Goal: Task Accomplishment & Management: Manage account settings

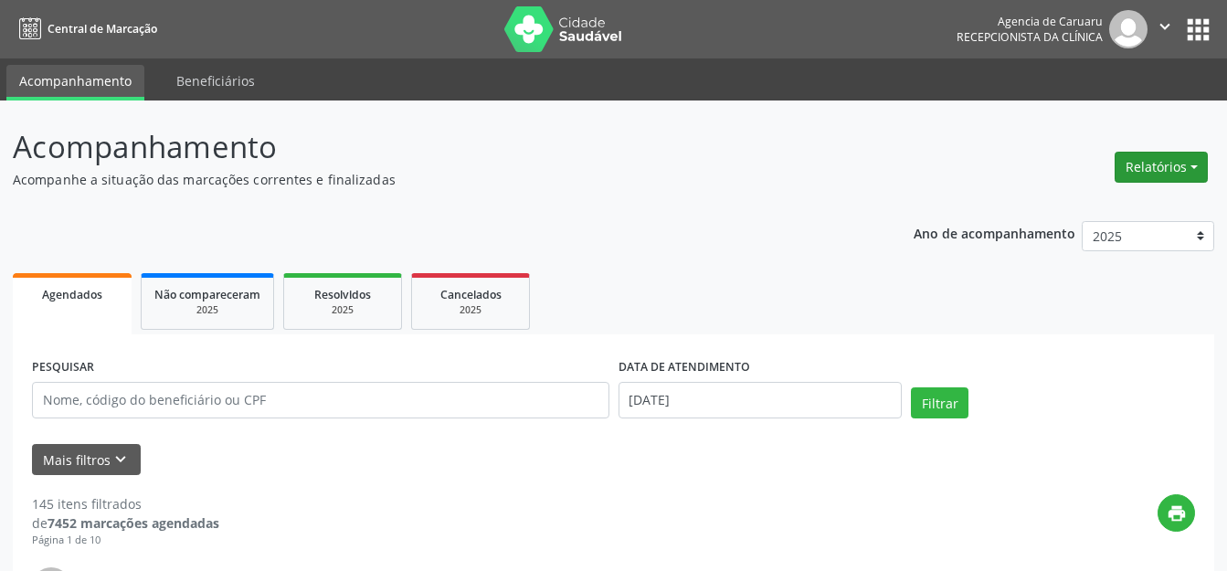
click at [1136, 174] on button "Relatórios" at bounding box center [1160, 167] width 93 height 31
click at [988, 161] on header "Acompanhamento Acompanhe a situação das marcações correntes e finalizadas Relat…" at bounding box center [613, 156] width 1201 height 65
click at [1105, 163] on header "Acompanhamento Acompanhe a situação das marcações correntes e finalizadas Relat…" at bounding box center [613, 156] width 1201 height 65
click at [703, 292] on ul "Agendados Não compareceram 2025 Resolvidos 2025 Cancelados 2025" at bounding box center [613, 302] width 1201 height 66
click at [1168, 188] on div "Relatórios Agendamentos Procedimentos realizados" at bounding box center [1161, 167] width 106 height 44
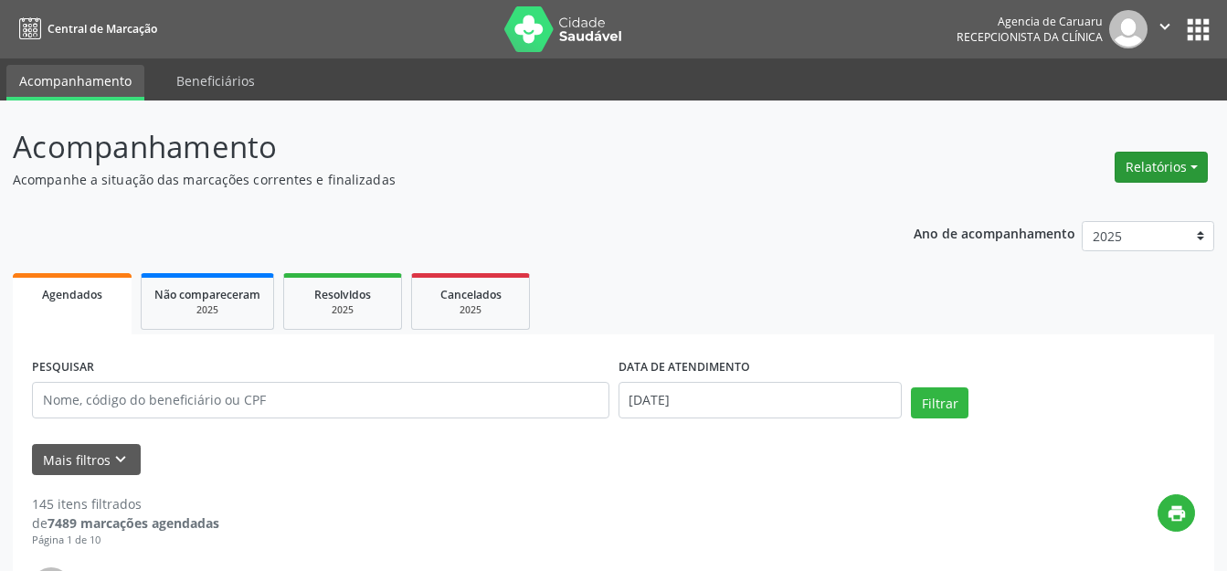
click at [1153, 173] on button "Relatórios" at bounding box center [1160, 167] width 93 height 31
click at [1077, 205] on link "Agendamentos" at bounding box center [1110, 207] width 196 height 26
select select "8"
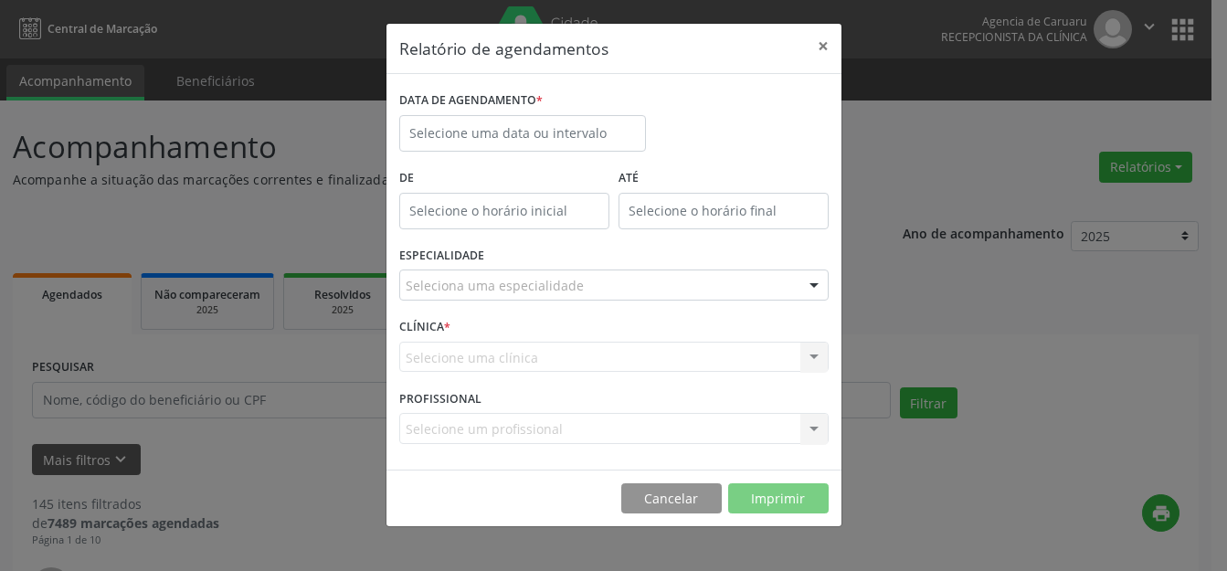
click at [591, 89] on div "DATA DE AGENDAMENTO *" at bounding box center [522, 101] width 247 height 28
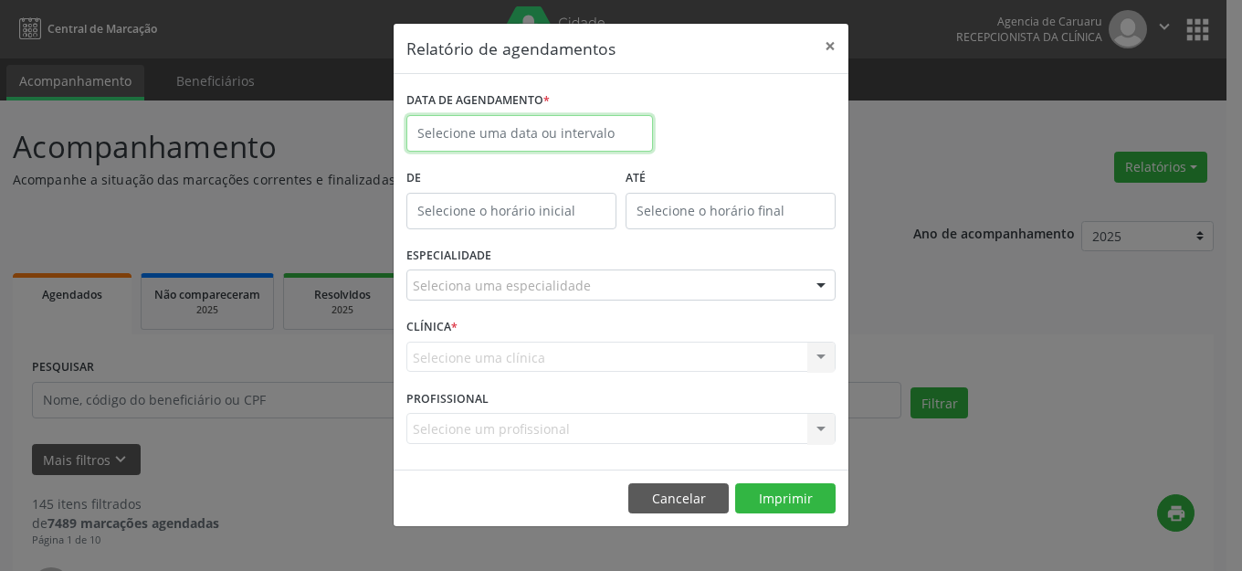
click at [568, 140] on body "Central de Marcação Agencia de [GEOGRAPHIC_DATA] Recepcionista da clínica  Con…" at bounding box center [621, 285] width 1242 height 571
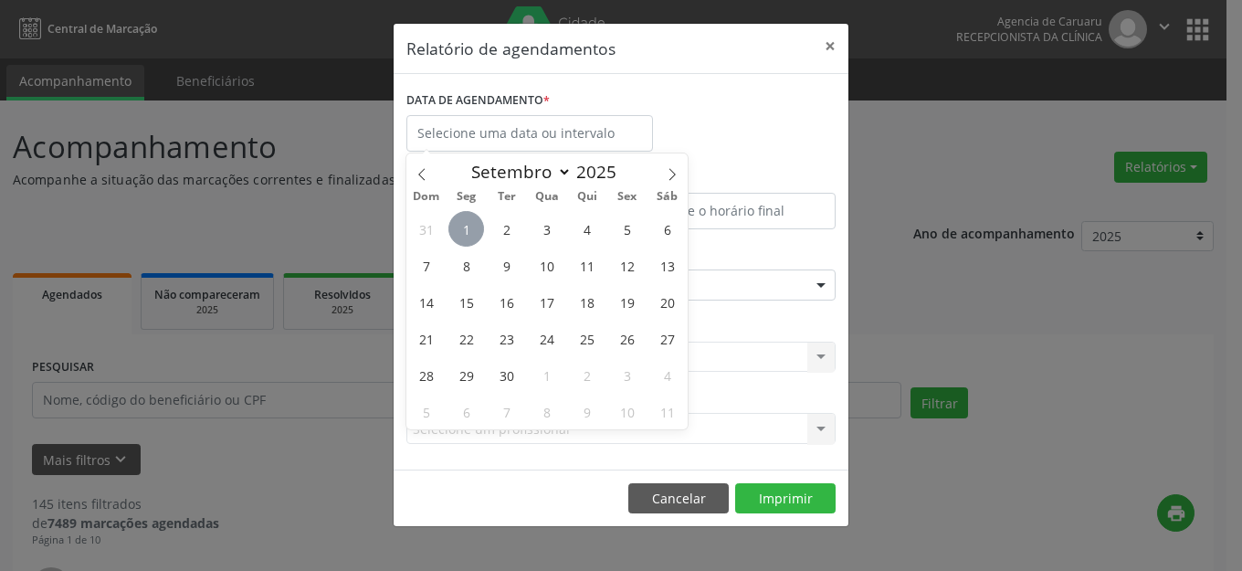
click at [472, 235] on span "1" at bounding box center [466, 229] width 36 height 36
type input "[DATE]"
click at [472, 235] on span "1" at bounding box center [466, 229] width 36 height 36
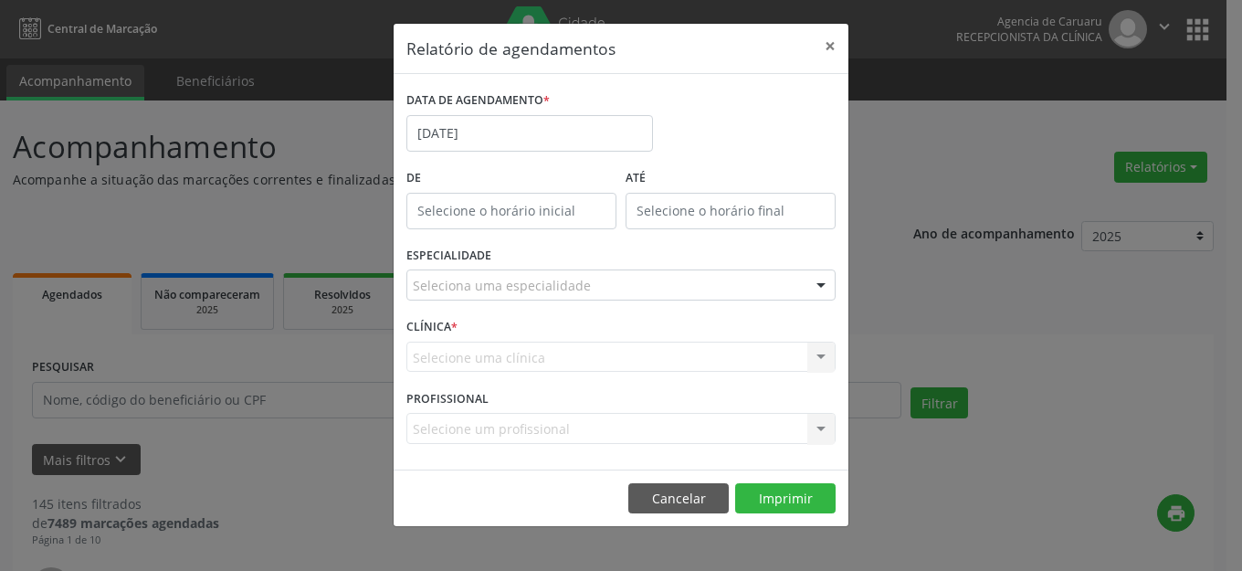
click at [722, 298] on div "Seleciona uma especialidade" at bounding box center [620, 284] width 429 height 31
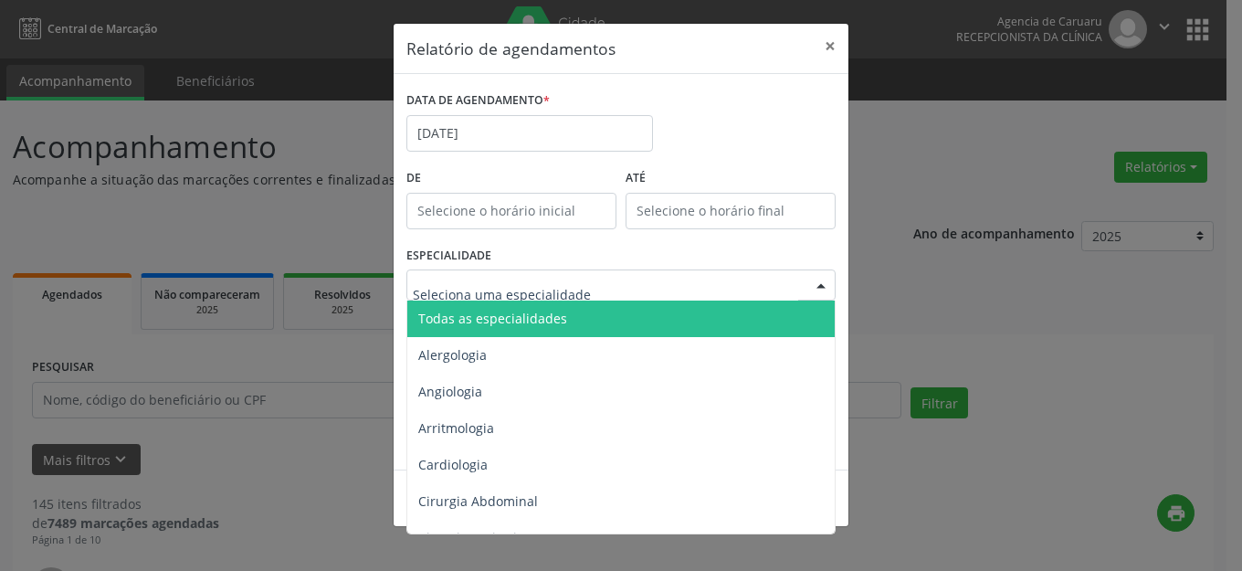
click at [681, 306] on span "Todas as especialidades" at bounding box center [622, 318] width 430 height 37
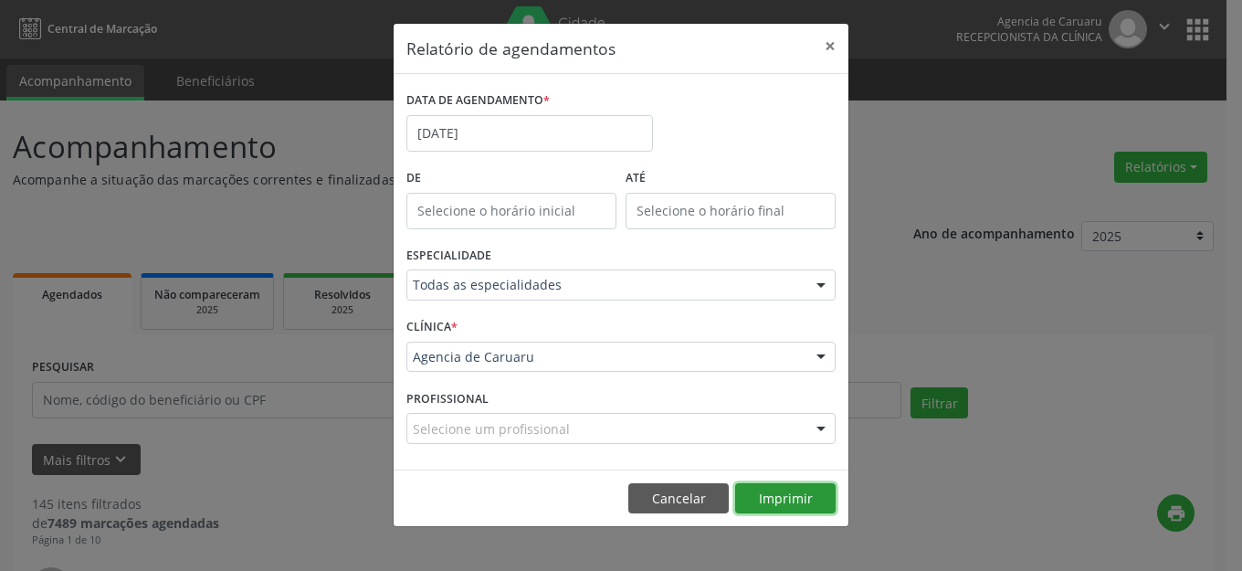
click at [790, 500] on button "Imprimir" at bounding box center [785, 498] width 100 height 31
click at [838, 50] on button "×" at bounding box center [830, 46] width 37 height 45
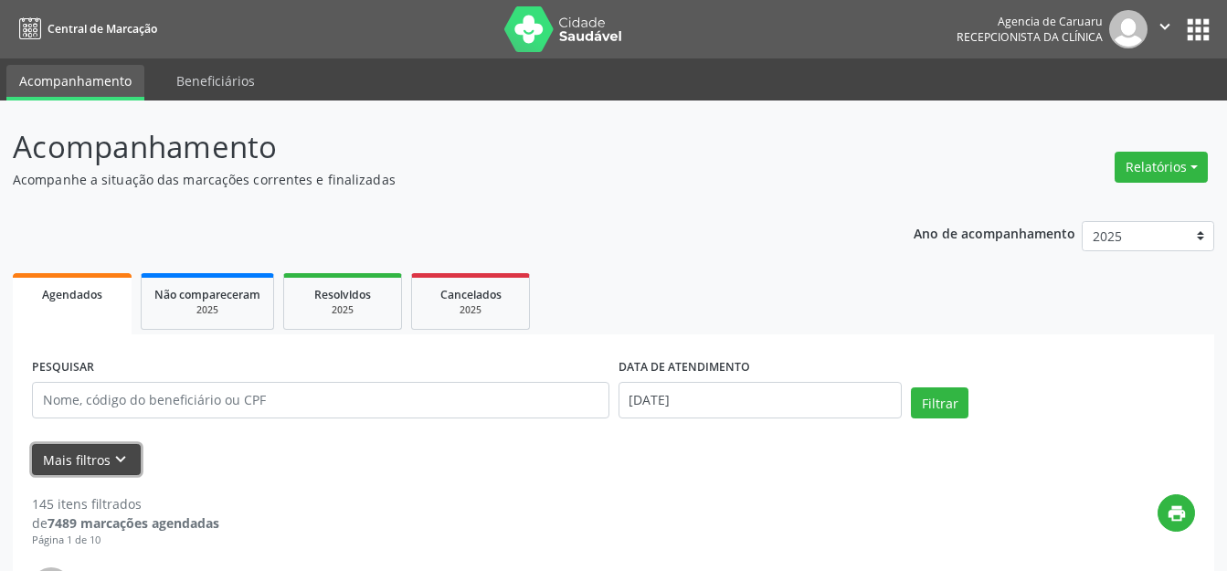
click at [68, 467] on button "Mais filtros keyboard_arrow_down" at bounding box center [86, 460] width 109 height 32
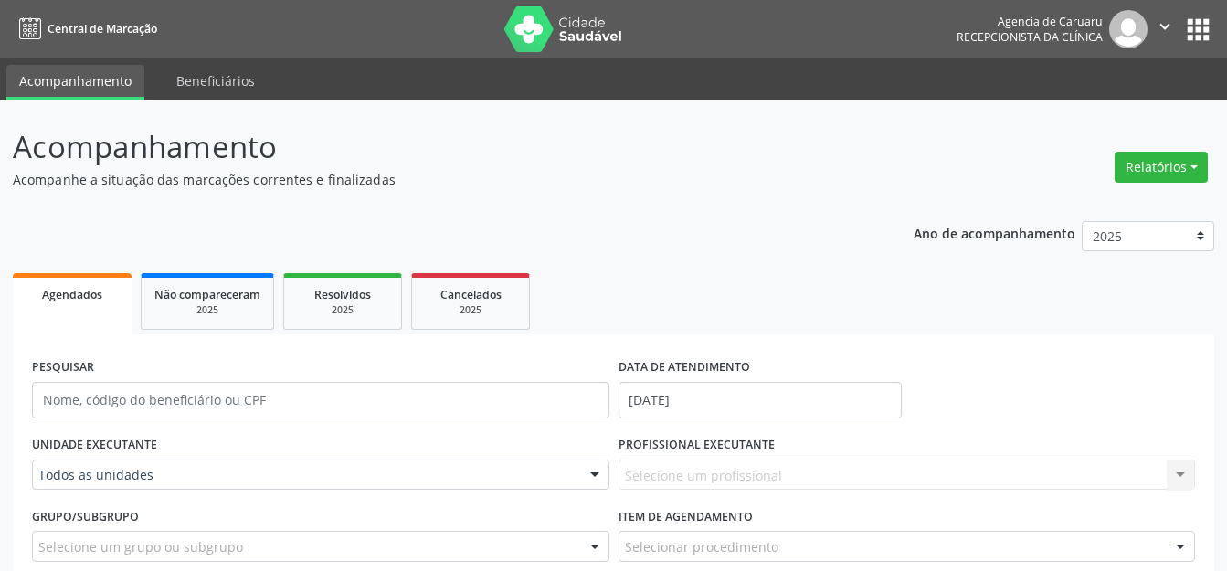
scroll to position [183, 0]
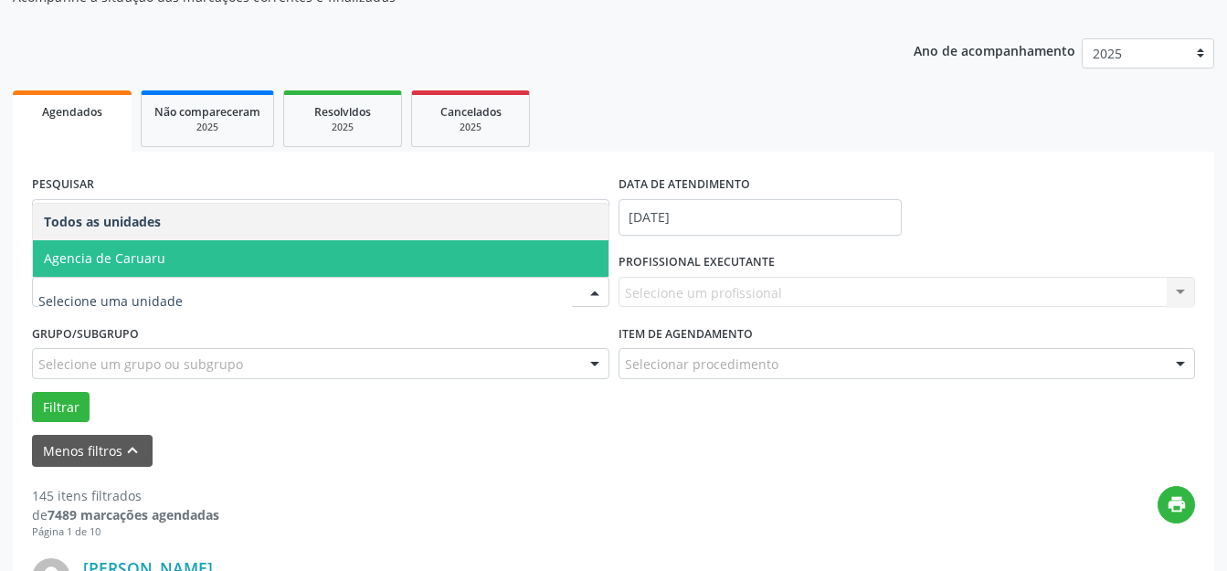
click at [190, 263] on span "Agencia de Caruaru" at bounding box center [320, 258] width 575 height 37
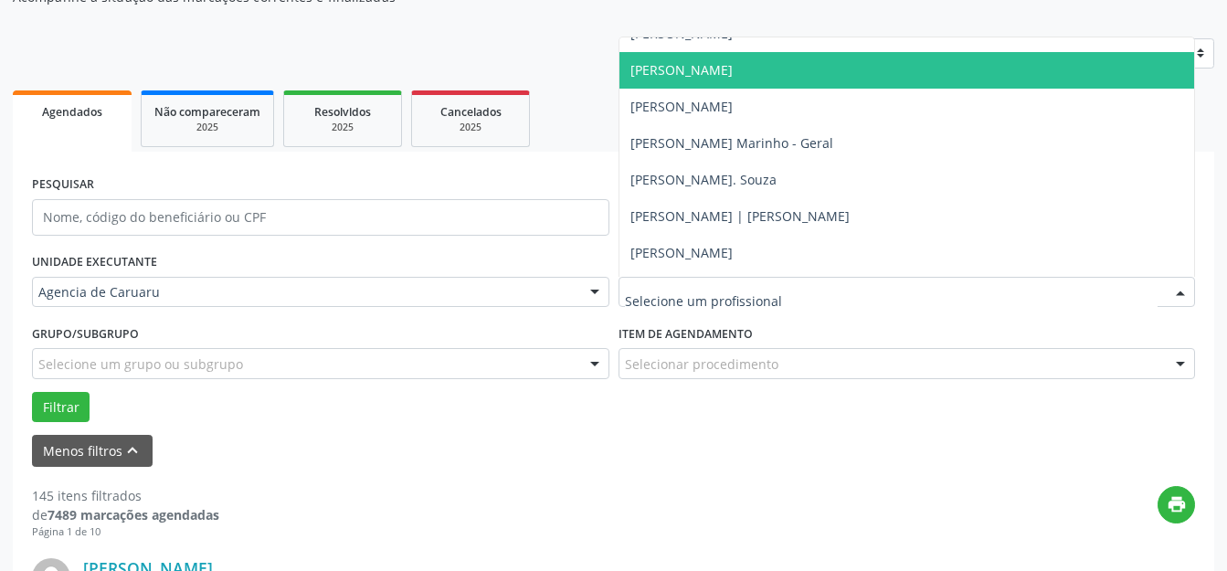
scroll to position [1112, 0]
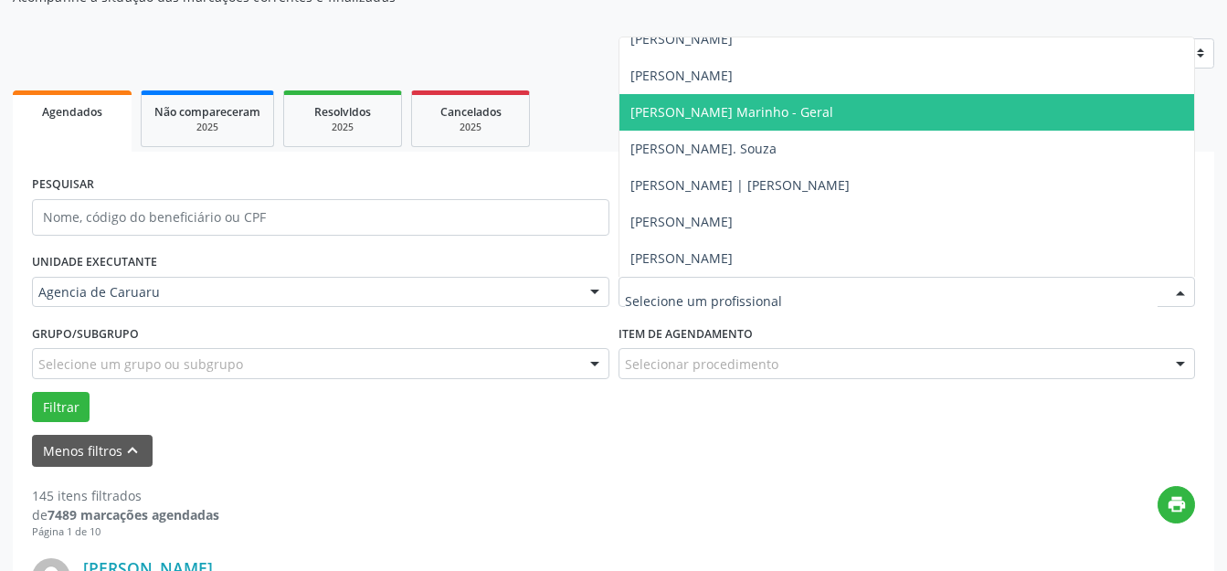
click at [693, 121] on span "[PERSON_NAME] Marinho - Geral" at bounding box center [906, 112] width 575 height 37
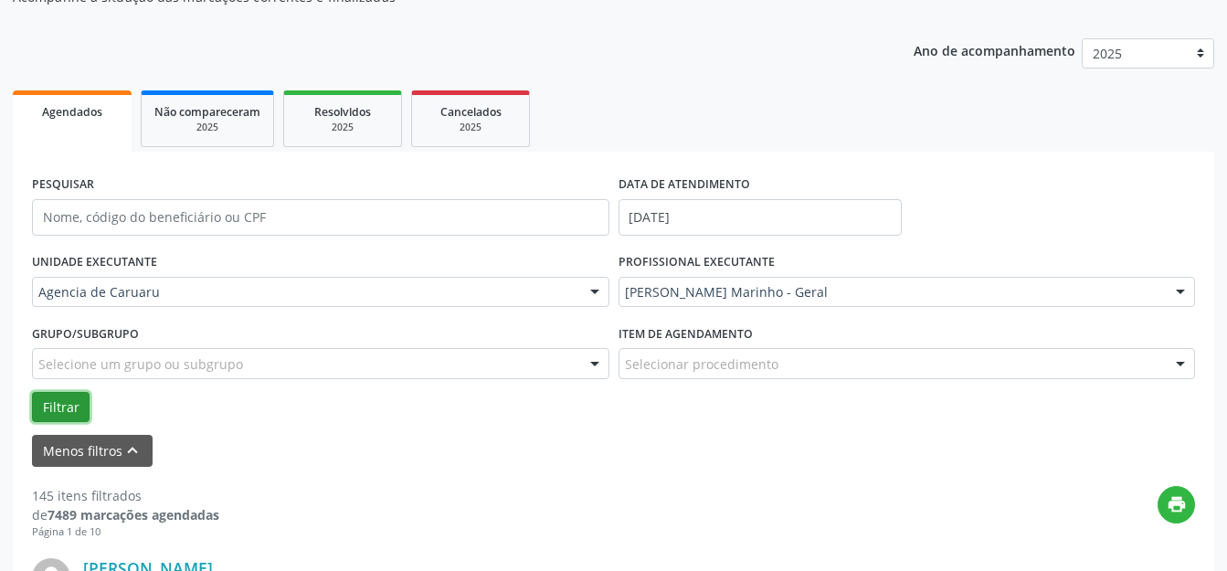
click at [47, 406] on button "Filtrar" at bounding box center [61, 407] width 58 height 31
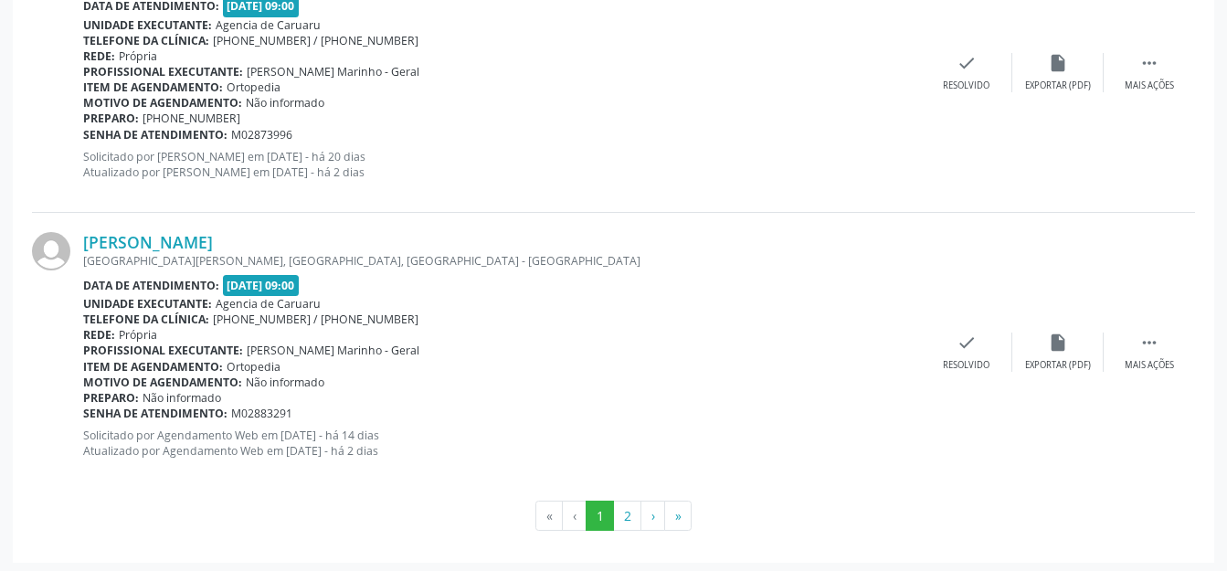
scroll to position [4416, 0]
click at [1143, 357] on div "Mais ações" at bounding box center [1148, 363] width 49 height 13
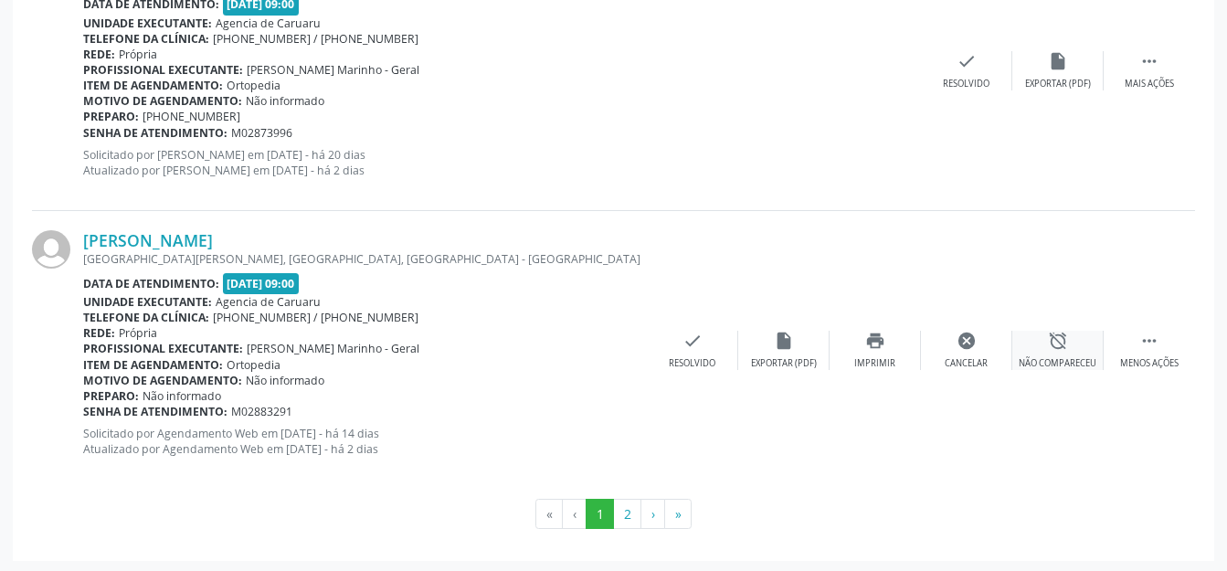
click at [1069, 347] on div "alarm_off Não compareceu" at bounding box center [1057, 350] width 91 height 39
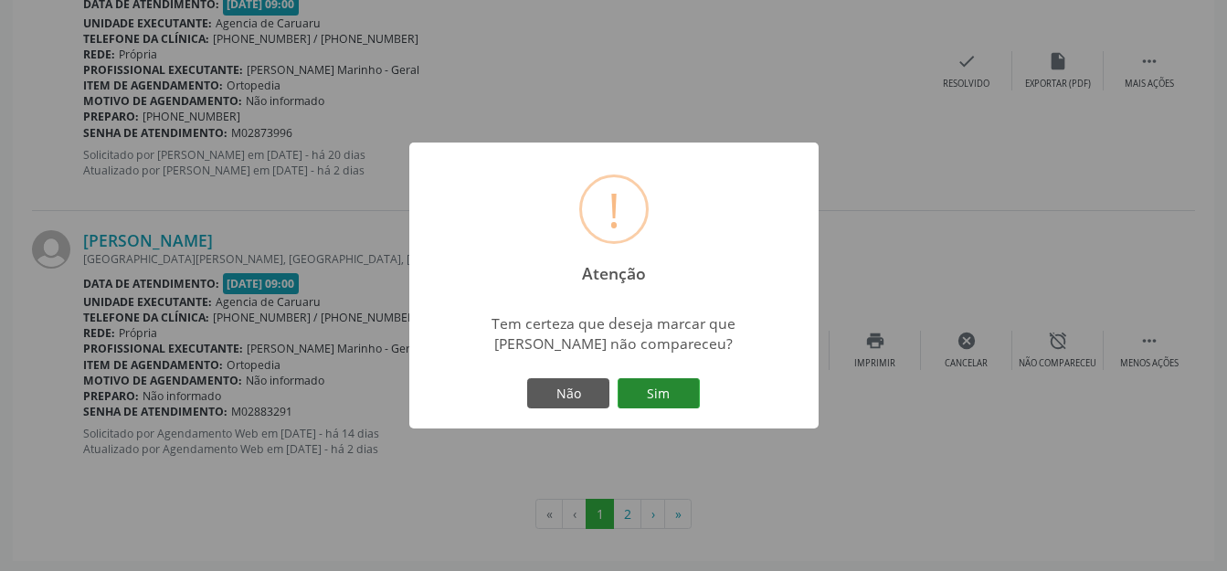
click at [674, 389] on button "Sim" at bounding box center [658, 393] width 82 height 31
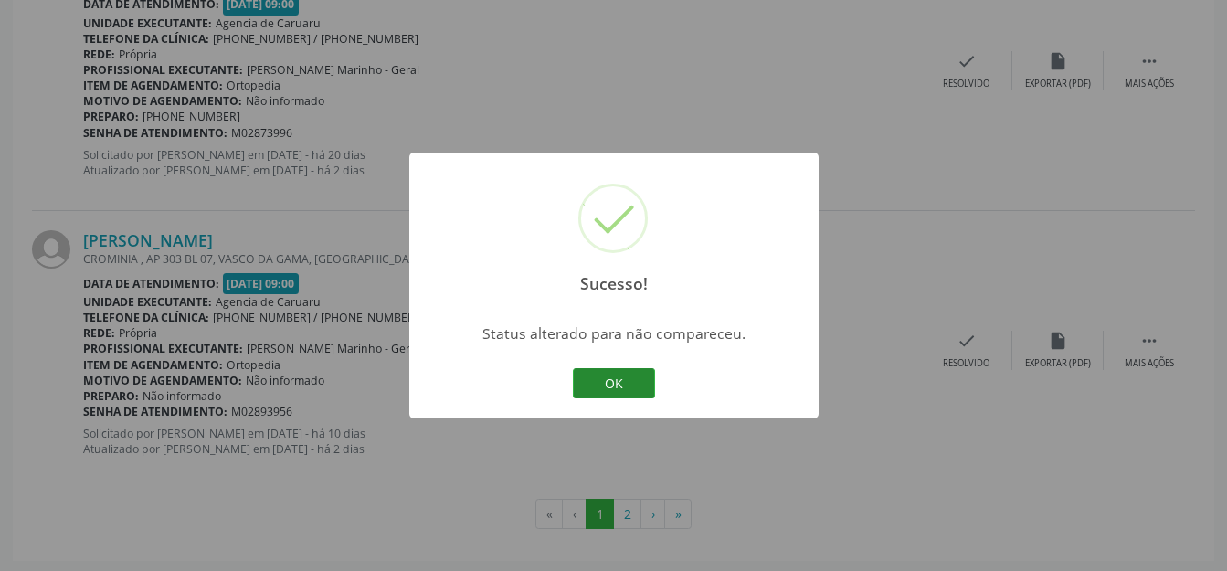
click at [613, 374] on button "OK" at bounding box center [614, 383] width 82 height 31
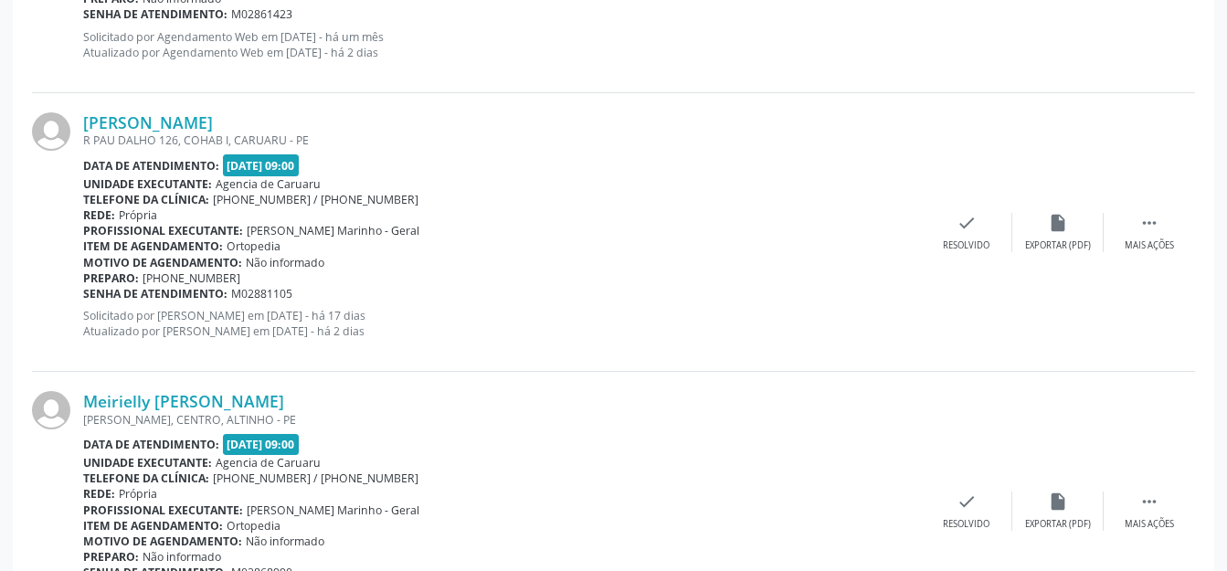
scroll to position [3594, 0]
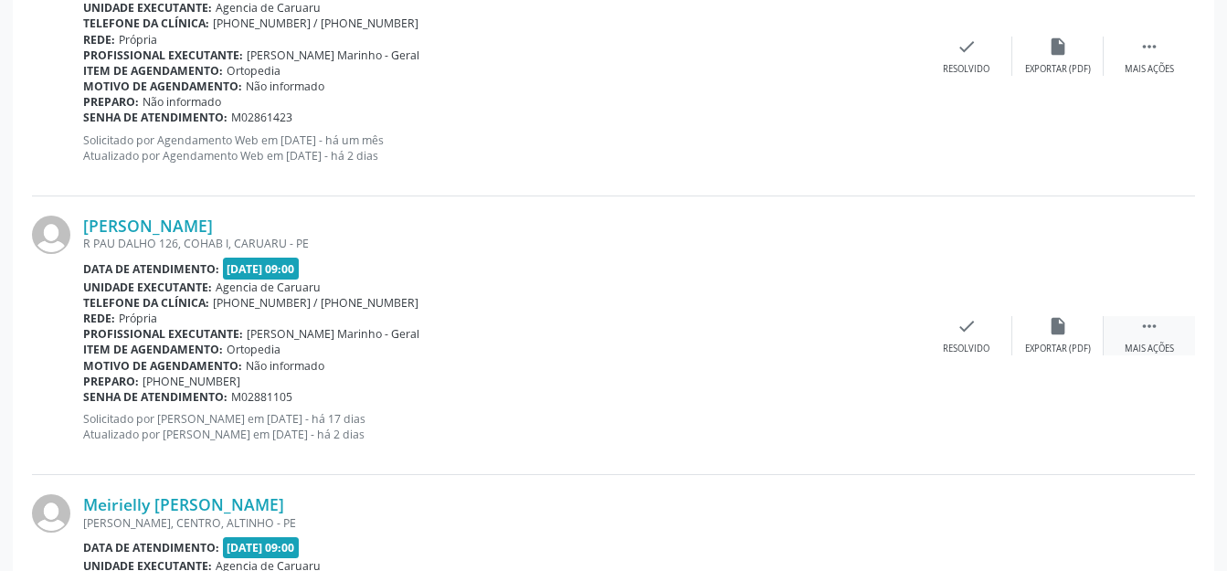
click at [1165, 333] on div " Mais ações" at bounding box center [1148, 335] width 91 height 39
click at [1073, 330] on div "alarm_off Não compareceu" at bounding box center [1057, 335] width 91 height 39
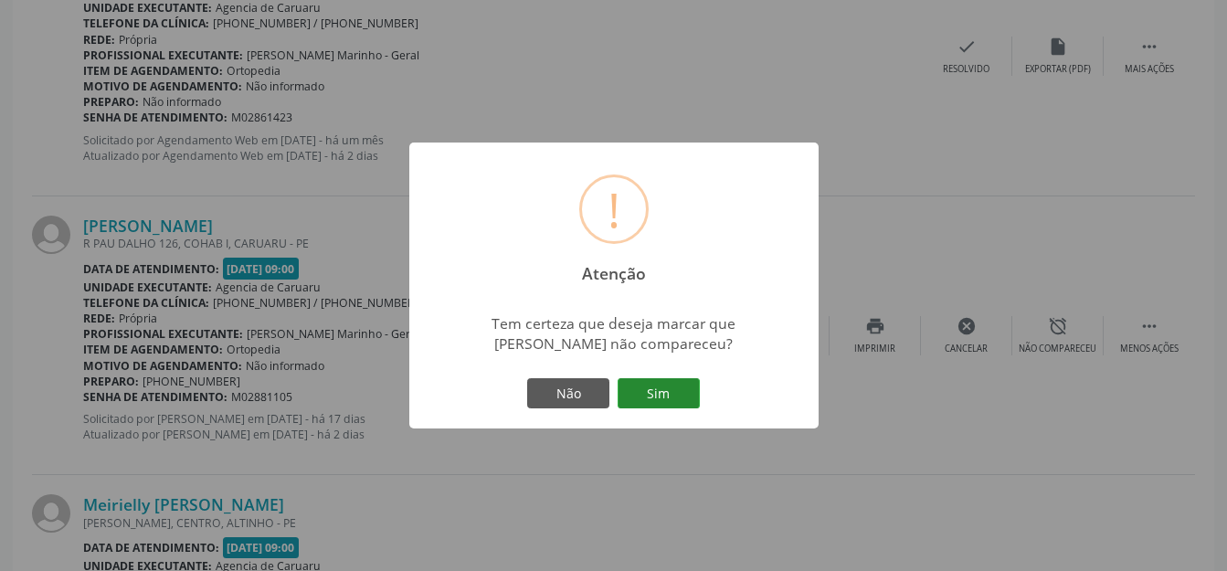
click at [643, 393] on button "Sim" at bounding box center [658, 393] width 82 height 31
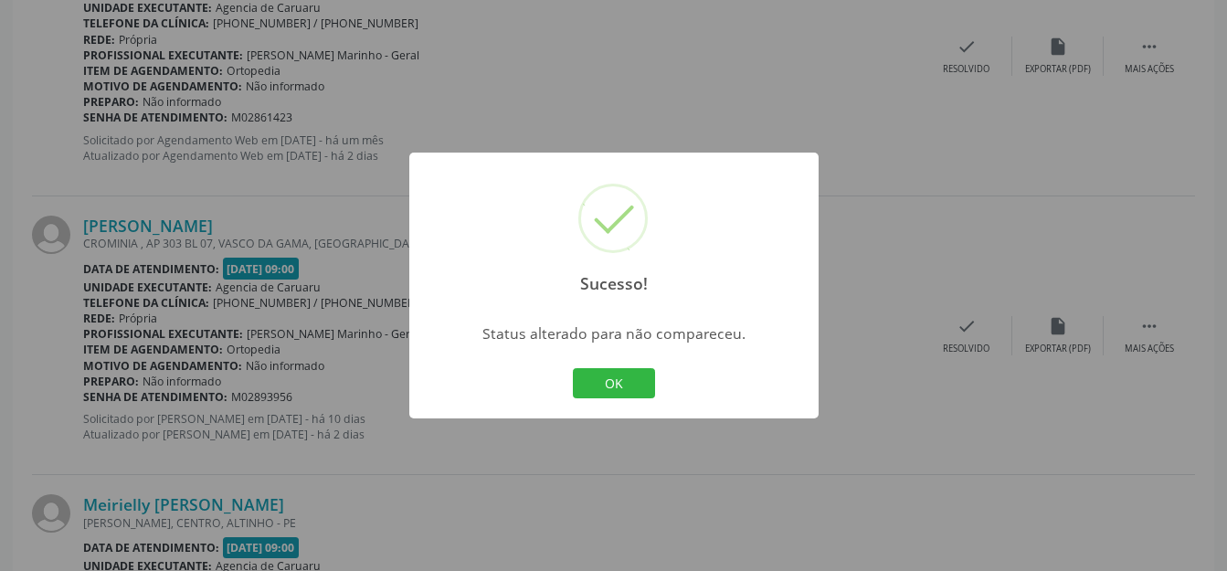
click at [617, 402] on div "OK Cancel" at bounding box center [613, 383] width 90 height 38
click at [615, 389] on button "OK" at bounding box center [614, 383] width 82 height 31
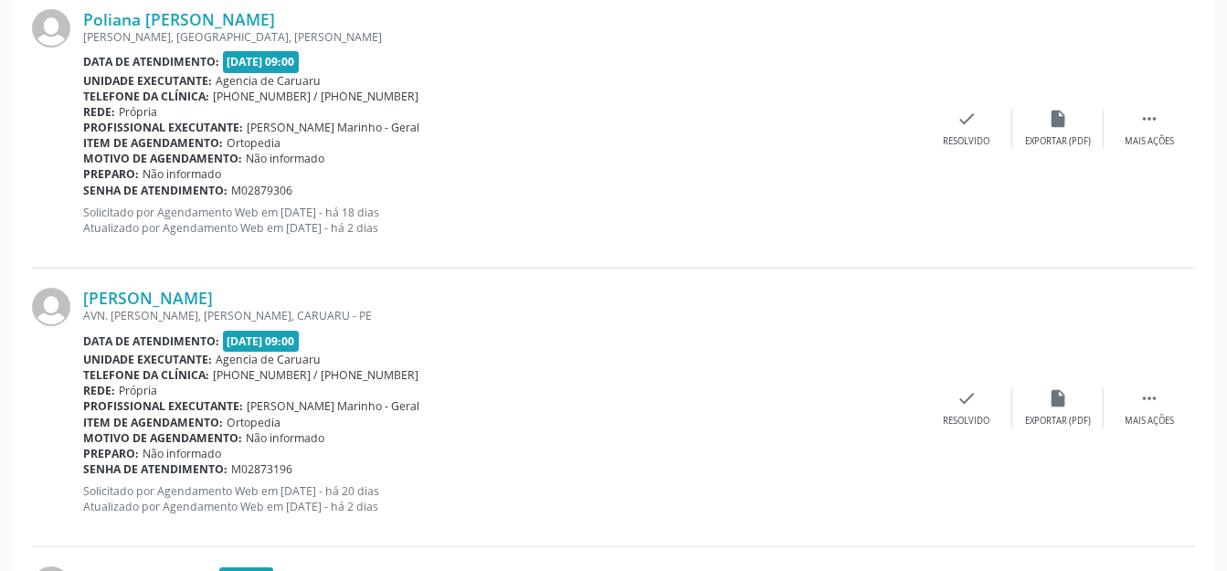
scroll to position [2993, 0]
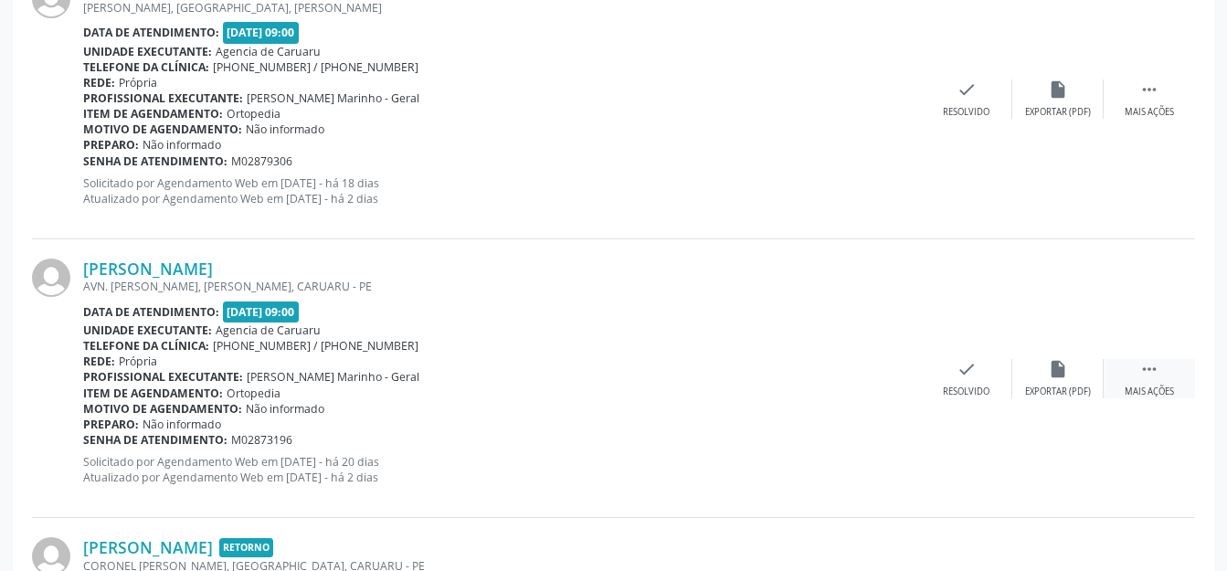
click at [1148, 374] on icon "" at bounding box center [1149, 369] width 20 height 20
click at [1071, 369] on div "alarm_off Não compareceu" at bounding box center [1057, 378] width 91 height 39
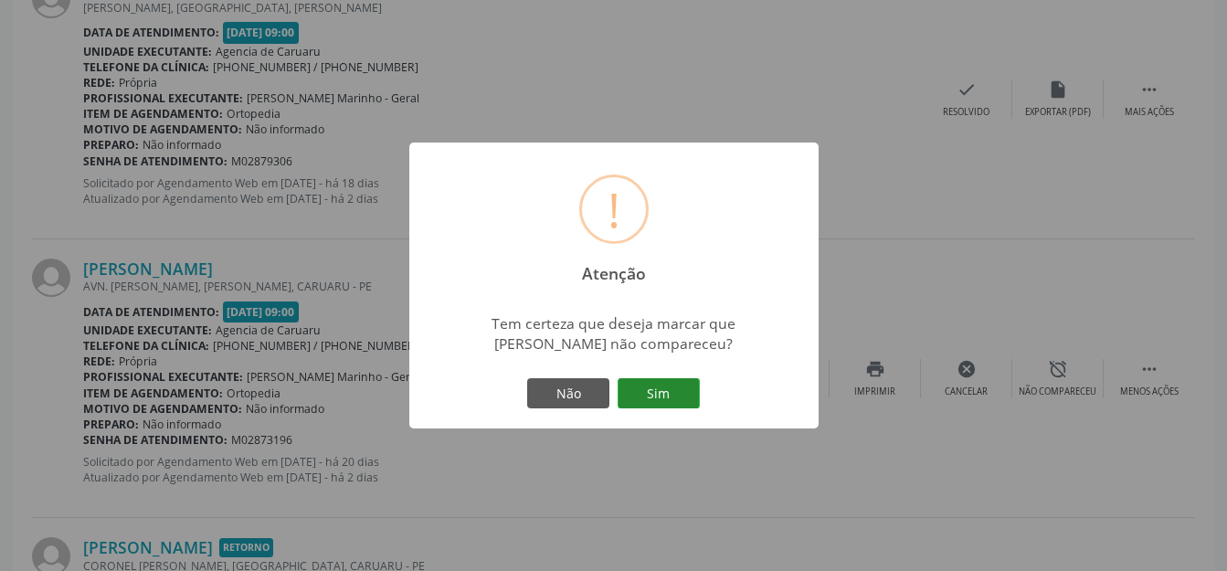
click at [668, 379] on button "Sim" at bounding box center [658, 393] width 82 height 31
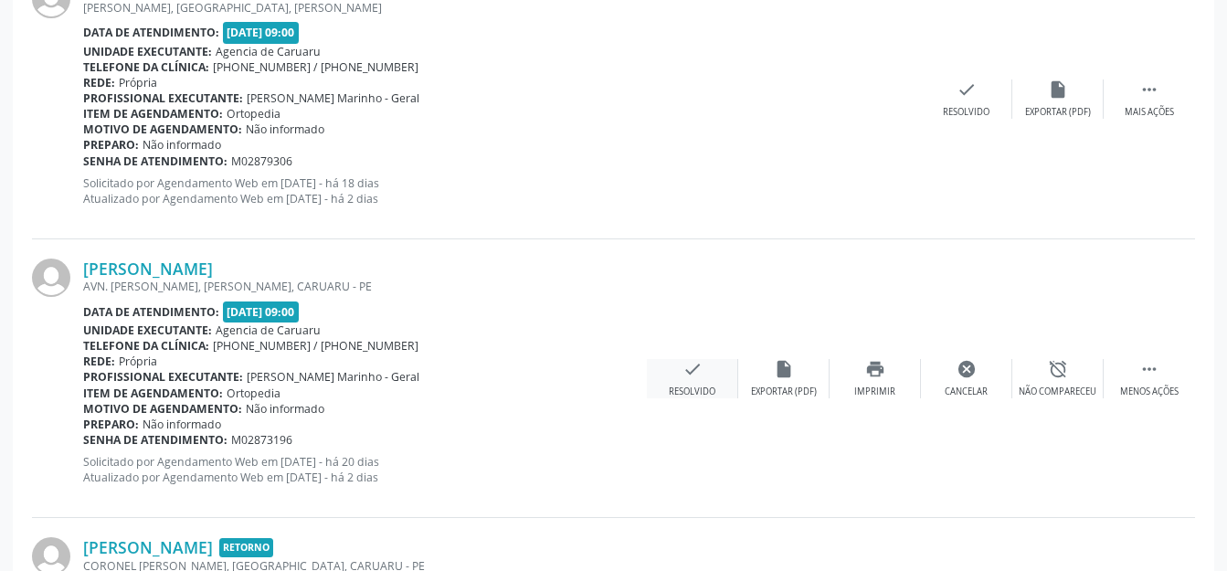
scroll to position [227, 0]
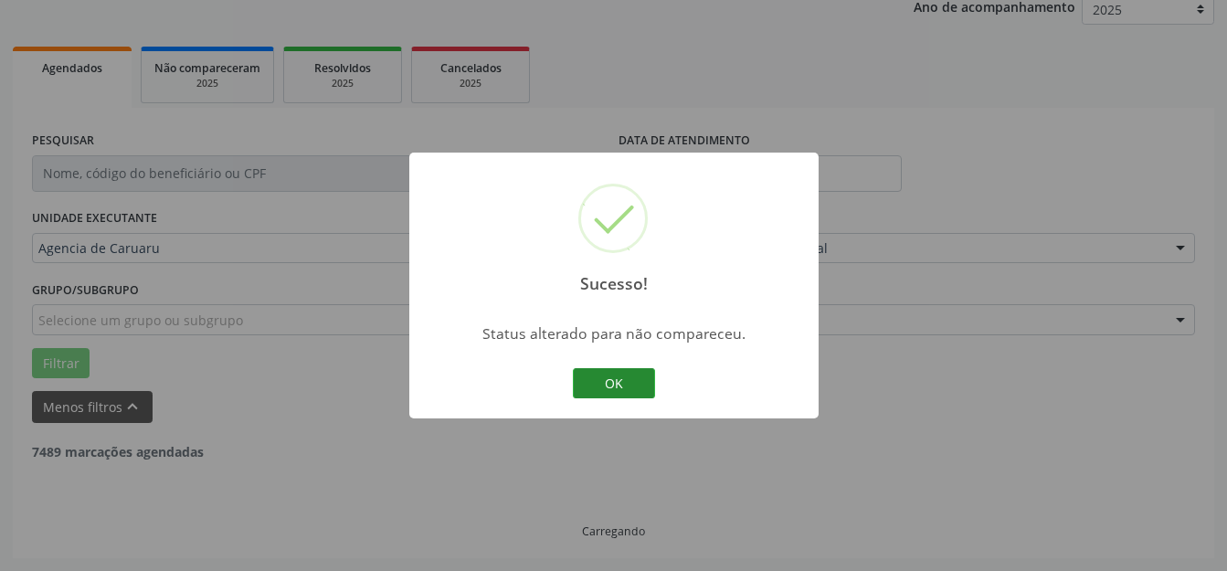
click at [584, 388] on button "OK" at bounding box center [614, 383] width 82 height 31
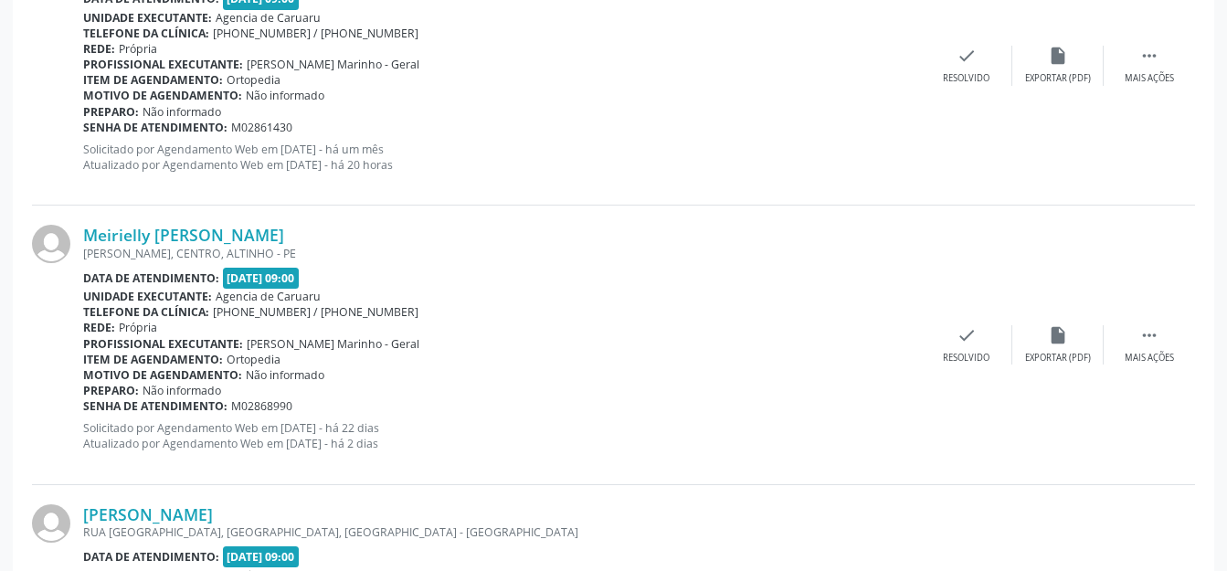
scroll to position [1075, 0]
click at [1165, 338] on div " Mais ações" at bounding box center [1148, 343] width 91 height 39
click at [1038, 327] on div "alarm_off Não compareceu" at bounding box center [1057, 343] width 91 height 39
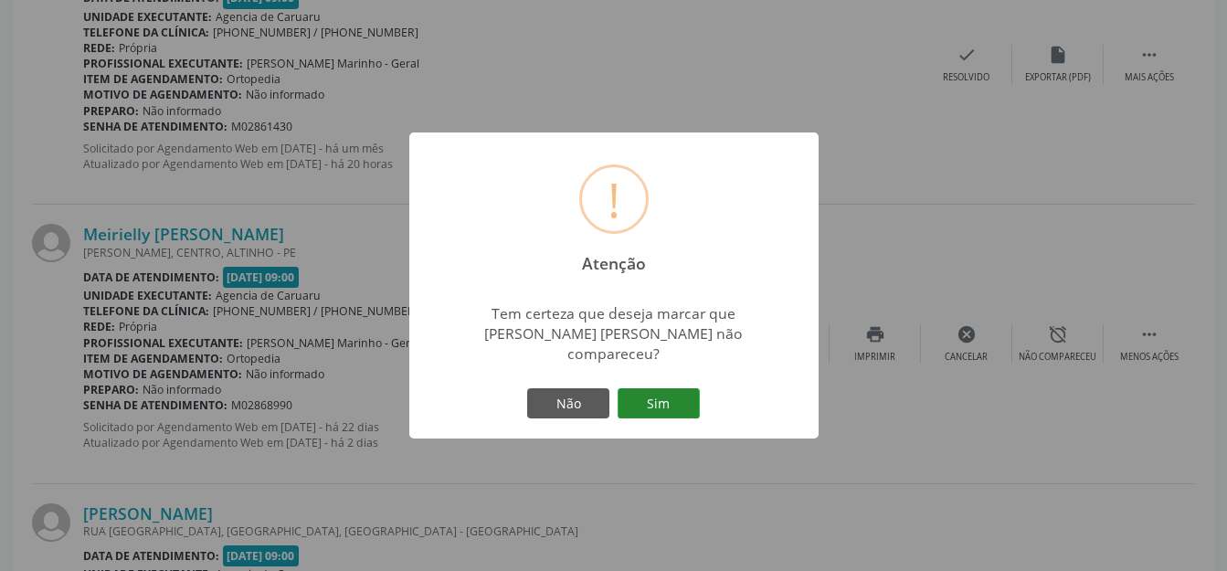
click at [667, 397] on button "Sim" at bounding box center [658, 403] width 82 height 31
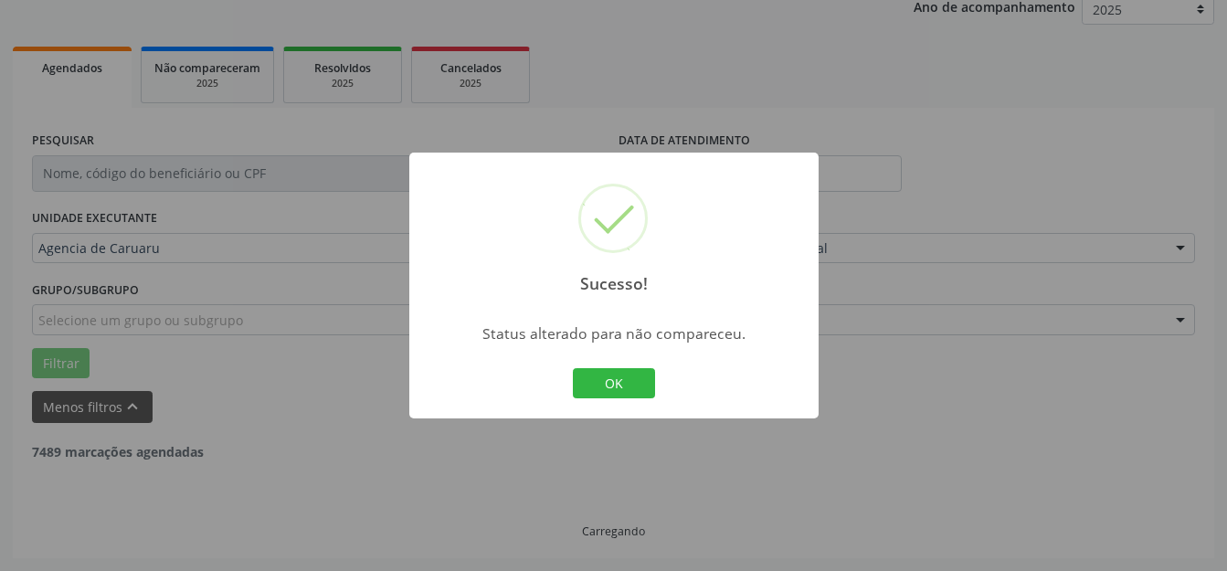
scroll to position [227, 0]
click at [608, 374] on button "OK" at bounding box center [614, 383] width 82 height 31
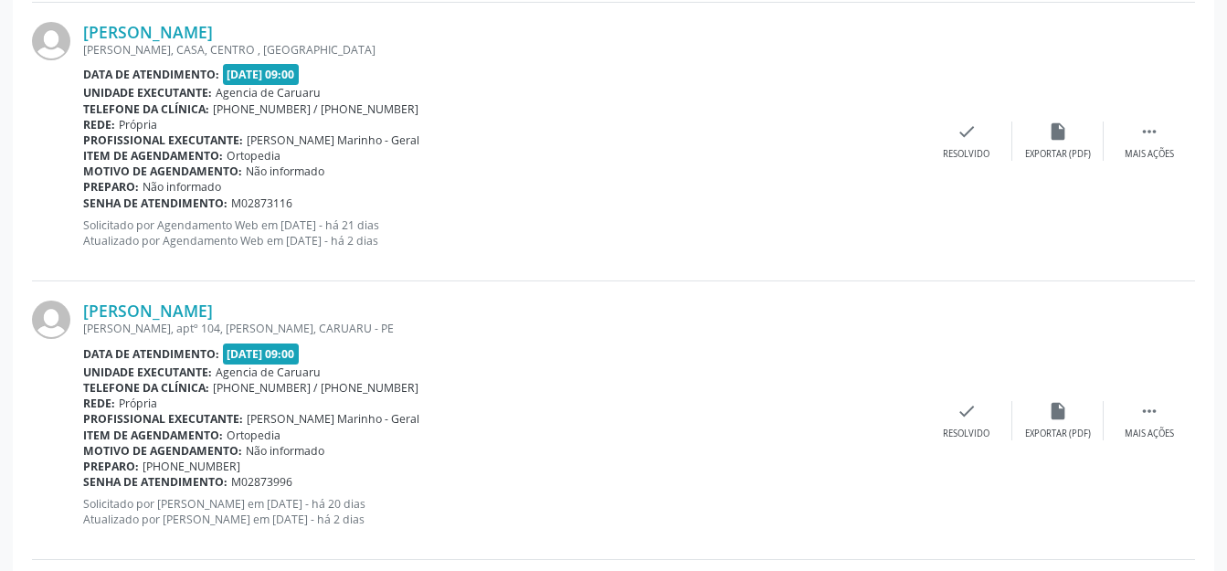
scroll to position [1522, 0]
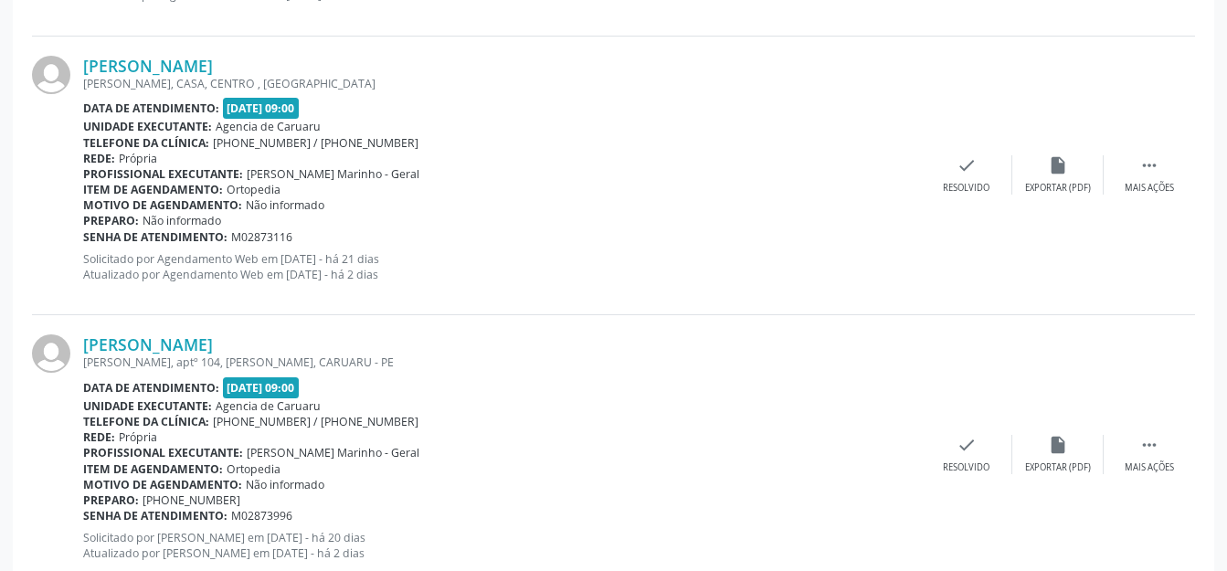
click at [1108, 422] on div "[PERSON_NAME] [PERSON_NAME], aptº 104, [PERSON_NAME], CARUARU - PE Data de aten…" at bounding box center [613, 454] width 1163 height 279
click at [1145, 453] on icon "" at bounding box center [1149, 445] width 20 height 20
click at [1032, 435] on div "alarm_off Não compareceu" at bounding box center [1057, 454] width 91 height 39
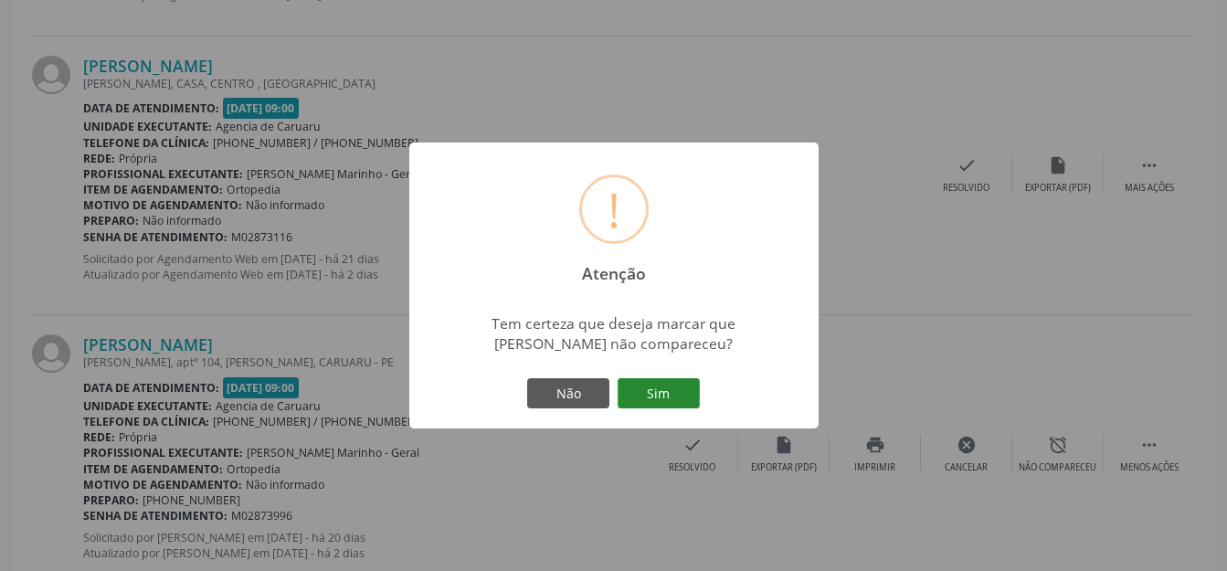
click at [662, 387] on button "Sim" at bounding box center [658, 393] width 82 height 31
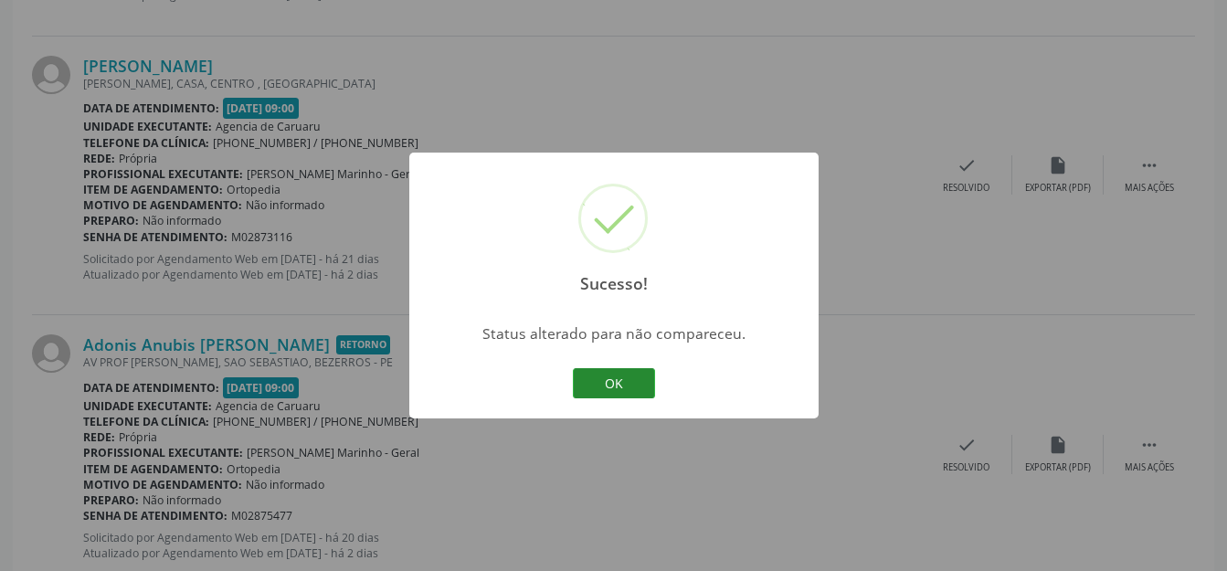
click at [630, 369] on button "OK" at bounding box center [614, 383] width 82 height 31
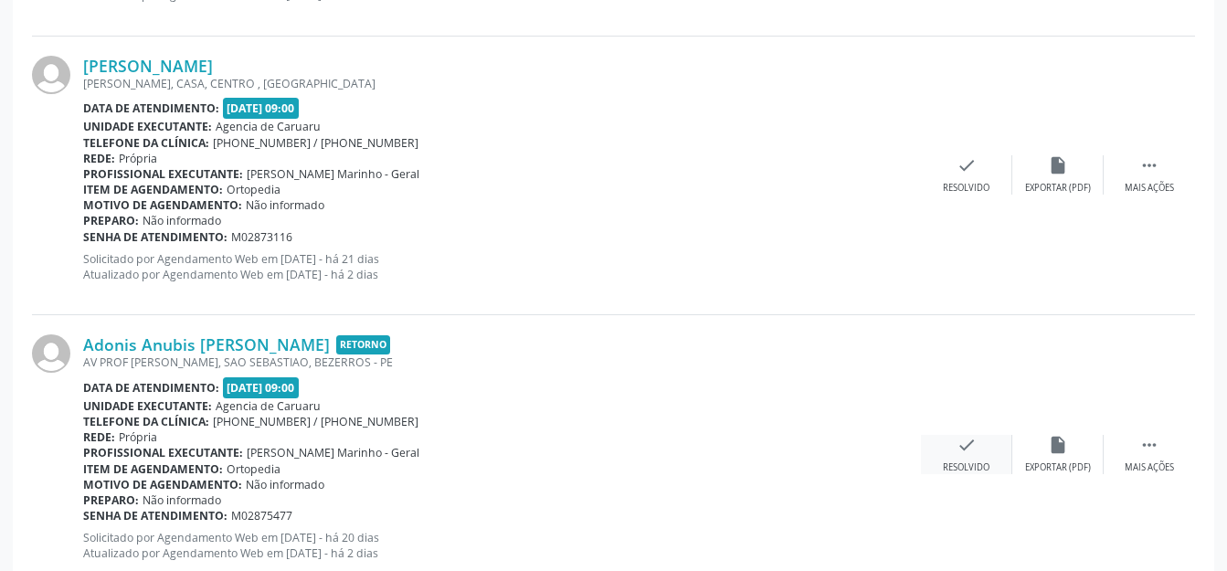
click at [933, 442] on div "check Resolvido" at bounding box center [966, 454] width 91 height 39
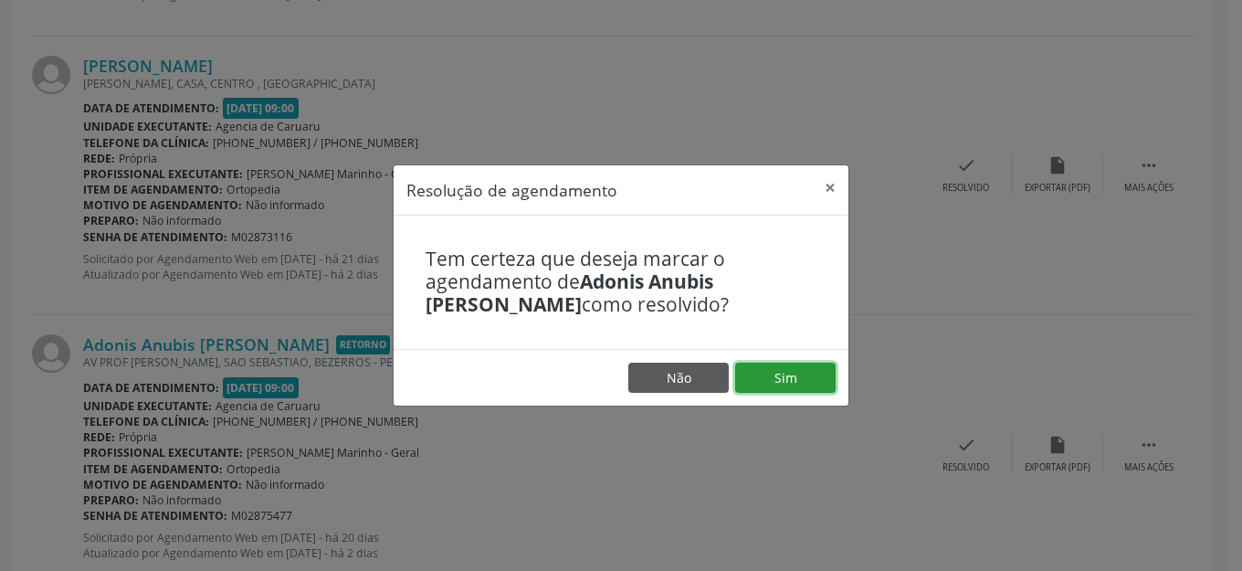
click at [789, 377] on button "Sim" at bounding box center [785, 378] width 100 height 31
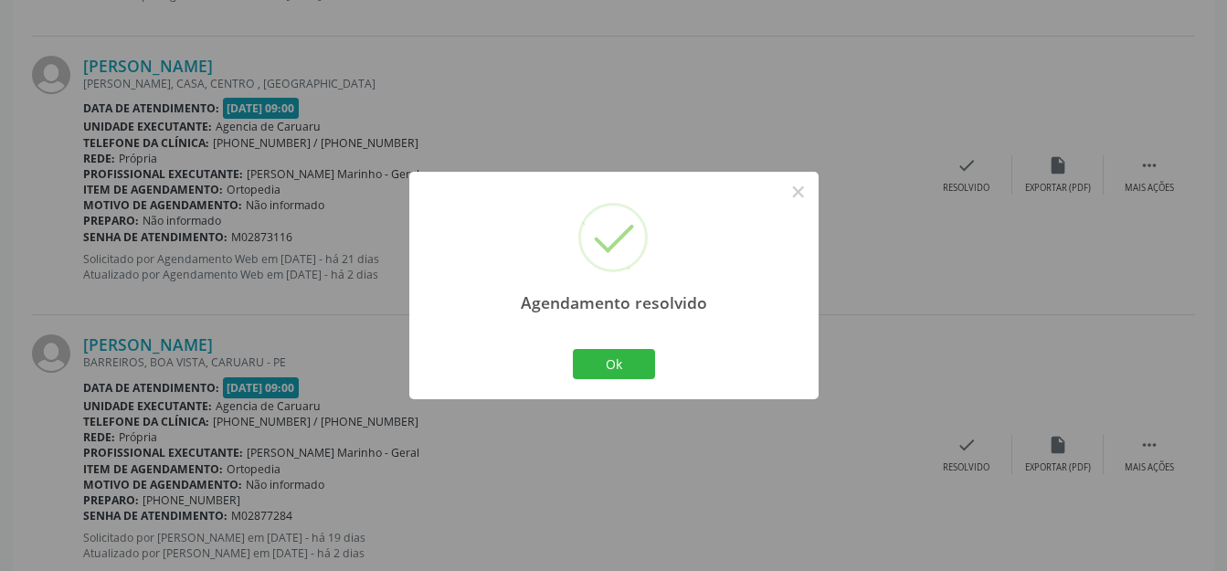
click at [596, 380] on div "Ok Cancel" at bounding box center [613, 363] width 90 height 38
click at [598, 361] on button "Ok" at bounding box center [614, 364] width 82 height 31
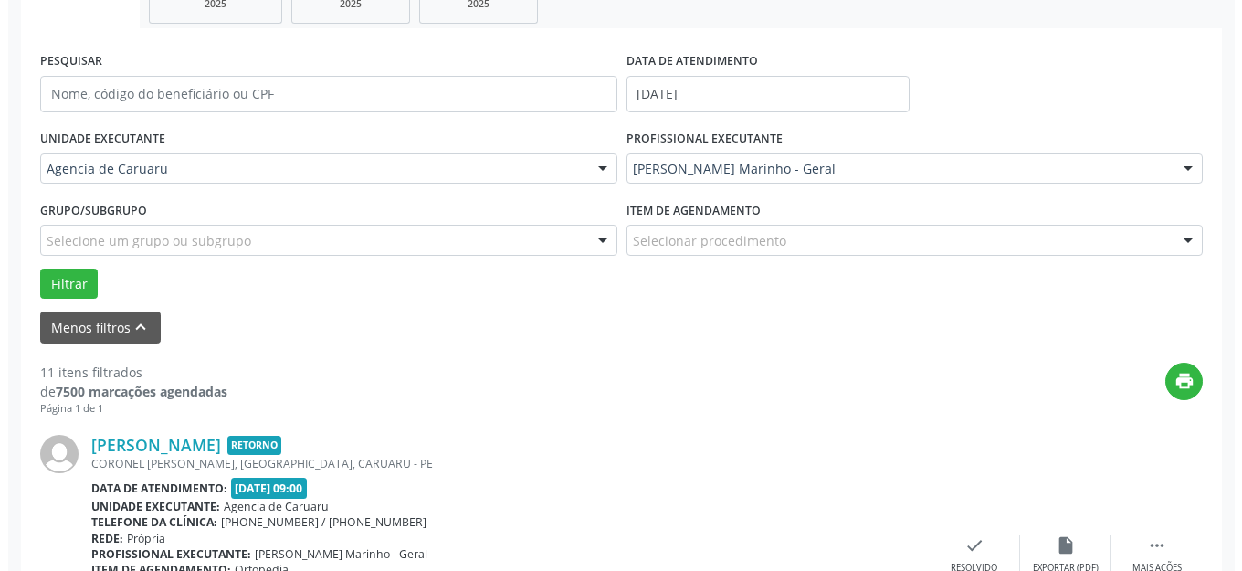
scroll to position [427, 0]
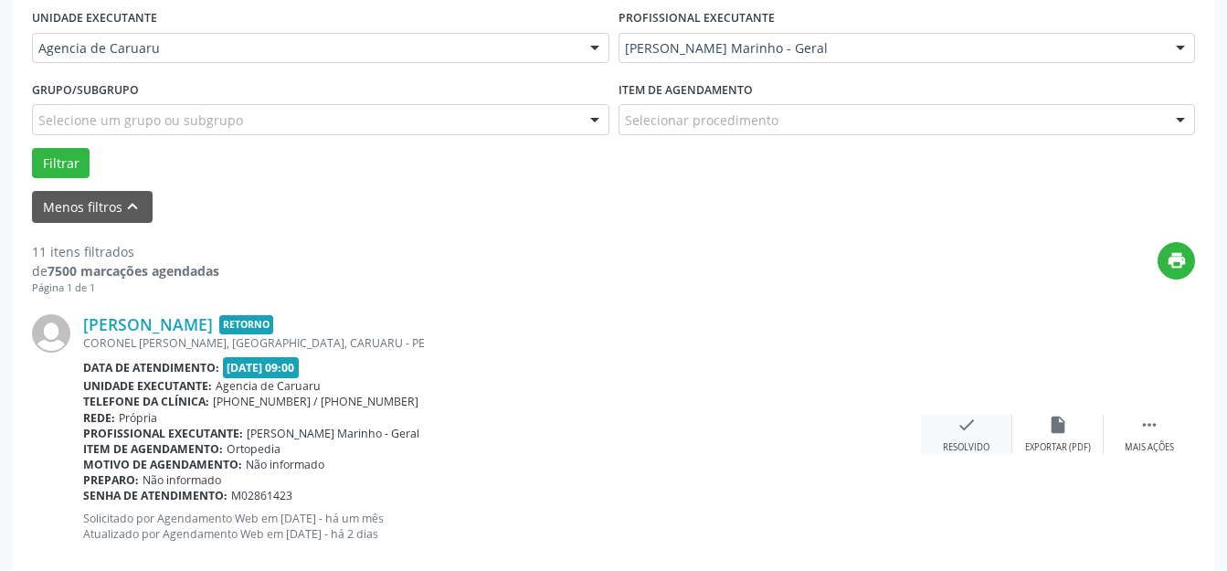
click at [971, 446] on div "Resolvido" at bounding box center [966, 447] width 47 height 13
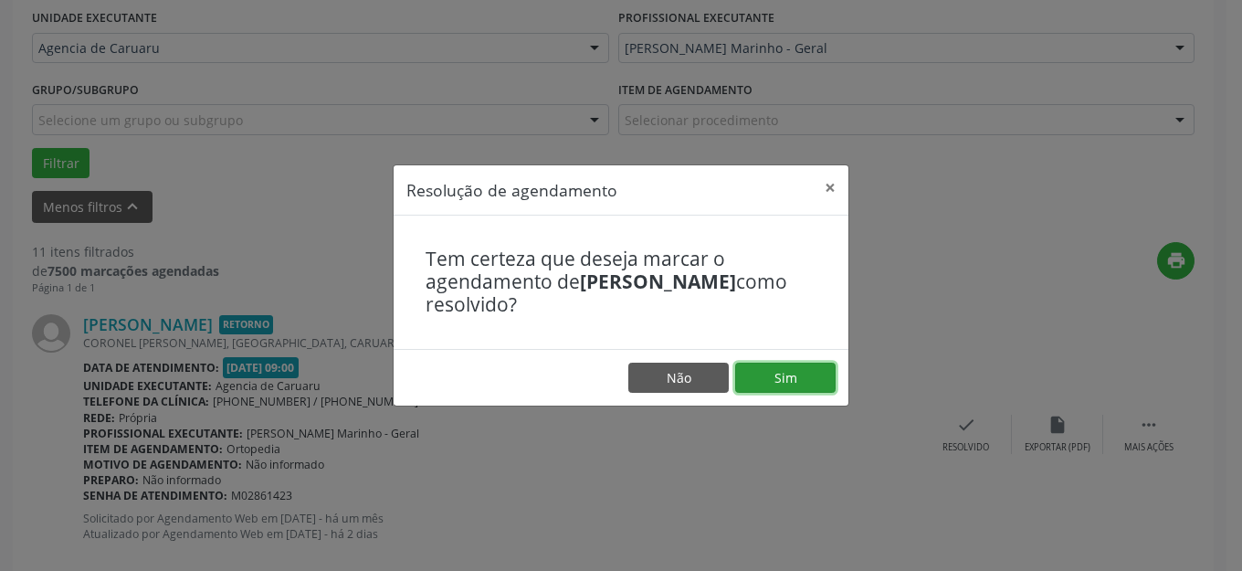
click at [784, 384] on button "Sim" at bounding box center [785, 378] width 100 height 31
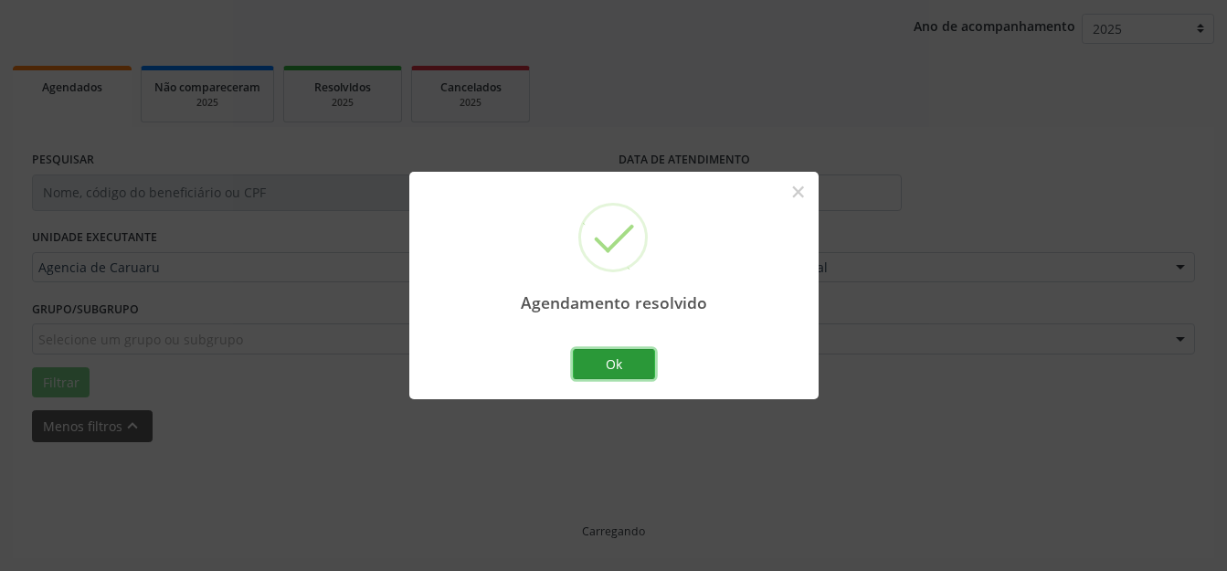
click at [617, 366] on button "Ok" at bounding box center [614, 364] width 82 height 31
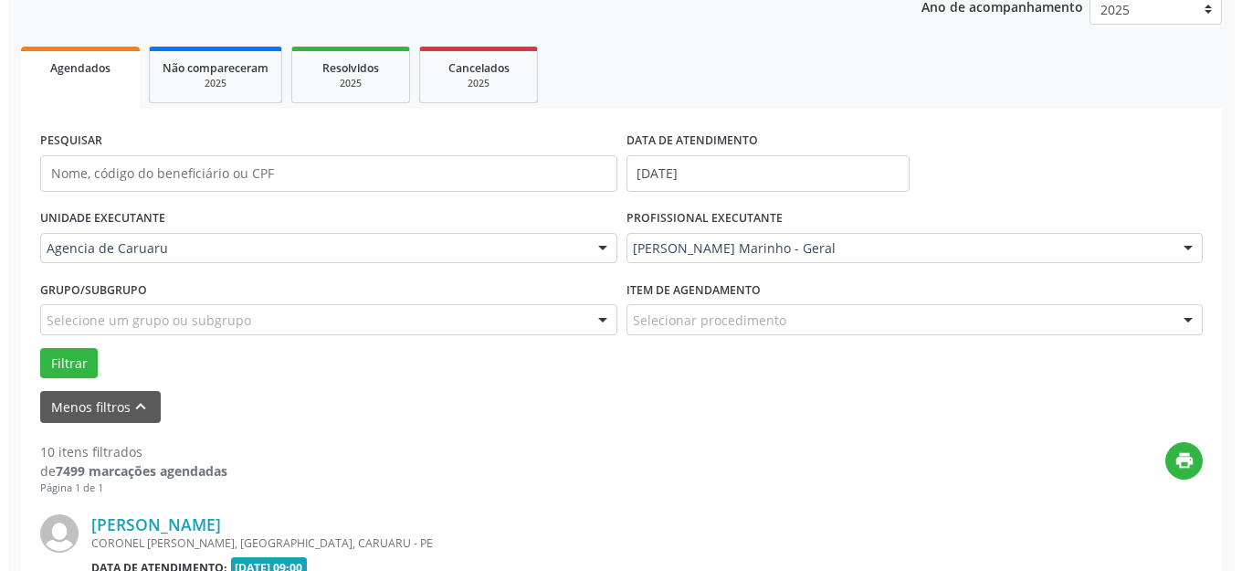
scroll to position [683, 0]
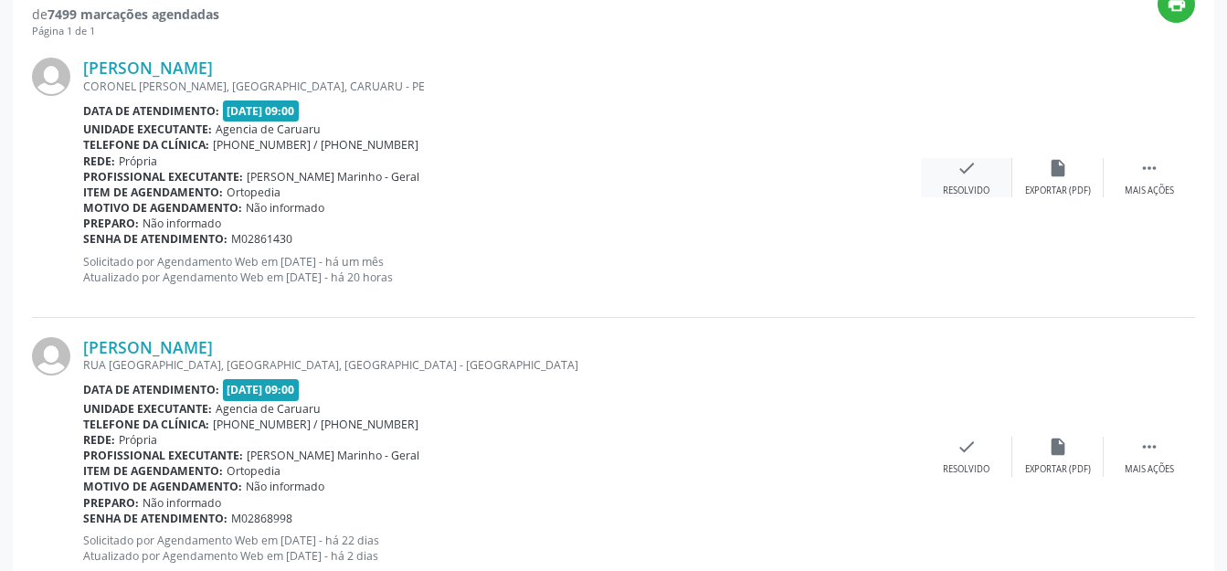
click at [949, 171] on div "check Resolvido" at bounding box center [966, 177] width 91 height 39
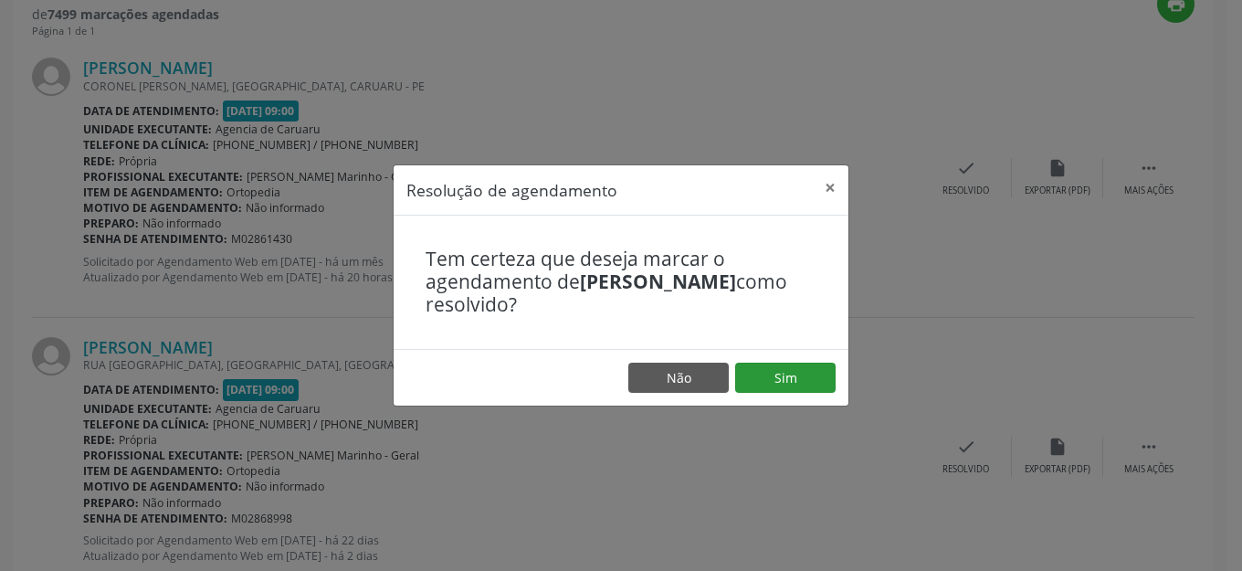
click at [784, 360] on footer "Não Sim" at bounding box center [621, 378] width 455 height 58
click at [784, 379] on button "Sim" at bounding box center [785, 378] width 100 height 31
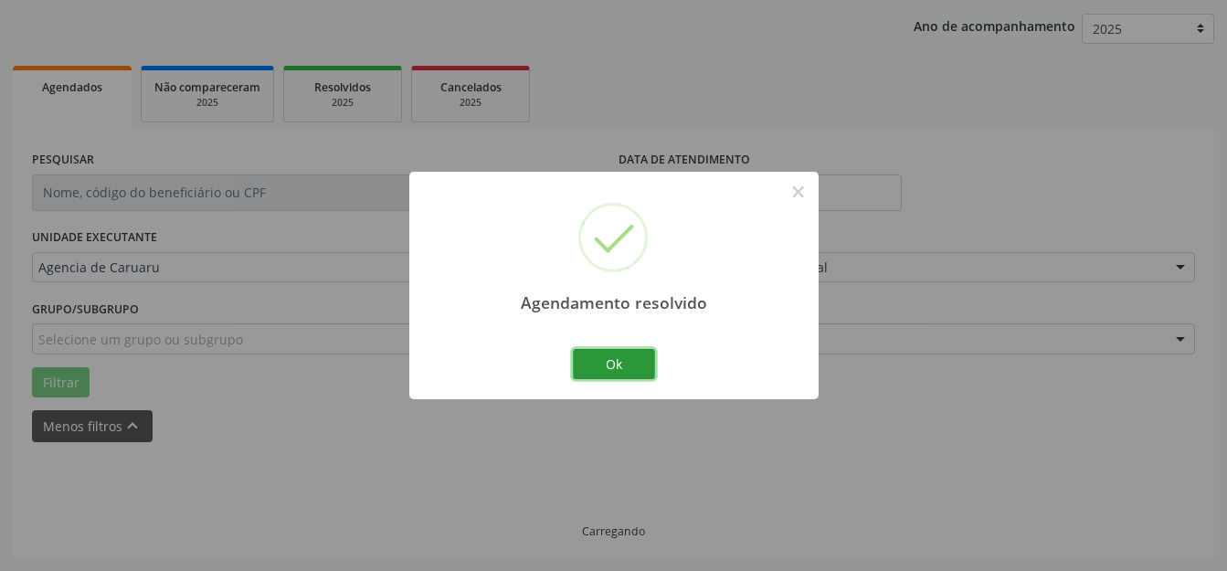
scroll to position [227, 0]
click at [611, 363] on button "Ok" at bounding box center [614, 364] width 82 height 31
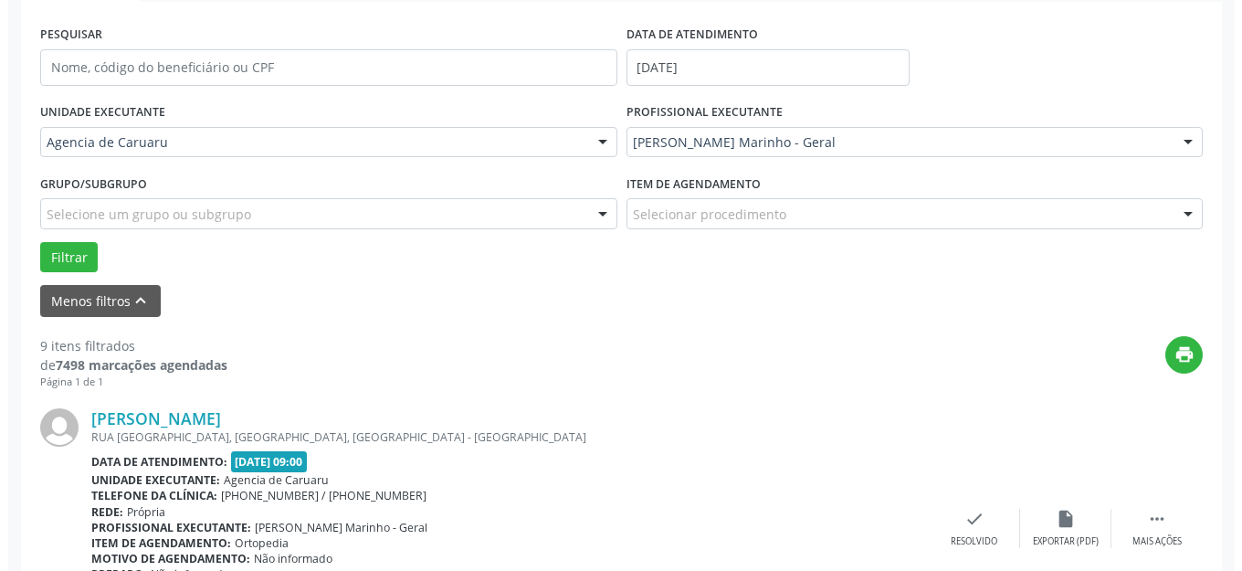
scroll to position [500, 0]
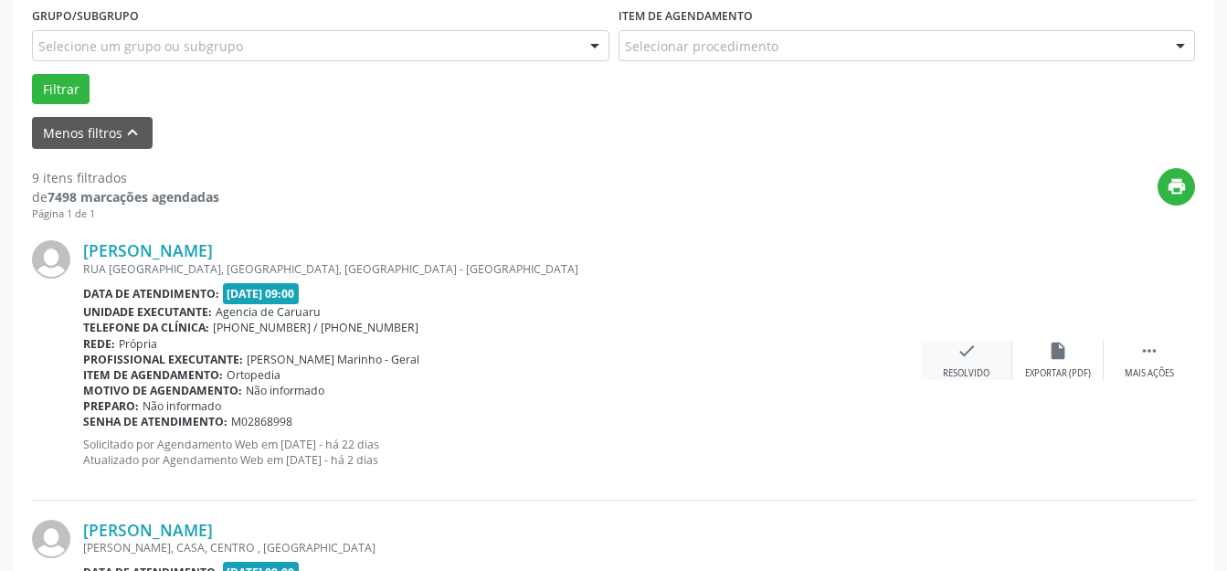
click at [943, 373] on div "Resolvido" at bounding box center [966, 373] width 47 height 13
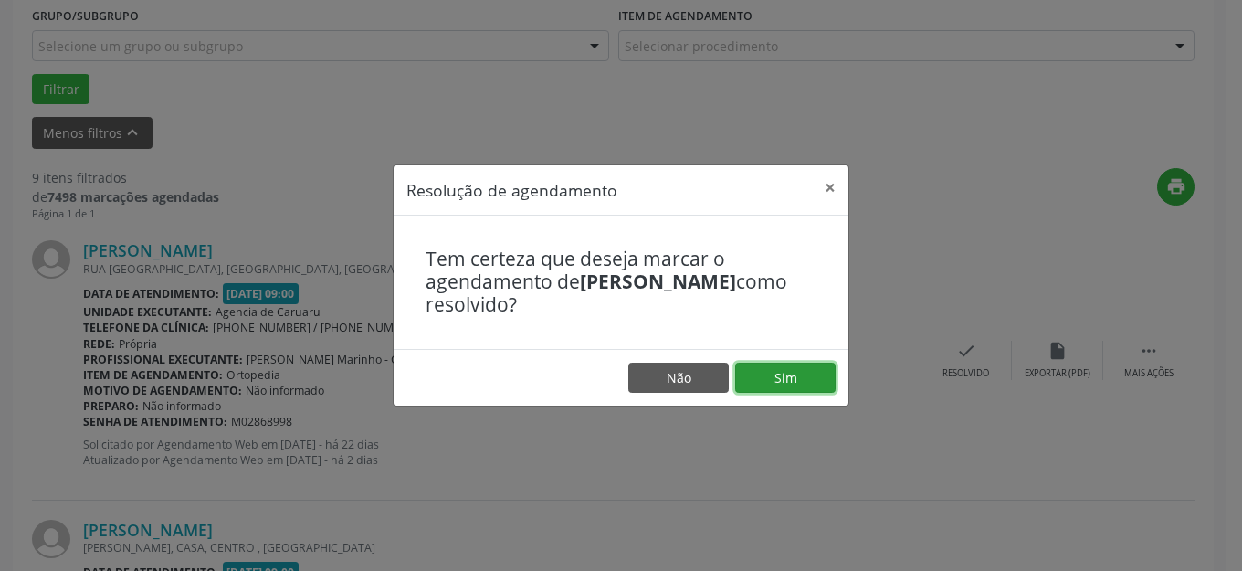
click at [823, 378] on button "Sim" at bounding box center [785, 378] width 100 height 31
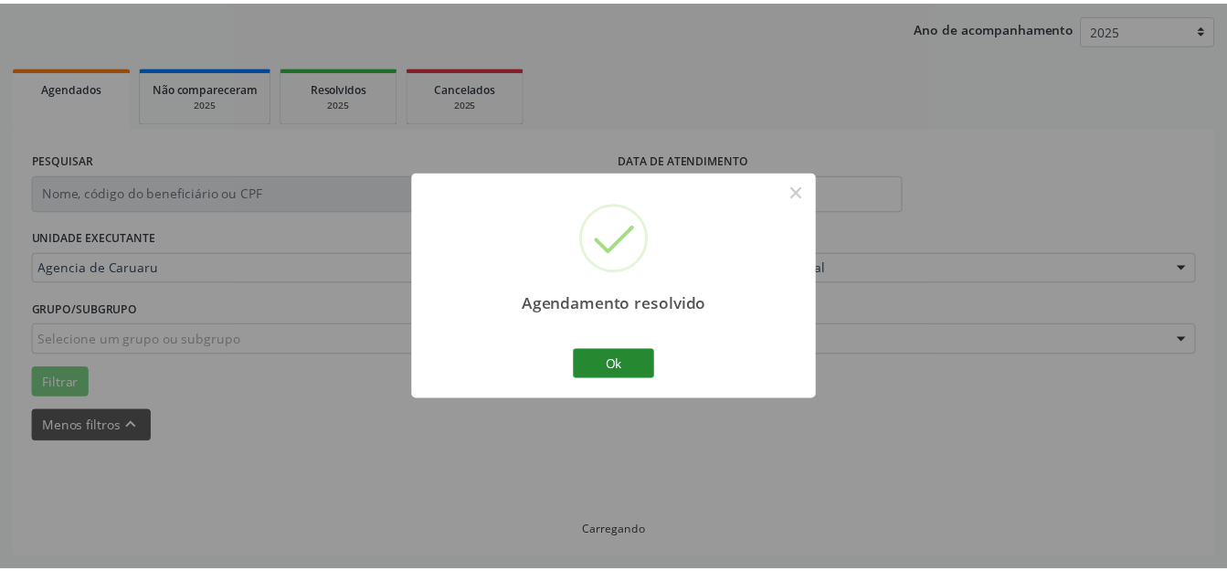
scroll to position [207, 0]
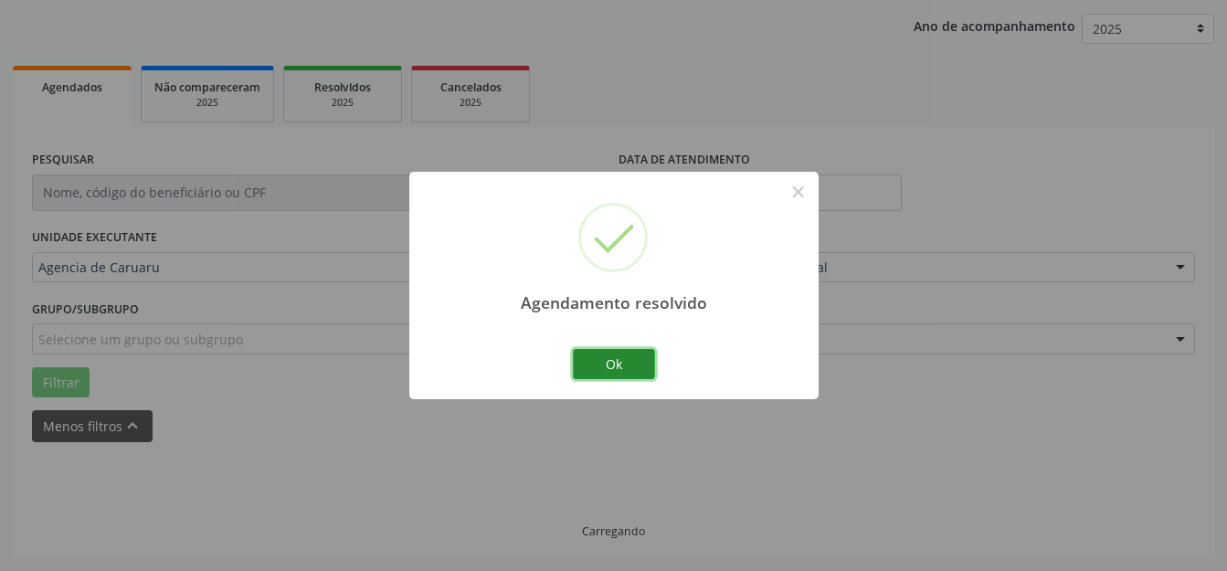
click at [629, 362] on button "Ok" at bounding box center [614, 364] width 82 height 31
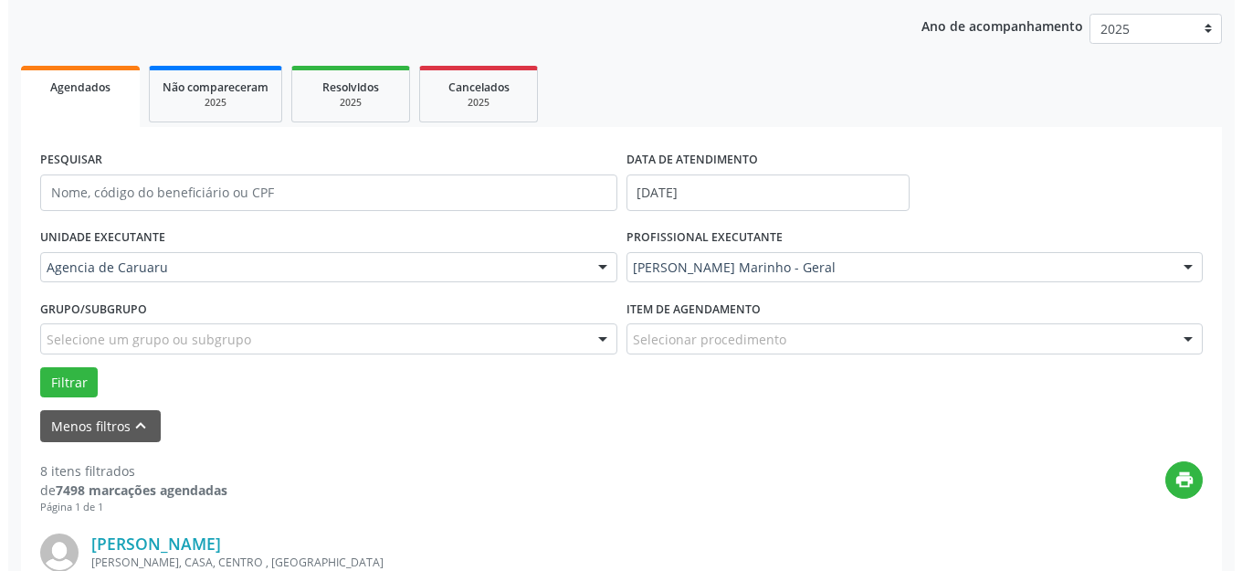
scroll to position [318, 0]
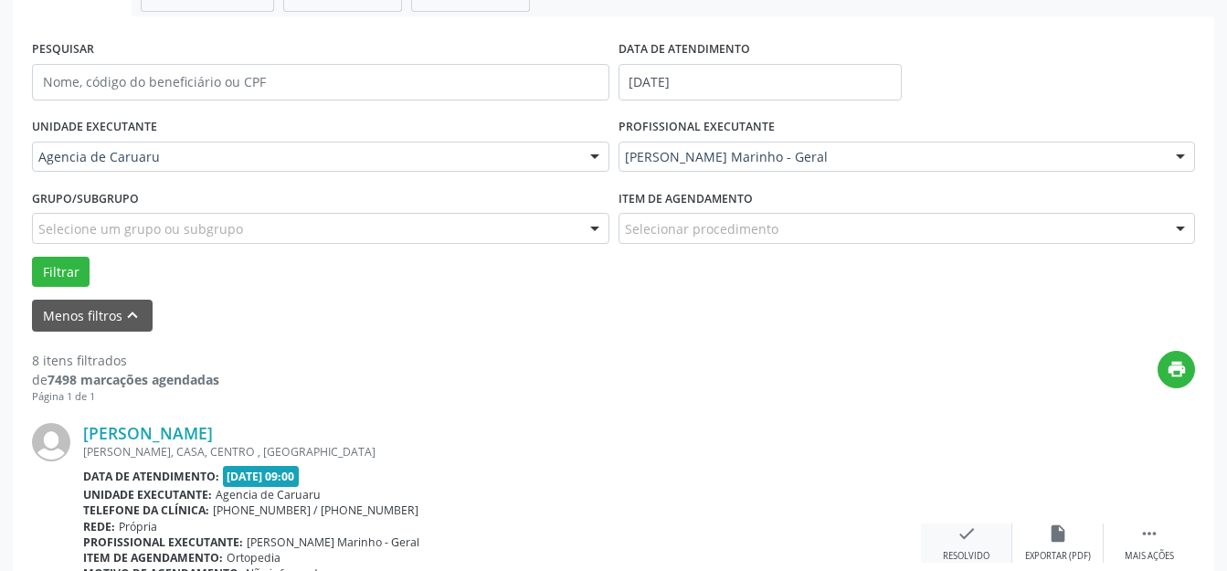
click at [946, 526] on div "check Resolvido" at bounding box center [966, 542] width 91 height 39
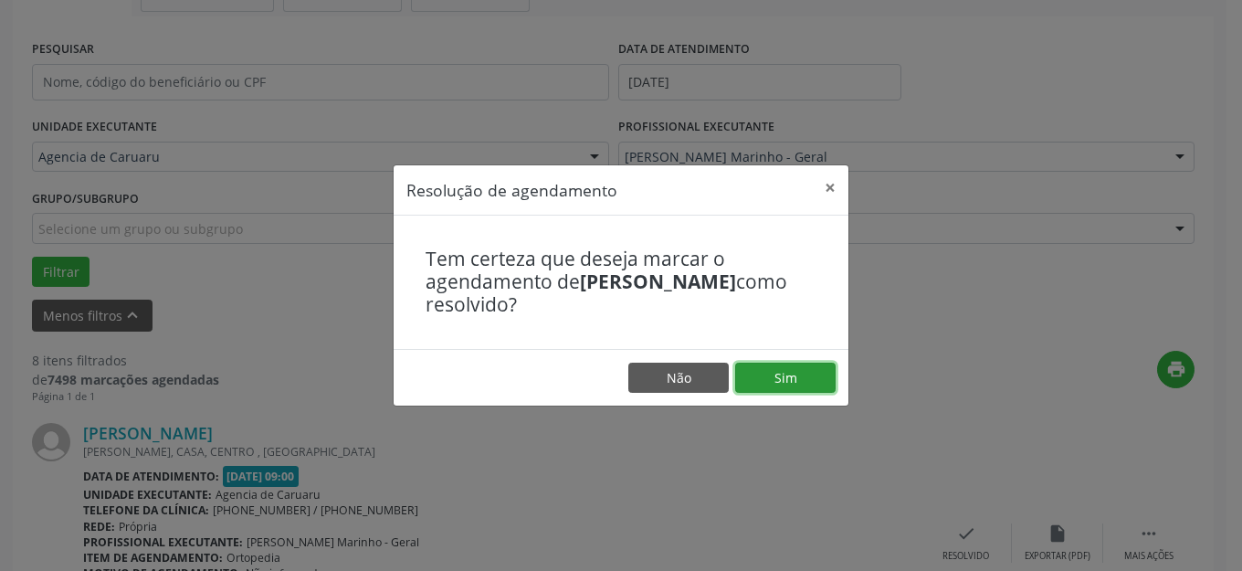
click at [758, 369] on button "Sim" at bounding box center [785, 378] width 100 height 31
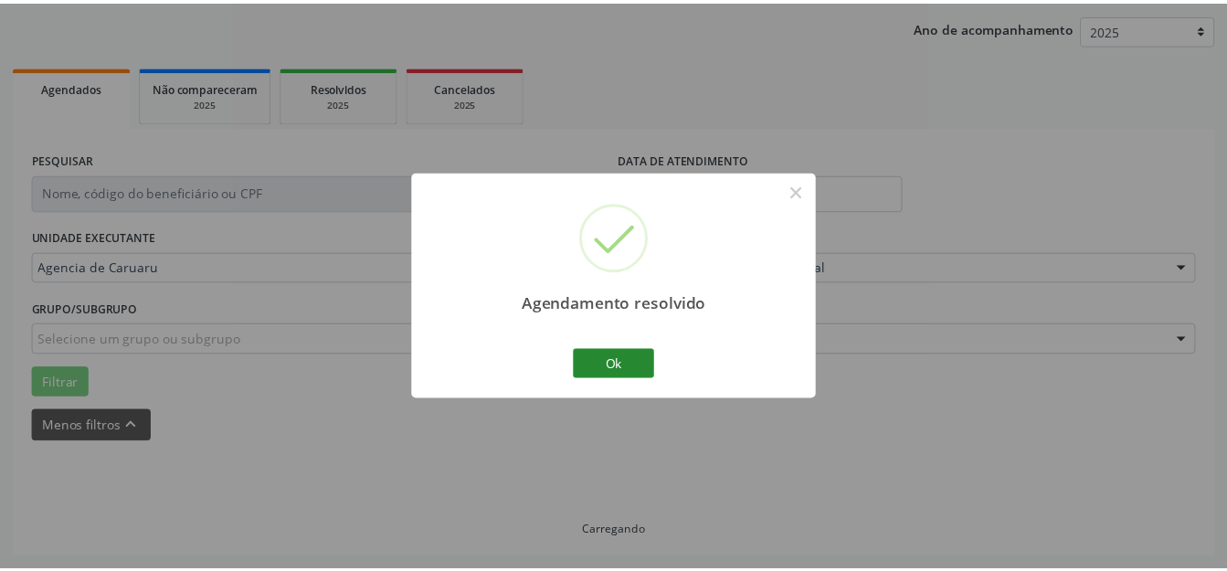
scroll to position [207, 0]
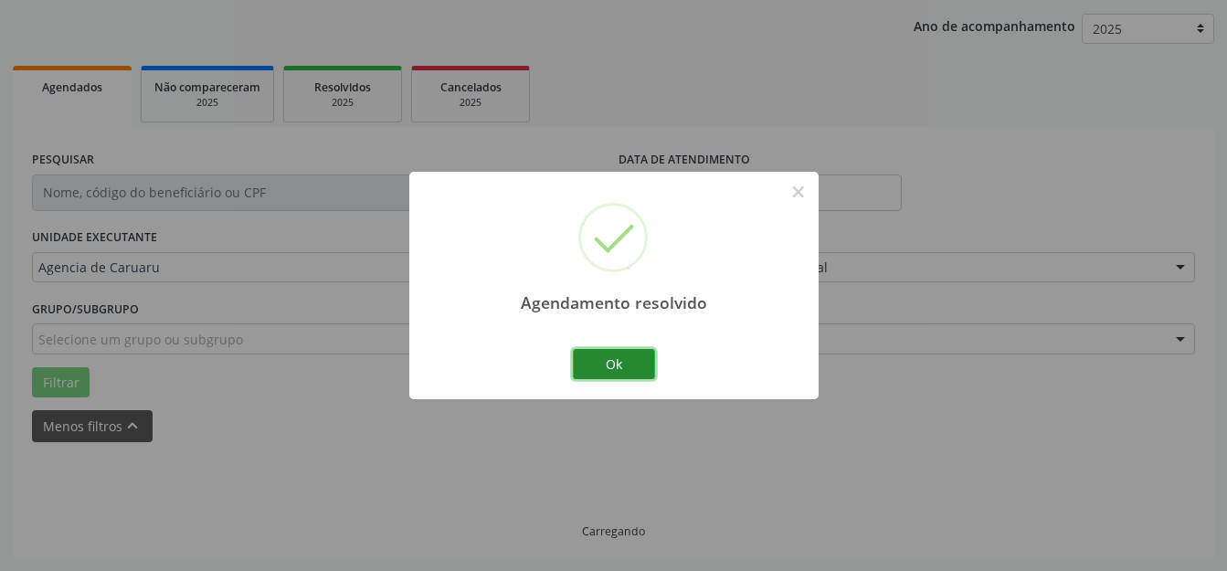
click at [626, 366] on button "Ok" at bounding box center [614, 364] width 82 height 31
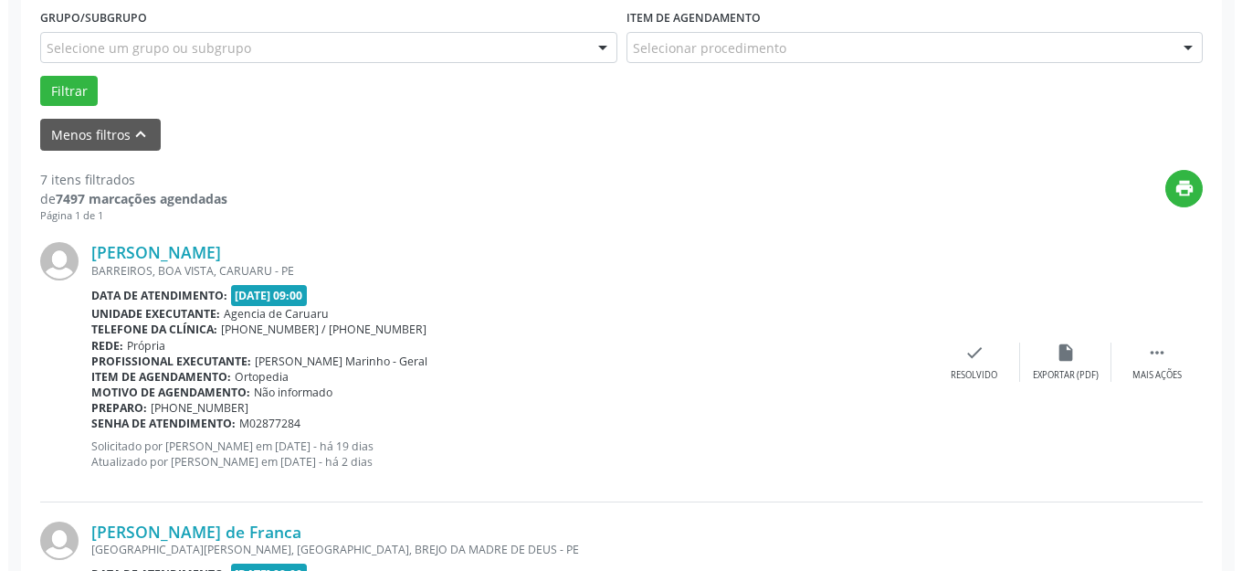
scroll to position [500, 0]
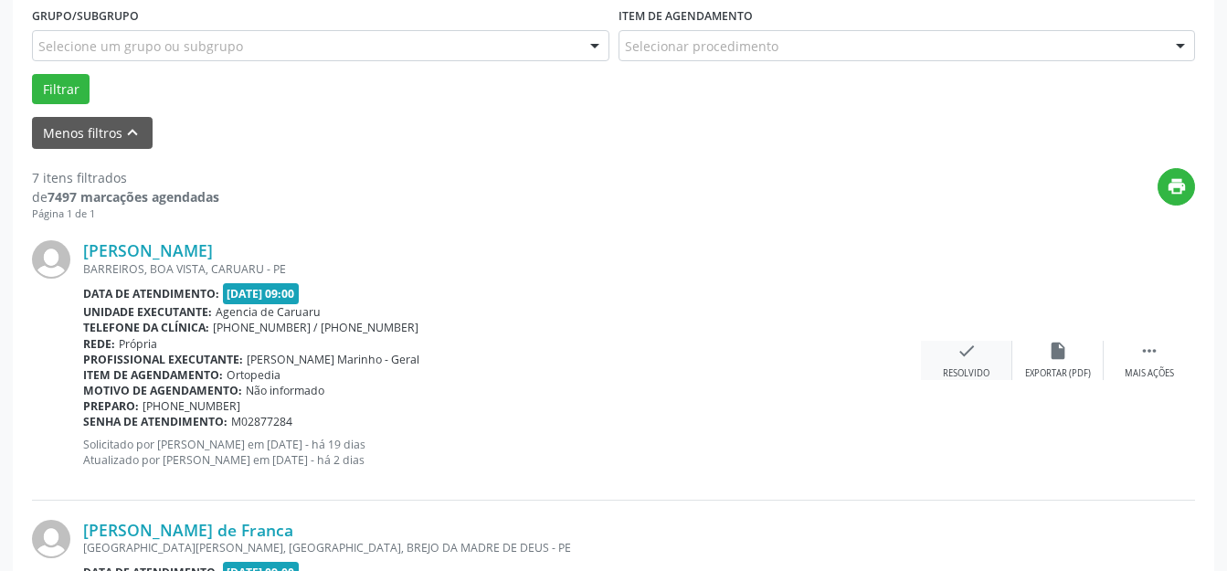
click at [946, 360] on div "check Resolvido" at bounding box center [966, 360] width 91 height 39
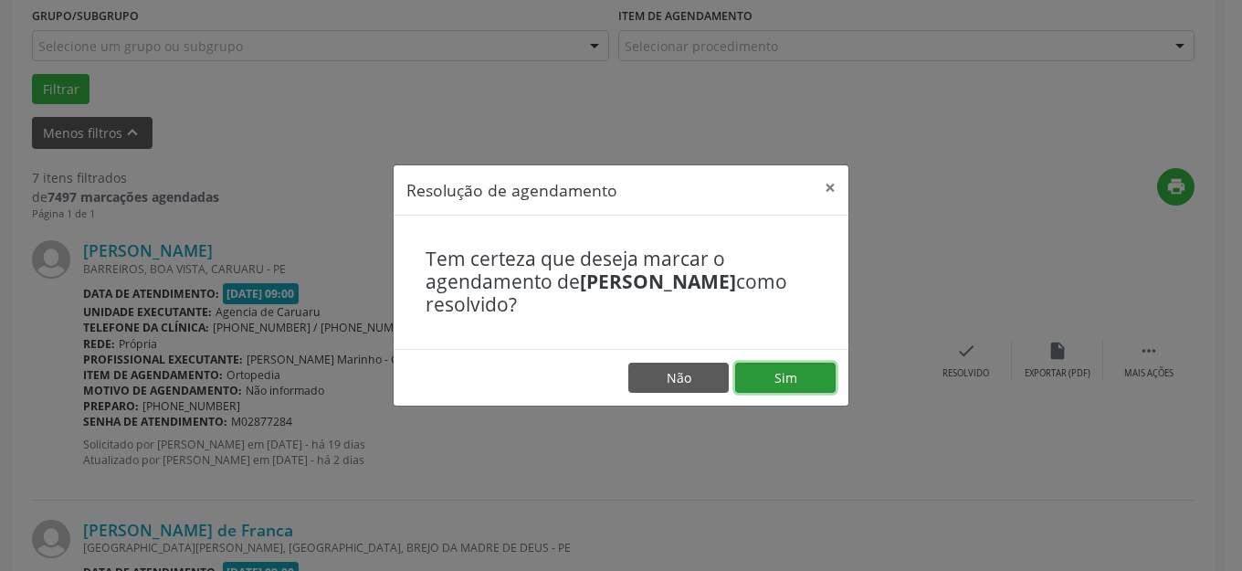
click at [778, 380] on button "Sim" at bounding box center [785, 378] width 100 height 31
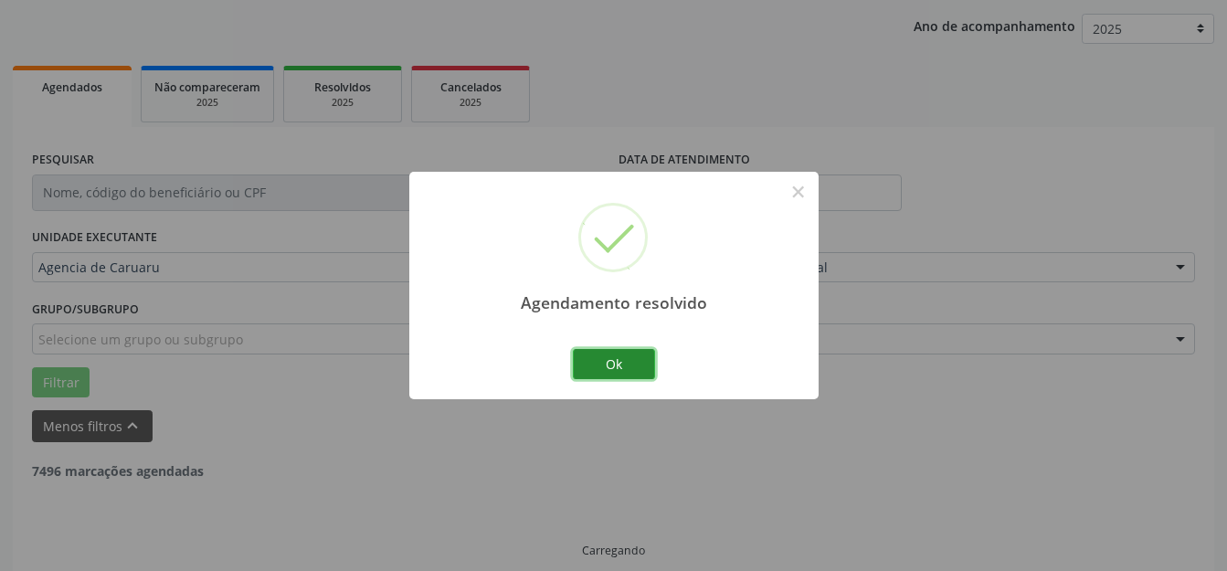
scroll to position [227, 0]
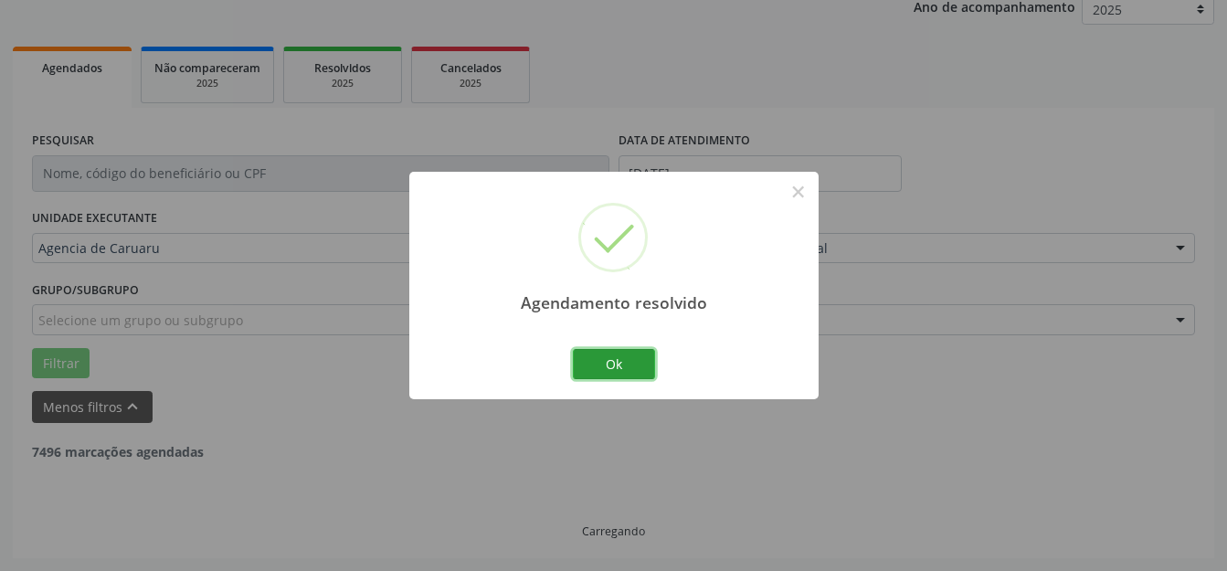
drag, startPoint x: 628, startPoint y: 372, endPoint x: 729, endPoint y: 364, distance: 100.7
click at [628, 371] on button "Ok" at bounding box center [614, 364] width 82 height 31
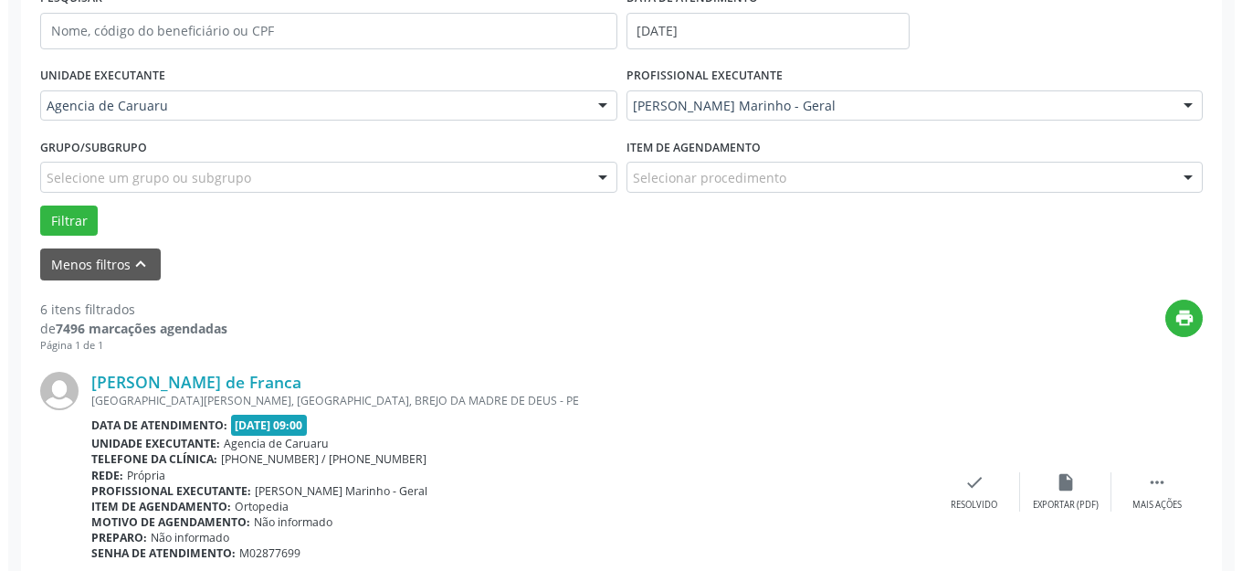
scroll to position [500, 0]
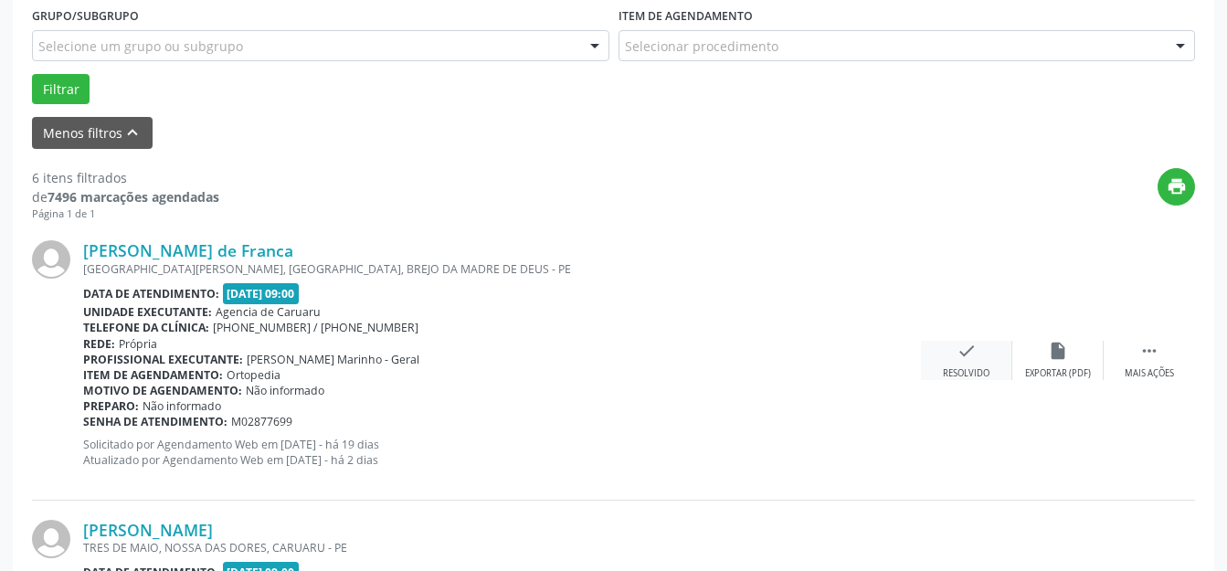
click at [939, 356] on div "check Resolvido" at bounding box center [966, 360] width 91 height 39
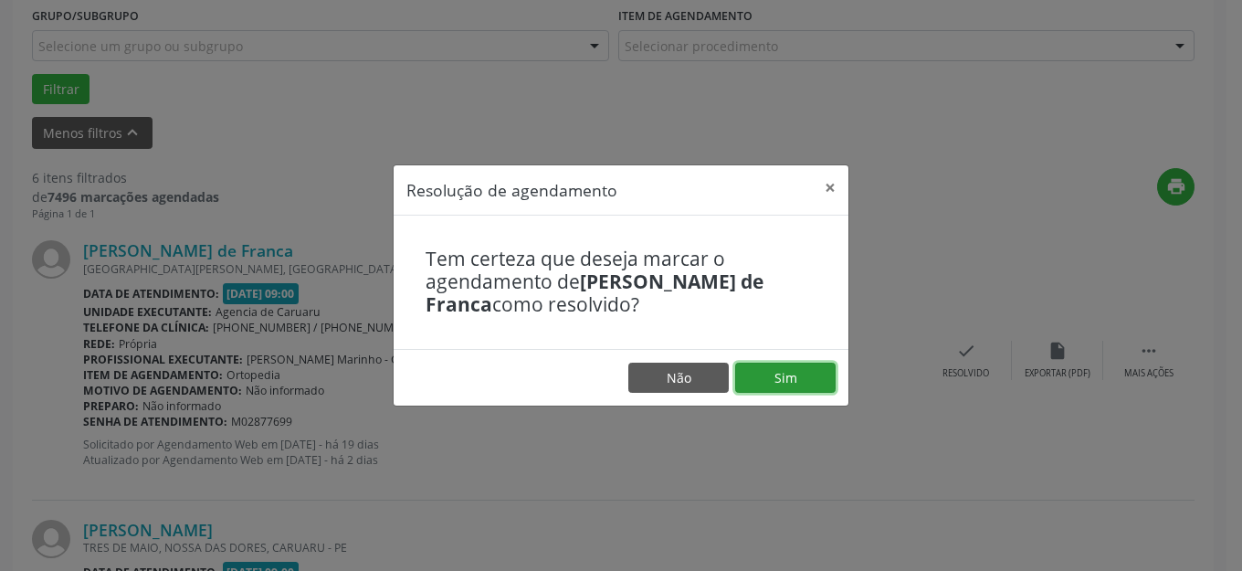
click at [775, 384] on button "Sim" at bounding box center [785, 378] width 100 height 31
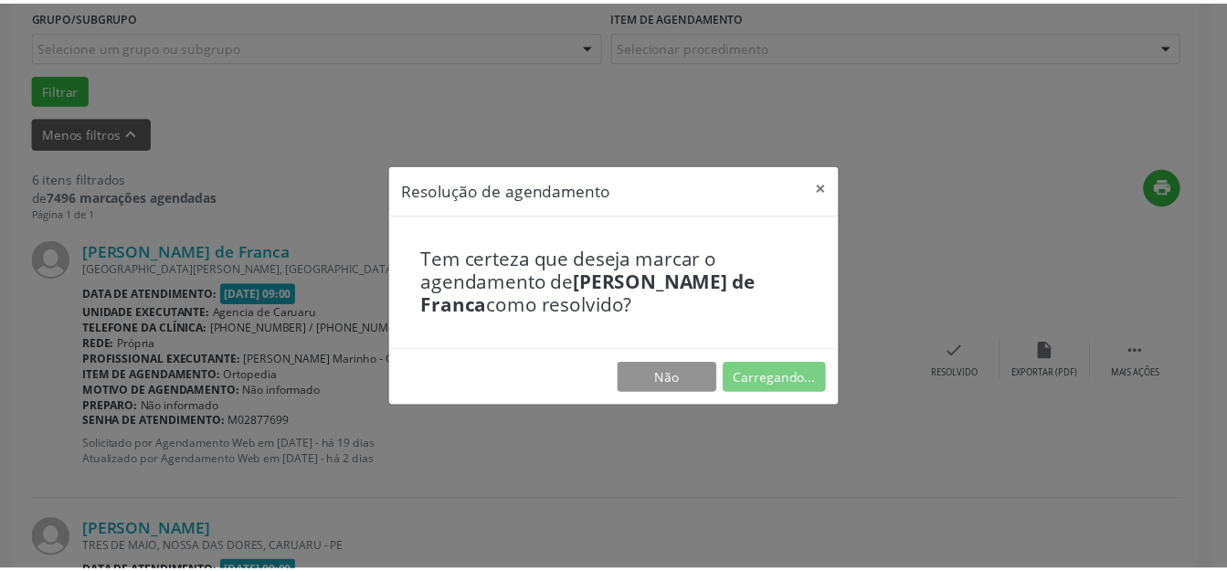
scroll to position [207, 0]
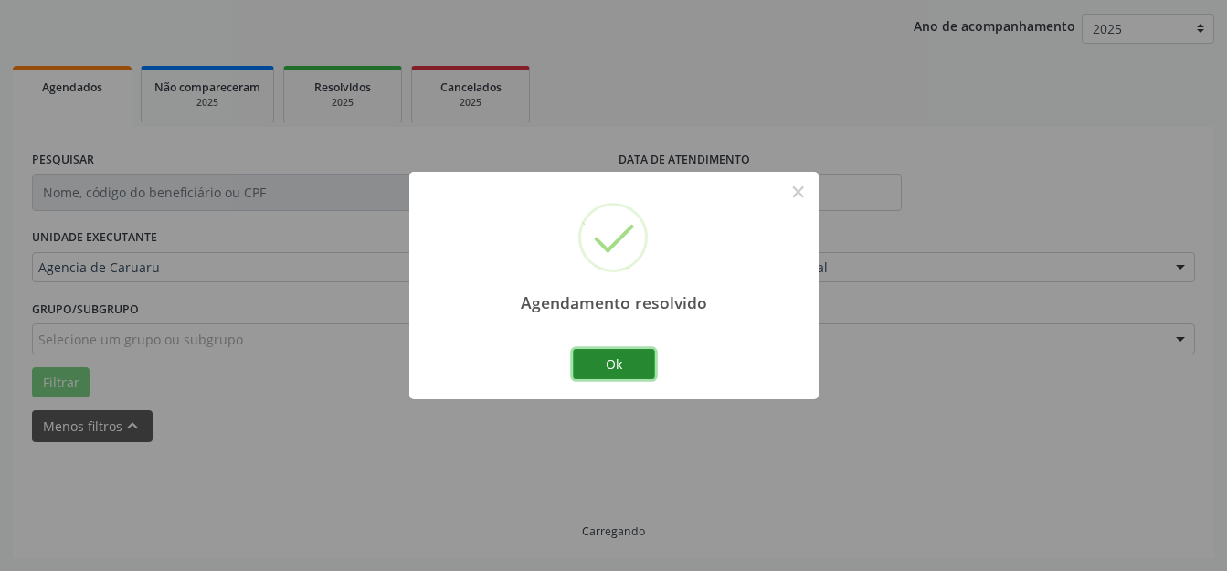
click at [645, 364] on button "Ok" at bounding box center [614, 364] width 82 height 31
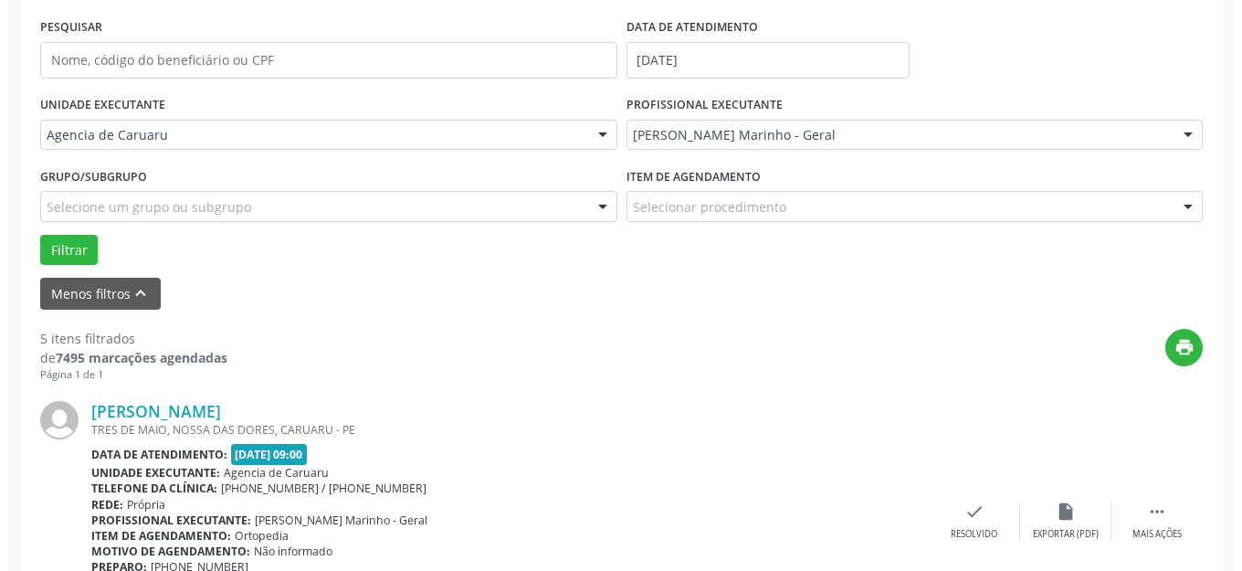
scroll to position [409, 0]
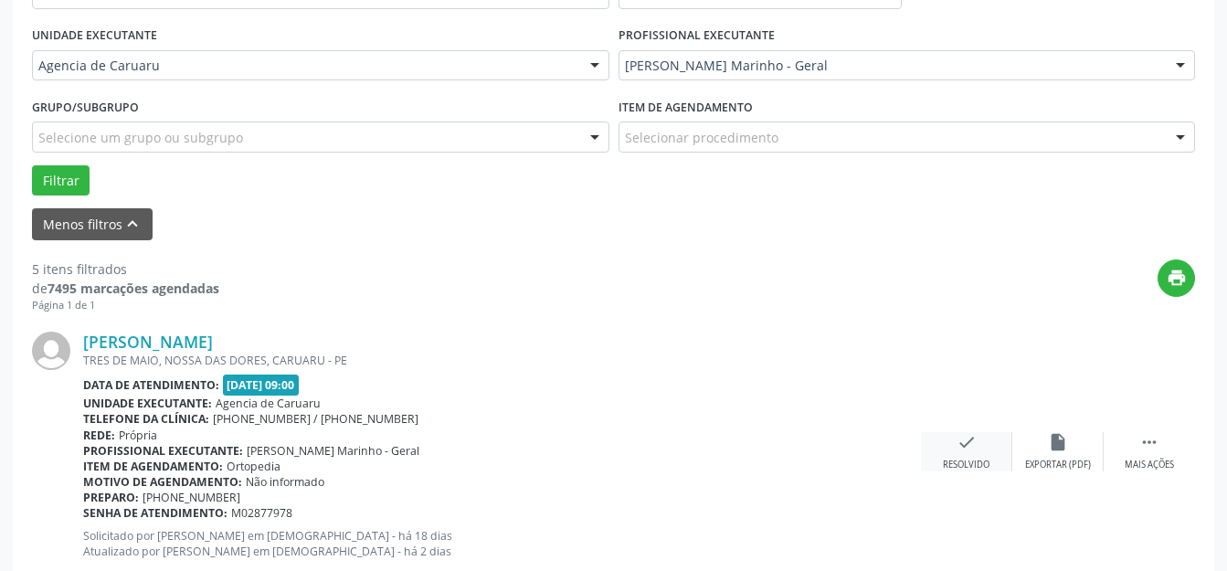
click at [966, 446] on icon "check" at bounding box center [966, 442] width 20 height 20
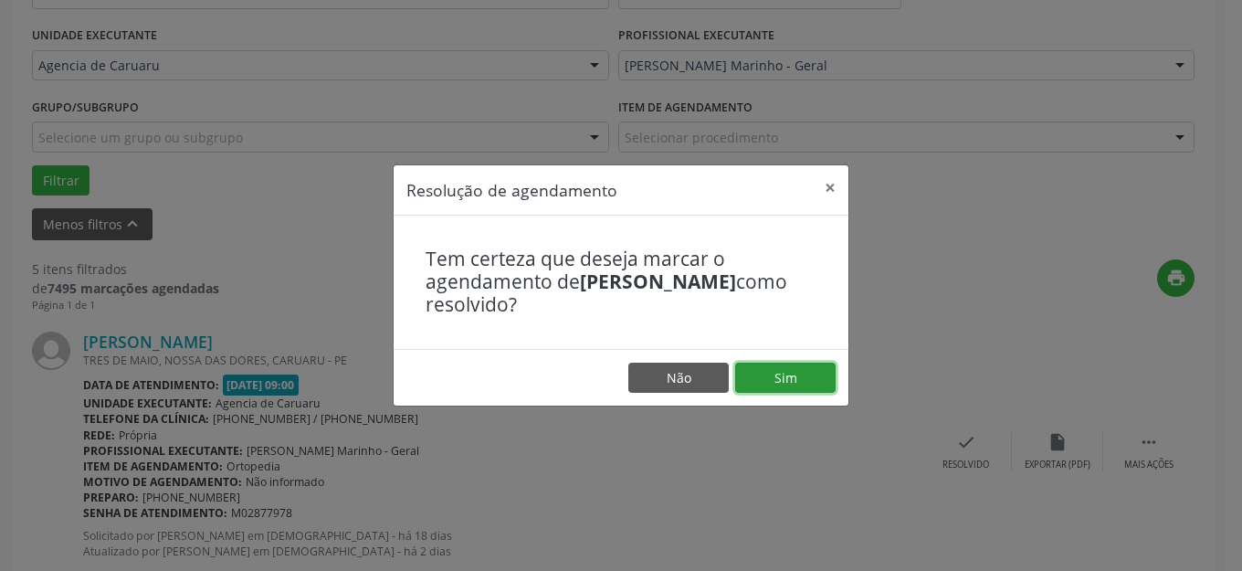
click at [772, 377] on button "Sim" at bounding box center [785, 378] width 100 height 31
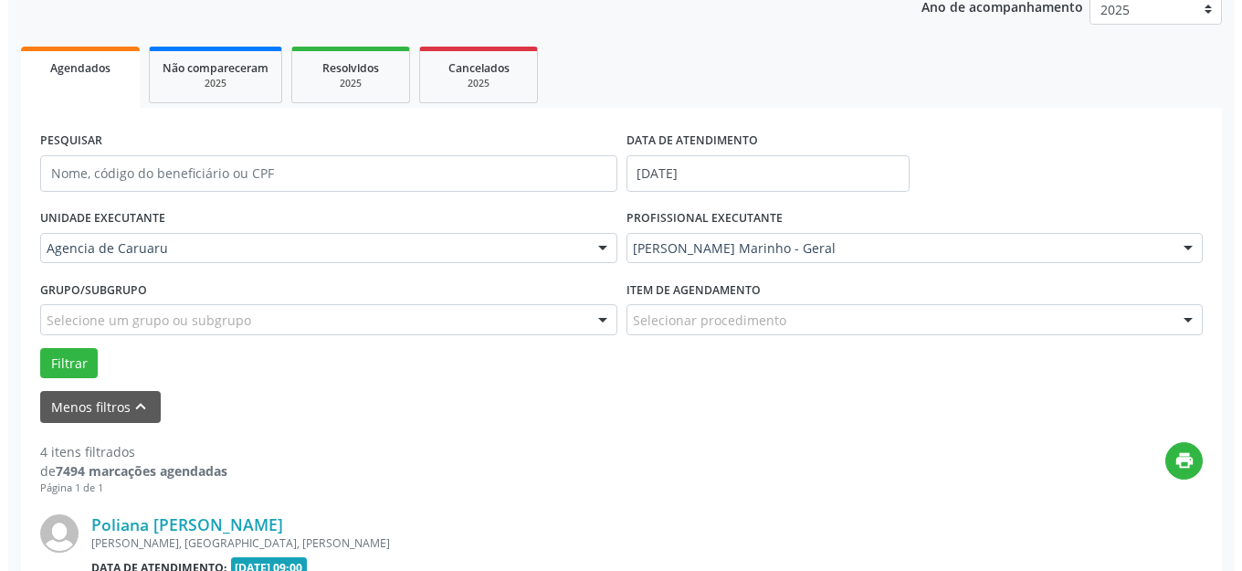
scroll to position [500, 0]
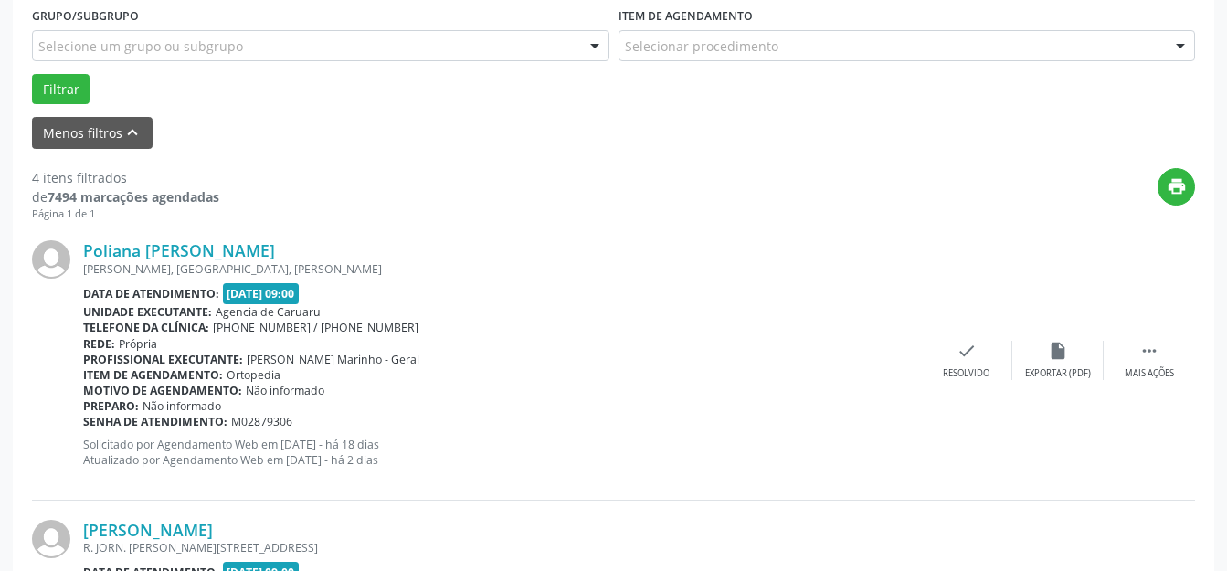
click at [970, 339] on div "Poliana [PERSON_NAME] [PERSON_NAME], SAO PEDRO, [PERSON_NAME] Data de atendimen…" at bounding box center [613, 360] width 1163 height 279
click at [967, 364] on div "check Resolvido" at bounding box center [966, 360] width 91 height 39
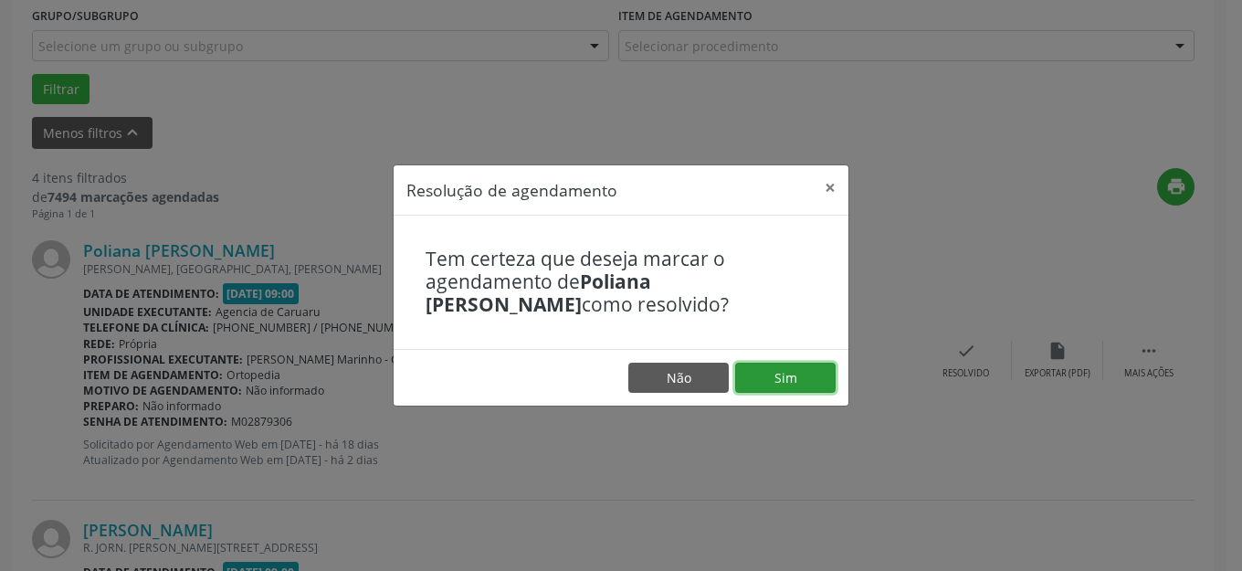
click at [778, 370] on button "Sim" at bounding box center [785, 378] width 100 height 31
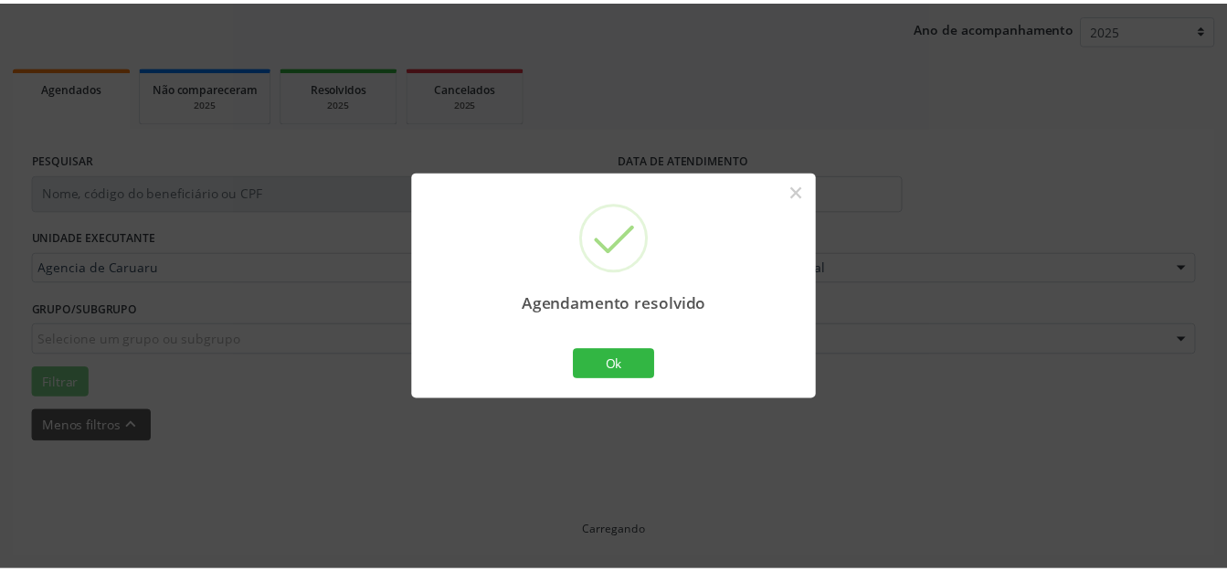
scroll to position [207, 0]
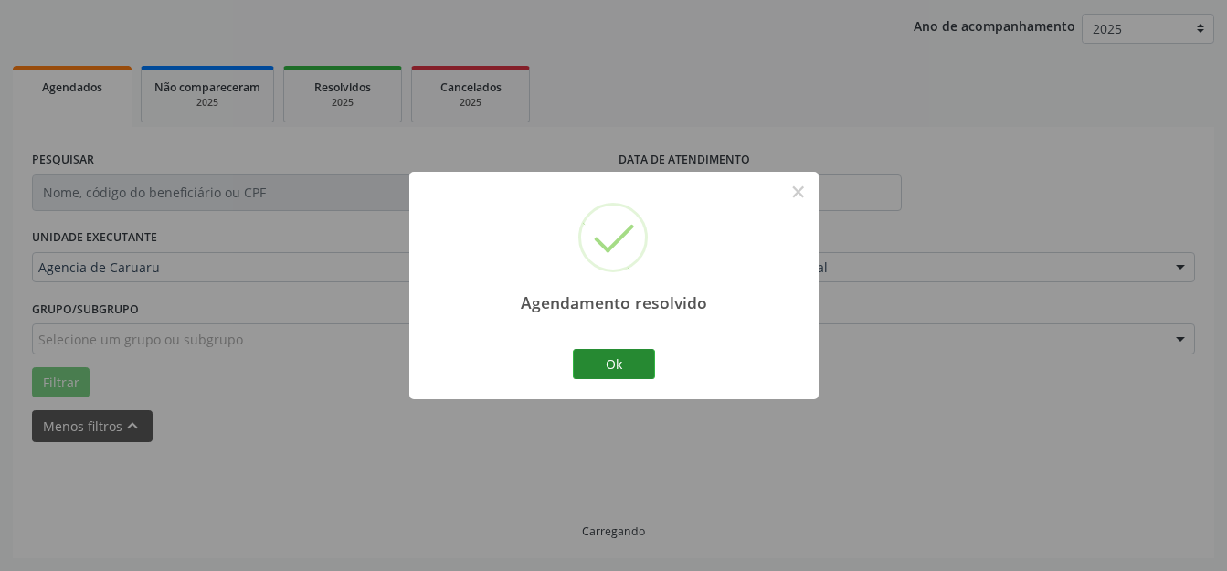
click at [662, 373] on div "Agendamento resolvido × Ok Cancel" at bounding box center [613, 285] width 409 height 227
click at [634, 373] on button "Ok" at bounding box center [614, 364] width 82 height 31
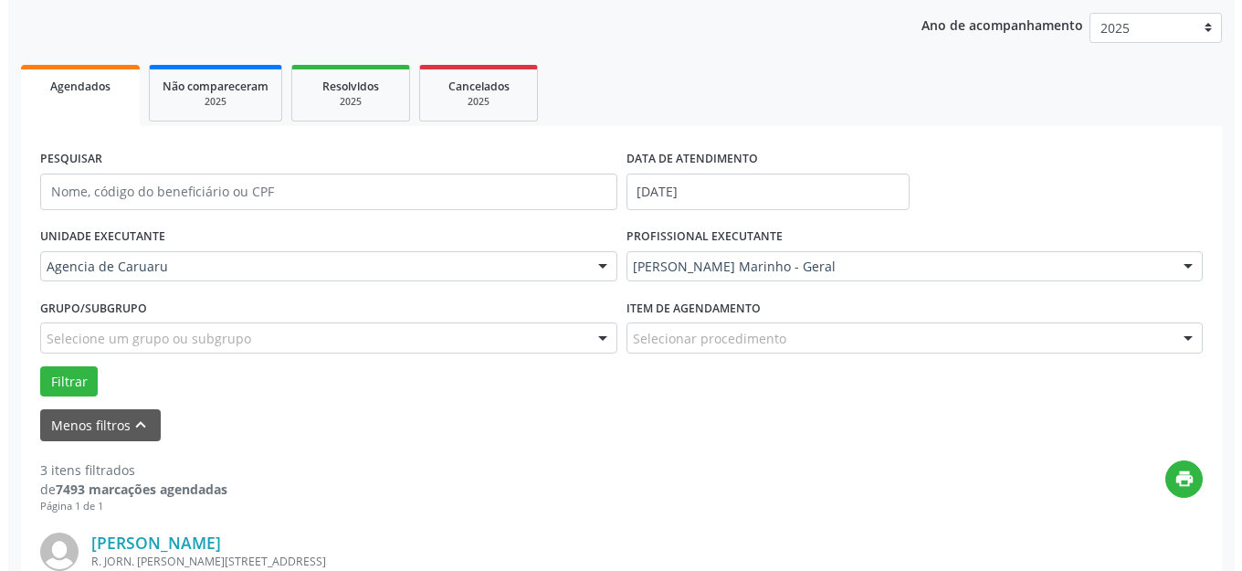
scroll to position [481, 0]
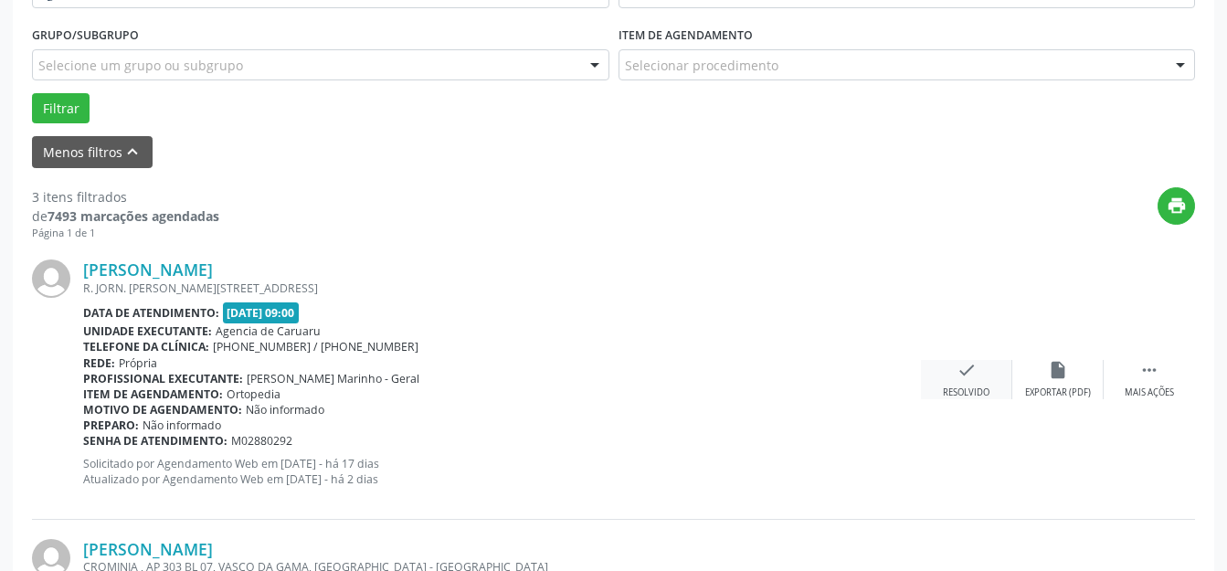
click at [953, 374] on div "check Resolvido" at bounding box center [966, 379] width 91 height 39
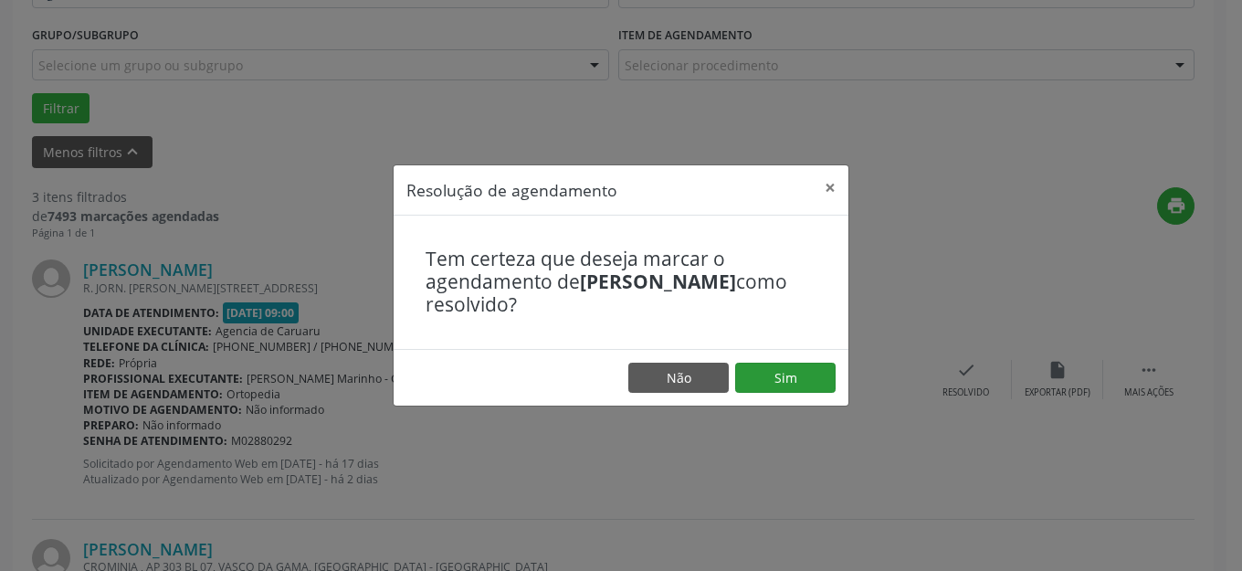
drag, startPoint x: 813, startPoint y: 358, endPoint x: 800, endPoint y: 367, distance: 15.7
click at [813, 359] on footer "Não Sim" at bounding box center [621, 378] width 455 height 58
click at [784, 372] on button "Sim" at bounding box center [785, 378] width 100 height 31
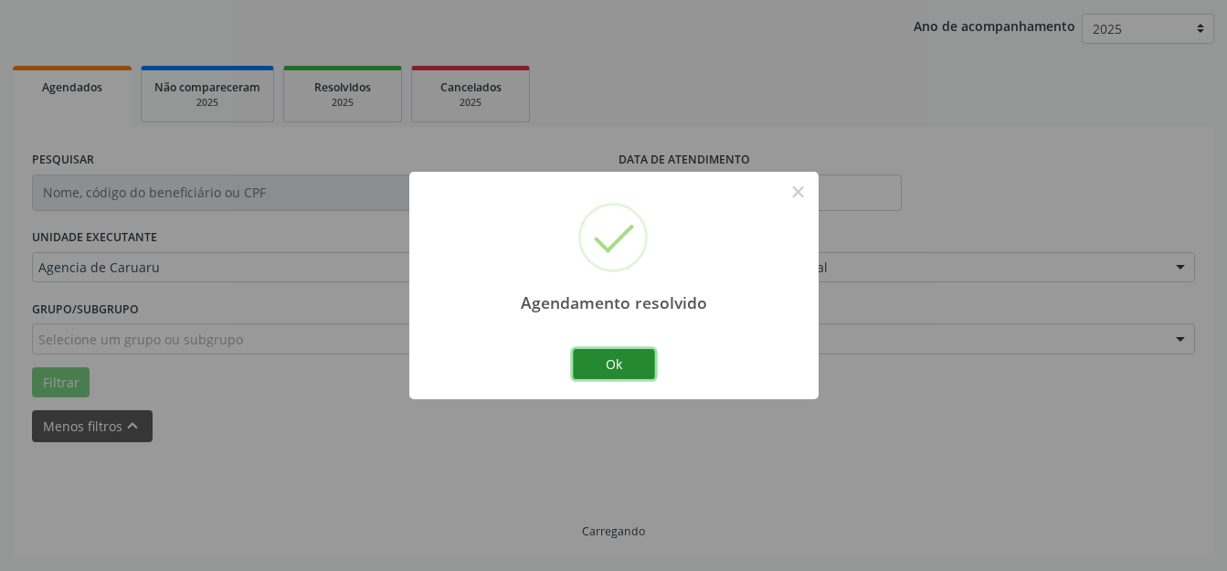
click at [608, 360] on button "Ok" at bounding box center [614, 364] width 82 height 31
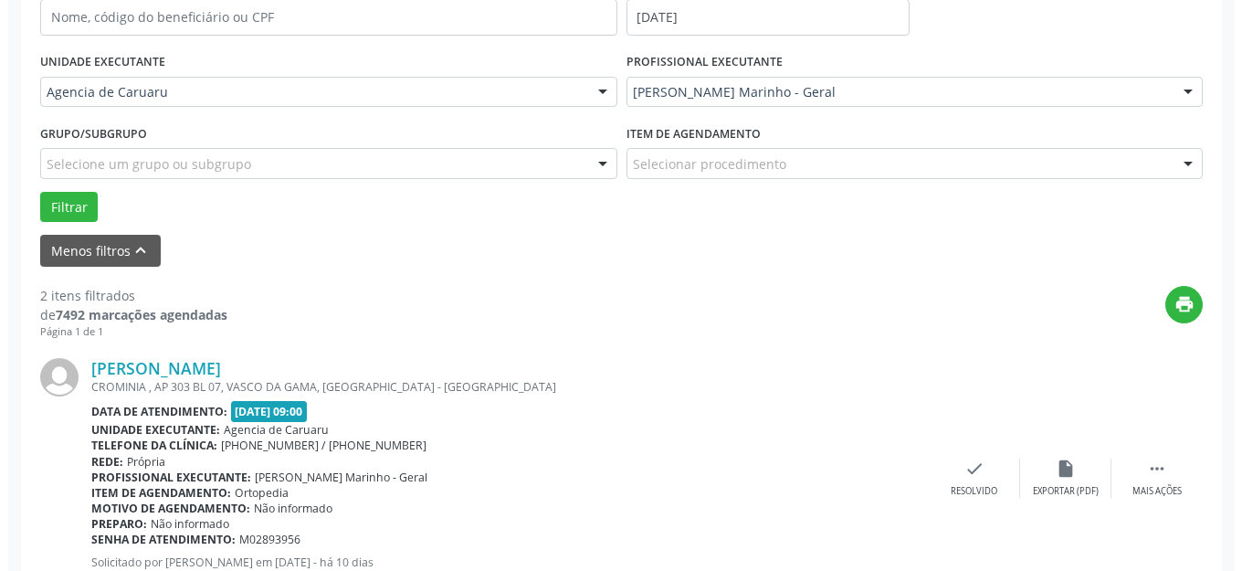
scroll to position [409, 0]
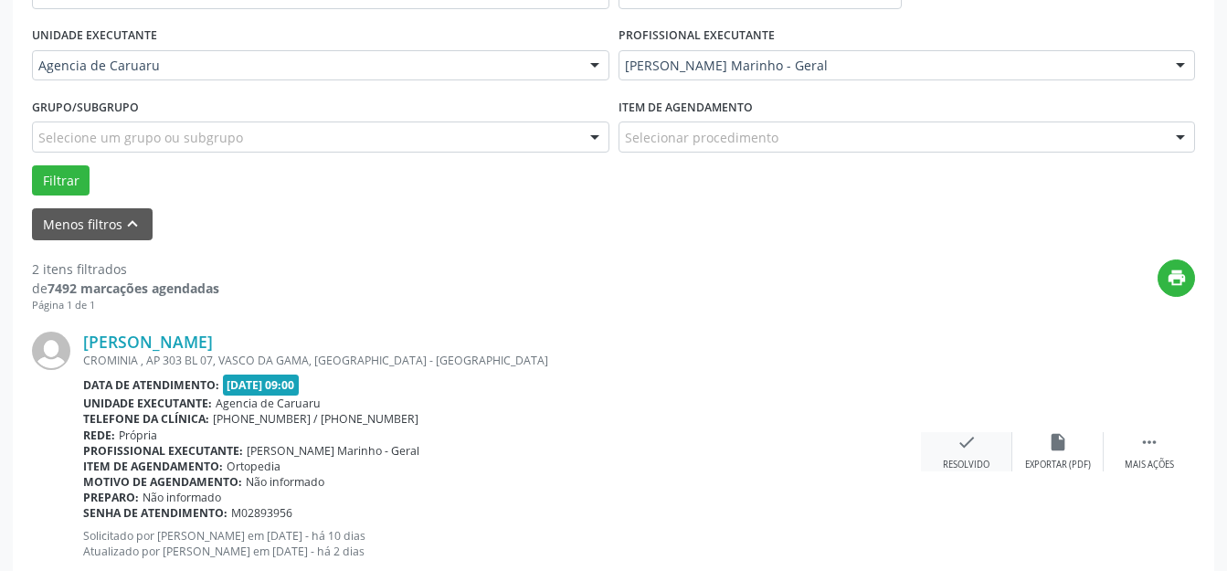
click at [957, 438] on icon "check" at bounding box center [966, 442] width 20 height 20
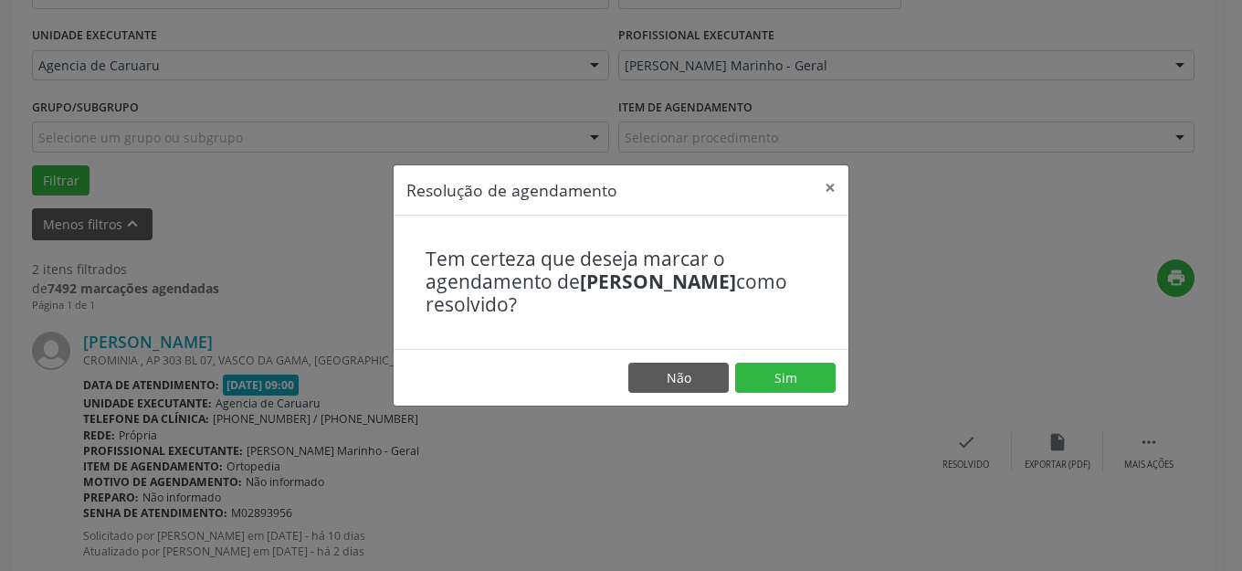
click at [836, 397] on footer "Não Sim" at bounding box center [621, 378] width 455 height 58
click at [806, 382] on button "Sim" at bounding box center [785, 378] width 100 height 31
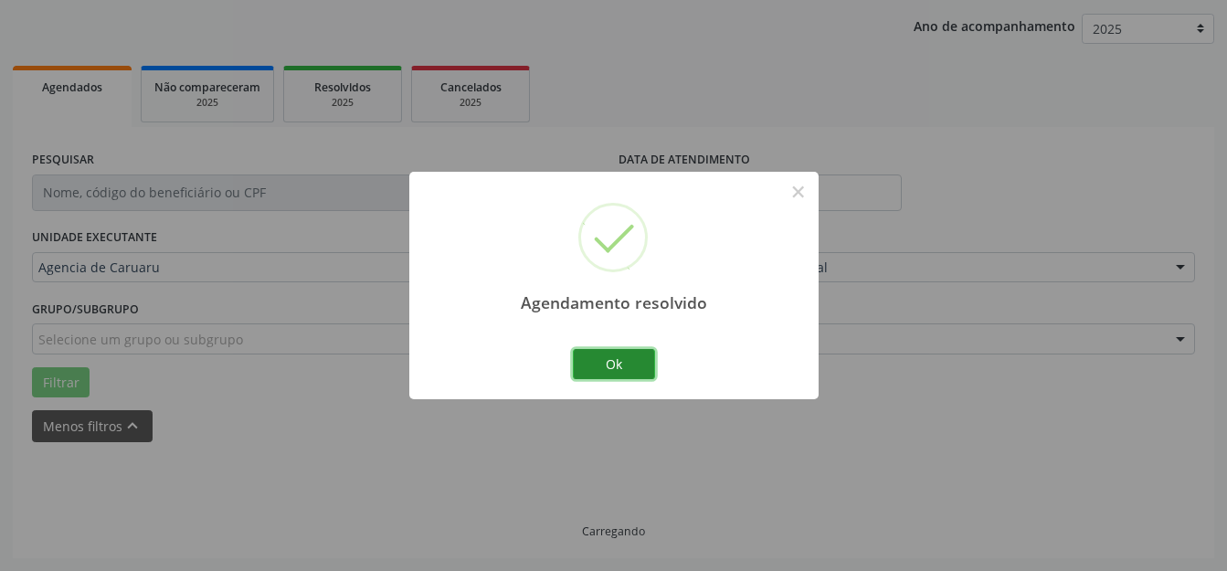
click at [645, 365] on button "Ok" at bounding box center [614, 364] width 82 height 31
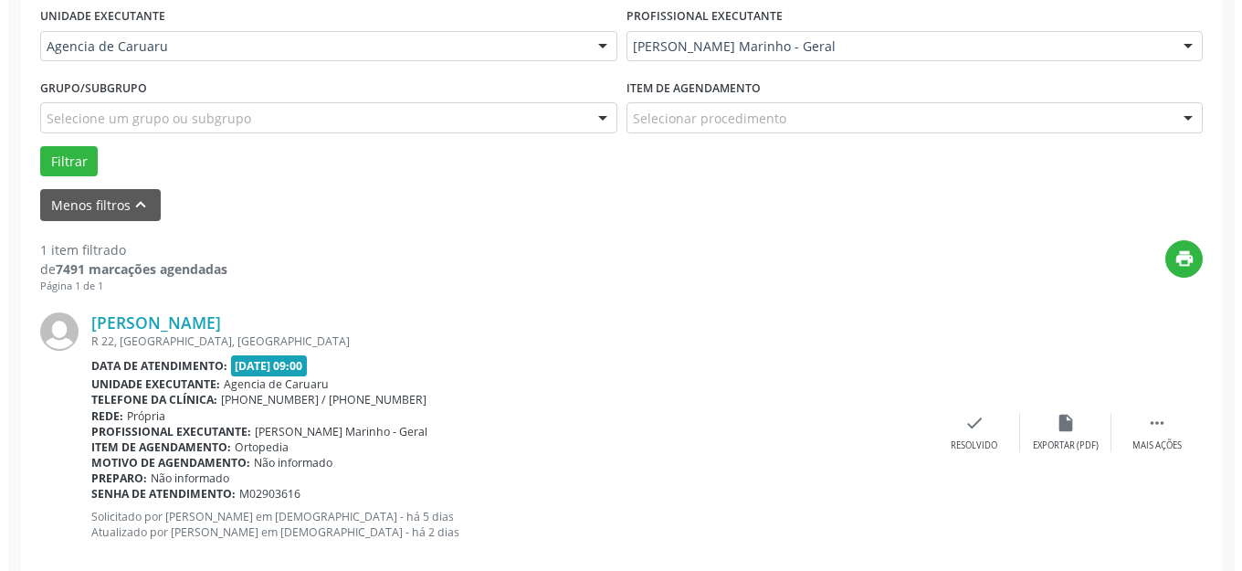
scroll to position [461, 0]
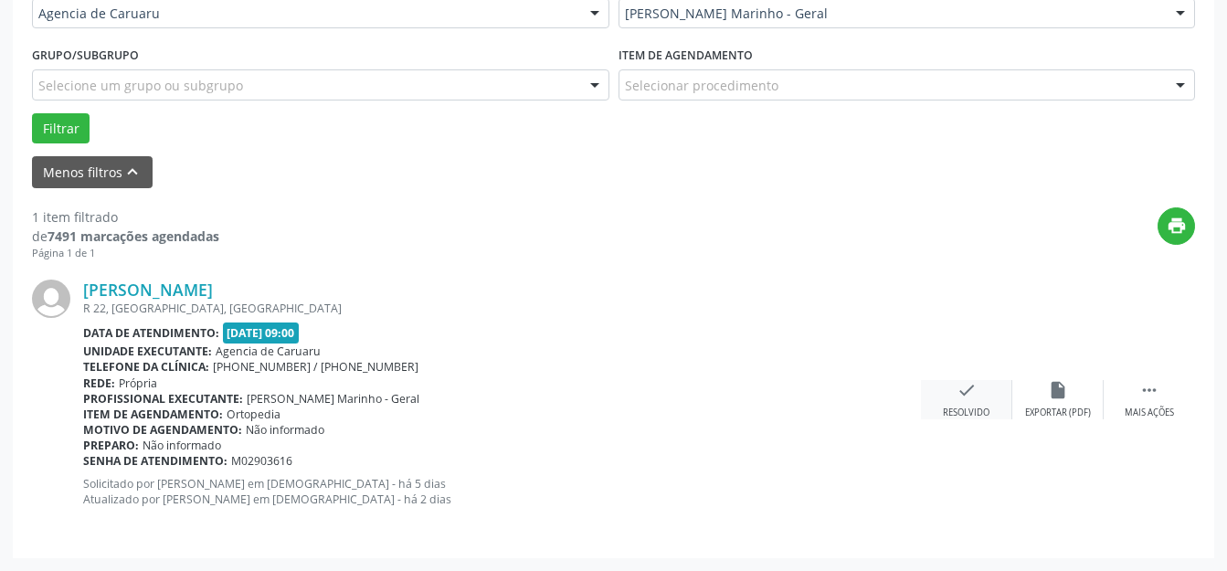
click at [970, 403] on div "check Resolvido" at bounding box center [966, 399] width 91 height 39
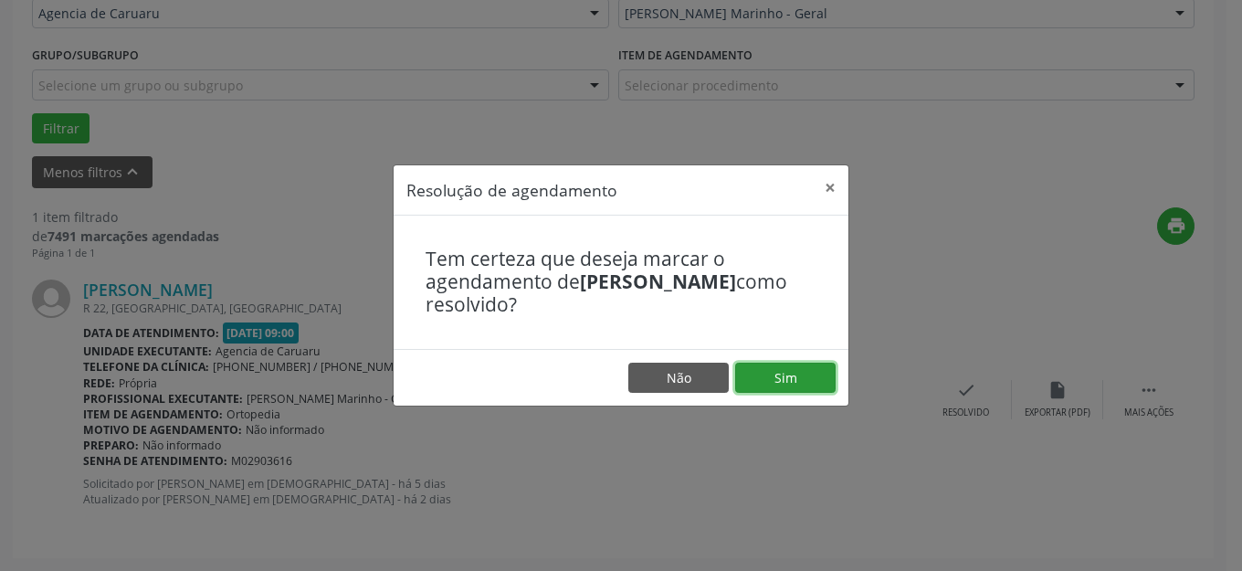
click at [808, 376] on button "Sim" at bounding box center [785, 378] width 100 height 31
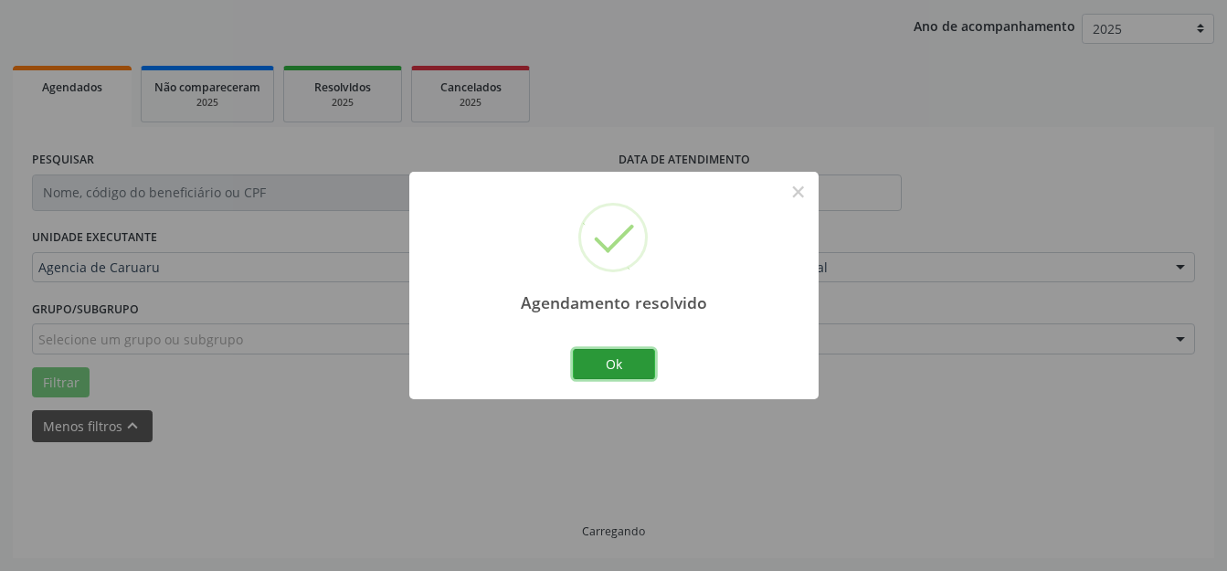
click at [628, 363] on button "Ok" at bounding box center [614, 364] width 82 height 31
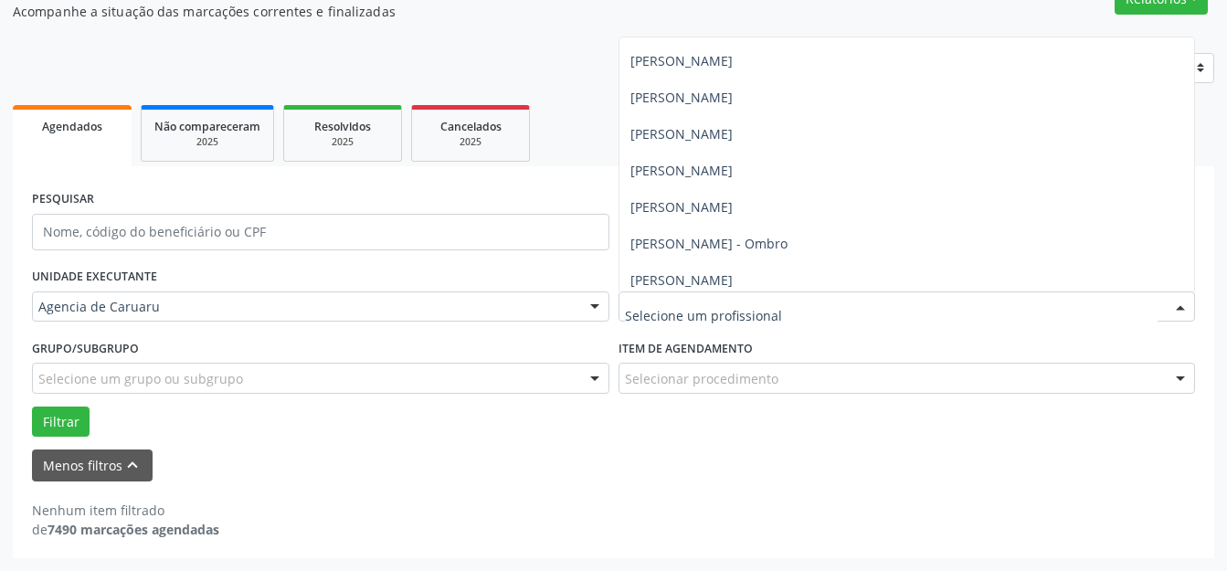
scroll to position [550, 0]
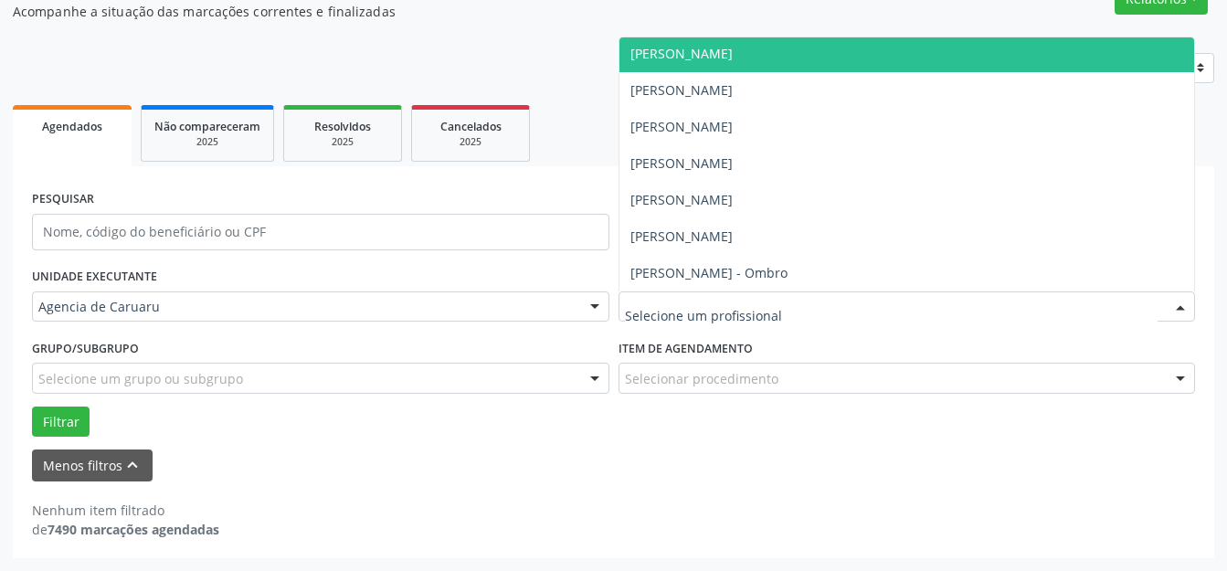
click at [694, 59] on span "[PERSON_NAME]" at bounding box center [681, 53] width 102 height 17
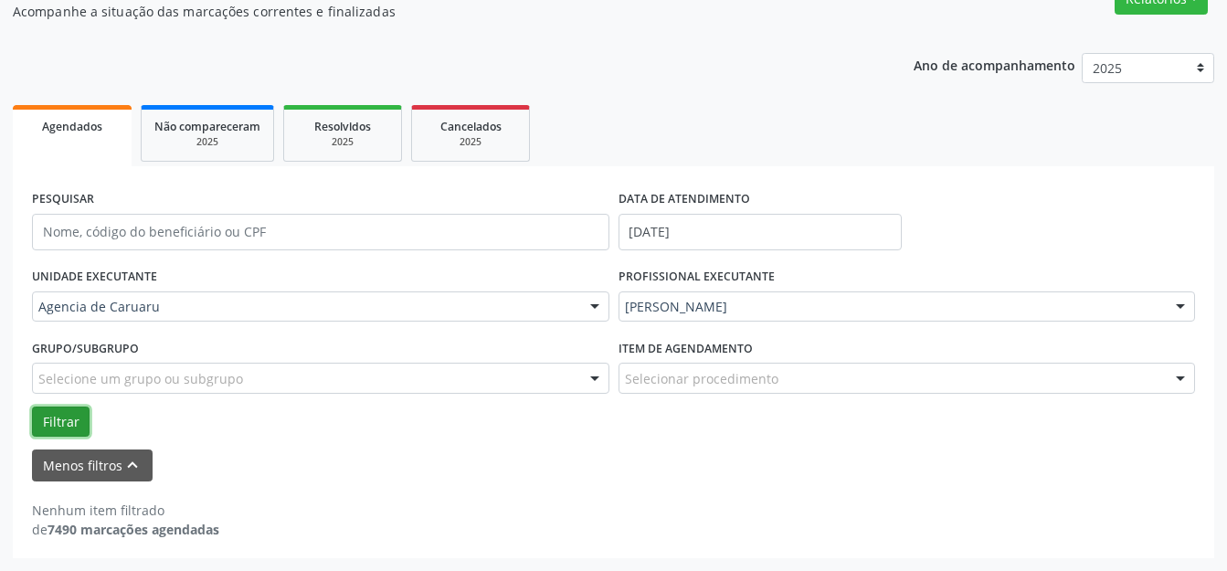
click at [63, 419] on button "Filtrar" at bounding box center [61, 421] width 58 height 31
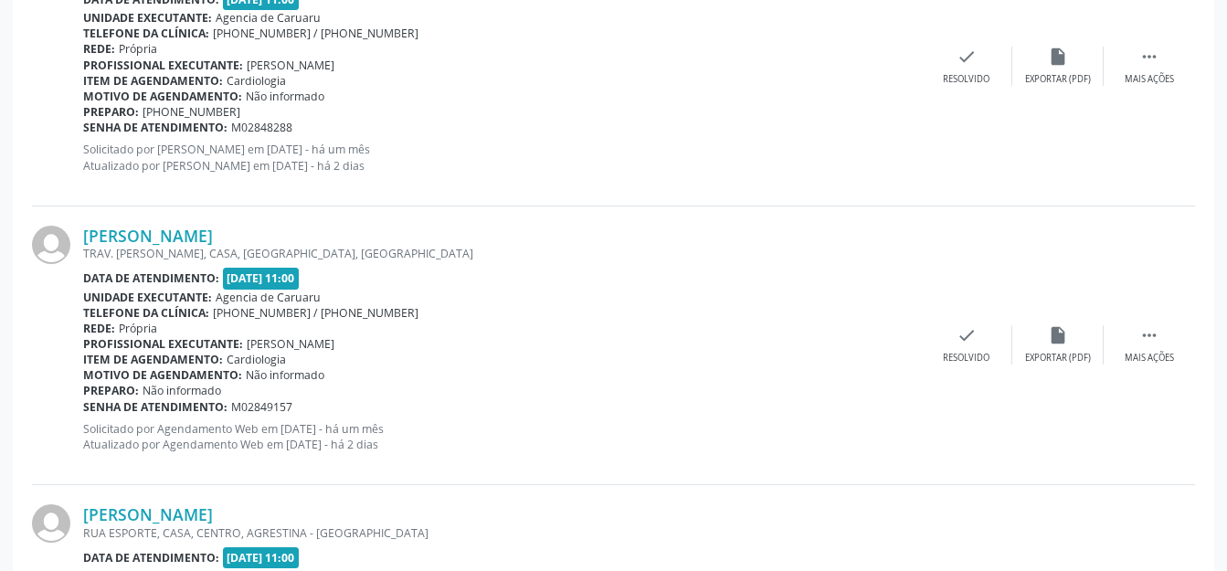
scroll to position [4416, 0]
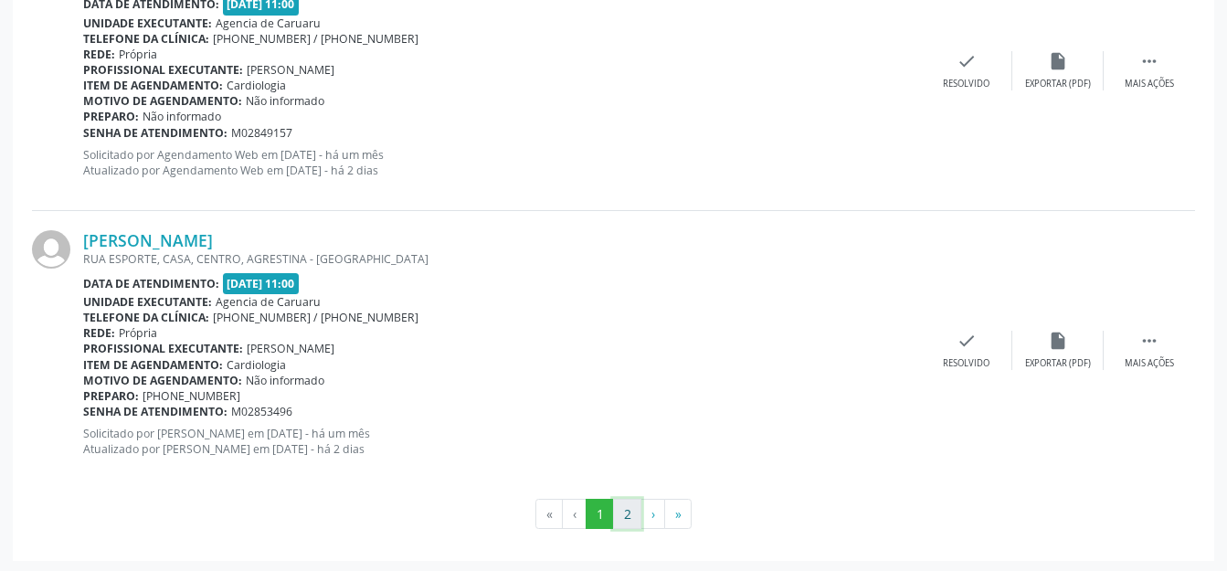
click at [627, 507] on button "2" at bounding box center [627, 514] width 28 height 31
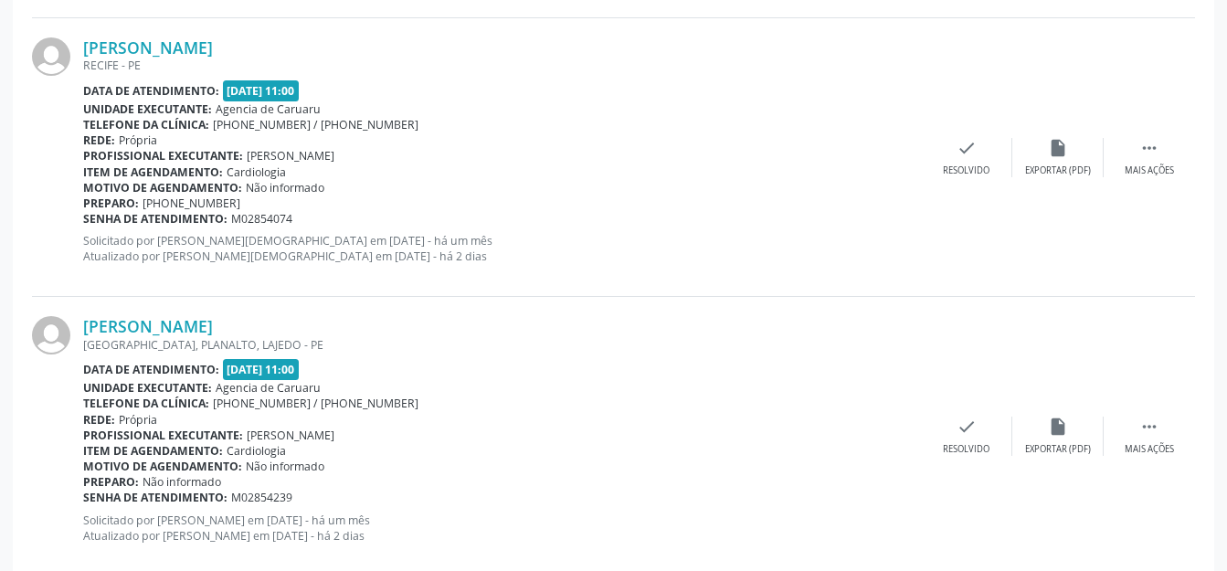
scroll to position [1922, 0]
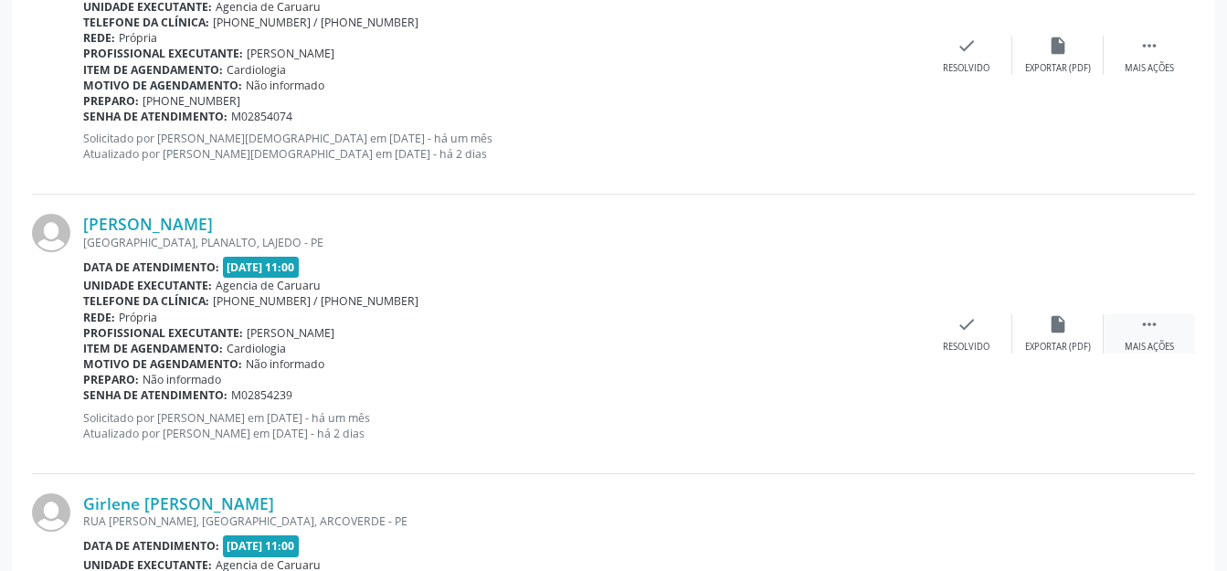
click at [1160, 338] on div " Mais ações" at bounding box center [1148, 333] width 91 height 39
click at [1033, 337] on div "alarm_off Não compareceu" at bounding box center [1057, 333] width 91 height 39
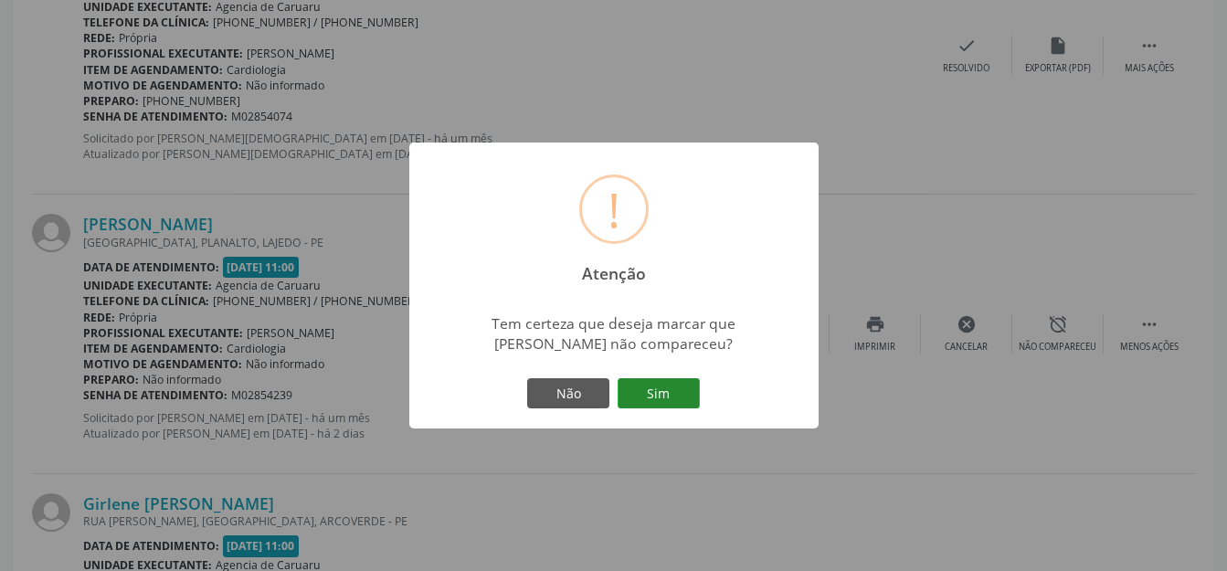
click at [658, 388] on button "Sim" at bounding box center [658, 393] width 82 height 31
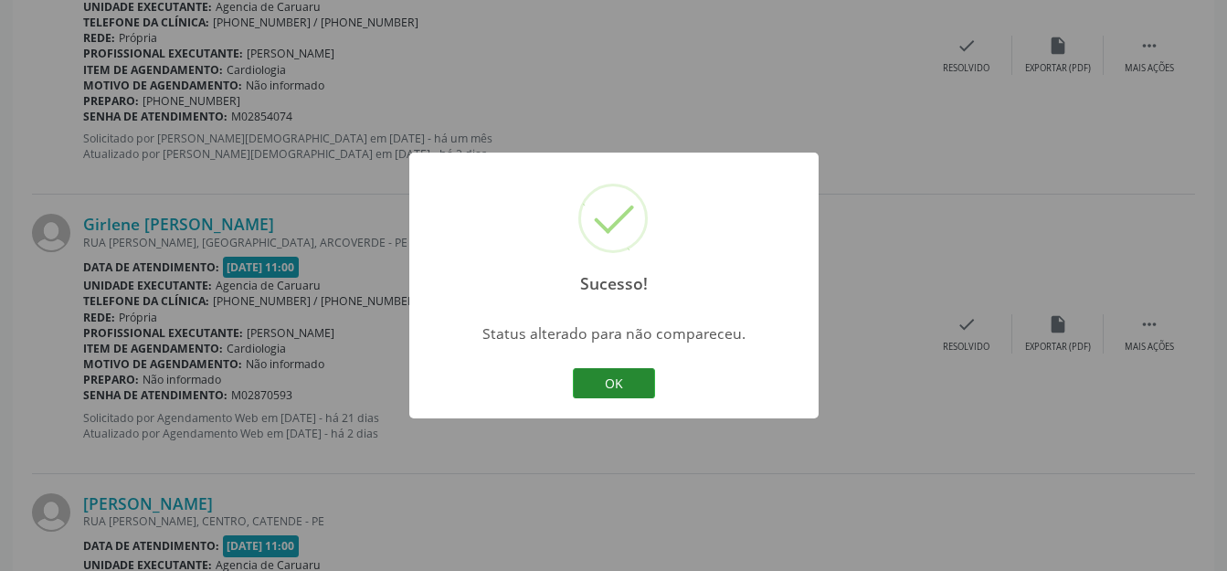
drag, startPoint x: 665, startPoint y: 379, endPoint x: 649, endPoint y: 382, distance: 15.8
click at [664, 379] on div "Sucesso! × Status alterado para não compareceu. OK Cancel" at bounding box center [613, 286] width 409 height 267
click at [636, 382] on button "OK" at bounding box center [614, 383] width 82 height 31
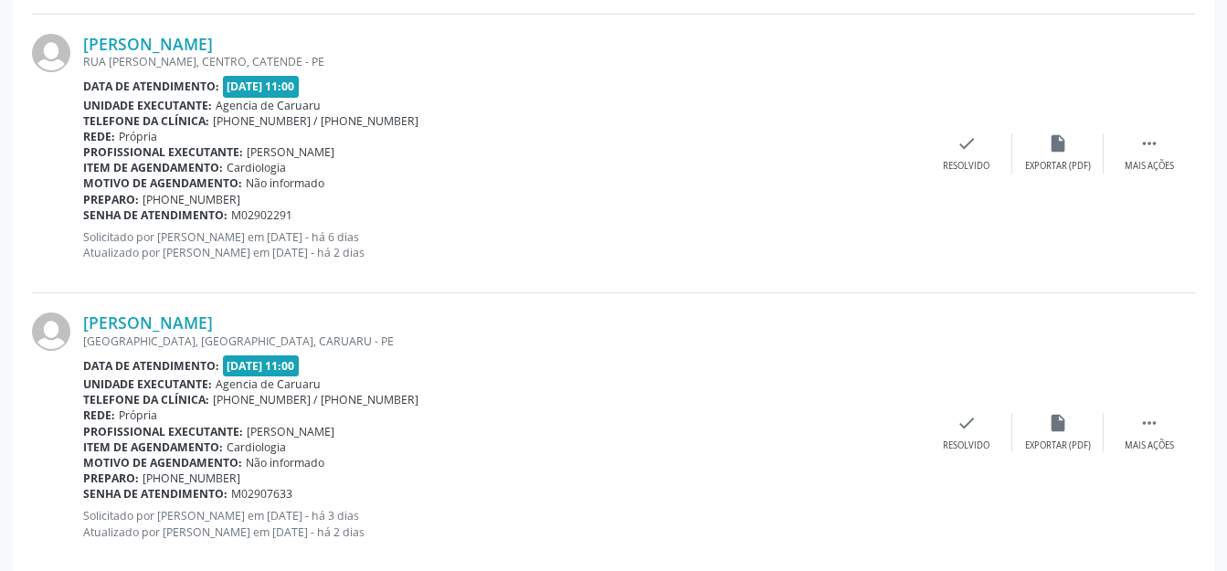
scroll to position [2465, 0]
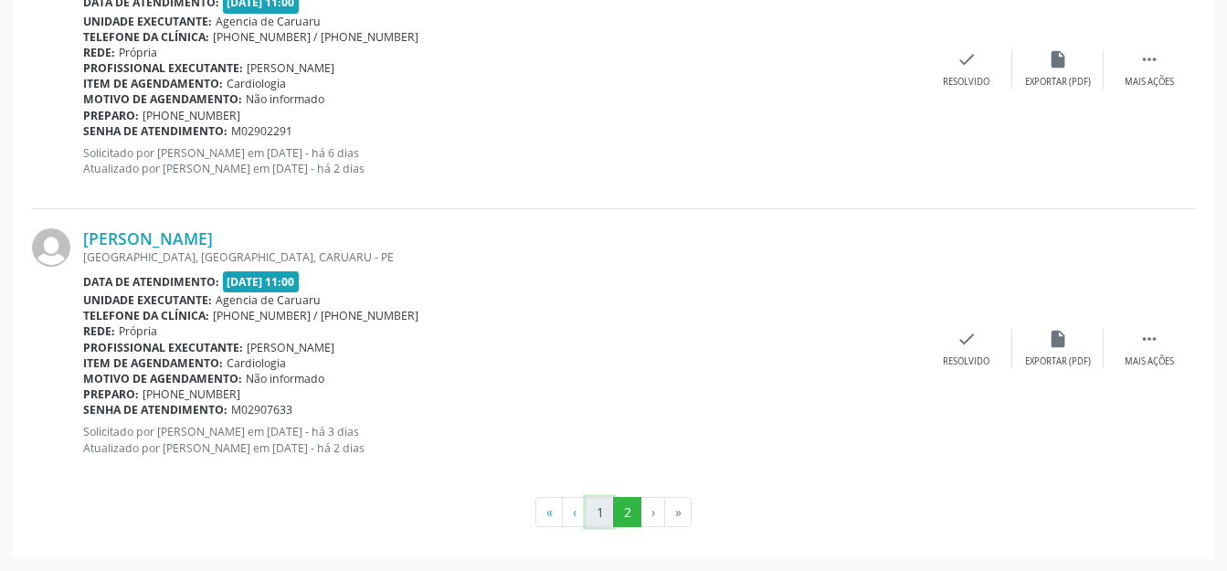
click at [612, 505] on button "1" at bounding box center [599, 512] width 28 height 31
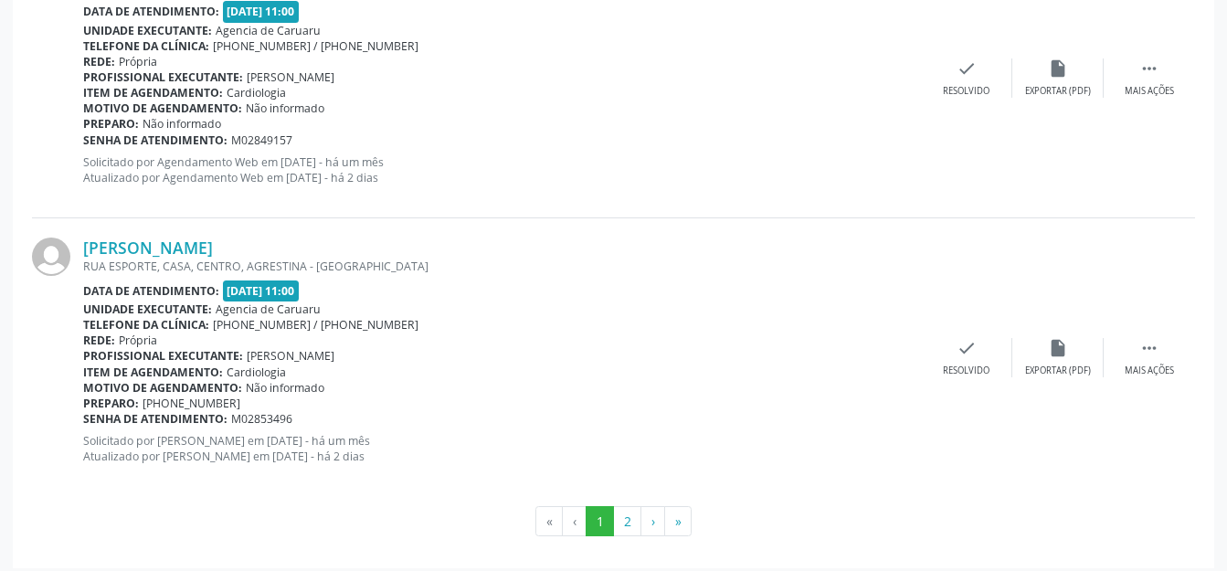
scroll to position [4416, 0]
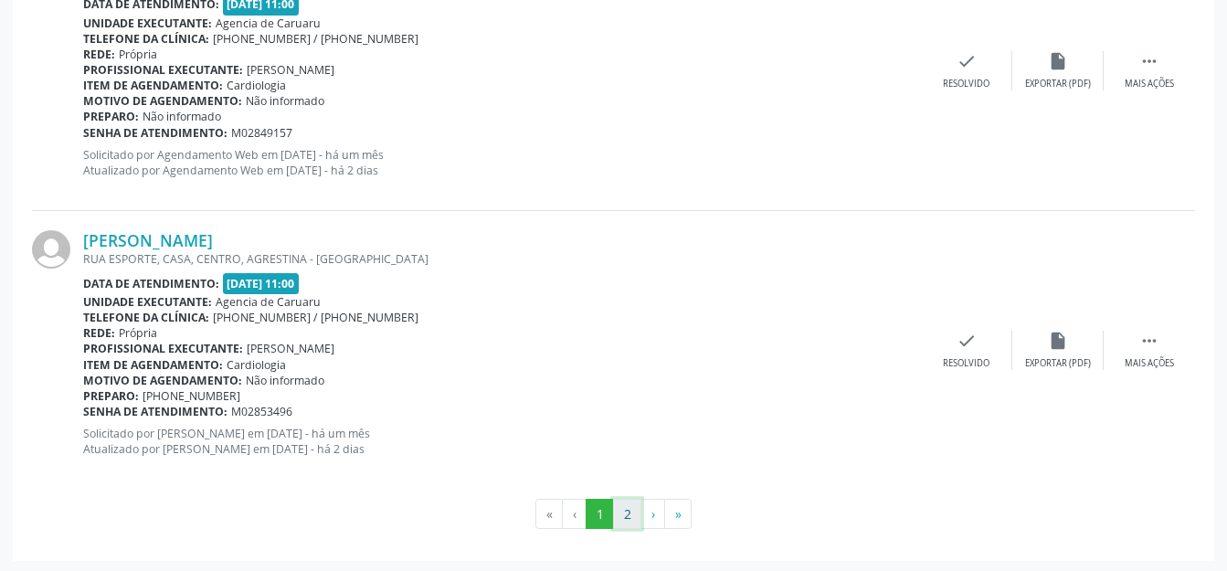
click at [627, 523] on button "2" at bounding box center [627, 514] width 28 height 31
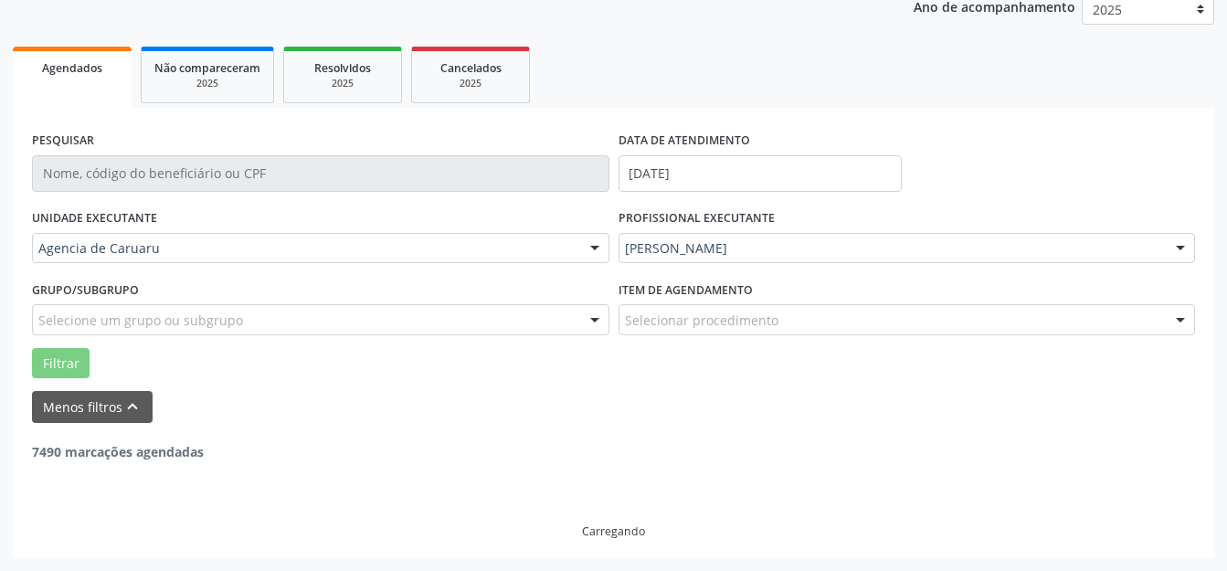
scroll to position [227, 0]
click at [633, 498] on div "Carregando" at bounding box center [613, 500] width 1163 height 78
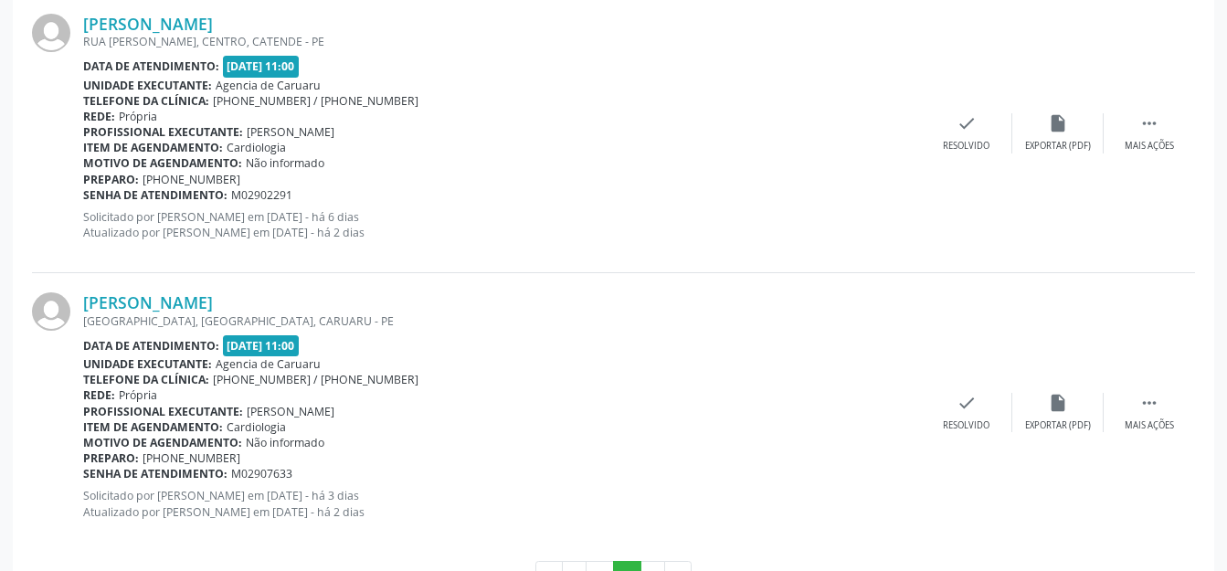
scroll to position [2465, 0]
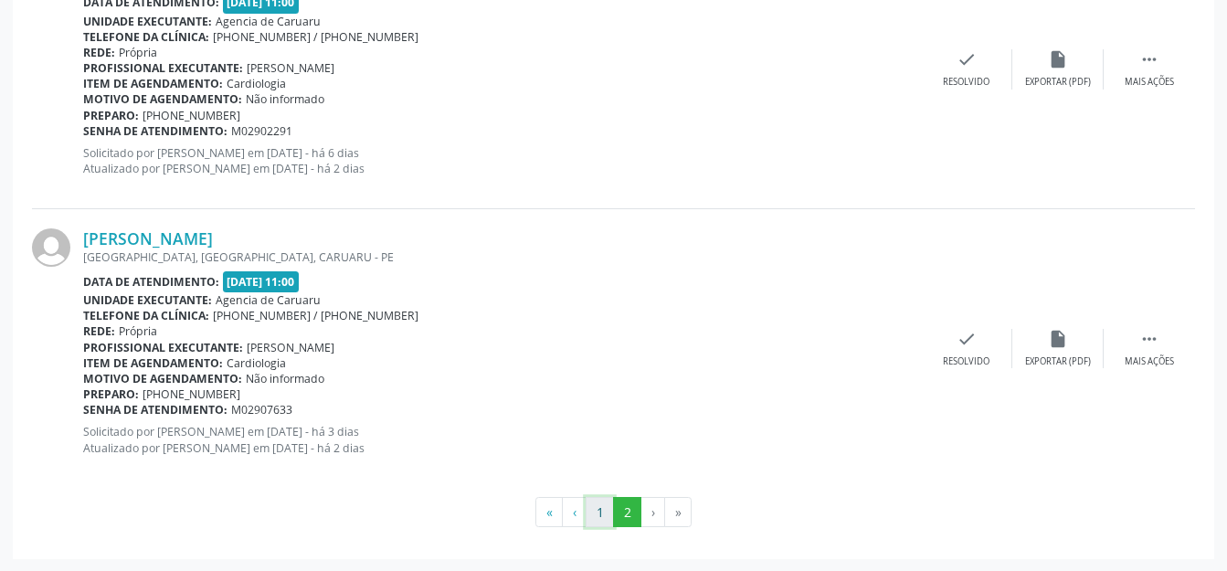
click at [595, 520] on button "1" at bounding box center [599, 512] width 28 height 31
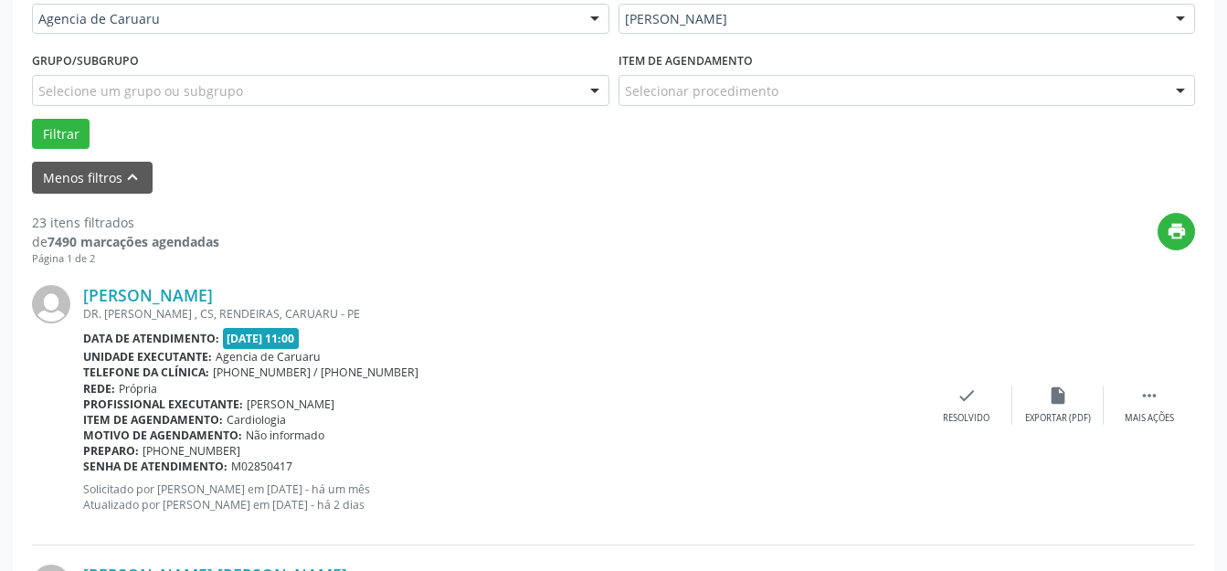
scroll to position [0, 0]
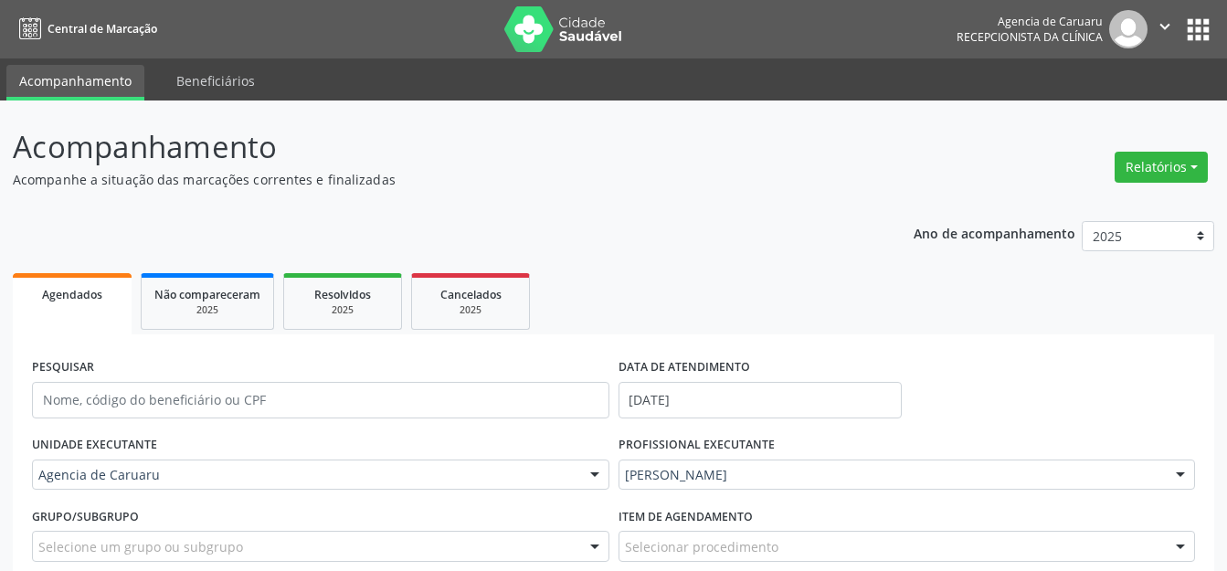
click at [1106, 174] on header "Acompanhamento Acompanhe a situação das marcações correntes e finalizadas Relat…" at bounding box center [613, 156] width 1201 height 65
click at [1123, 167] on button "Relatórios" at bounding box center [1160, 167] width 93 height 31
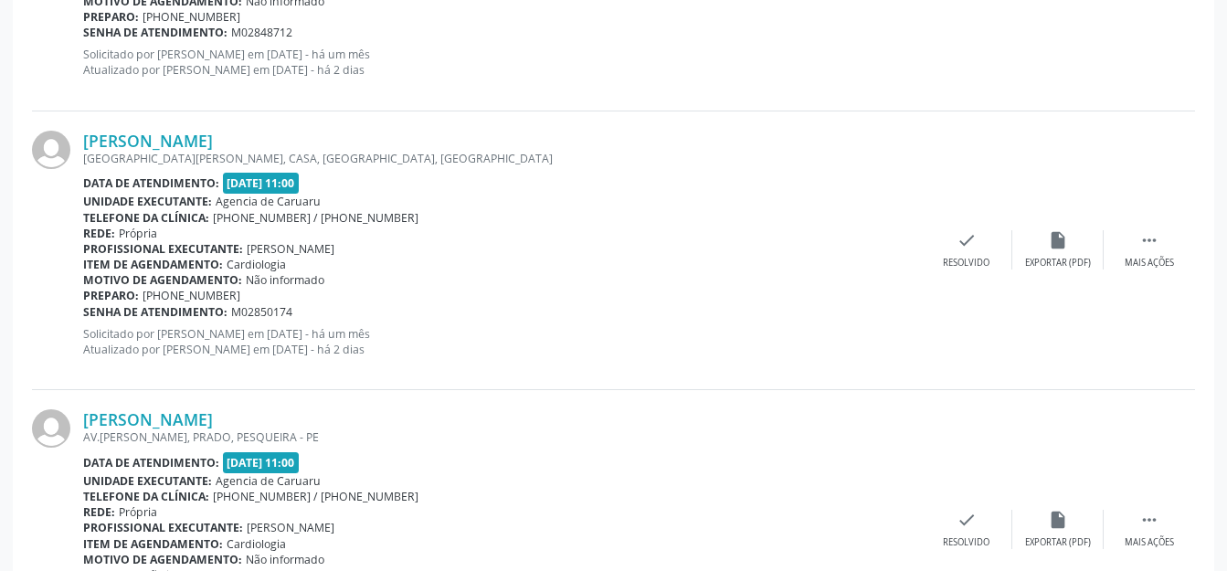
scroll to position [1461, 0]
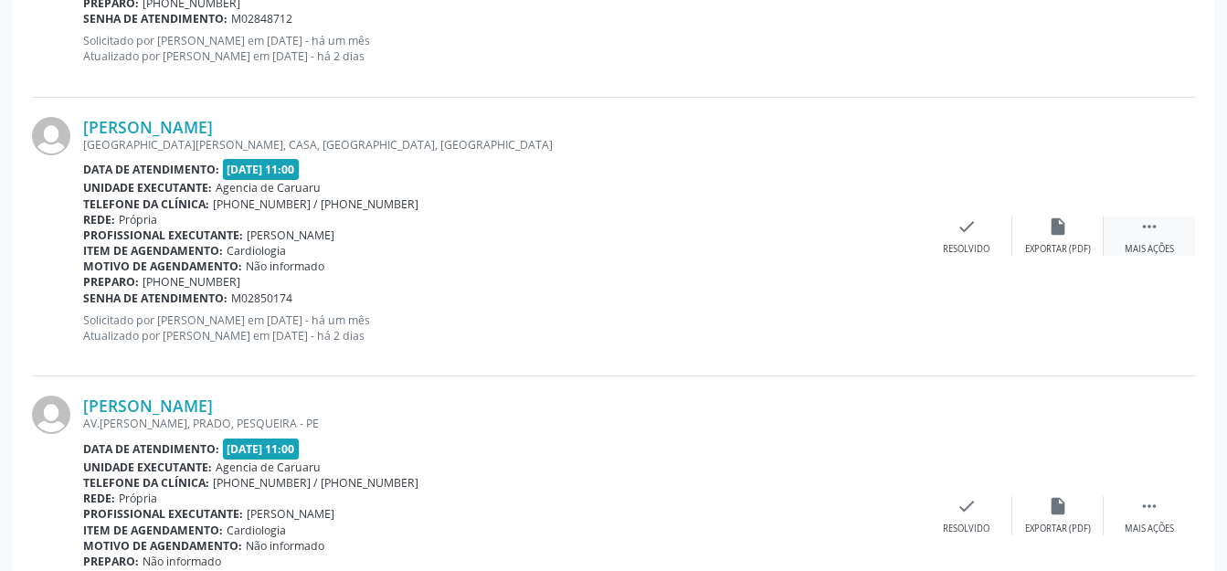
click at [1140, 248] on div "Mais ações" at bounding box center [1148, 249] width 49 height 13
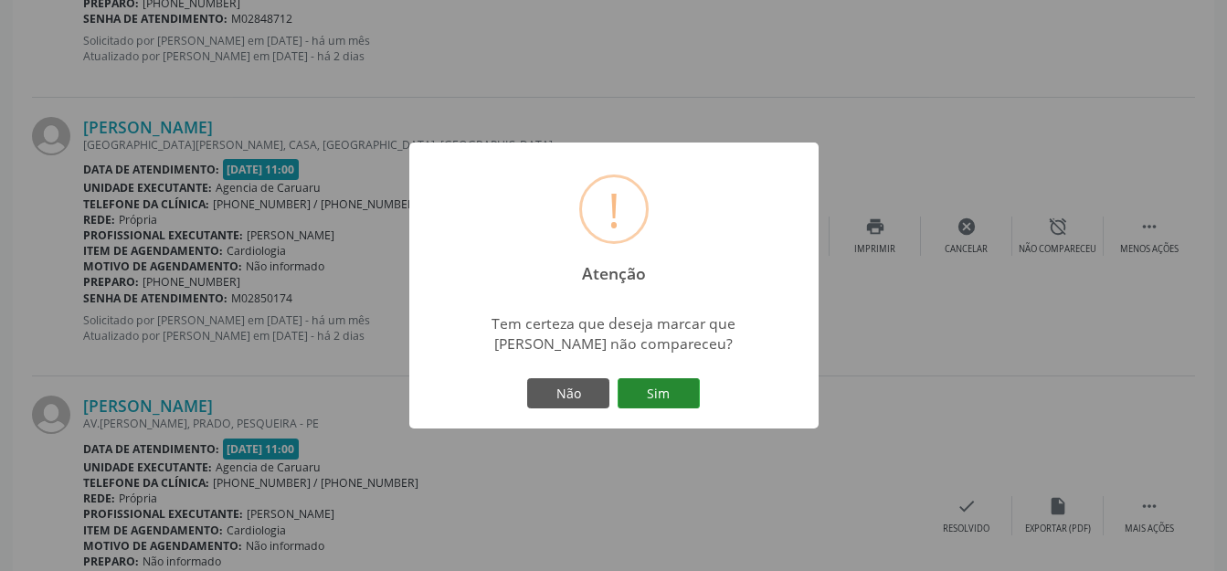
click at [669, 386] on button "Sim" at bounding box center [658, 393] width 82 height 31
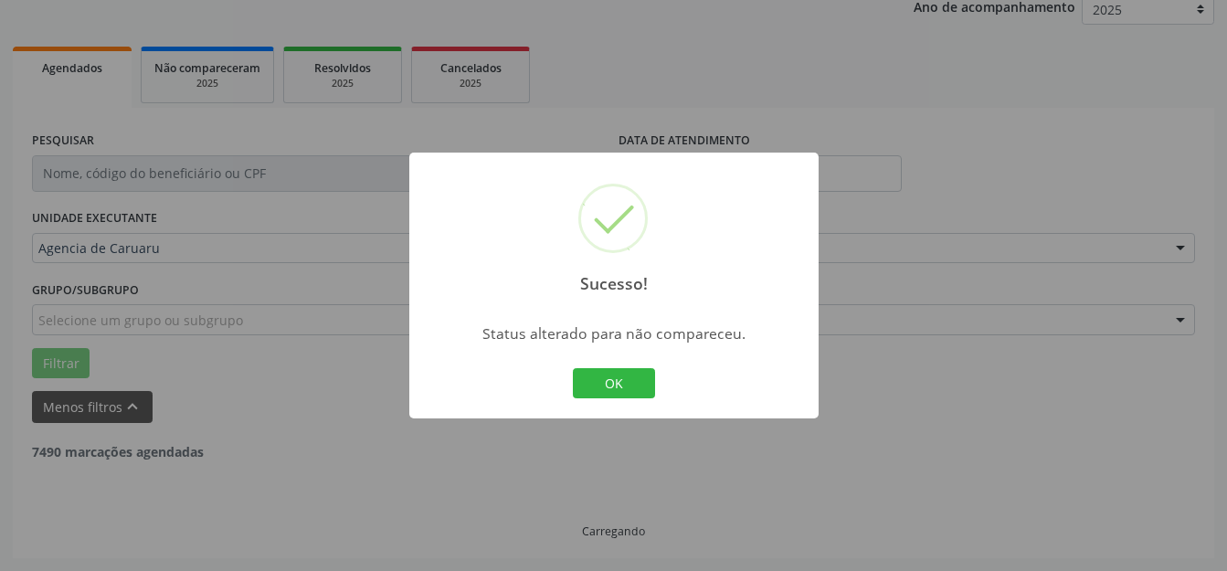
scroll to position [227, 0]
click at [628, 390] on button "OK" at bounding box center [614, 383] width 82 height 31
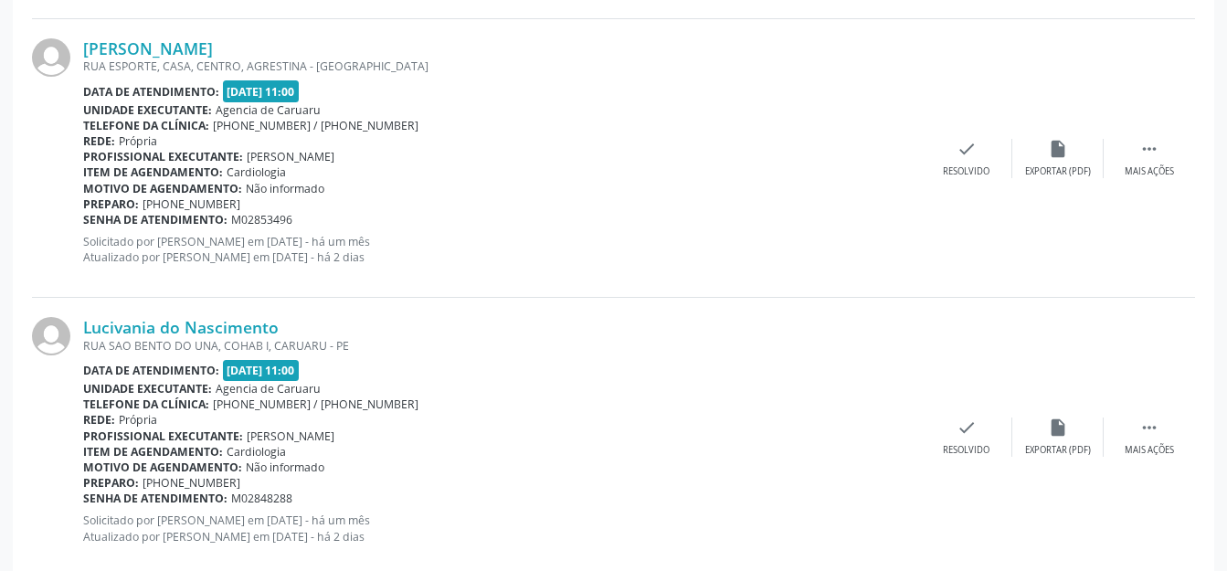
scroll to position [3777, 0]
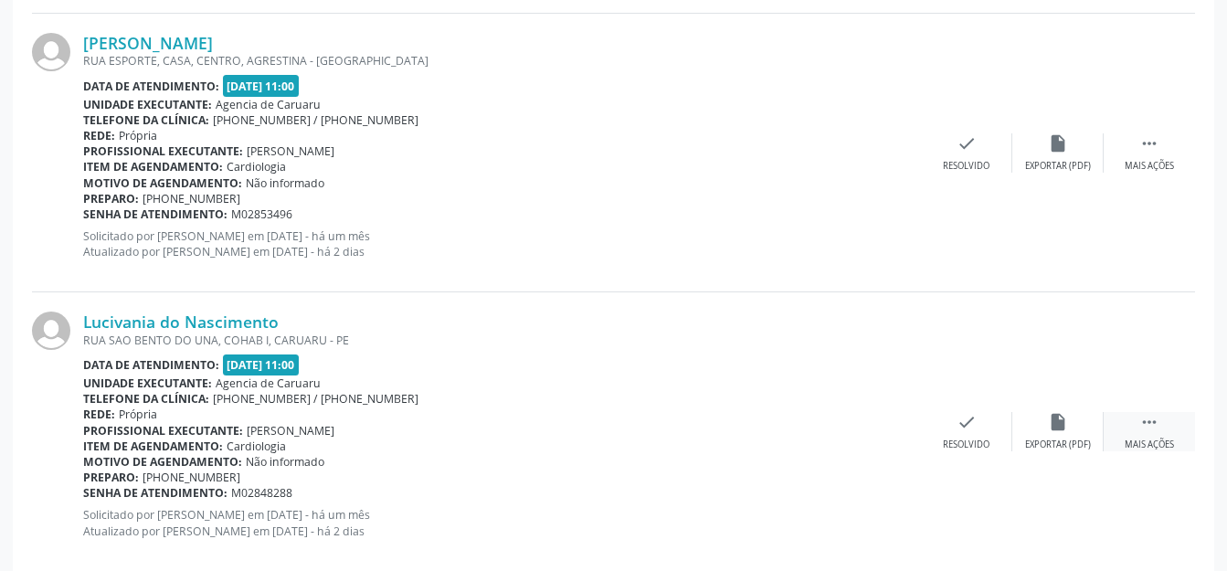
click at [1166, 432] on div " Mais ações" at bounding box center [1148, 431] width 91 height 39
click at [1064, 427] on icon "alarm_off" at bounding box center [1058, 422] width 20 height 20
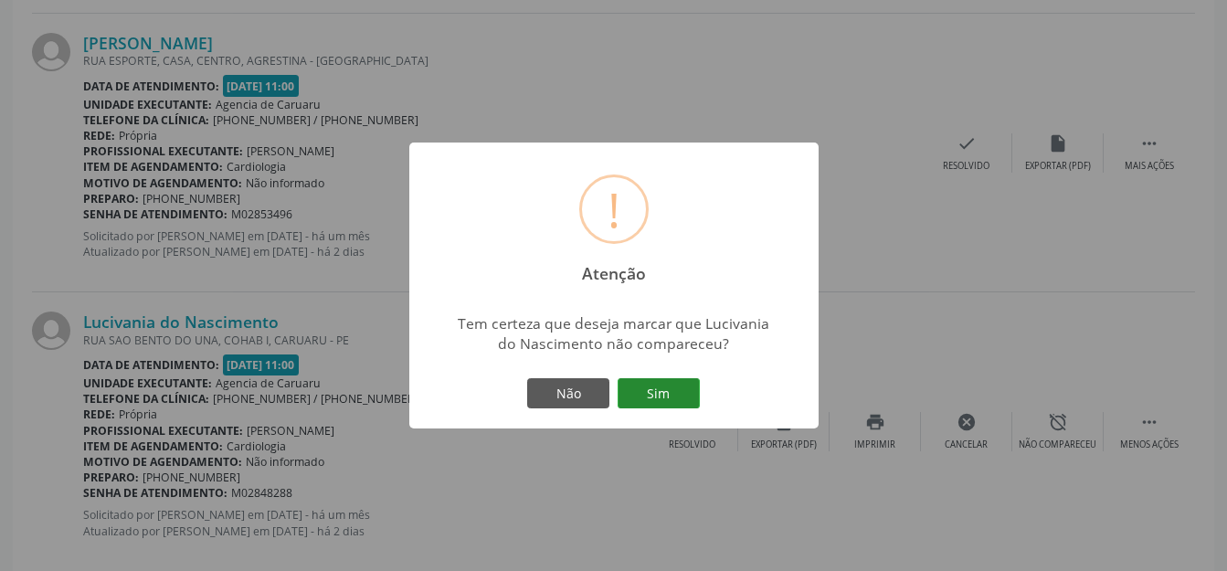
click at [648, 385] on button "Sim" at bounding box center [658, 393] width 82 height 31
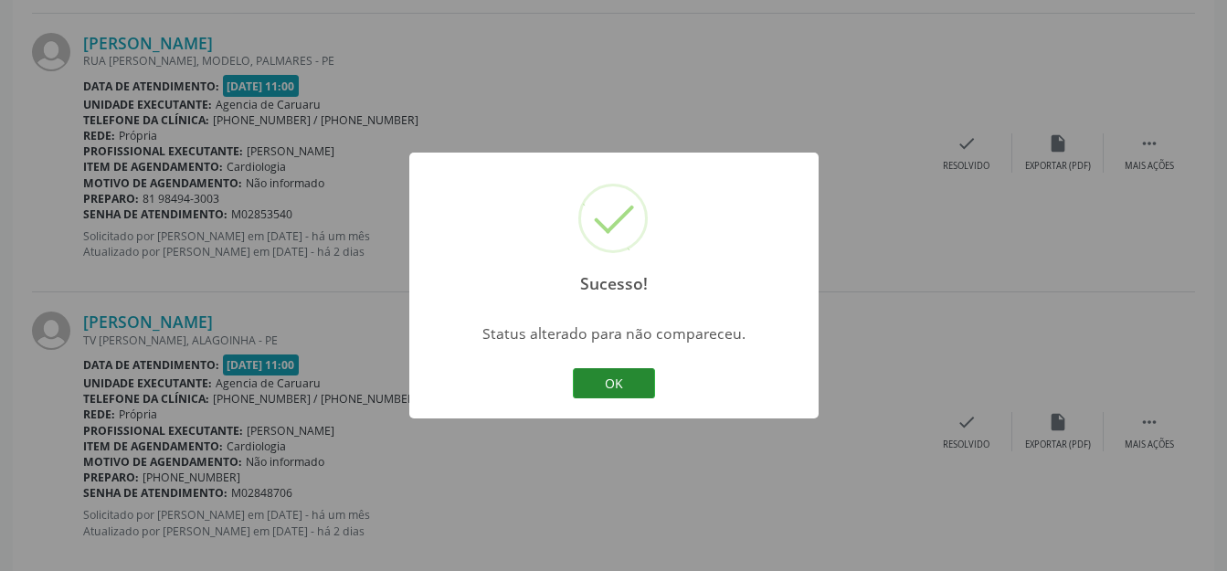
click at [608, 378] on button "OK" at bounding box center [614, 383] width 82 height 31
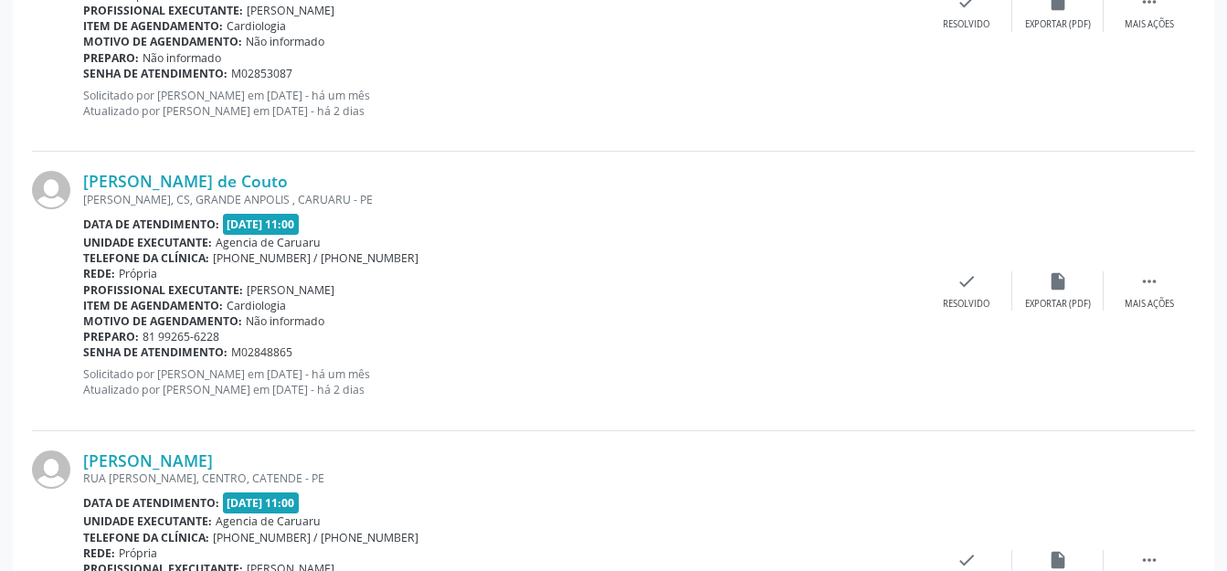
scroll to position [1037, 0]
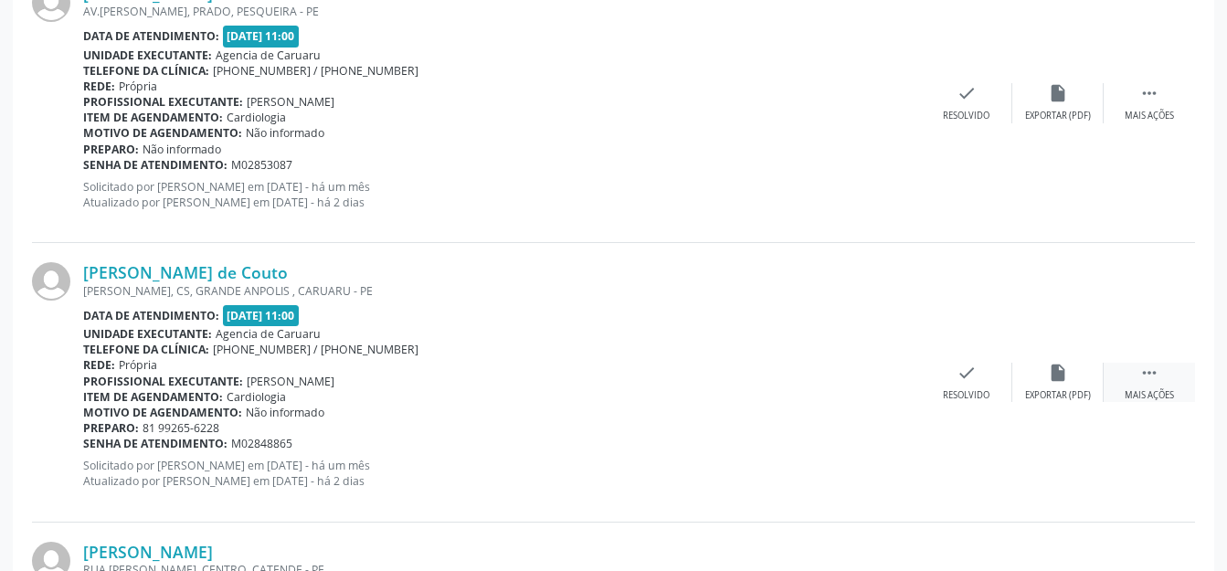
click at [1152, 373] on icon "" at bounding box center [1149, 373] width 20 height 20
click at [1081, 375] on div "alarm_off Não compareceu" at bounding box center [1057, 382] width 91 height 39
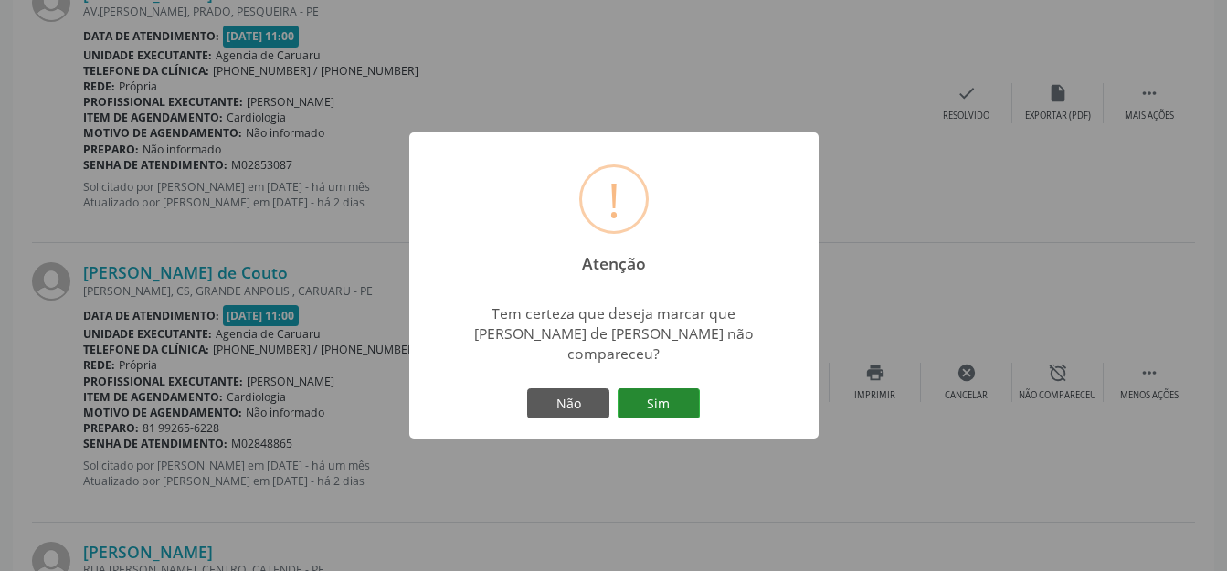
click at [648, 401] on button "Sim" at bounding box center [658, 403] width 82 height 31
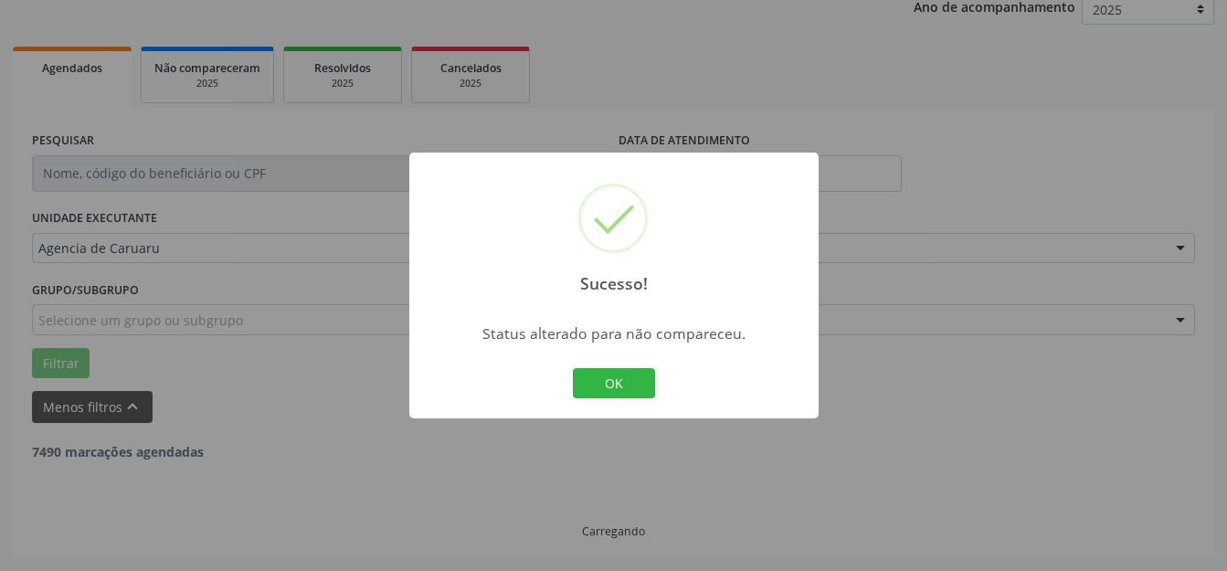
scroll to position [227, 0]
click at [568, 383] on div "OK Cancel" at bounding box center [613, 383] width 90 height 38
click at [591, 379] on button "OK" at bounding box center [614, 383] width 82 height 31
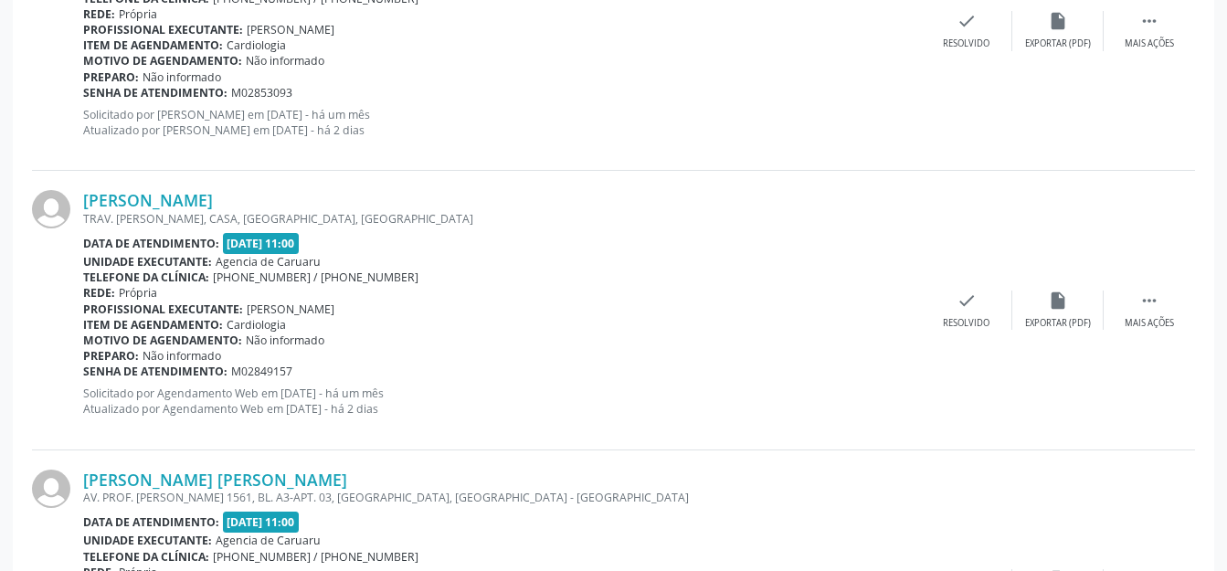
scroll to position [1140, 0]
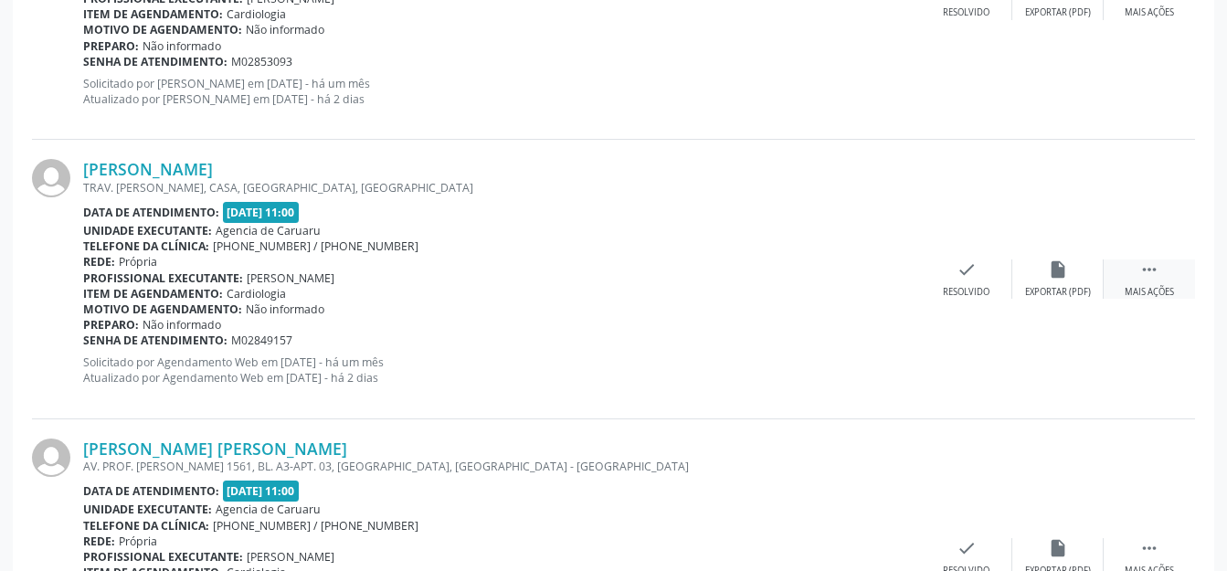
click at [1149, 268] on icon "" at bounding box center [1149, 269] width 20 height 20
click at [1102, 281] on div "alarm_off Não compareceu" at bounding box center [1057, 278] width 91 height 39
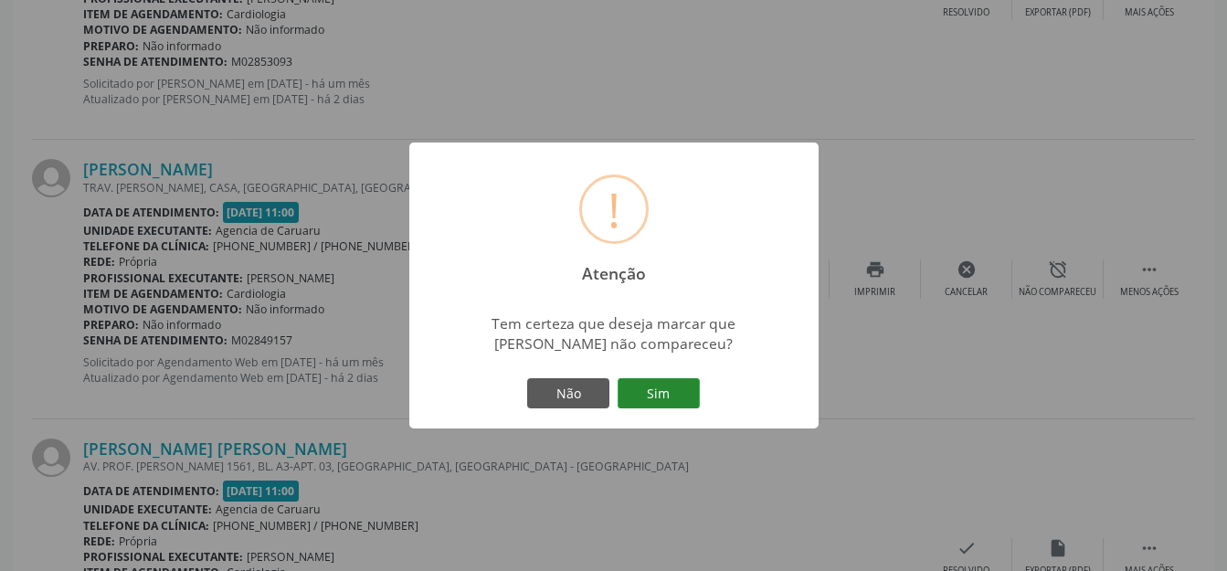
click at [627, 398] on button "Sim" at bounding box center [658, 393] width 82 height 31
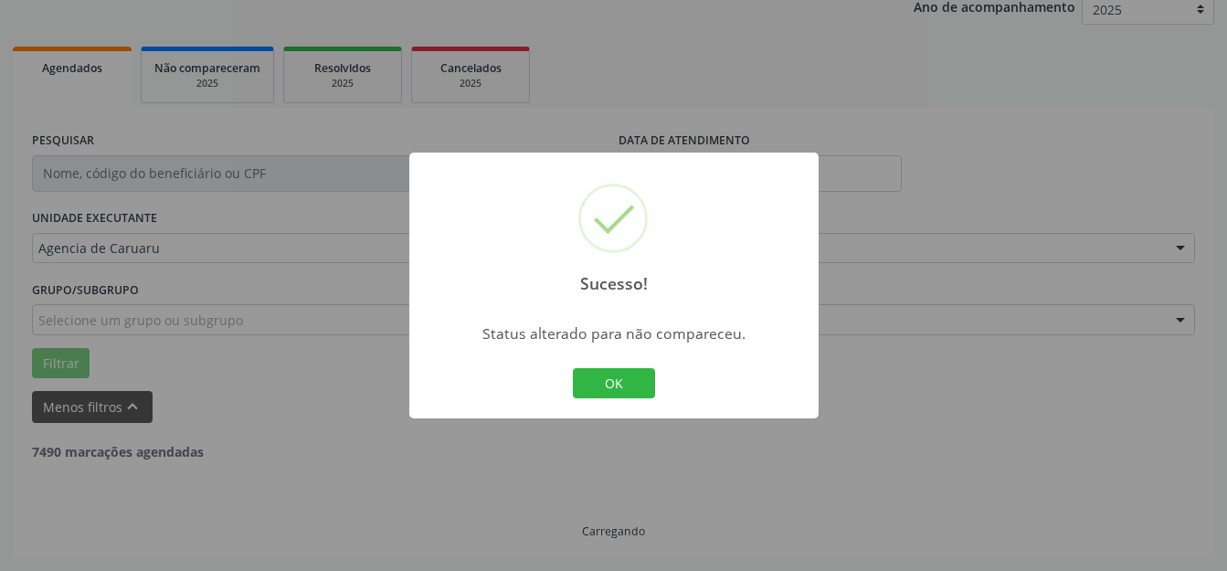
scroll to position [227, 0]
click at [624, 383] on button "OK" at bounding box center [614, 383] width 82 height 31
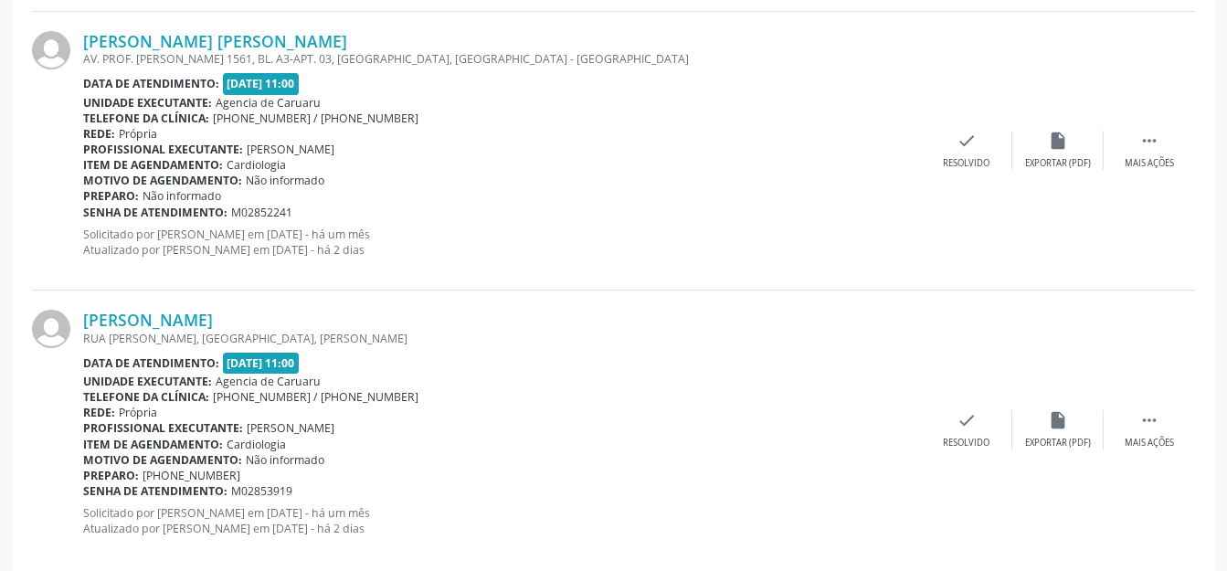
scroll to position [4416, 0]
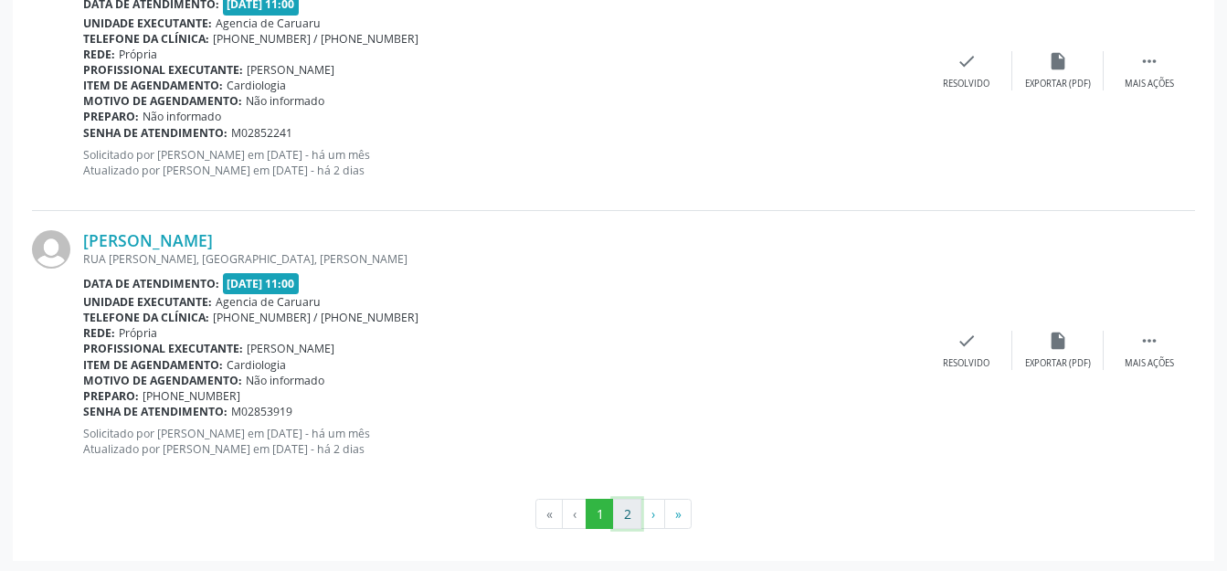
click at [627, 499] on button "2" at bounding box center [627, 514] width 28 height 31
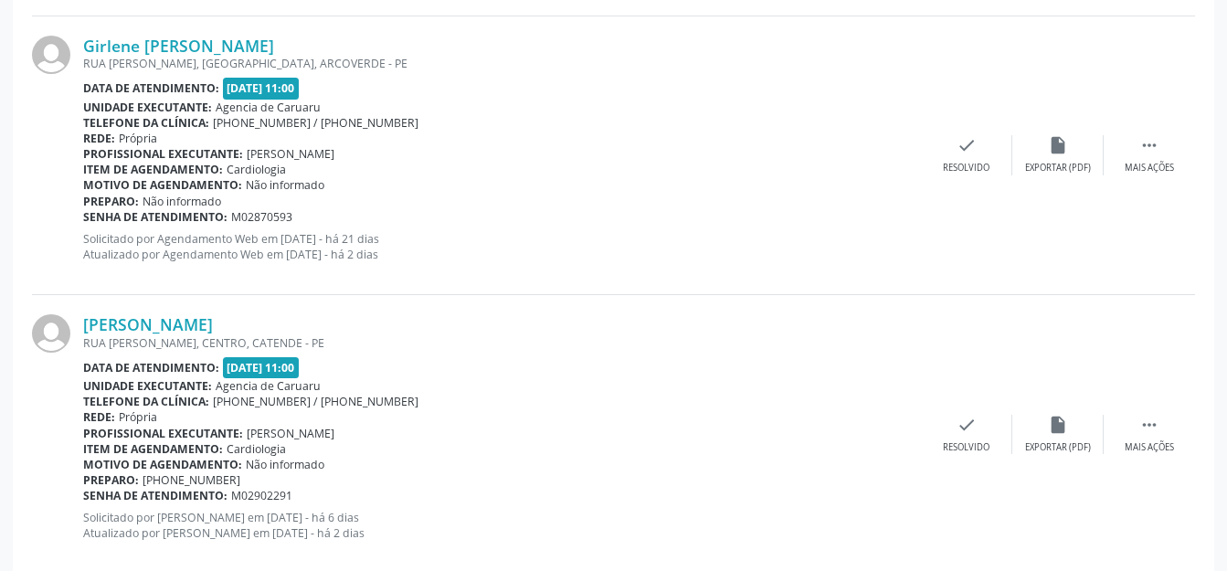
scroll to position [1350, 0]
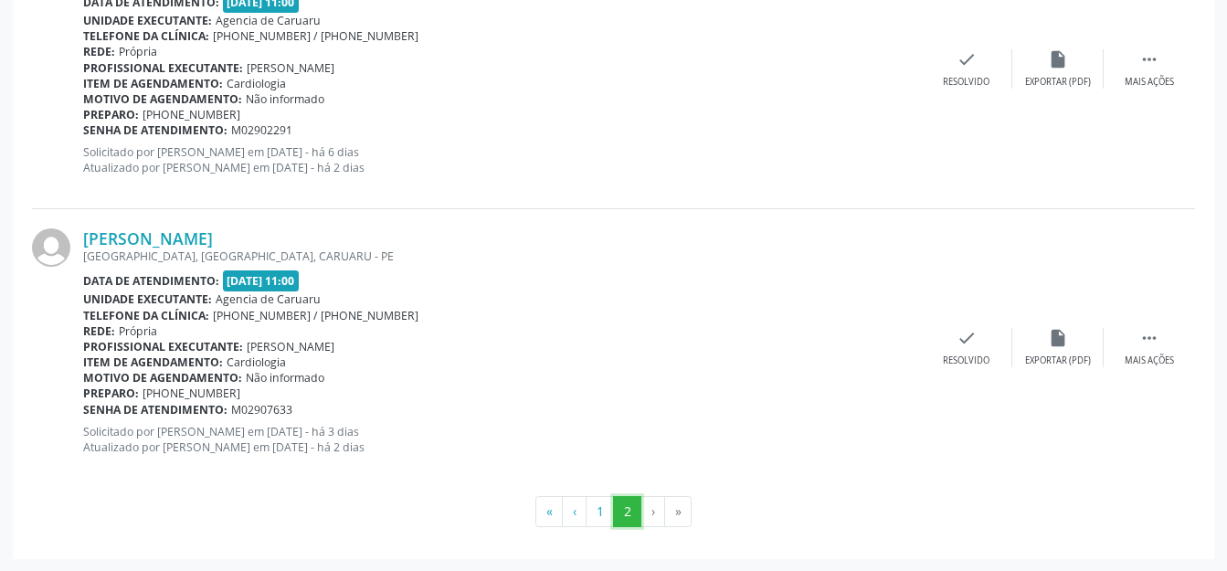
click at [617, 499] on button "2" at bounding box center [627, 511] width 28 height 31
click at [600, 503] on button "1" at bounding box center [599, 511] width 28 height 31
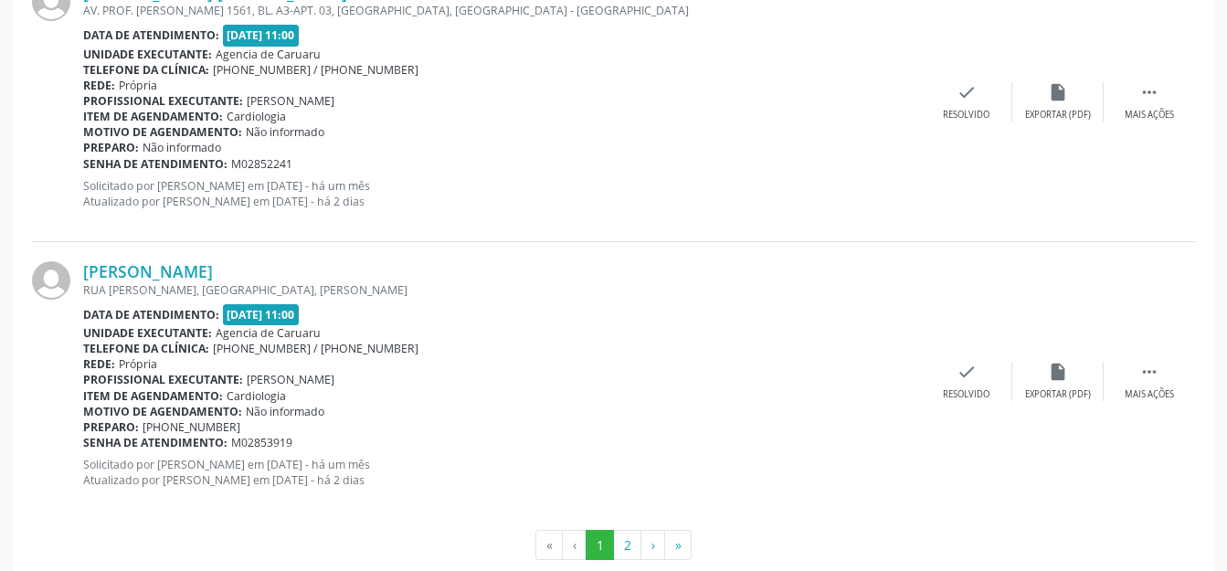
scroll to position [4416, 0]
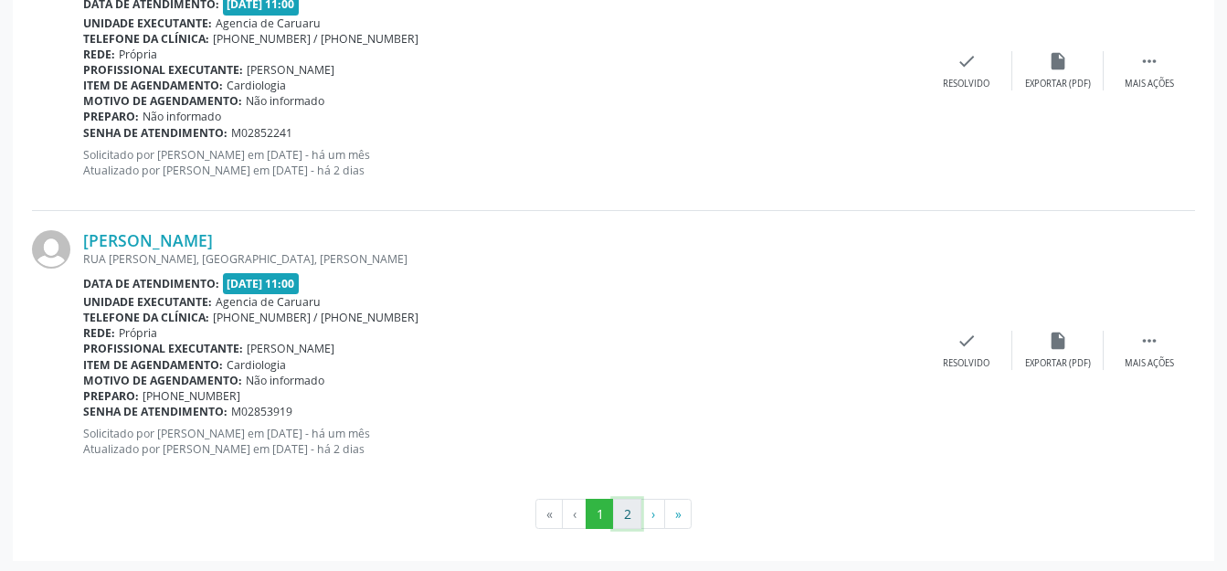
click at [618, 511] on button "2" at bounding box center [627, 514] width 28 height 31
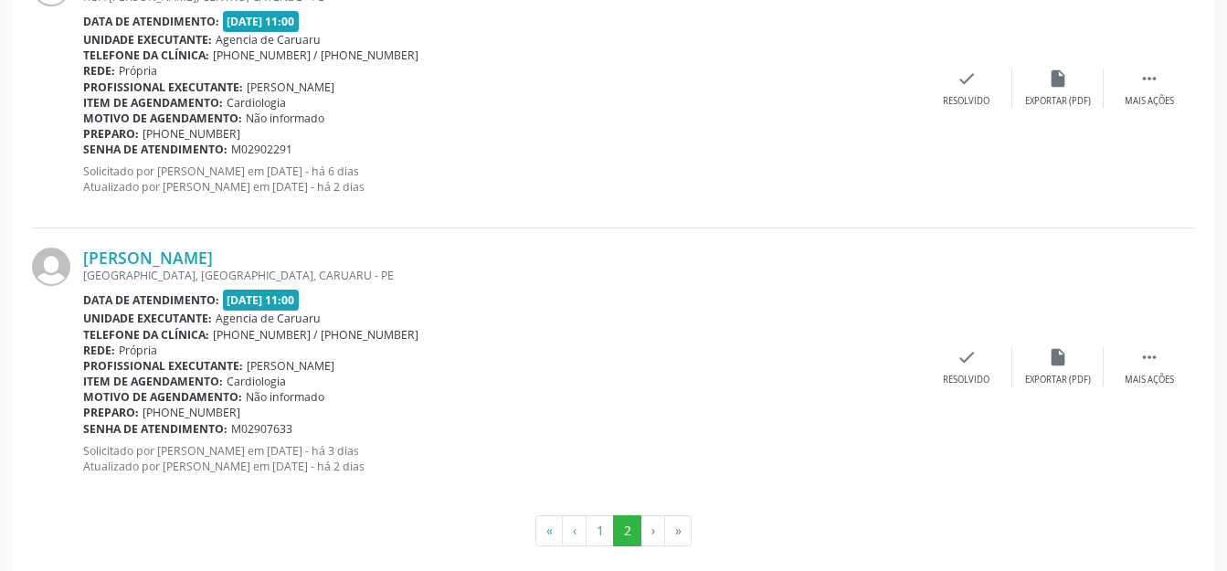
scroll to position [1350, 0]
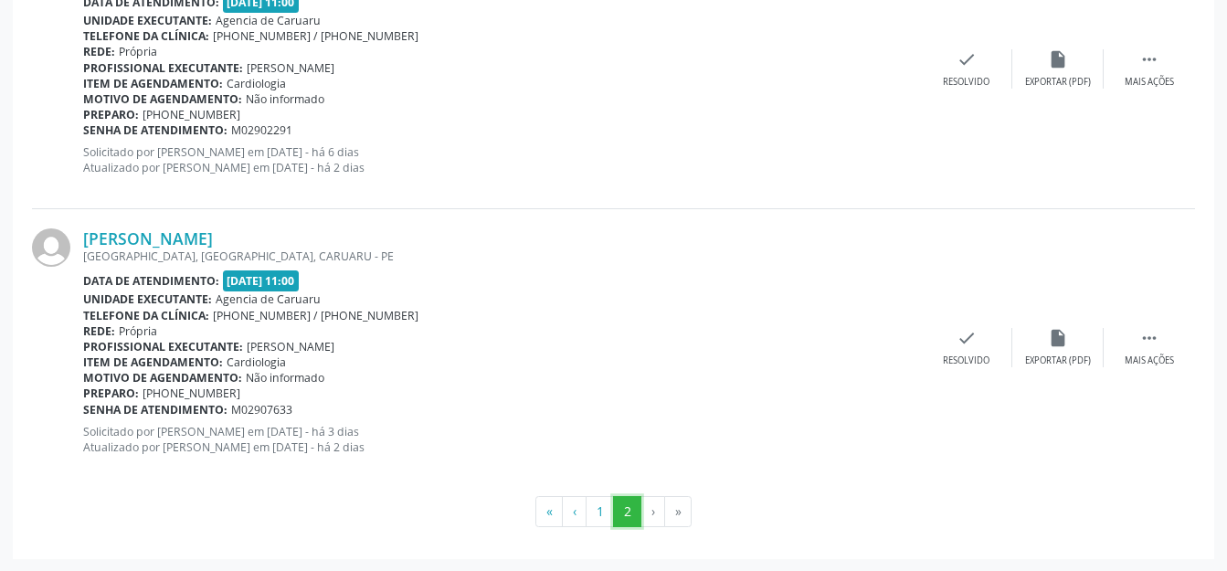
click at [620, 507] on button "2" at bounding box center [627, 511] width 28 height 31
click at [600, 511] on button "1" at bounding box center [599, 511] width 28 height 31
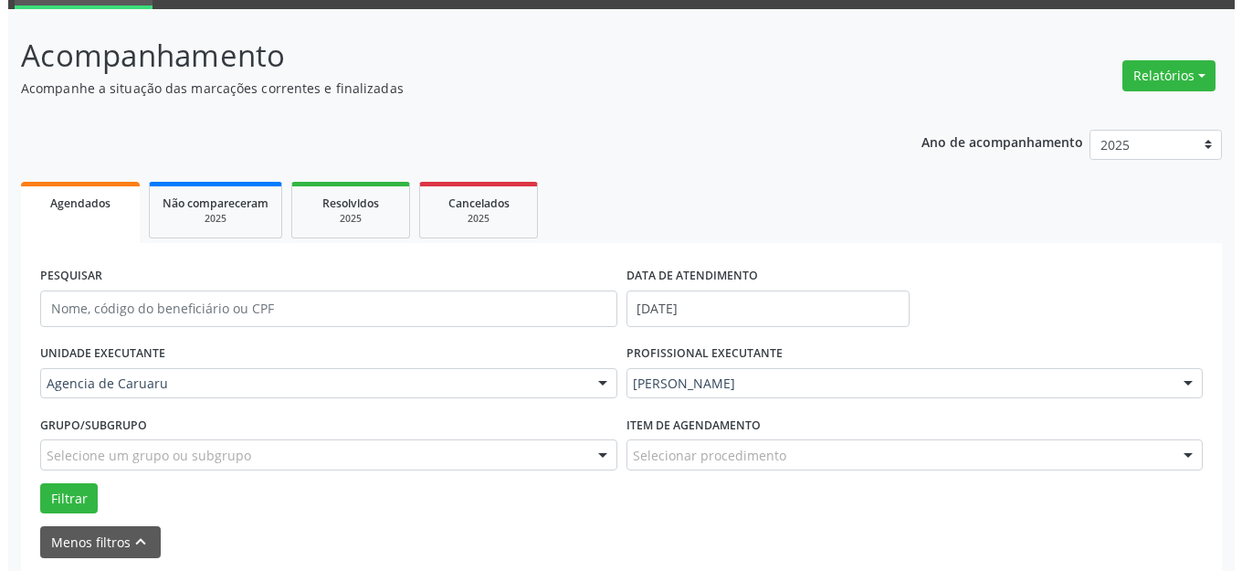
scroll to position [457, 0]
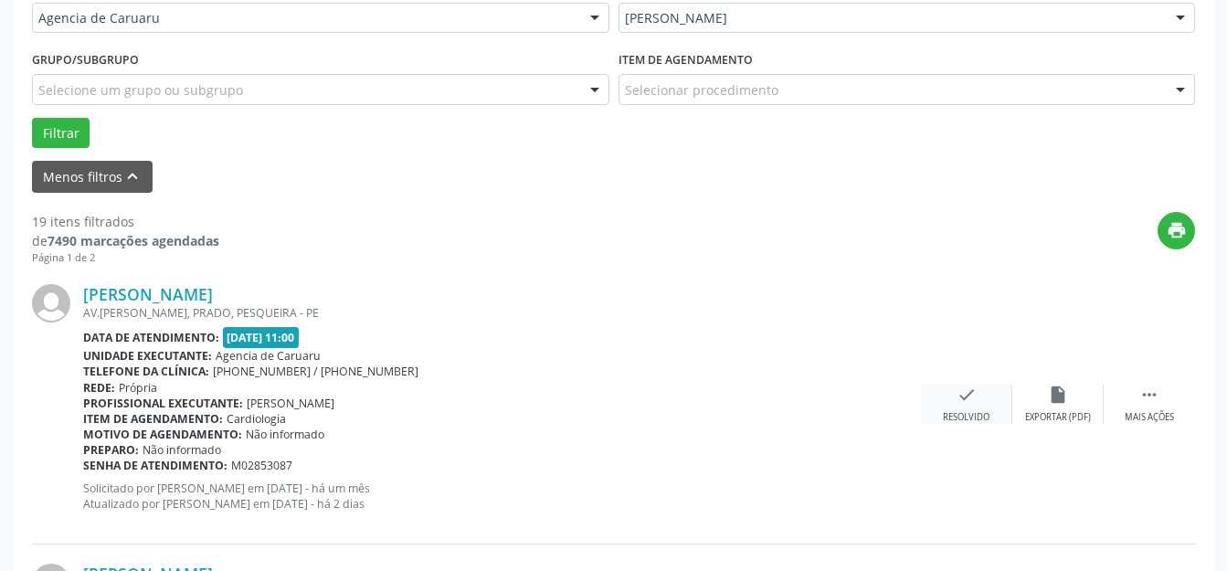
click at [974, 398] on icon "check" at bounding box center [966, 395] width 20 height 20
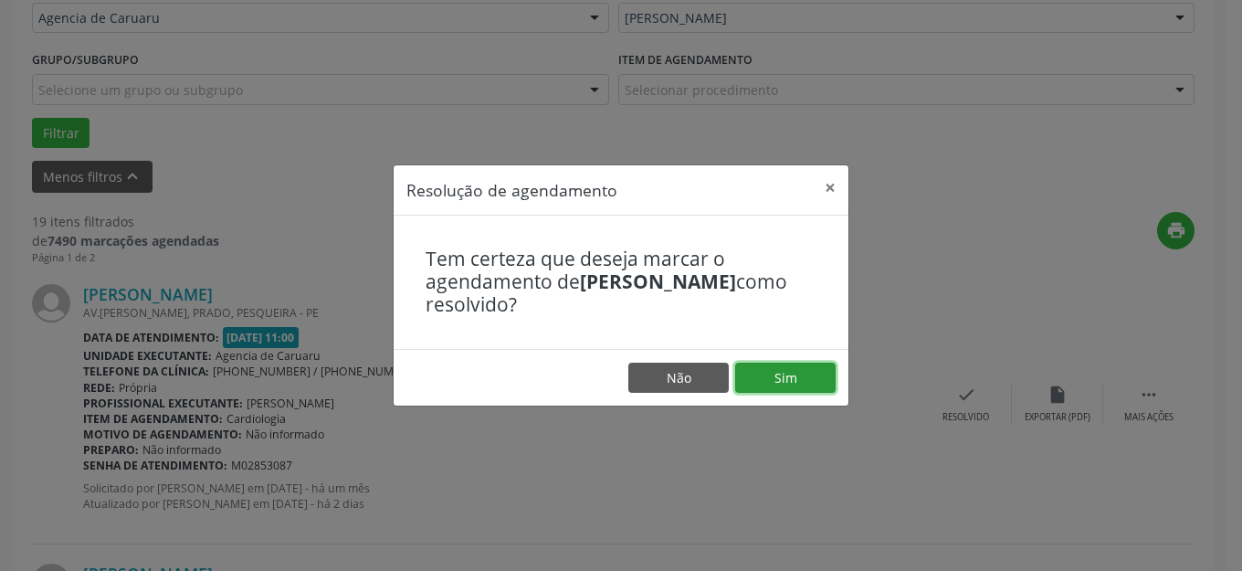
click at [764, 374] on button "Sim" at bounding box center [785, 378] width 100 height 31
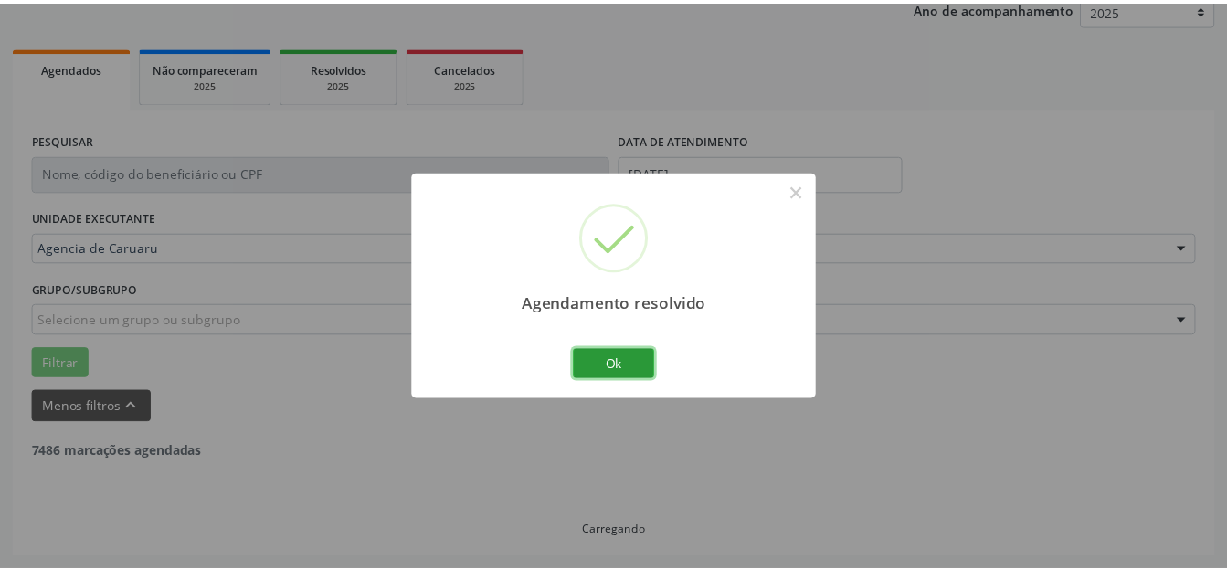
scroll to position [227, 0]
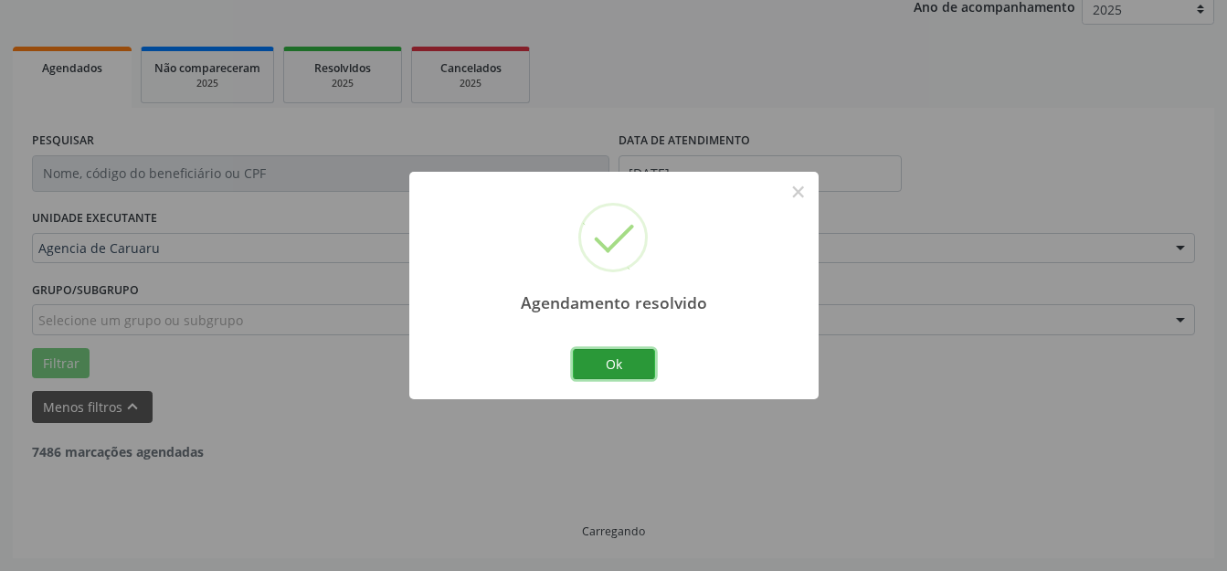
click at [625, 367] on button "Ok" at bounding box center [614, 364] width 82 height 31
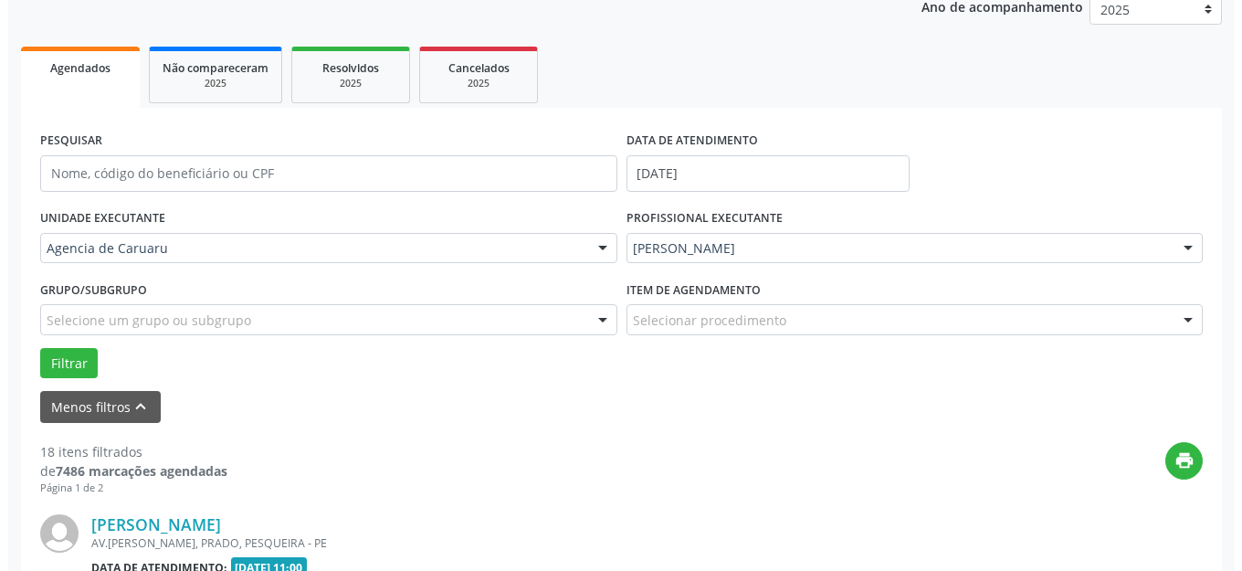
scroll to position [683, 0]
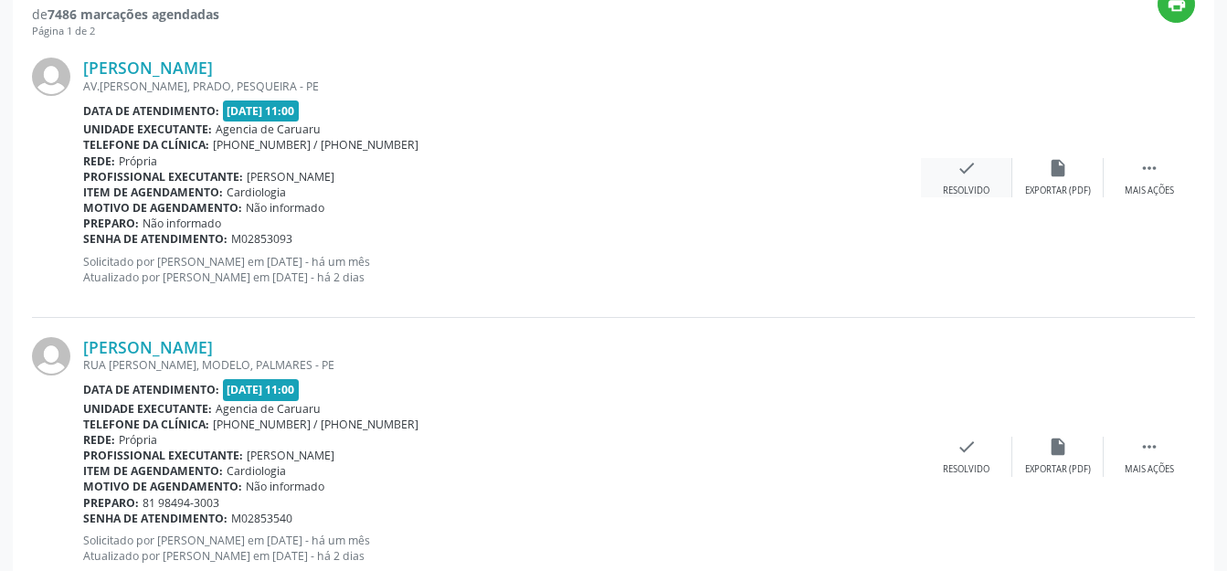
click at [981, 186] on div "Resolvido" at bounding box center [966, 190] width 47 height 13
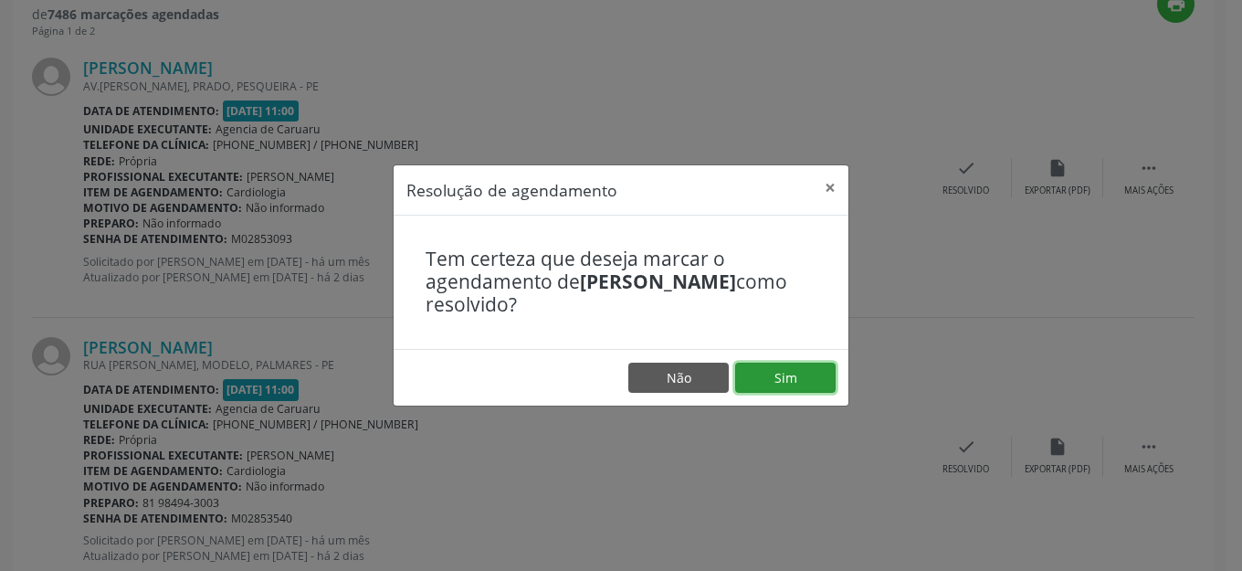
click at [792, 376] on button "Sim" at bounding box center [785, 378] width 100 height 31
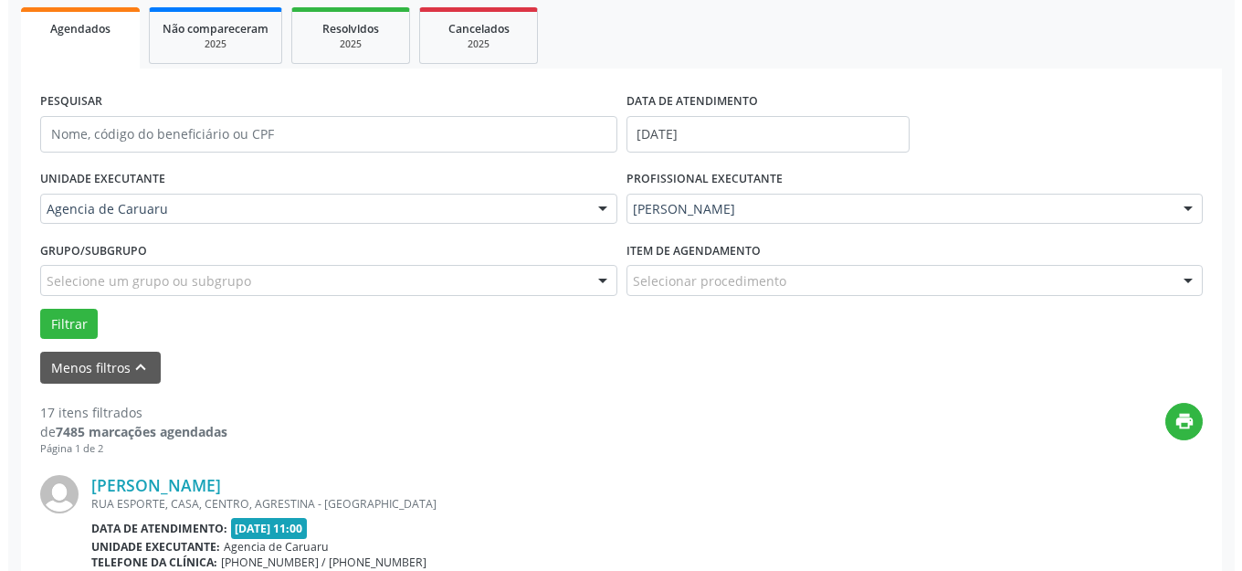
scroll to position [500, 0]
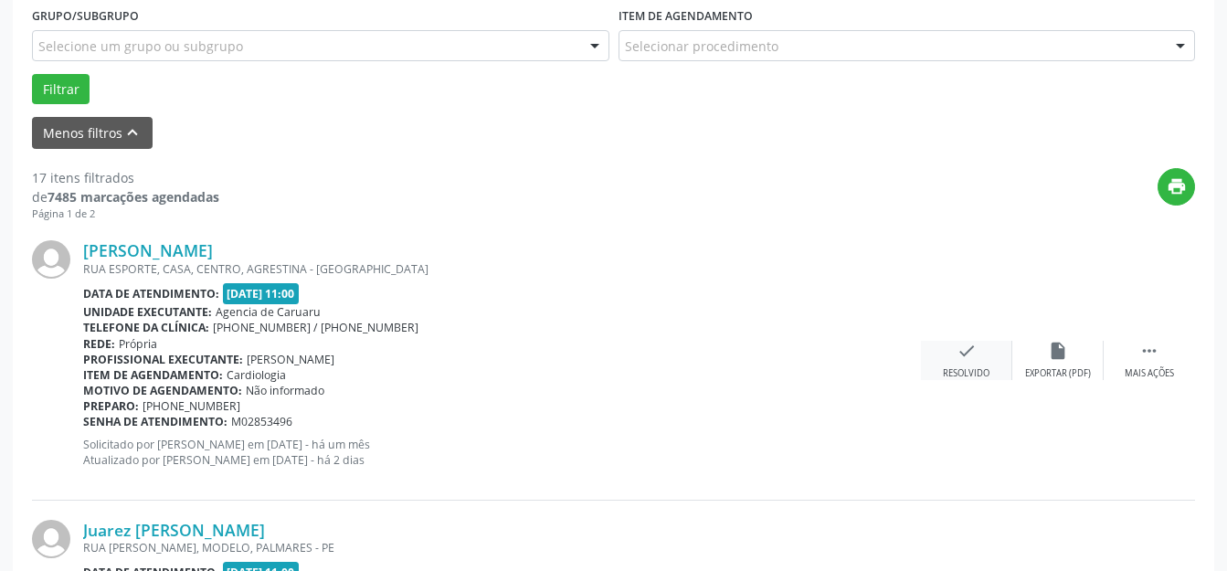
click at [975, 369] on div "Resolvido" at bounding box center [966, 373] width 47 height 13
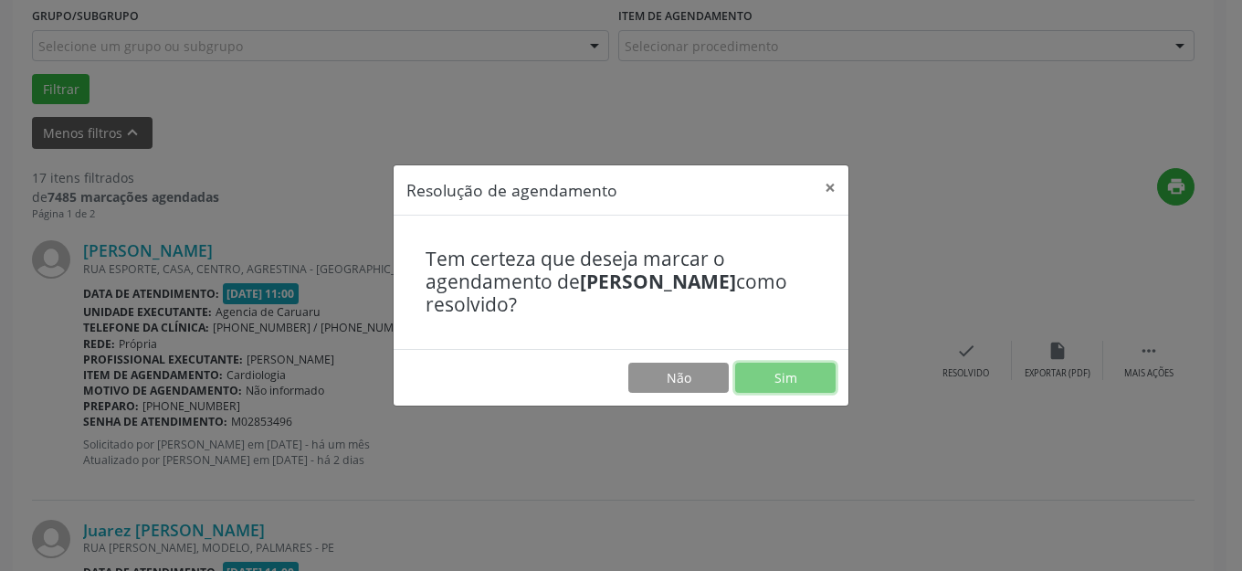
click at [777, 379] on button "Sim" at bounding box center [785, 378] width 100 height 31
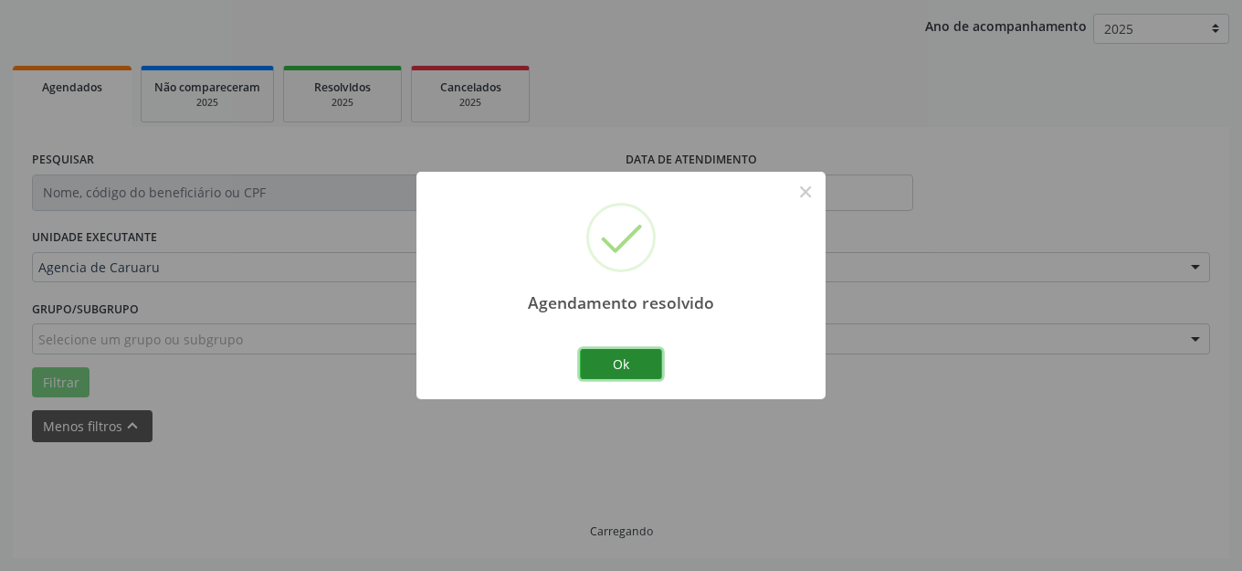
click at [620, 353] on button "Ok" at bounding box center [621, 364] width 82 height 31
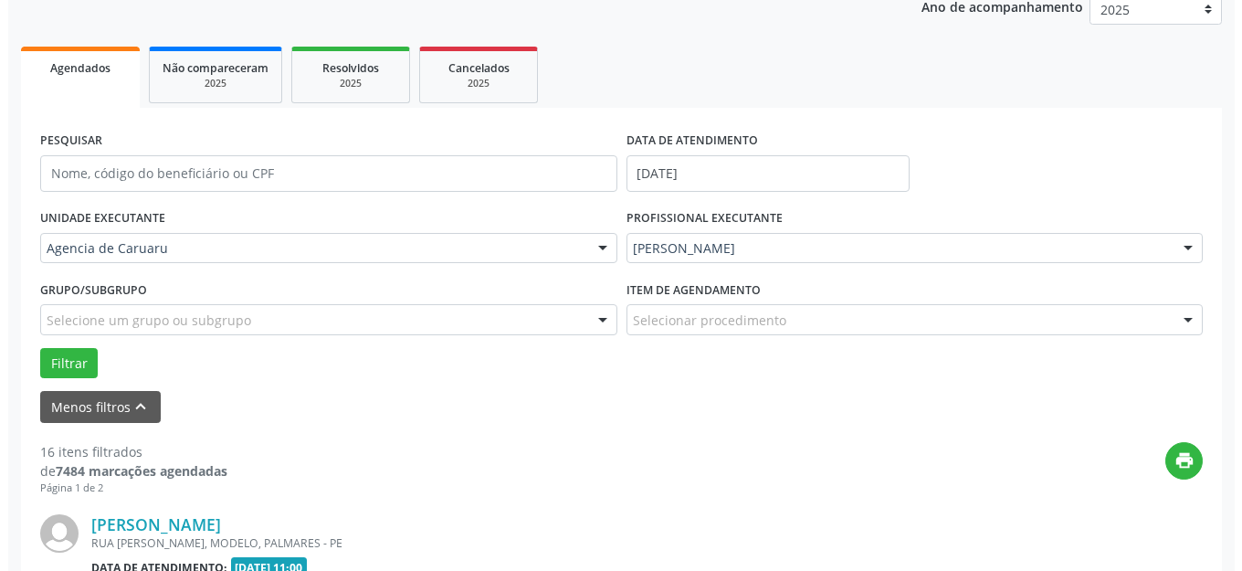
scroll to position [592, 0]
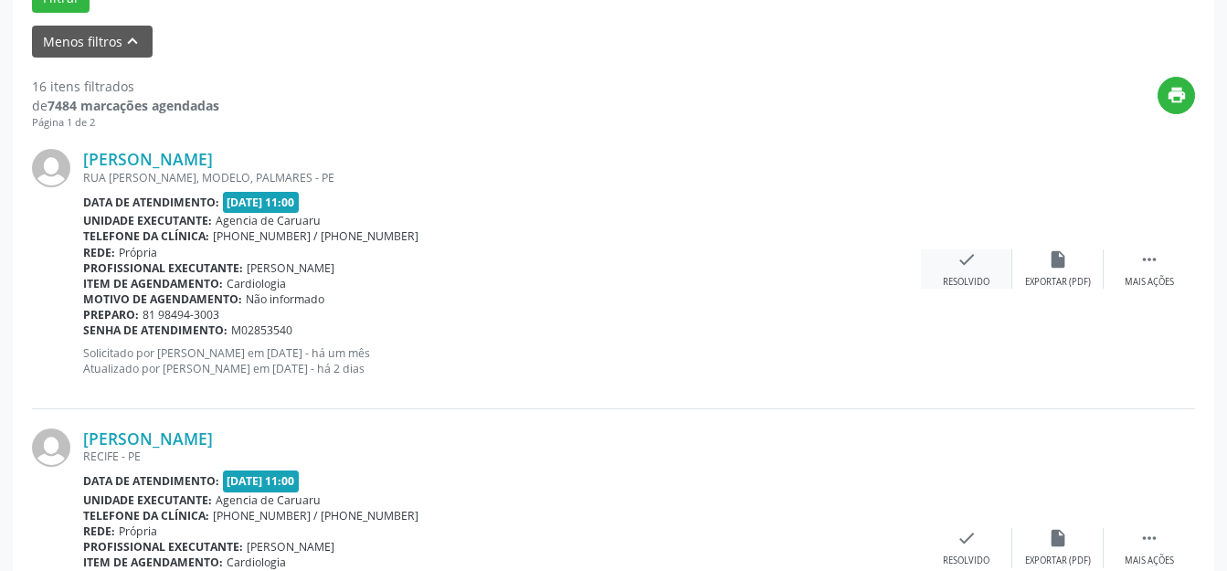
click at [948, 282] on div "Resolvido" at bounding box center [966, 282] width 47 height 13
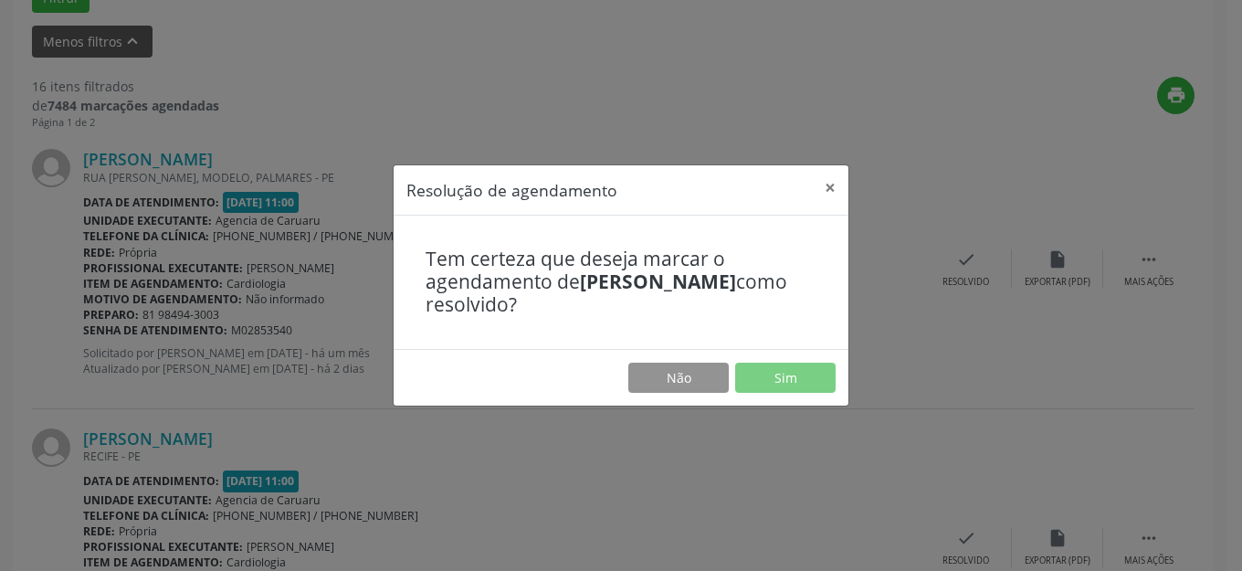
click at [762, 353] on footer "Não Sim" at bounding box center [621, 378] width 455 height 58
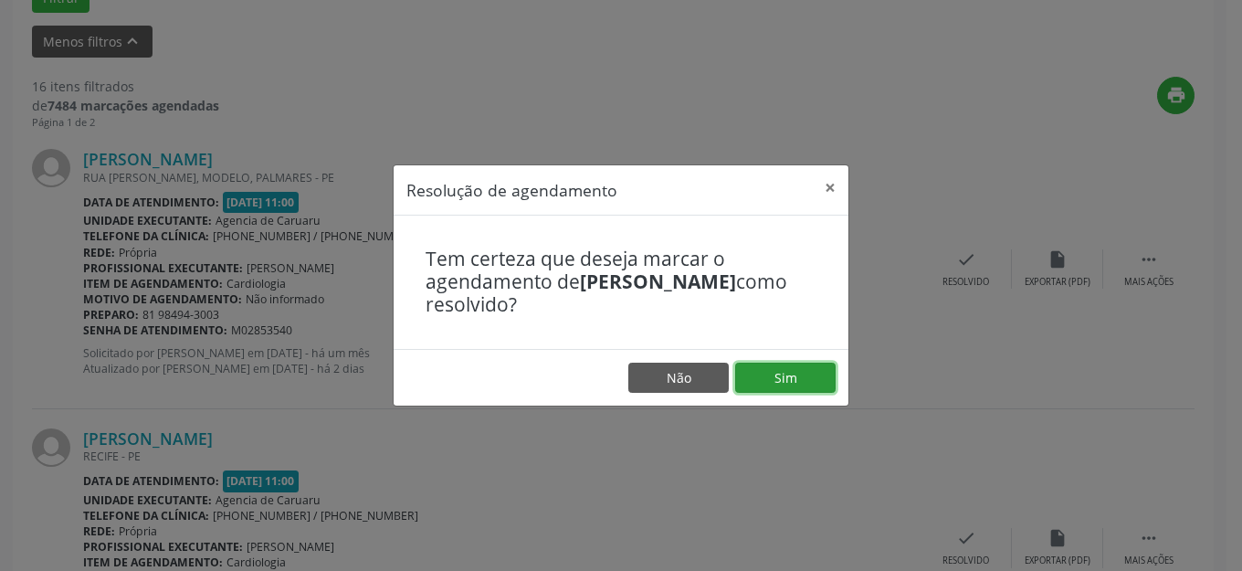
click at [759, 378] on button "Sim" at bounding box center [785, 378] width 100 height 31
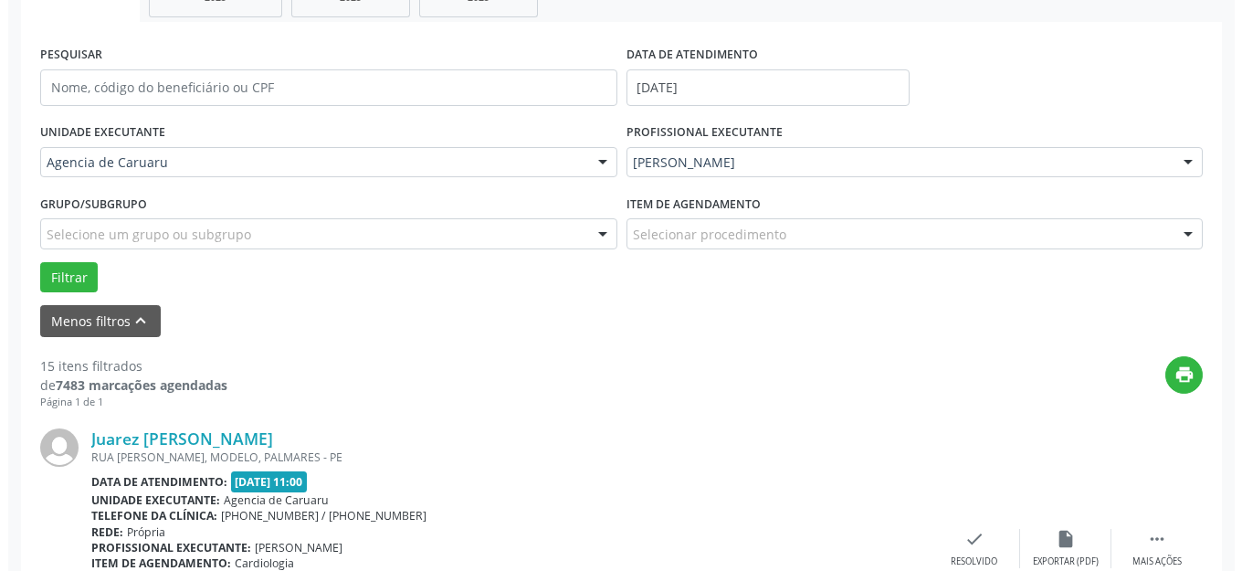
scroll to position [409, 0]
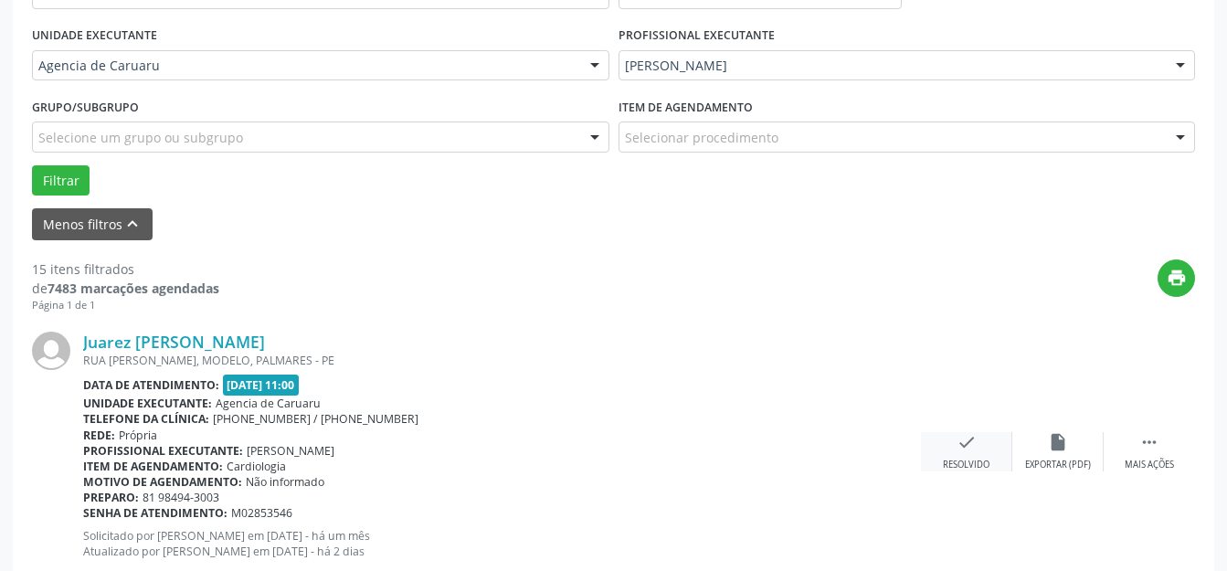
click at [957, 440] on icon "check" at bounding box center [966, 442] width 20 height 20
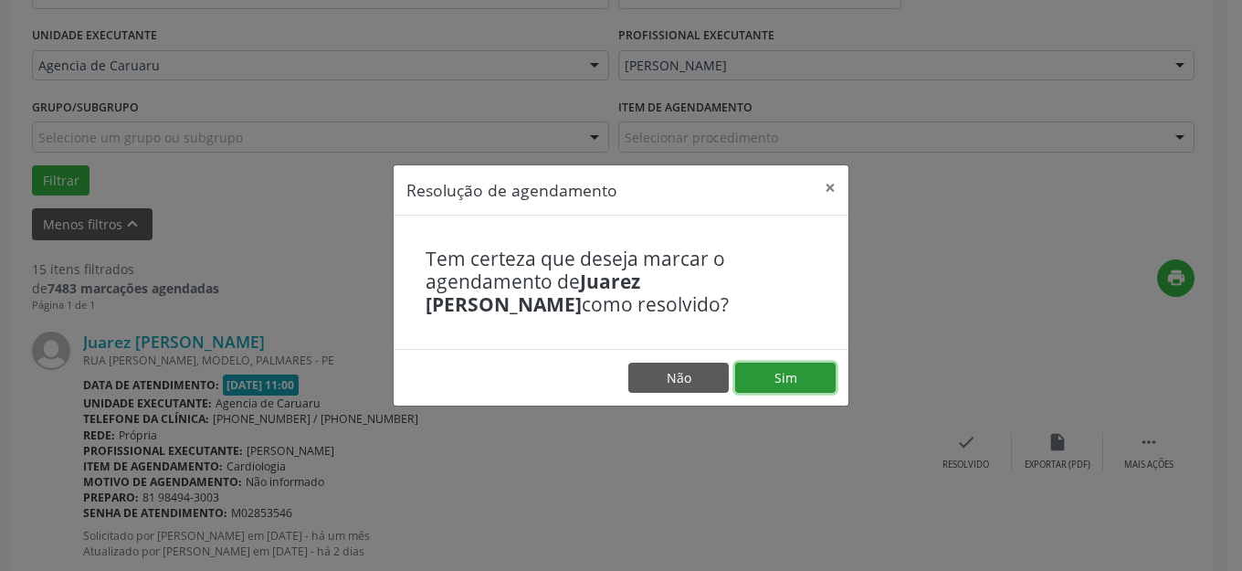
click at [774, 363] on button "Sim" at bounding box center [785, 378] width 100 height 31
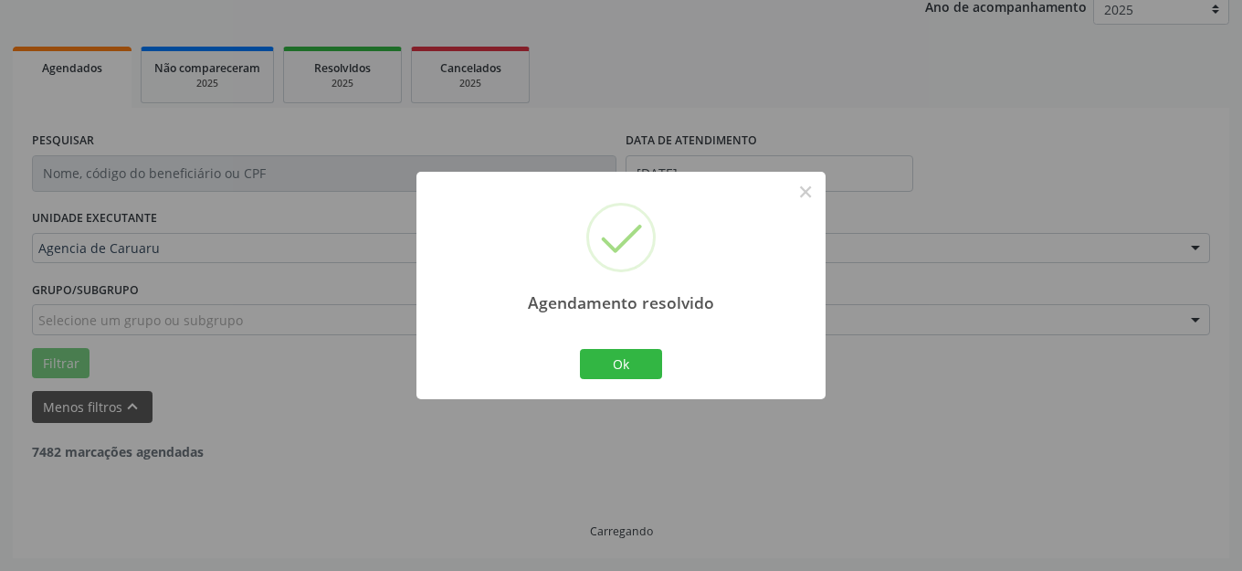
click at [646, 379] on div "Ok Cancel" at bounding box center [621, 363] width 90 height 38
click at [618, 369] on button "Ok" at bounding box center [621, 364] width 82 height 31
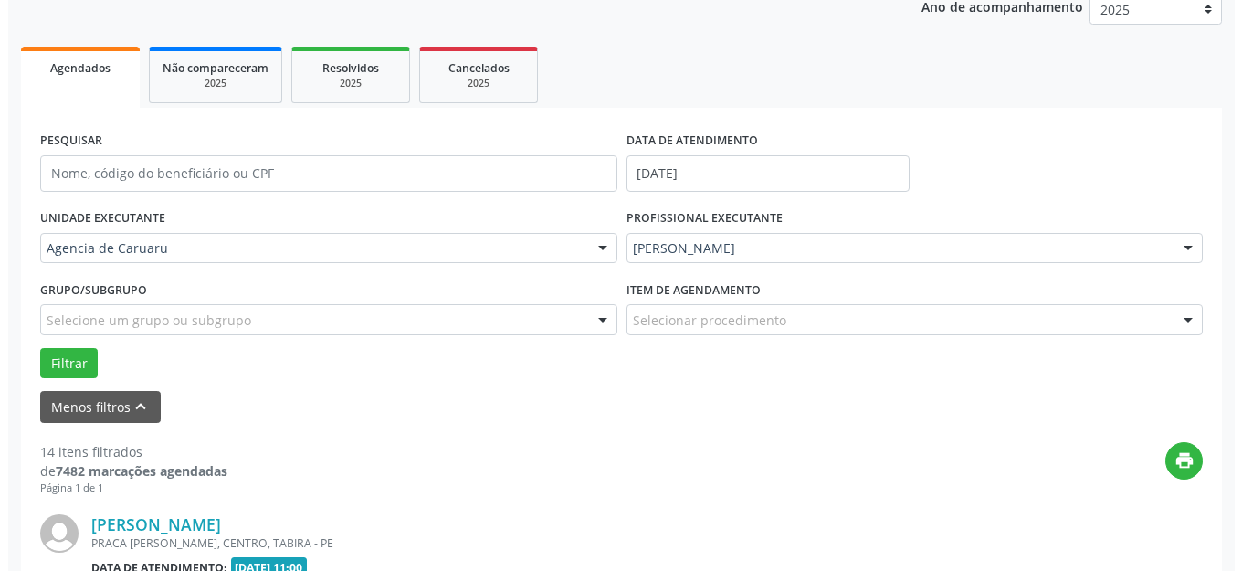
scroll to position [592, 0]
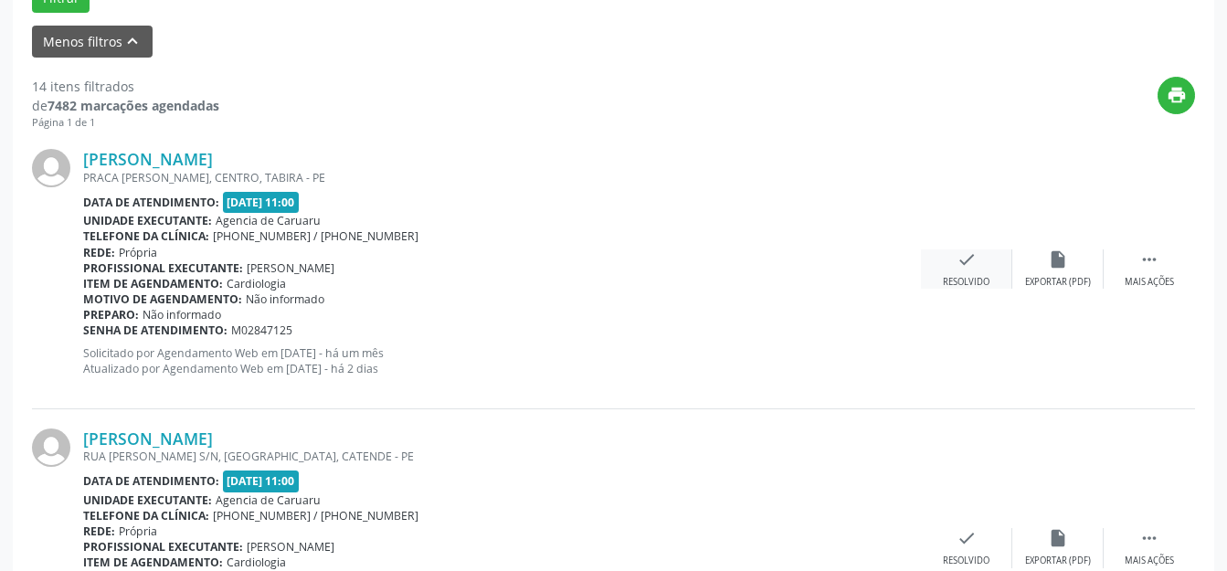
click at [993, 263] on div "check Resolvido" at bounding box center [966, 268] width 91 height 39
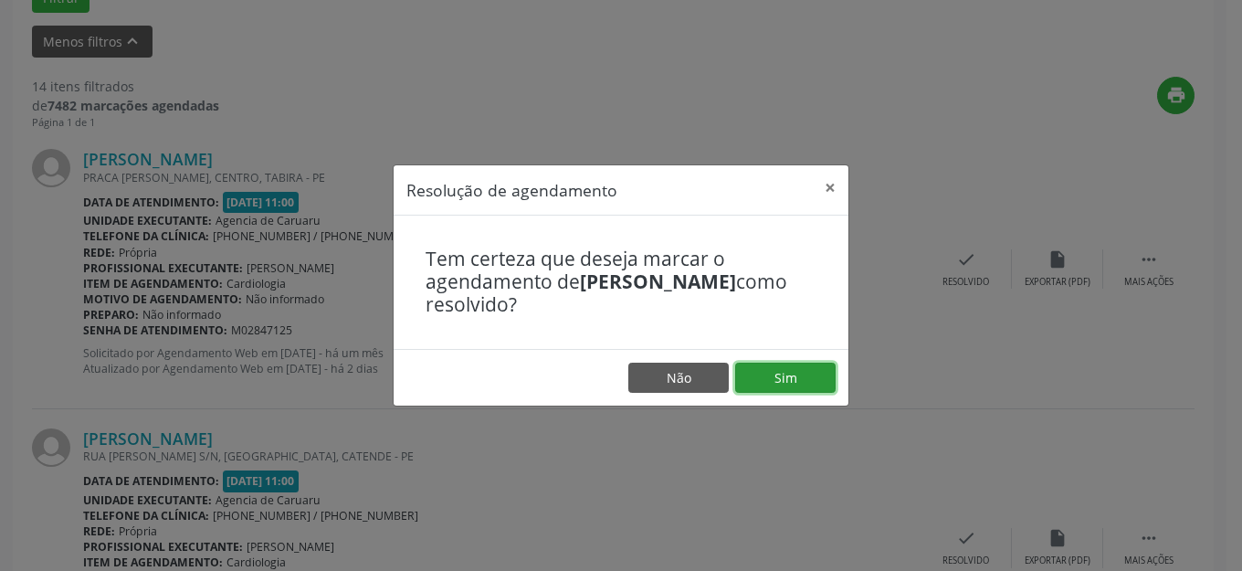
click at [784, 369] on button "Sim" at bounding box center [785, 378] width 100 height 31
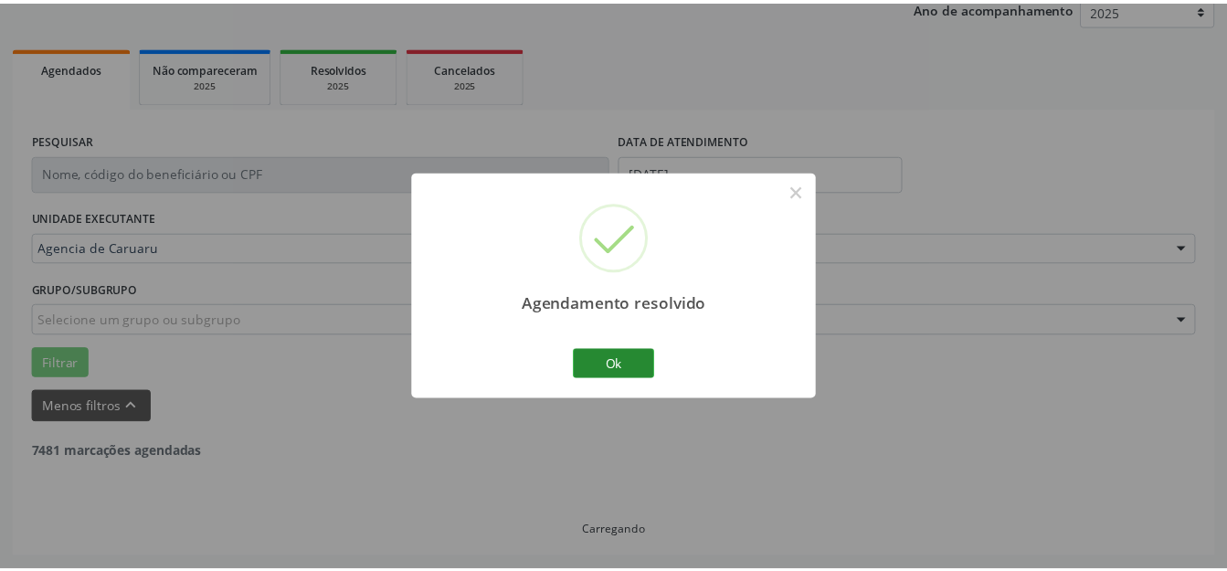
scroll to position [227, 0]
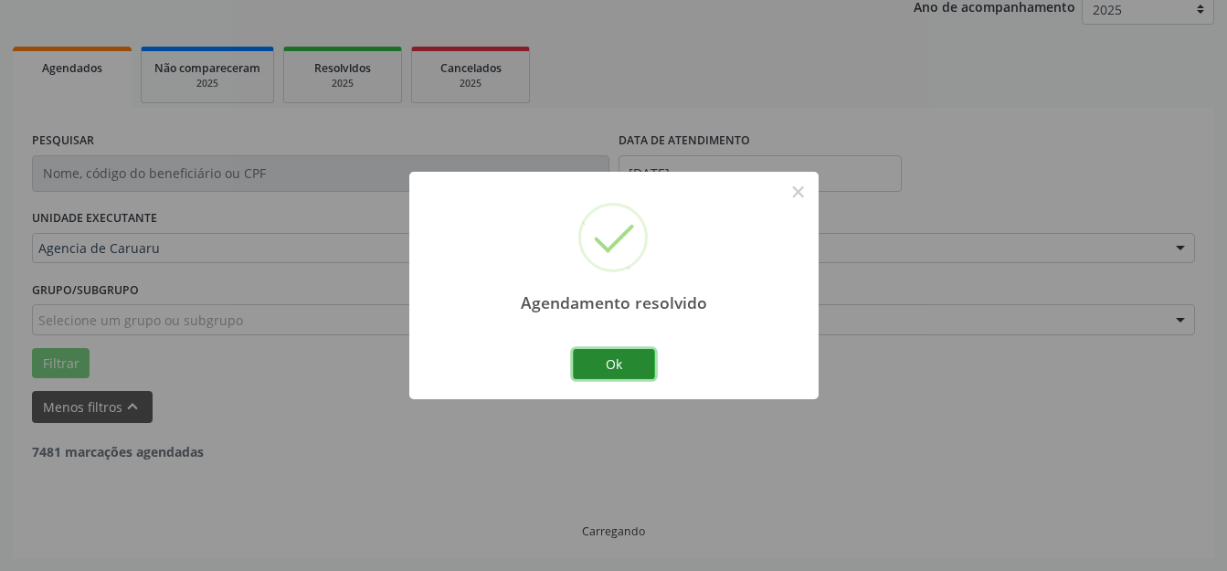
click at [608, 359] on button "Ok" at bounding box center [614, 364] width 82 height 31
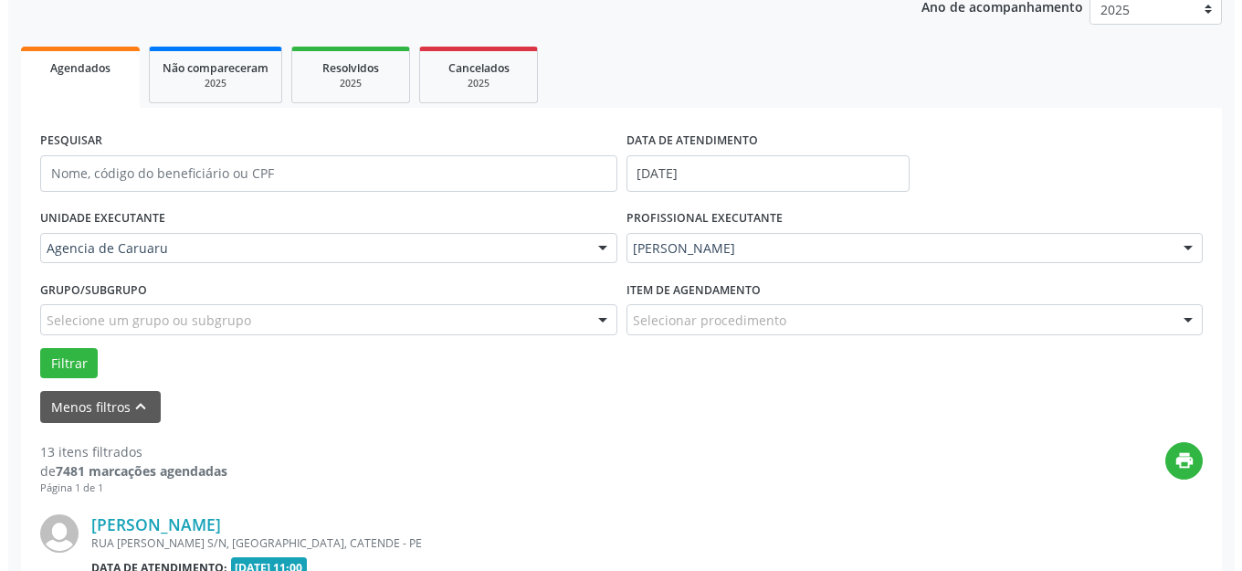
scroll to position [592, 0]
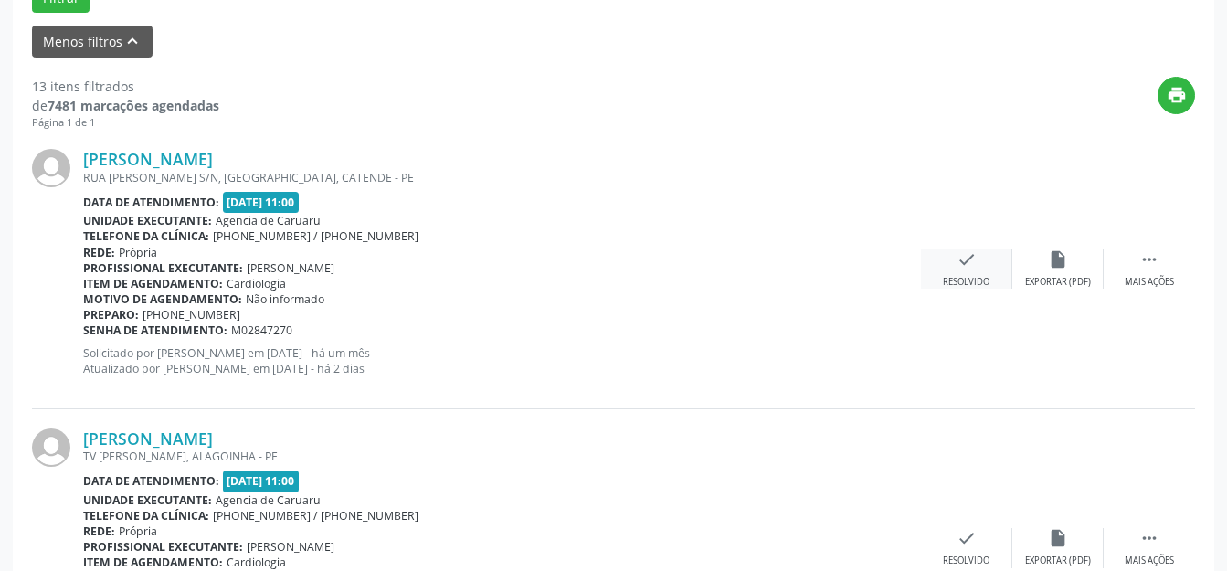
click at [965, 265] on icon "check" at bounding box center [966, 259] width 20 height 20
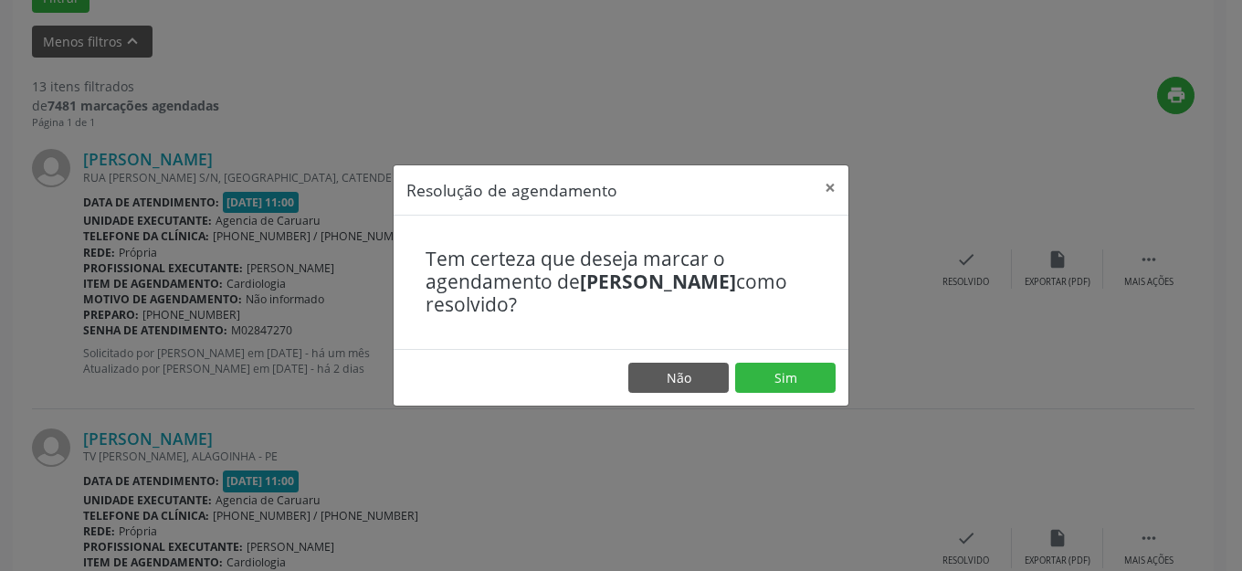
drag, startPoint x: 773, startPoint y: 413, endPoint x: 787, endPoint y: 405, distance: 16.8
click at [775, 411] on div "Resolução de agendamento × Tem certeza que deseja marcar o agendamento de [PERS…" at bounding box center [621, 285] width 1242 height 571
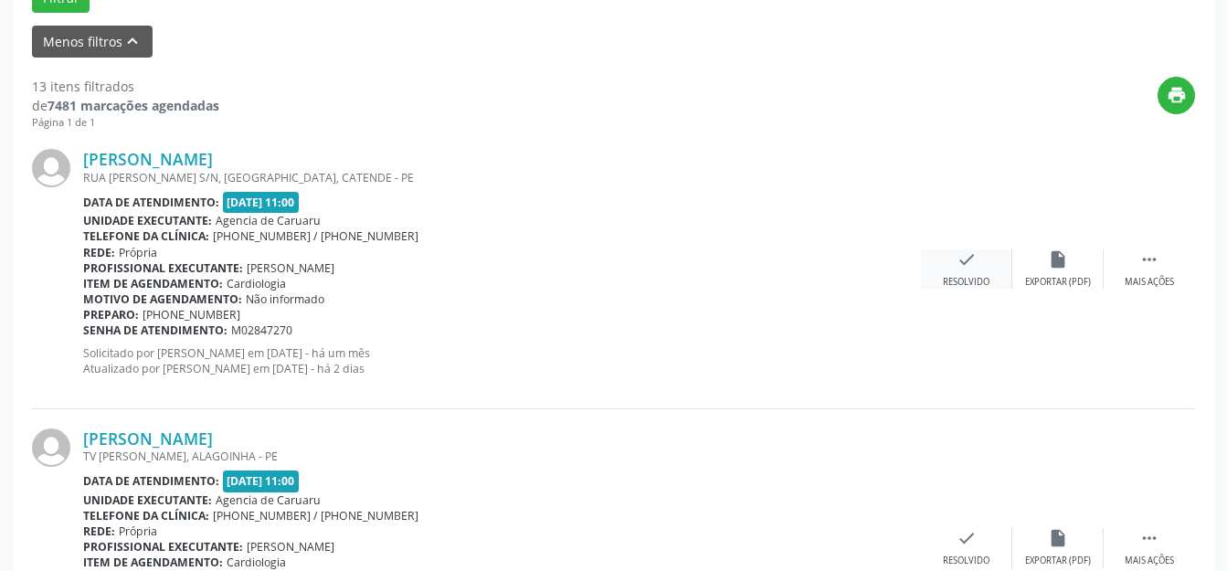
click at [992, 288] on div "check Resolvido" at bounding box center [966, 268] width 91 height 39
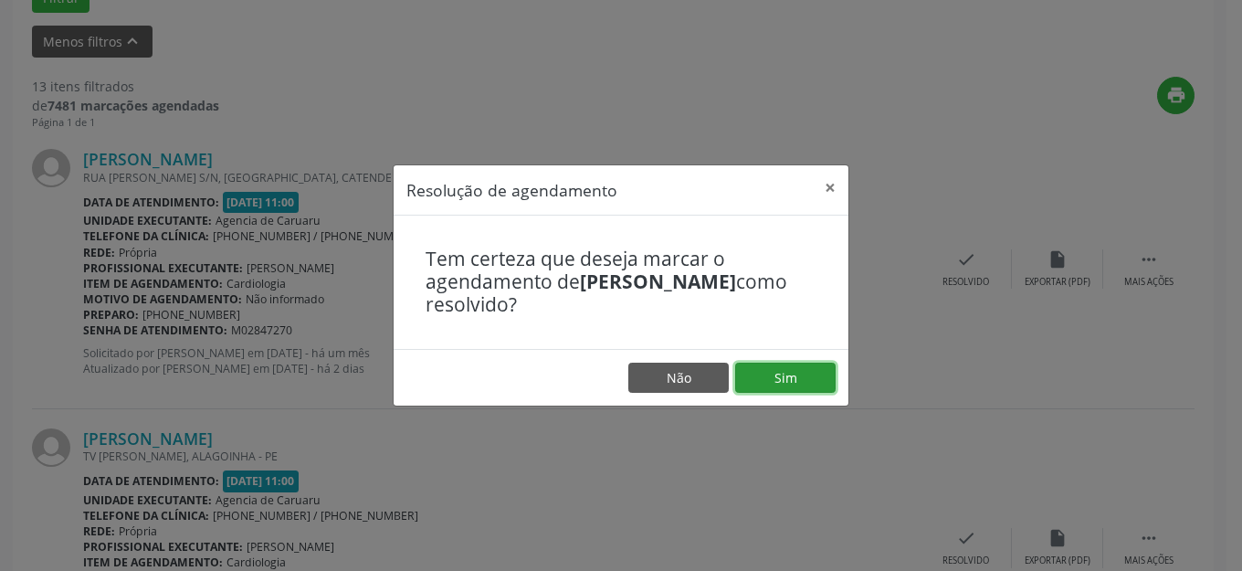
click at [795, 374] on button "Sim" at bounding box center [785, 378] width 100 height 31
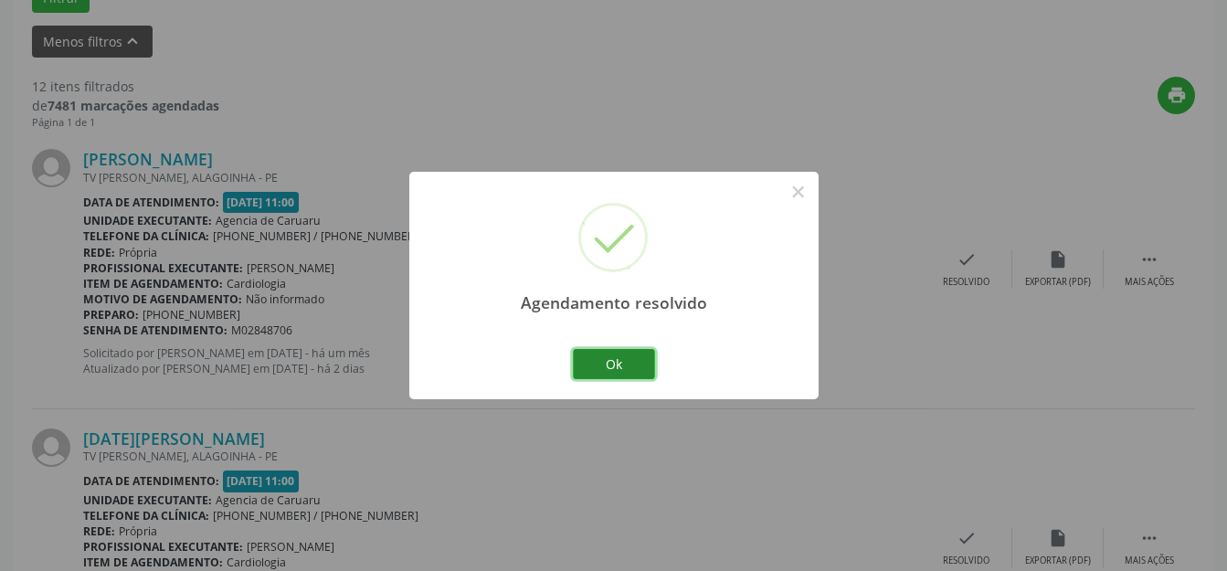
click at [602, 371] on button "Ok" at bounding box center [614, 364] width 82 height 31
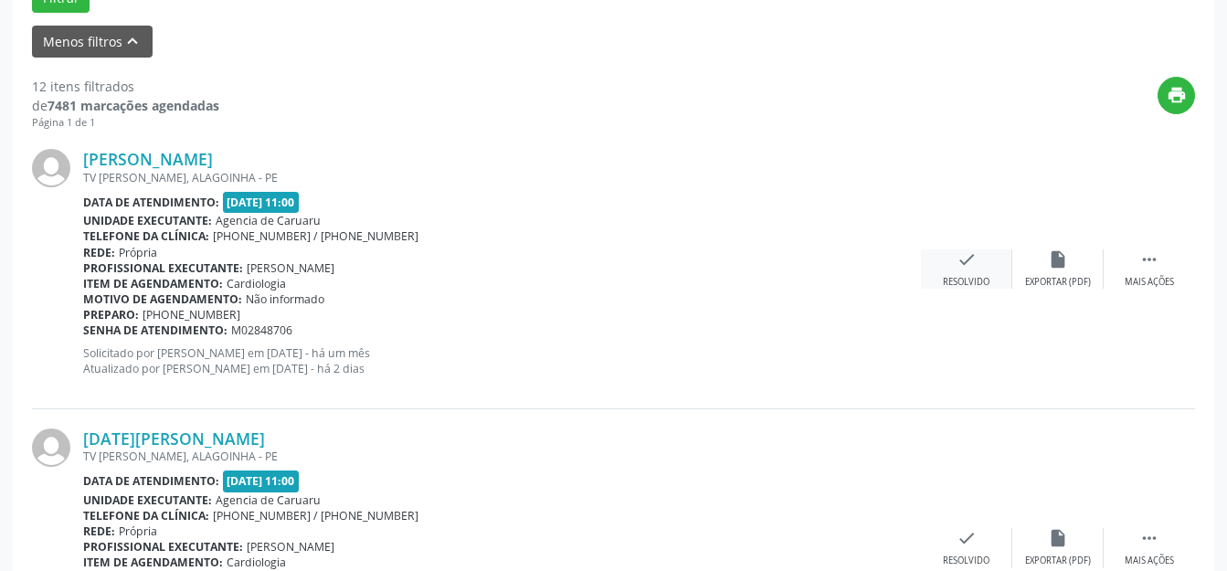
click at [989, 265] on div "check Resolvido" at bounding box center [966, 268] width 91 height 39
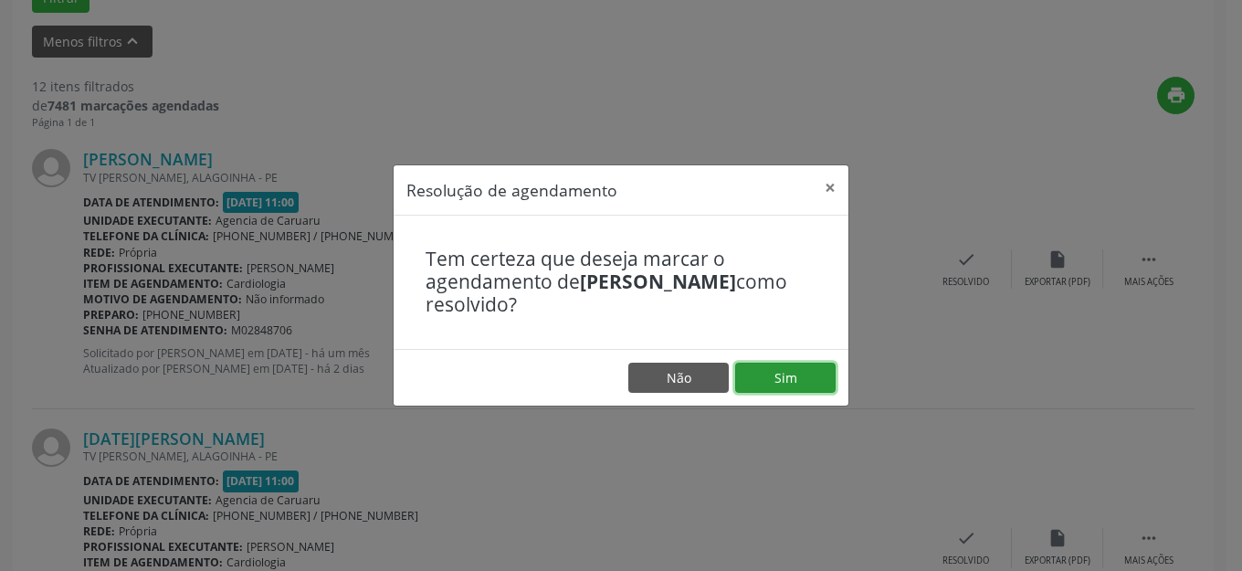
click at [786, 379] on button "Sim" at bounding box center [785, 378] width 100 height 31
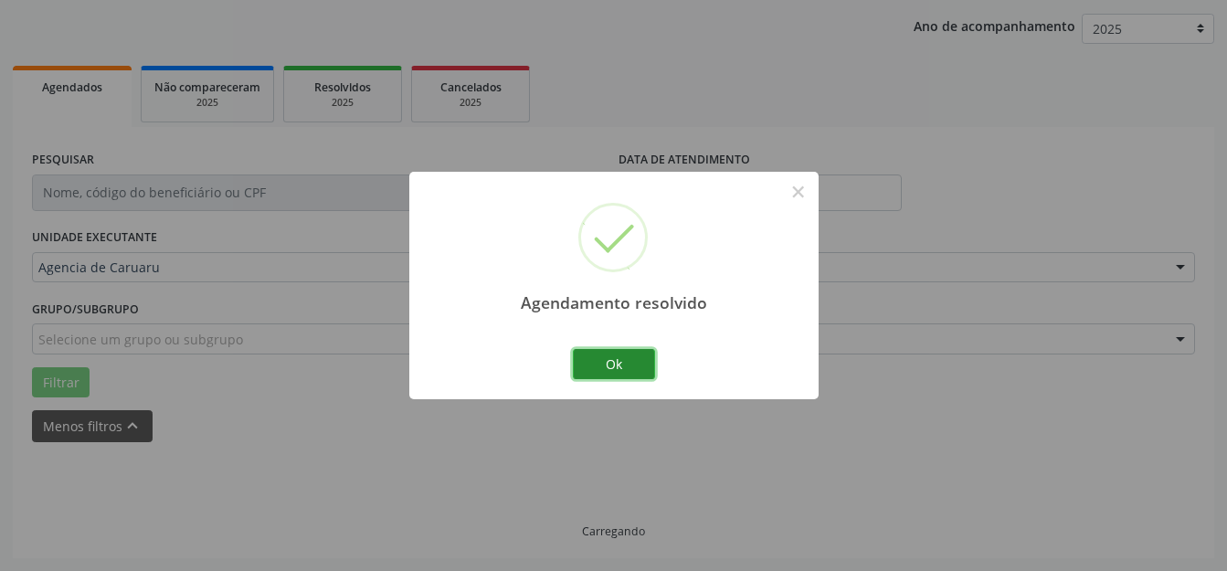
click at [625, 378] on button "Ok" at bounding box center [614, 364] width 82 height 31
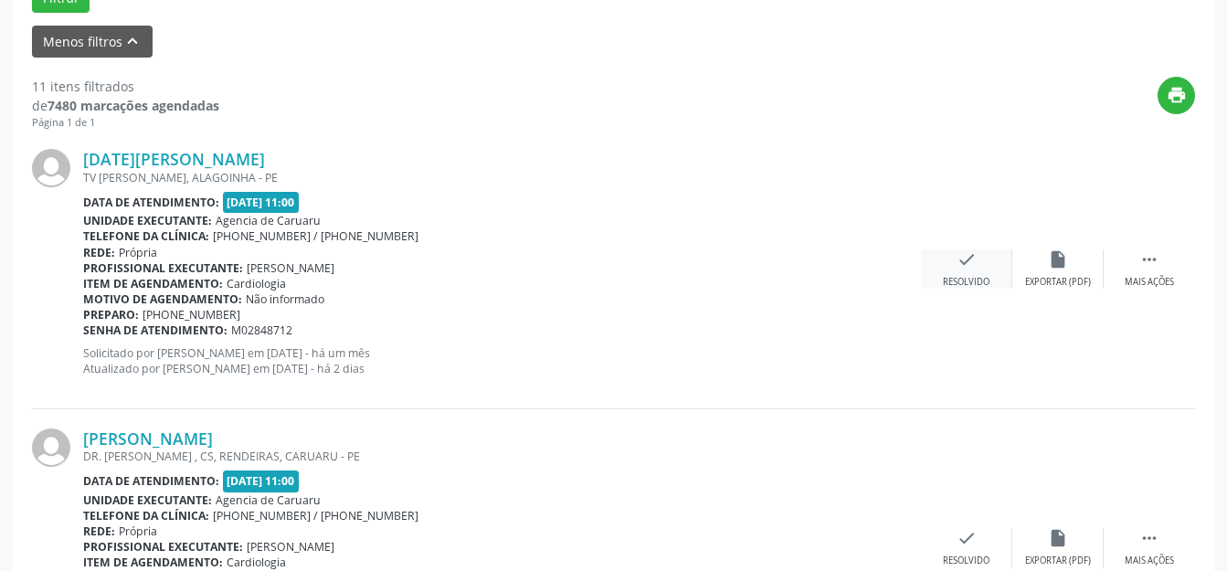
click at [981, 255] on div "check Resolvido" at bounding box center [966, 268] width 91 height 39
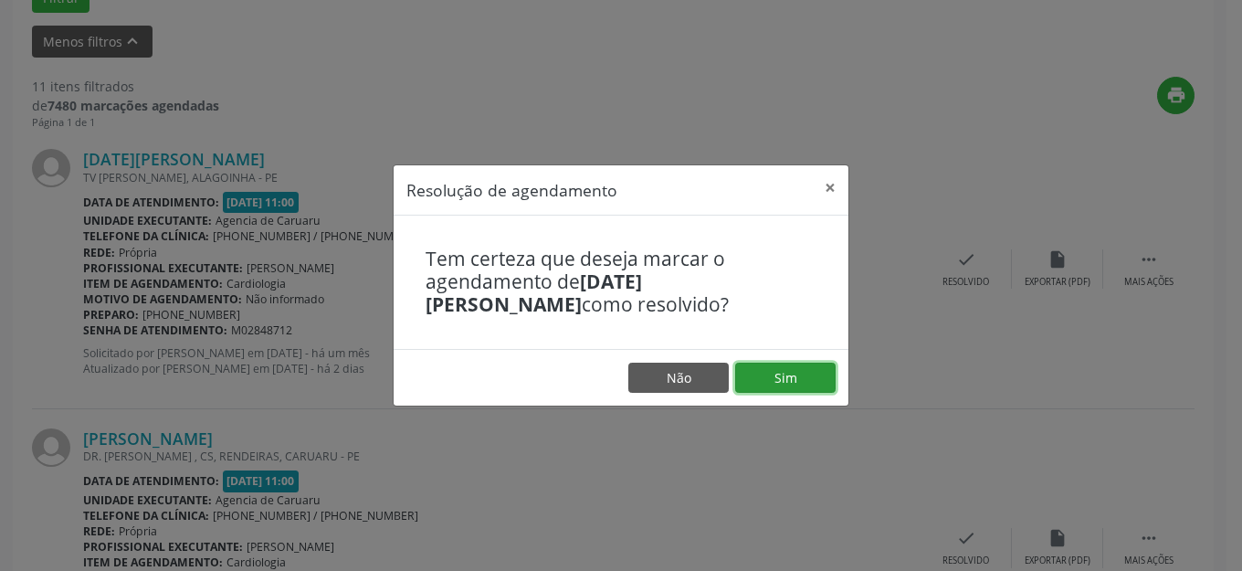
click at [763, 377] on button "Sim" at bounding box center [785, 378] width 100 height 31
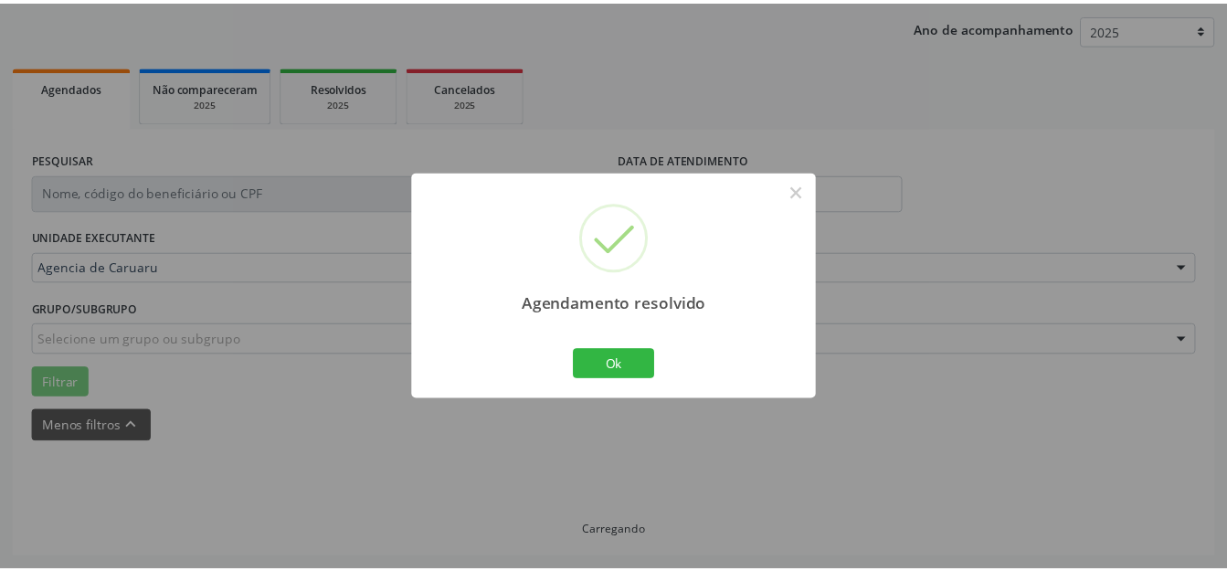
scroll to position [207, 0]
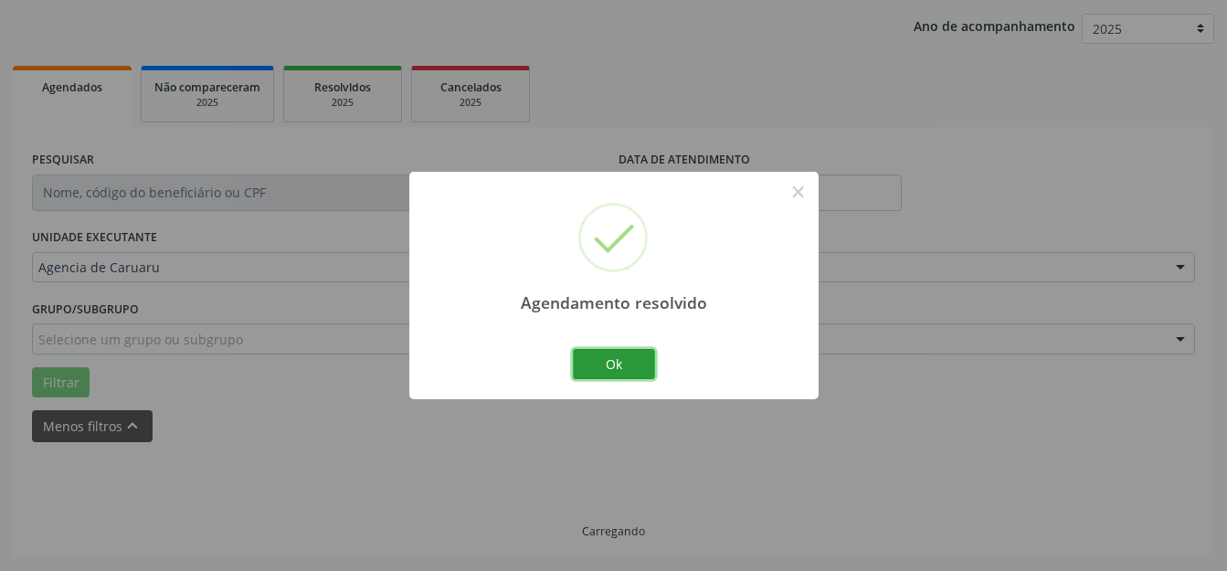
click at [619, 369] on button "Ok" at bounding box center [614, 364] width 82 height 31
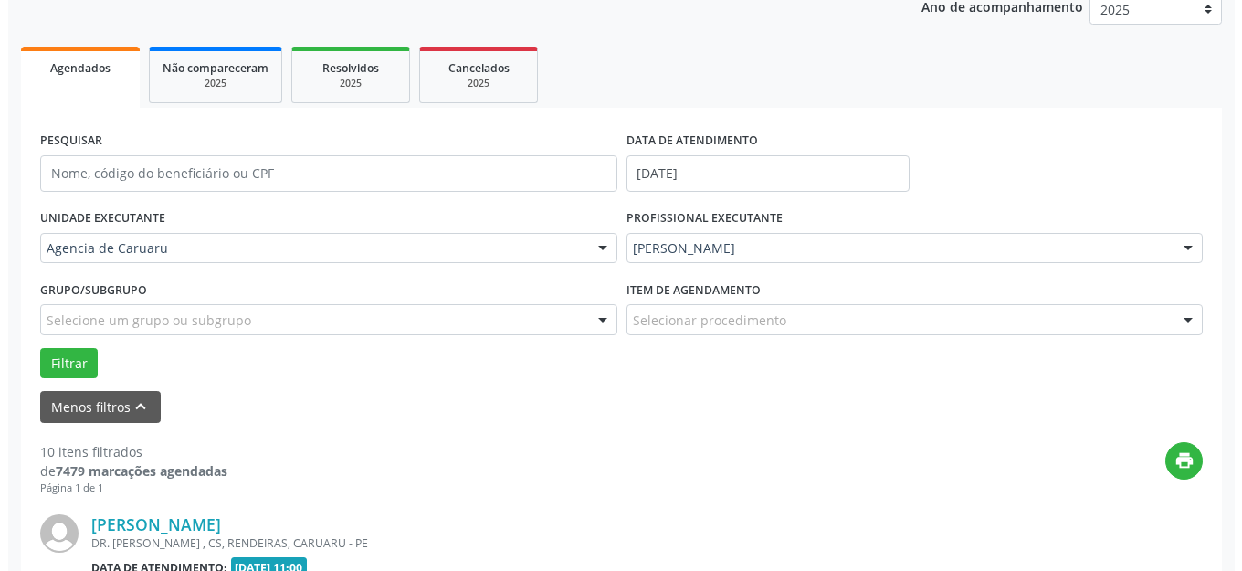
scroll to position [500, 0]
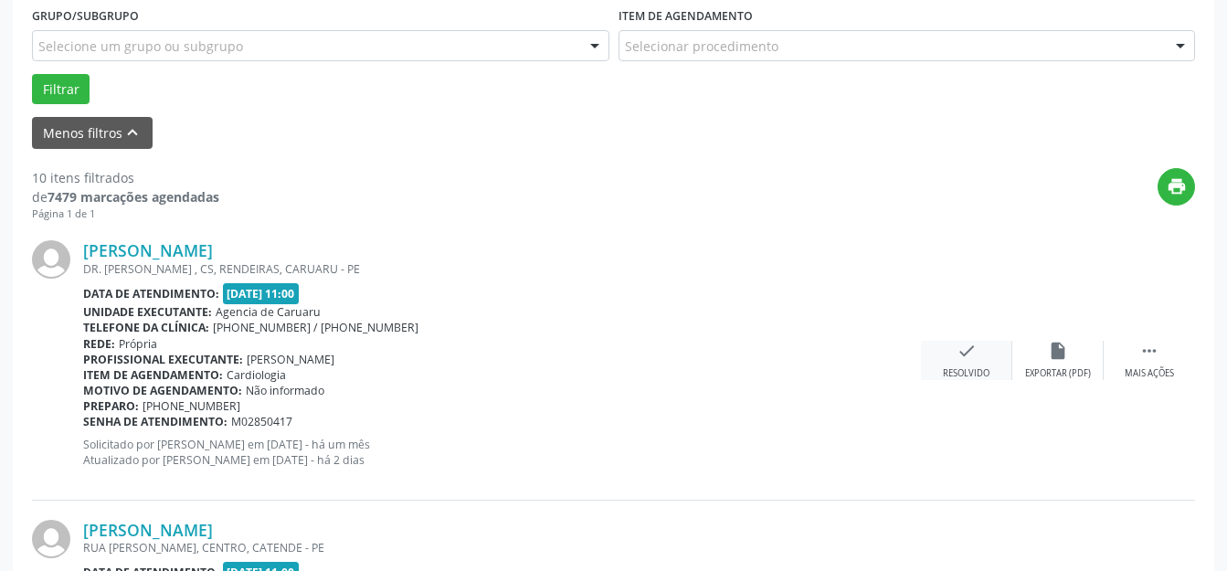
click at [956, 356] on icon "check" at bounding box center [966, 351] width 20 height 20
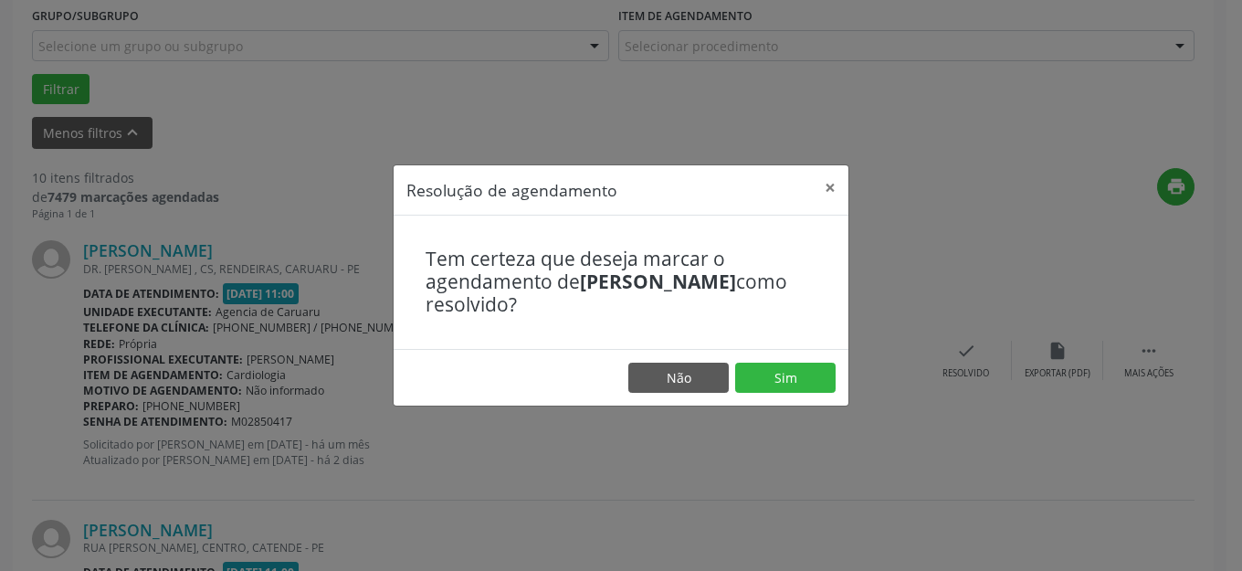
click at [745, 346] on div "Tem certeza que deseja marcar o agendamento de [PERSON_NAME] como resolvido?" at bounding box center [621, 282] width 455 height 133
click at [769, 377] on button "Sim" at bounding box center [785, 378] width 100 height 31
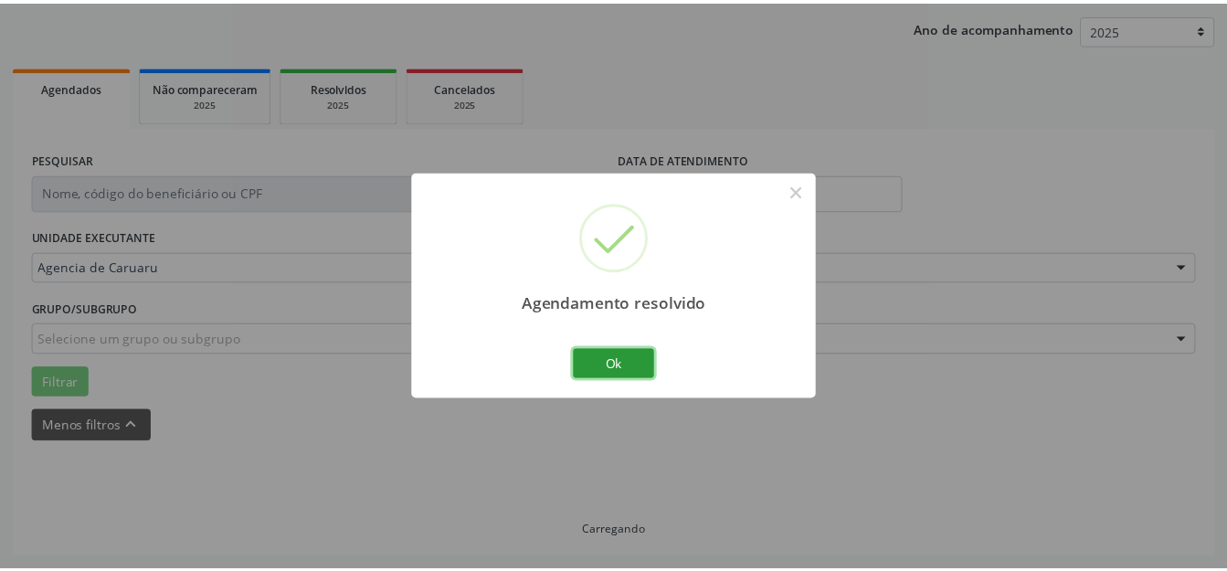
scroll to position [207, 0]
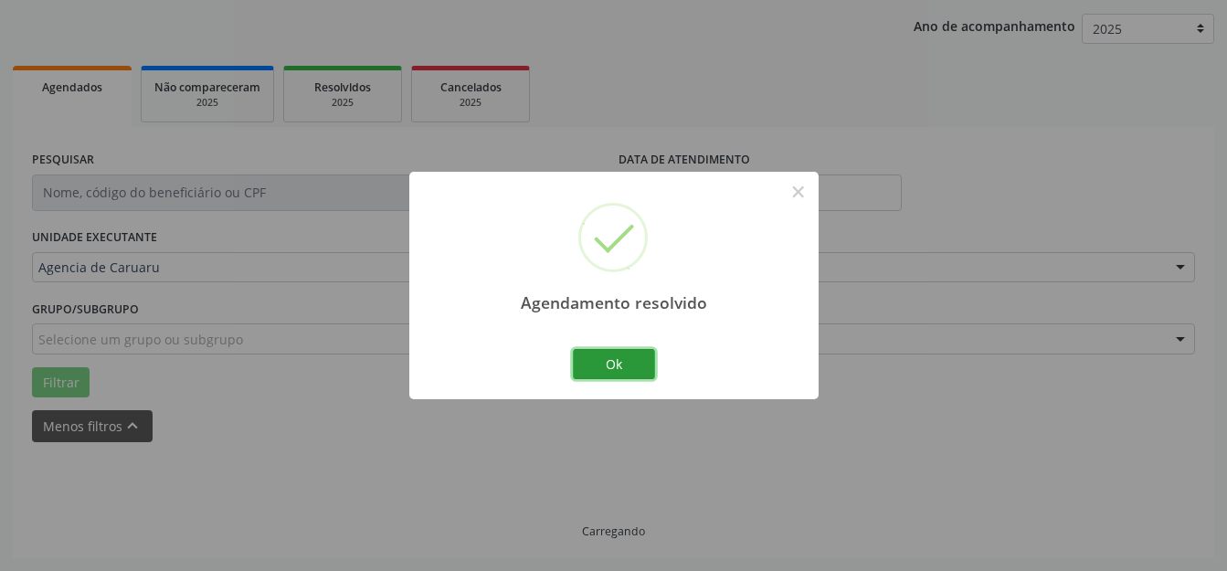
click at [585, 359] on button "Ok" at bounding box center [614, 364] width 82 height 31
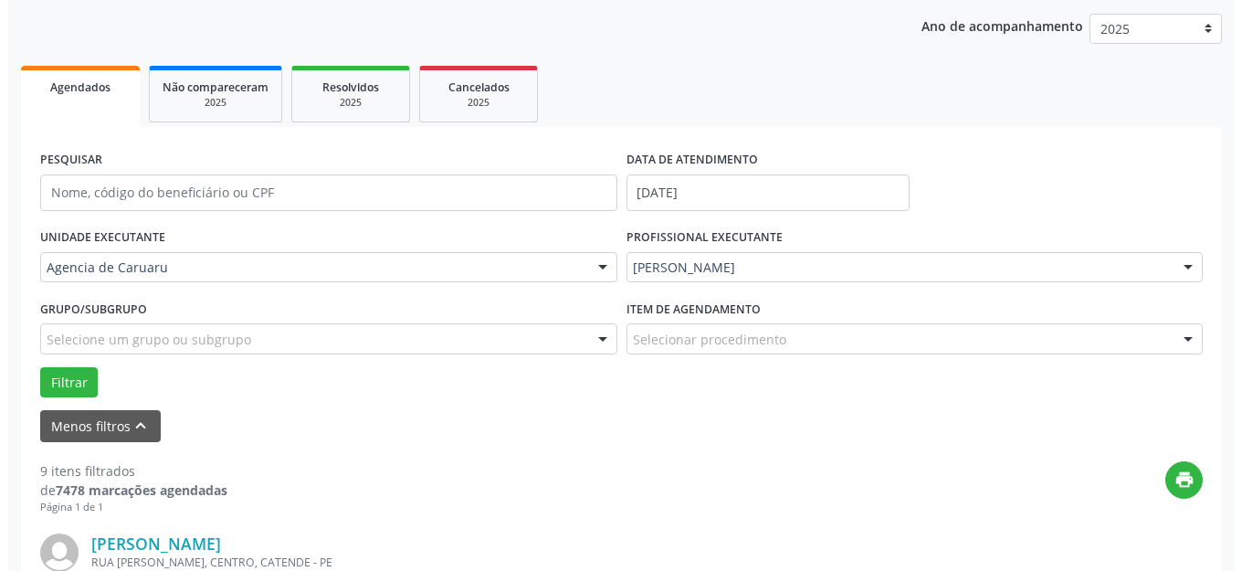
scroll to position [683, 0]
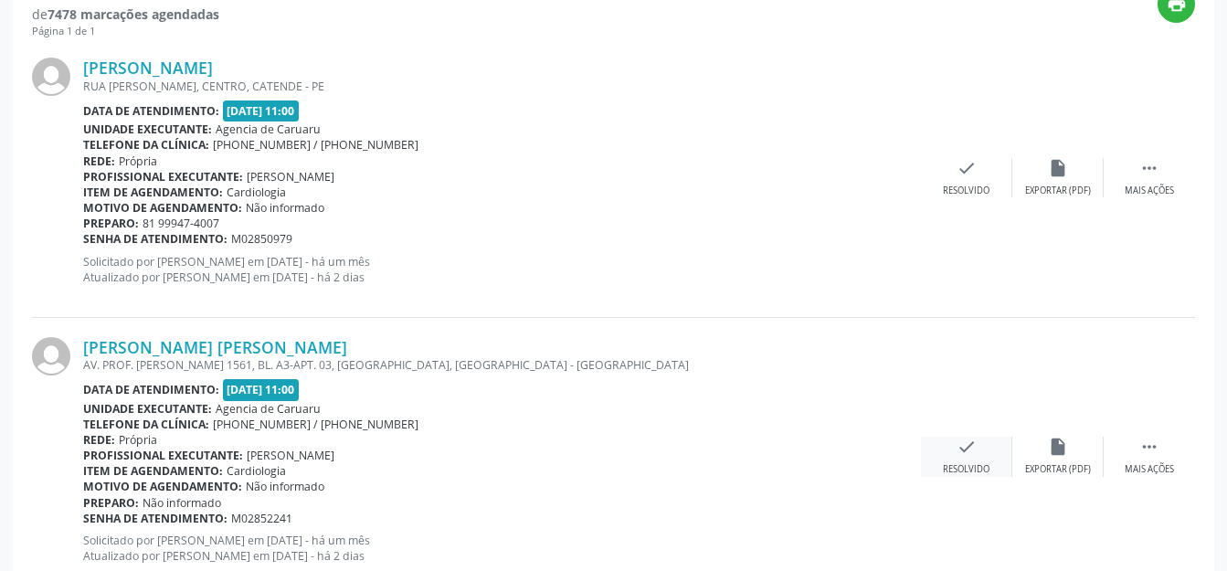
click at [965, 458] on div "check Resolvido" at bounding box center [966, 456] width 91 height 39
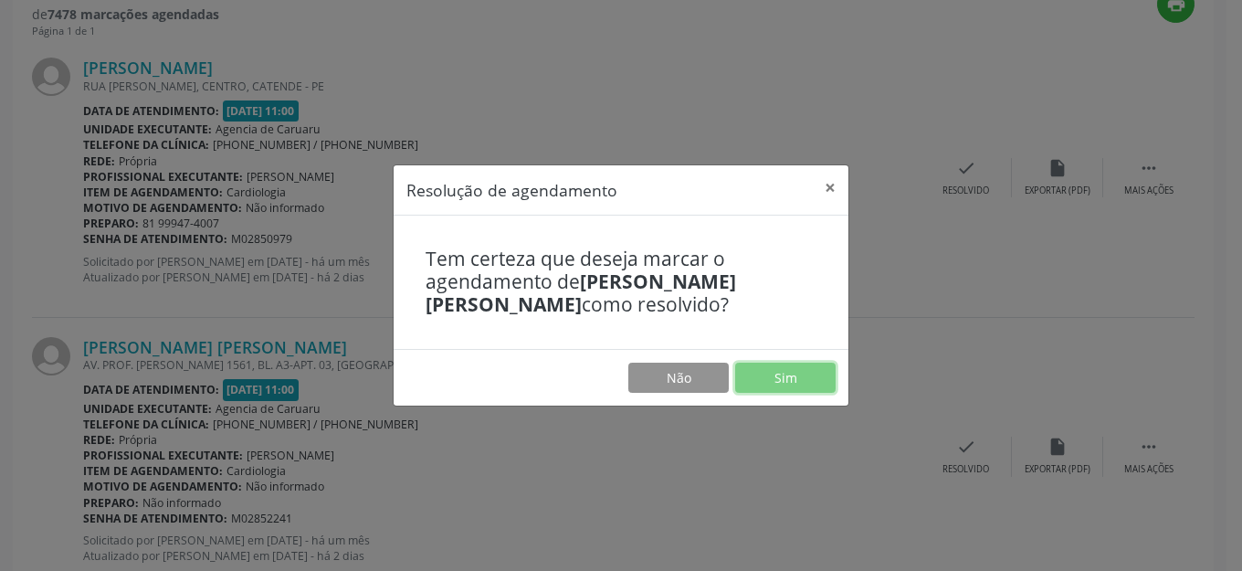
click at [809, 385] on button "Sim" at bounding box center [785, 378] width 100 height 31
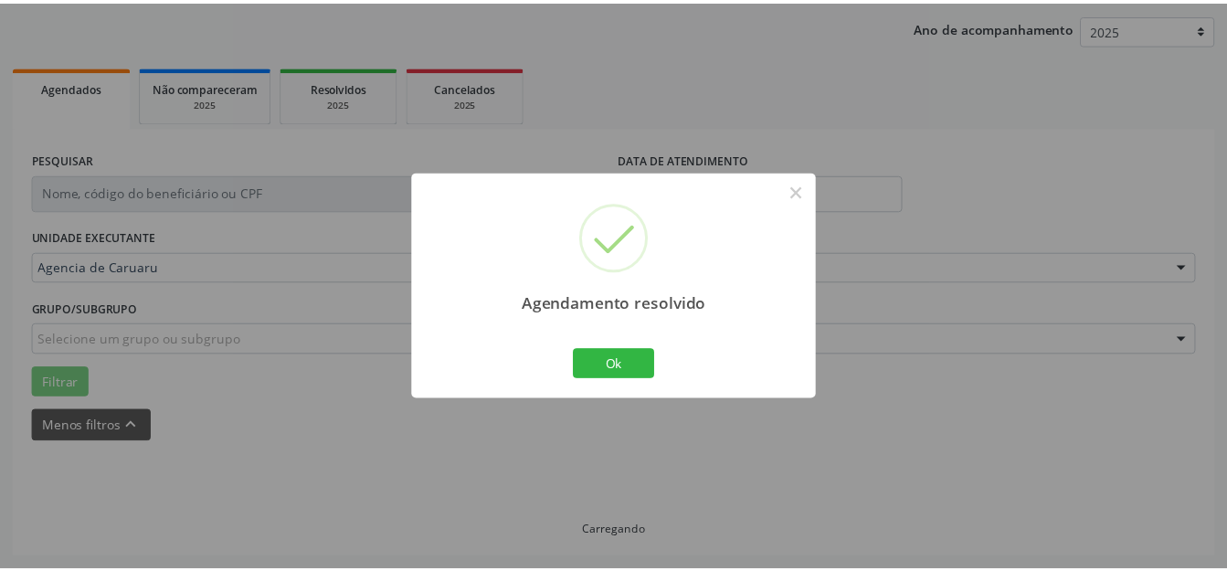
scroll to position [207, 0]
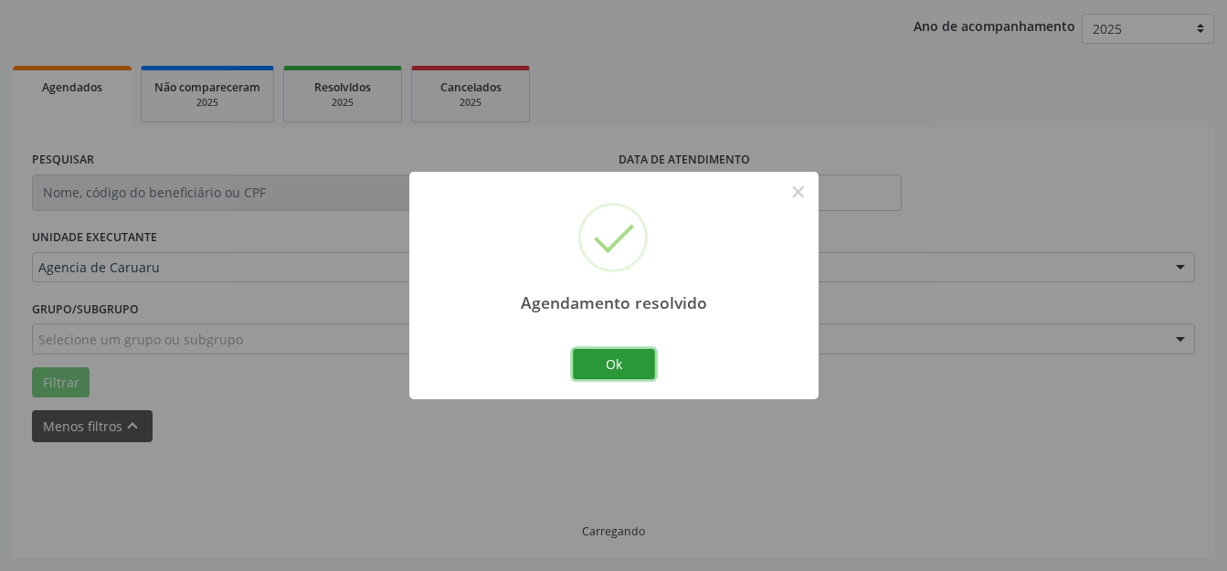
click at [644, 370] on button "Ok" at bounding box center [614, 364] width 82 height 31
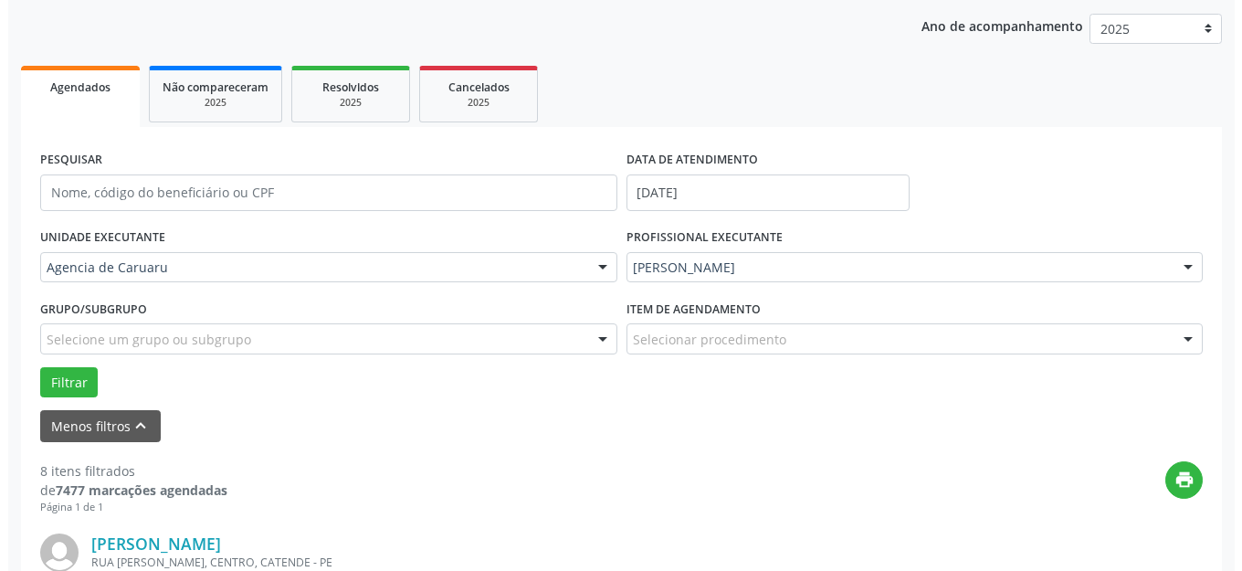
scroll to position [500, 0]
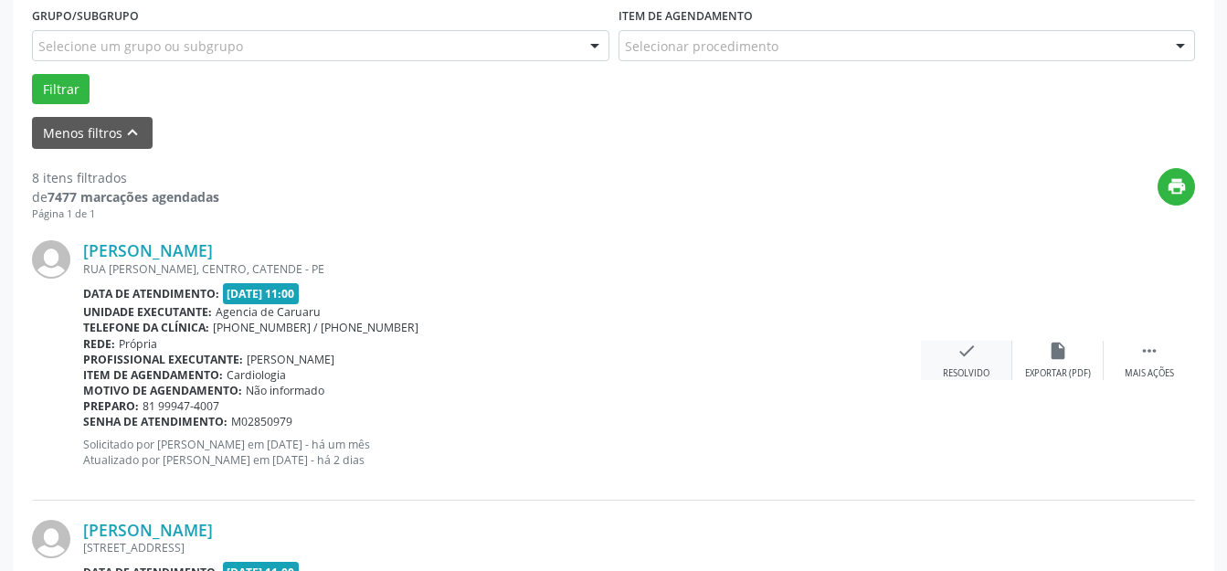
click at [939, 363] on div "check Resolvido" at bounding box center [966, 360] width 91 height 39
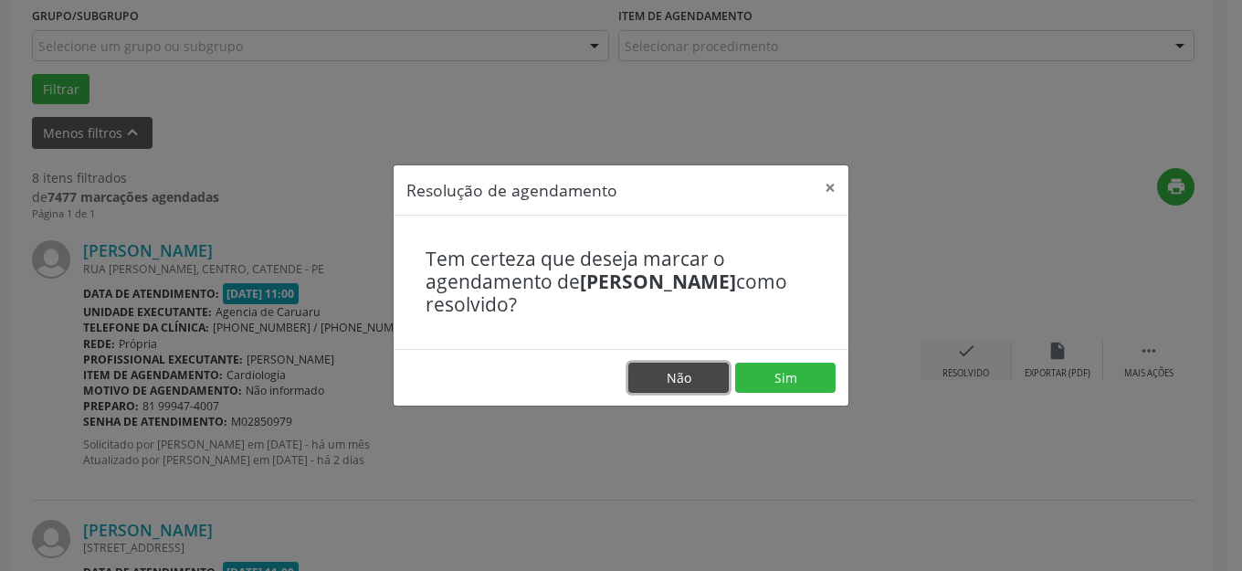
click at [711, 388] on button "Não" at bounding box center [678, 378] width 100 height 31
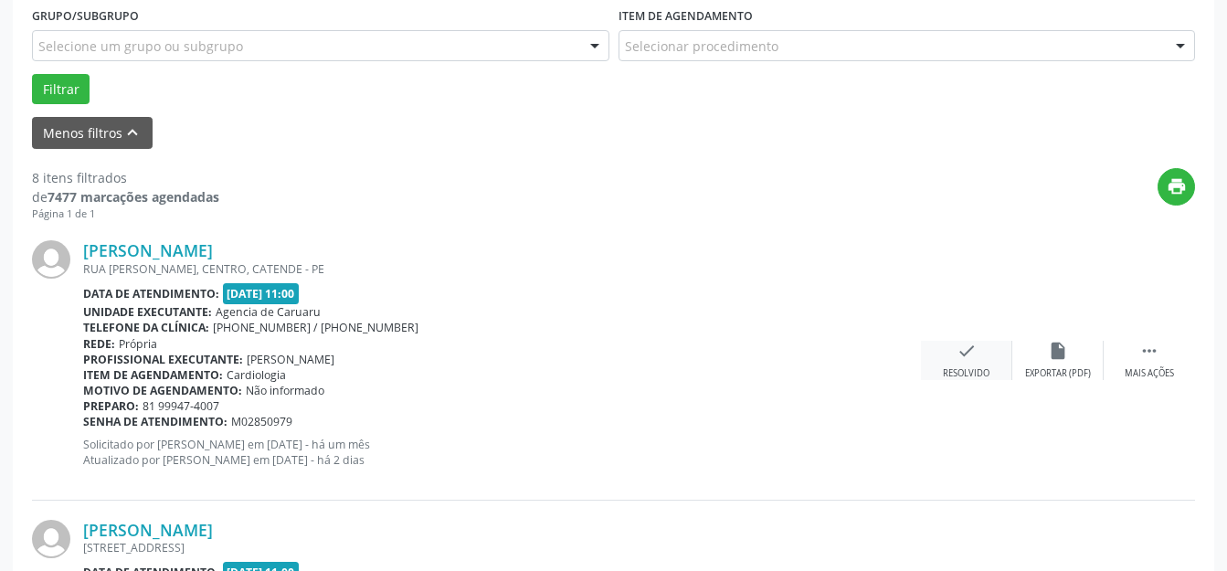
click at [947, 361] on div "check Resolvido" at bounding box center [966, 360] width 91 height 39
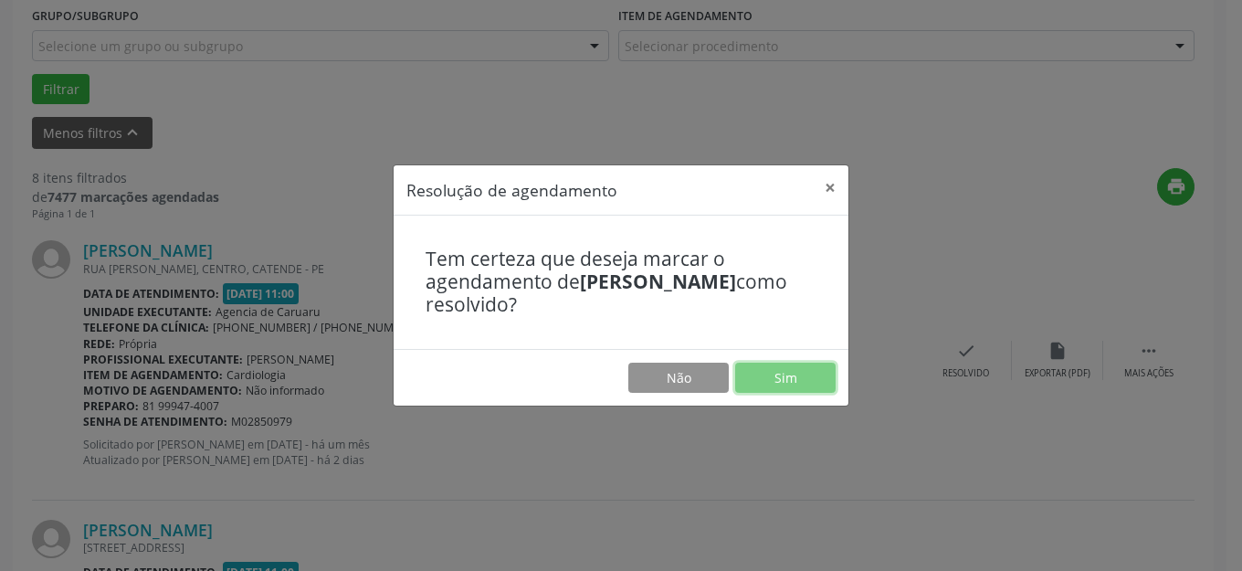
click at [815, 374] on button "Sim" at bounding box center [785, 378] width 100 height 31
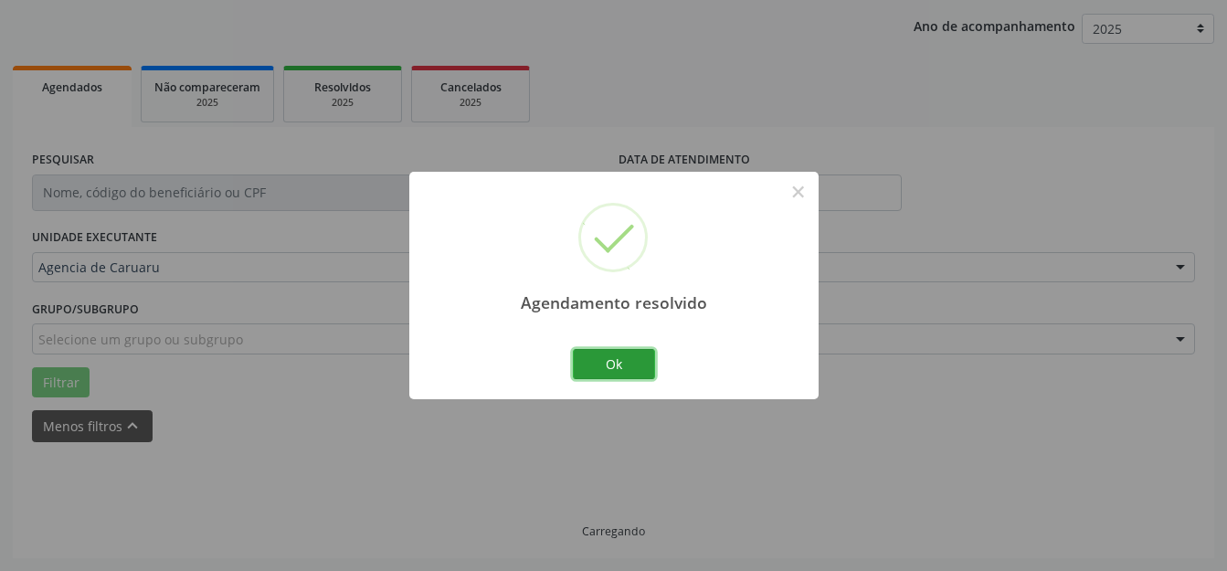
click at [614, 371] on button "Ok" at bounding box center [614, 364] width 82 height 31
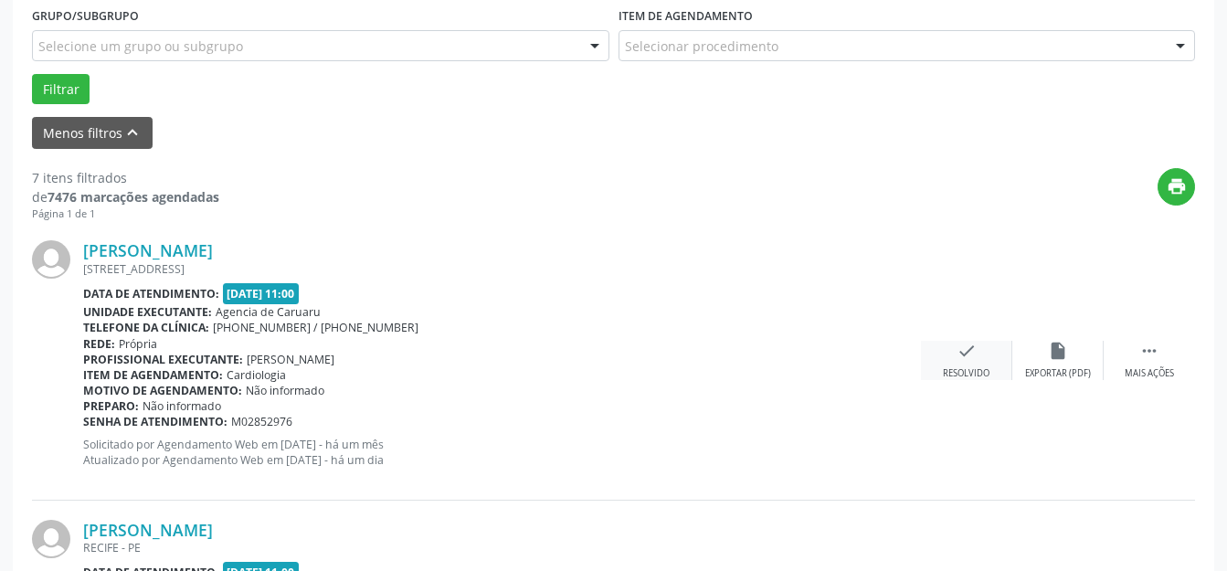
click at [959, 364] on div "check Resolvido" at bounding box center [966, 360] width 91 height 39
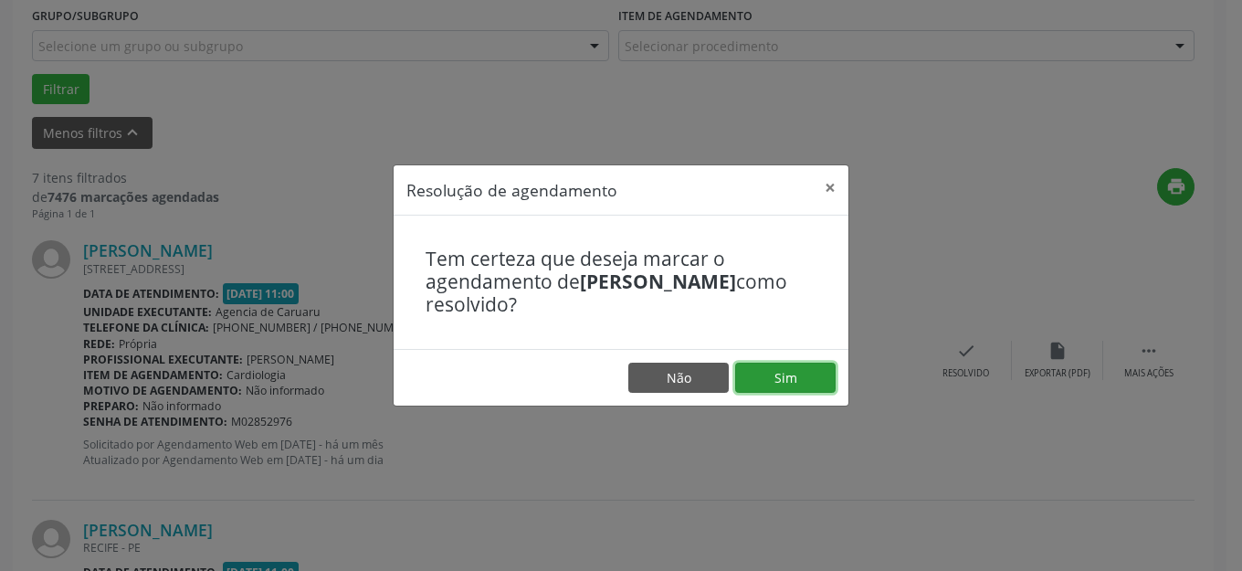
click at [788, 383] on button "Sim" at bounding box center [785, 378] width 100 height 31
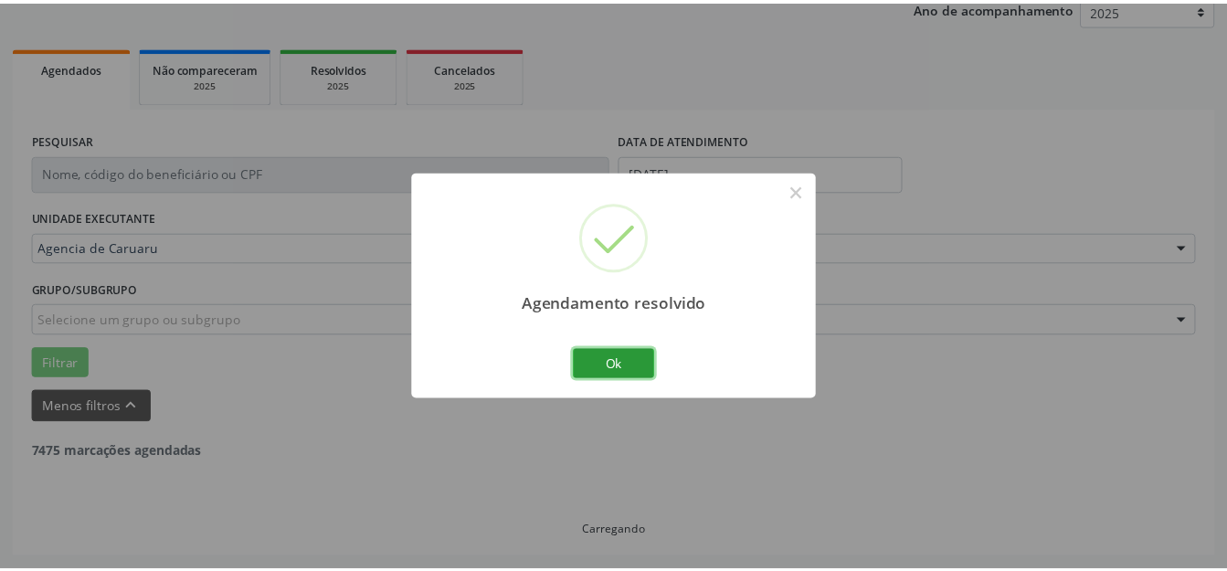
scroll to position [227, 0]
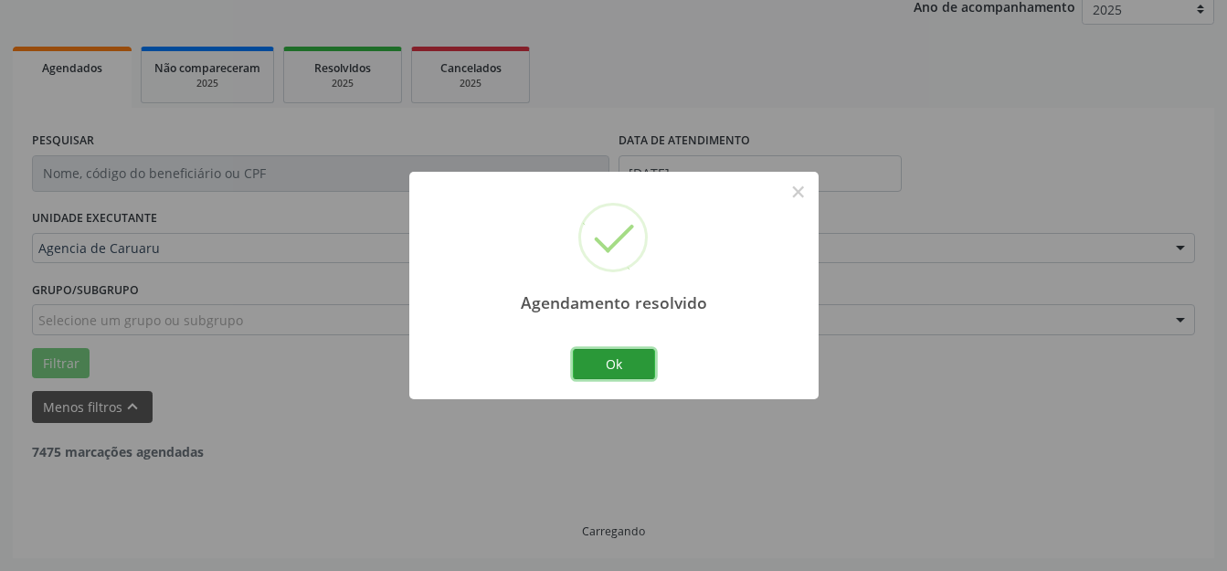
click at [626, 371] on button "Ok" at bounding box center [614, 364] width 82 height 31
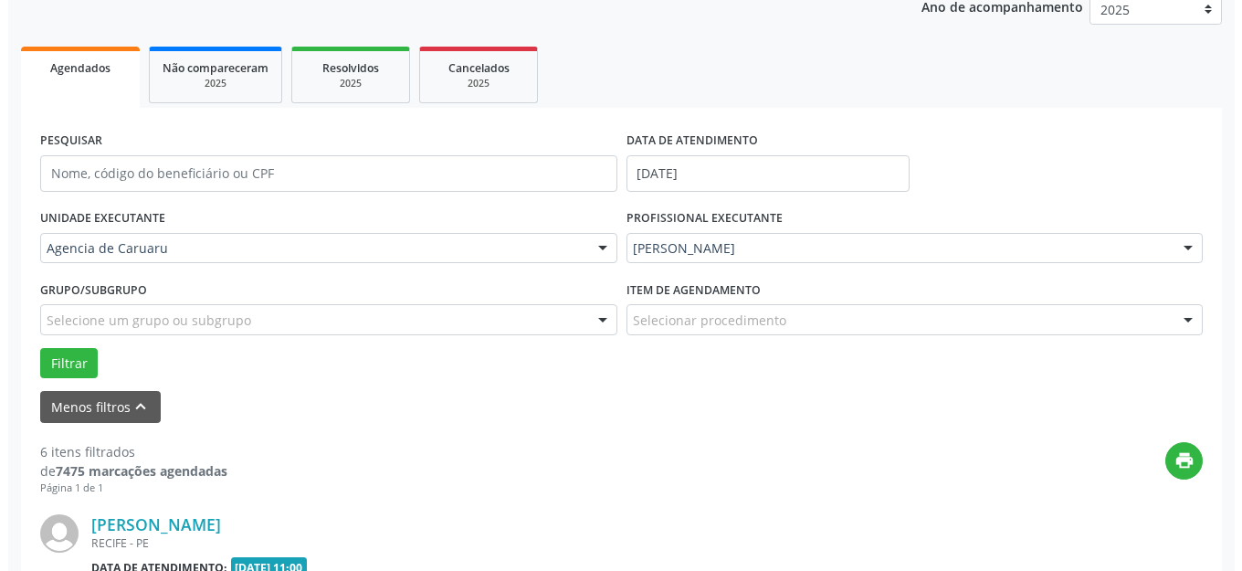
scroll to position [683, 0]
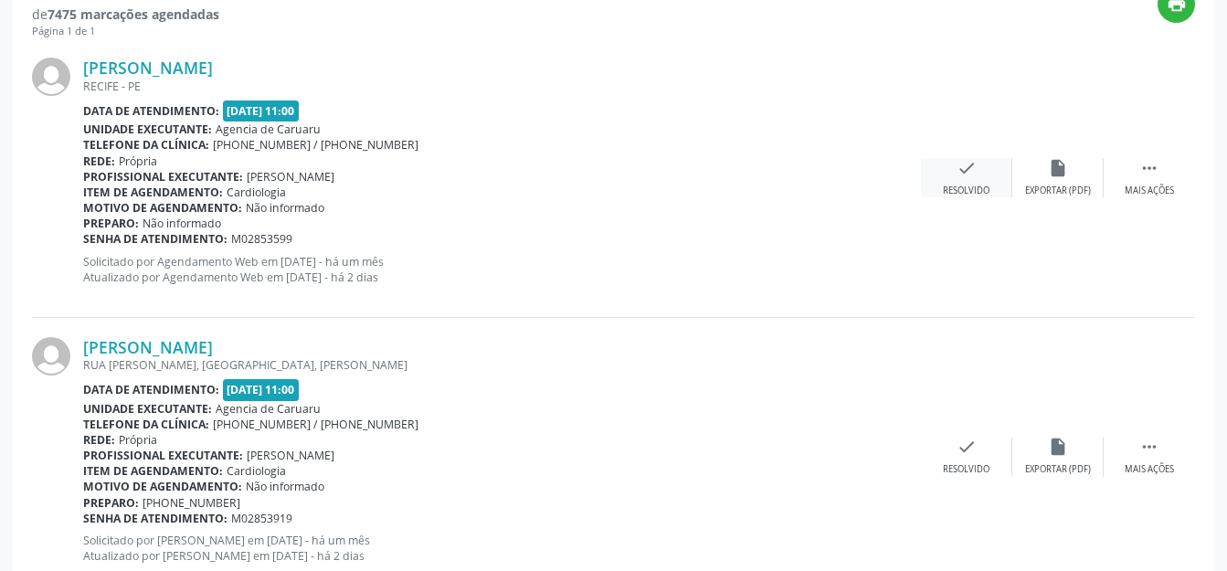
click at [978, 190] on div "Resolvido" at bounding box center [966, 190] width 47 height 13
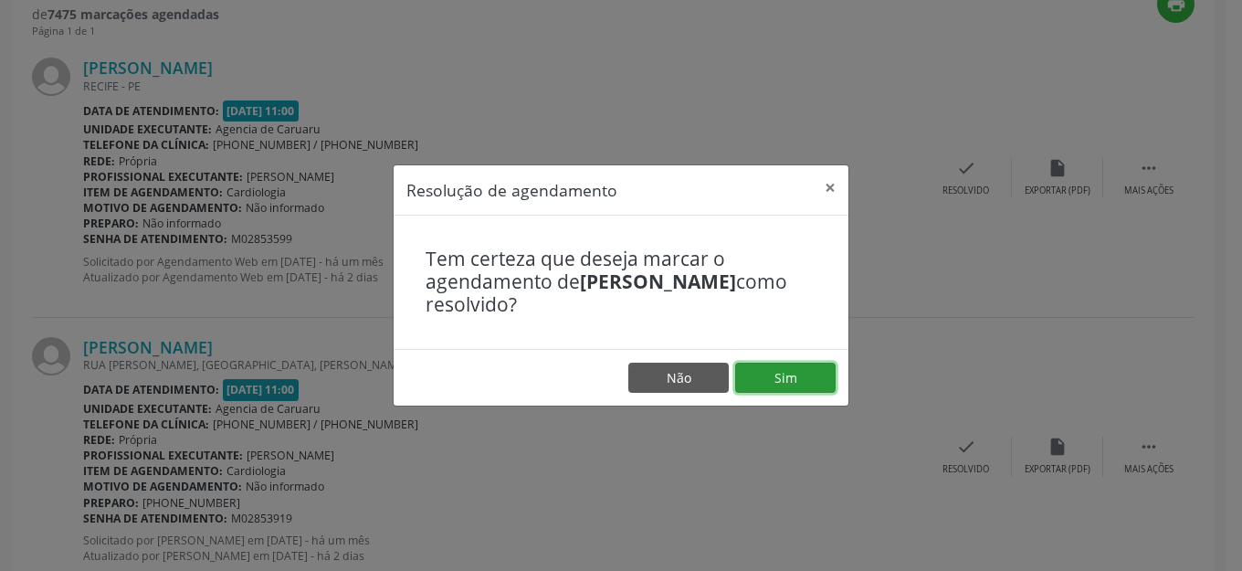
click at [814, 386] on button "Sim" at bounding box center [785, 378] width 100 height 31
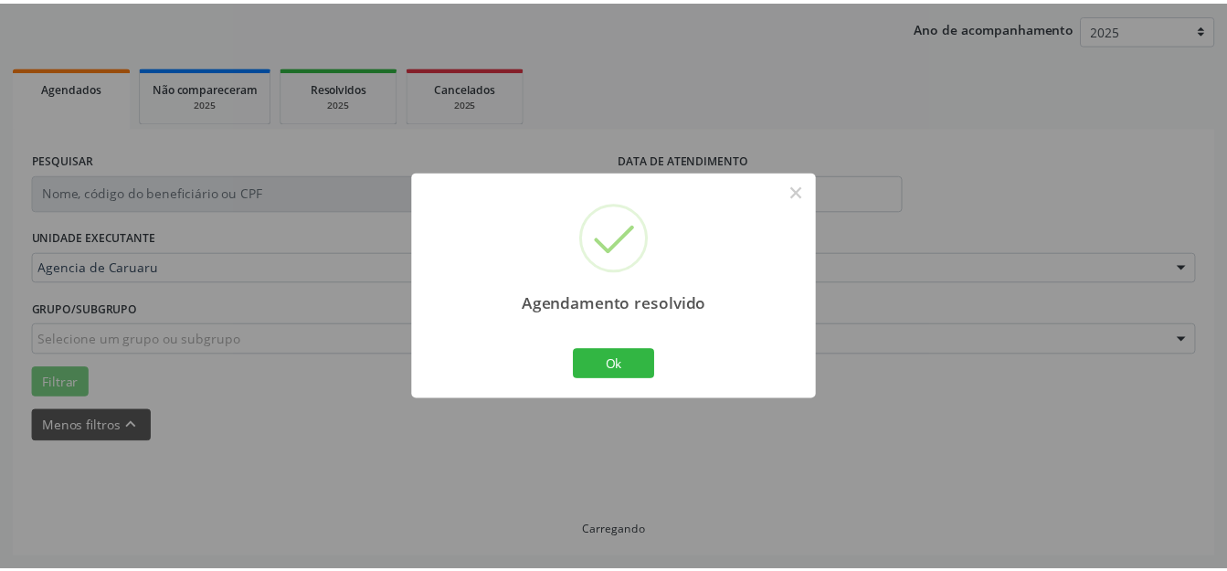
scroll to position [207, 0]
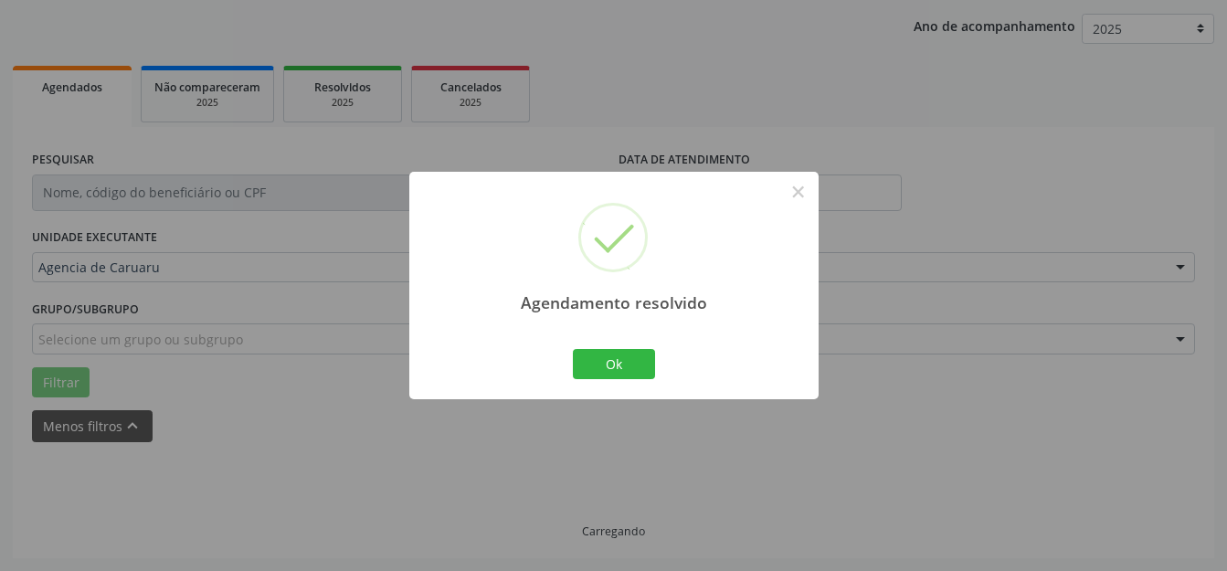
click at [660, 369] on div "Agendamento resolvido × Ok Cancel" at bounding box center [613, 285] width 409 height 227
click at [632, 373] on button "Ok" at bounding box center [614, 364] width 82 height 31
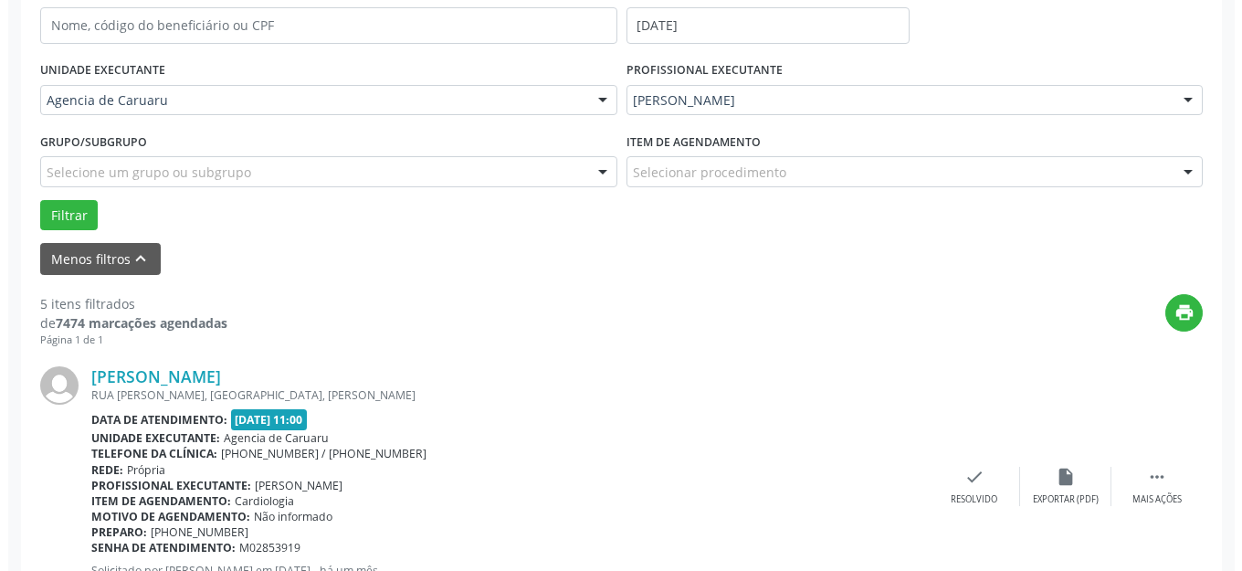
scroll to position [500, 0]
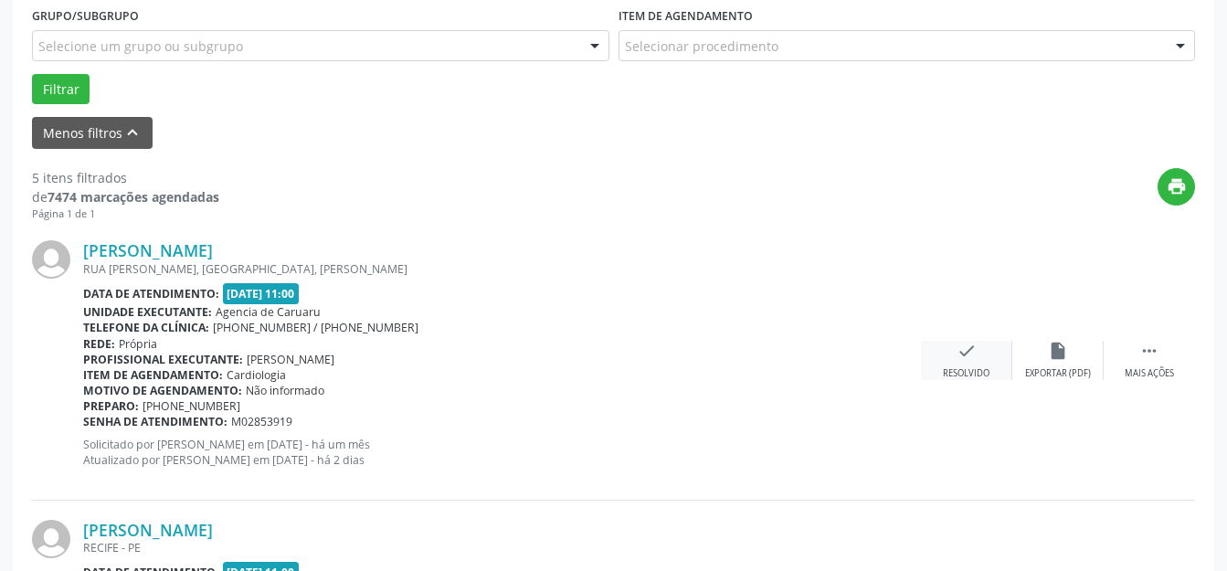
click at [943, 357] on div "check Resolvido" at bounding box center [966, 360] width 91 height 39
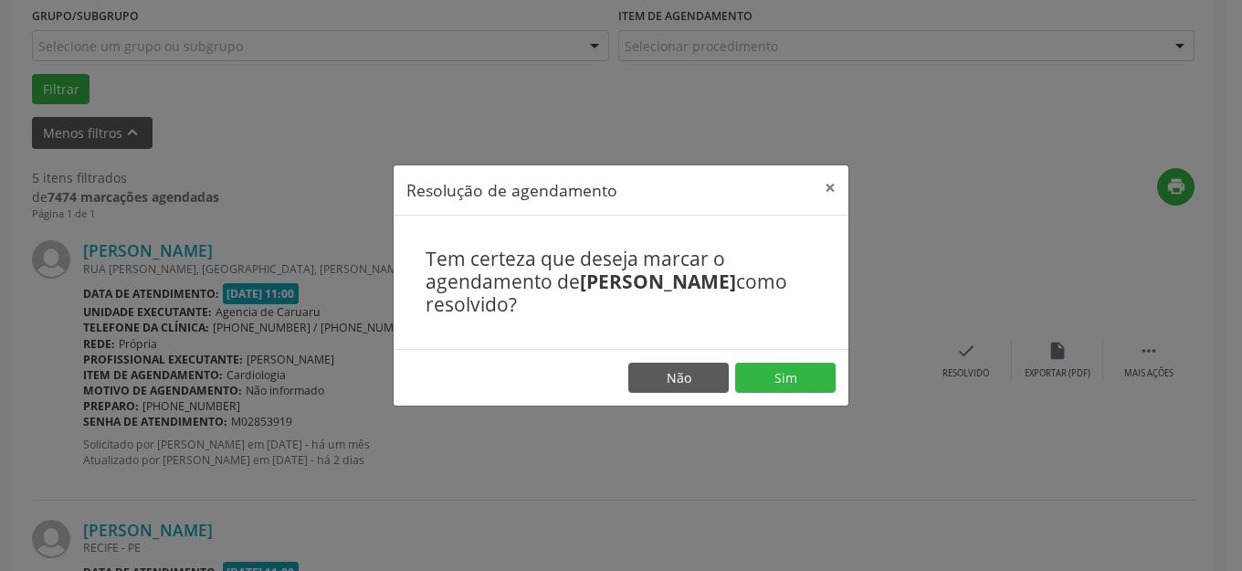
click at [795, 397] on footer "Não Sim" at bounding box center [621, 378] width 455 height 58
click at [786, 374] on button "Sim" at bounding box center [785, 378] width 100 height 31
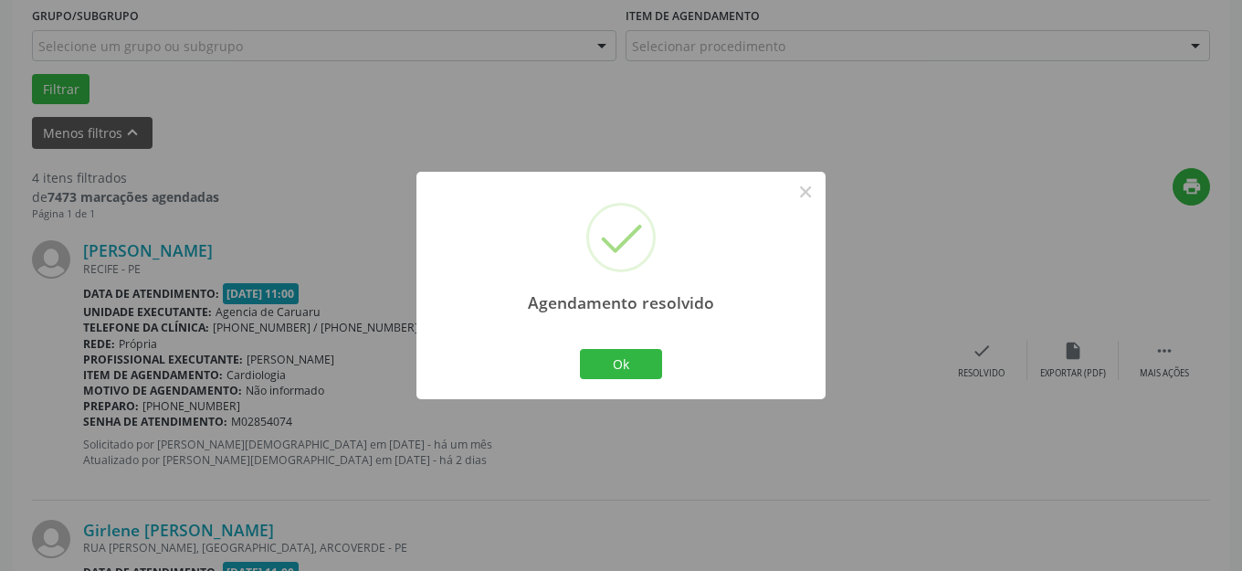
click at [652, 370] on button "Ok" at bounding box center [621, 364] width 82 height 31
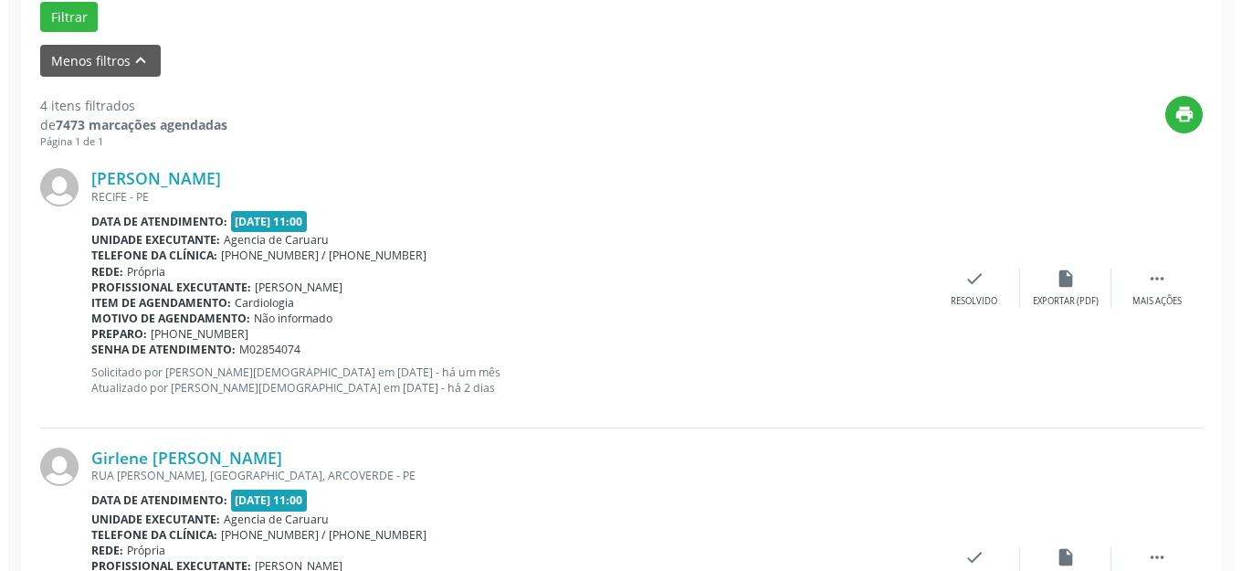
scroll to position [664, 0]
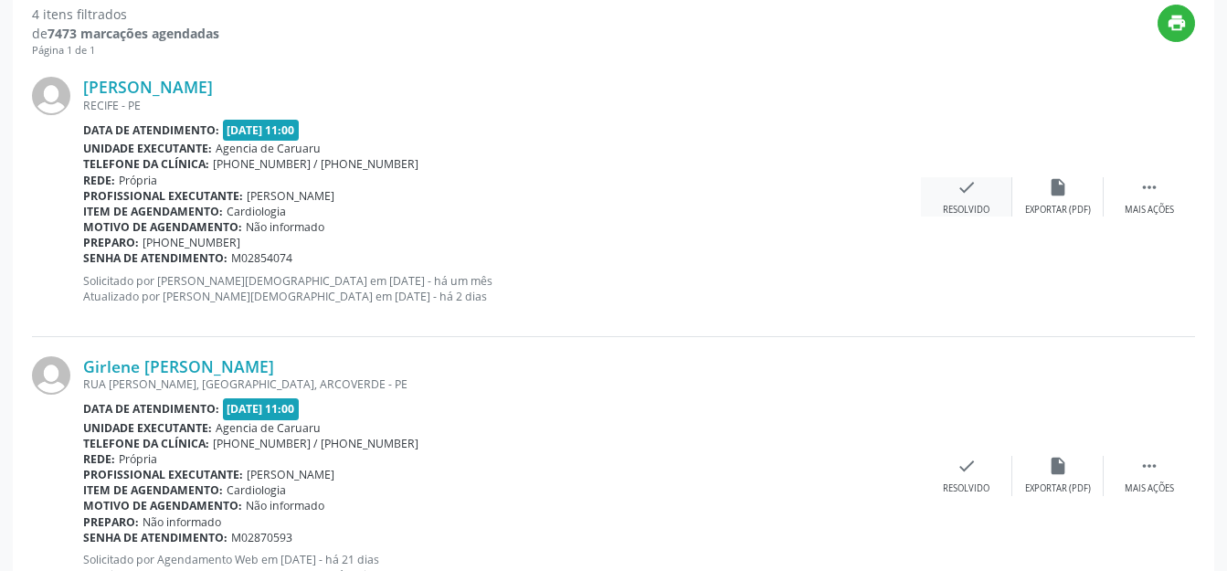
click at [961, 182] on icon "check" at bounding box center [966, 187] width 20 height 20
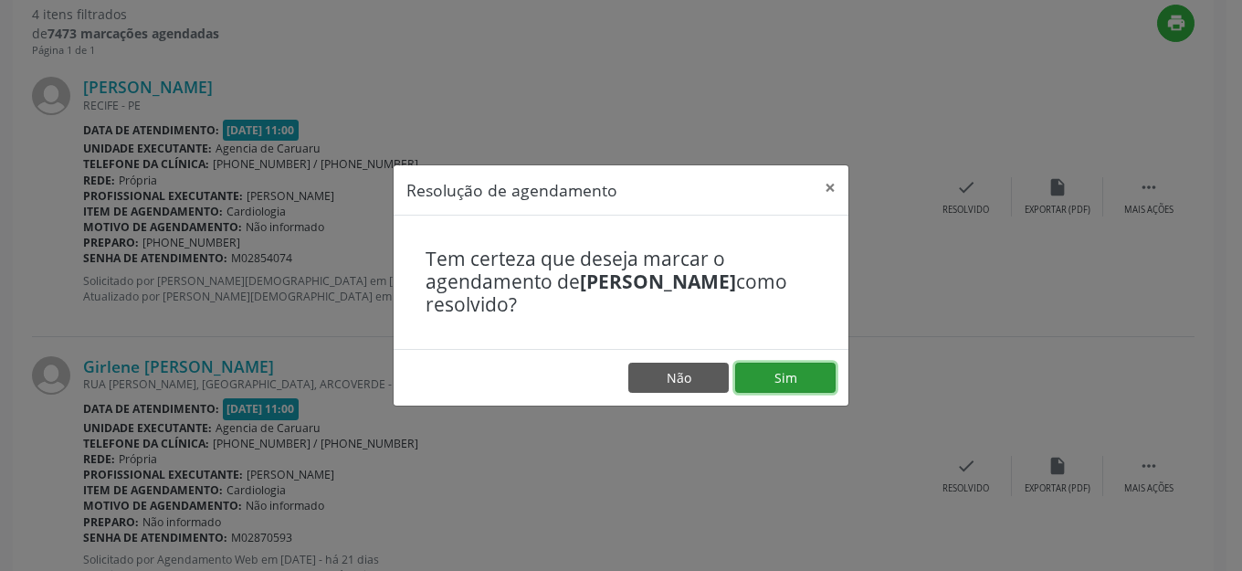
click at [801, 383] on button "Sim" at bounding box center [785, 378] width 100 height 31
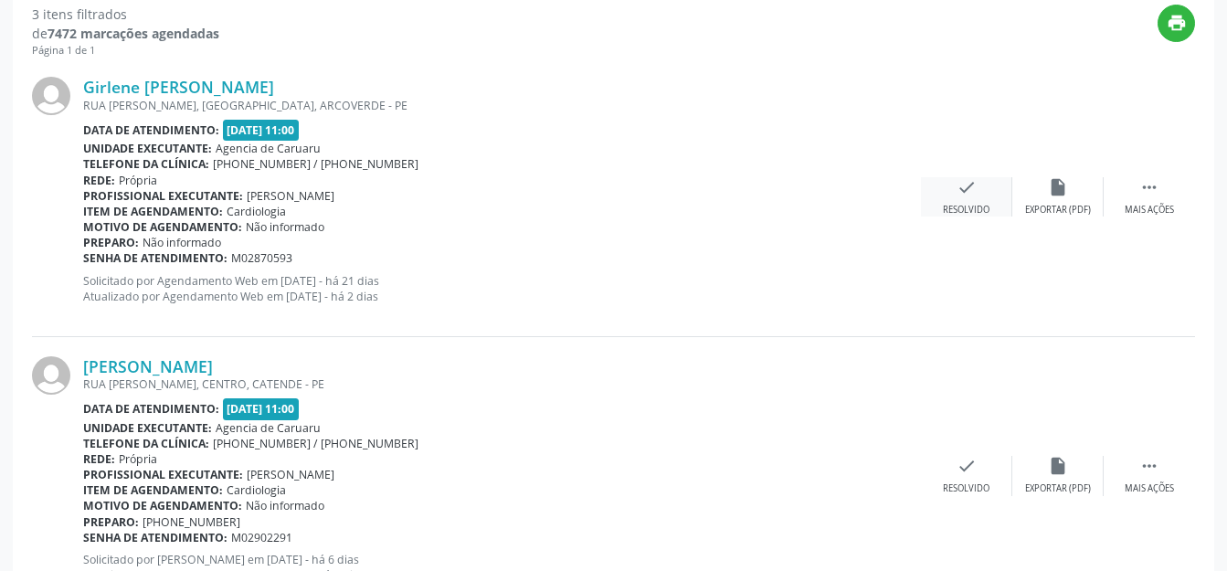
click at [969, 204] on div "Resolvido" at bounding box center [966, 210] width 47 height 13
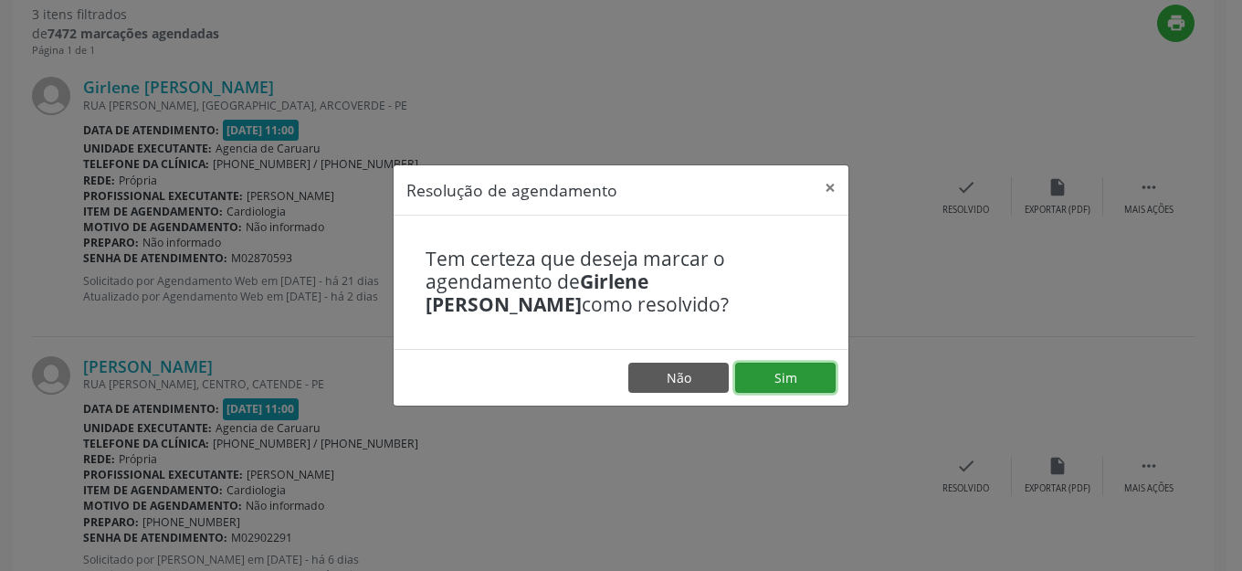
click at [806, 379] on button "Sim" at bounding box center [785, 378] width 100 height 31
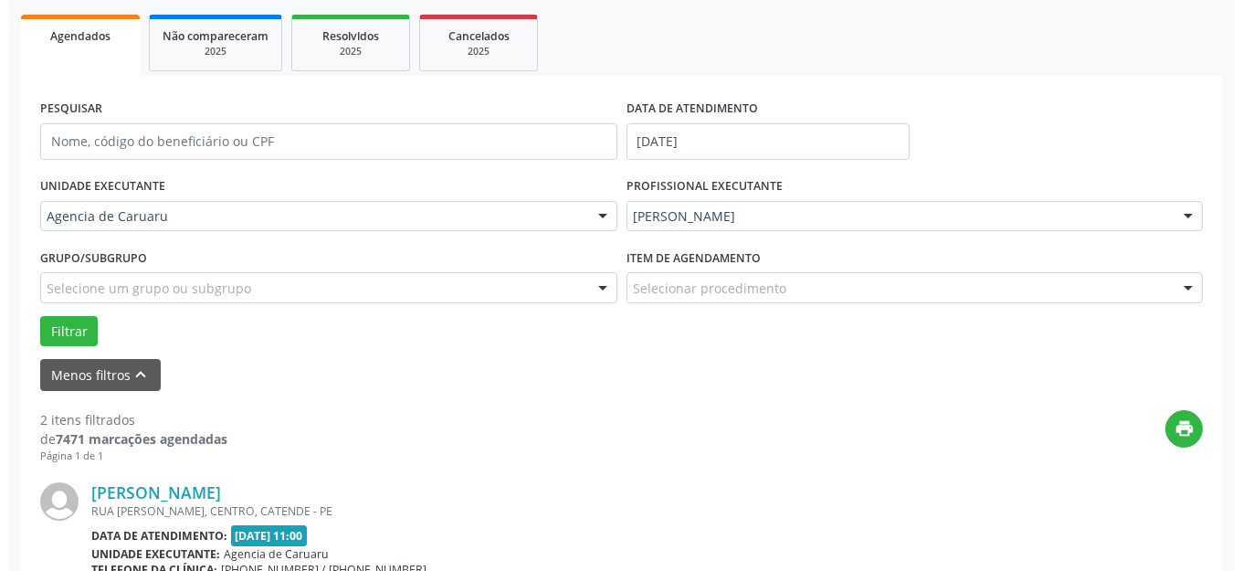
scroll to position [592, 0]
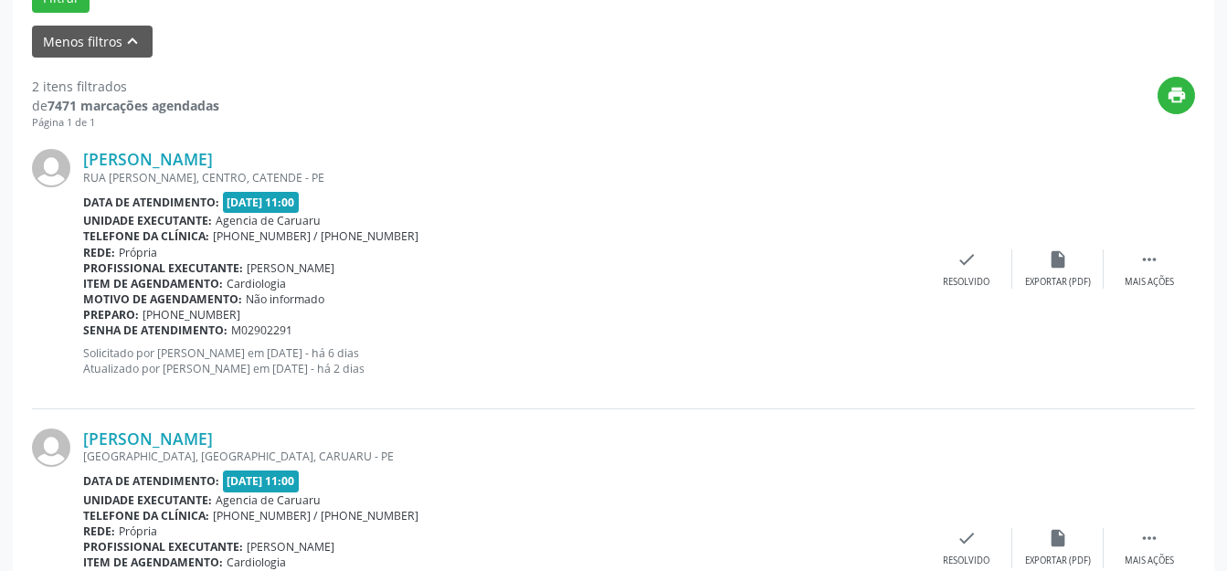
click at [939, 247] on div "[PERSON_NAME] [GEOGRAPHIC_DATA][PERSON_NAME], CENTRO, CATENDE - PE Data de aten…" at bounding box center [613, 269] width 1163 height 279
click at [948, 269] on div "check Resolvido" at bounding box center [966, 268] width 91 height 39
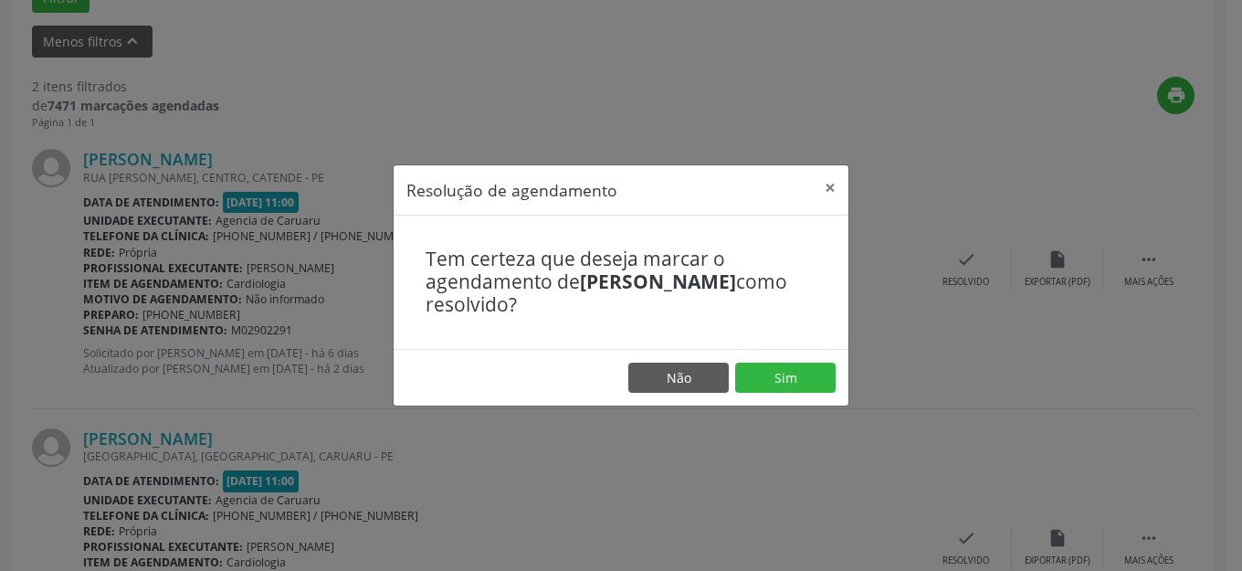
click at [759, 361] on footer "Não Sim" at bounding box center [621, 378] width 455 height 58
click at [764, 379] on button "Sim" at bounding box center [785, 378] width 100 height 31
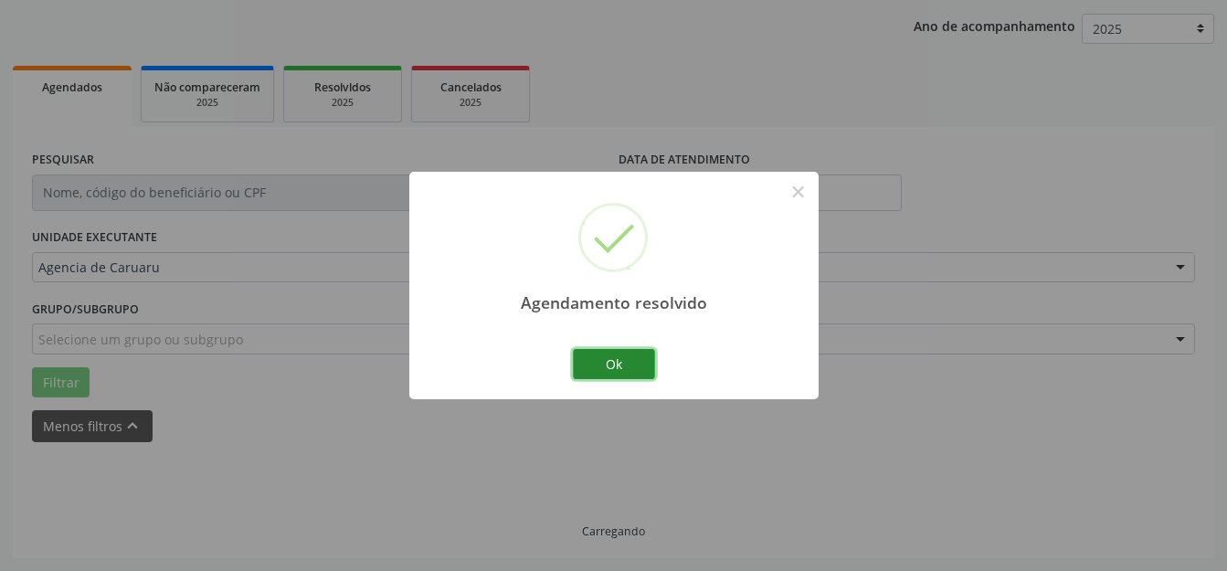
click at [613, 372] on button "Ok" at bounding box center [614, 364] width 82 height 31
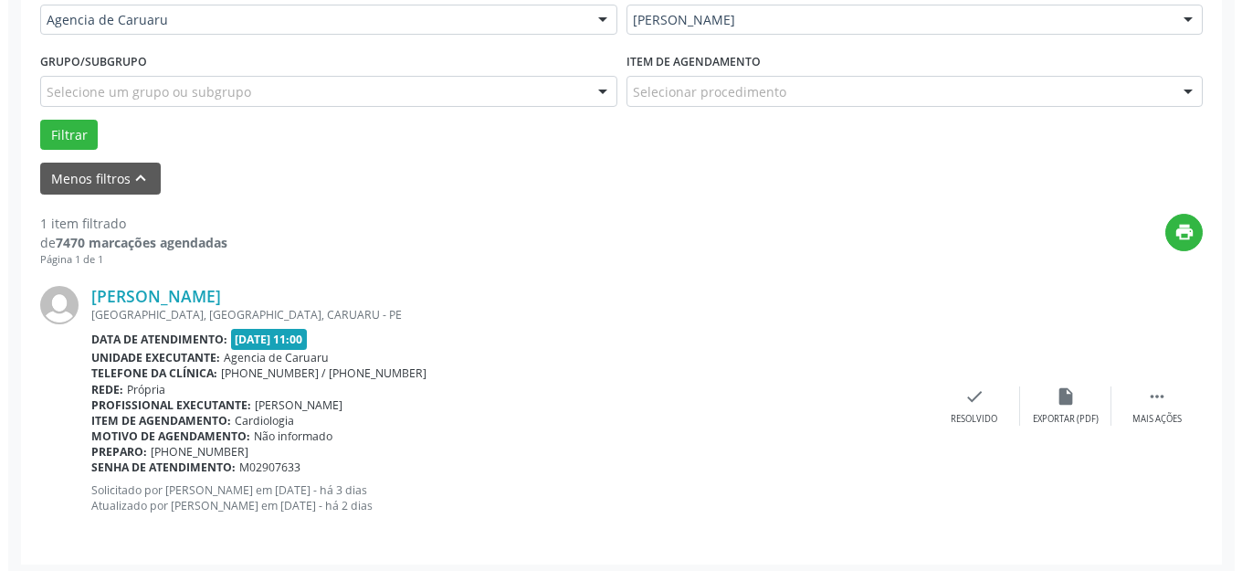
scroll to position [461, 0]
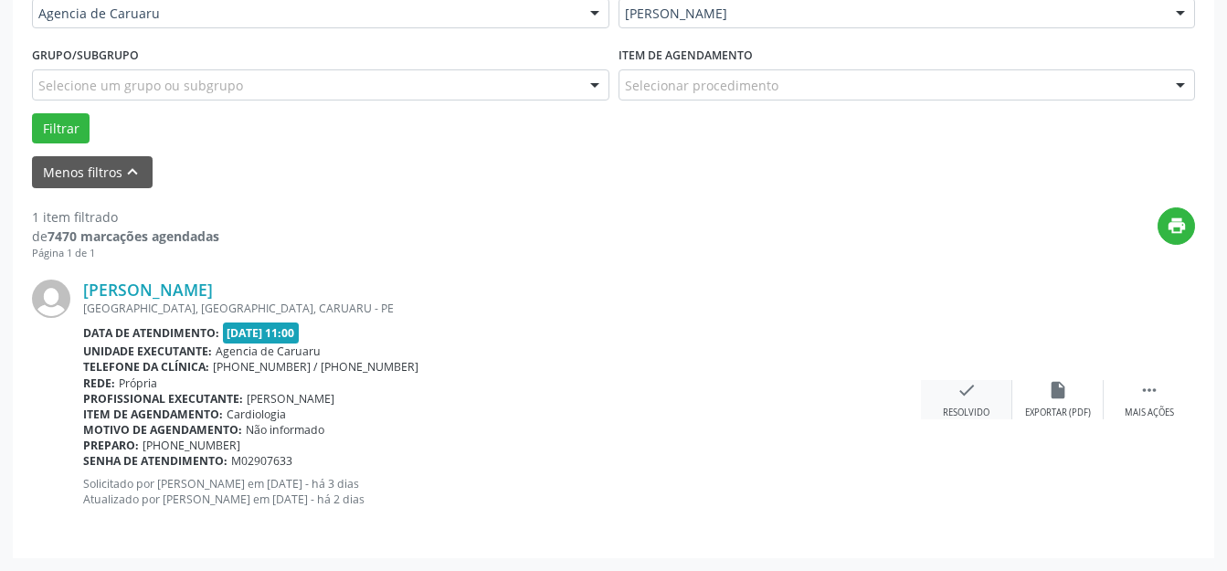
click at [971, 396] on icon "check" at bounding box center [966, 390] width 20 height 20
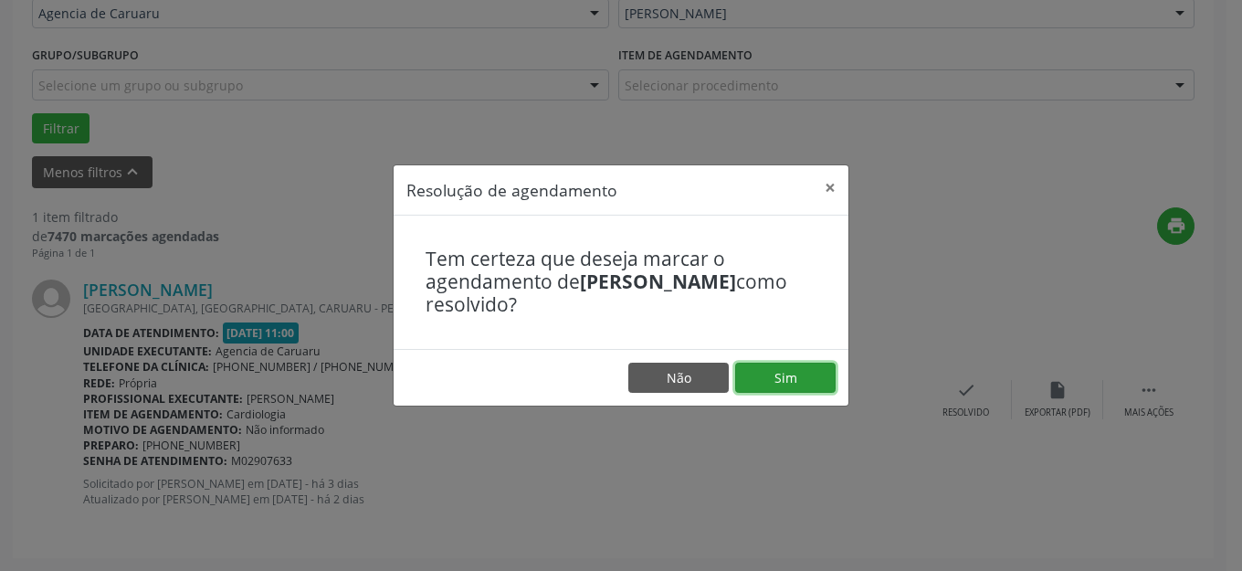
click at [805, 385] on button "Sim" at bounding box center [785, 378] width 100 height 31
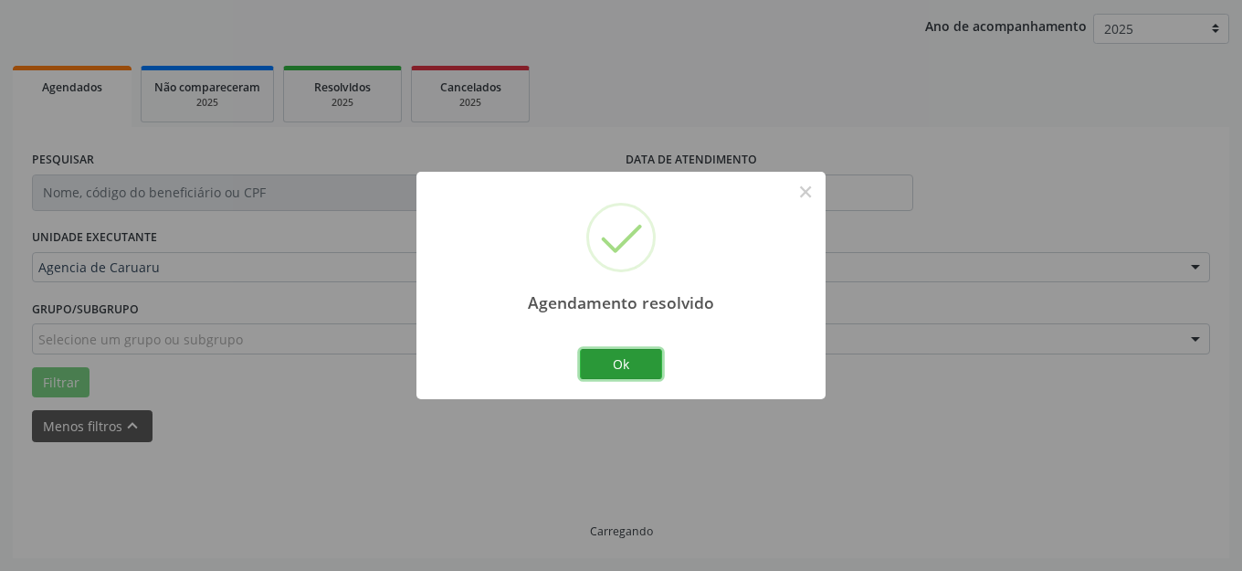
click at [630, 369] on button "Ok" at bounding box center [621, 364] width 82 height 31
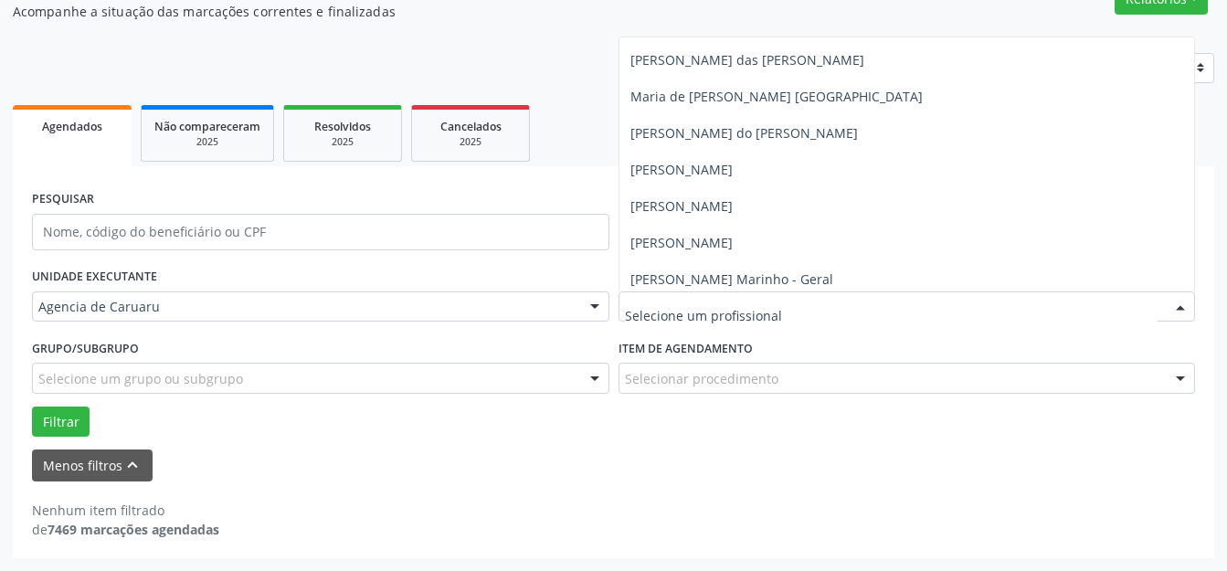
scroll to position [1098, 0]
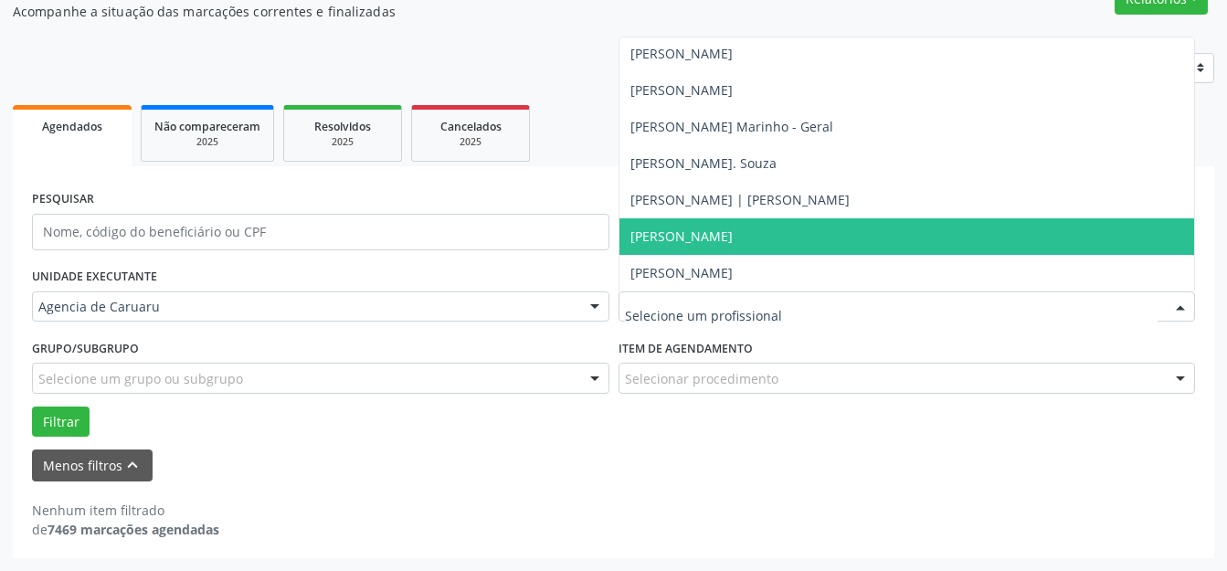
click at [691, 235] on span "[PERSON_NAME]" at bounding box center [681, 235] width 102 height 17
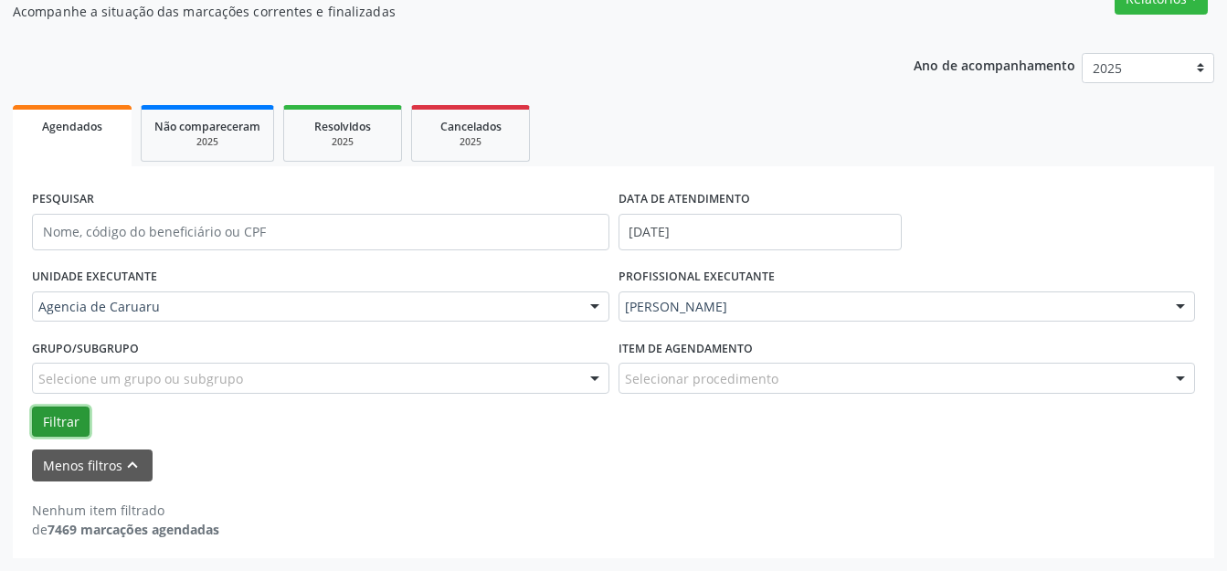
click at [47, 415] on button "Filtrar" at bounding box center [61, 421] width 58 height 31
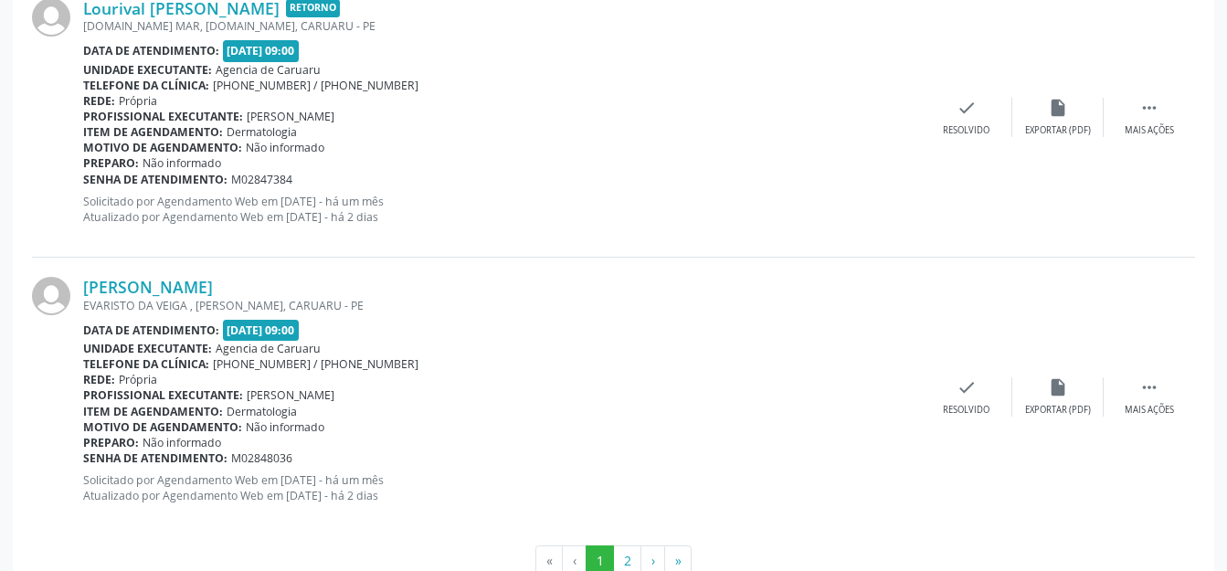
scroll to position [4416, 0]
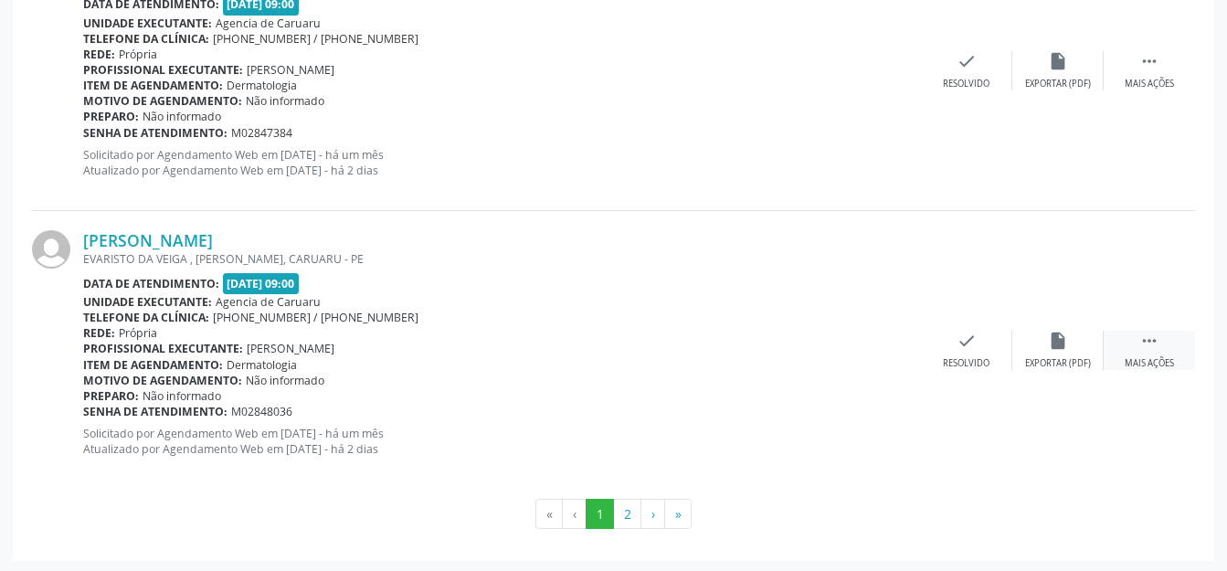
click at [1171, 364] on div "Mais ações" at bounding box center [1148, 363] width 49 height 13
click at [1041, 345] on div "alarm_off Não compareceu" at bounding box center [1057, 350] width 91 height 39
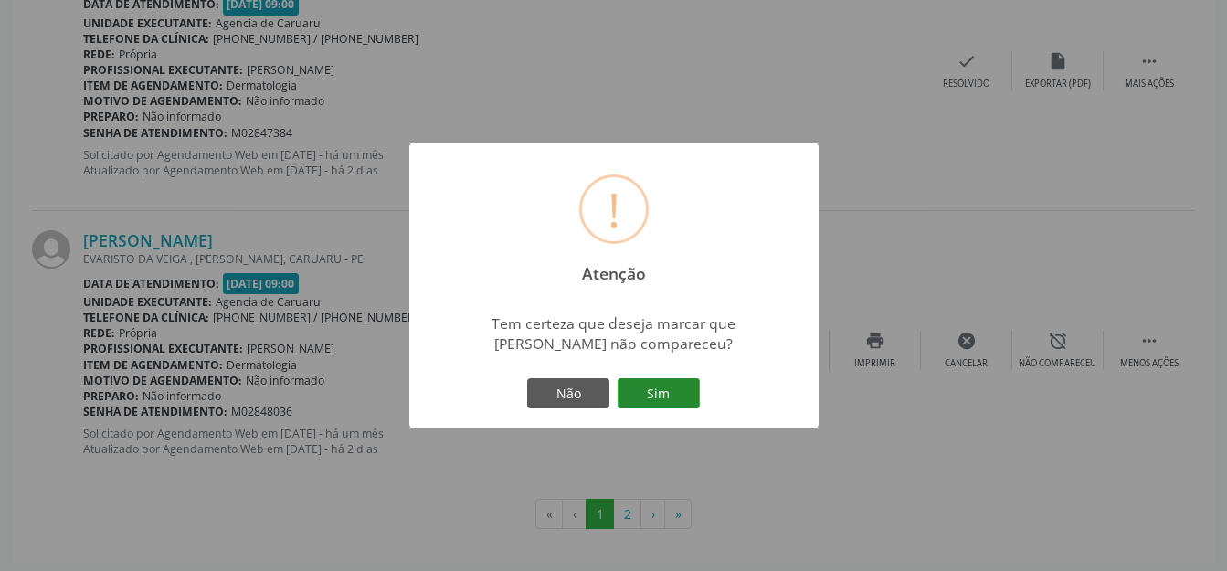
click at [643, 397] on button "Sim" at bounding box center [658, 393] width 82 height 31
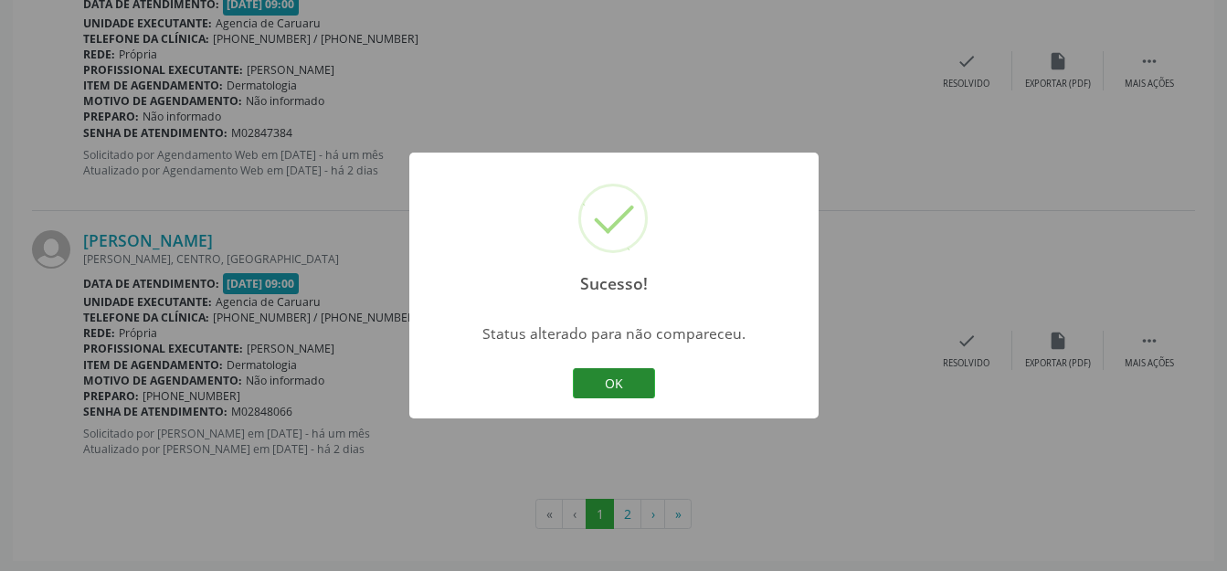
click at [630, 395] on button "OK" at bounding box center [614, 383] width 82 height 31
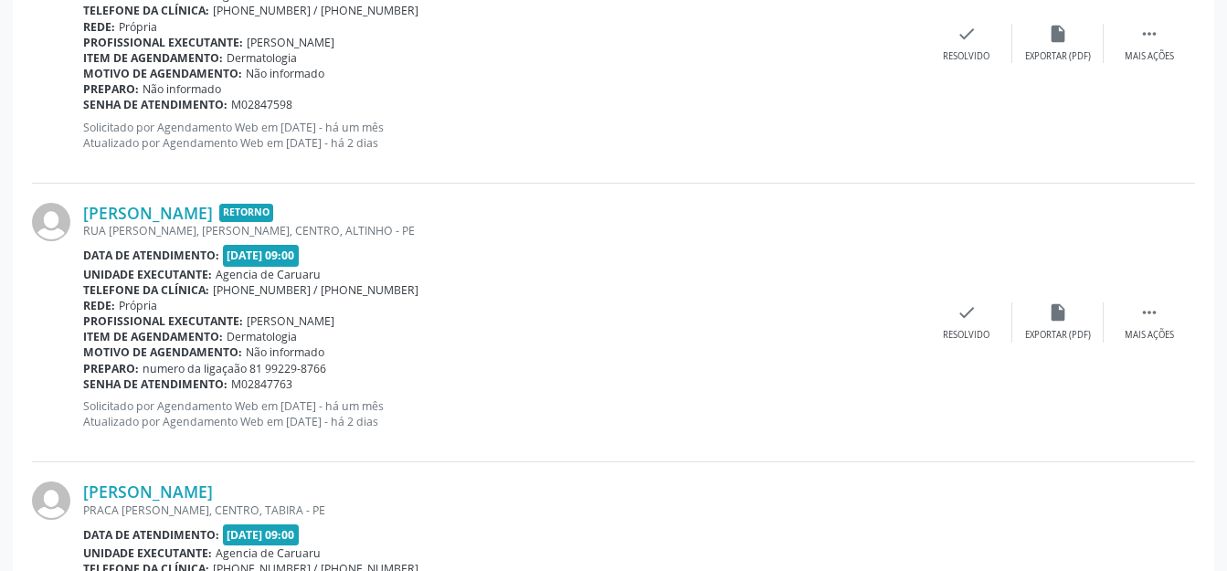
scroll to position [945, 0]
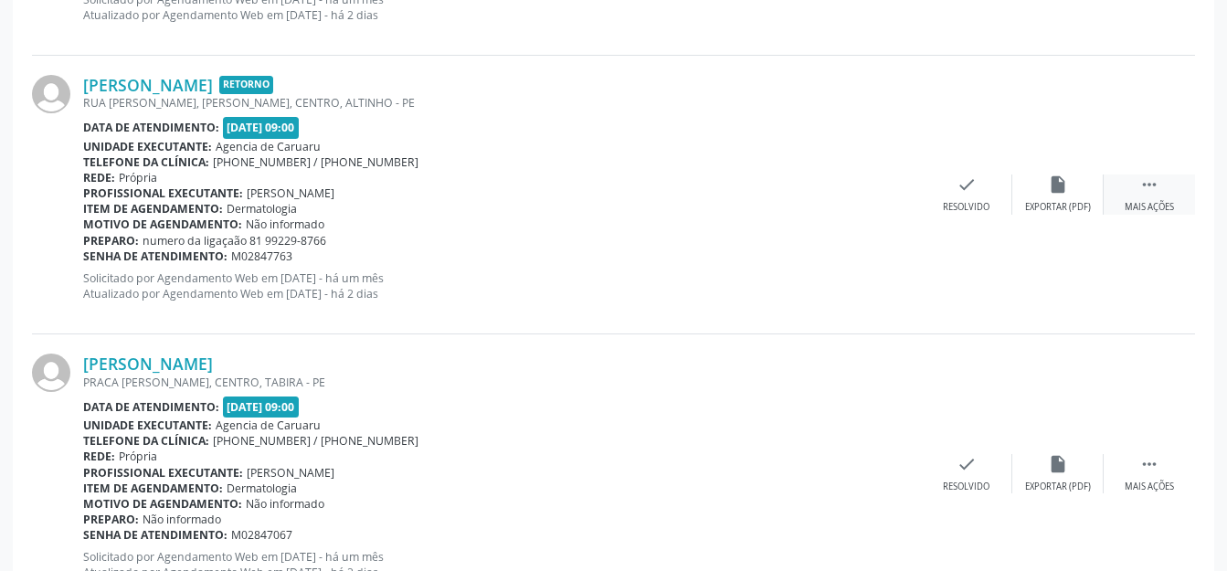
click at [1153, 199] on div " Mais ações" at bounding box center [1148, 193] width 91 height 39
click at [1078, 197] on div "alarm_off Não compareceu" at bounding box center [1066, 193] width 91 height 39
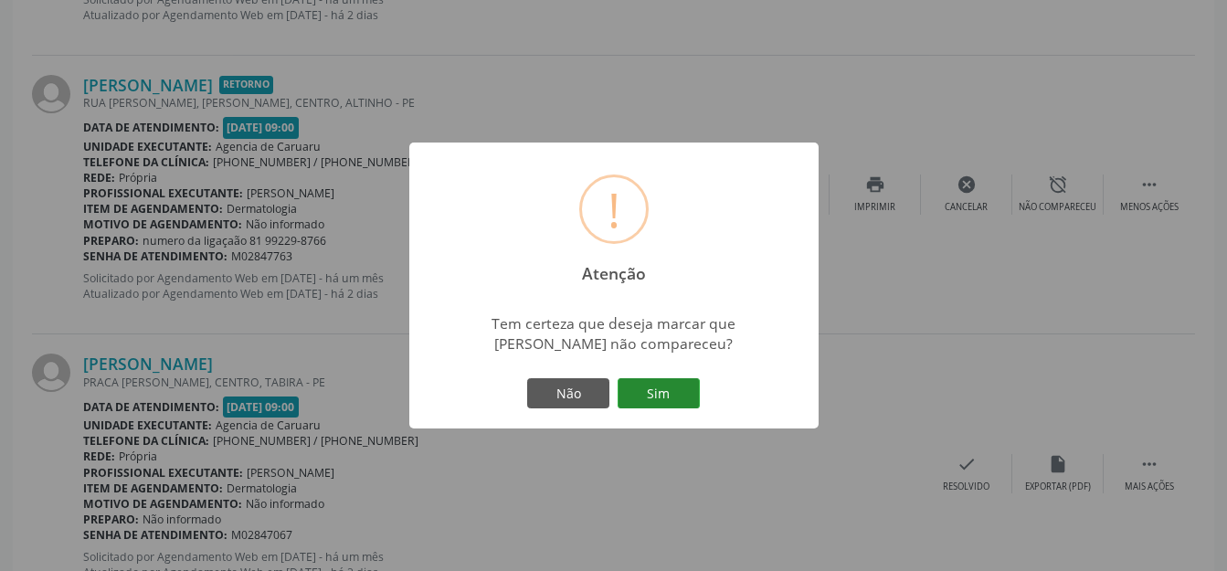
click at [657, 383] on button "Sim" at bounding box center [658, 393] width 82 height 31
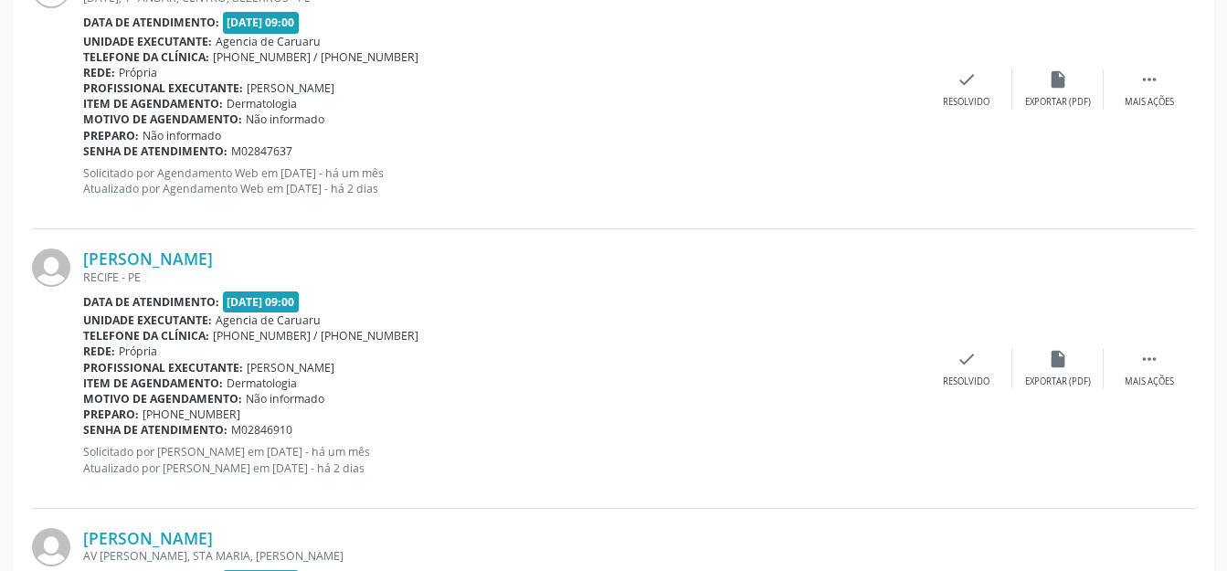
scroll to position [2354, 0]
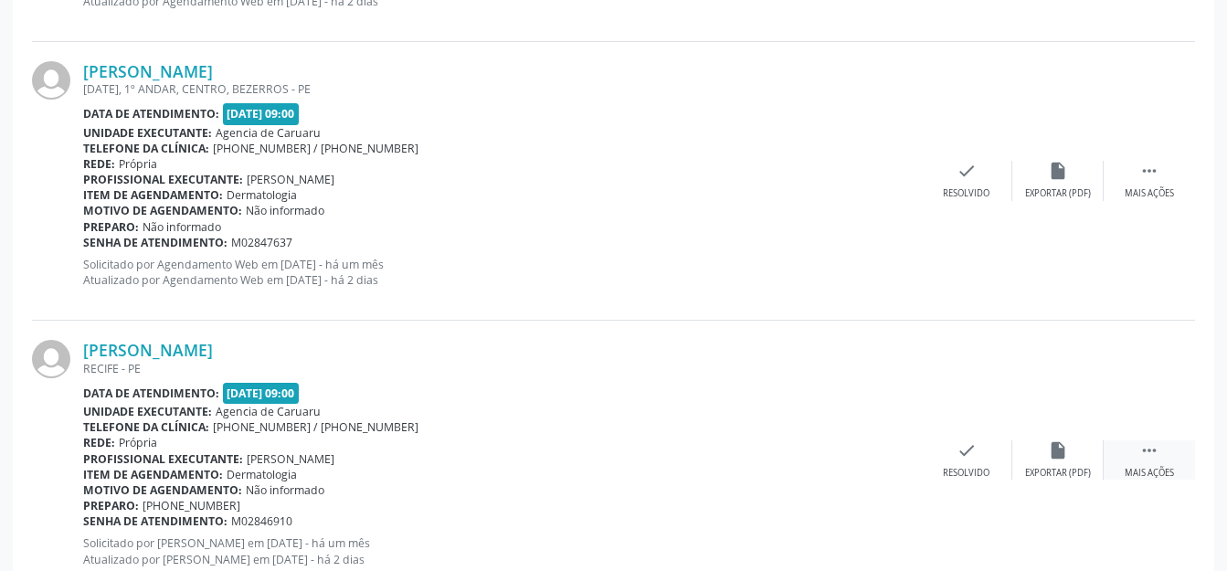
click at [1153, 453] on icon "" at bounding box center [1149, 450] width 20 height 20
click at [1076, 458] on div "alarm_off Não compareceu" at bounding box center [1057, 459] width 91 height 39
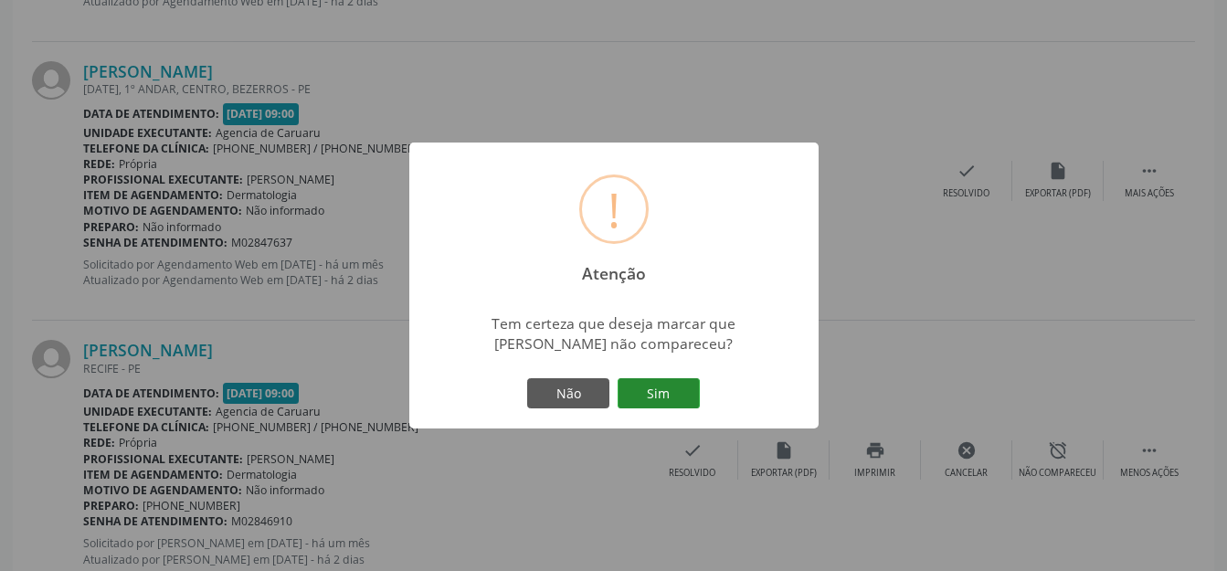
click at [665, 393] on button "Sim" at bounding box center [658, 393] width 82 height 31
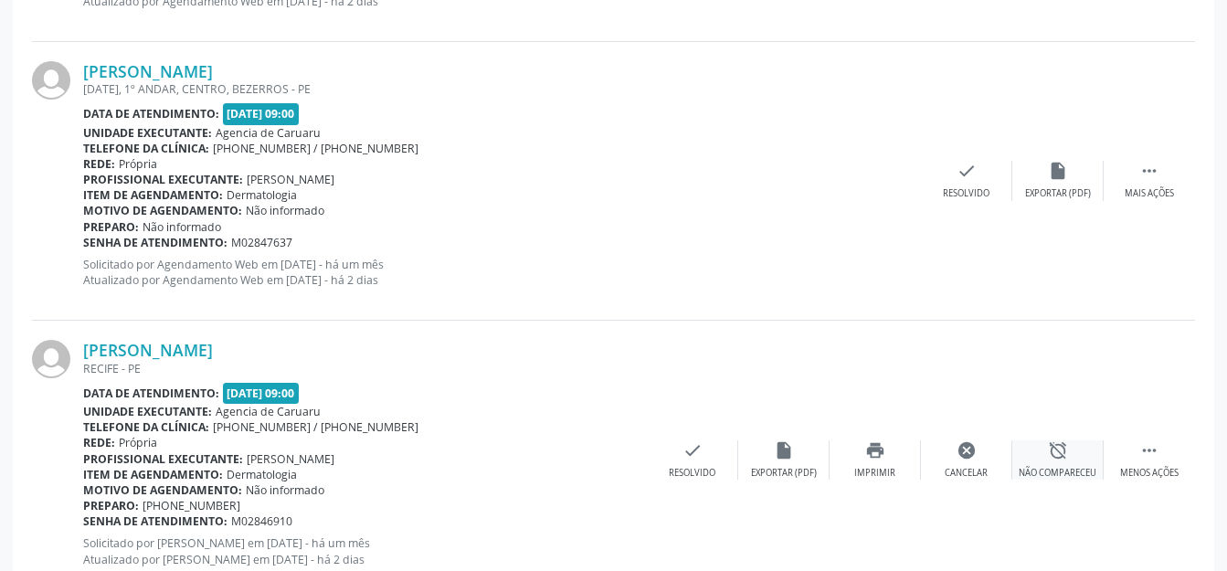
scroll to position [227, 0]
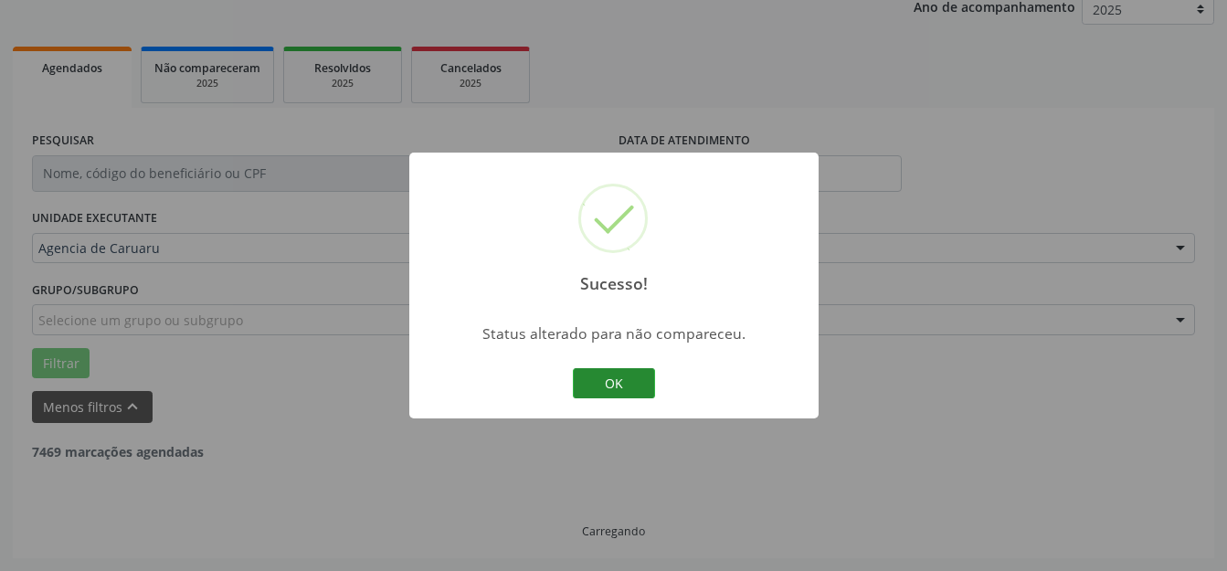
click at [578, 371] on button "OK" at bounding box center [614, 383] width 82 height 31
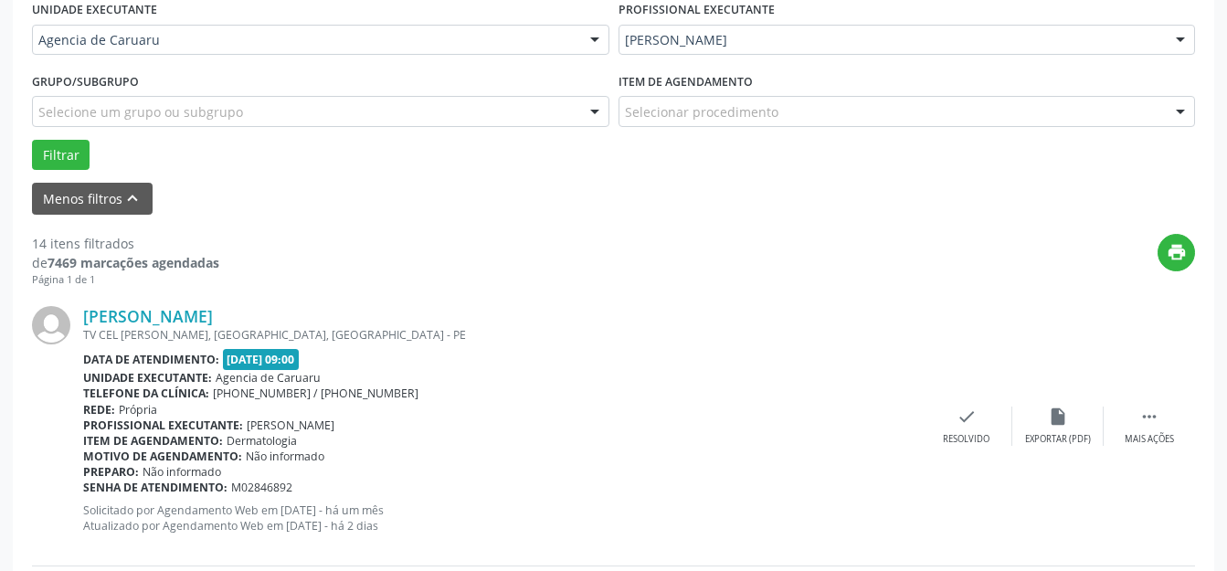
scroll to position [431, 0]
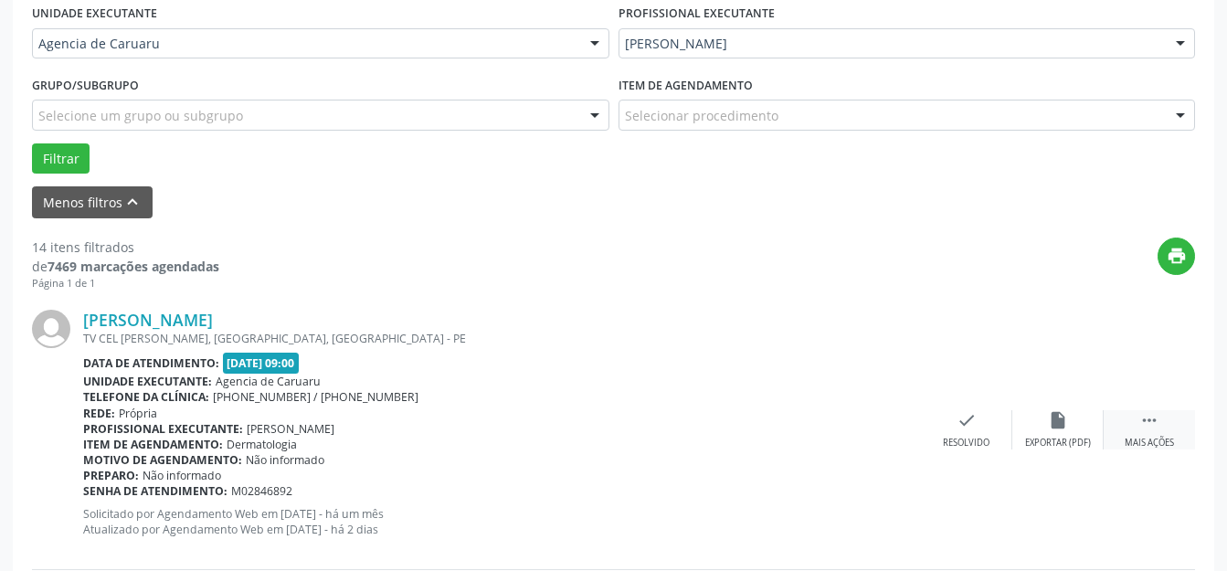
click at [1147, 426] on icon "" at bounding box center [1149, 420] width 20 height 20
click at [1089, 426] on div "alarm_off Não compareceu" at bounding box center [1057, 429] width 91 height 39
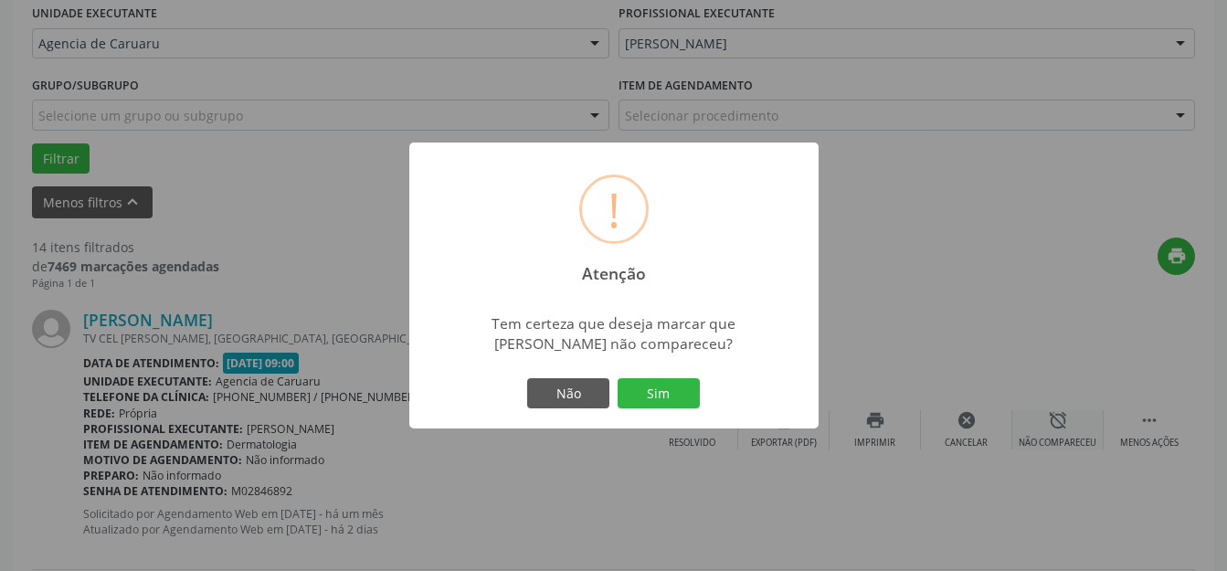
click at [686, 389] on button "Sim" at bounding box center [658, 393] width 82 height 31
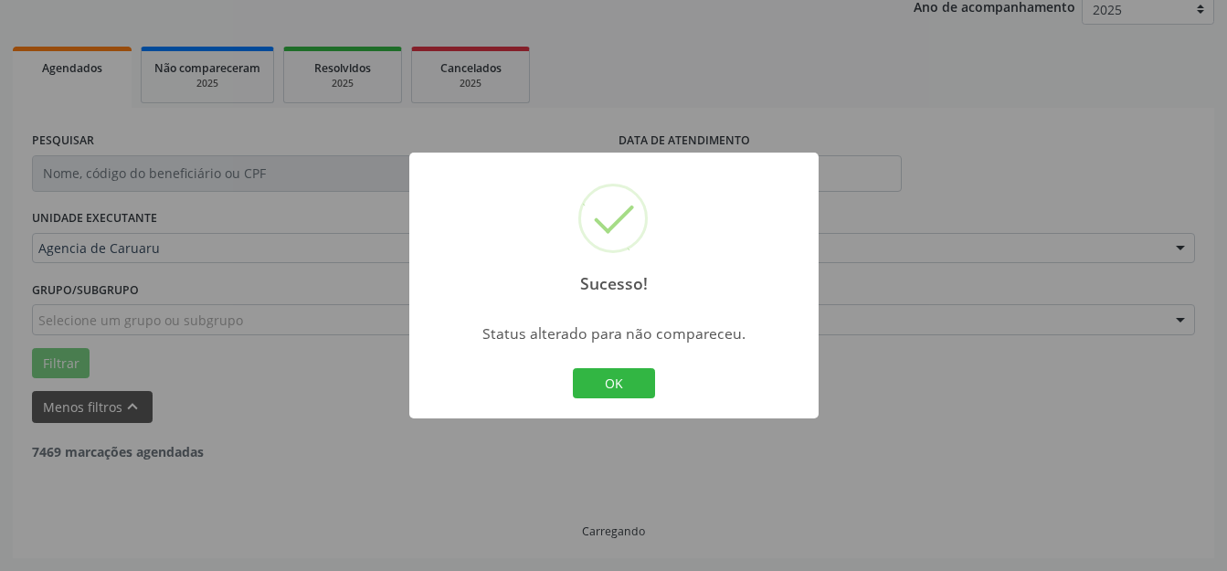
scroll to position [227, 0]
click at [629, 388] on button "OK" at bounding box center [614, 383] width 82 height 31
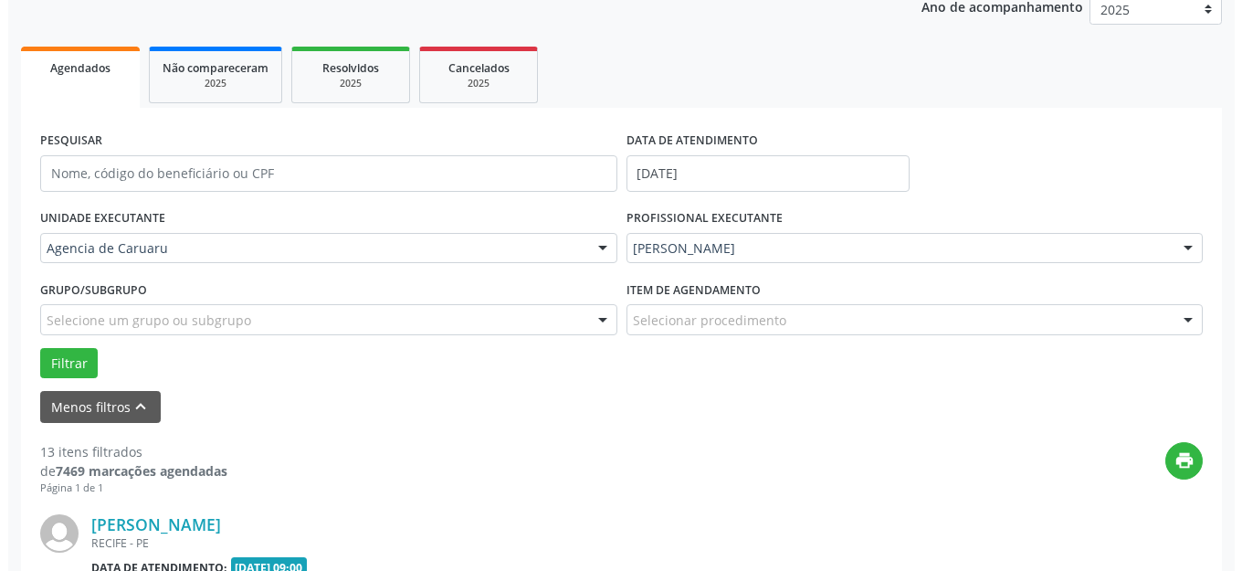
scroll to position [431, 0]
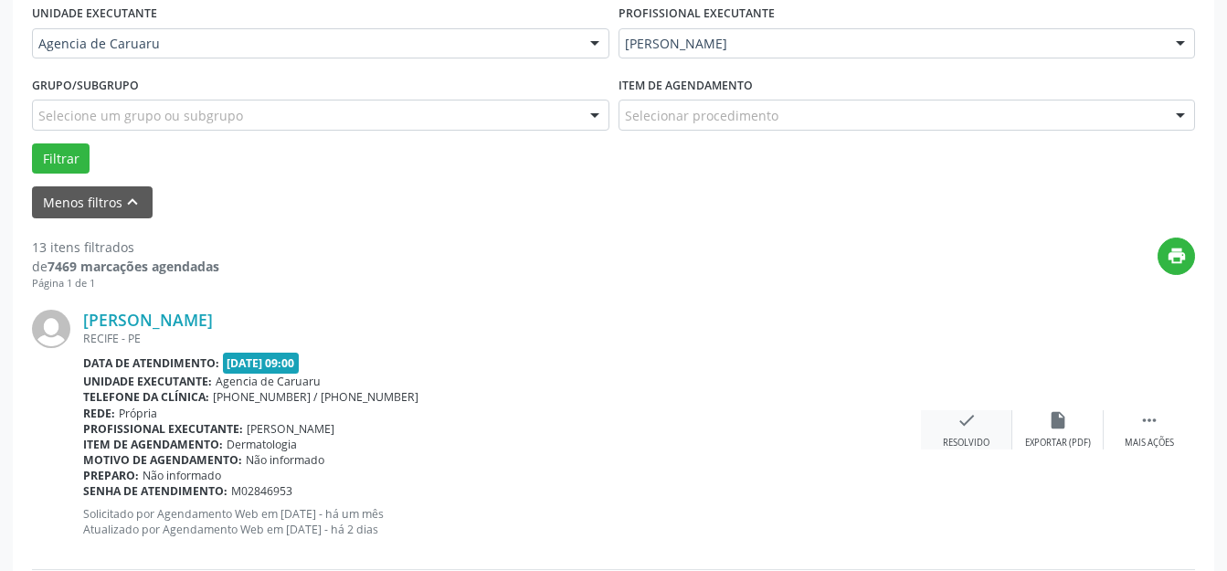
click at [946, 426] on div "check Resolvido" at bounding box center [966, 429] width 91 height 39
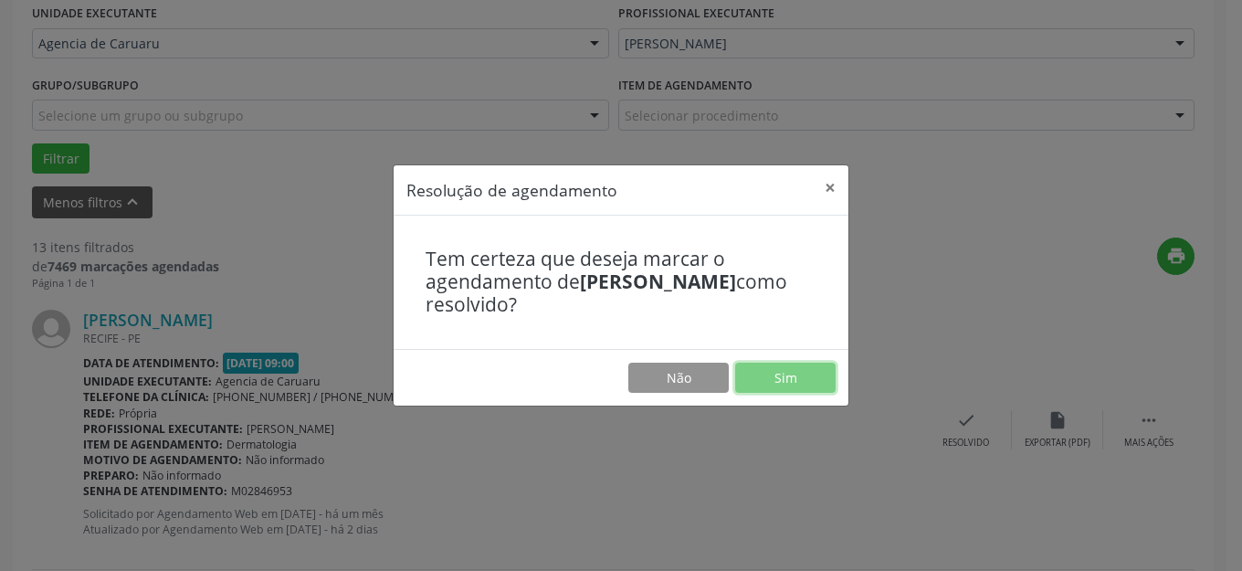
click at [745, 372] on button "Sim" at bounding box center [785, 378] width 100 height 31
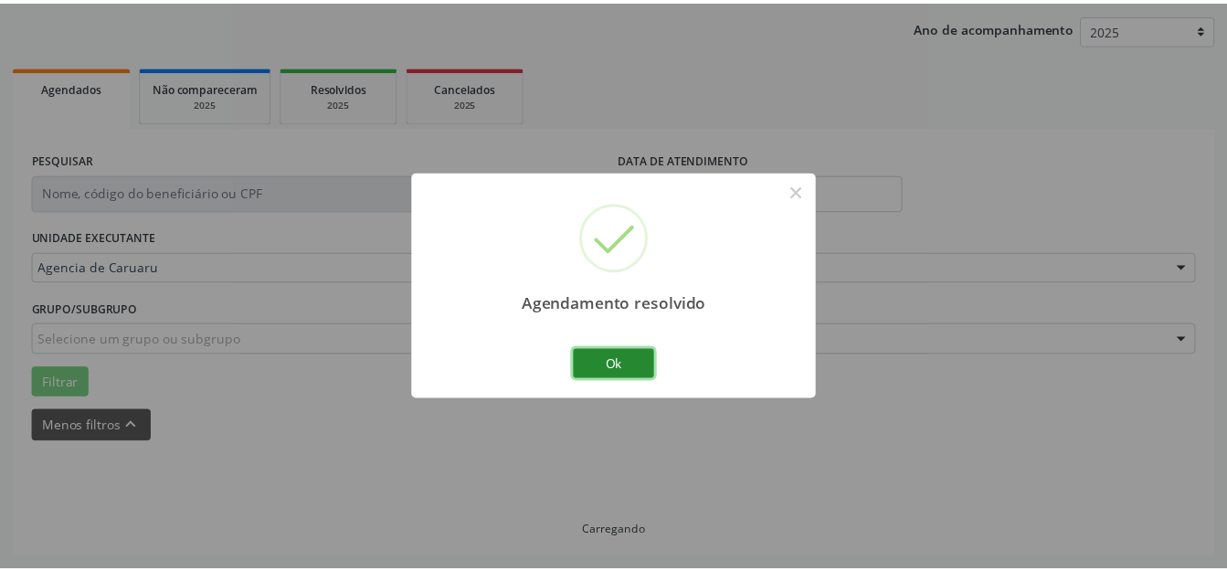
scroll to position [227, 0]
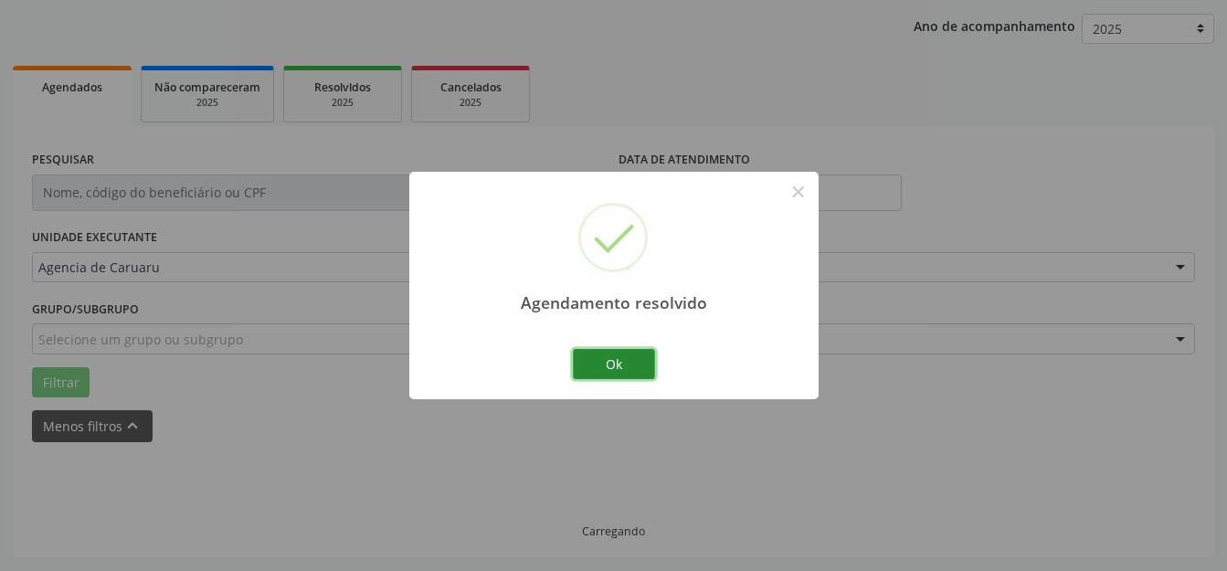
click at [624, 369] on button "Ok" at bounding box center [614, 364] width 82 height 31
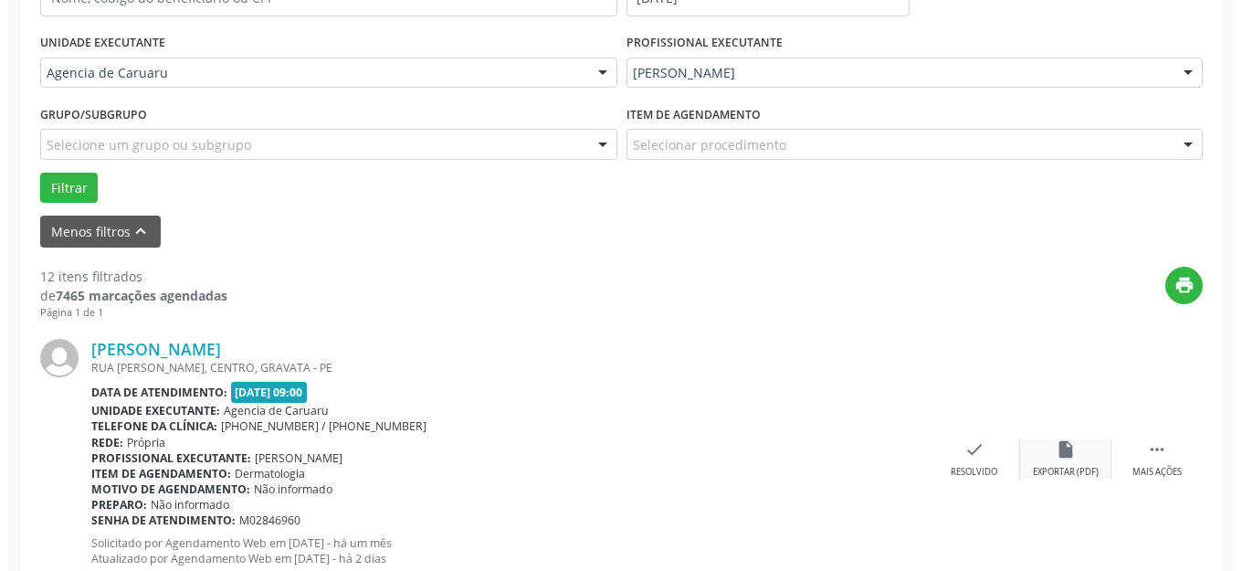
scroll to position [409, 0]
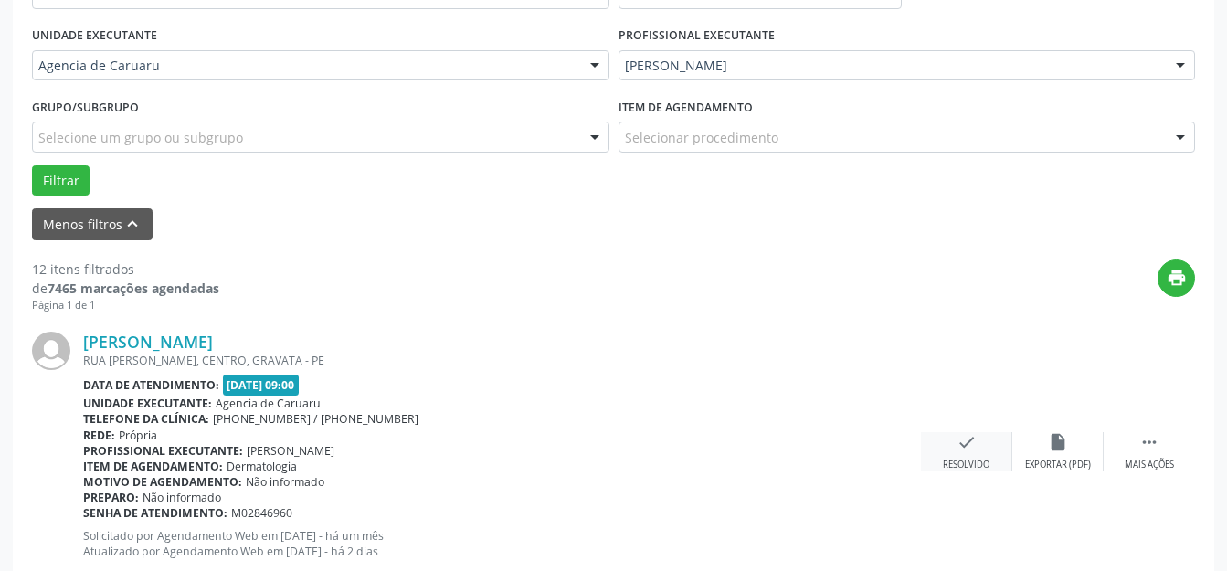
click at [969, 448] on icon "check" at bounding box center [966, 442] width 20 height 20
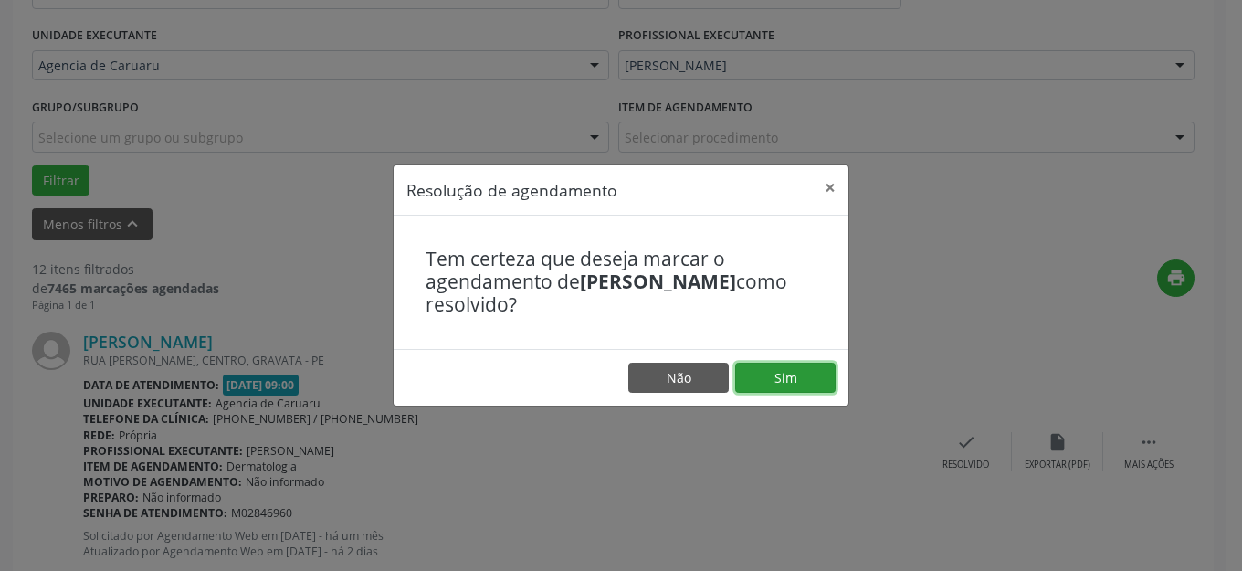
click at [762, 365] on button "Sim" at bounding box center [785, 378] width 100 height 31
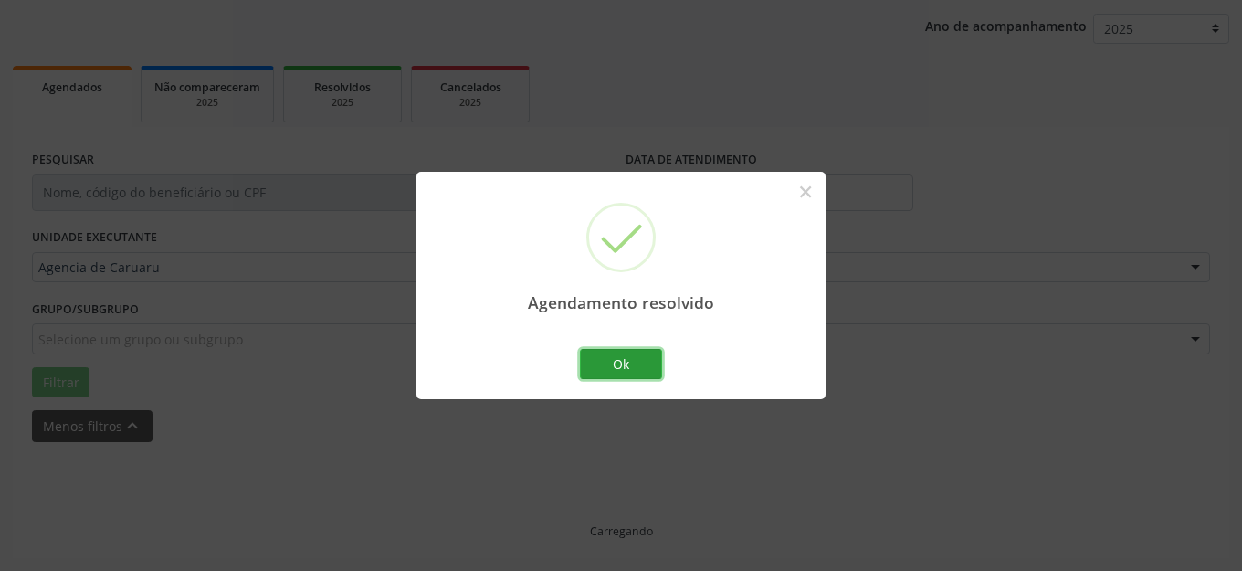
click at [623, 364] on button "Ok" at bounding box center [621, 364] width 82 height 31
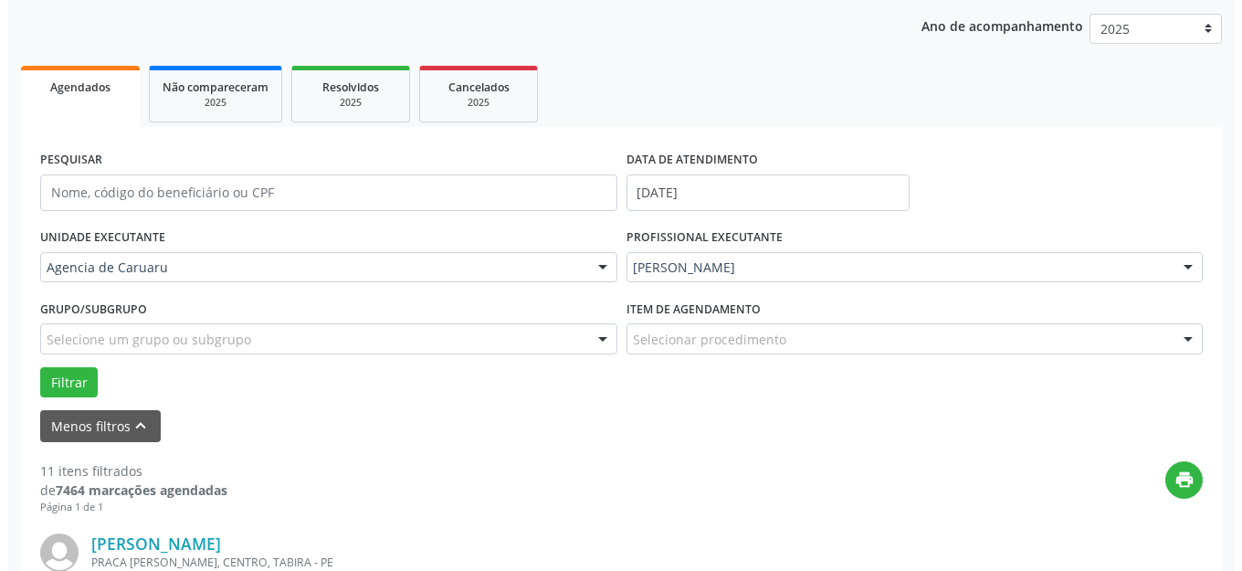
scroll to position [500, 0]
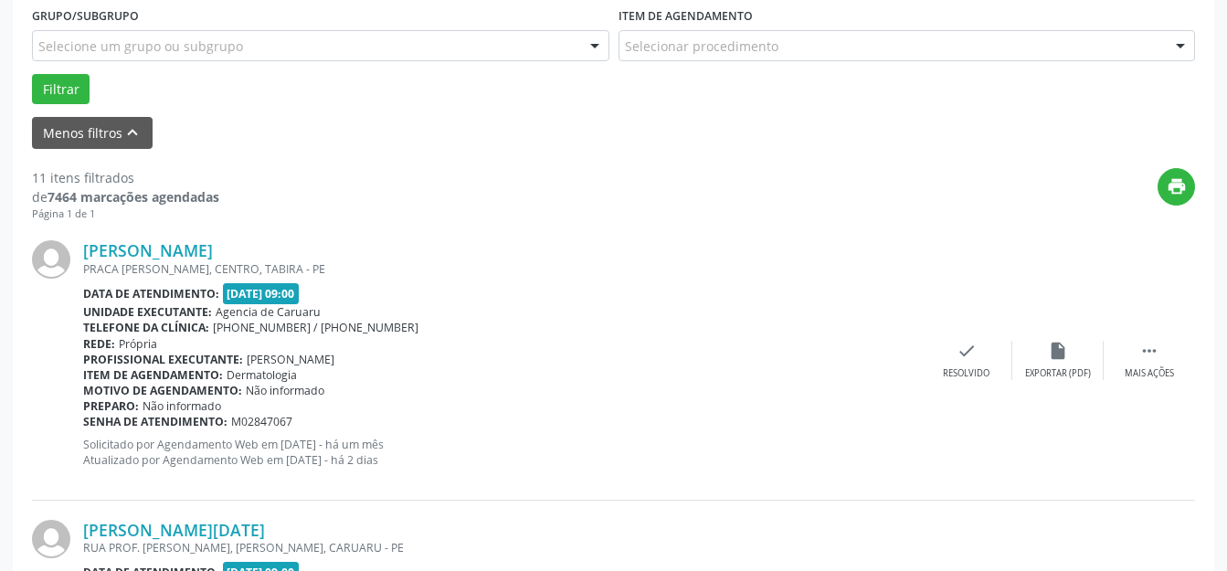
click at [991, 326] on div "[PERSON_NAME] PRACA [PERSON_NAME], CENTRO, [GEOGRAPHIC_DATA] Data de atendiment…" at bounding box center [613, 360] width 1163 height 279
click at [974, 345] on icon "check" at bounding box center [966, 351] width 20 height 20
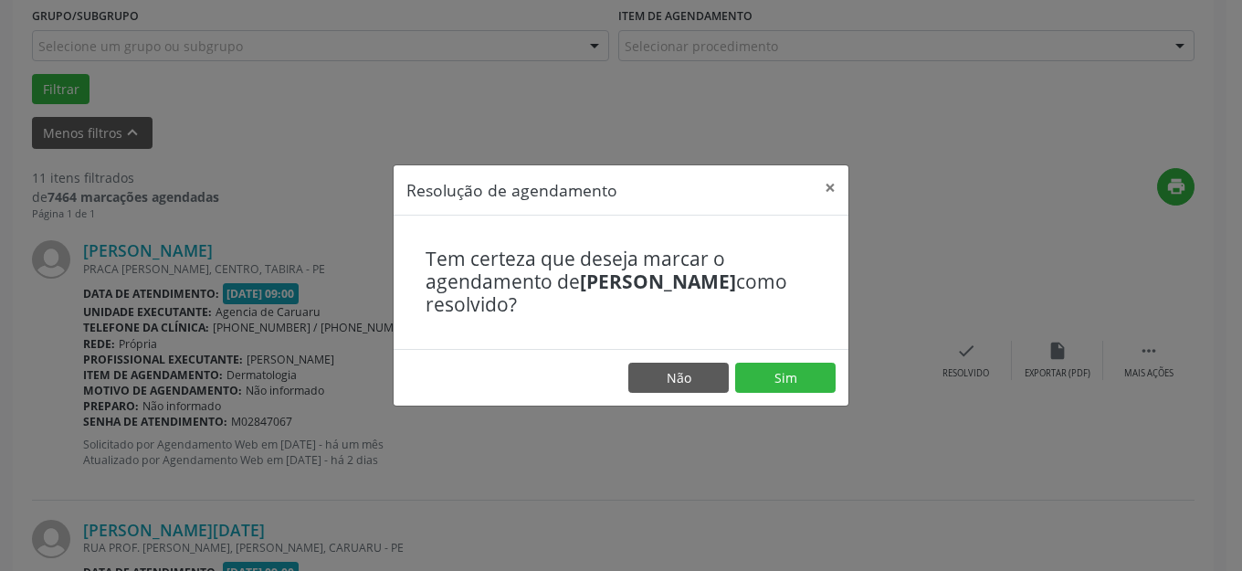
click at [817, 395] on footer "Não Sim" at bounding box center [621, 378] width 455 height 58
click at [764, 374] on button "Sim" at bounding box center [785, 378] width 100 height 31
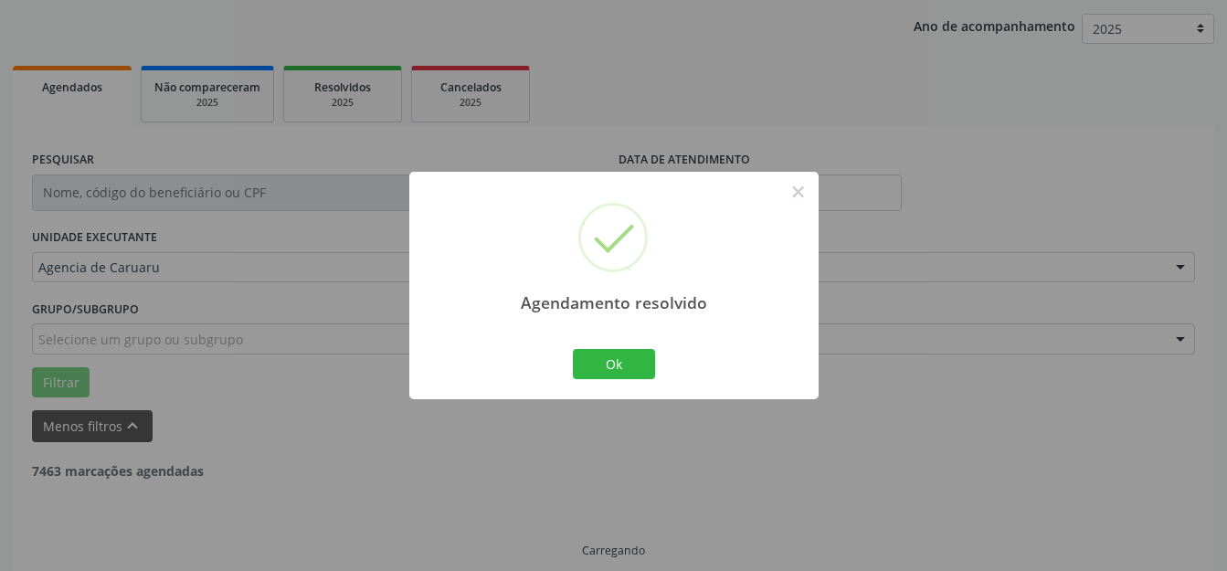
scroll to position [227, 0]
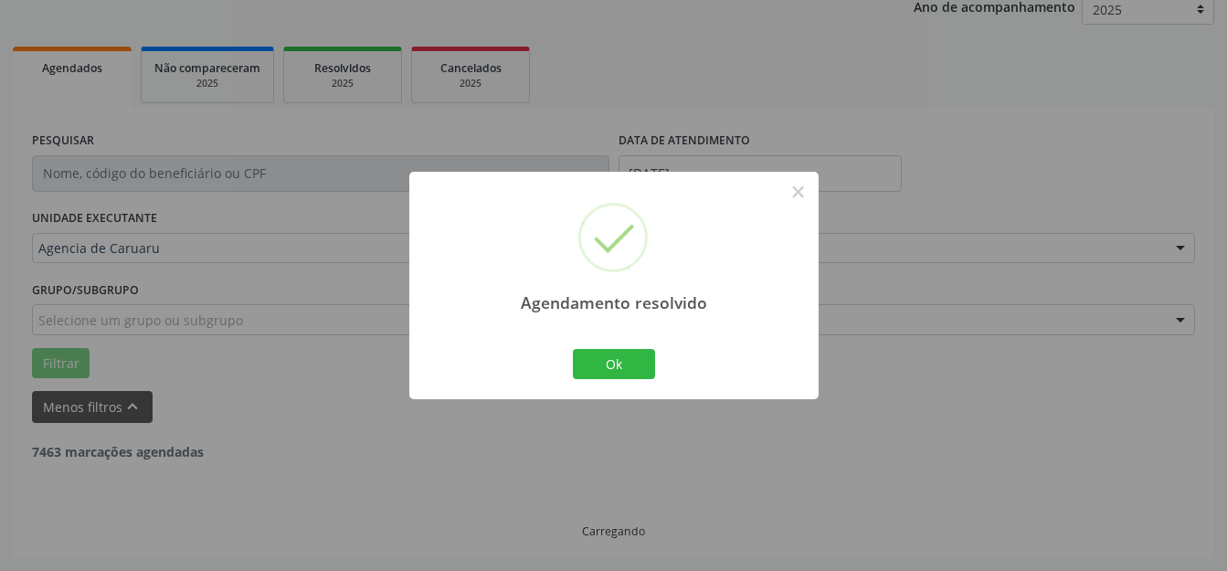
click at [621, 333] on div "Agendamento resolvido × Ok Cancel" at bounding box center [613, 285] width 409 height 227
click at [605, 364] on button "Ok" at bounding box center [614, 364] width 82 height 31
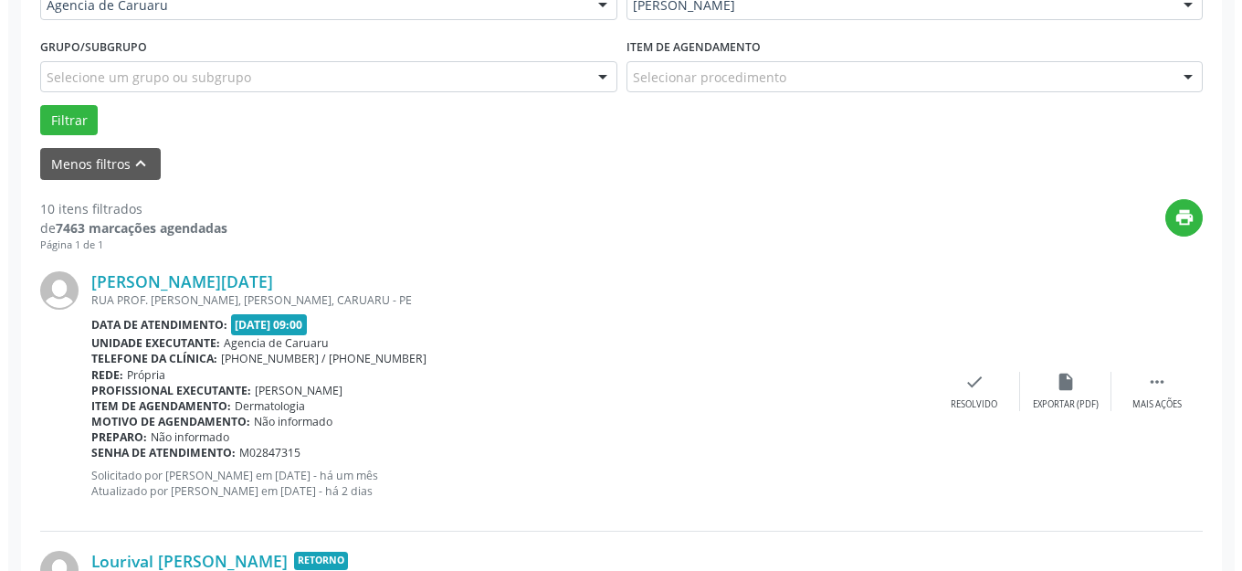
scroll to position [500, 0]
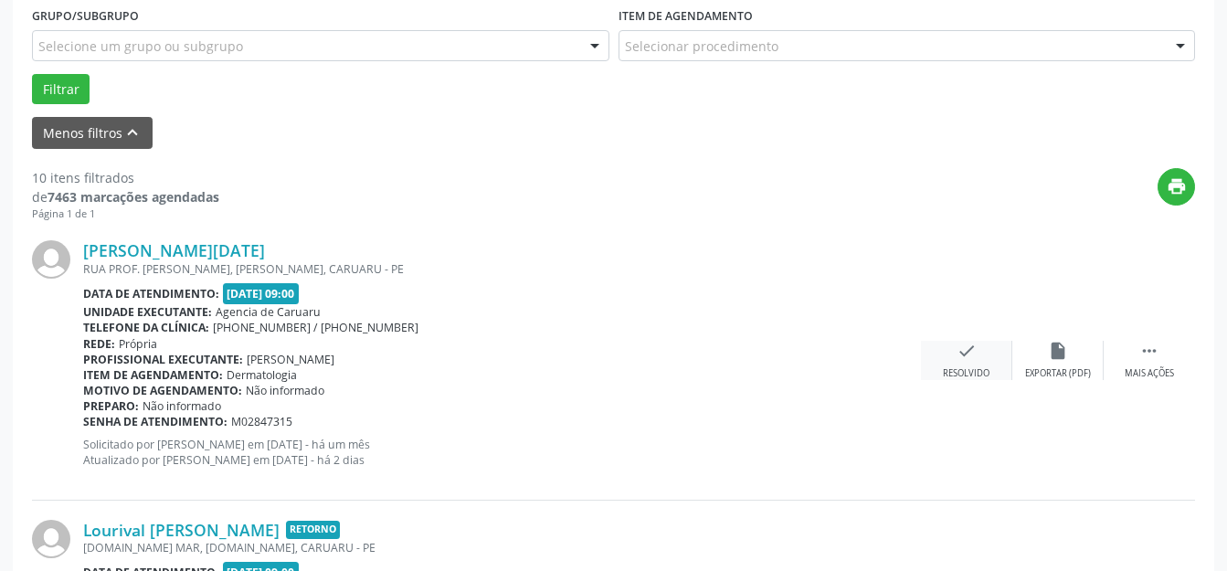
click at [981, 380] on div "Resolvido" at bounding box center [966, 373] width 47 height 13
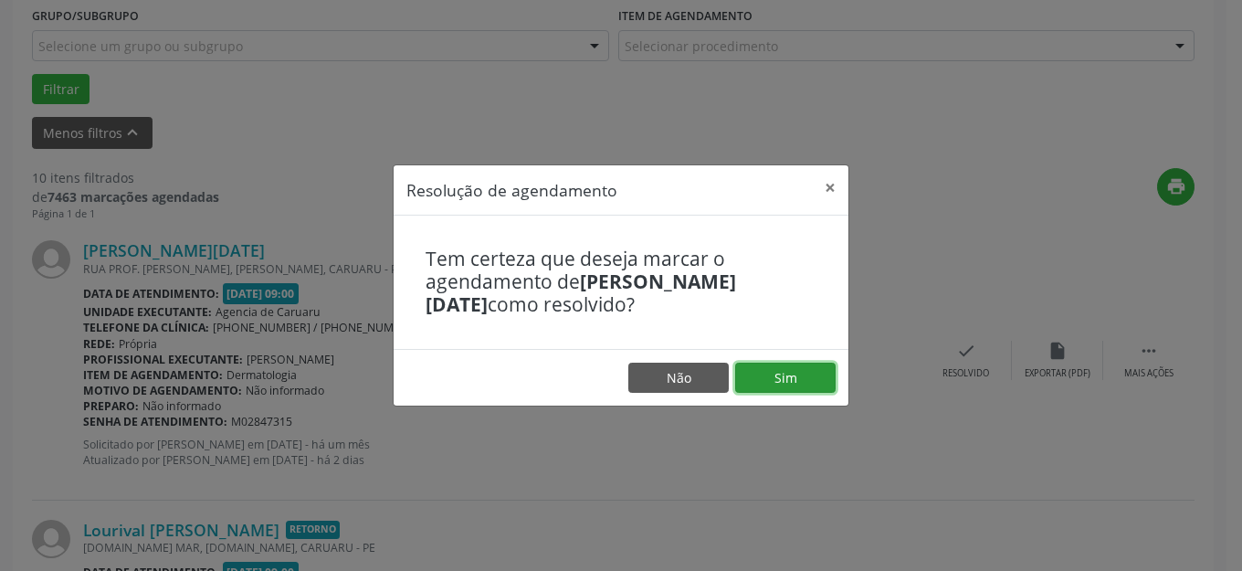
click at [786, 373] on button "Sim" at bounding box center [785, 378] width 100 height 31
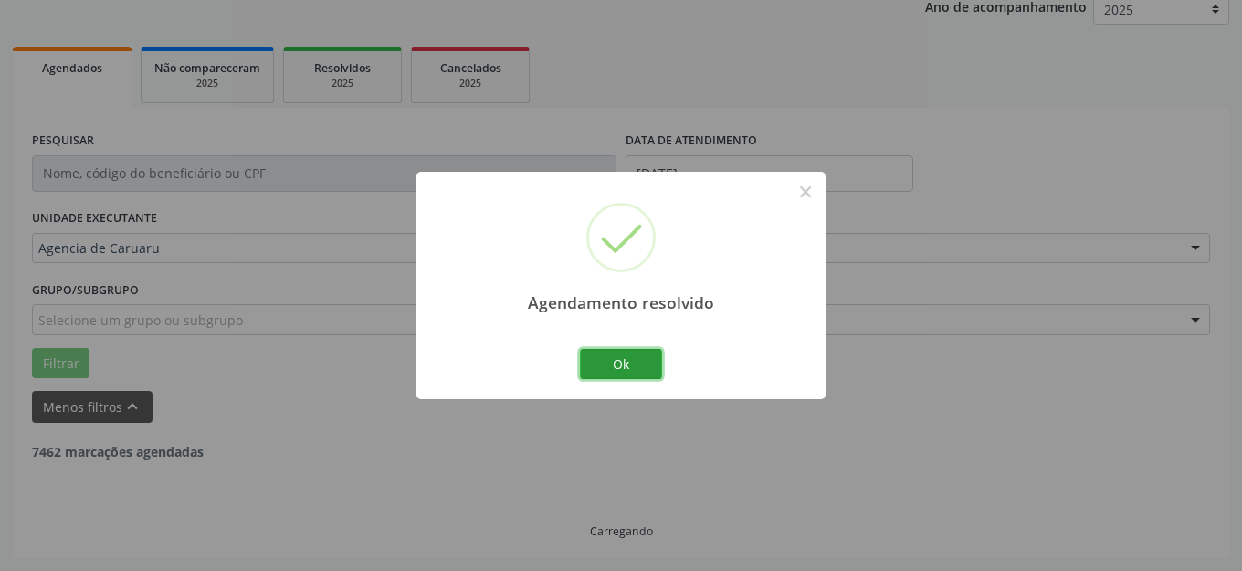
click at [637, 356] on button "Ok" at bounding box center [621, 364] width 82 height 31
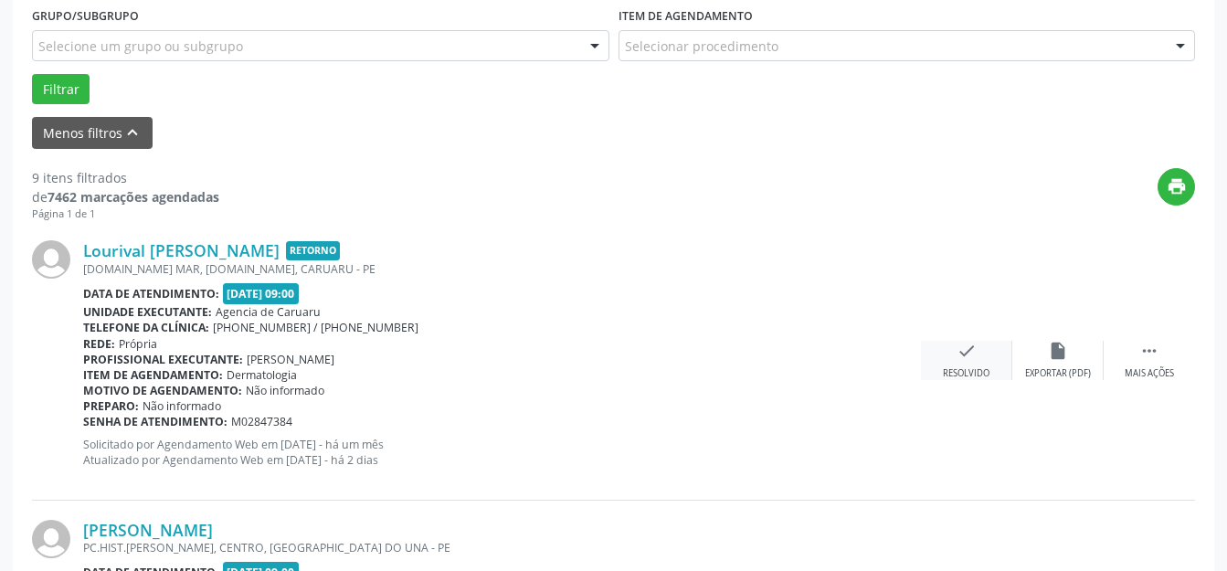
click at [966, 348] on icon "check" at bounding box center [966, 351] width 20 height 20
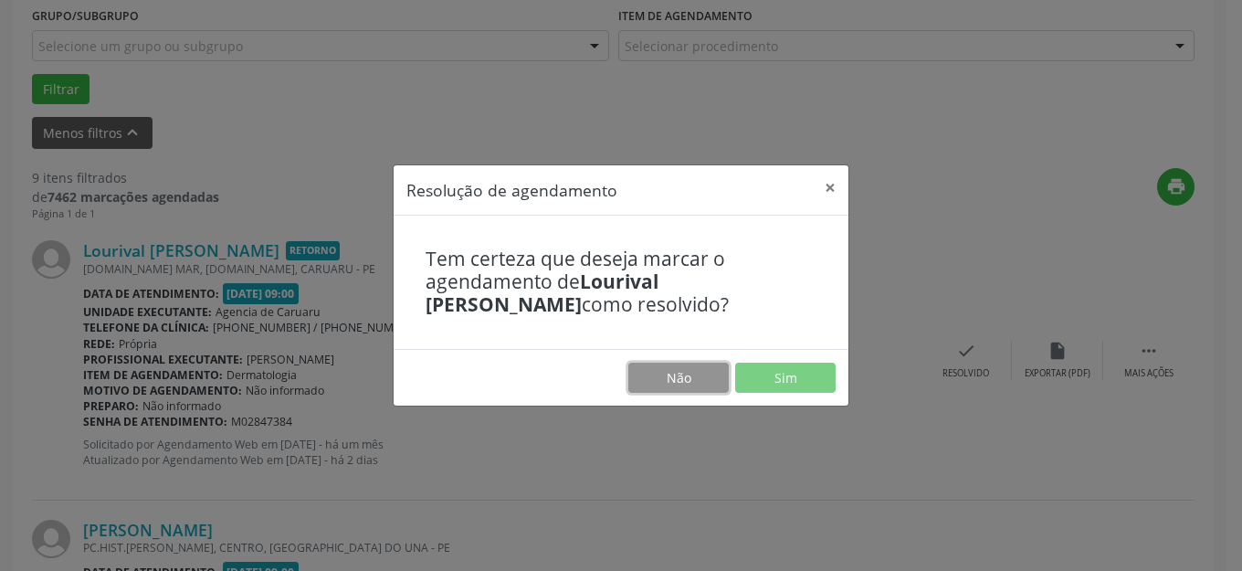
click at [714, 370] on button "Não" at bounding box center [678, 378] width 100 height 31
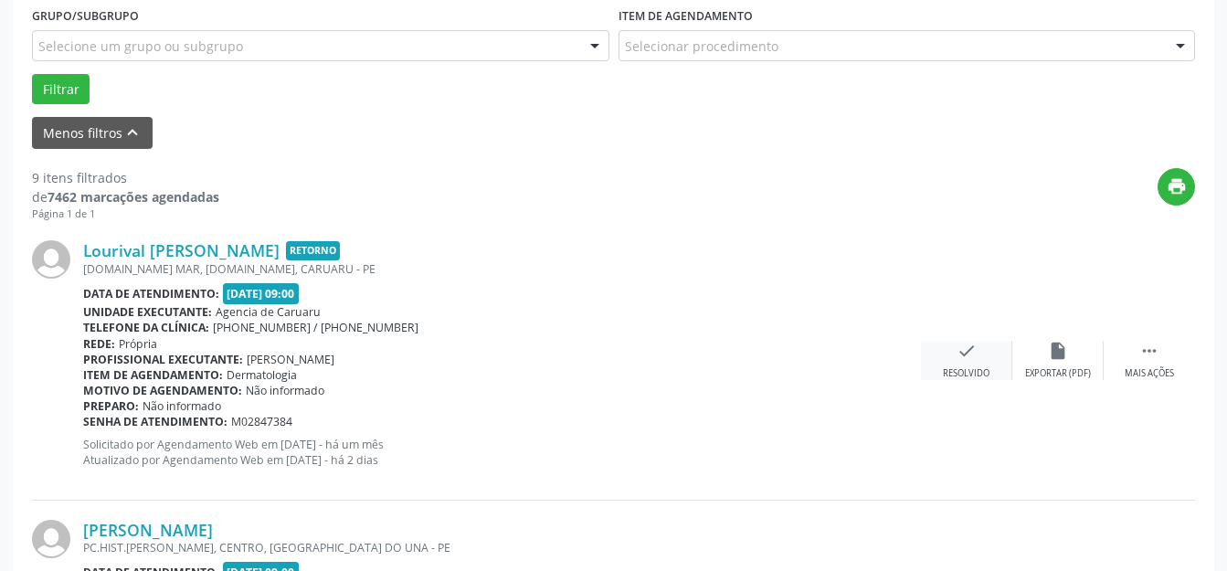
click at [985, 357] on div "check Resolvido" at bounding box center [966, 360] width 91 height 39
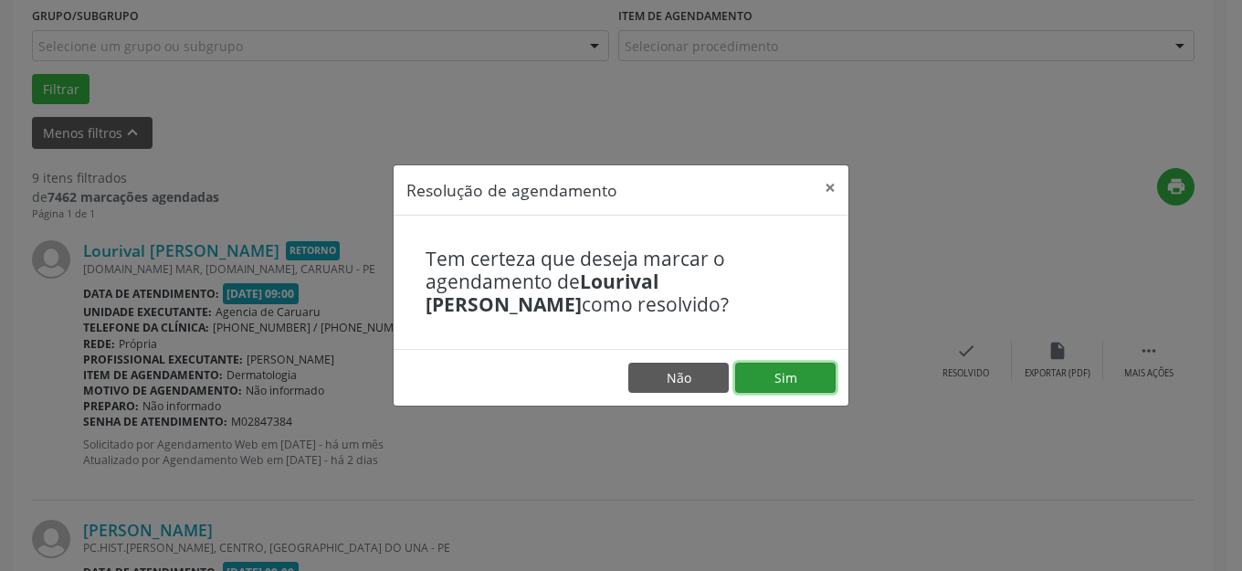
click at [759, 373] on button "Sim" at bounding box center [785, 378] width 100 height 31
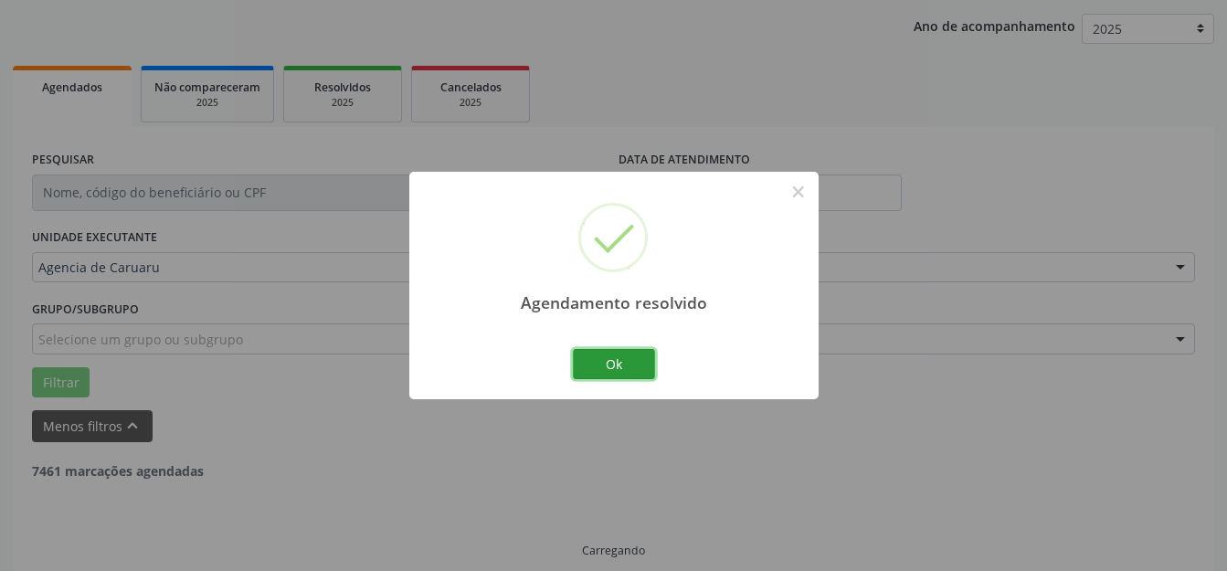
scroll to position [227, 0]
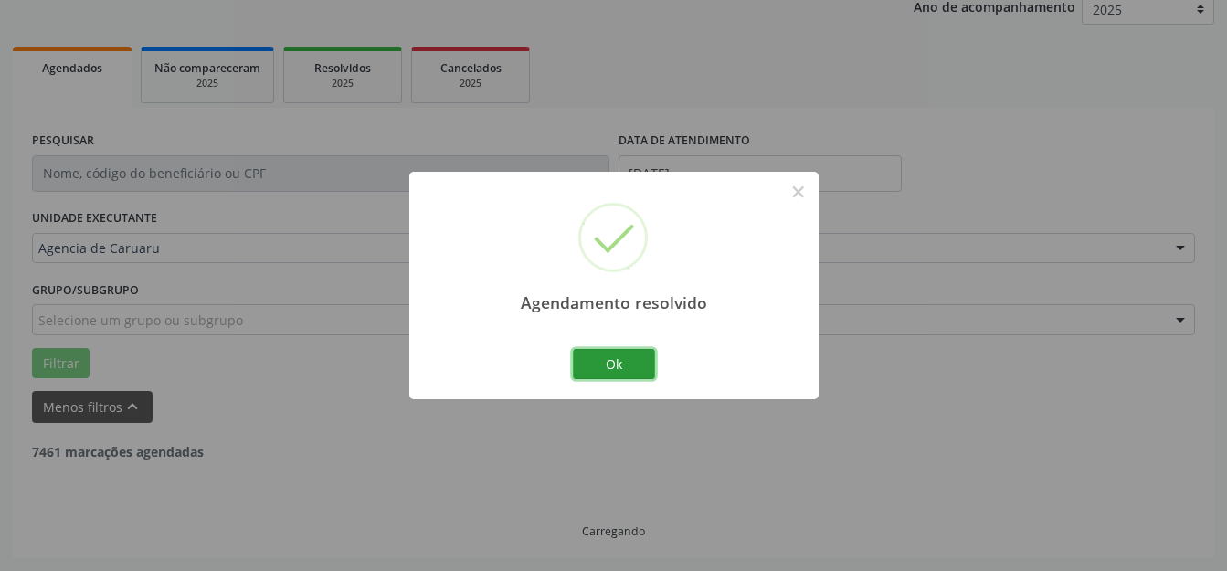
click at [640, 362] on button "Ok" at bounding box center [614, 364] width 82 height 31
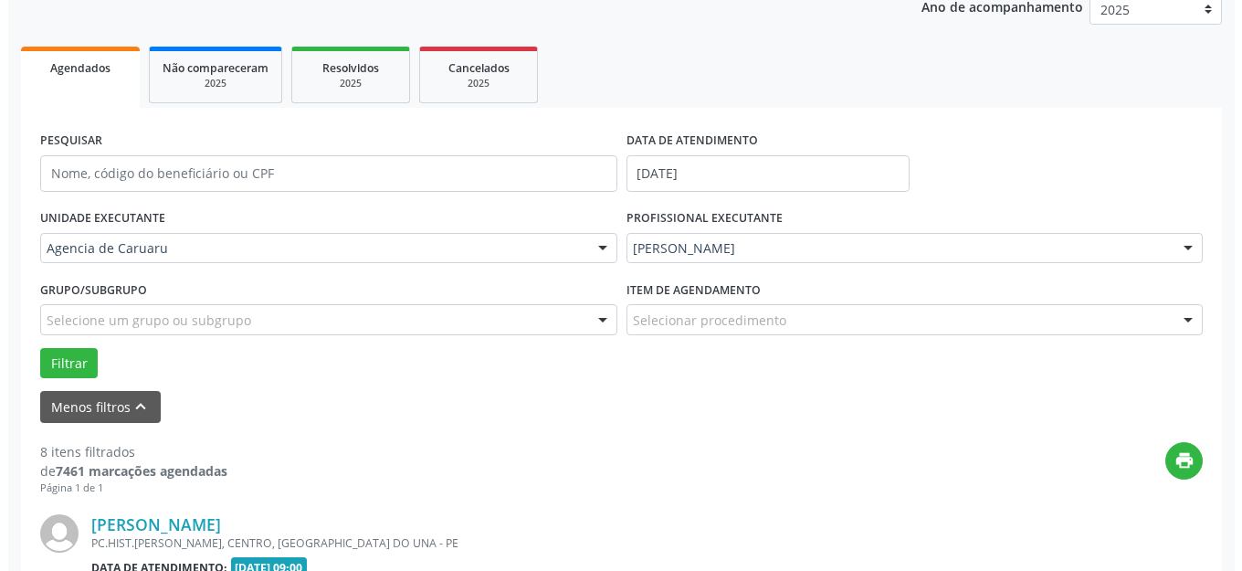
scroll to position [500, 0]
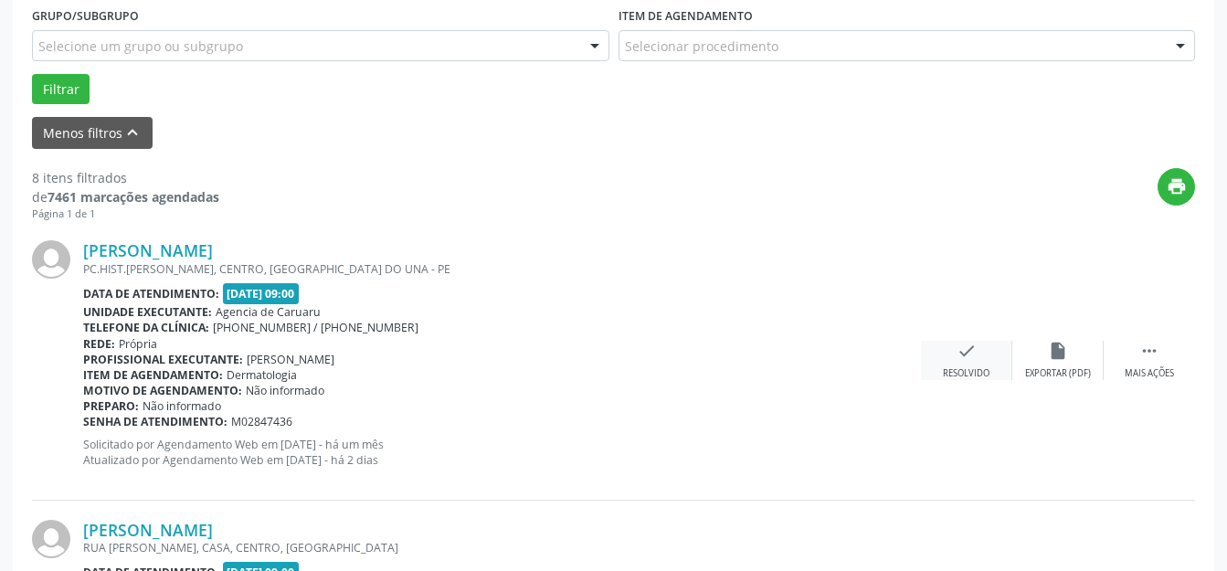
click at [968, 367] on div "Resolvido" at bounding box center [966, 373] width 47 height 13
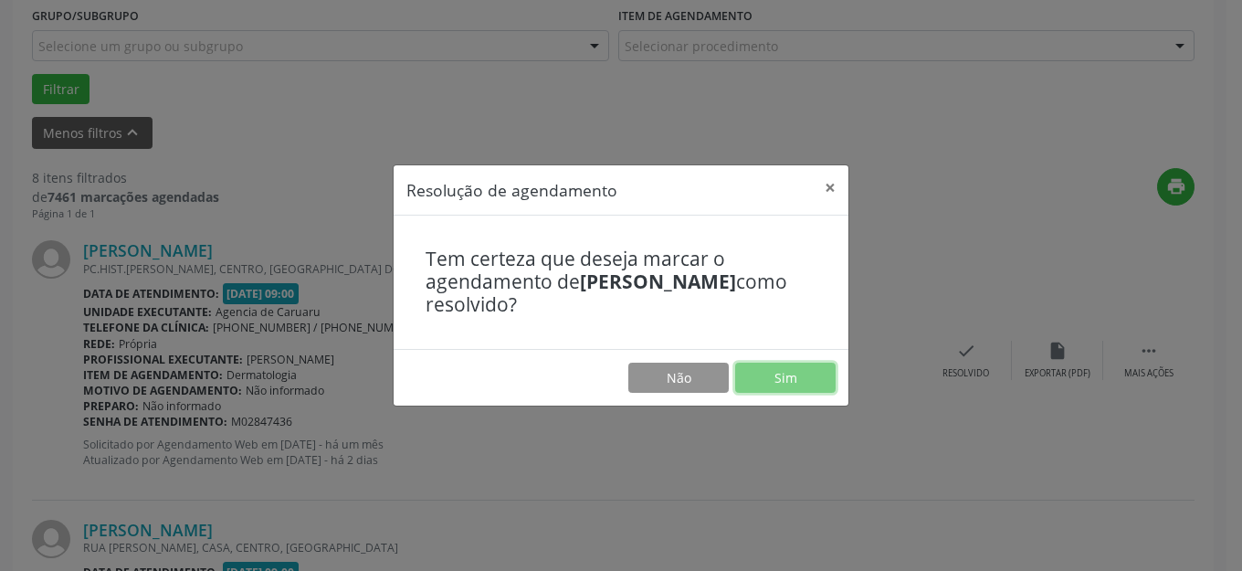
click at [761, 374] on button "Sim" at bounding box center [785, 378] width 100 height 31
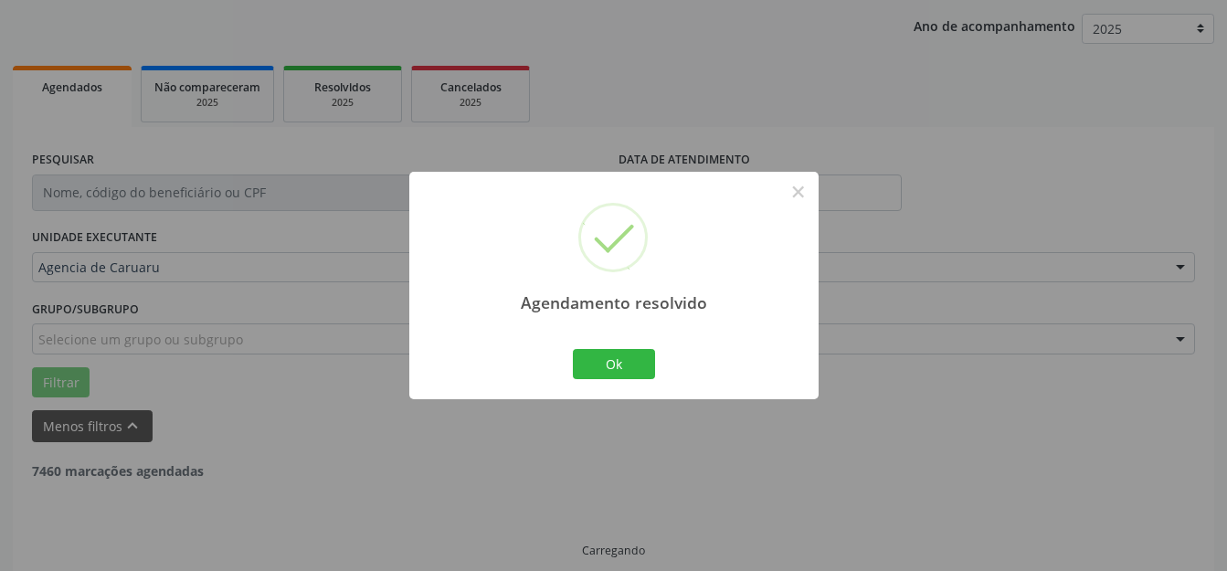
click at [657, 364] on div "Ok Cancel" at bounding box center [613, 363] width 90 height 38
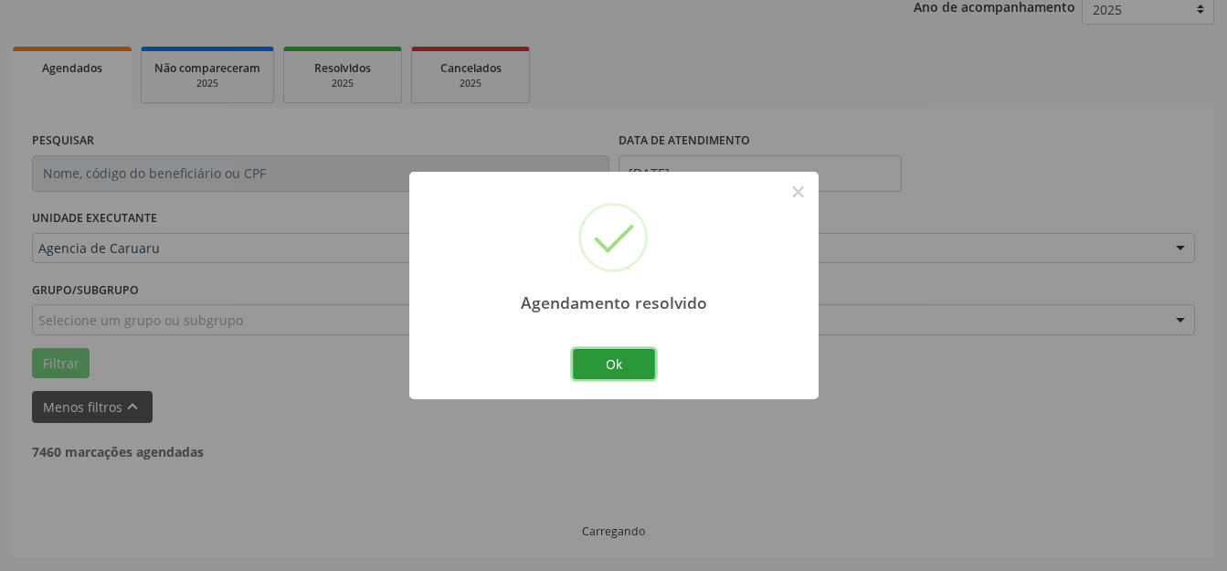
click at [629, 368] on button "Ok" at bounding box center [614, 364] width 82 height 31
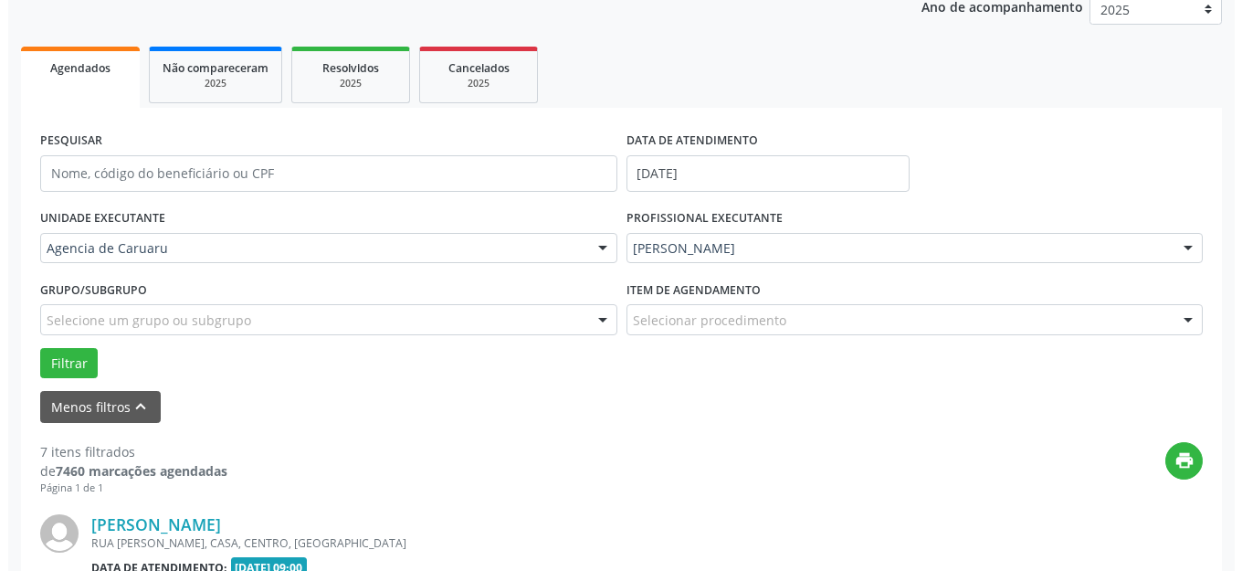
scroll to position [409, 0]
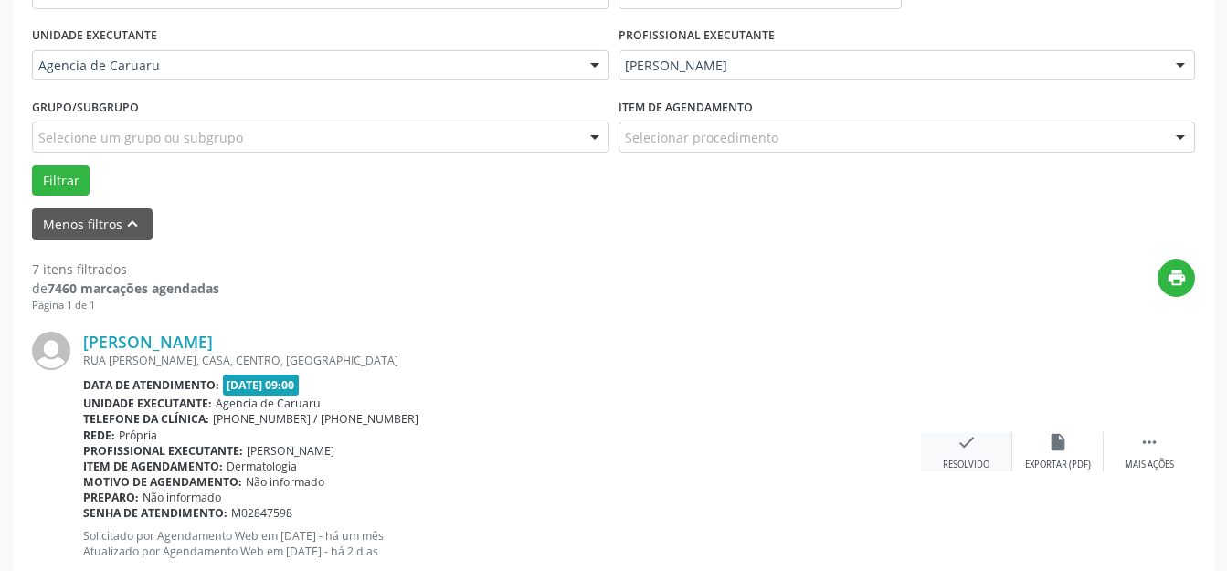
click at [969, 445] on icon "check" at bounding box center [966, 442] width 20 height 20
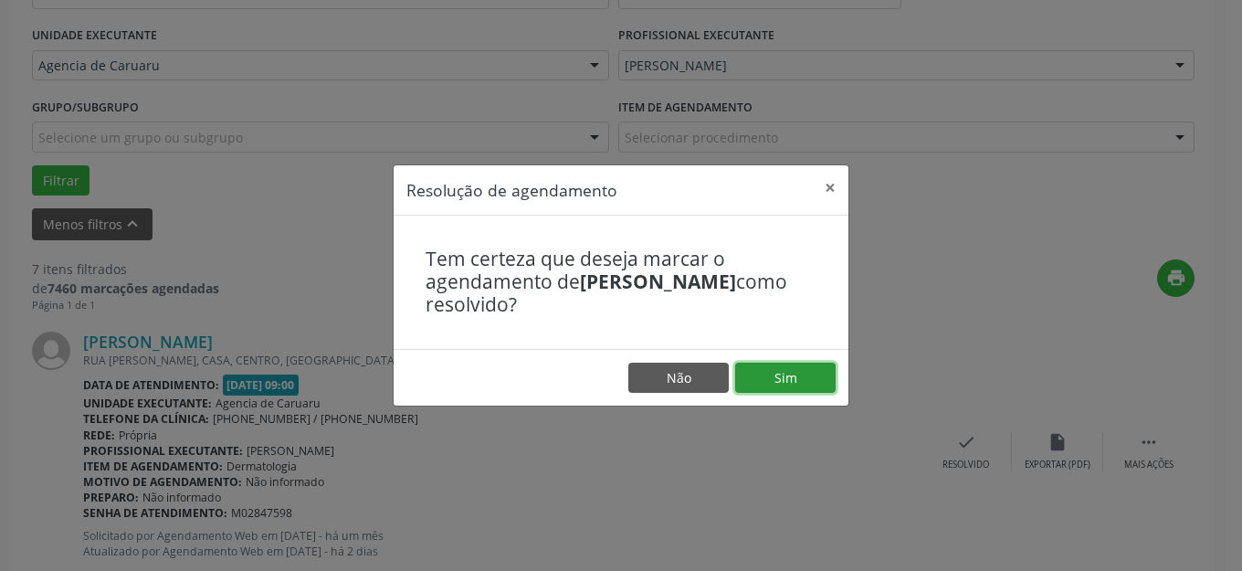
click at [783, 376] on button "Sim" at bounding box center [785, 378] width 100 height 31
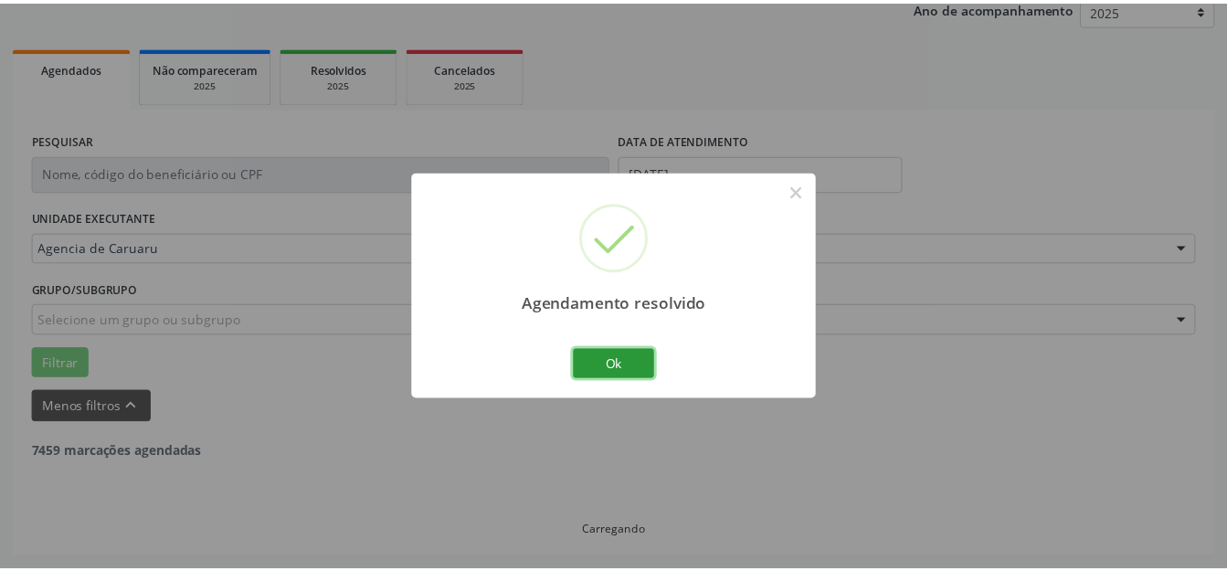
scroll to position [227, 0]
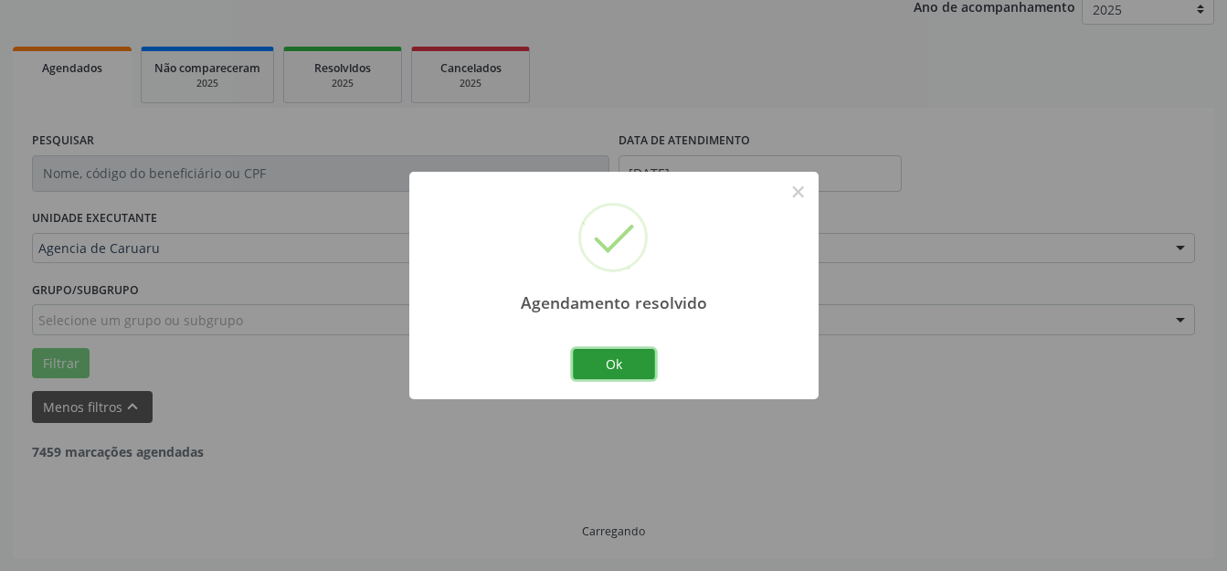
click at [606, 353] on button "Ok" at bounding box center [614, 364] width 82 height 31
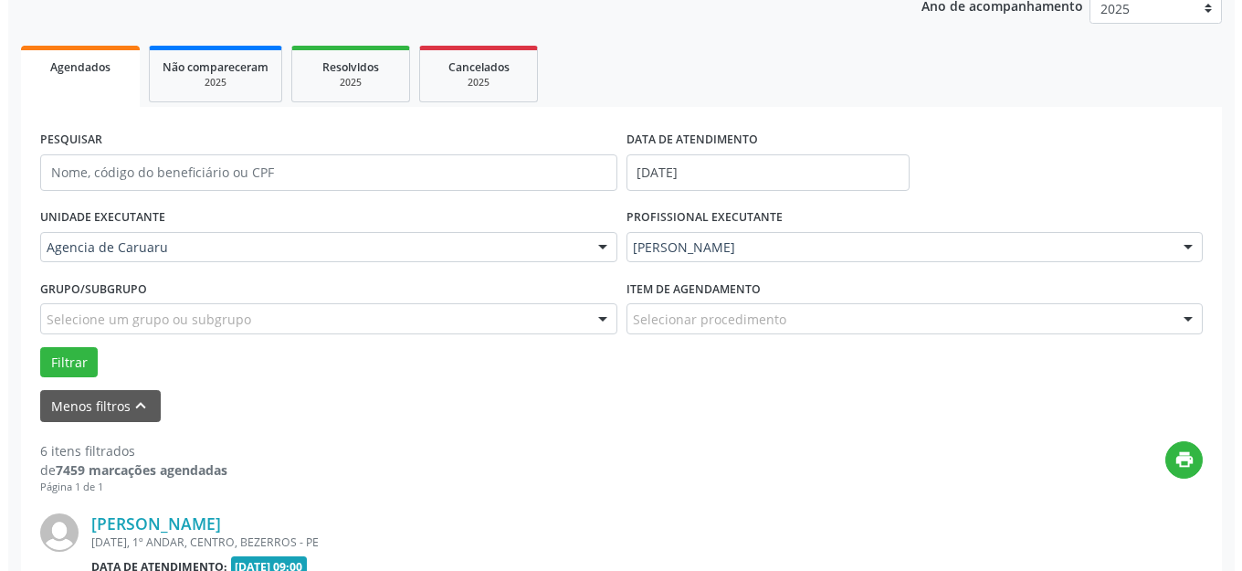
scroll to position [409, 0]
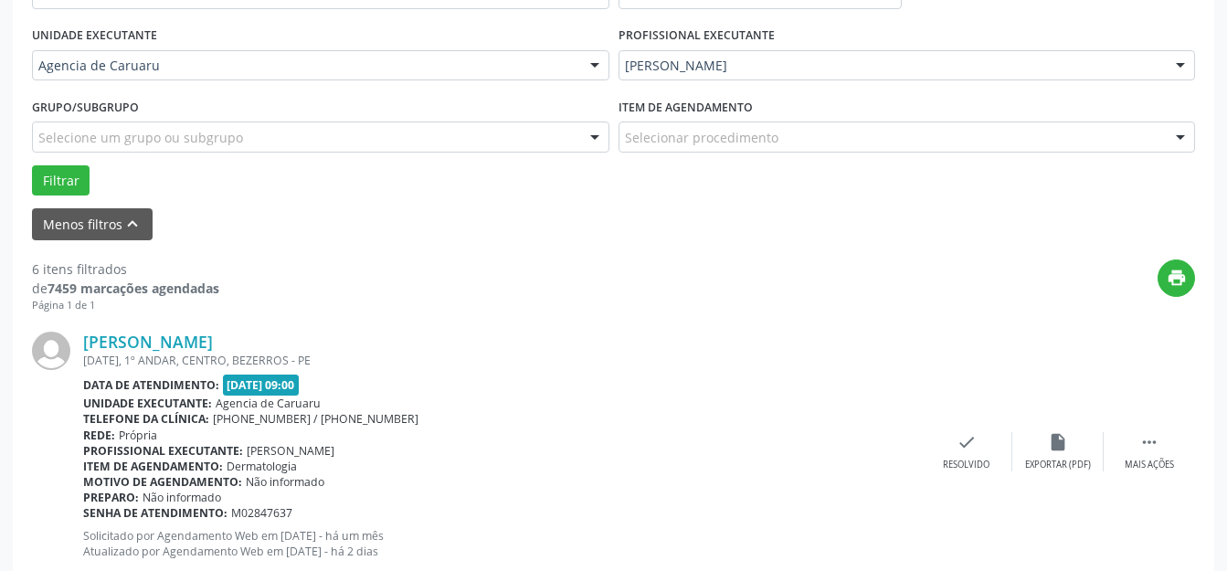
click at [913, 446] on div "Profissional executante: [PERSON_NAME]" at bounding box center [502, 451] width 838 height 16
click at [943, 435] on div "check Resolvido" at bounding box center [966, 451] width 91 height 39
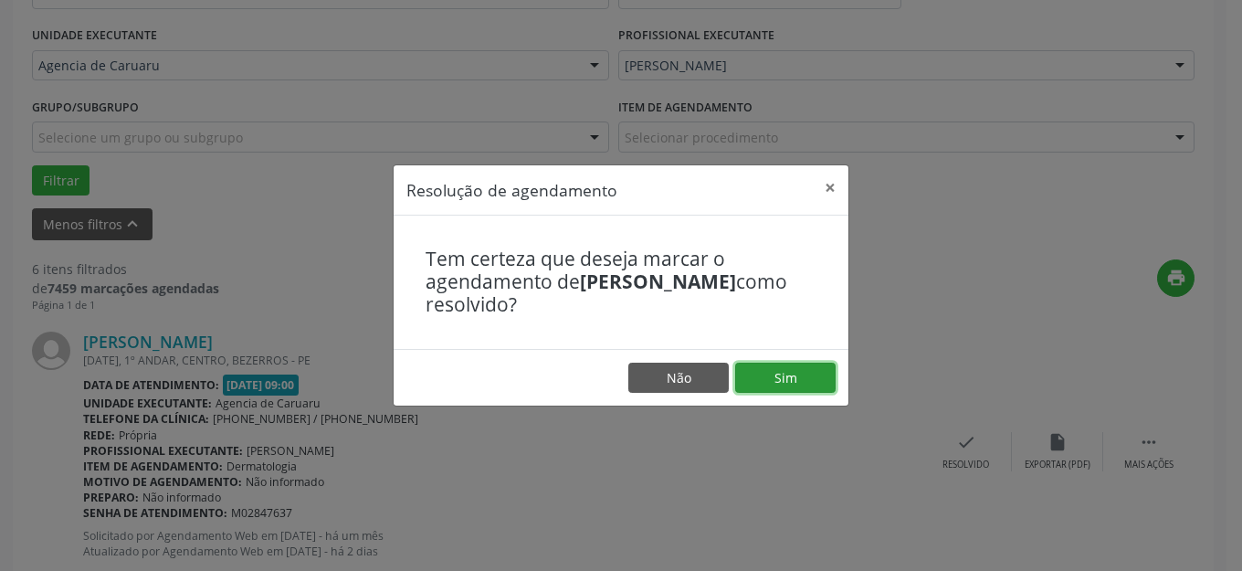
click at [819, 380] on button "Sim" at bounding box center [785, 378] width 100 height 31
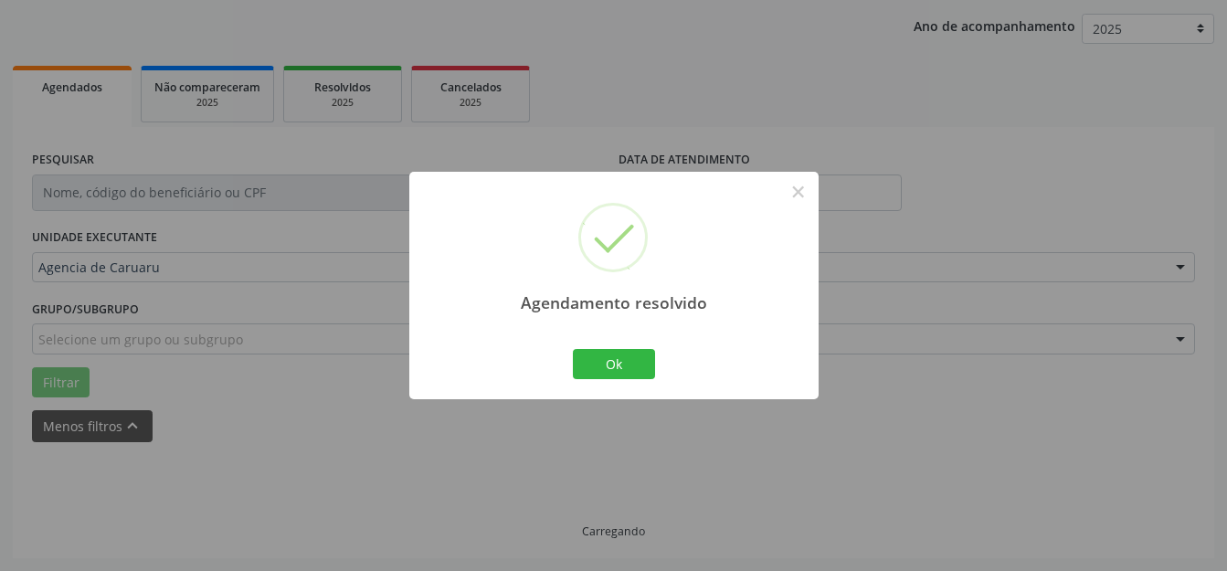
scroll to position [227, 0]
click at [627, 362] on button "Ok" at bounding box center [614, 364] width 82 height 31
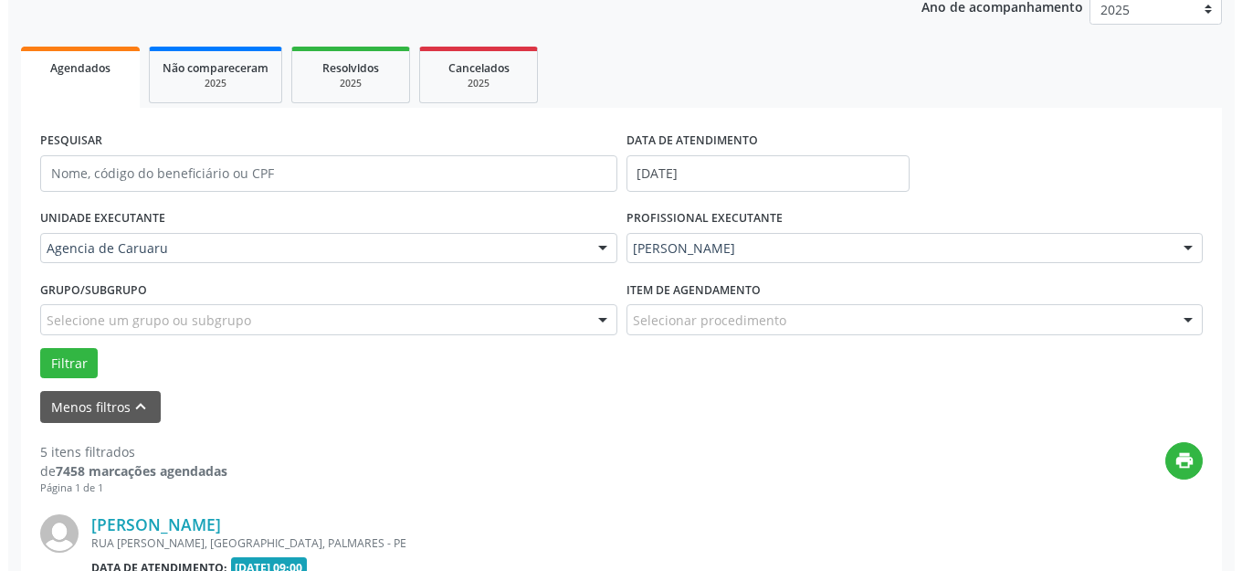
scroll to position [409, 0]
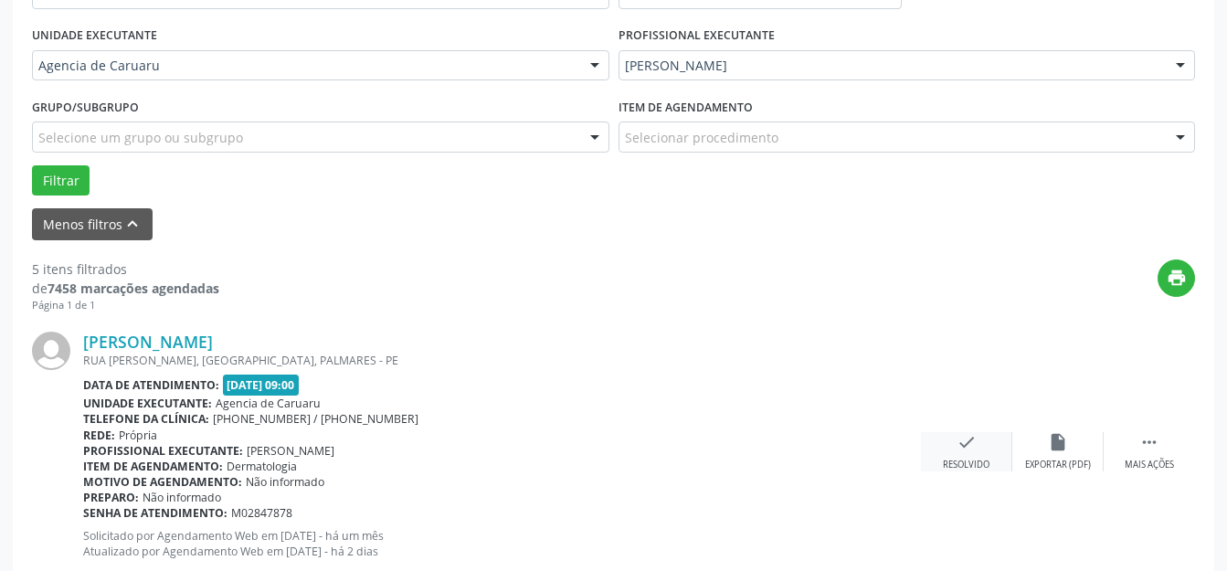
click at [974, 455] on div "check Resolvido" at bounding box center [966, 451] width 91 height 39
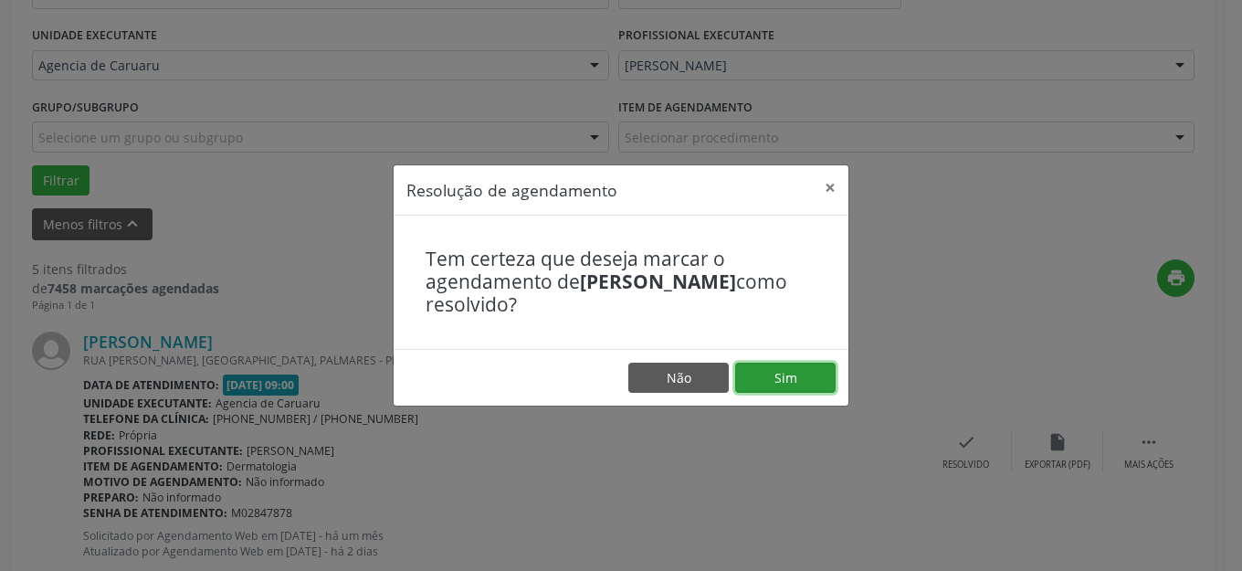
click at [785, 367] on button "Sim" at bounding box center [785, 378] width 100 height 31
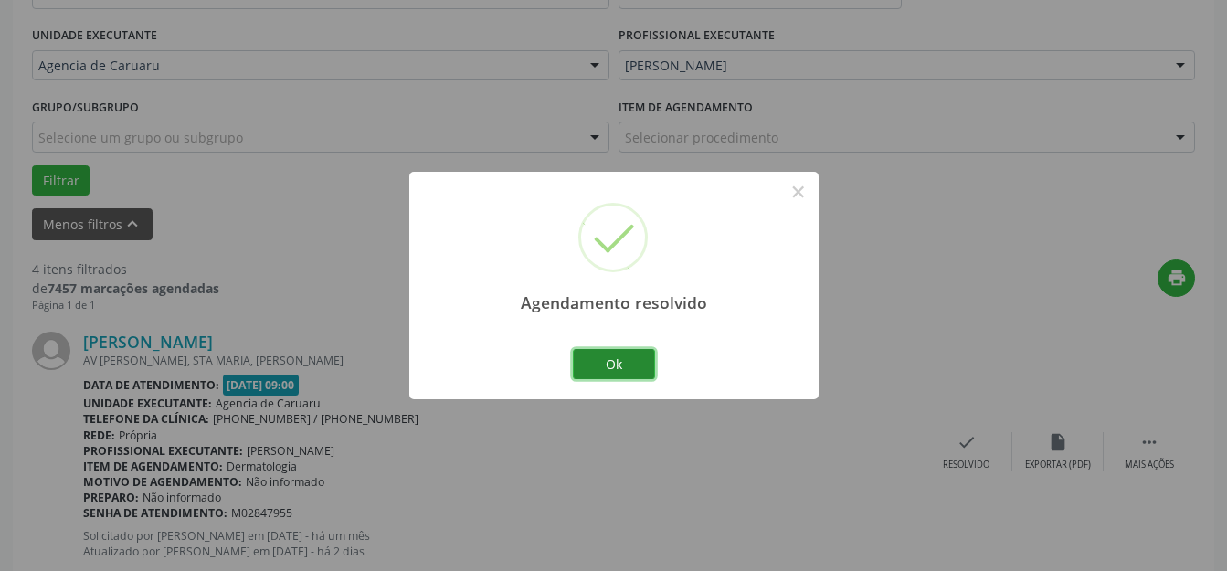
click at [600, 360] on button "Ok" at bounding box center [614, 364] width 82 height 31
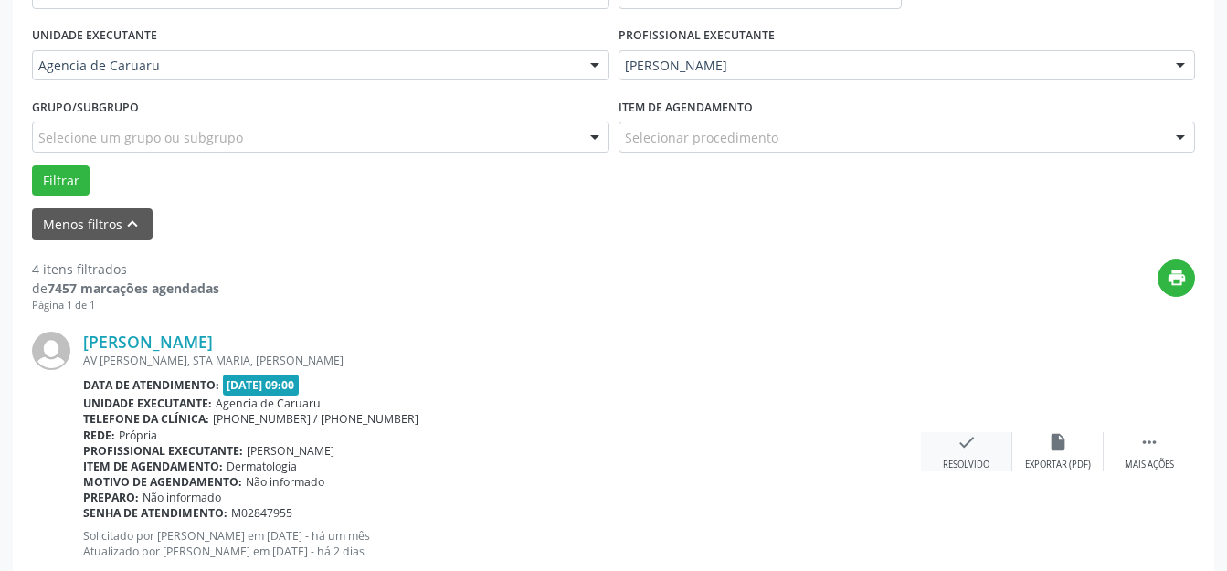
click at [991, 443] on div "check Resolvido" at bounding box center [966, 451] width 91 height 39
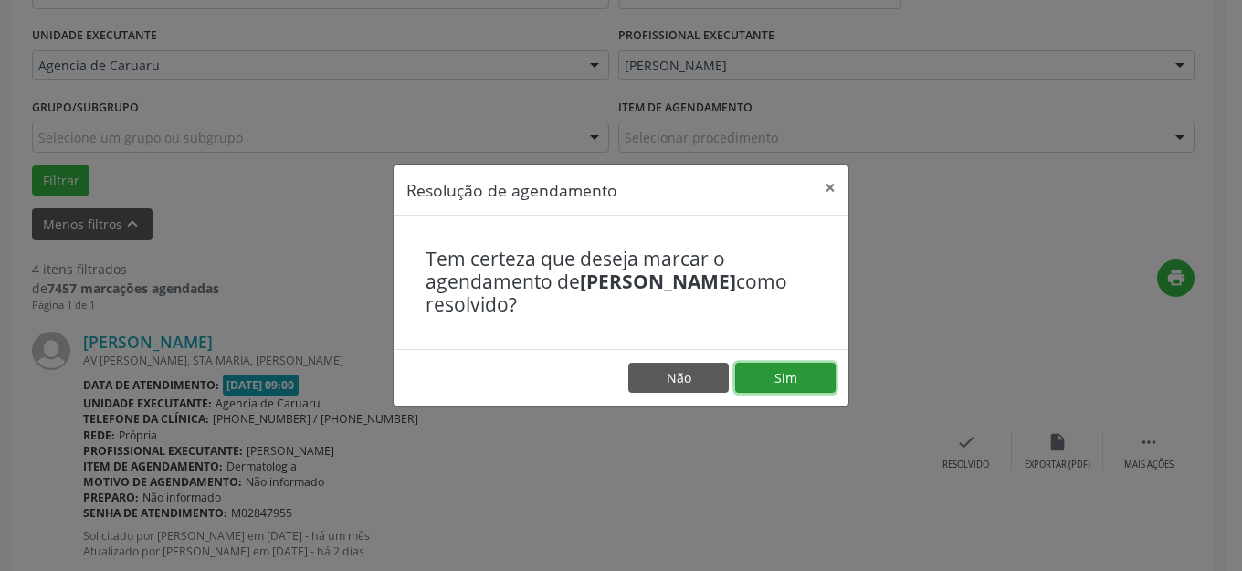
click at [829, 372] on button "Sim" at bounding box center [785, 378] width 100 height 31
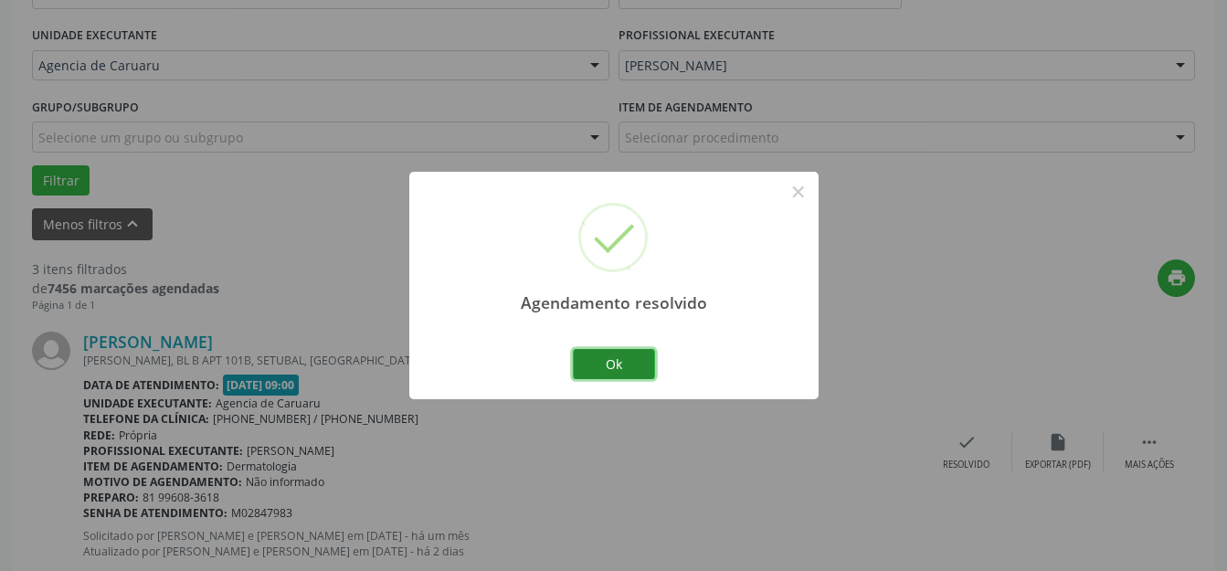
click at [647, 366] on button "Ok" at bounding box center [614, 364] width 82 height 31
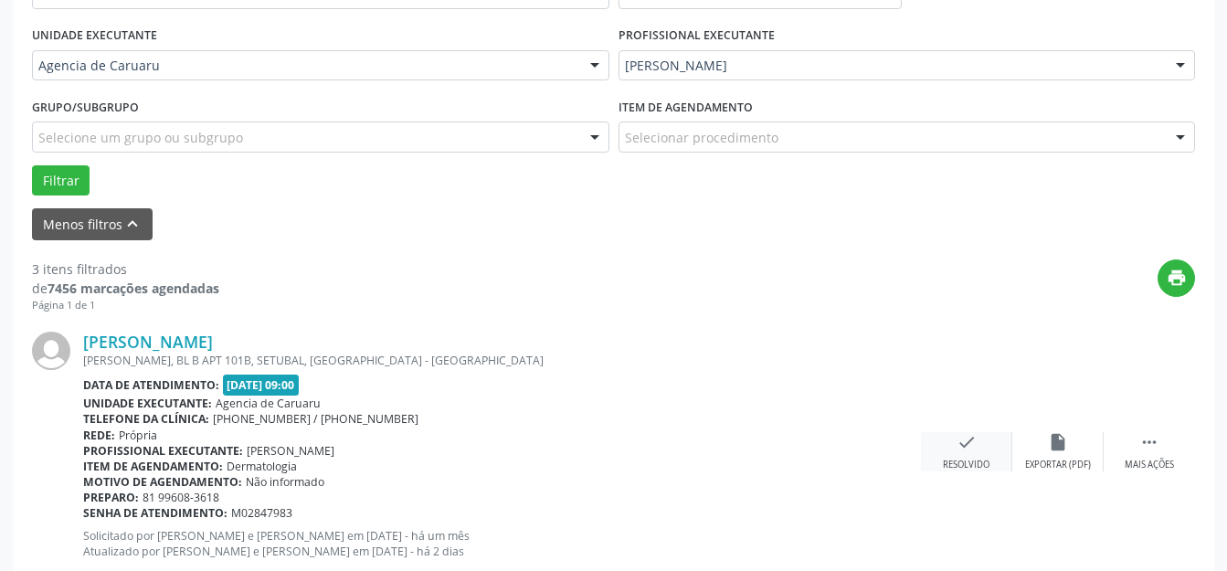
click at [931, 439] on div "check Resolvido" at bounding box center [966, 451] width 91 height 39
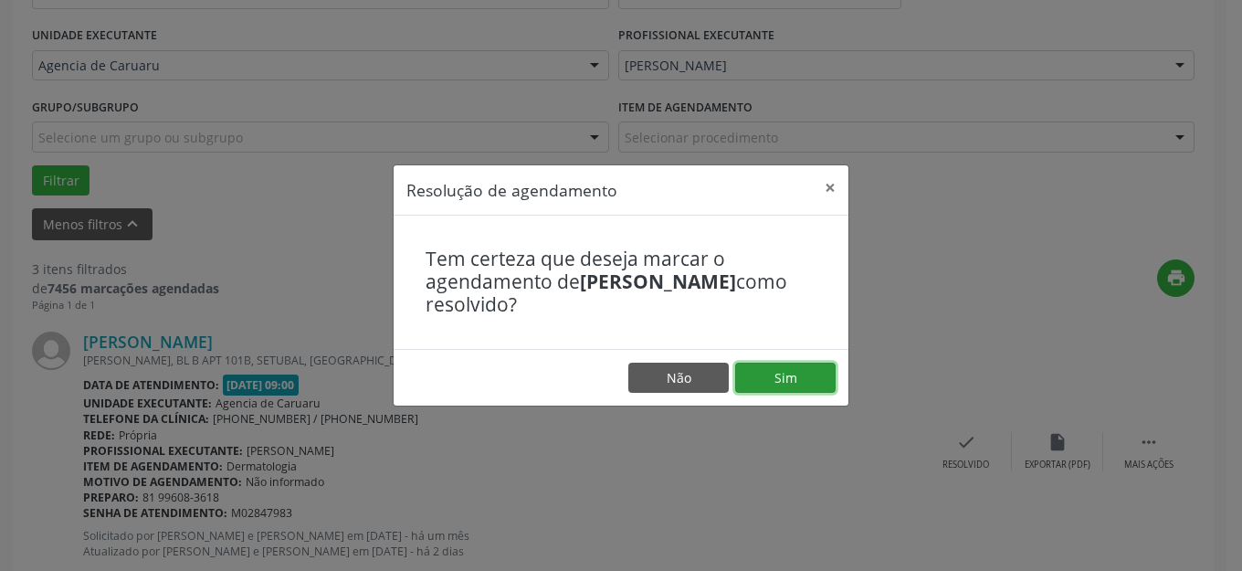
click at [820, 387] on button "Sim" at bounding box center [785, 378] width 100 height 31
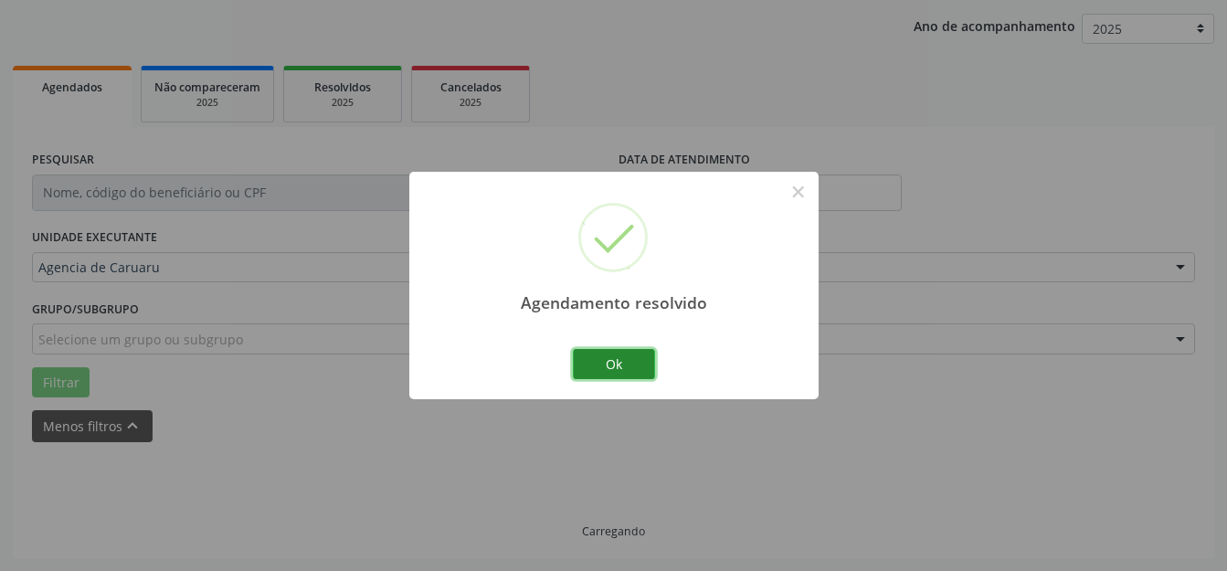
click at [645, 356] on button "Ok" at bounding box center [614, 364] width 82 height 31
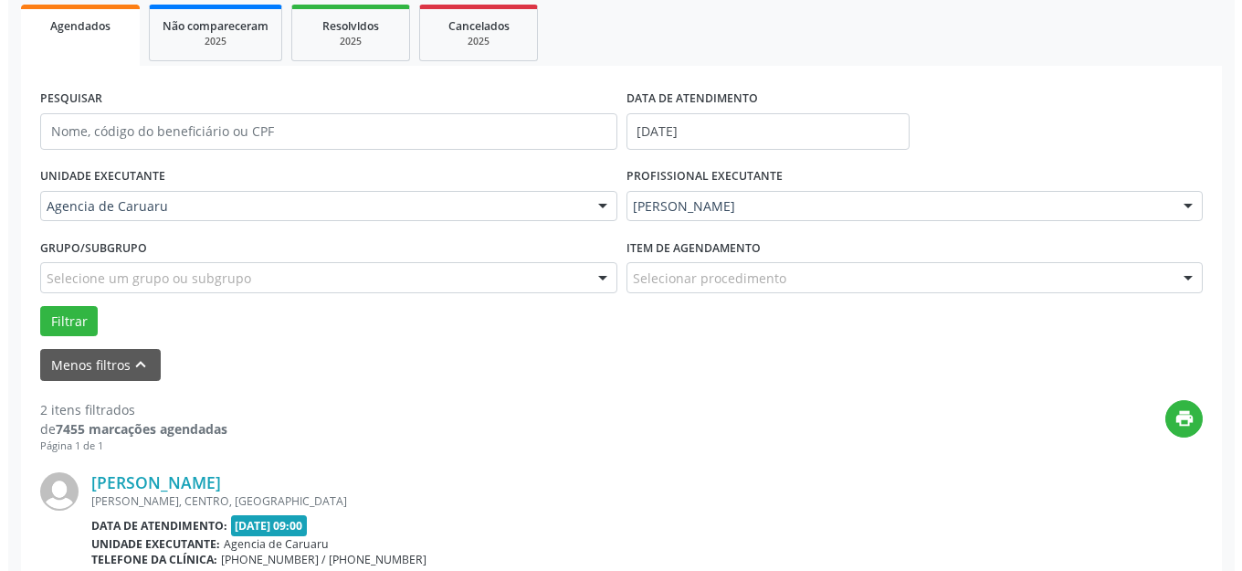
scroll to position [500, 0]
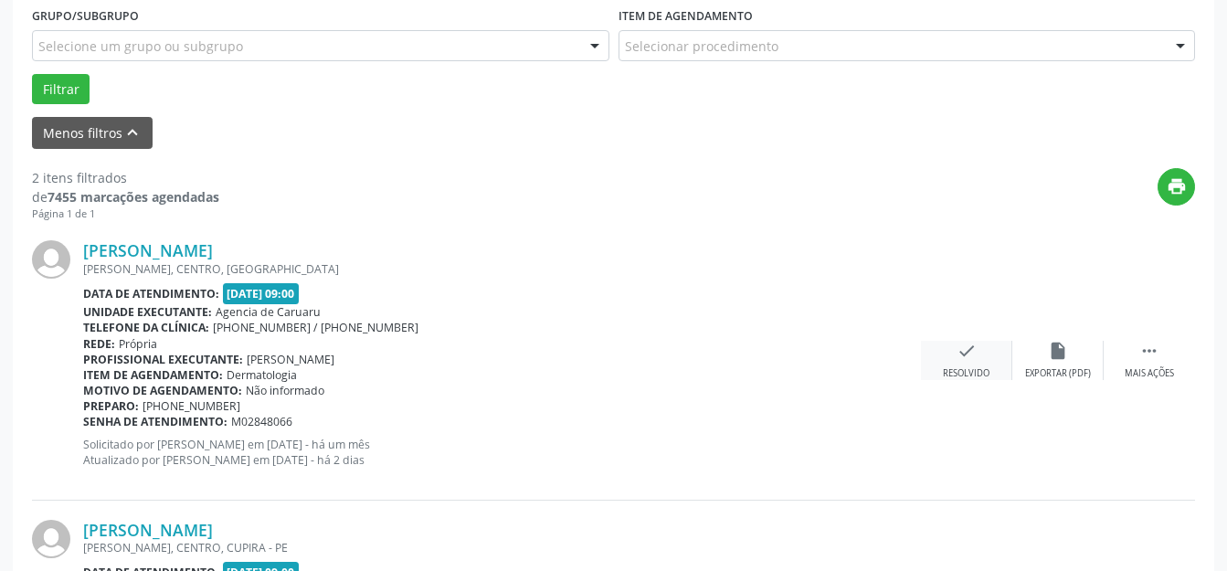
click at [999, 345] on div "check Resolvido" at bounding box center [966, 360] width 91 height 39
click at [960, 346] on icon "check" at bounding box center [966, 351] width 20 height 20
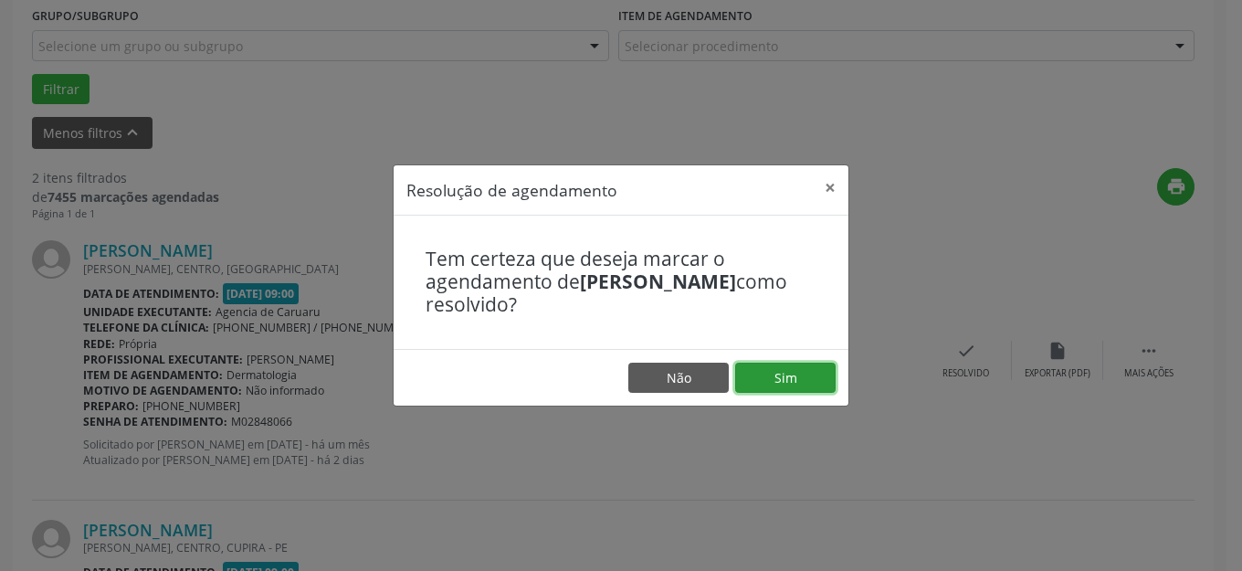
click at [789, 368] on button "Sim" at bounding box center [785, 378] width 100 height 31
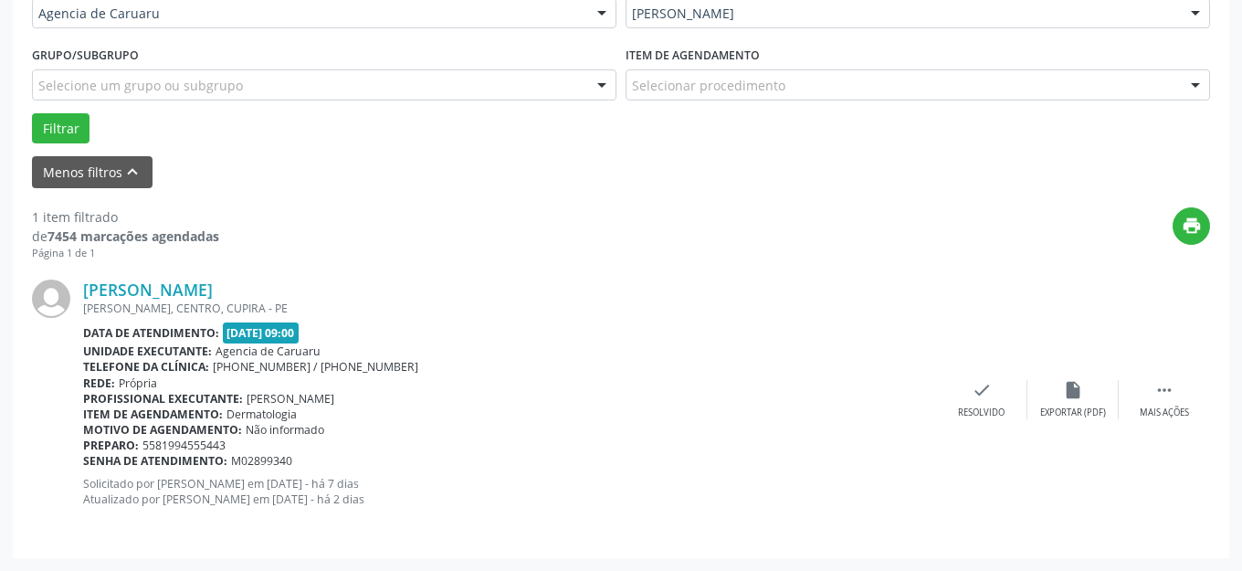
scroll to position [461, 0]
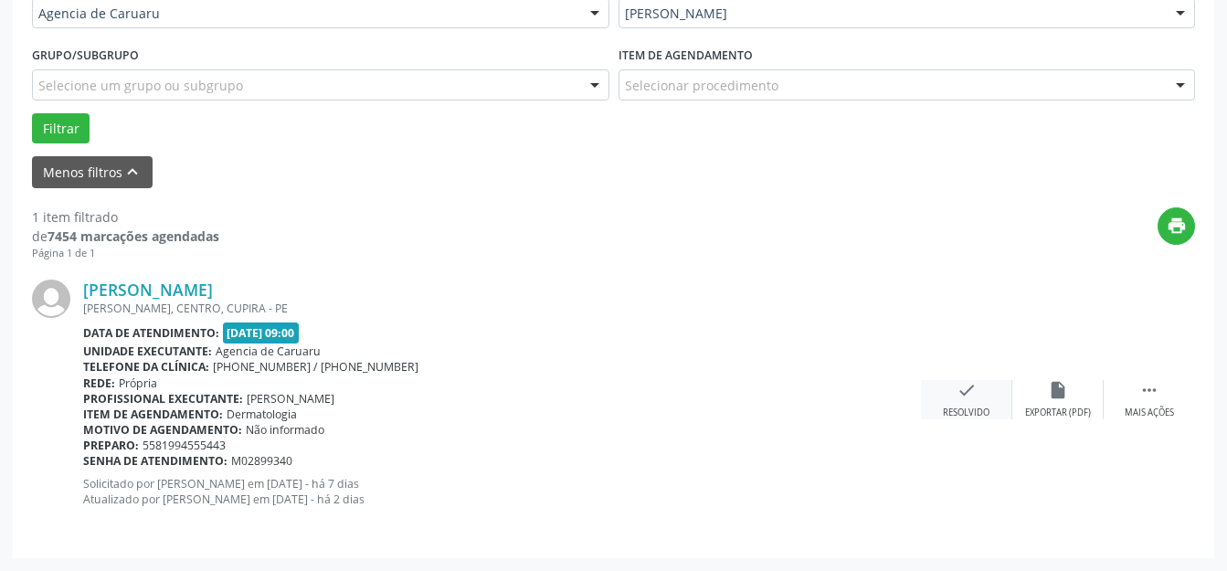
click at [985, 385] on div "check Resolvido" at bounding box center [966, 399] width 91 height 39
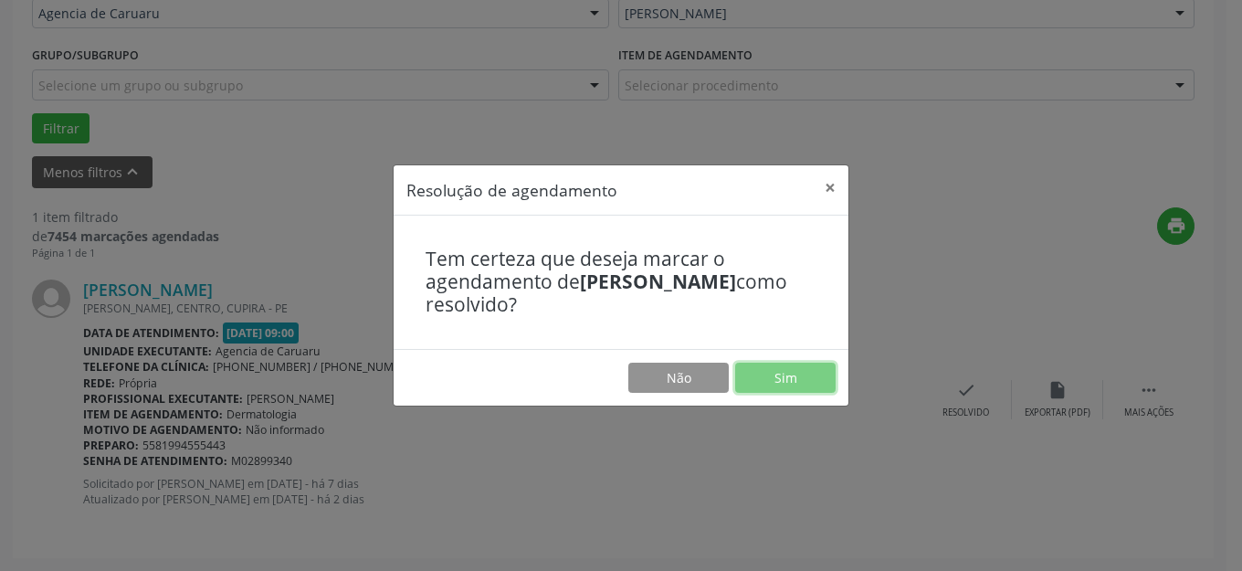
click at [776, 363] on button "Sim" at bounding box center [785, 378] width 100 height 31
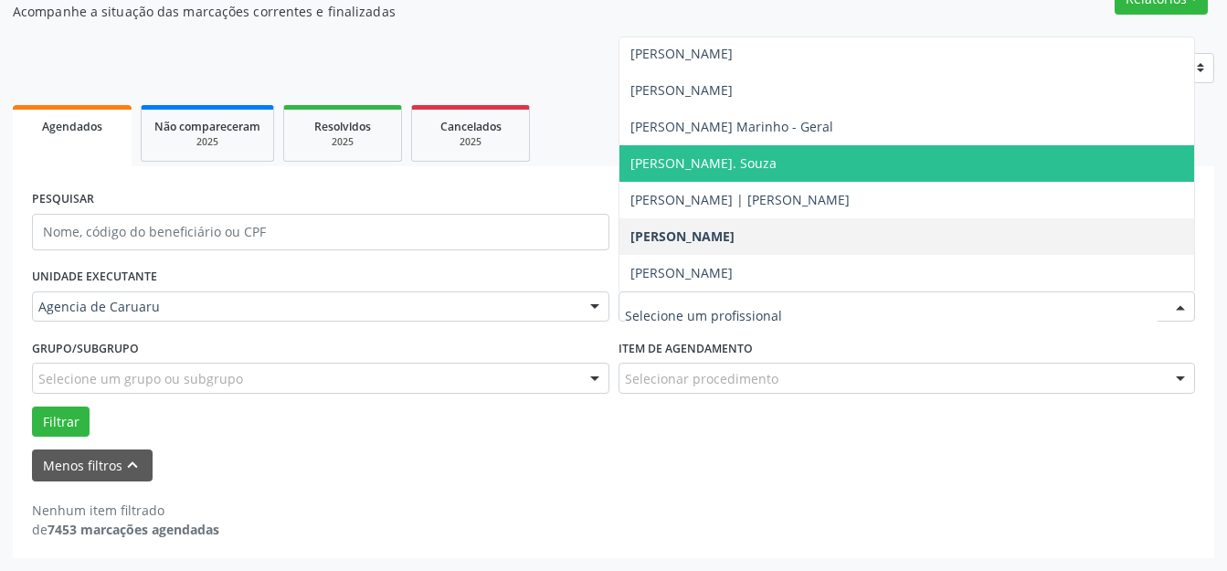
scroll to position [824, 0]
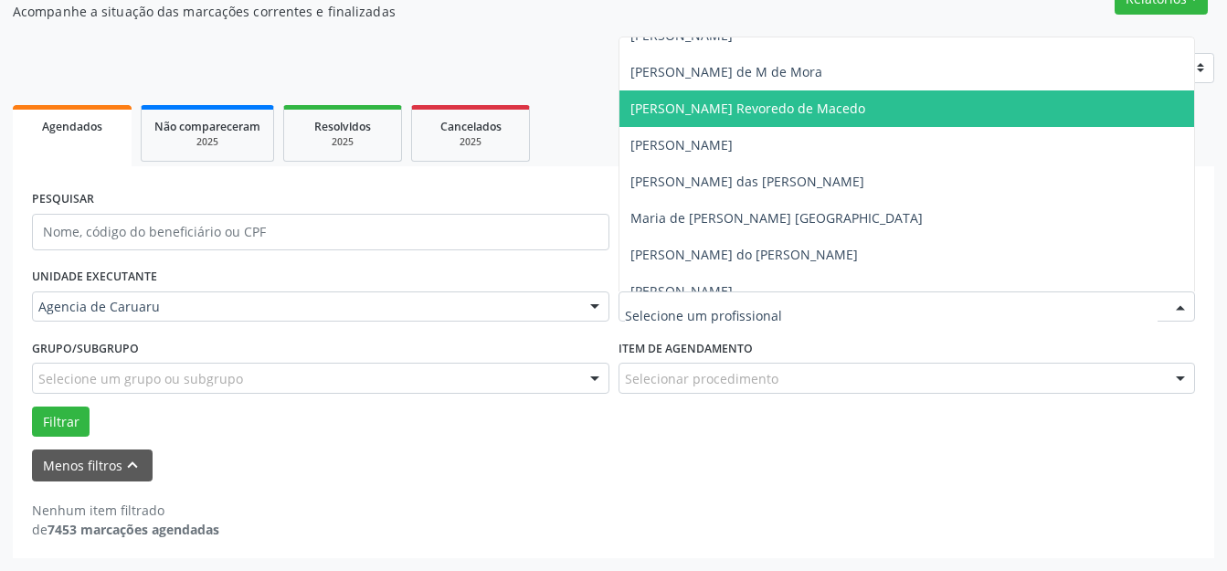
click at [725, 123] on span "[PERSON_NAME] Revoredo de Macedo" at bounding box center [906, 108] width 575 height 37
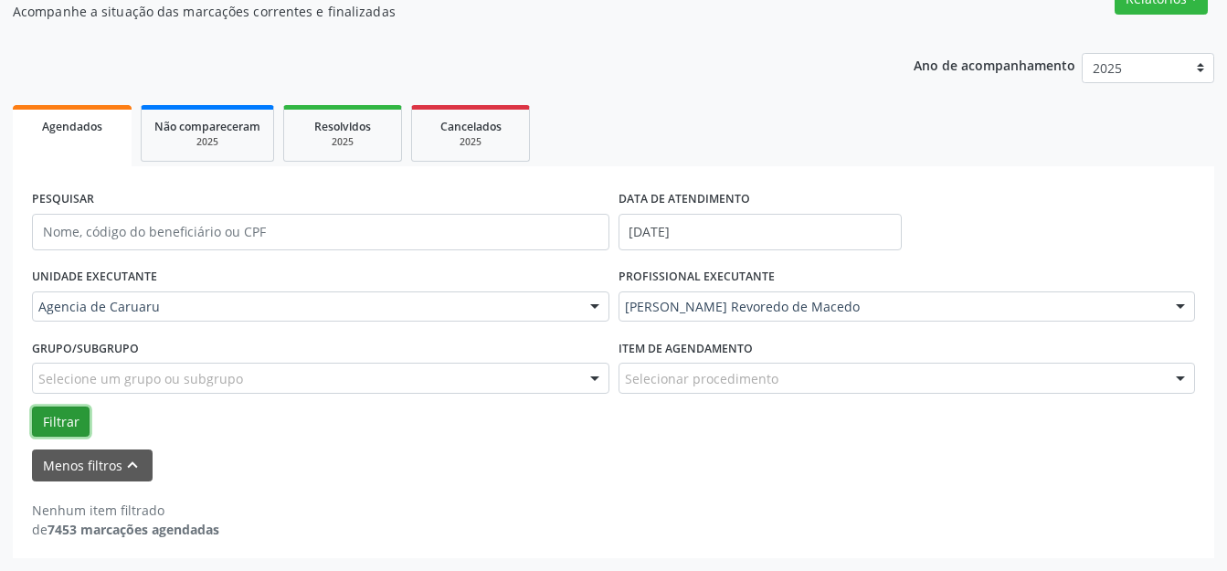
click at [71, 408] on button "Filtrar" at bounding box center [61, 421] width 58 height 31
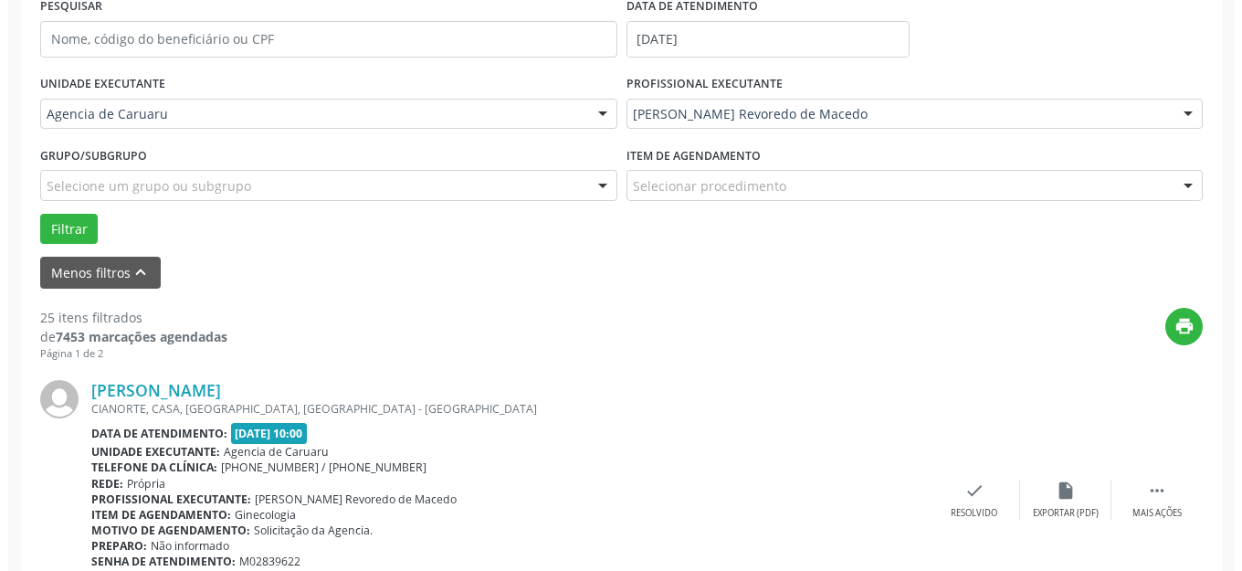
scroll to position [635, 0]
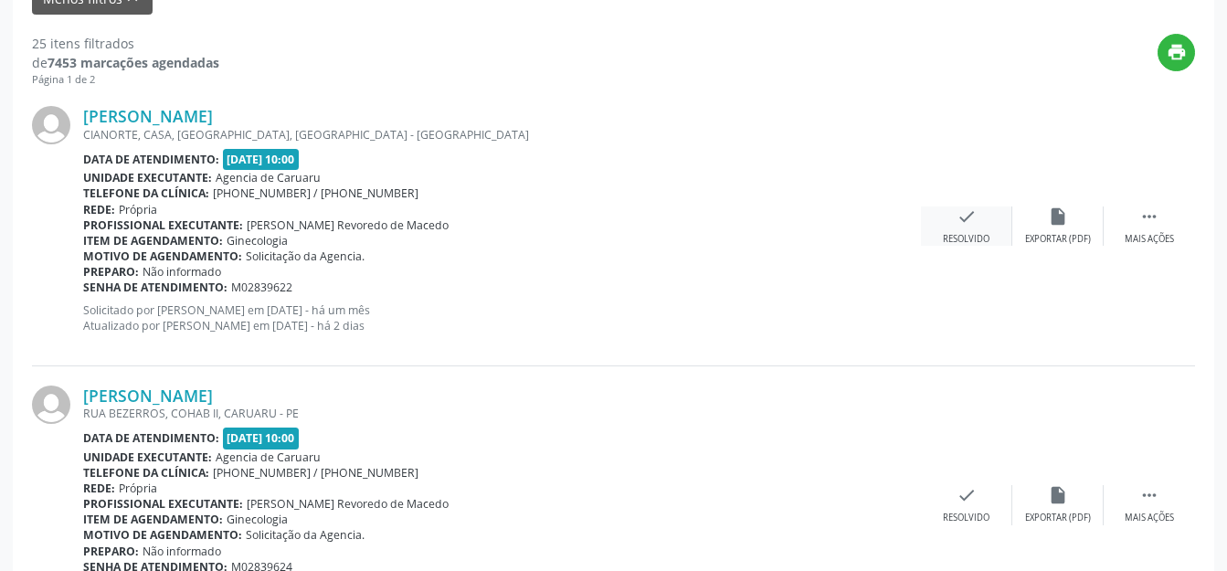
click at [977, 230] on div "check Resolvido" at bounding box center [966, 225] width 91 height 39
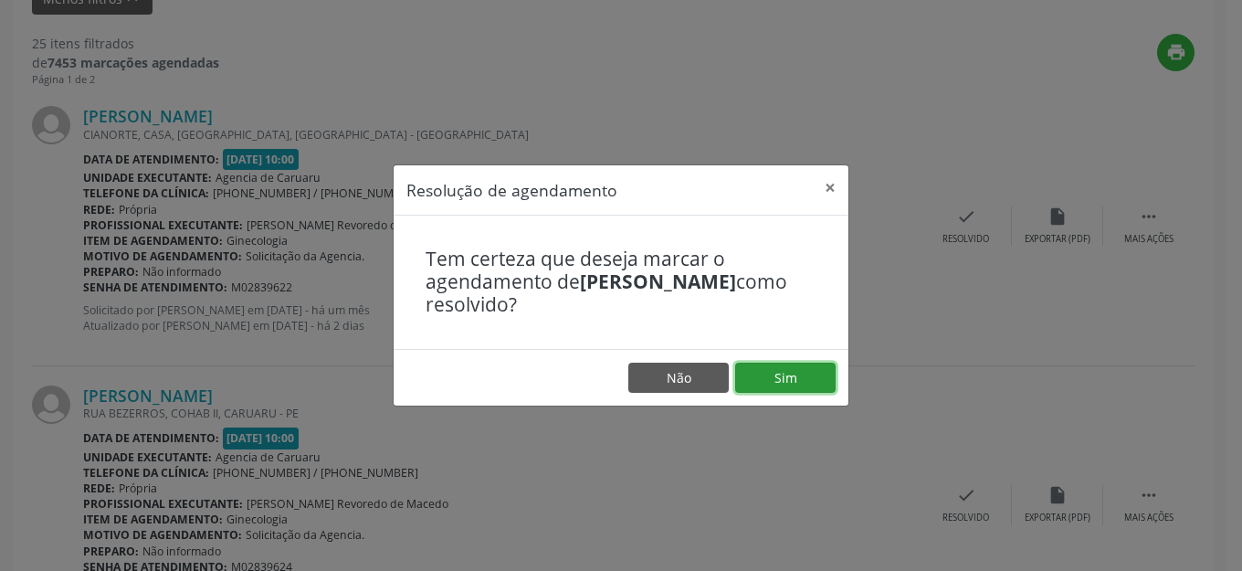
click at [775, 394] on button "Sim" at bounding box center [785, 378] width 100 height 31
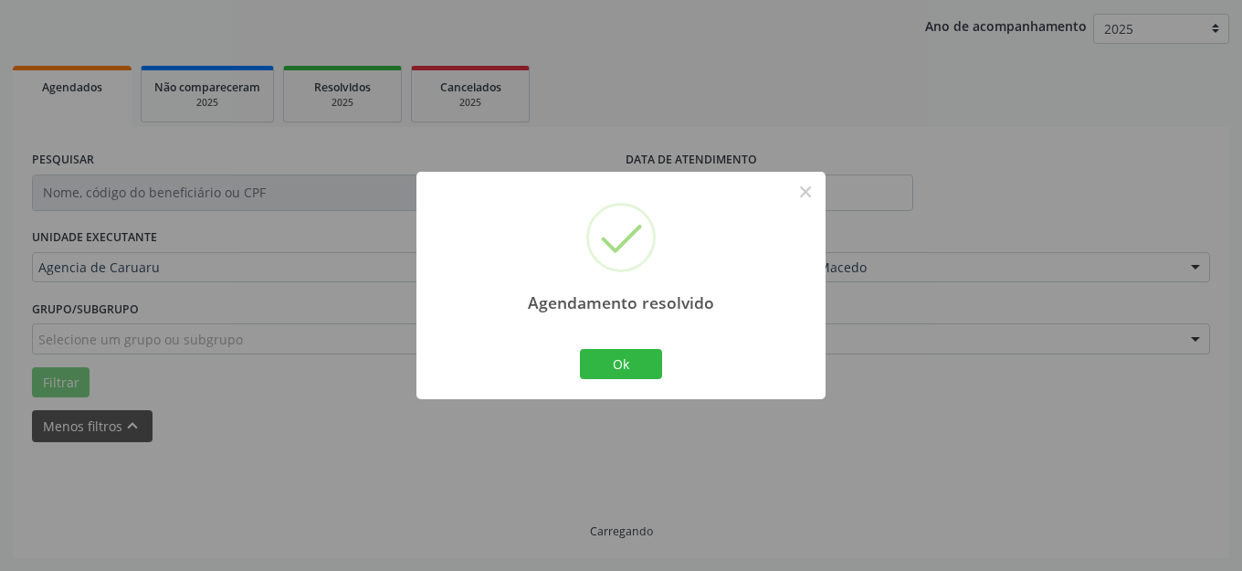
click at [633, 374] on button "Ok" at bounding box center [621, 364] width 82 height 31
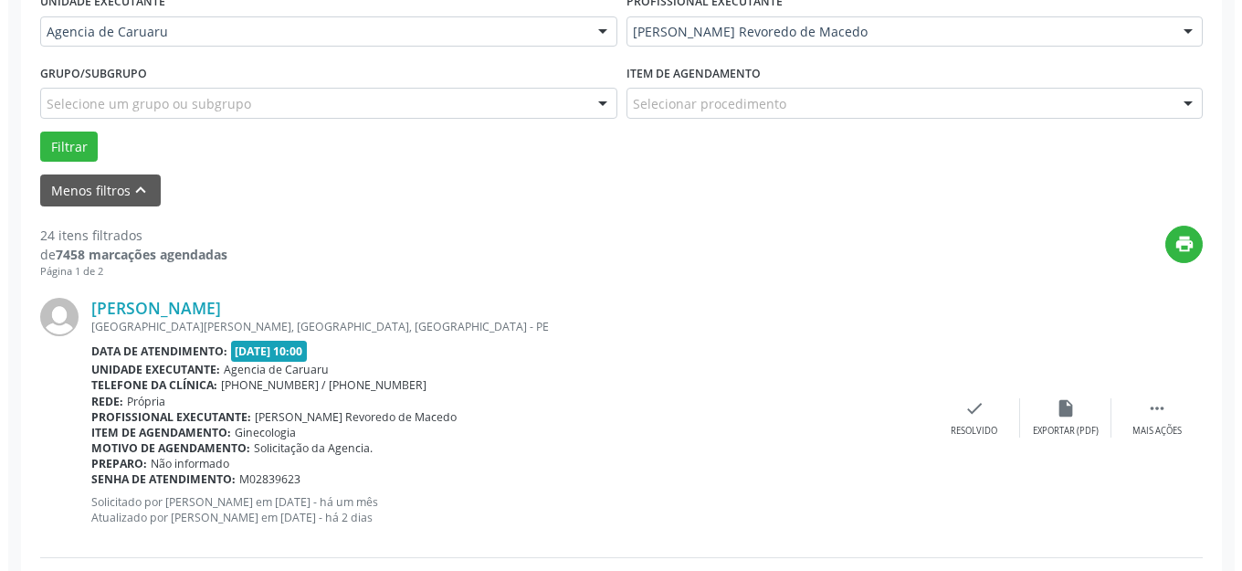
scroll to position [481, 0]
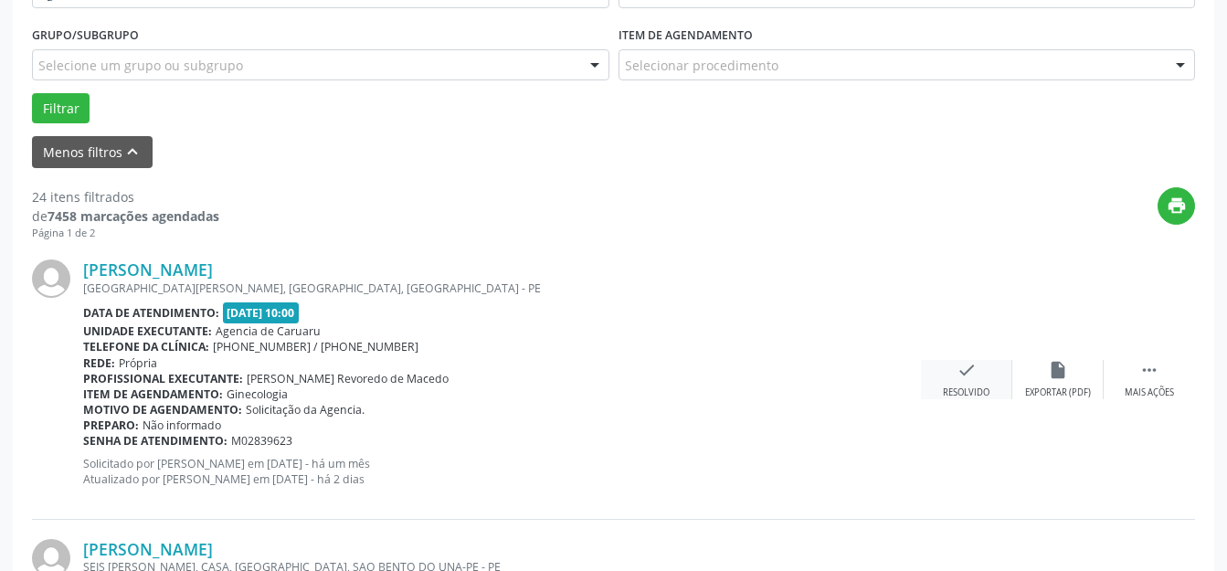
click at [961, 399] on div "Resolvido" at bounding box center [966, 392] width 47 height 13
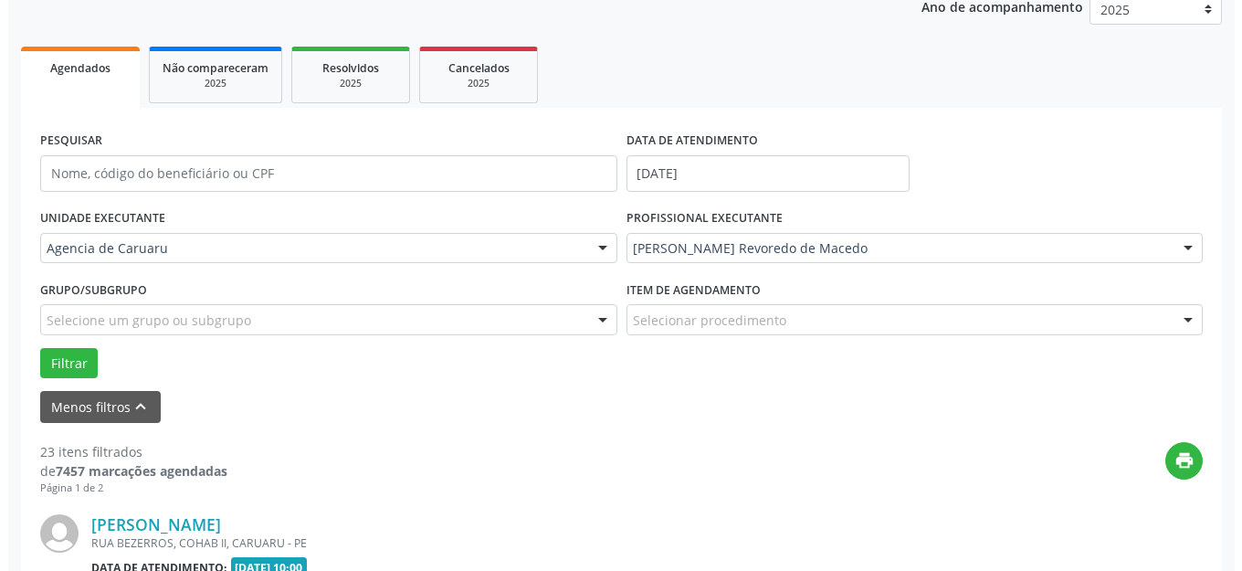
scroll to position [592, 0]
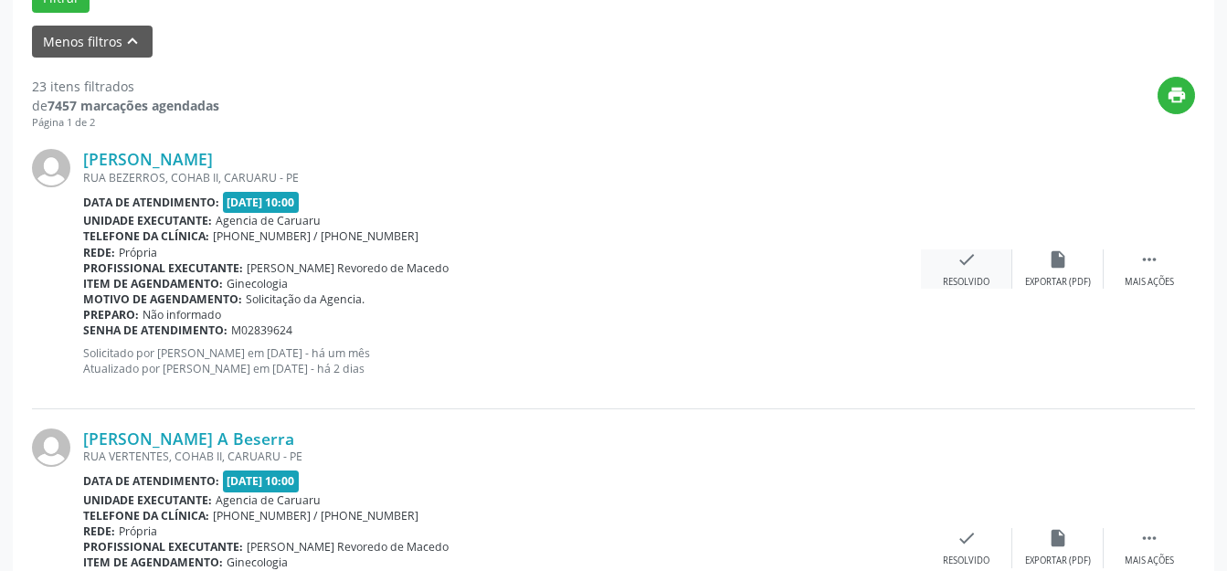
click at [961, 262] on icon "check" at bounding box center [966, 259] width 20 height 20
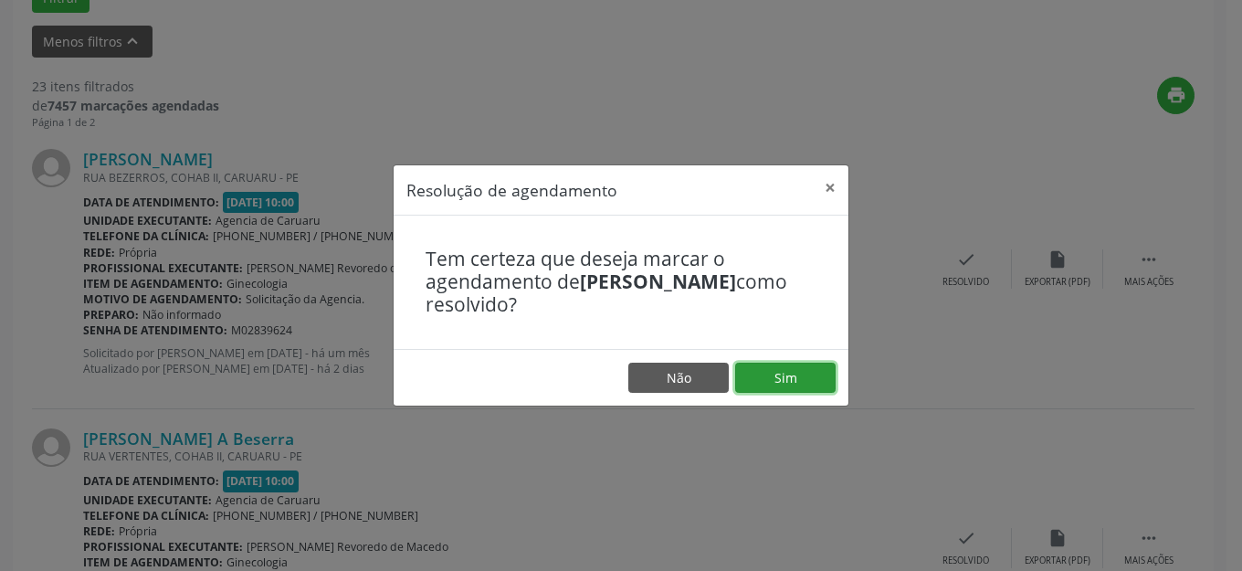
click at [780, 393] on button "Sim" at bounding box center [785, 378] width 100 height 31
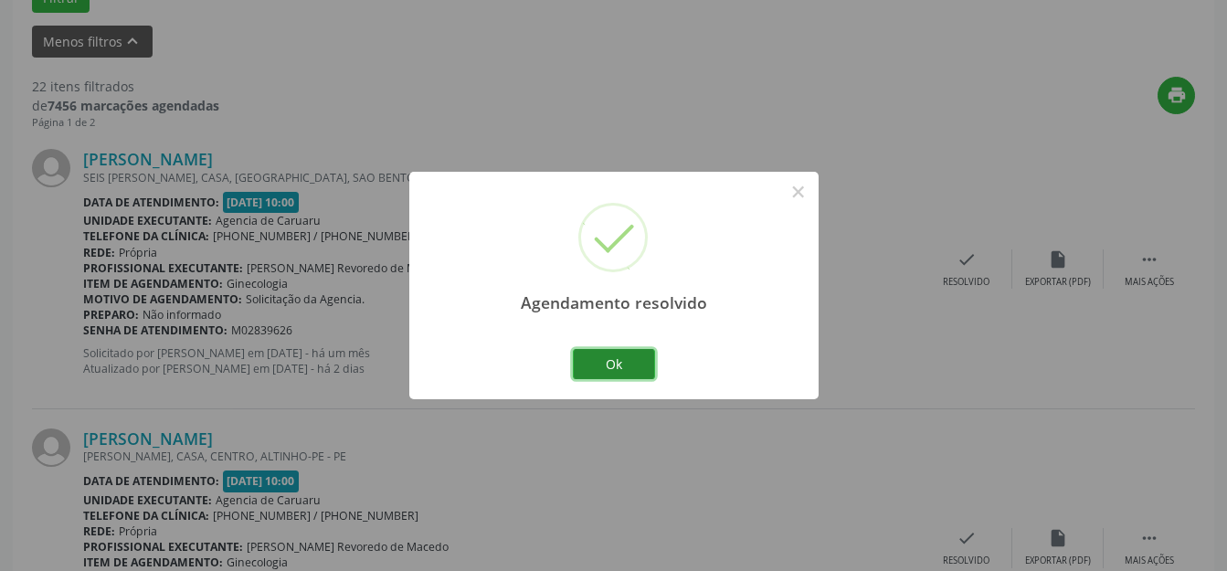
click at [624, 366] on button "Ok" at bounding box center [614, 364] width 82 height 31
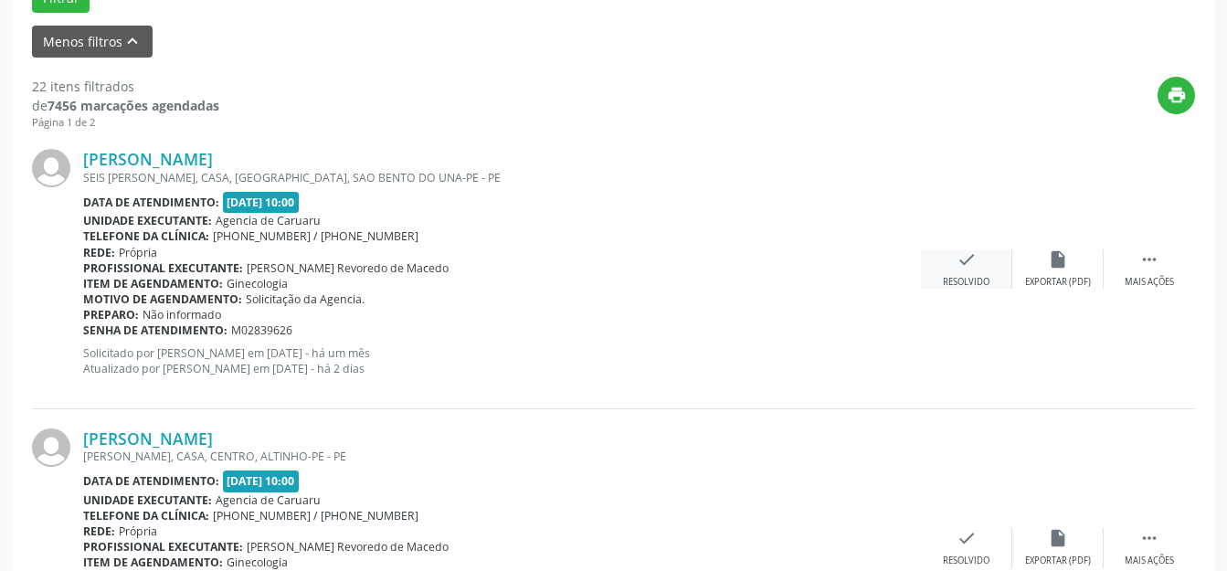
click at [982, 273] on div "check Resolvido" at bounding box center [966, 268] width 91 height 39
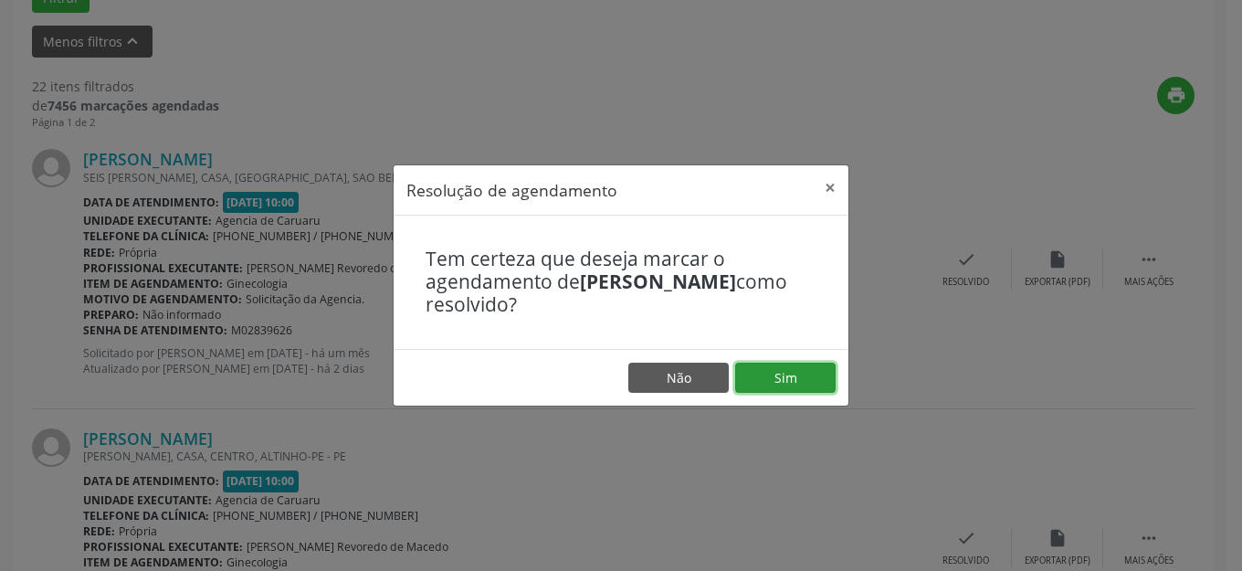
click at [771, 366] on button "Sim" at bounding box center [785, 378] width 100 height 31
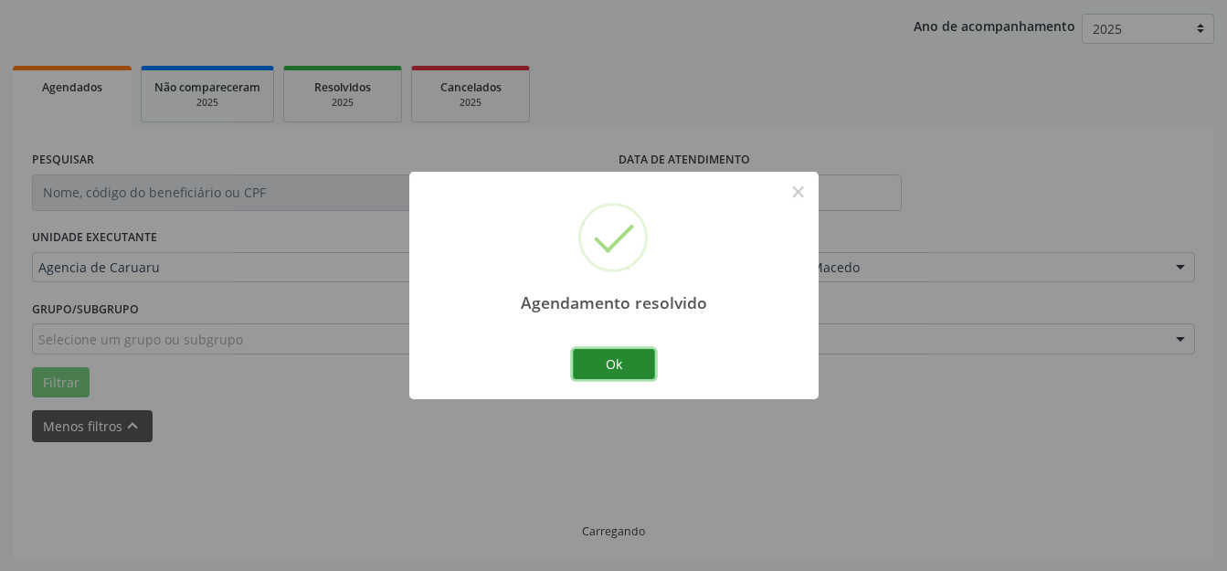
scroll to position [227, 0]
click at [616, 359] on button "Ok" at bounding box center [614, 364] width 82 height 31
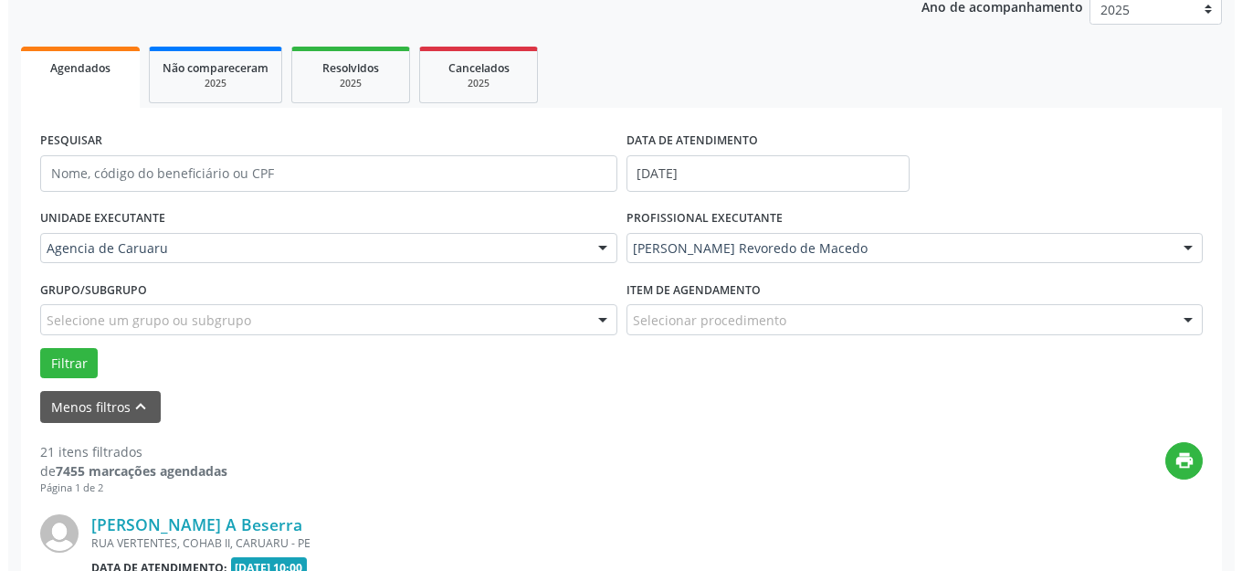
scroll to position [500, 0]
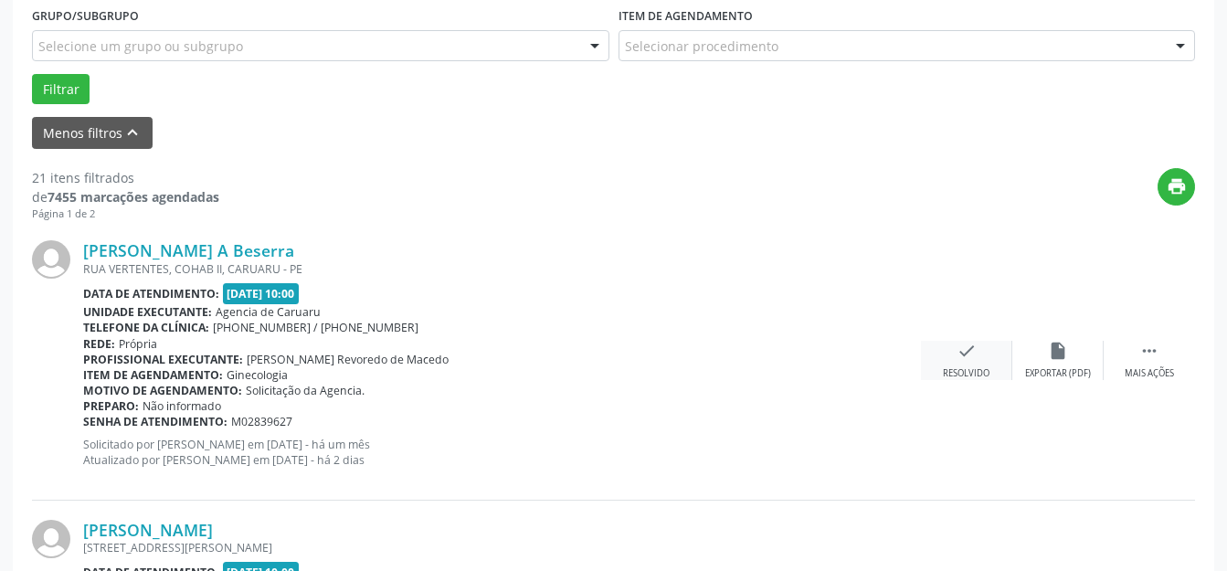
click at [986, 380] on div "Resolvido" at bounding box center [966, 373] width 47 height 13
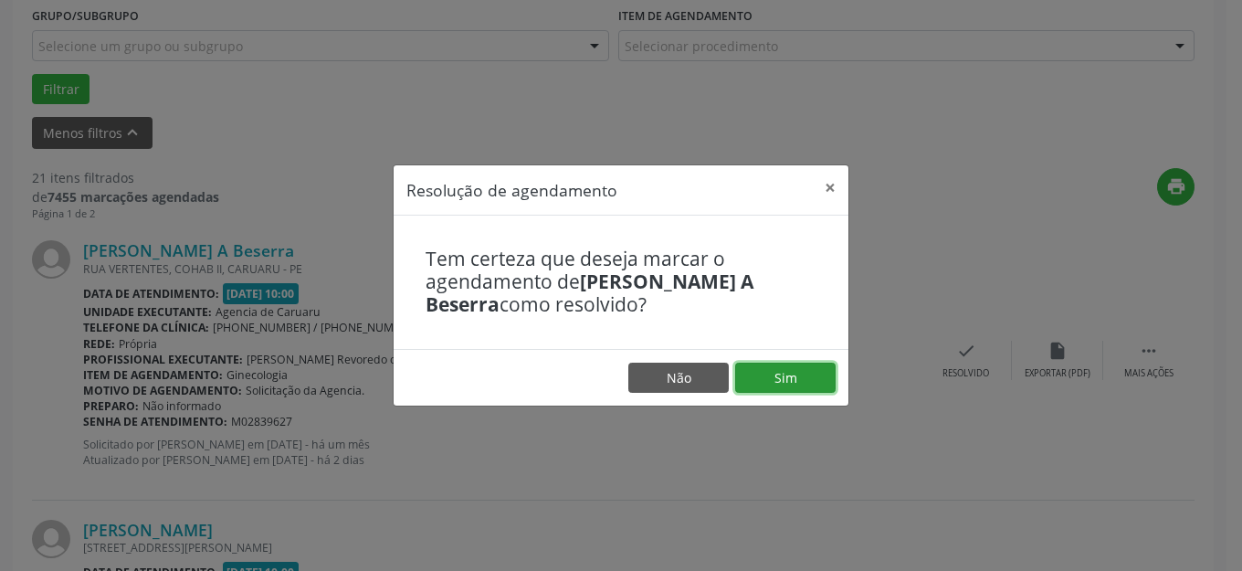
click at [758, 373] on button "Sim" at bounding box center [785, 378] width 100 height 31
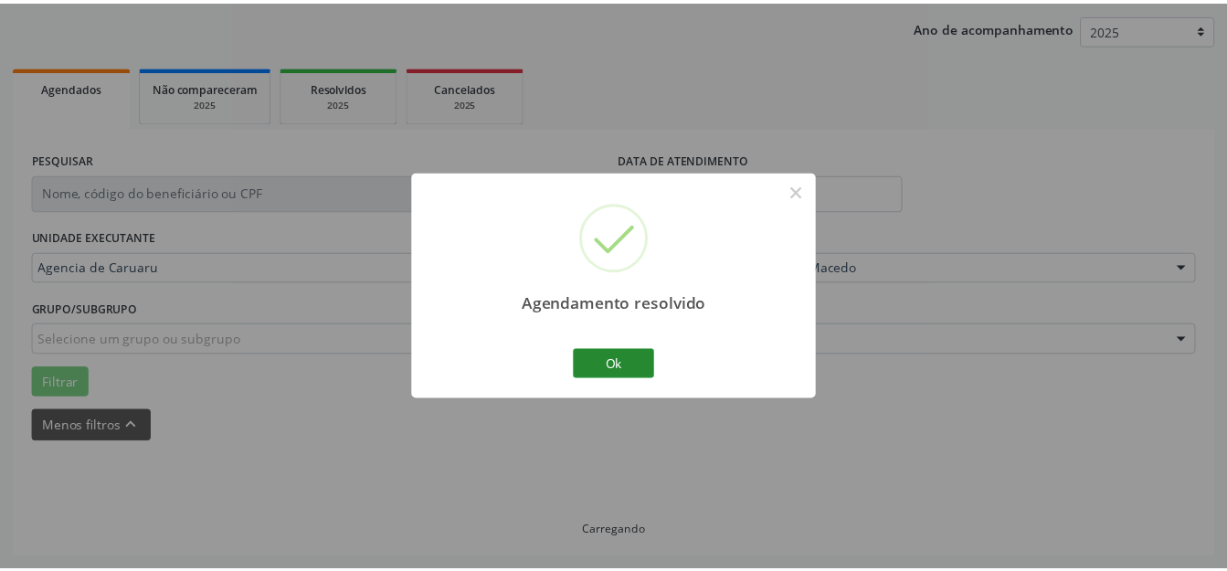
scroll to position [207, 0]
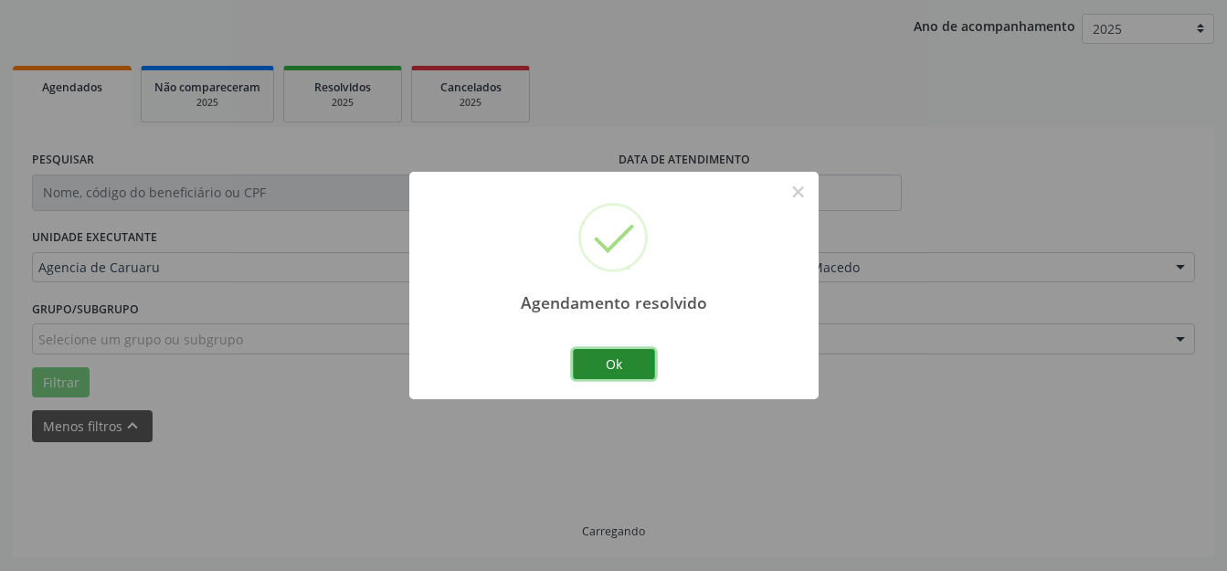
click at [614, 363] on button "Ok" at bounding box center [614, 364] width 82 height 31
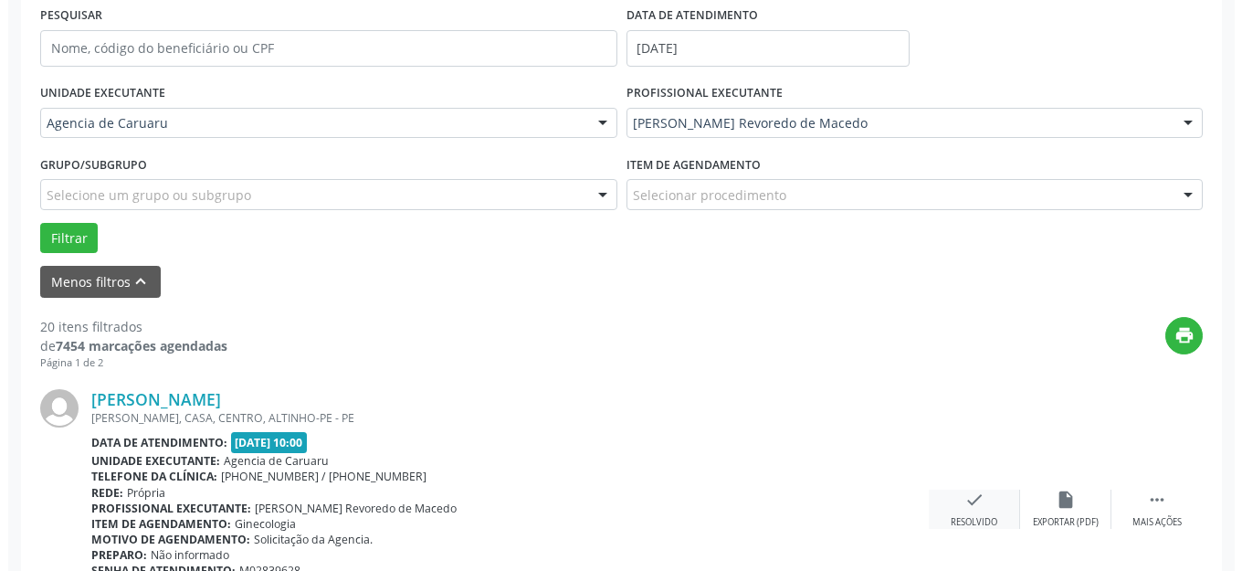
scroll to position [409, 0]
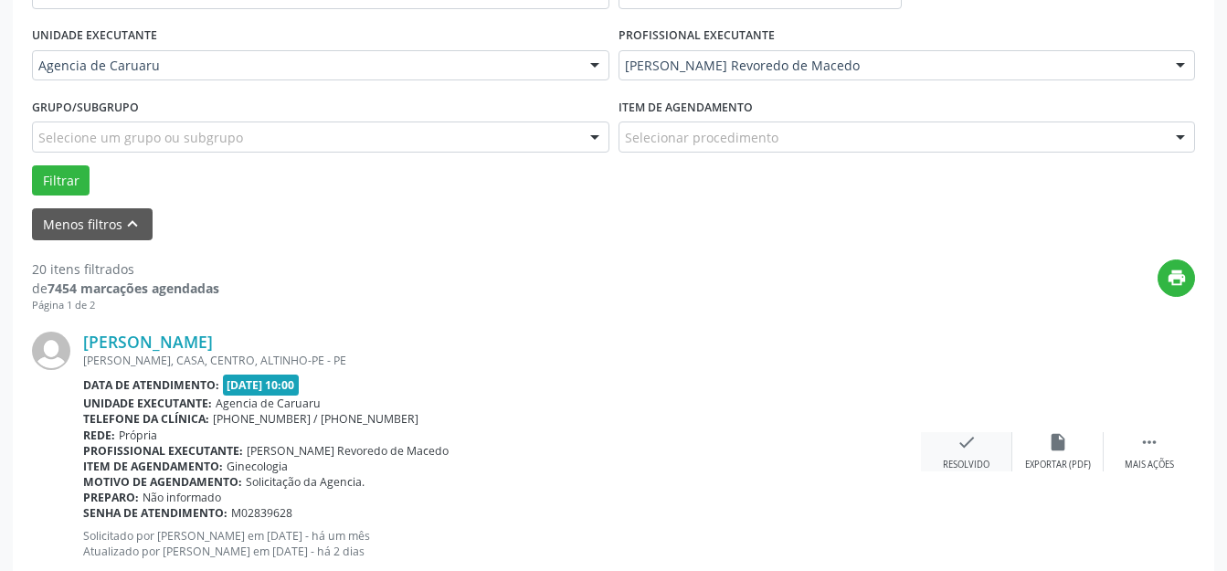
click at [985, 449] on div "check Resolvido" at bounding box center [966, 451] width 91 height 39
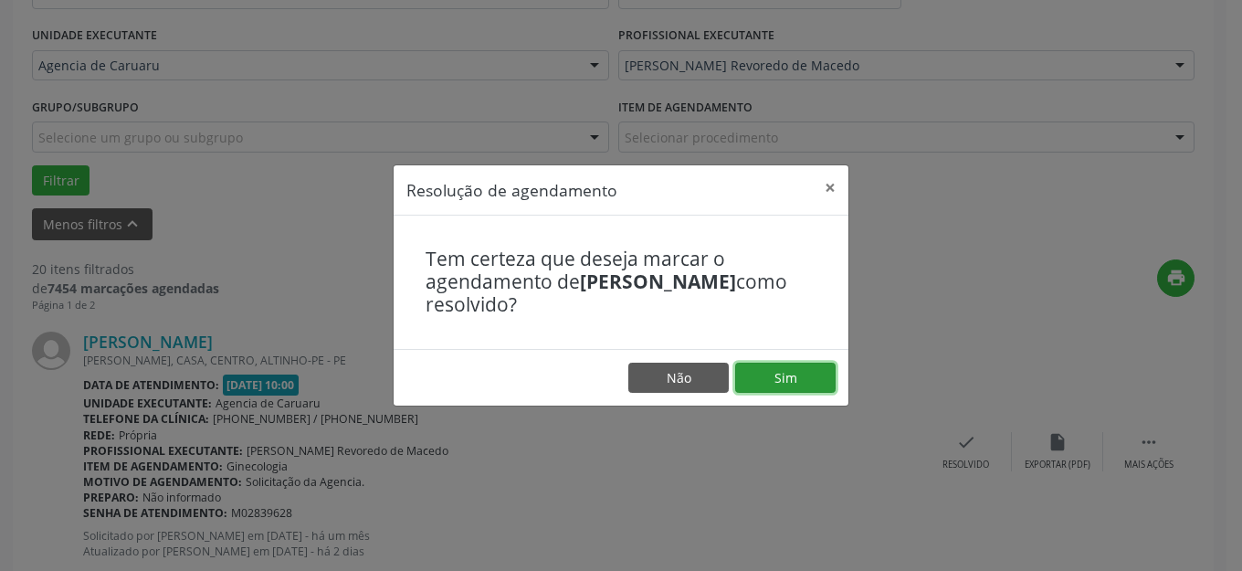
click at [800, 381] on button "Sim" at bounding box center [785, 378] width 100 height 31
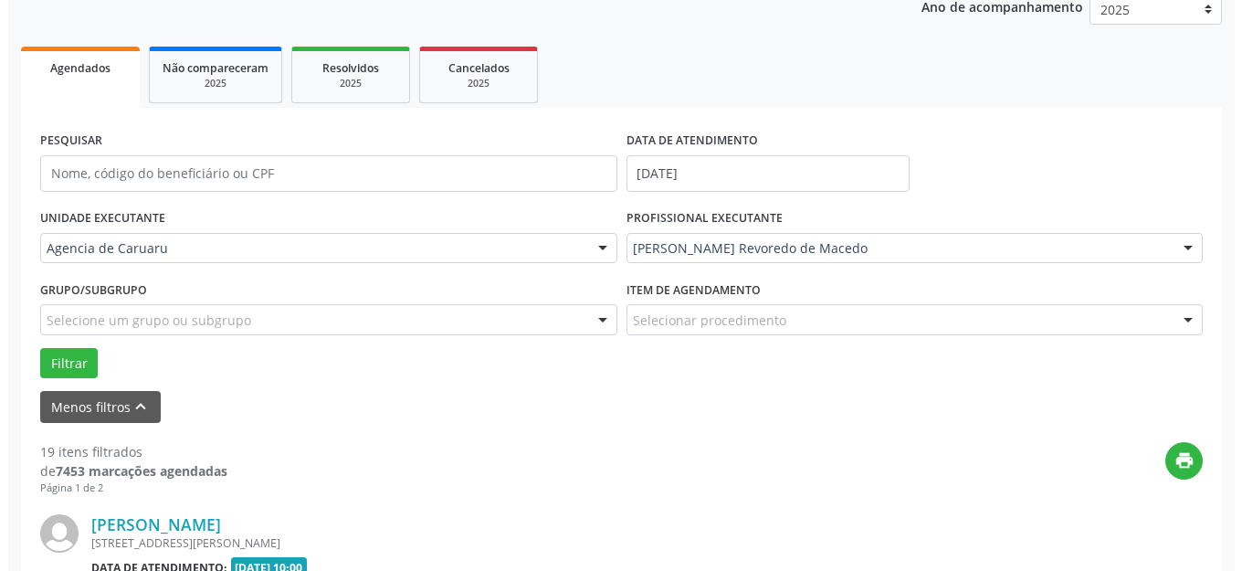
scroll to position [592, 0]
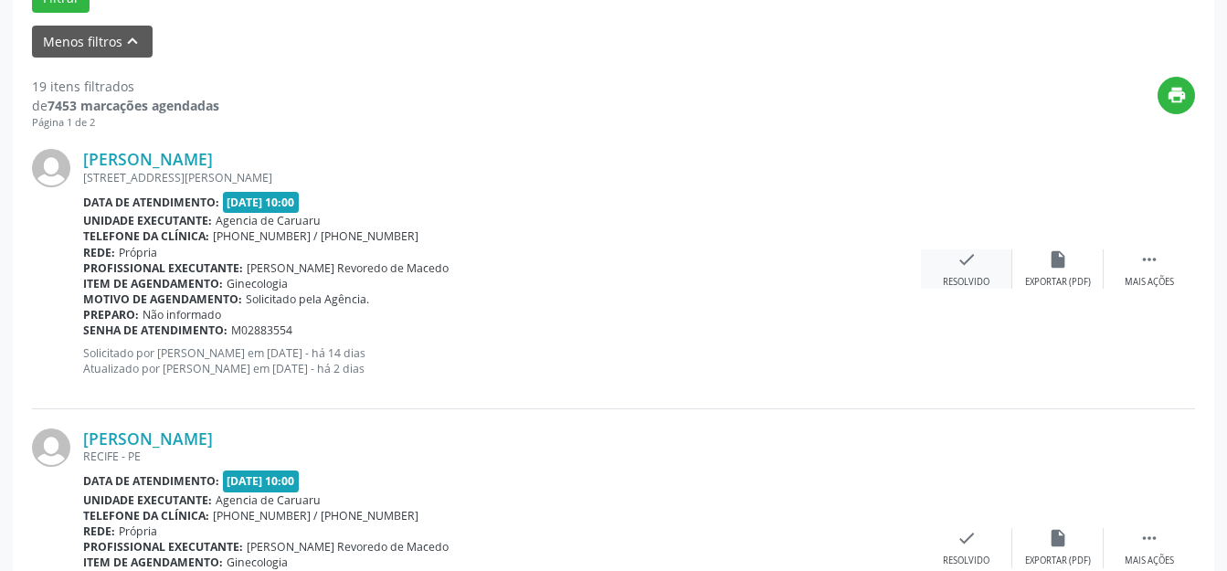
click at [979, 260] on div "check Resolvido" at bounding box center [966, 268] width 91 height 39
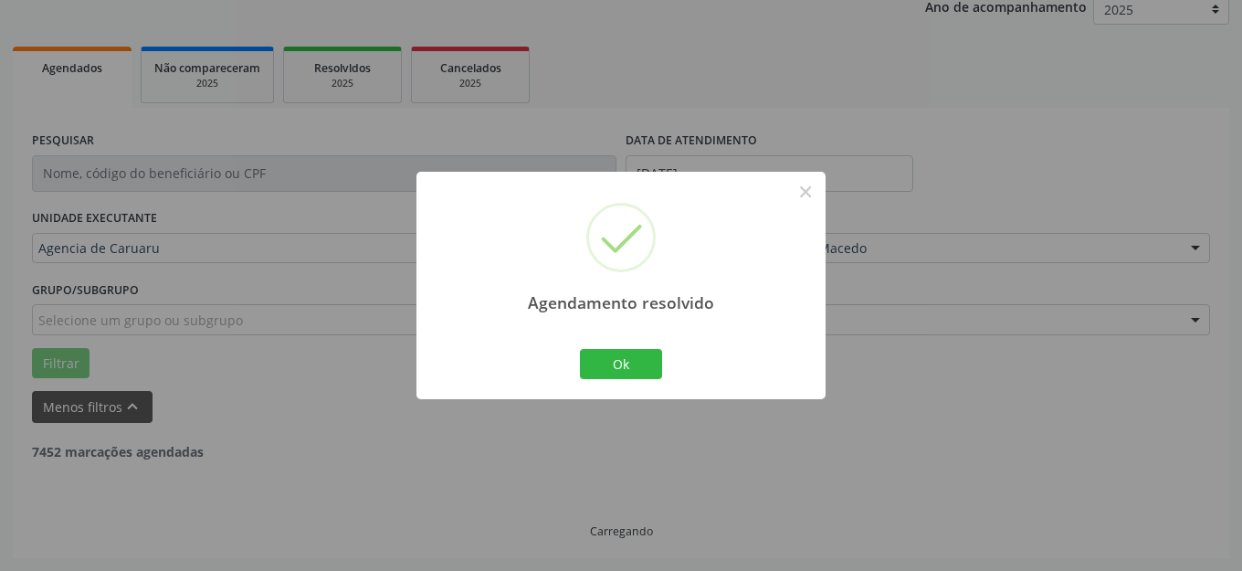
click at [664, 370] on div "Agendamento resolvido × Ok Cancel" at bounding box center [620, 285] width 409 height 227
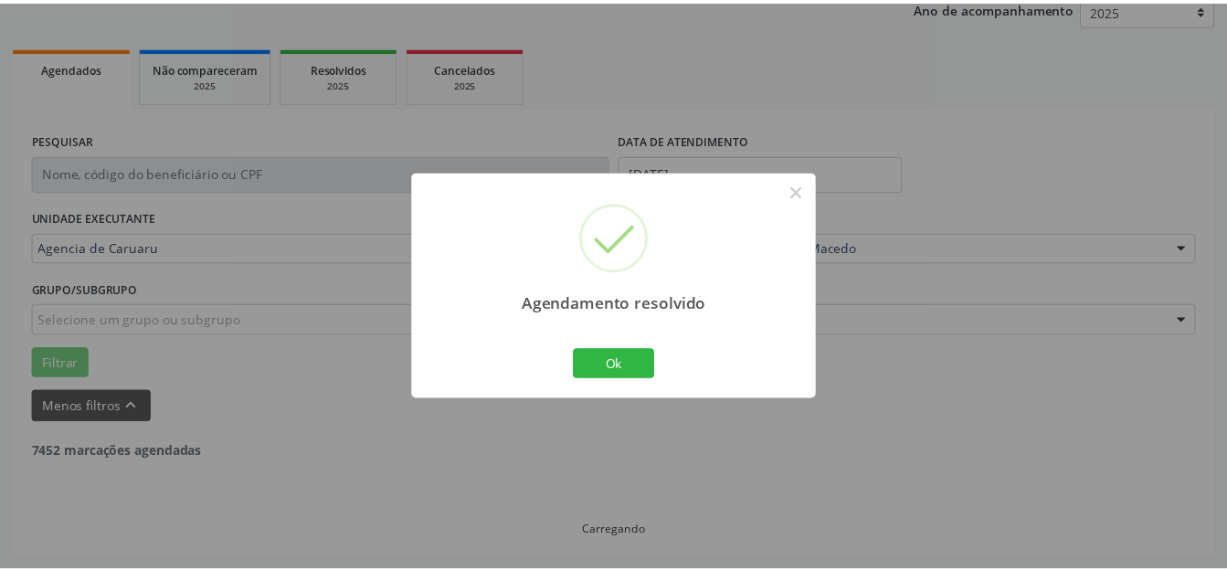
scroll to position [227, 0]
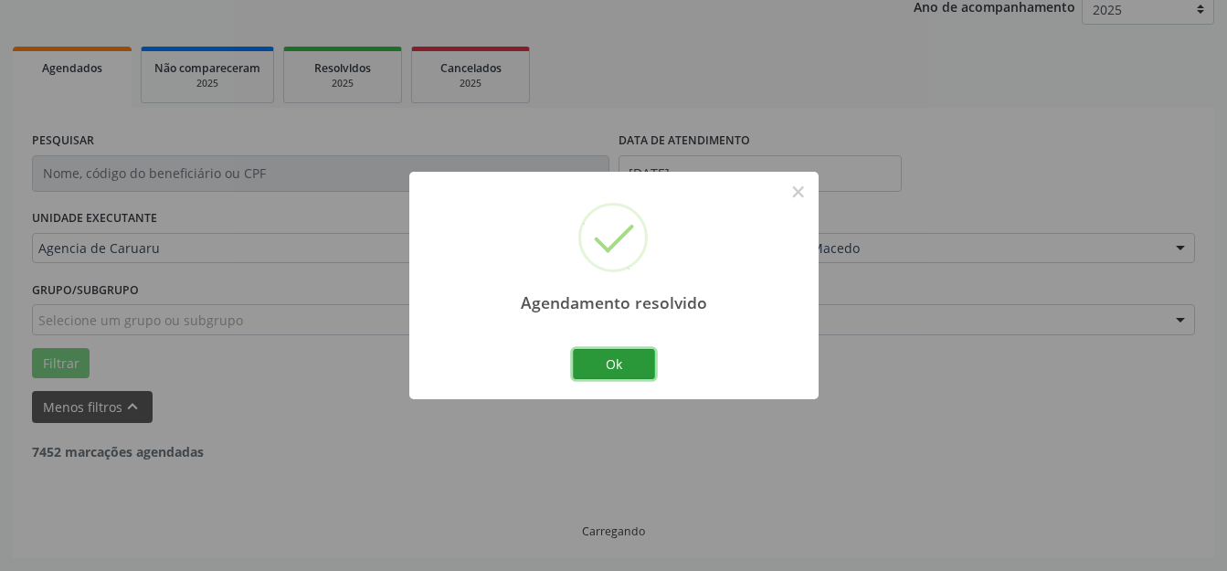
click at [607, 357] on button "Ok" at bounding box center [614, 364] width 82 height 31
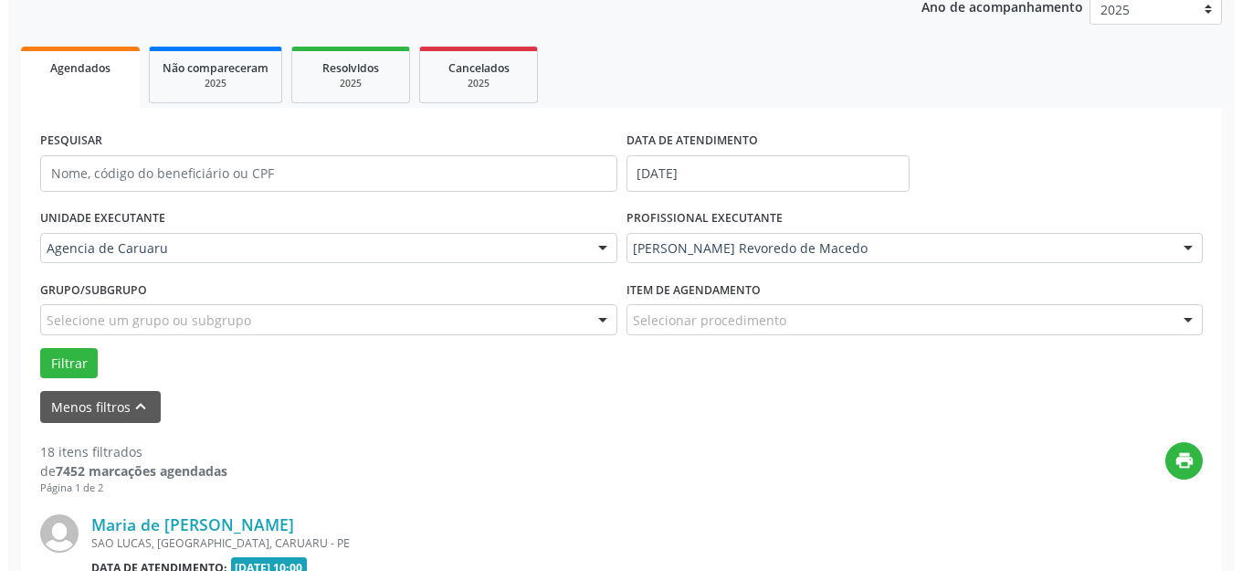
scroll to position [500, 0]
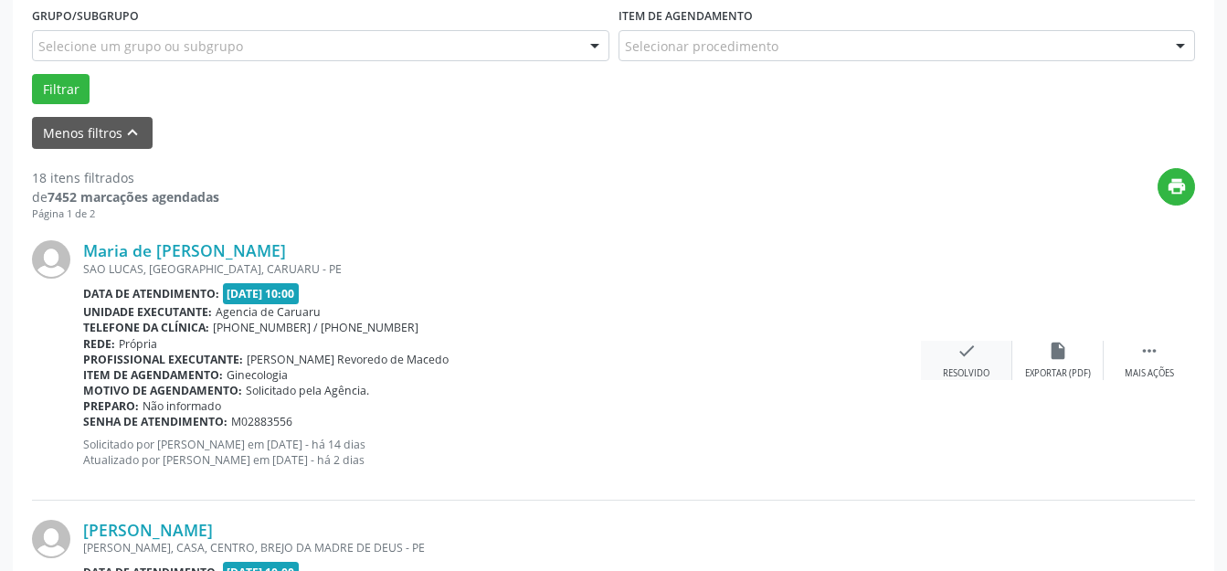
click at [978, 371] on div "Resolvido" at bounding box center [966, 373] width 47 height 13
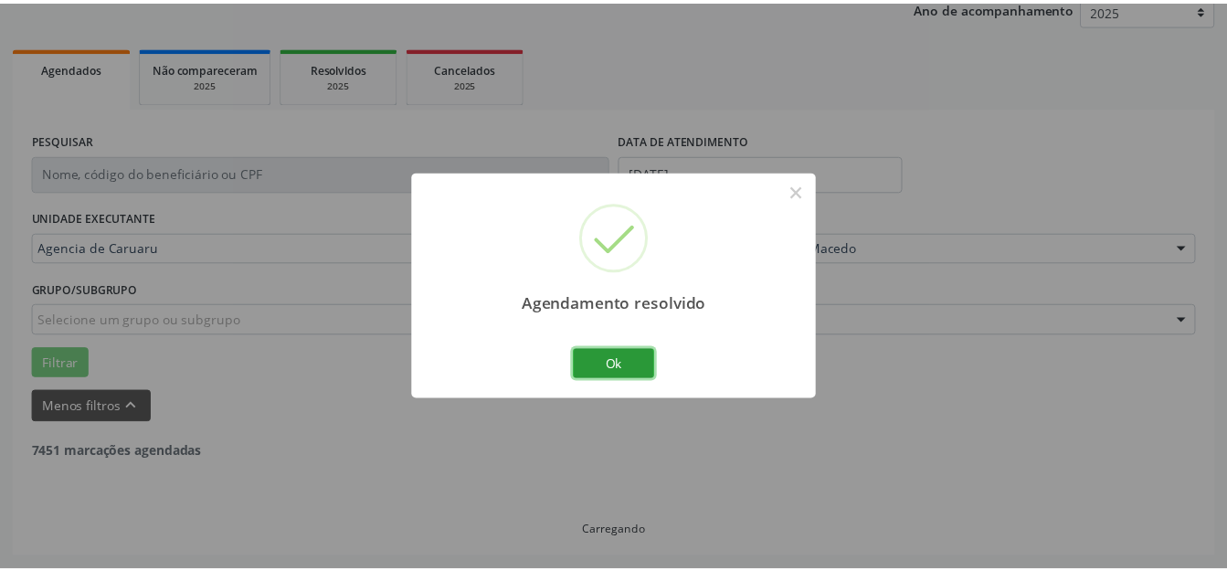
scroll to position [227, 0]
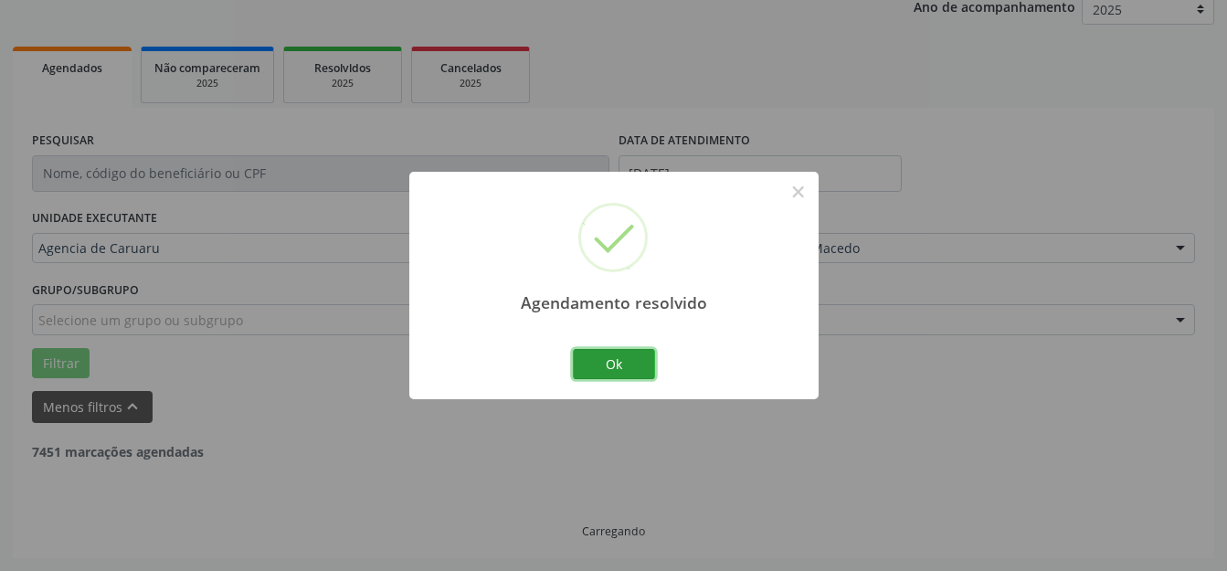
click at [620, 363] on button "Ok" at bounding box center [614, 364] width 82 height 31
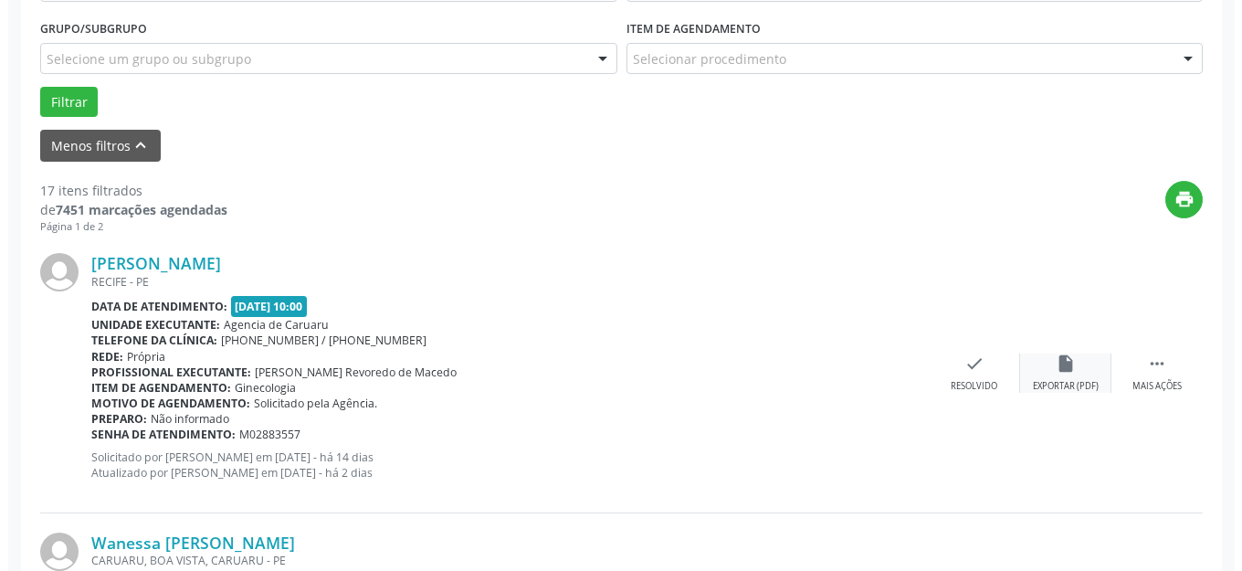
scroll to position [500, 0]
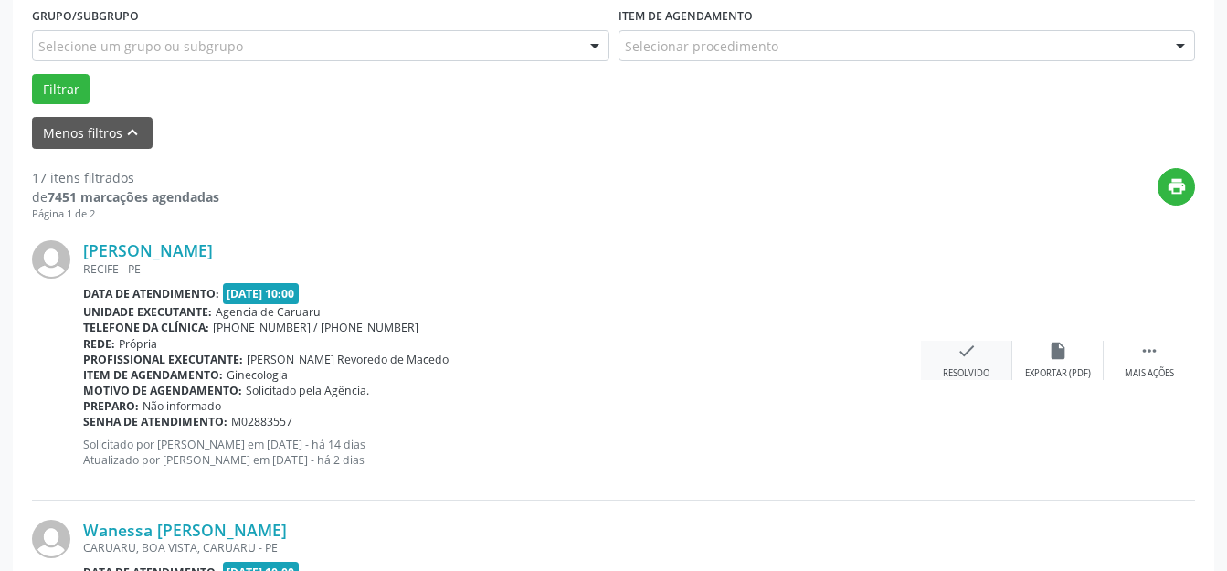
click at [983, 367] on div "Resolvido" at bounding box center [966, 373] width 47 height 13
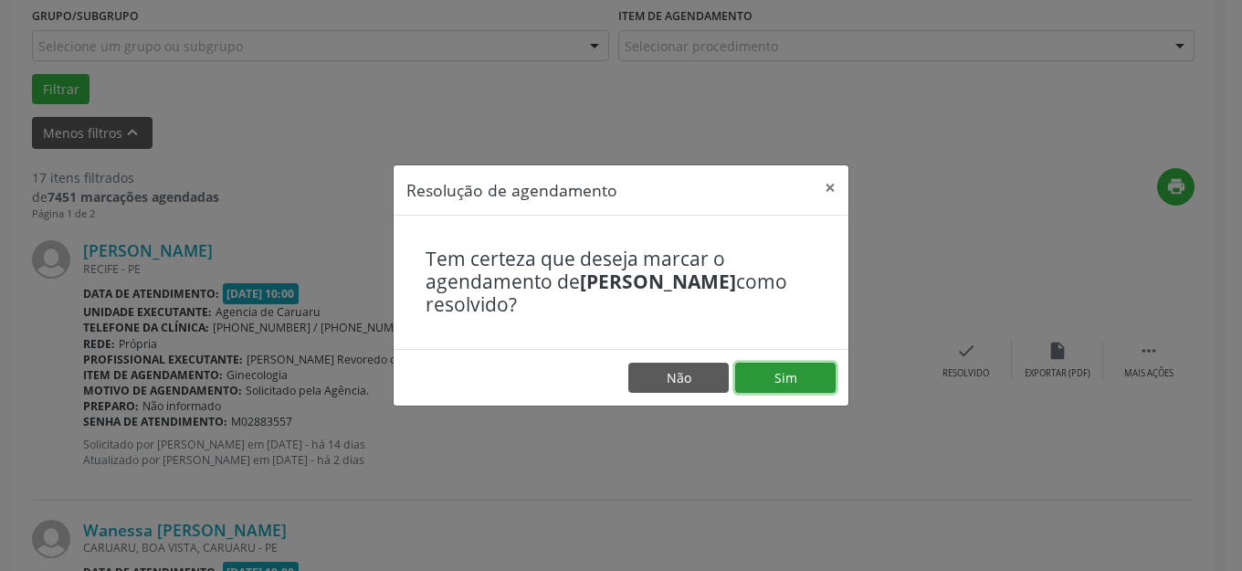
click at [774, 368] on button "Sim" at bounding box center [785, 378] width 100 height 31
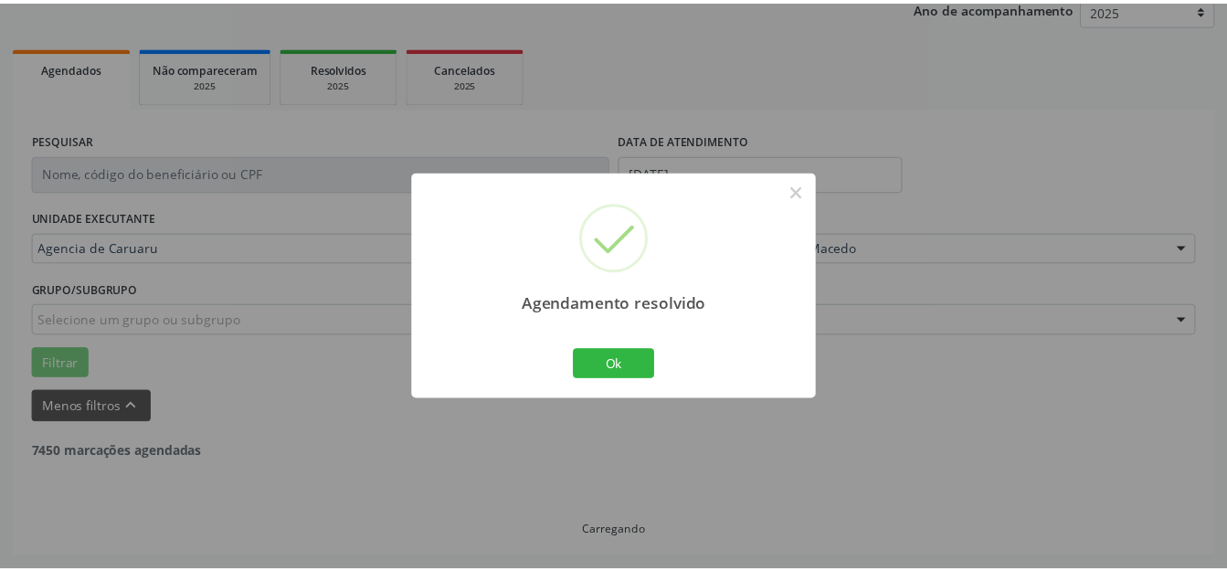
scroll to position [227, 0]
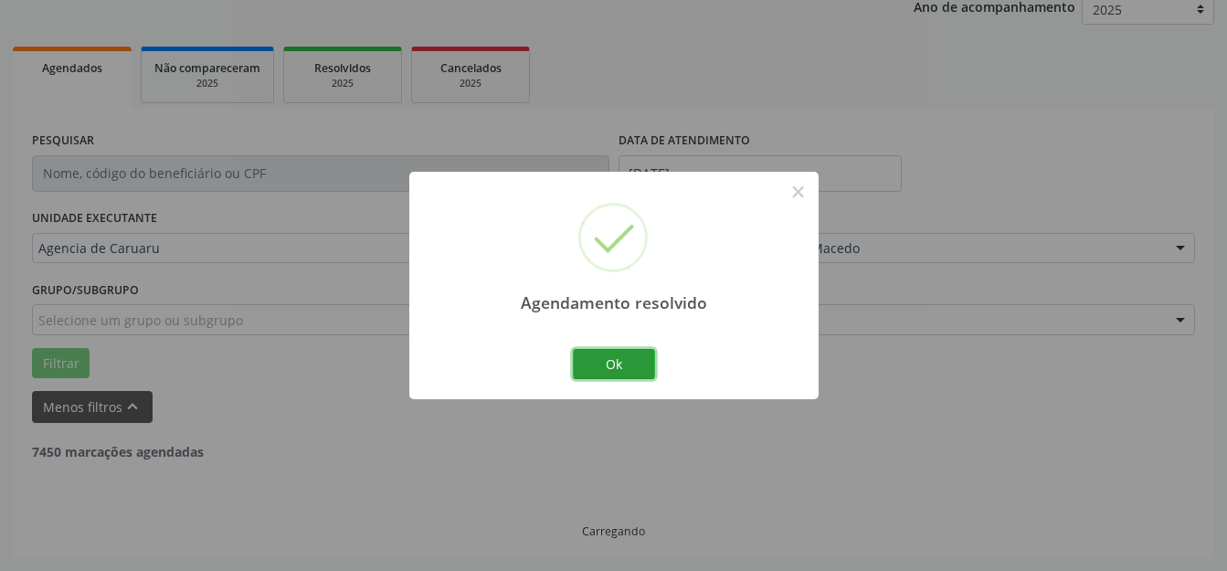
click at [643, 377] on button "Ok" at bounding box center [614, 364] width 82 height 31
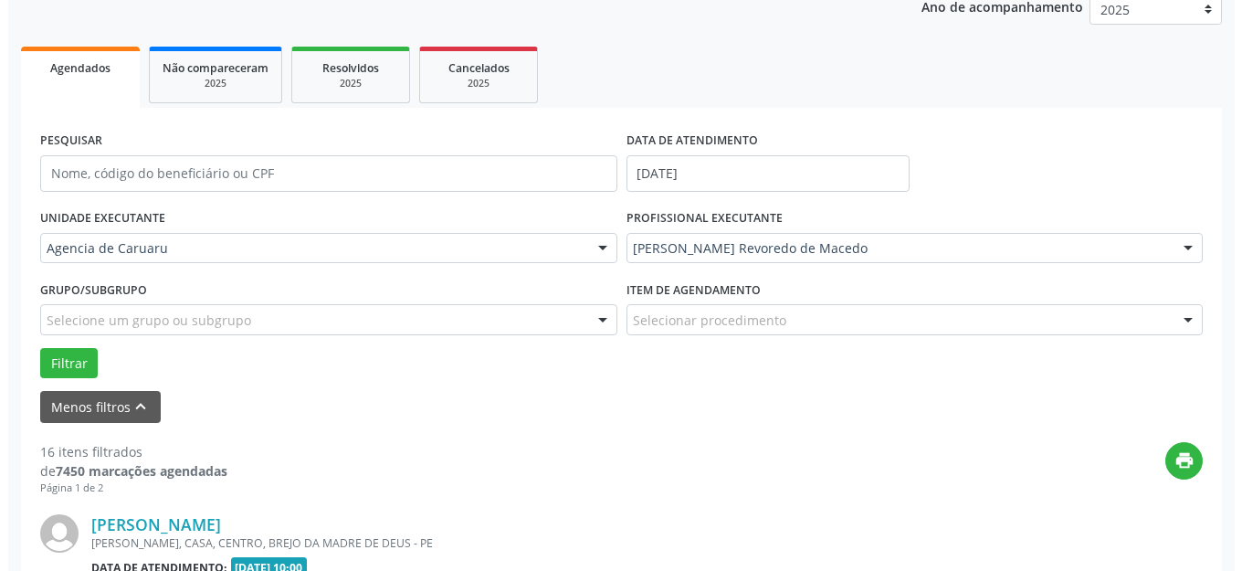
scroll to position [500, 0]
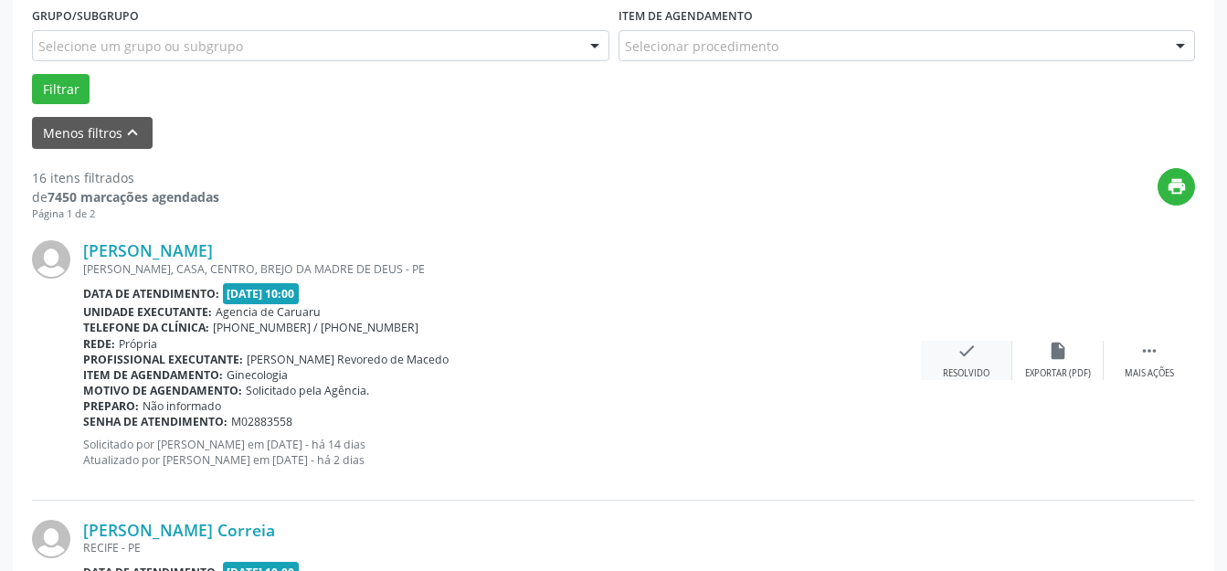
click at [978, 374] on div "Resolvido" at bounding box center [966, 373] width 47 height 13
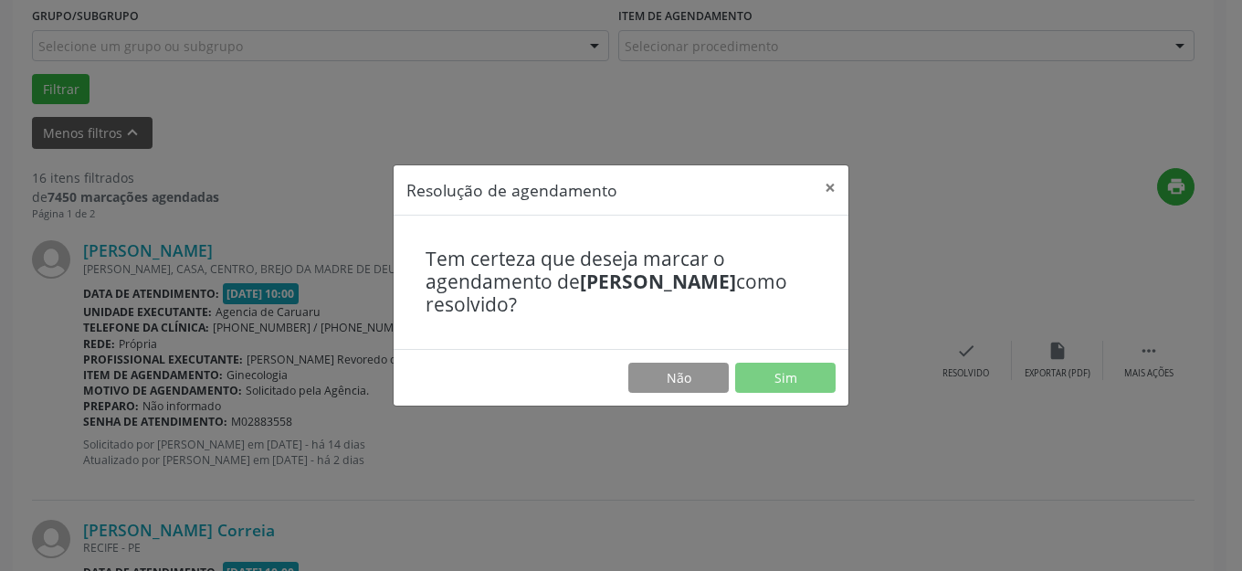
click at [840, 377] on footer "Não Sim" at bounding box center [621, 378] width 455 height 58
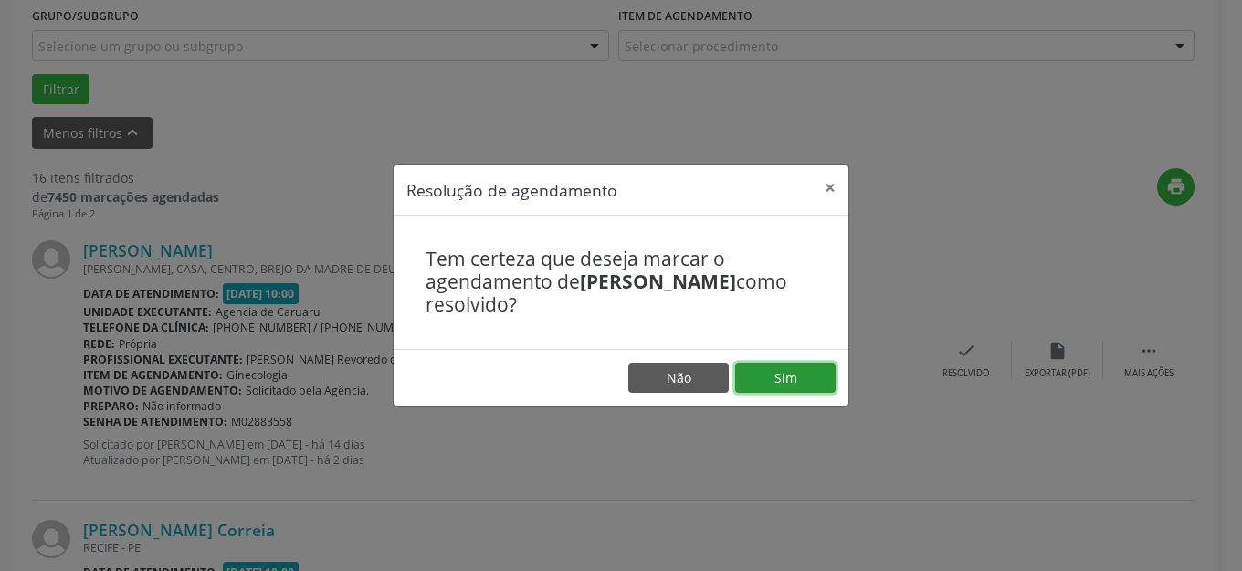
click at [820, 373] on button "Sim" at bounding box center [785, 378] width 100 height 31
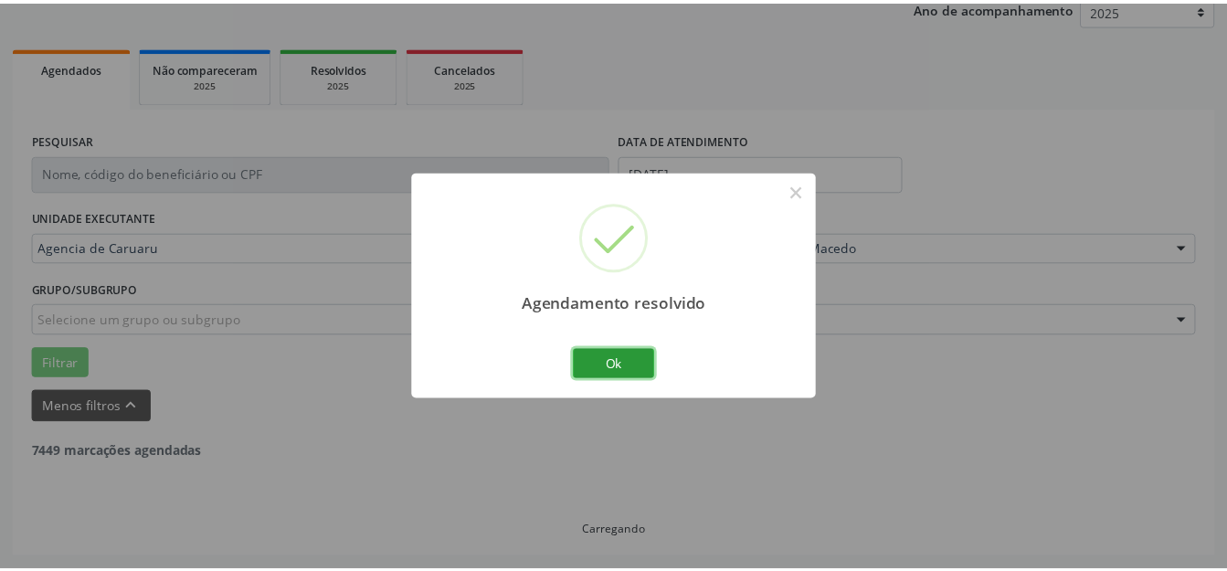
scroll to position [227, 0]
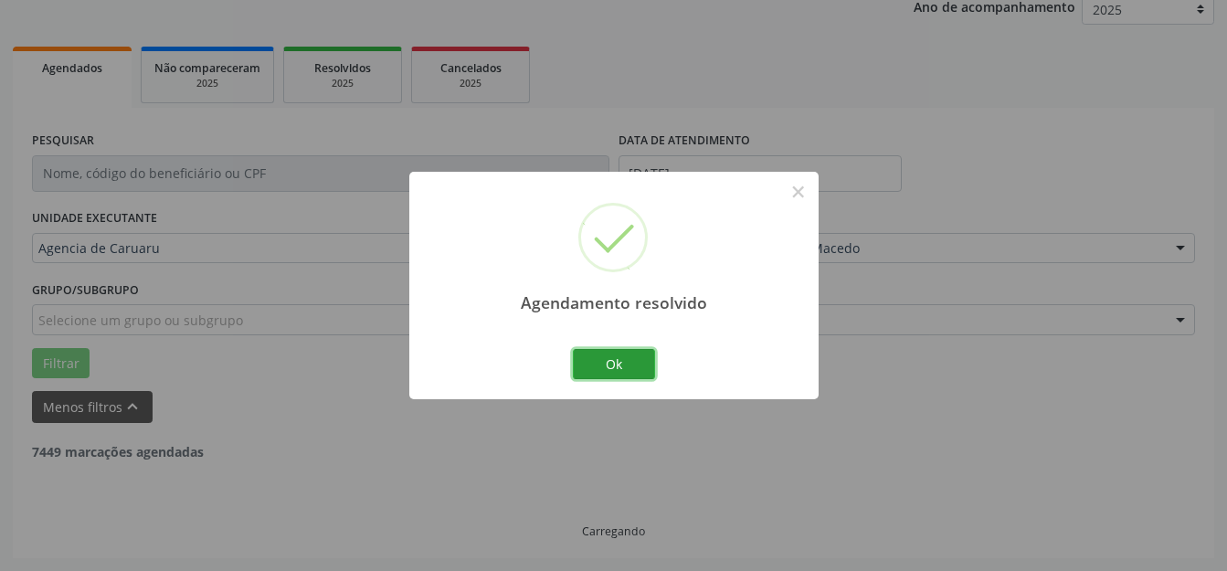
click at [653, 363] on button "Ok" at bounding box center [614, 364] width 82 height 31
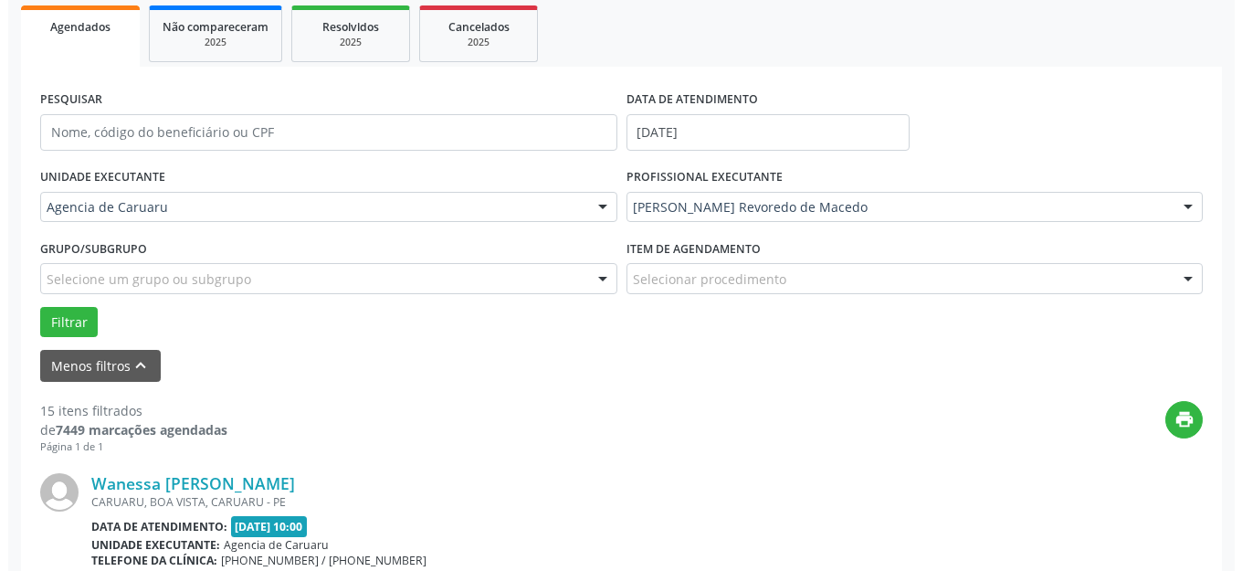
scroll to position [409, 0]
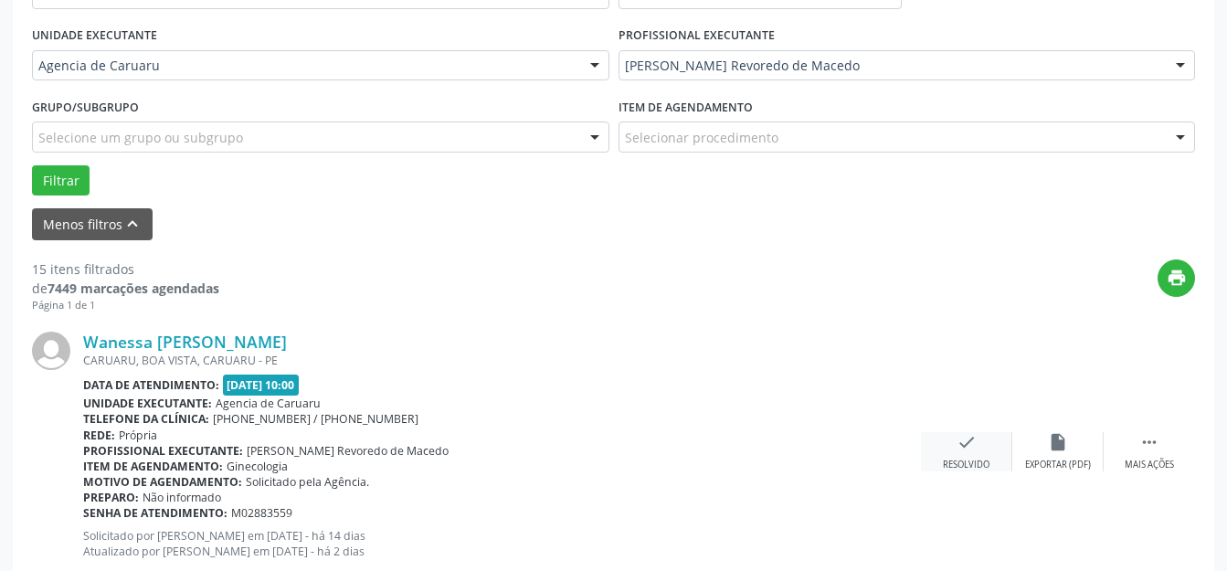
click at [965, 440] on icon "check" at bounding box center [966, 442] width 20 height 20
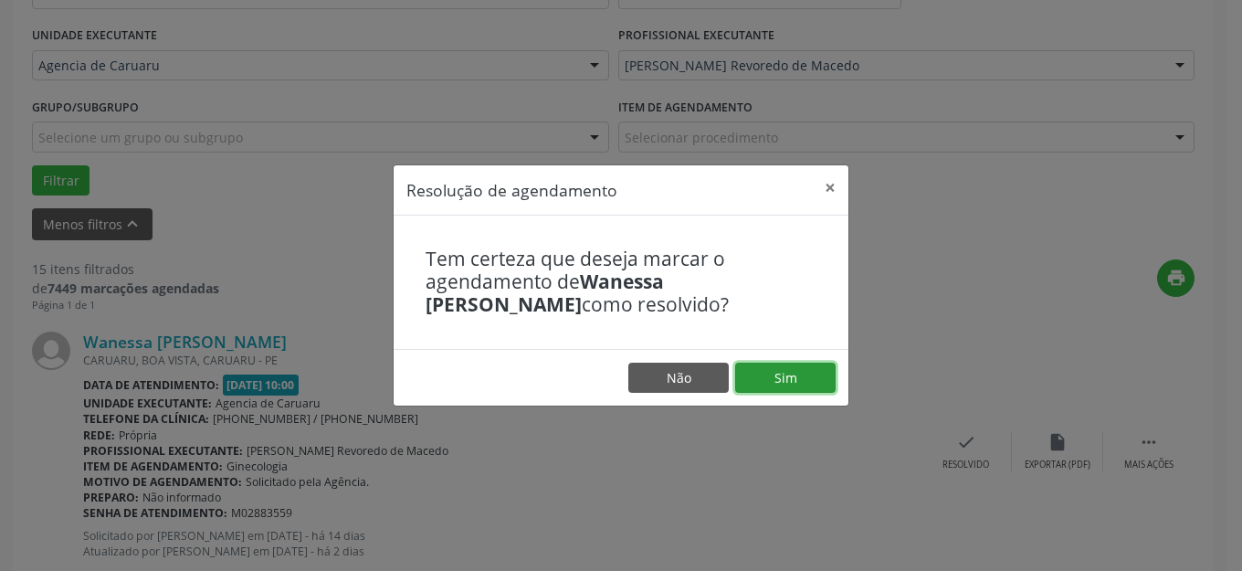
click at [792, 374] on button "Sim" at bounding box center [785, 378] width 100 height 31
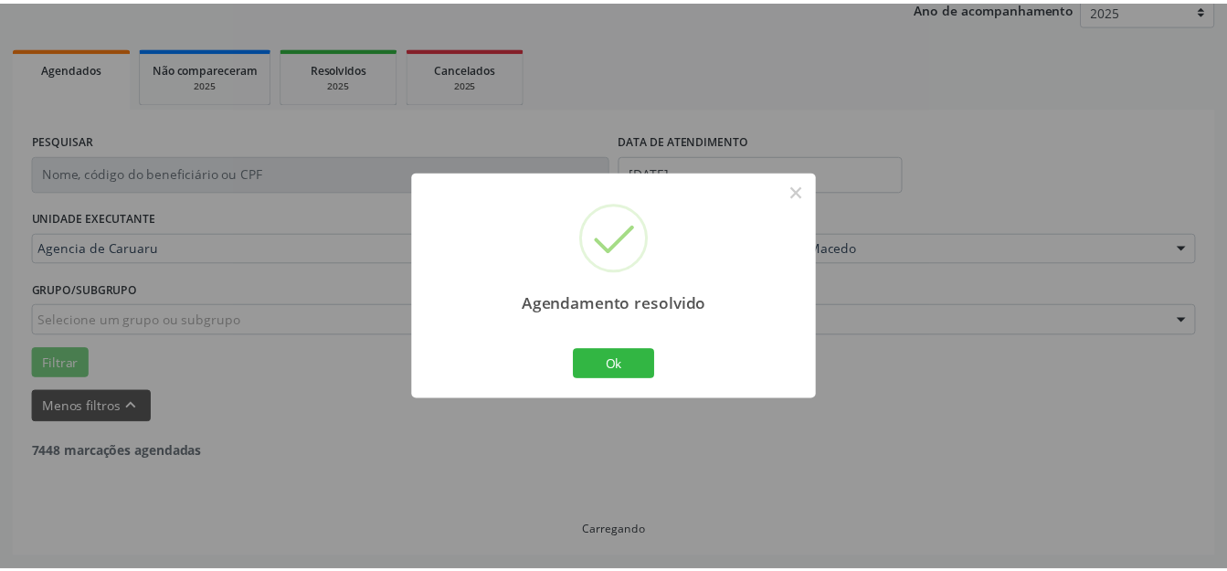
scroll to position [227, 0]
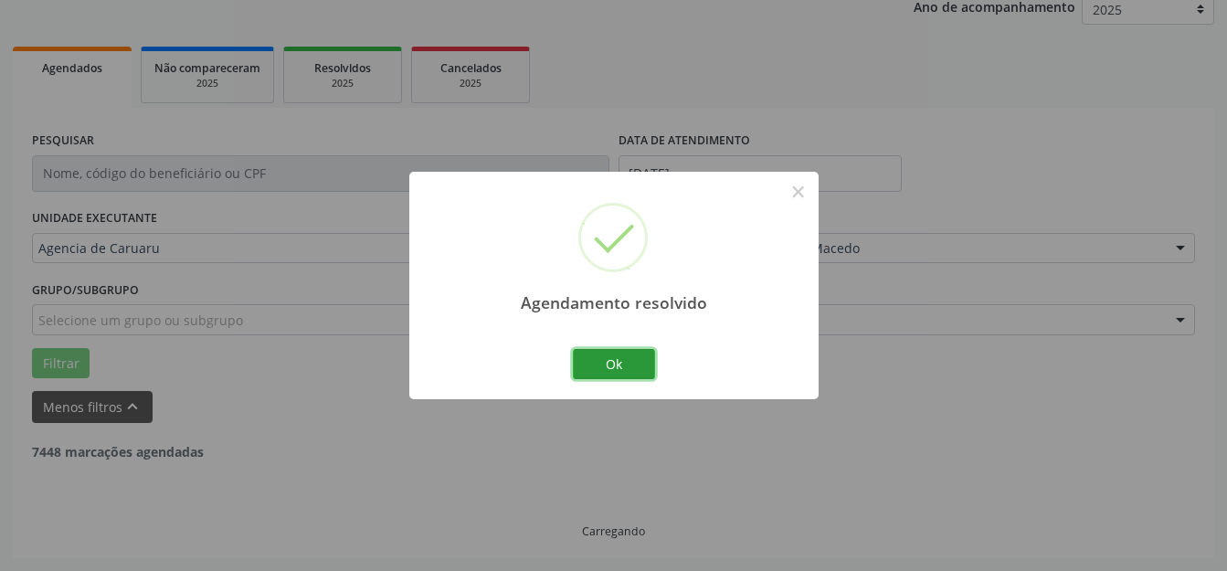
click at [631, 364] on button "Ok" at bounding box center [614, 364] width 82 height 31
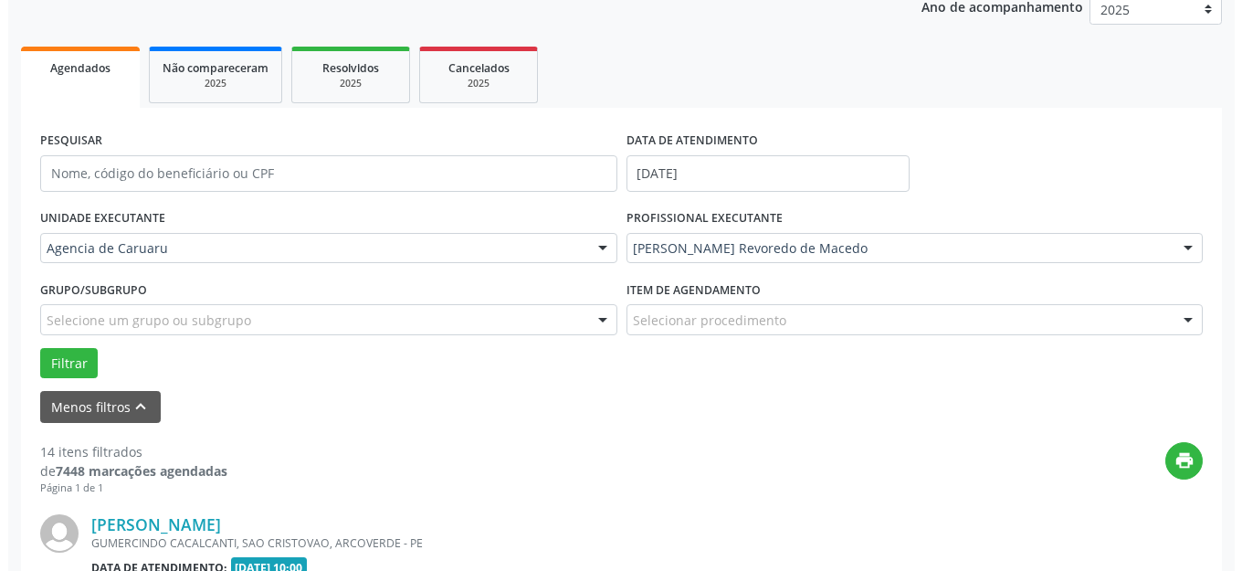
scroll to position [592, 0]
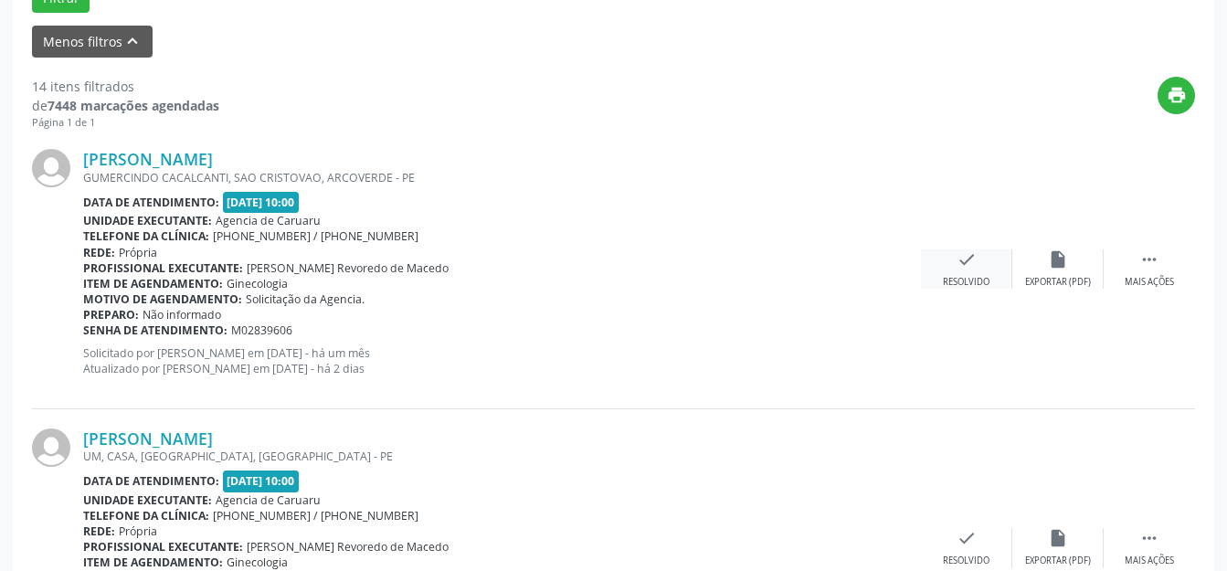
click at [1000, 250] on div "check Resolvido" at bounding box center [966, 268] width 91 height 39
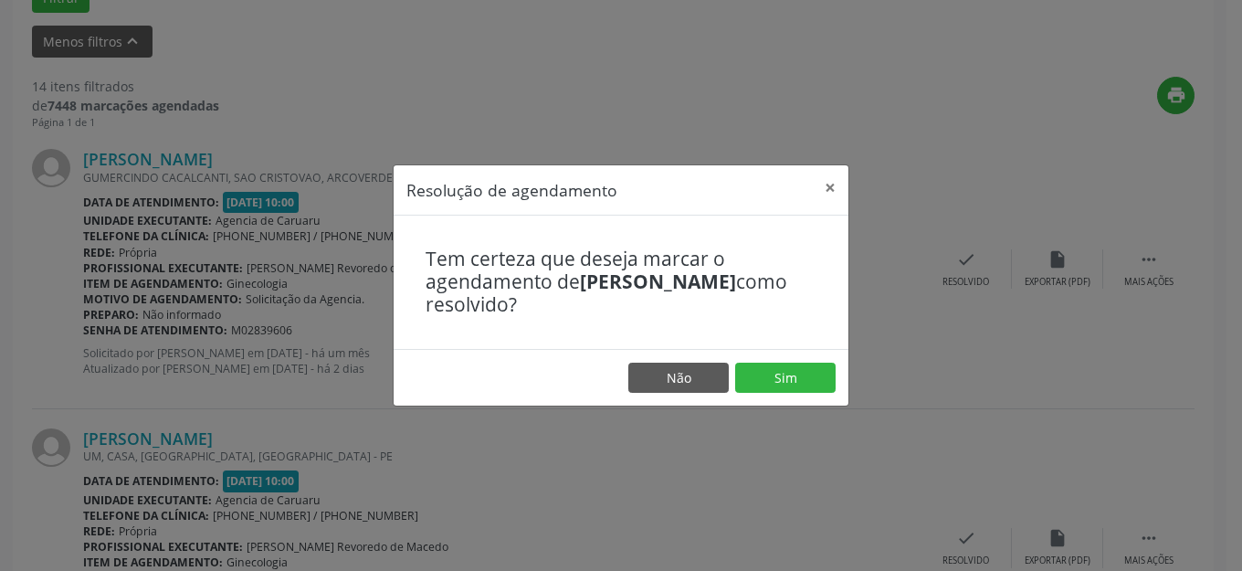
click at [794, 360] on footer "Não Sim" at bounding box center [621, 378] width 455 height 58
drag, startPoint x: 754, startPoint y: 385, endPoint x: 776, endPoint y: 359, distance: 33.7
click at [776, 359] on footer "Não Sim" at bounding box center [621, 378] width 455 height 58
click at [770, 367] on button "Sim" at bounding box center [785, 378] width 100 height 31
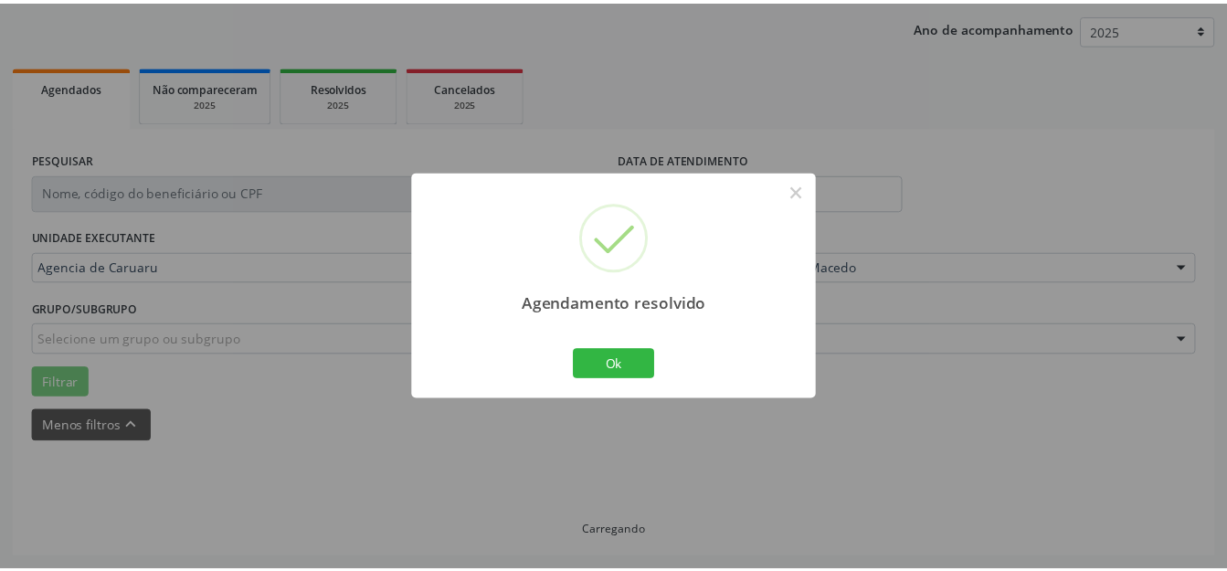
scroll to position [227, 0]
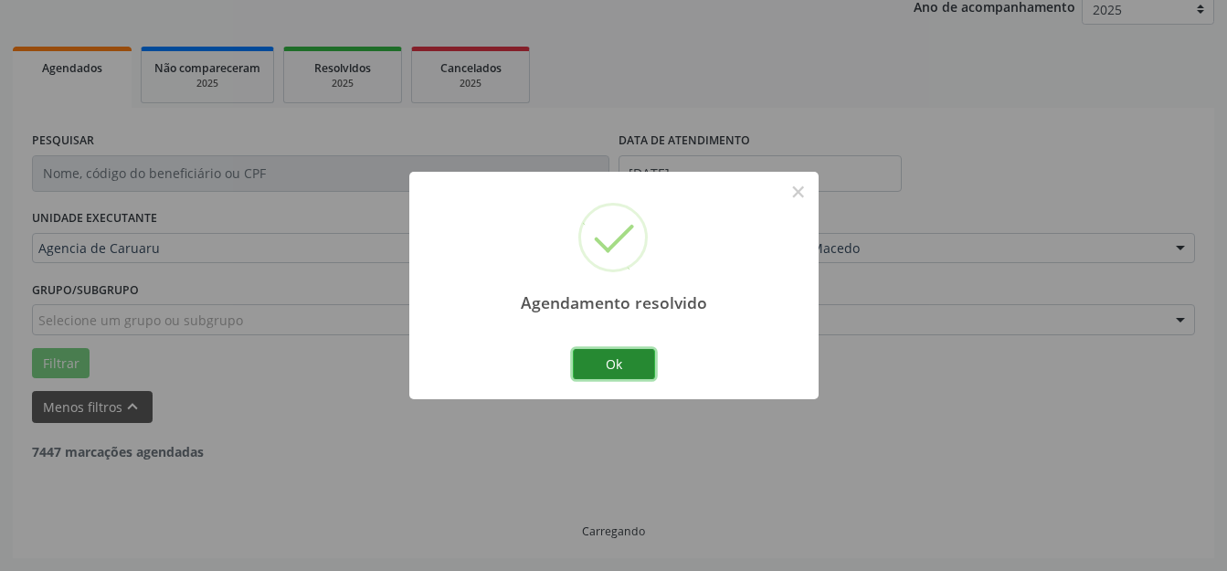
click at [627, 355] on button "Ok" at bounding box center [614, 364] width 82 height 31
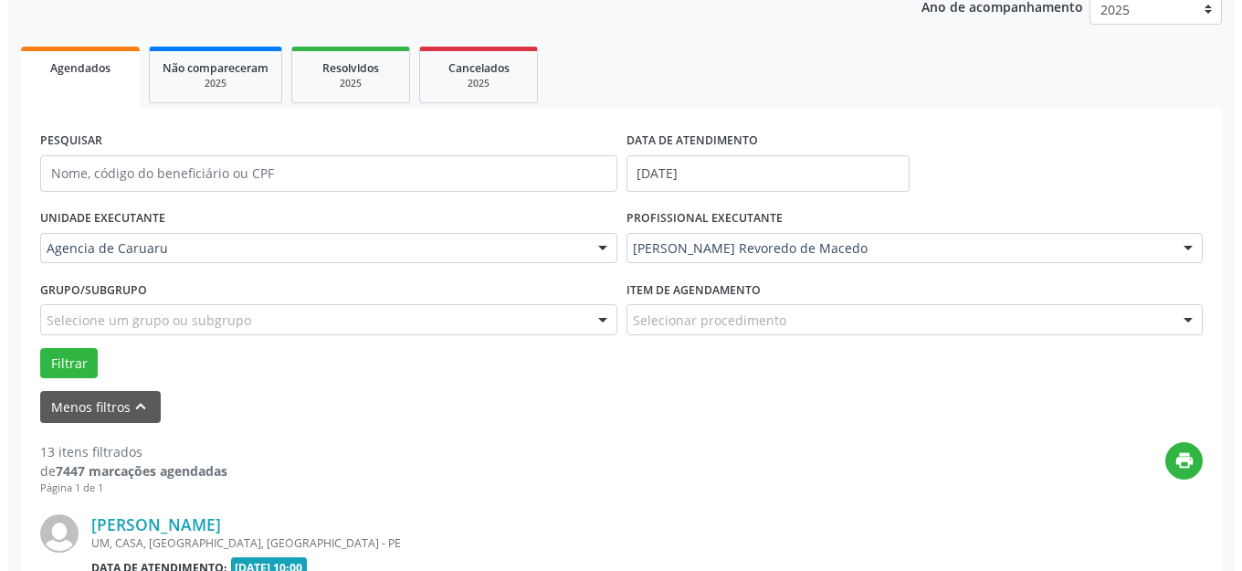
scroll to position [592, 0]
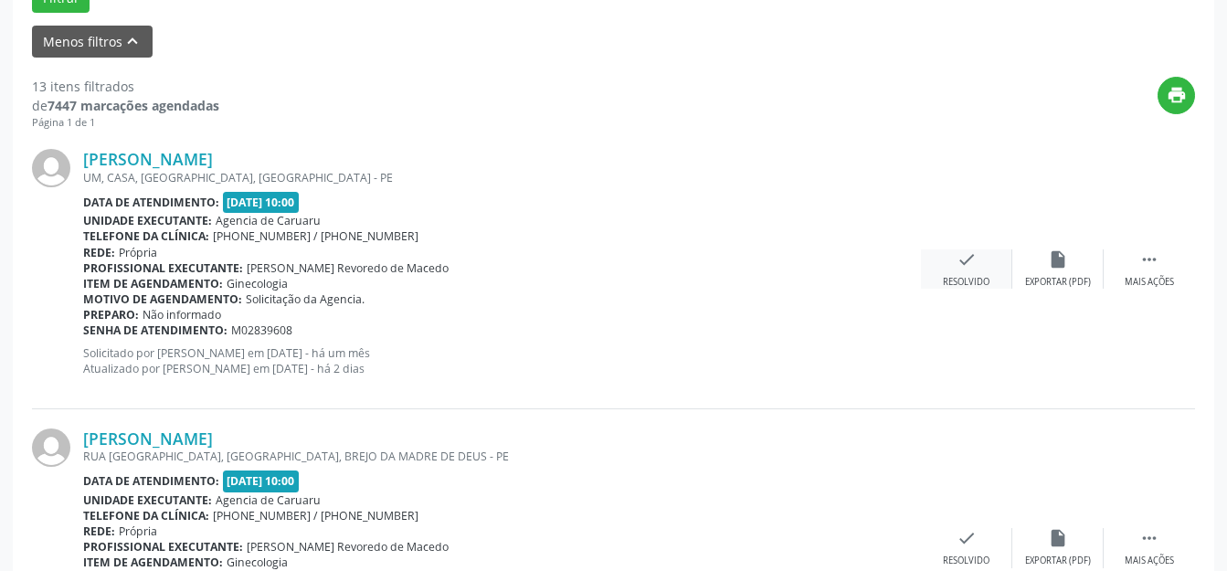
click at [961, 253] on icon "check" at bounding box center [966, 259] width 20 height 20
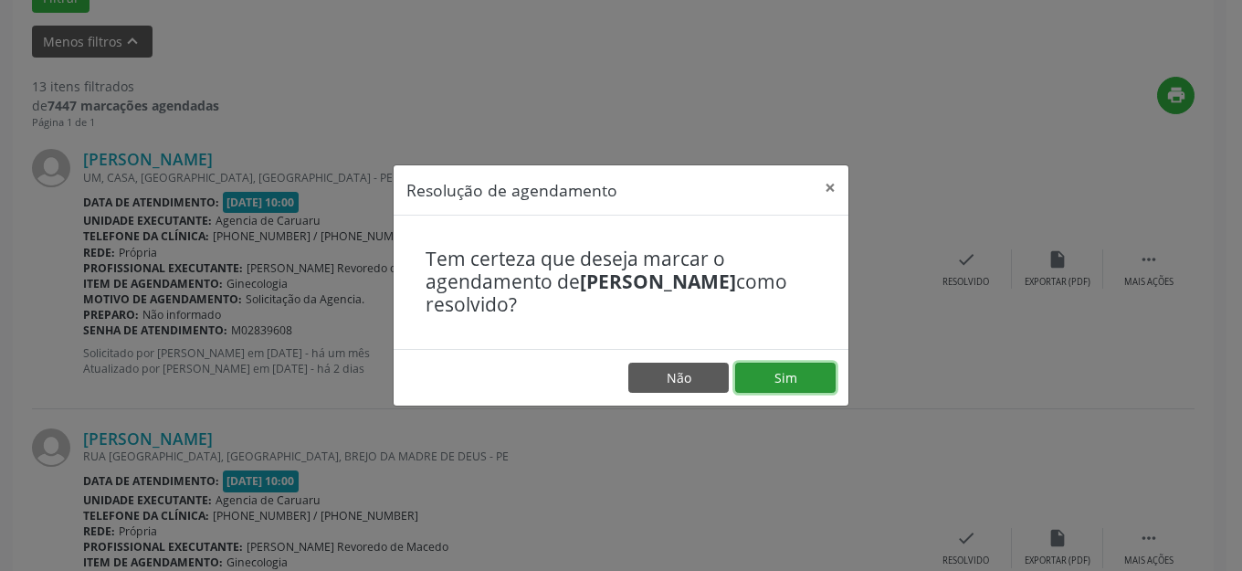
click at [774, 385] on button "Sim" at bounding box center [785, 378] width 100 height 31
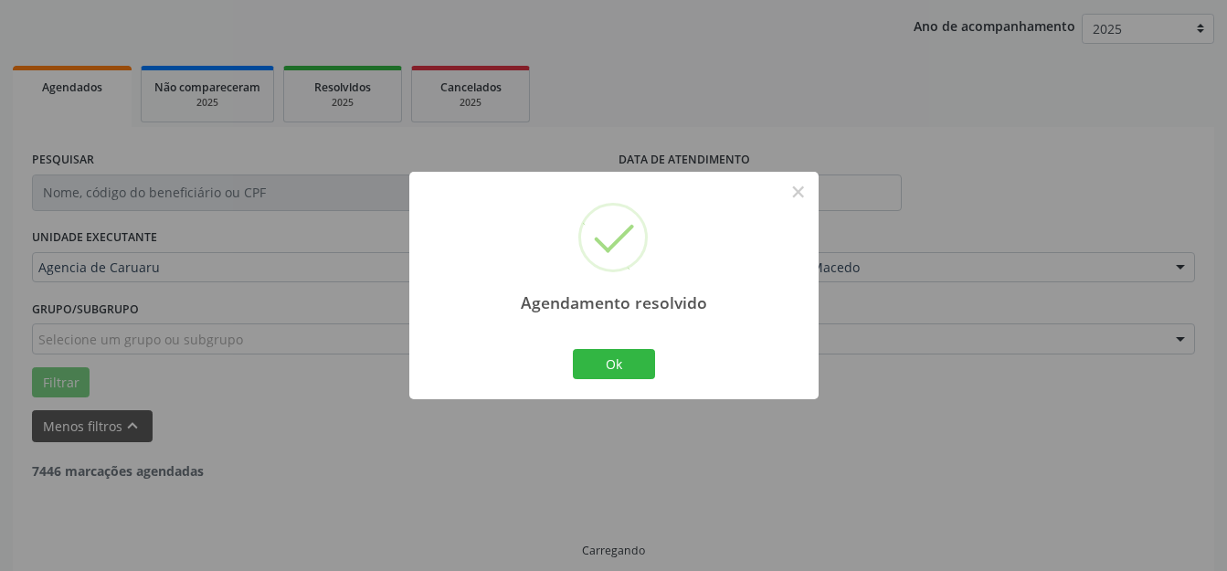
scroll to position [227, 0]
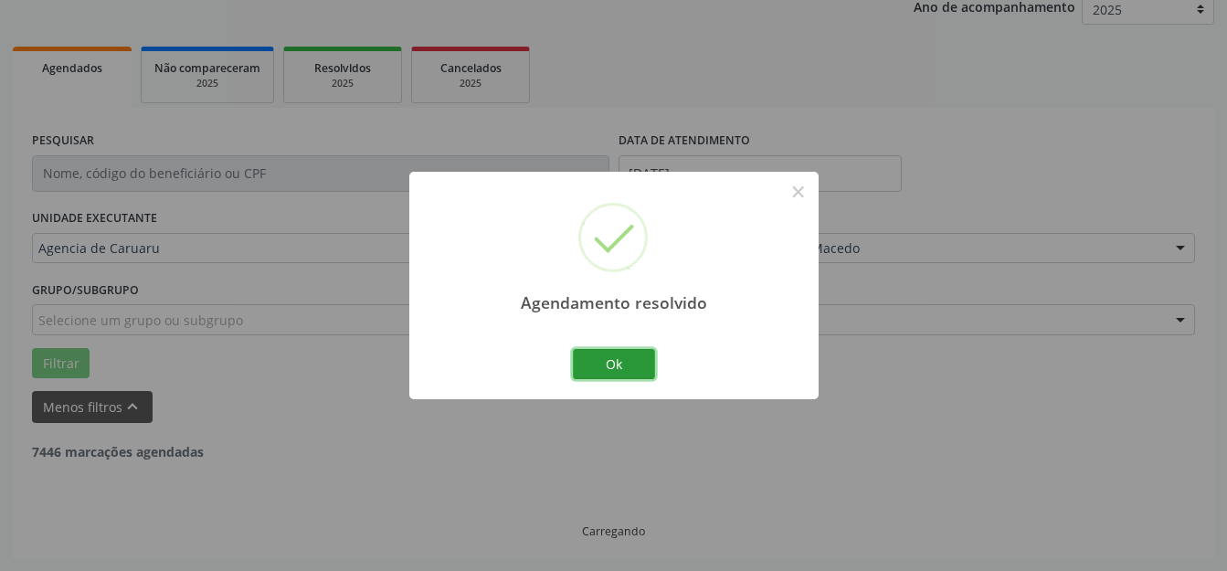
click at [614, 374] on button "Ok" at bounding box center [614, 364] width 82 height 31
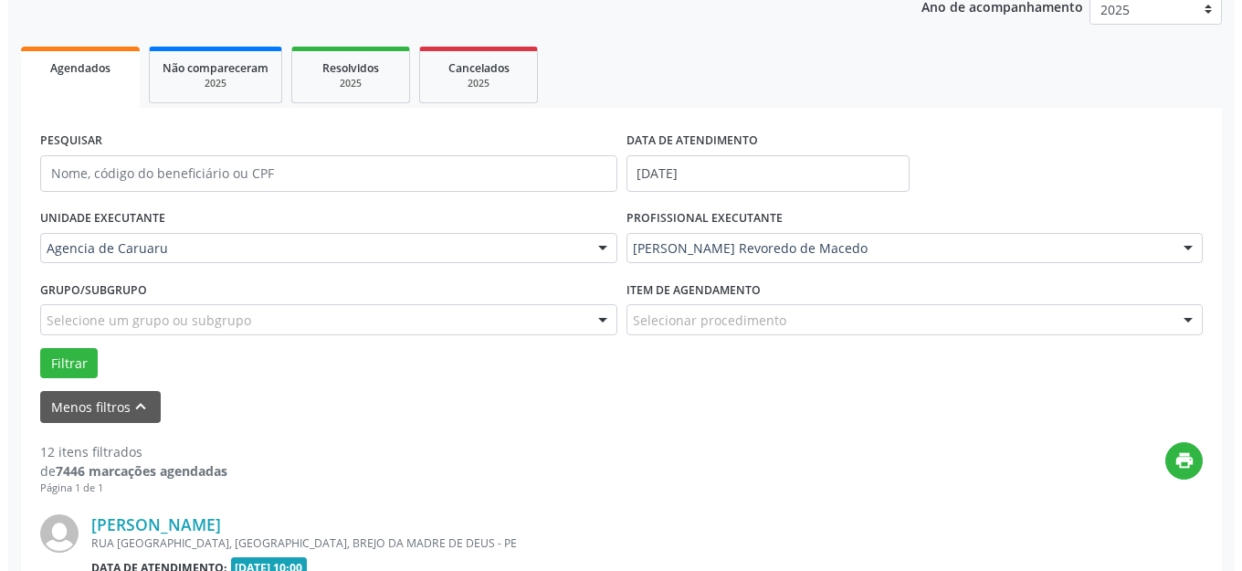
scroll to position [500, 0]
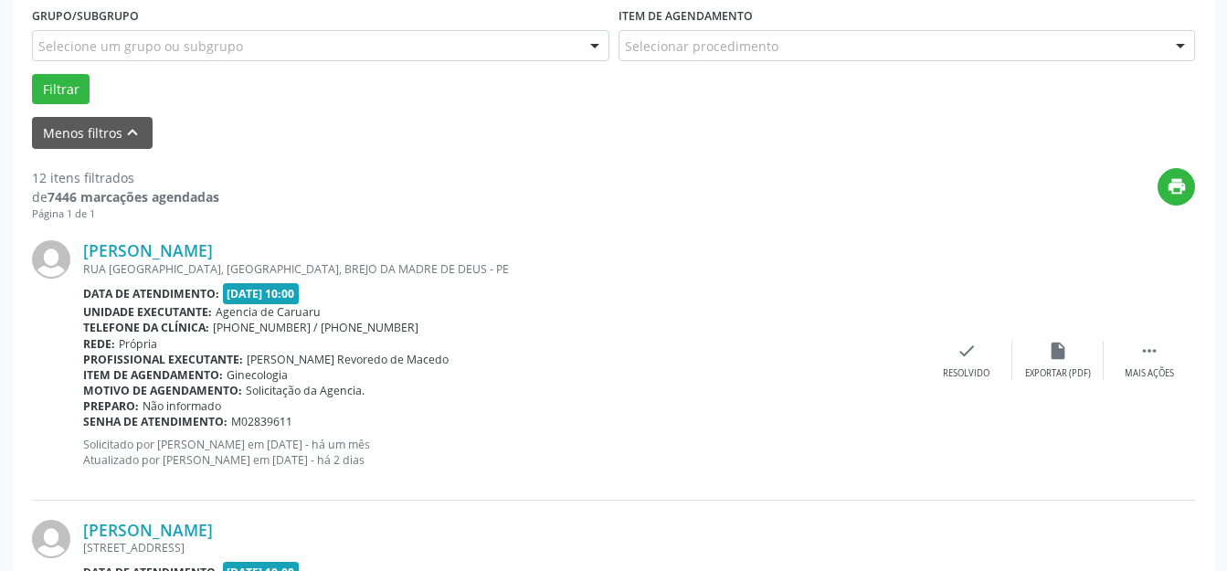
click at [952, 336] on div "[PERSON_NAME] [GEOGRAPHIC_DATA][PERSON_NAME], [GEOGRAPHIC_DATA], BREJO DA [GEOG…" at bounding box center [613, 360] width 1163 height 279
click at [962, 365] on div "check Resolvido" at bounding box center [966, 360] width 91 height 39
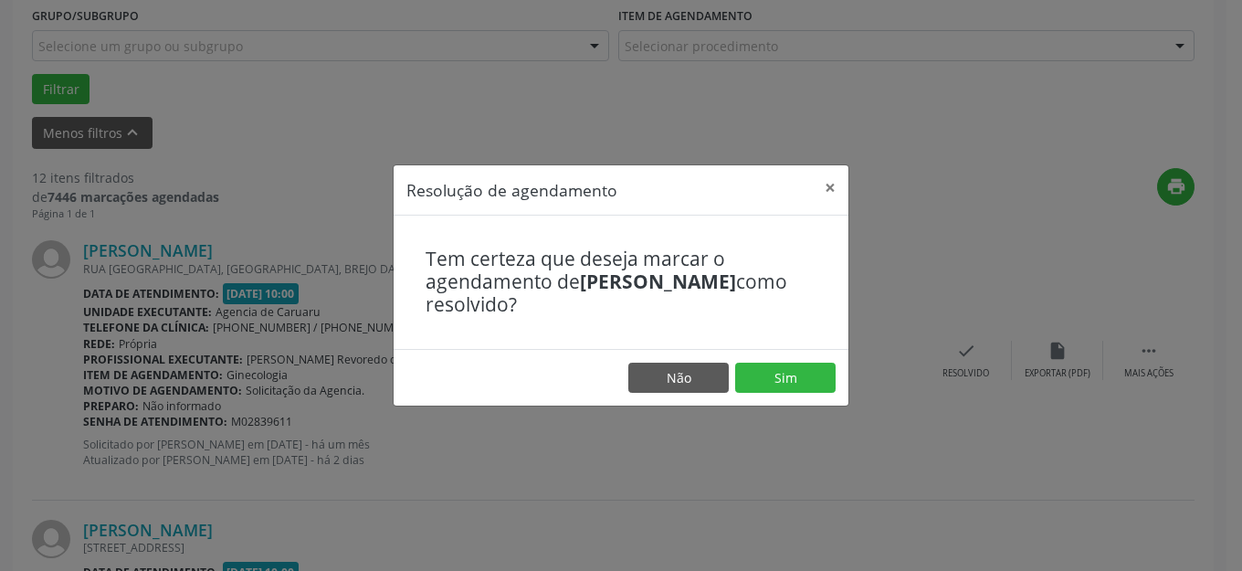
click at [756, 359] on footer "Não Sim" at bounding box center [621, 378] width 455 height 58
click at [767, 376] on button "Sim" at bounding box center [785, 378] width 100 height 31
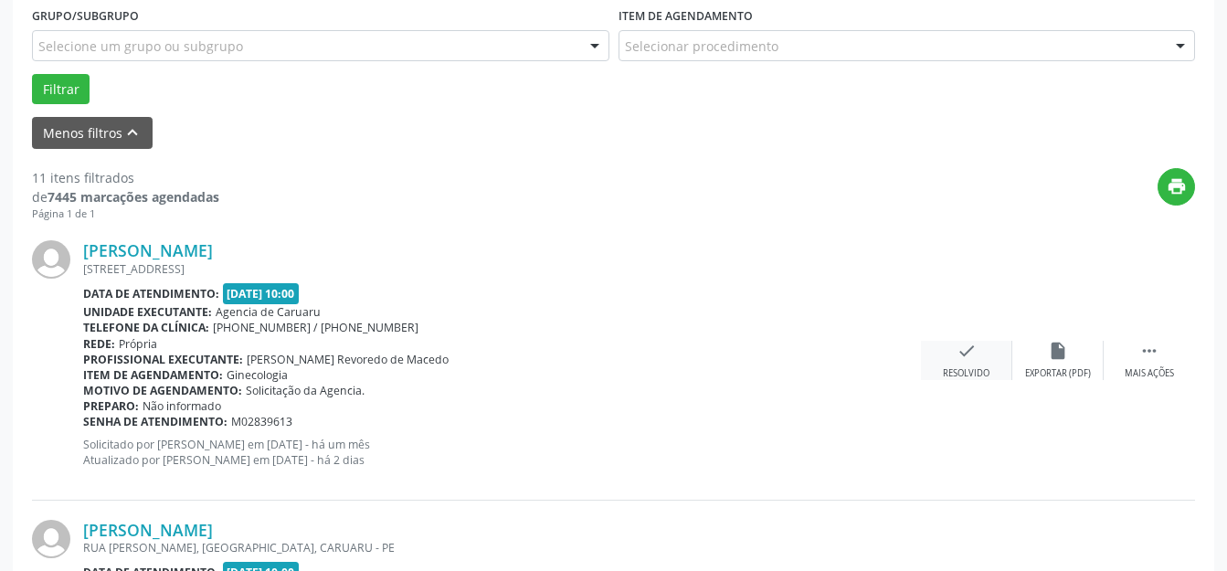
click at [961, 358] on icon "check" at bounding box center [966, 351] width 20 height 20
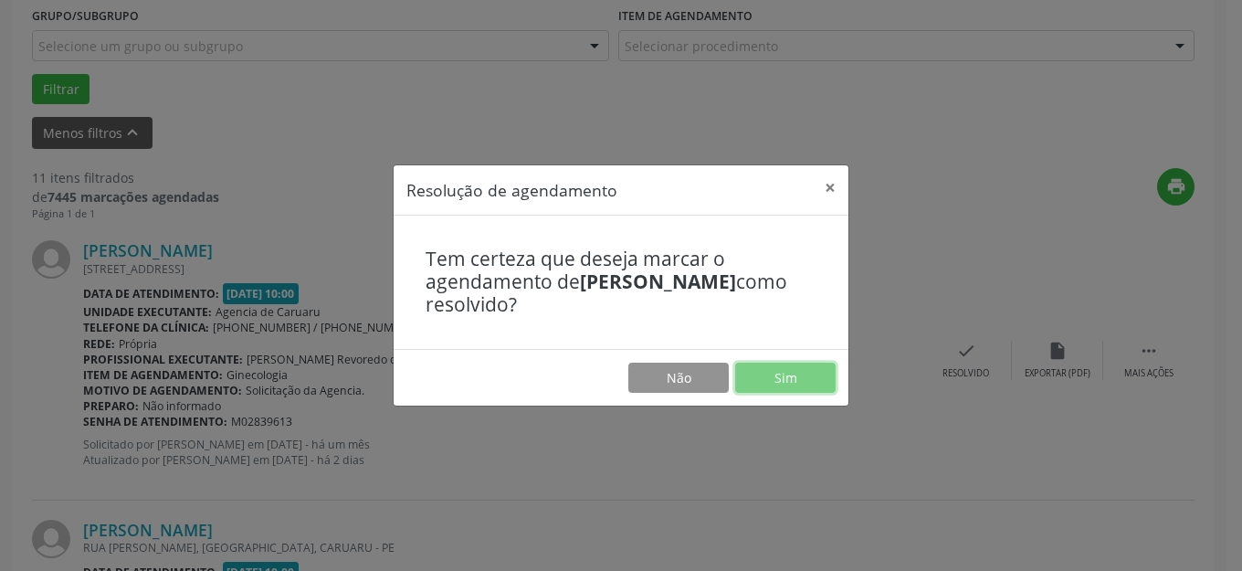
click at [767, 369] on button "Sim" at bounding box center [785, 378] width 100 height 31
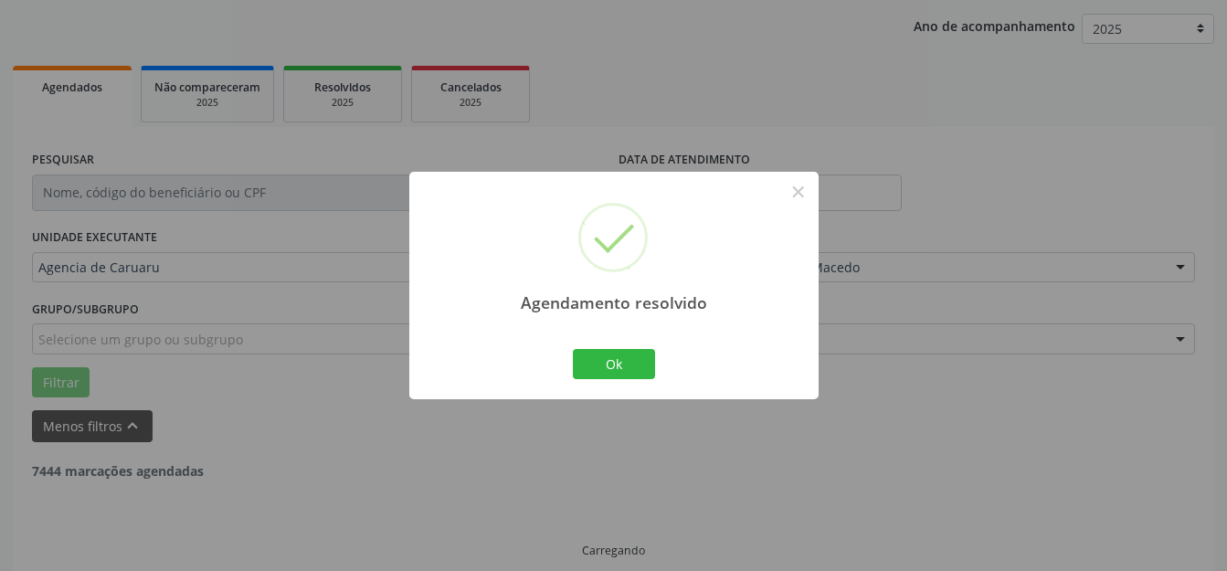
scroll to position [227, 0]
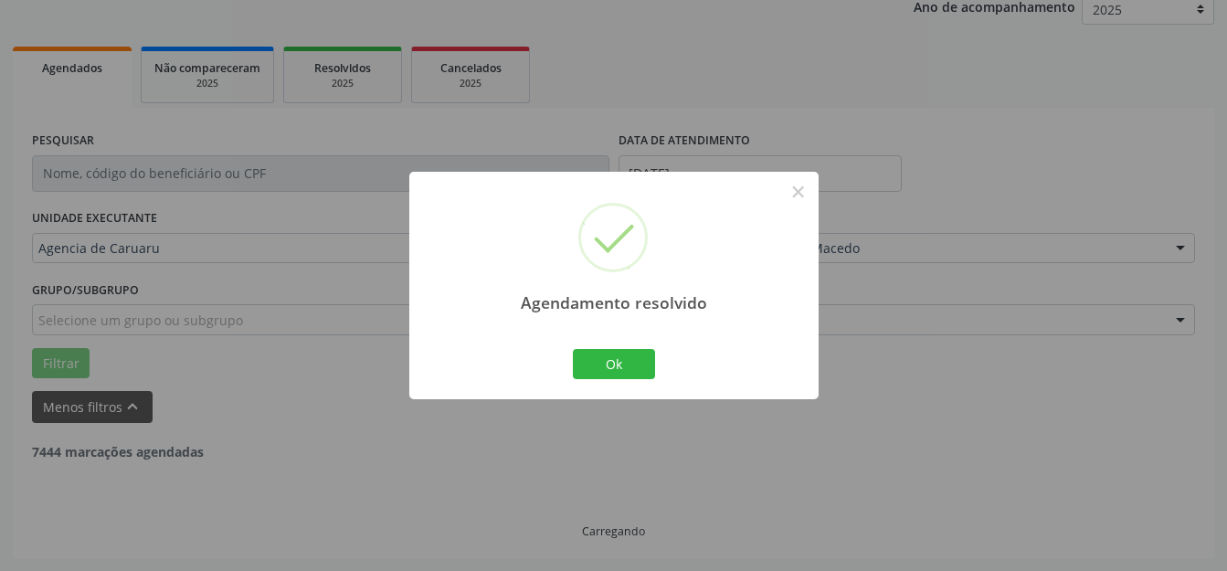
click at [615, 342] on div "Agendamento resolvido × Ok Cancel" at bounding box center [613, 285] width 409 height 227
click at [635, 367] on button "Ok" at bounding box center [614, 364] width 82 height 31
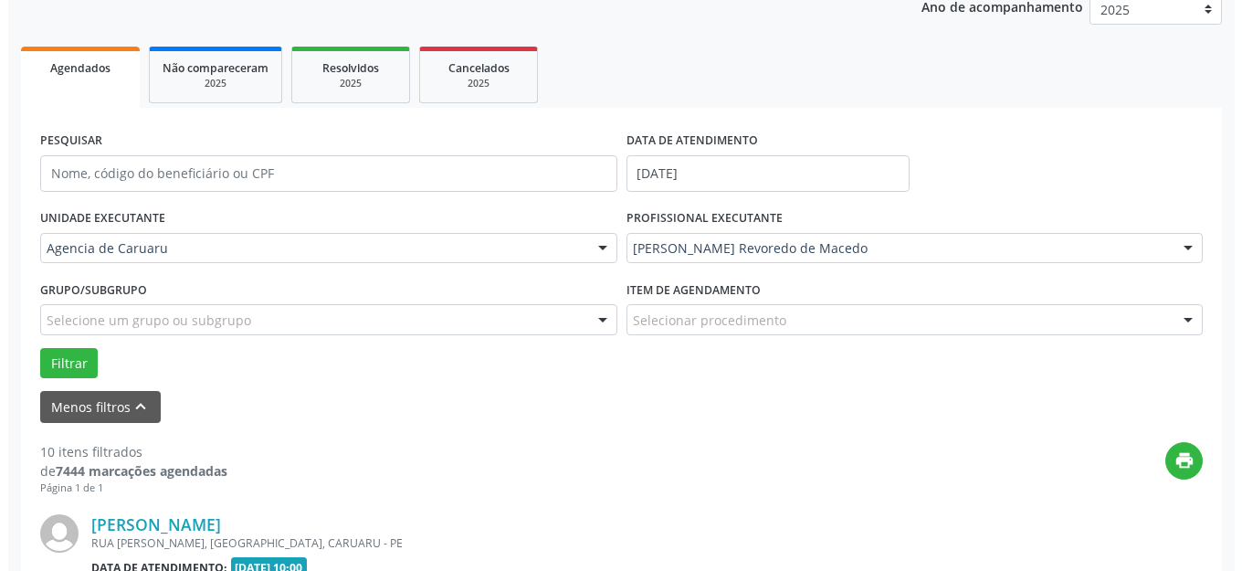
scroll to position [500, 0]
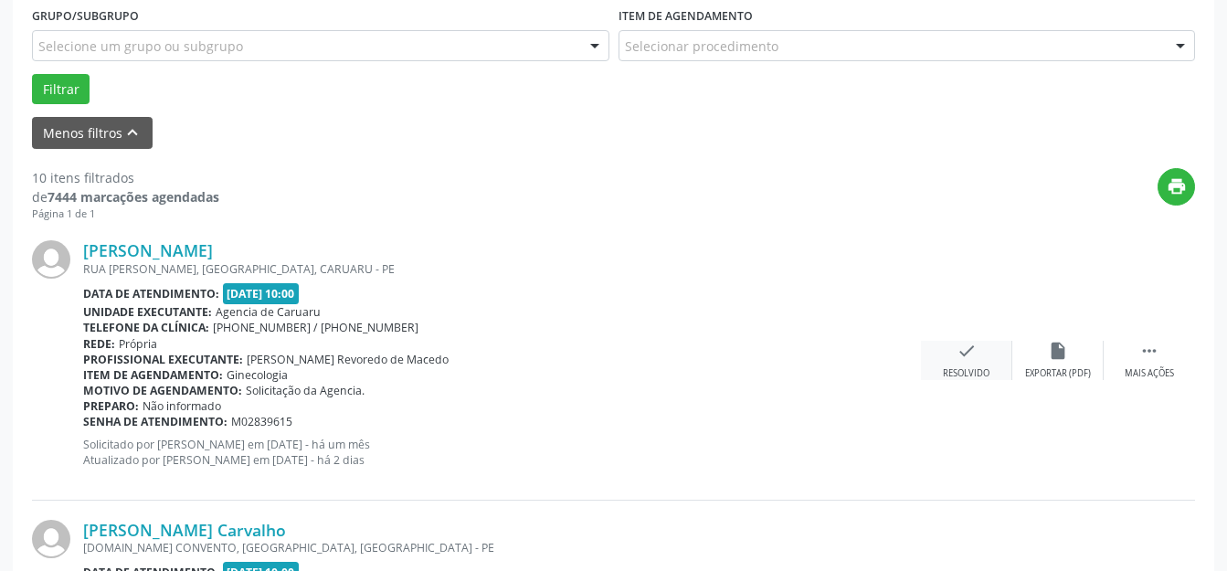
click at [950, 356] on div "check Resolvido" at bounding box center [966, 360] width 91 height 39
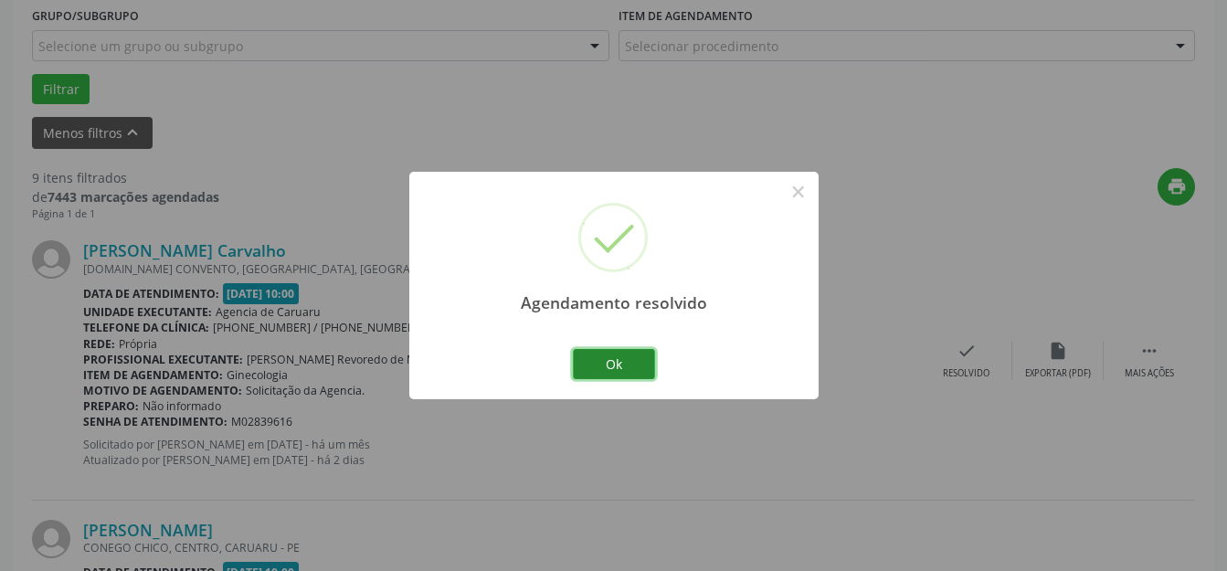
click at [618, 363] on button "Ok" at bounding box center [614, 364] width 82 height 31
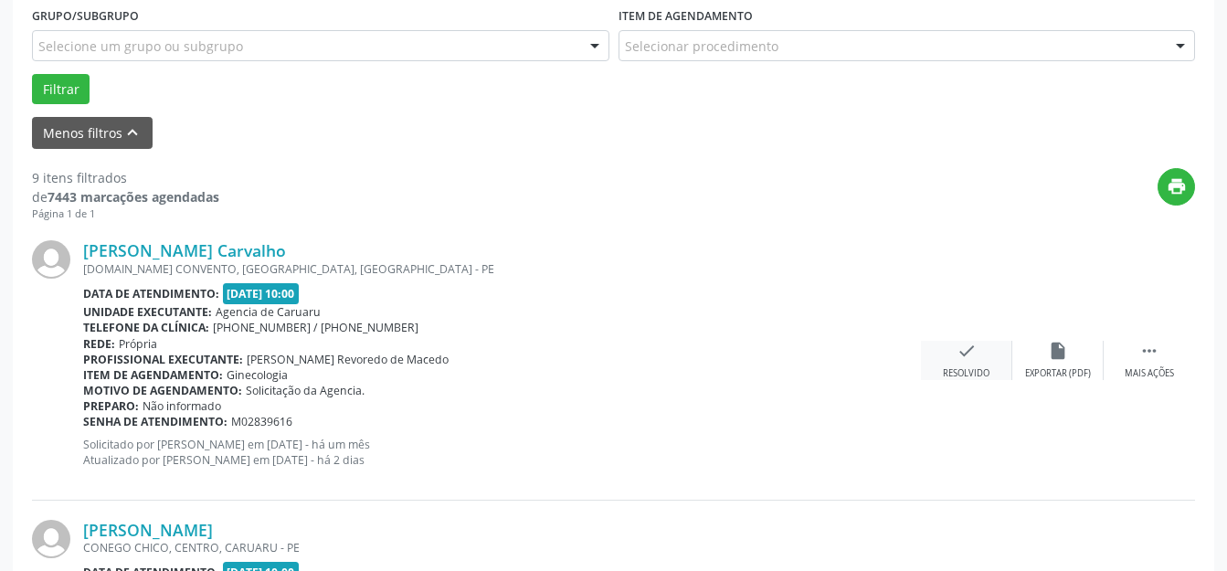
click at [990, 361] on div "check Resolvido" at bounding box center [966, 360] width 91 height 39
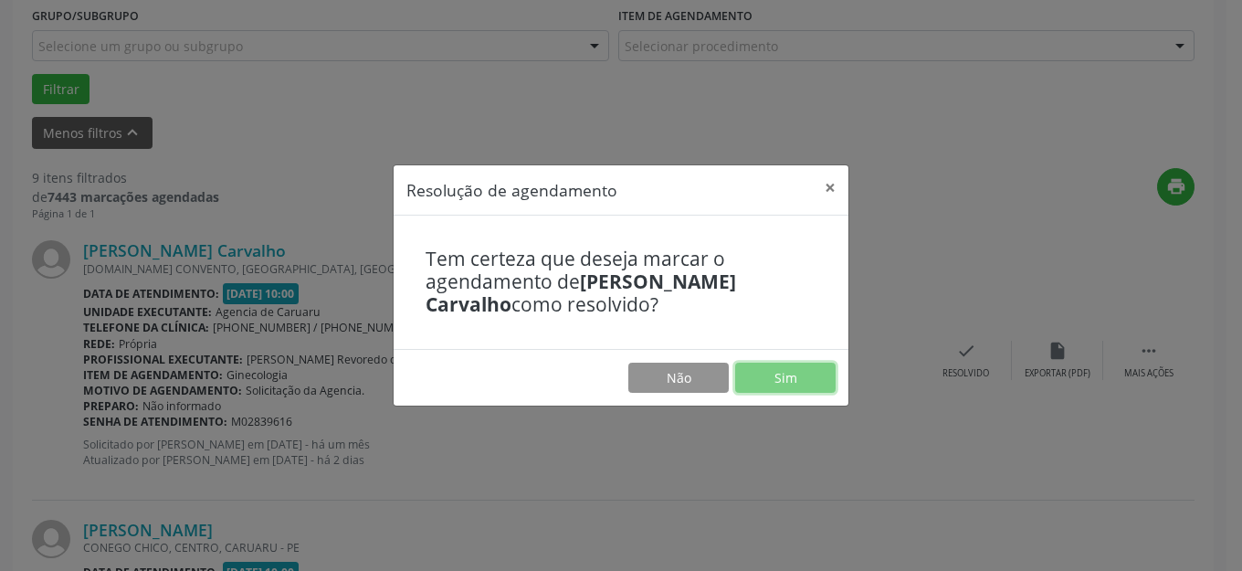
click at [764, 374] on button "Sim" at bounding box center [785, 378] width 100 height 31
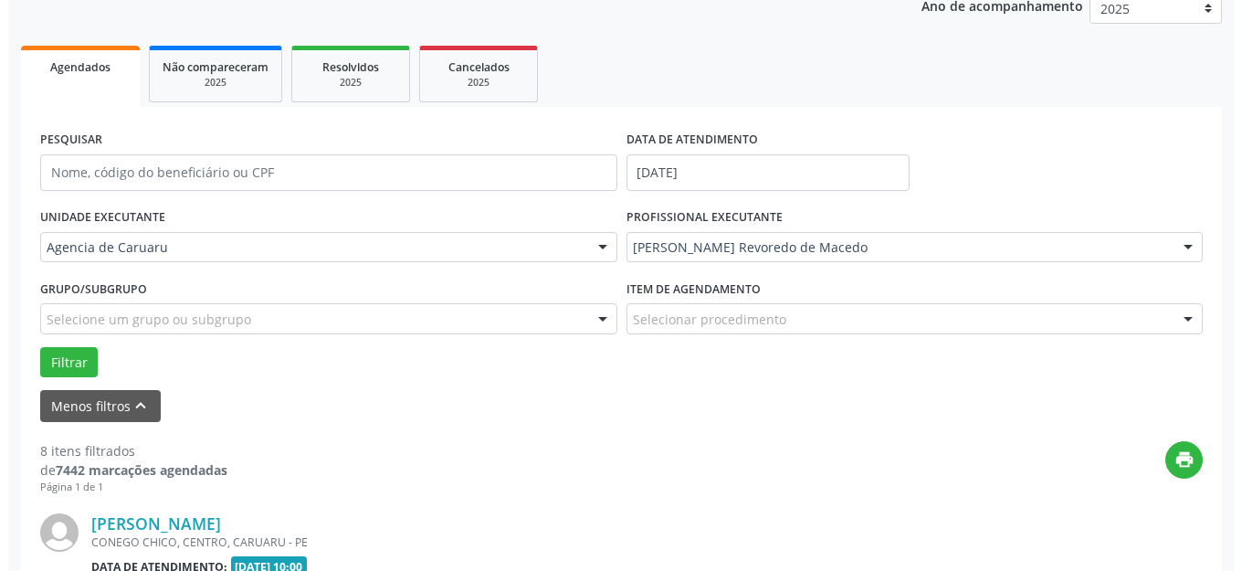
scroll to position [592, 0]
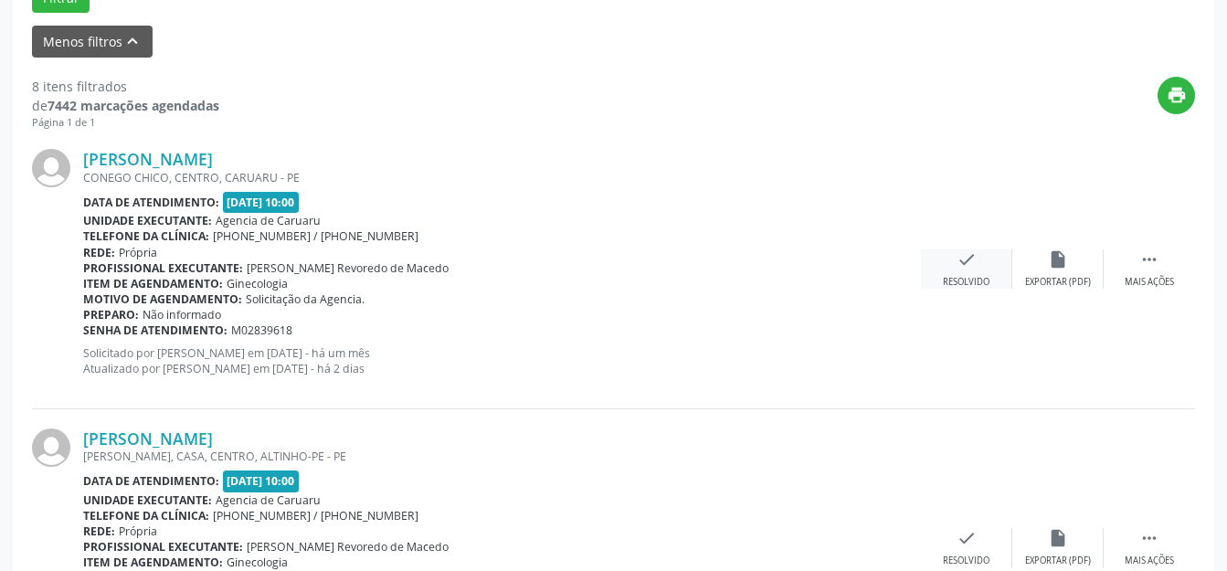
click at [957, 277] on div "Resolvido" at bounding box center [966, 282] width 47 height 13
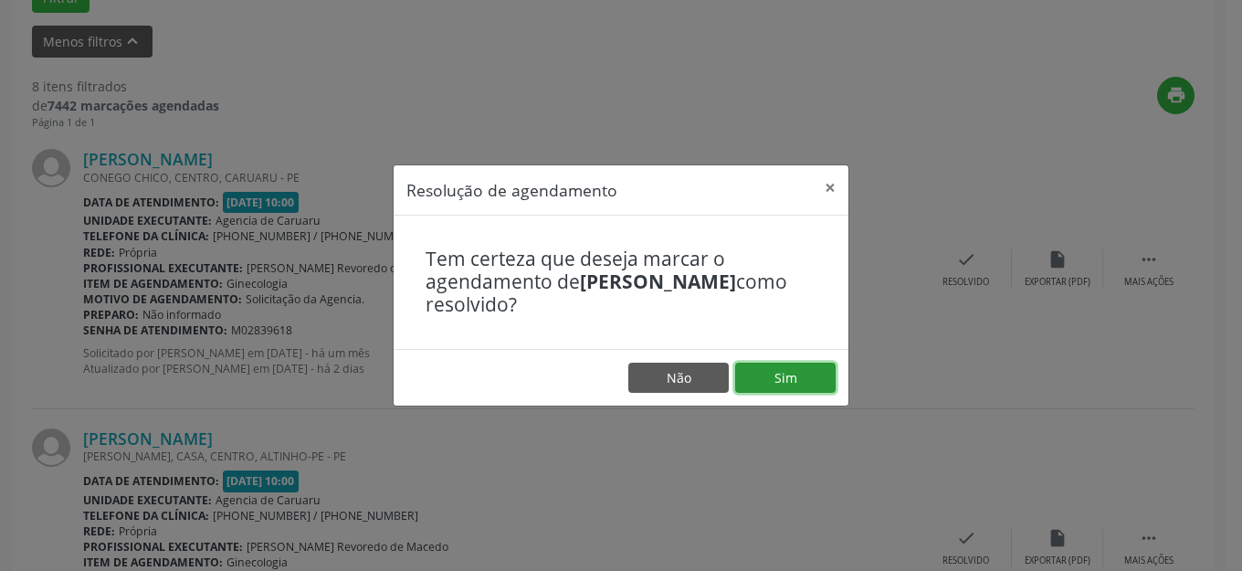
click at [763, 380] on button "Sim" at bounding box center [785, 378] width 100 height 31
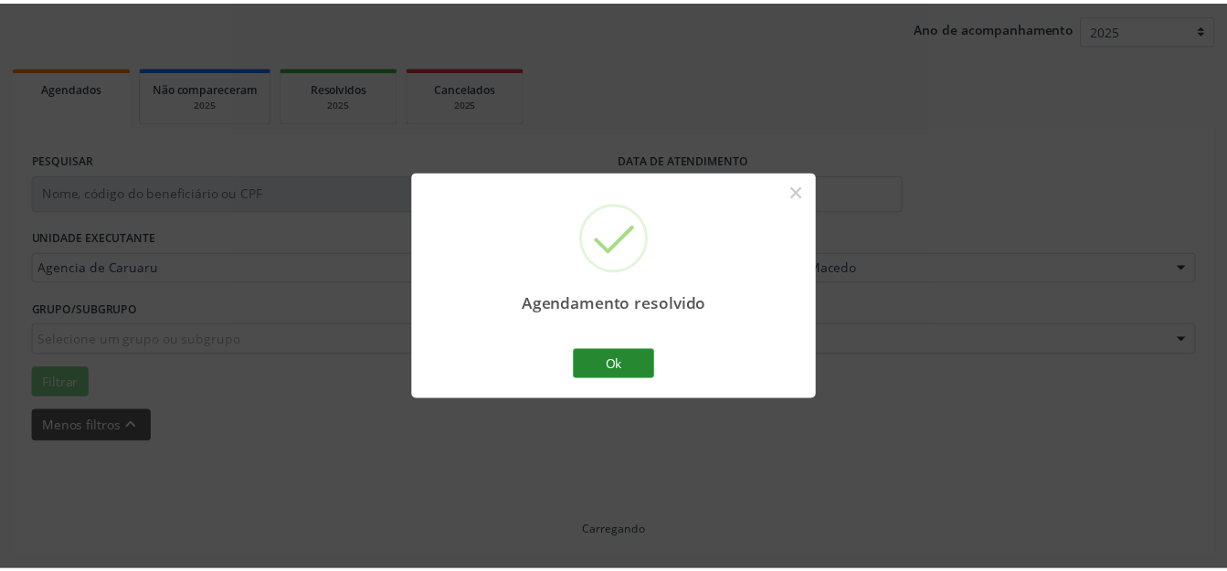
scroll to position [207, 0]
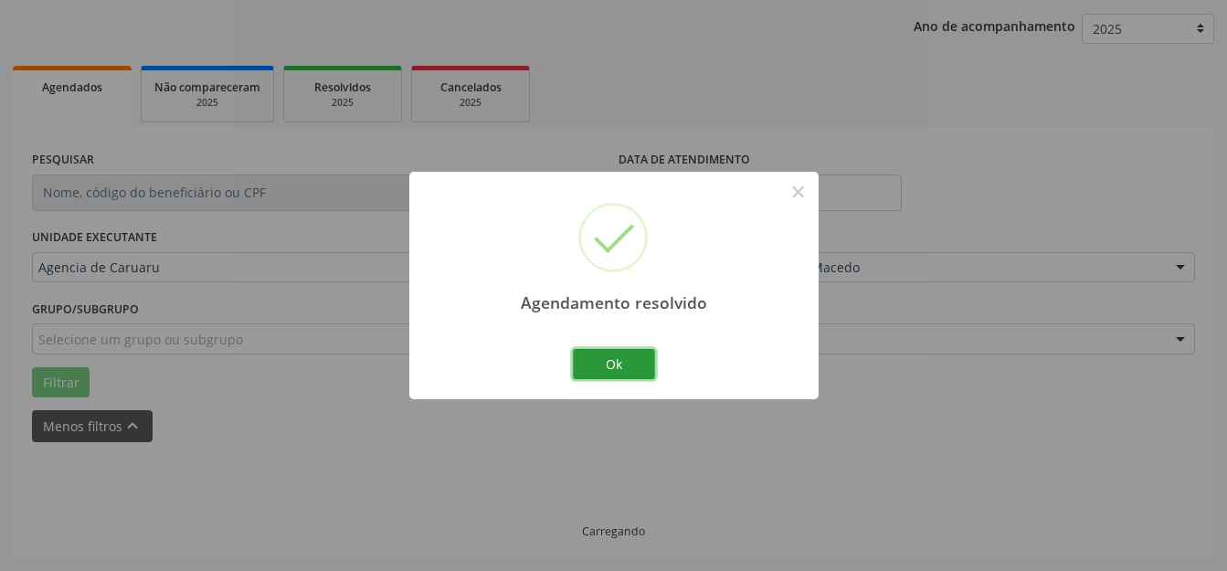
click at [609, 358] on button "Ok" at bounding box center [614, 364] width 82 height 31
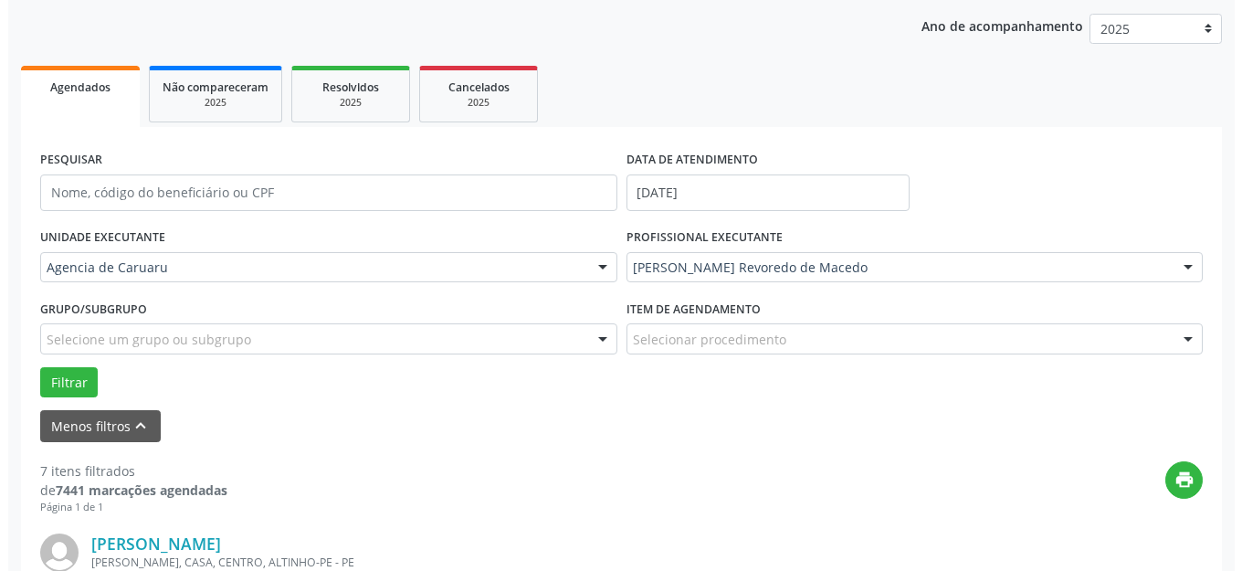
scroll to position [592, 0]
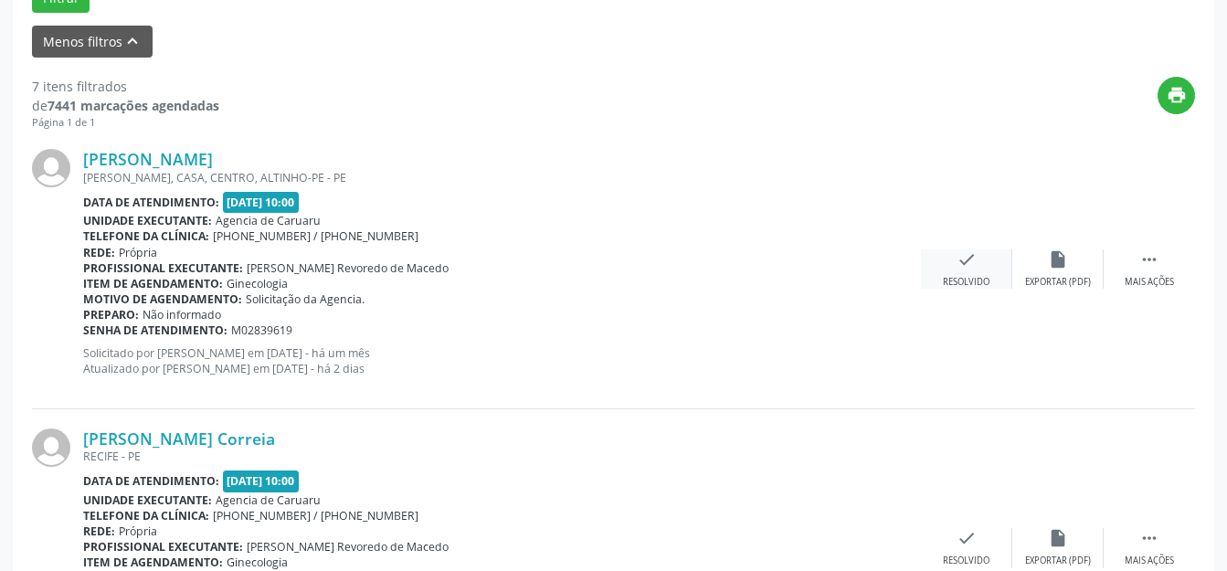
click at [973, 277] on div "Resolvido" at bounding box center [966, 282] width 47 height 13
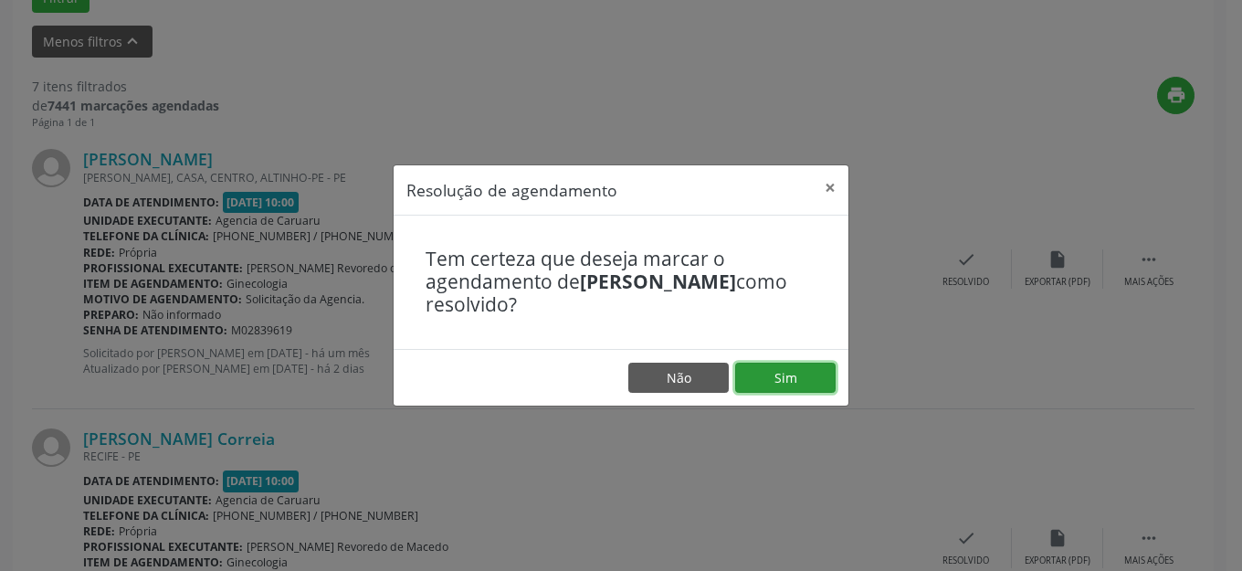
click at [759, 363] on button "Sim" at bounding box center [785, 378] width 100 height 31
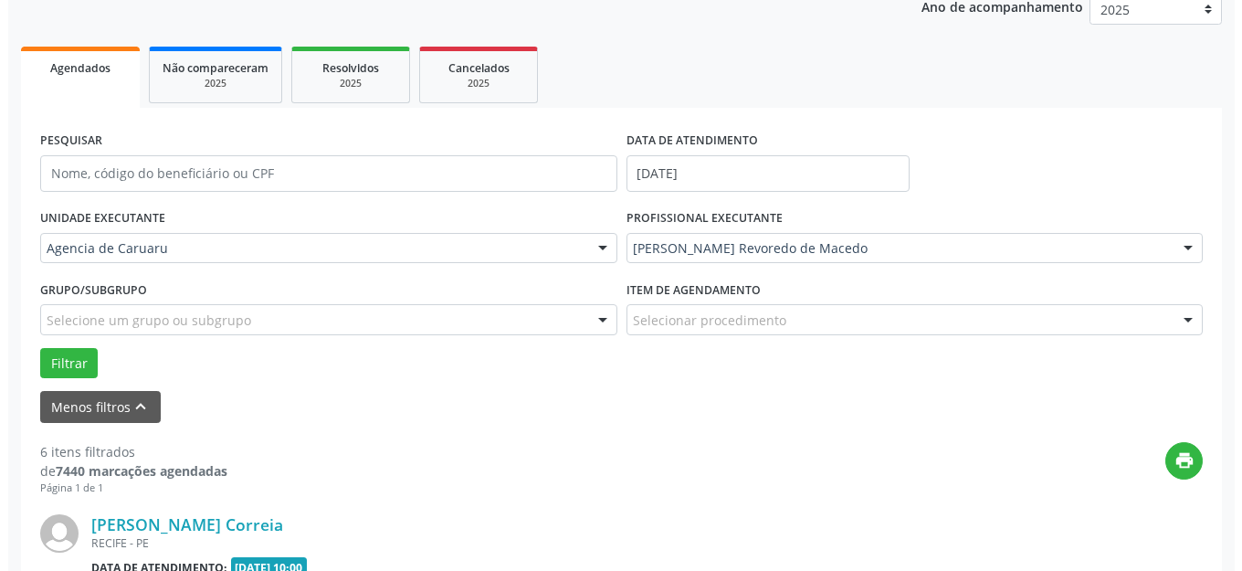
scroll to position [500, 0]
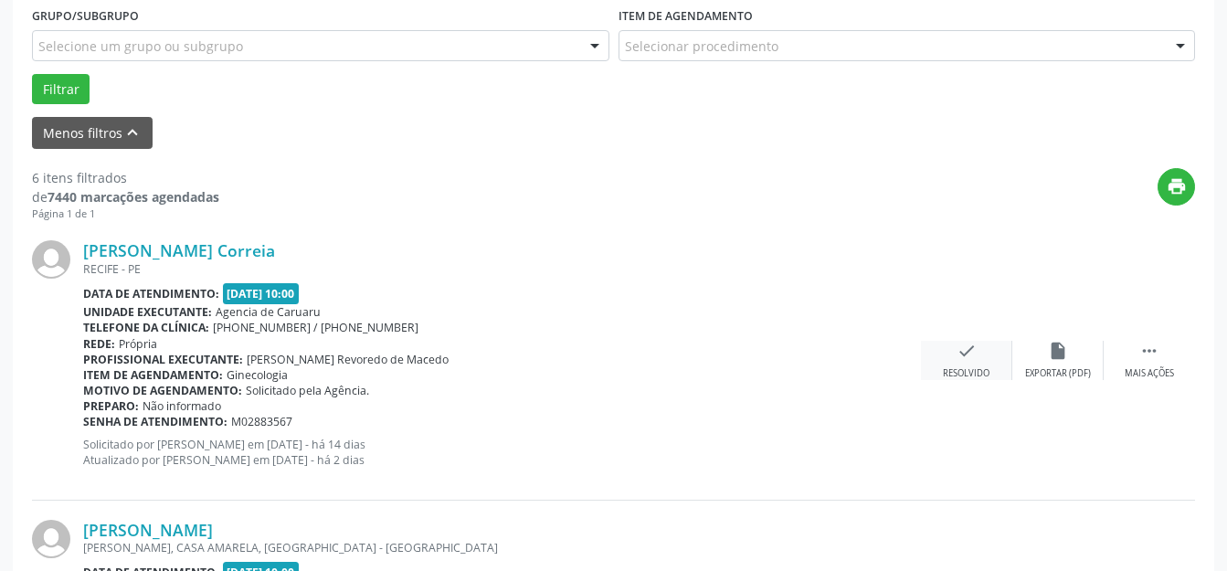
click at [963, 359] on icon "check" at bounding box center [966, 351] width 20 height 20
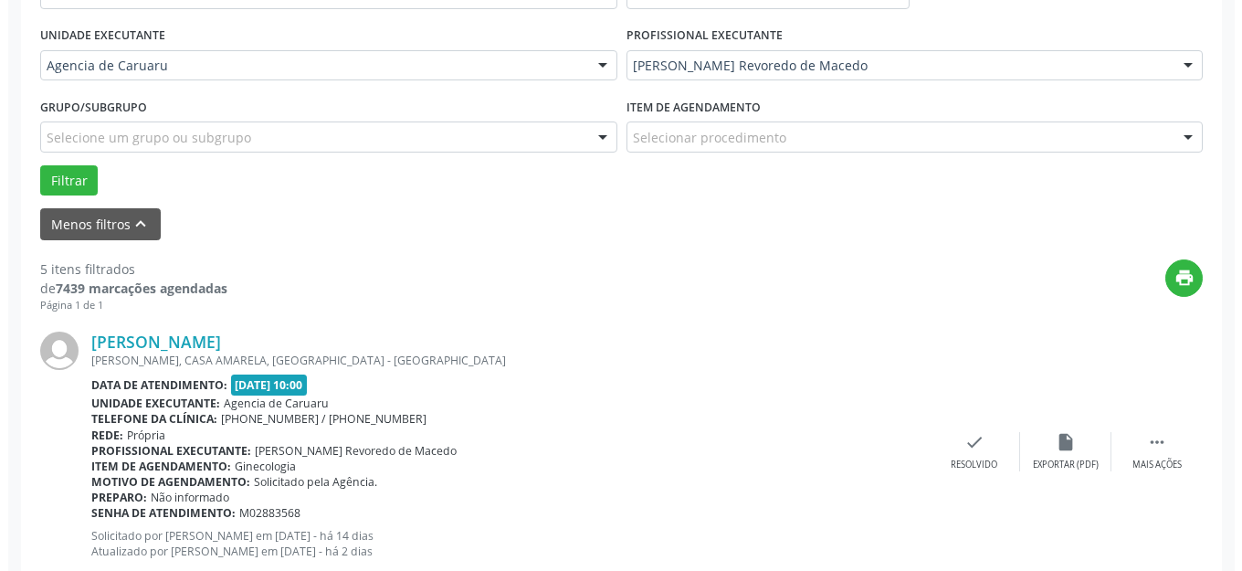
scroll to position [683, 0]
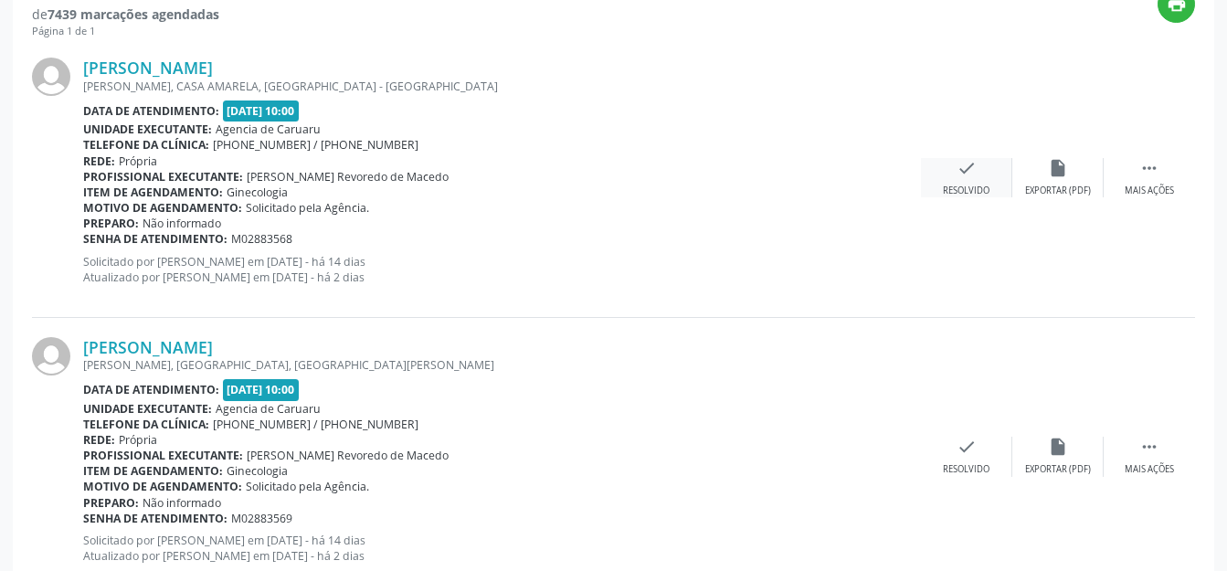
click at [982, 163] on div "check Resolvido" at bounding box center [966, 177] width 91 height 39
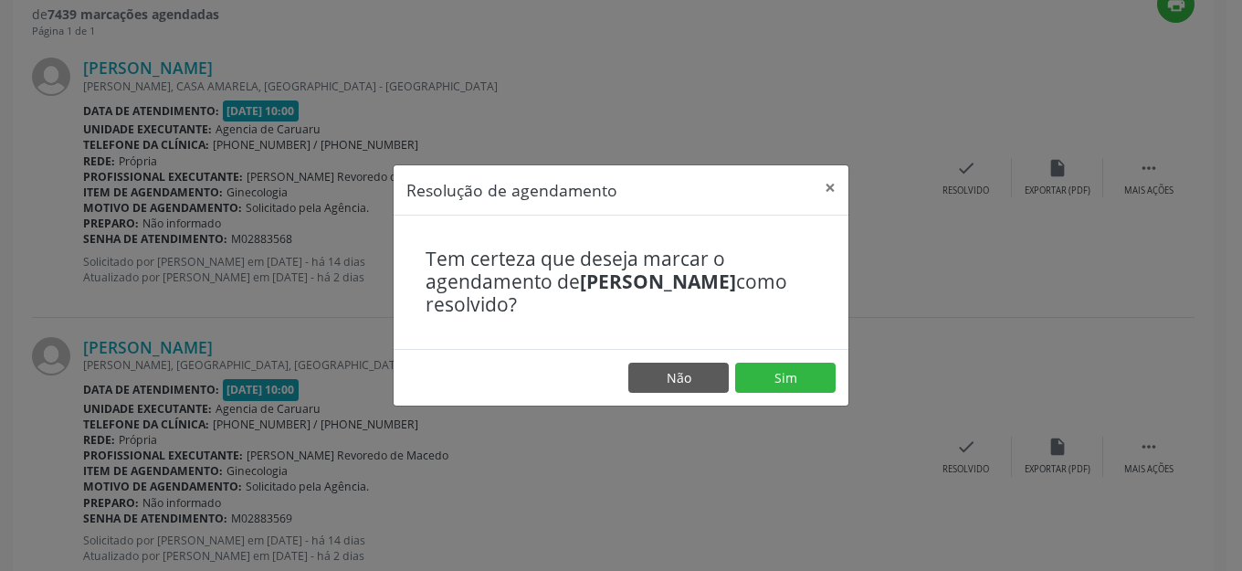
click at [780, 350] on footer "Não Sim" at bounding box center [621, 378] width 455 height 58
click at [778, 368] on button "Sim" at bounding box center [785, 378] width 100 height 31
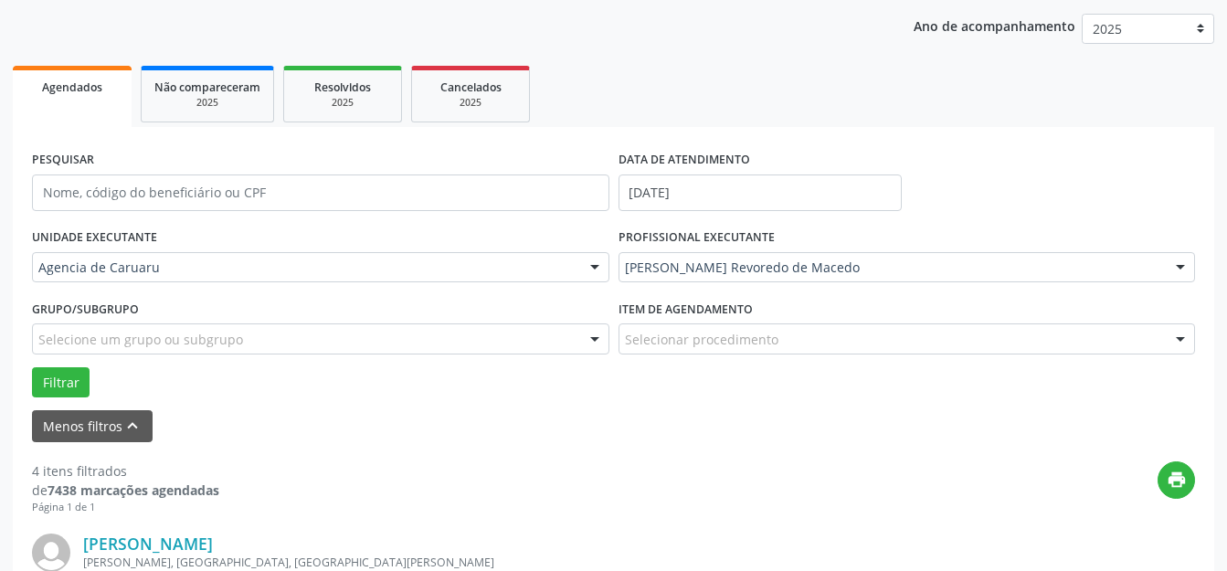
scroll to position [481, 0]
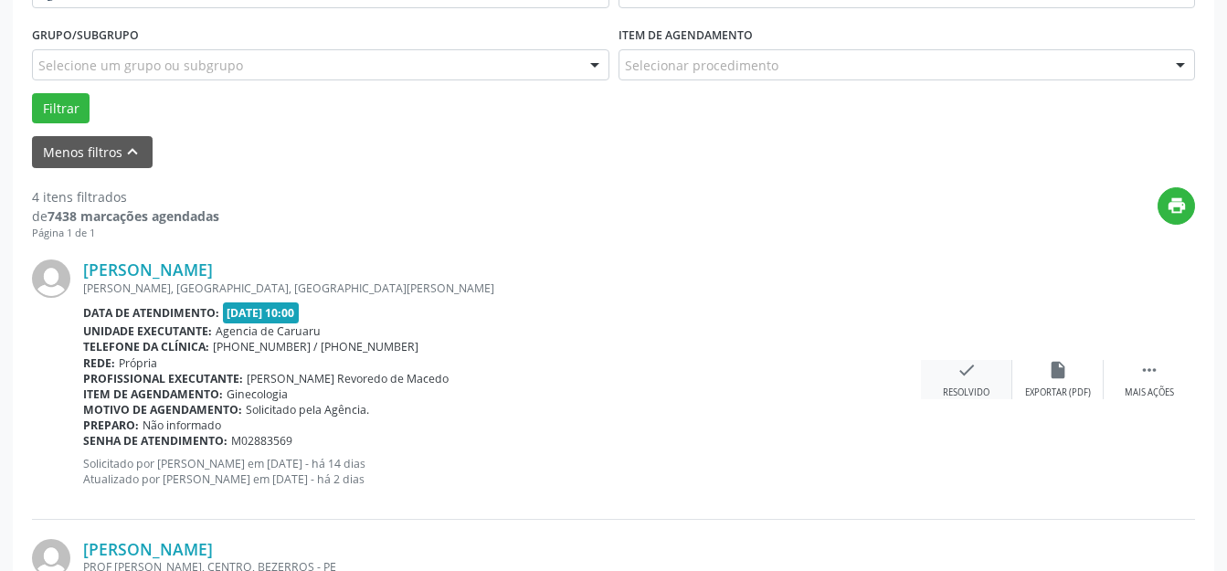
click at [948, 376] on div "check Resolvido" at bounding box center [966, 379] width 91 height 39
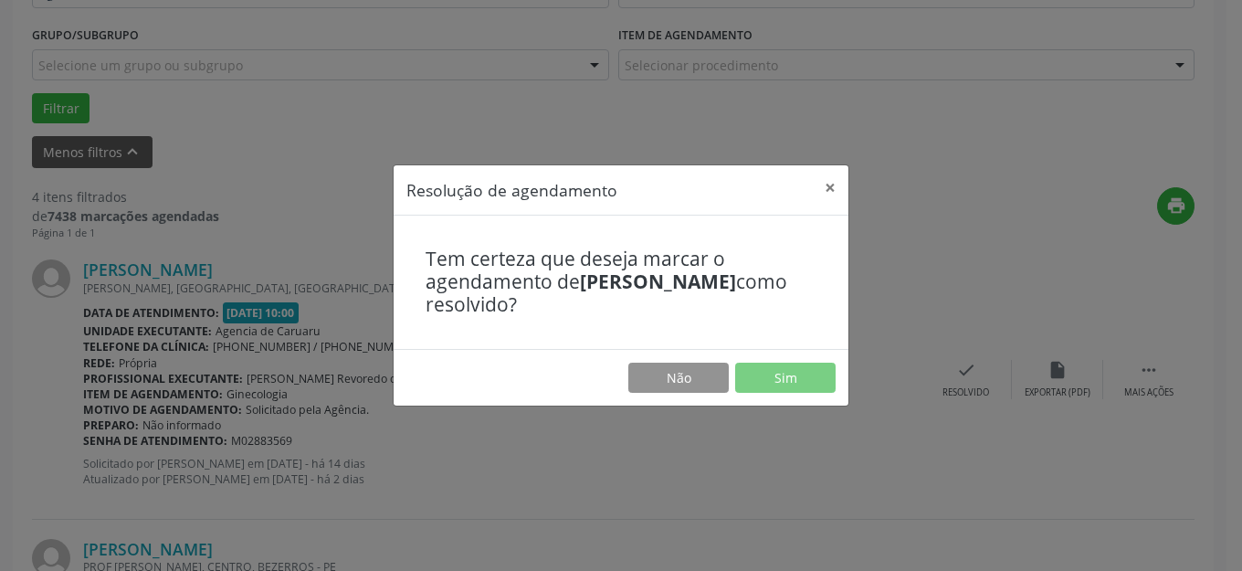
click at [815, 397] on footer "Não Sim" at bounding box center [621, 378] width 455 height 58
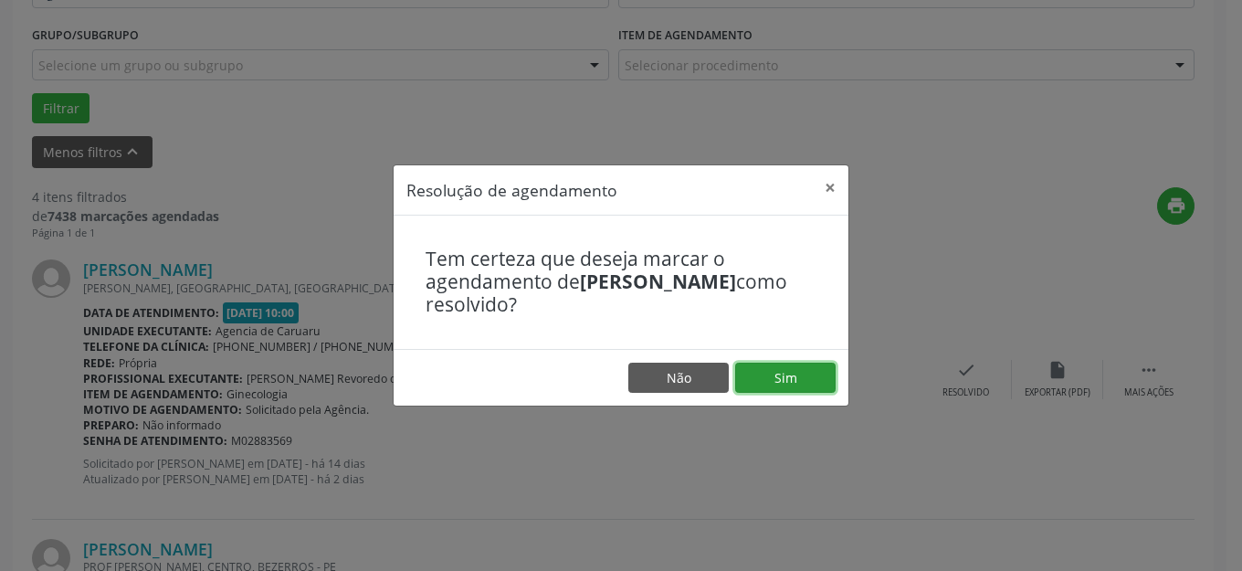
click at [783, 375] on button "Sim" at bounding box center [785, 378] width 100 height 31
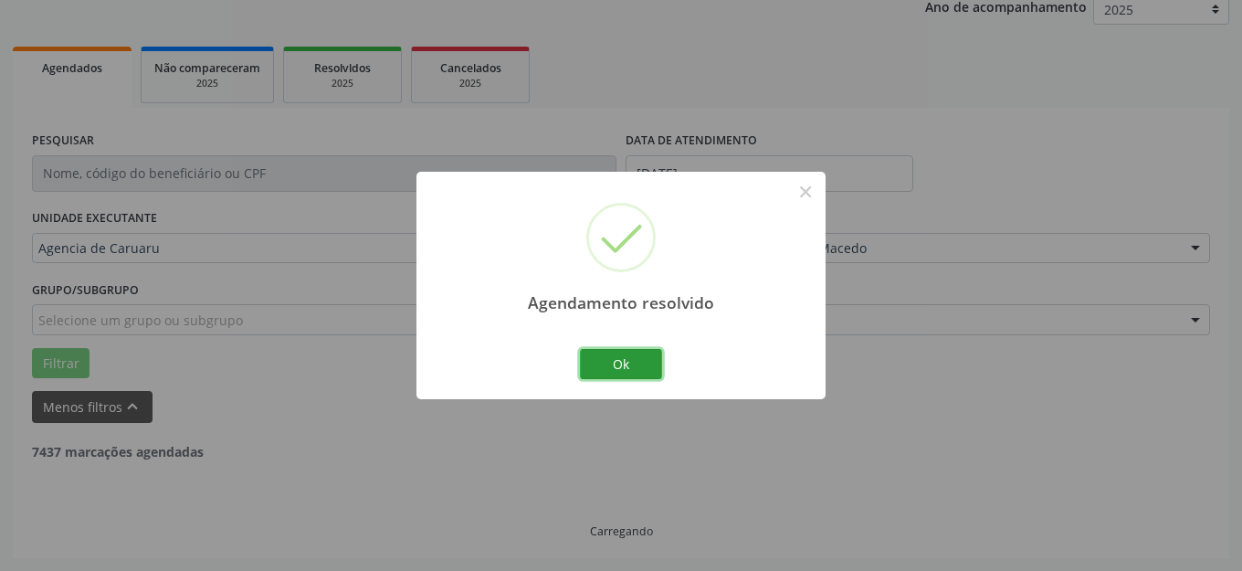
click at [611, 361] on button "Ok" at bounding box center [621, 364] width 82 height 31
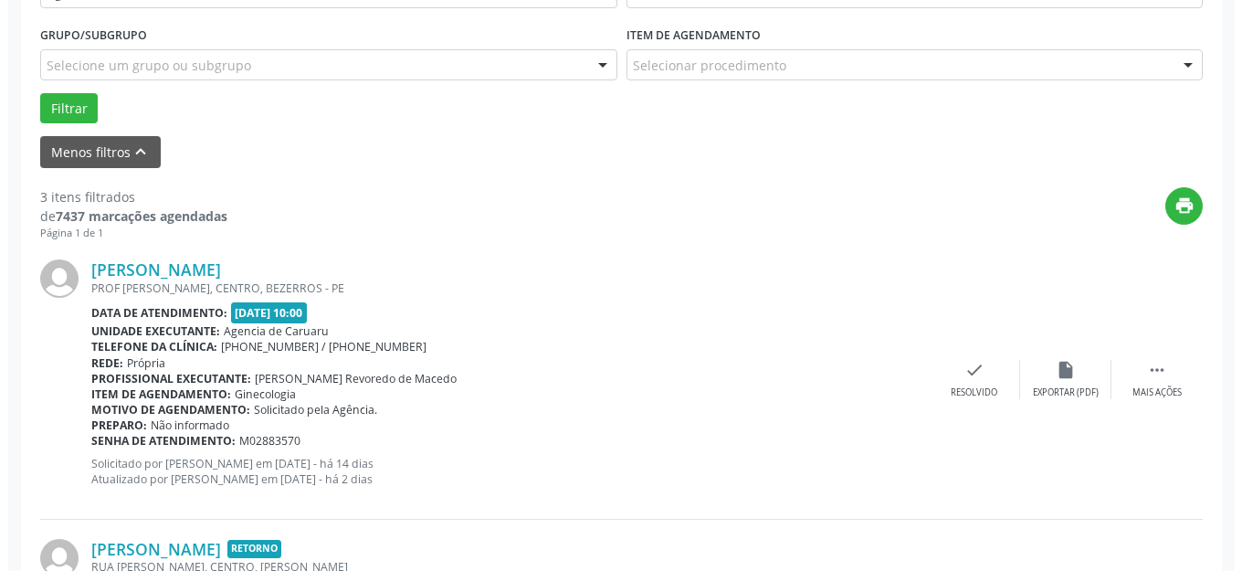
scroll to position [847, 0]
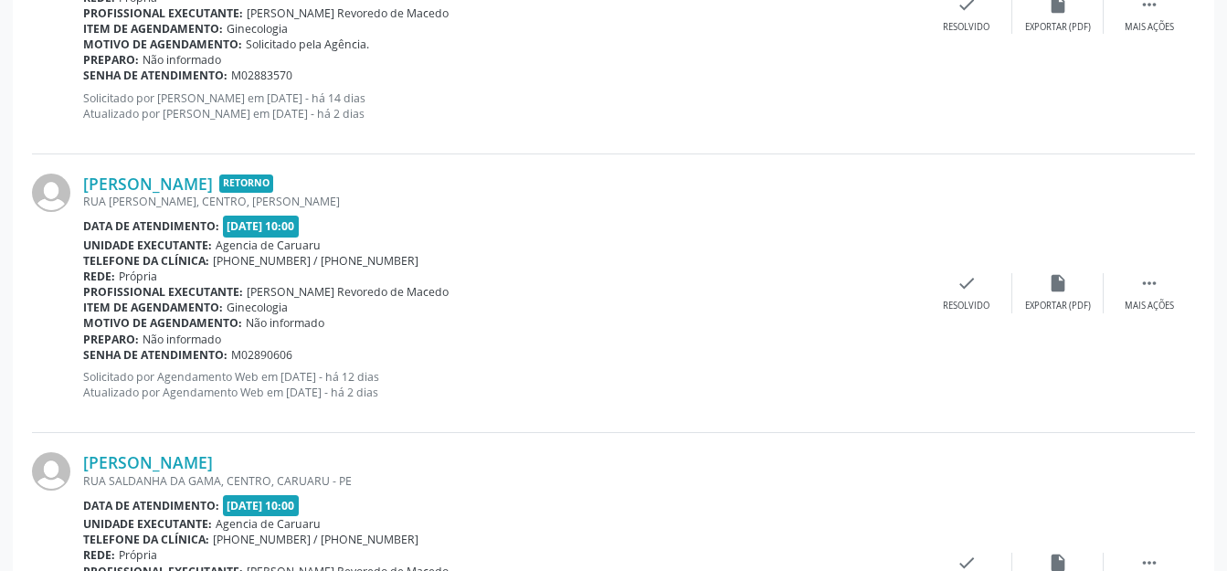
click at [940, 314] on div "[PERSON_NAME] Retorno [GEOGRAPHIC_DATA][PERSON_NAME], CENTRO, [GEOGRAPHIC_DATA]…" at bounding box center [613, 293] width 1163 height 279
click at [964, 304] on div "Resolvido" at bounding box center [966, 306] width 47 height 13
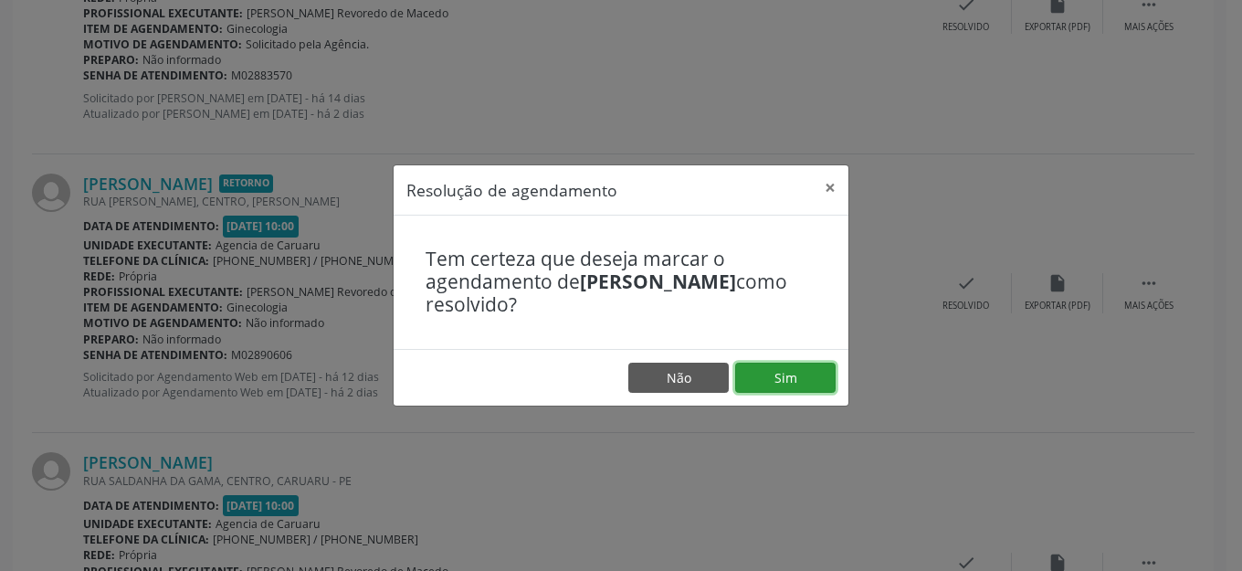
click at [773, 363] on button "Sim" at bounding box center [785, 378] width 100 height 31
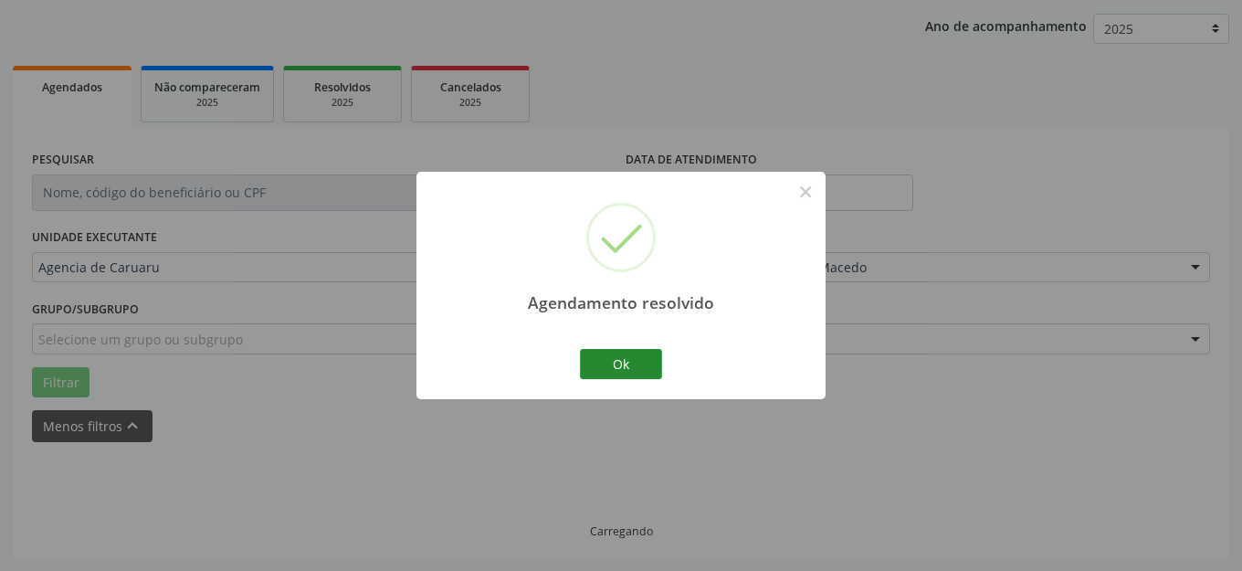
click at [656, 368] on div "Ok Cancel" at bounding box center [621, 363] width 90 height 38
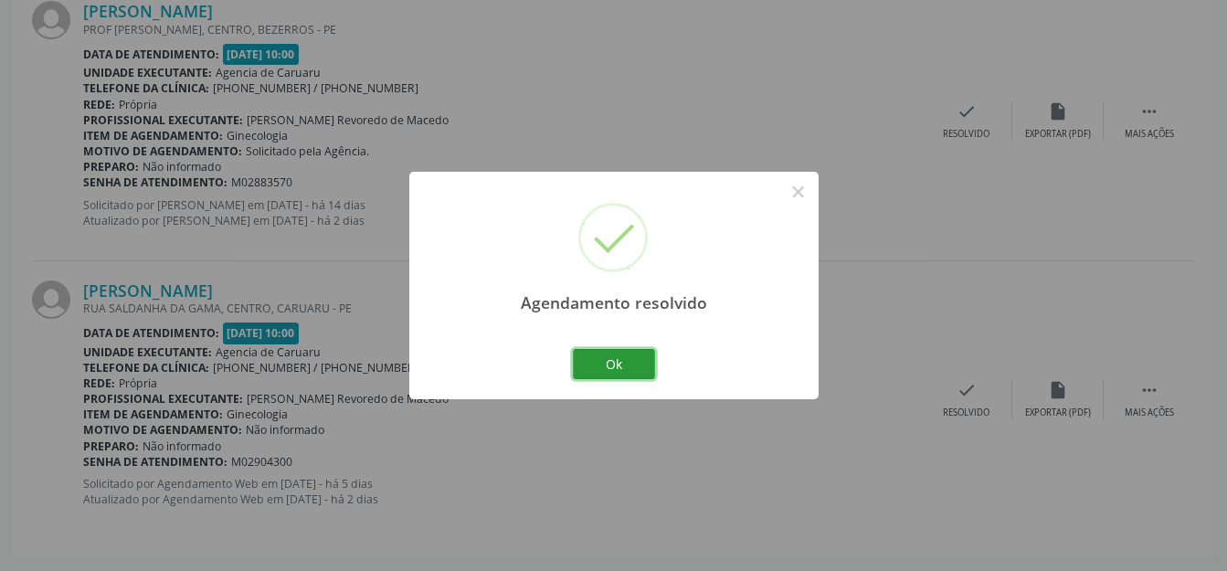
click at [635, 368] on button "Ok" at bounding box center [614, 364] width 82 height 31
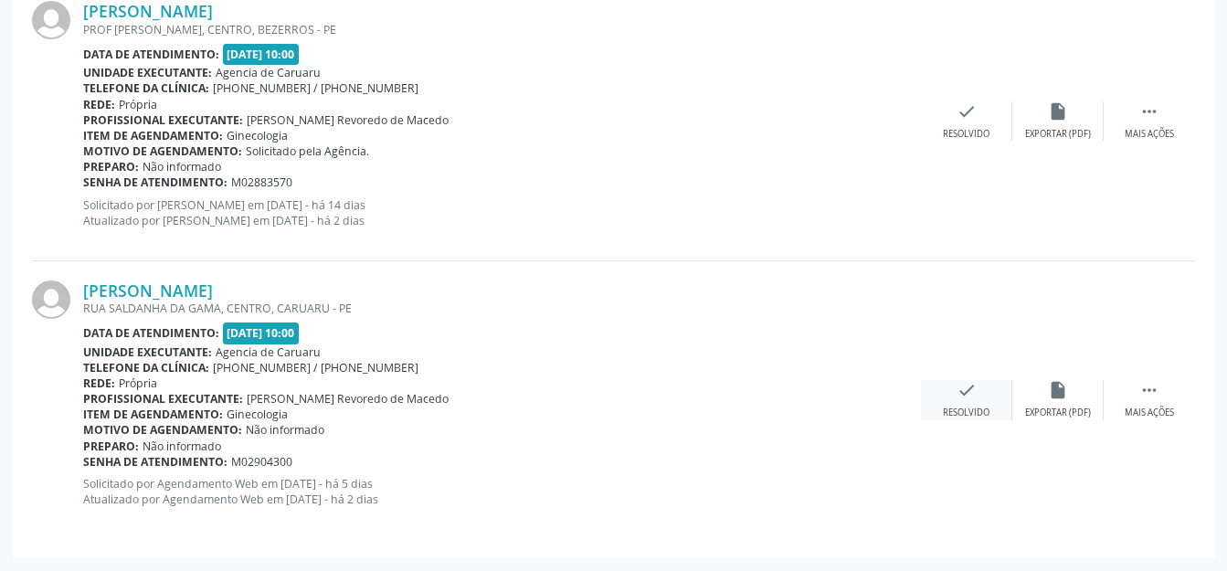
click at [968, 402] on div "check Resolvido" at bounding box center [966, 399] width 91 height 39
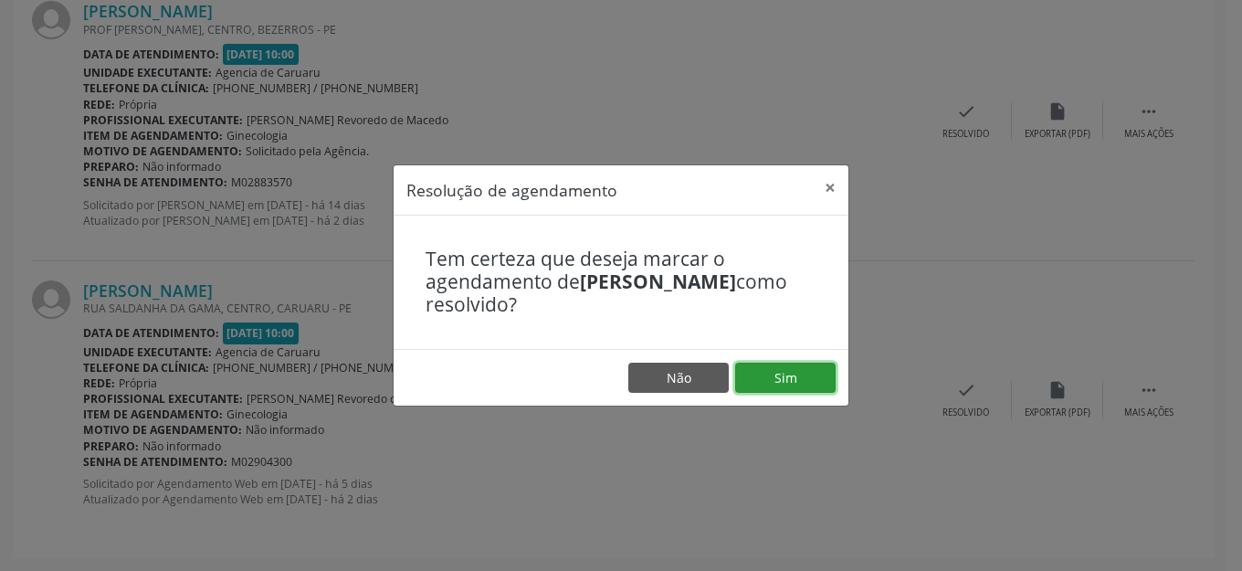
click at [795, 384] on button "Sim" at bounding box center [785, 378] width 100 height 31
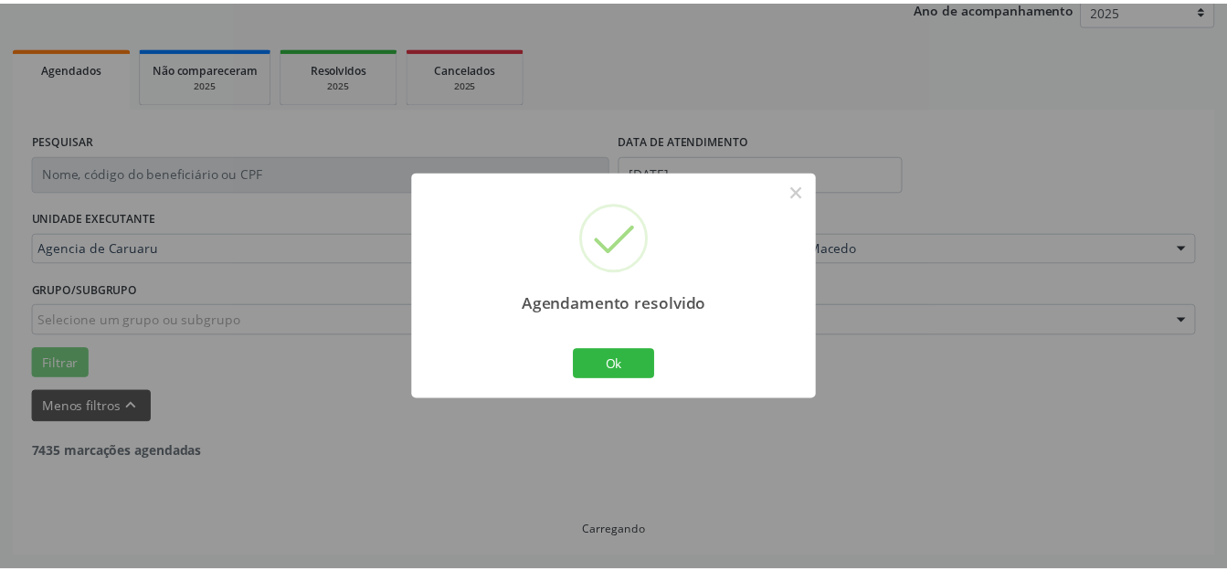
scroll to position [227, 0]
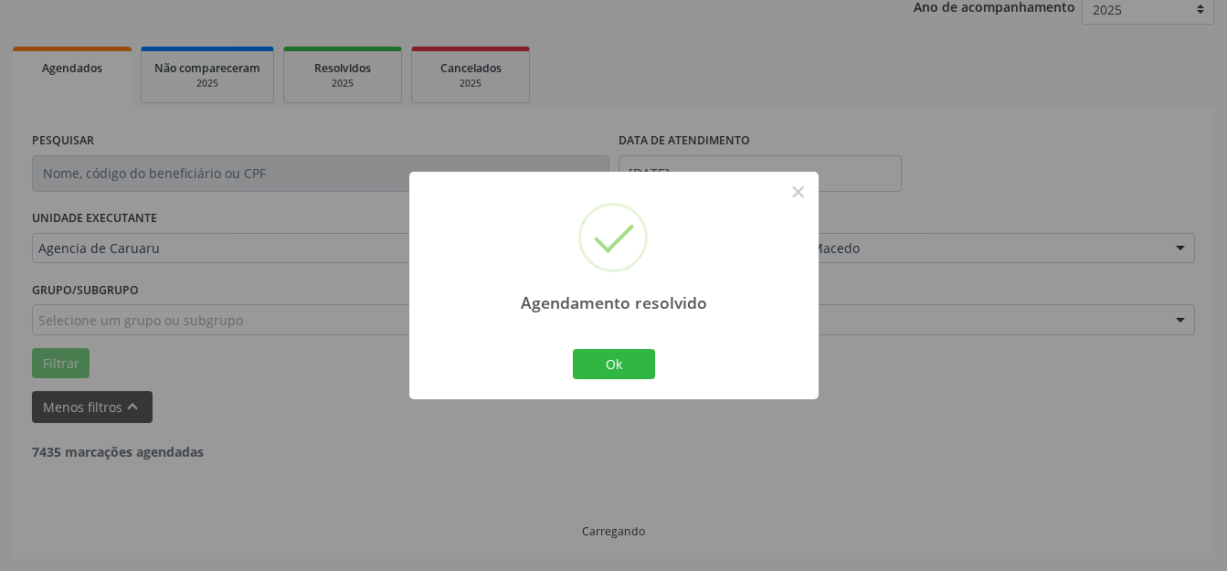
click at [656, 367] on div "Ok Cancel" at bounding box center [613, 363] width 90 height 38
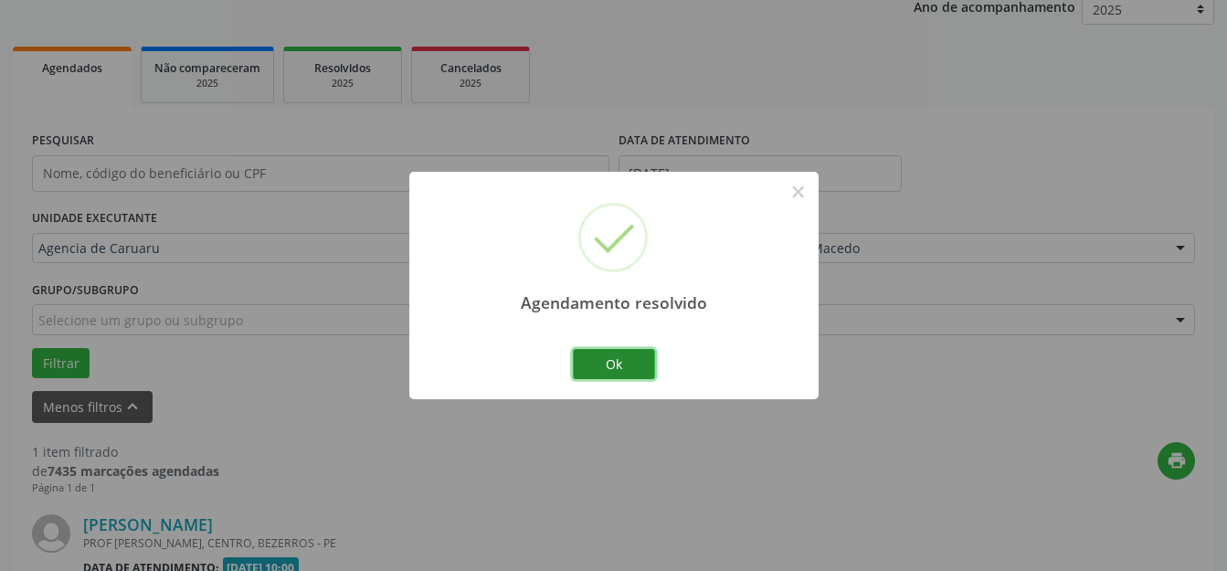
click at [598, 365] on button "Ok" at bounding box center [614, 364] width 82 height 31
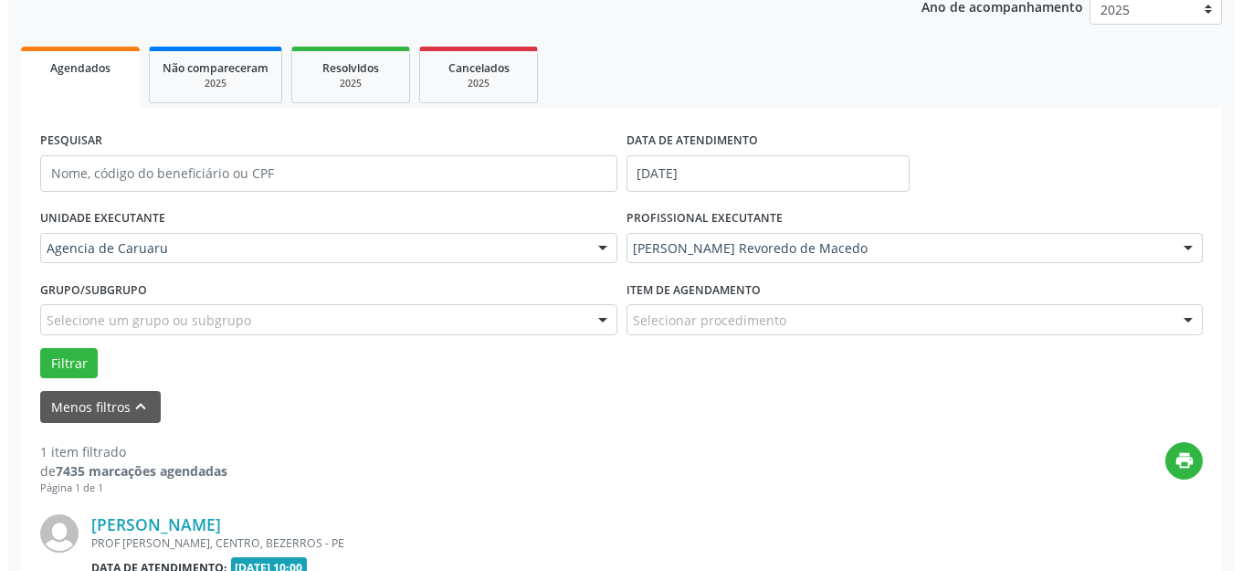
scroll to position [461, 0]
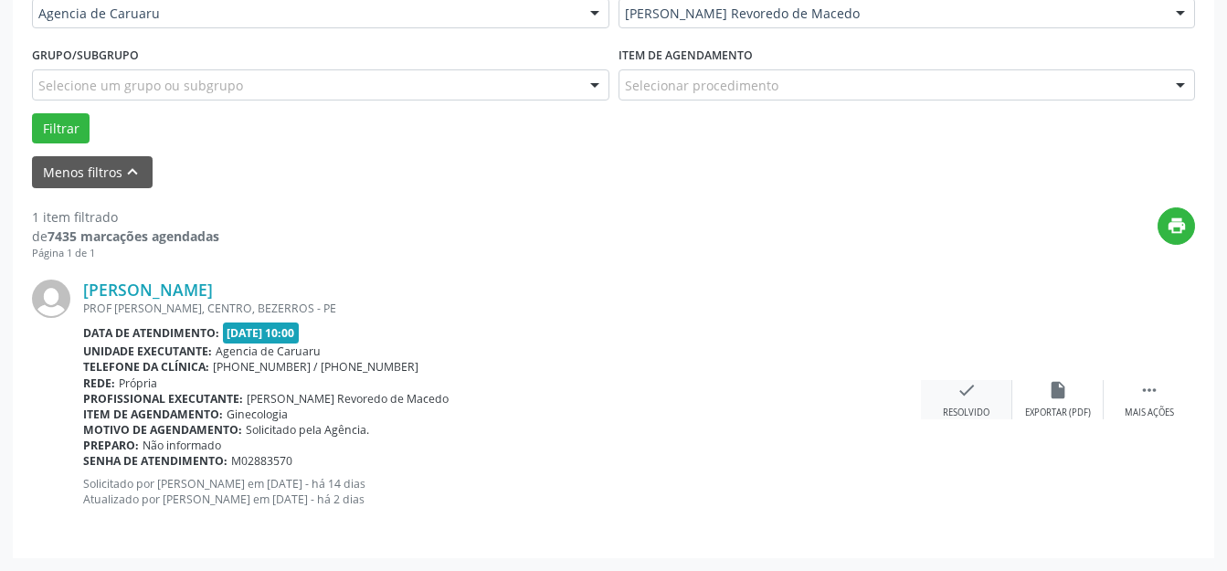
click at [940, 385] on div "check Resolvido" at bounding box center [966, 399] width 91 height 39
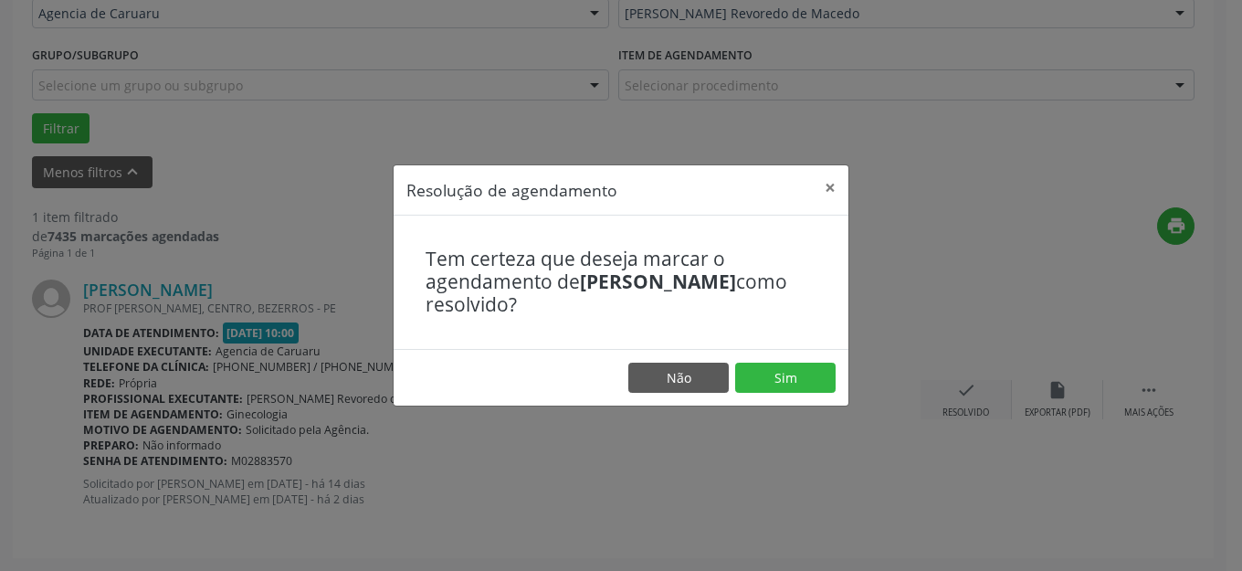
click at [777, 373] on button "Sim" at bounding box center [785, 378] width 100 height 31
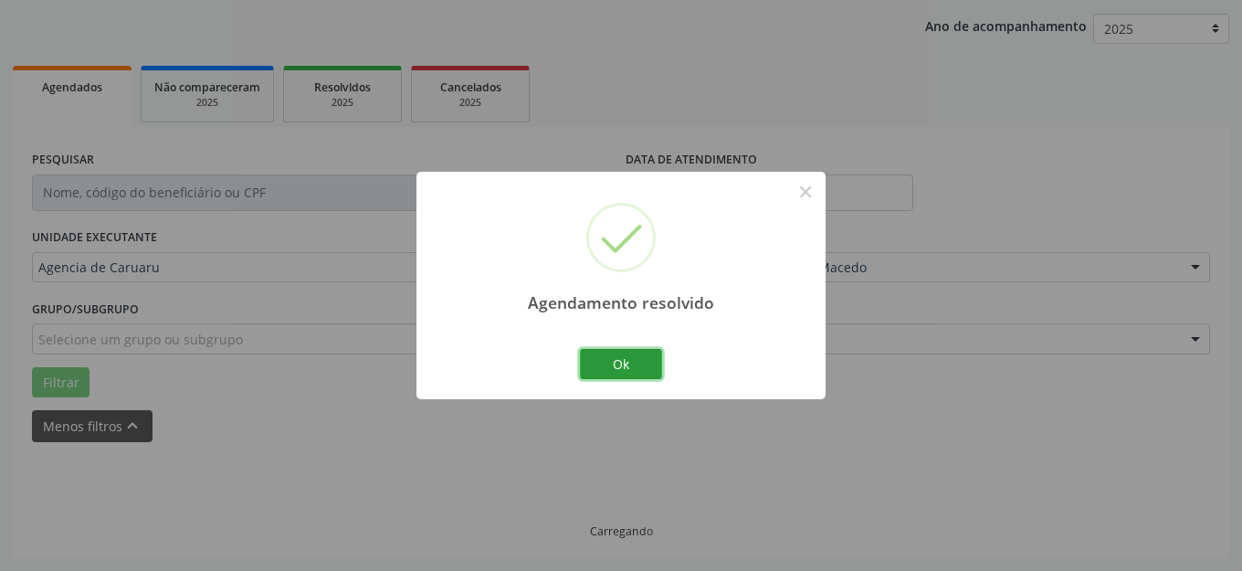
drag, startPoint x: 586, startPoint y: 361, endPoint x: 273, endPoint y: 363, distance: 313.3
click at [585, 361] on button "Ok" at bounding box center [621, 364] width 82 height 31
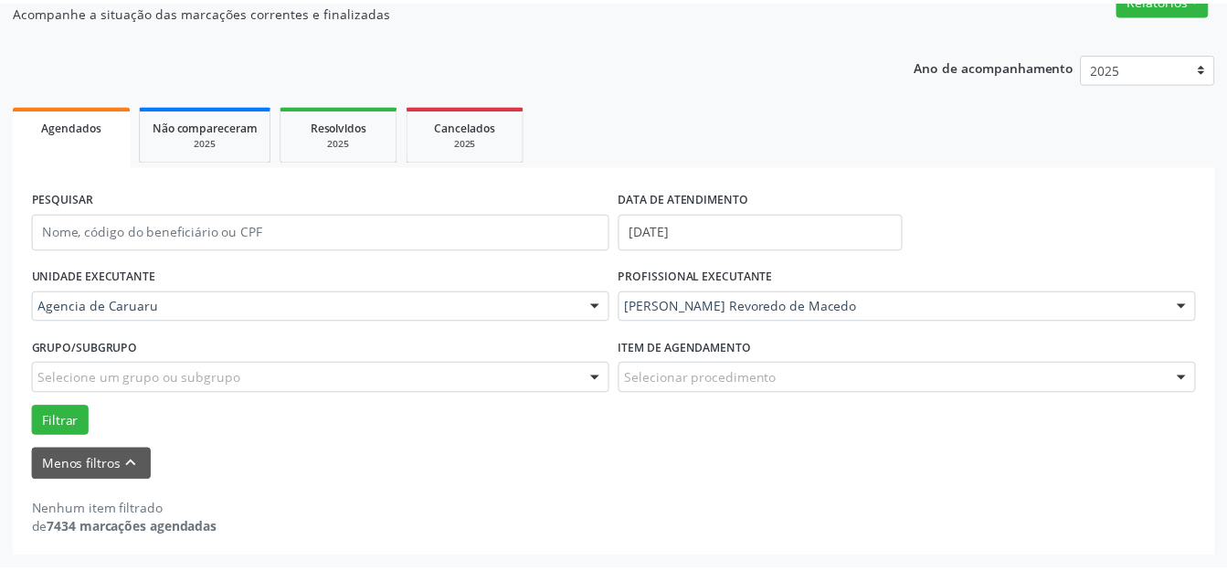
scroll to position [168, 0]
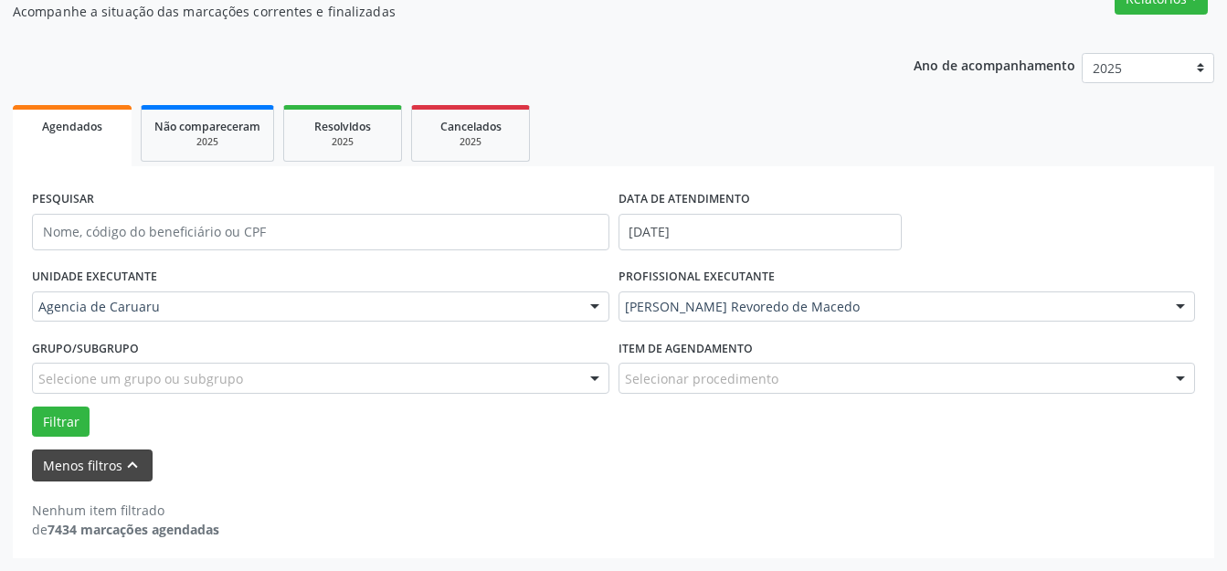
drag, startPoint x: 130, startPoint y: 438, endPoint x: 119, endPoint y: 455, distance: 19.8
click at [130, 442] on form "PESQUISAR DATA DE ATENDIMENTO [DATE] UNIDADE EXECUTANTE Agencia de Caruaru Todo…" at bounding box center [613, 333] width 1163 height 296
click at [119, 455] on button "Menos filtros keyboard_arrow_up" at bounding box center [92, 465] width 121 height 32
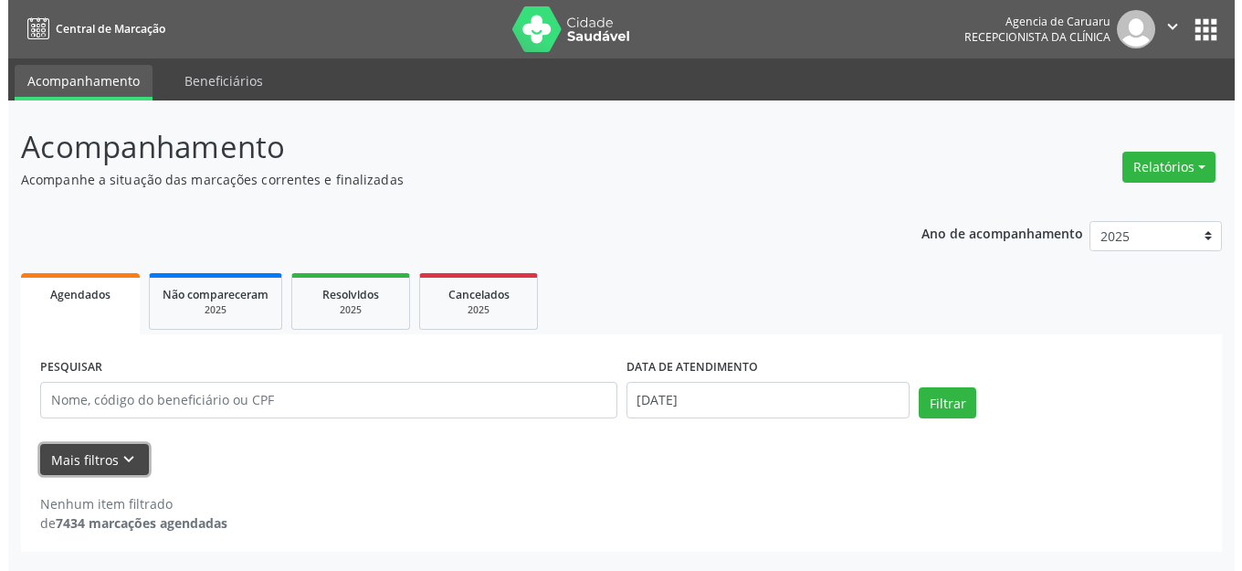
scroll to position [0, 0]
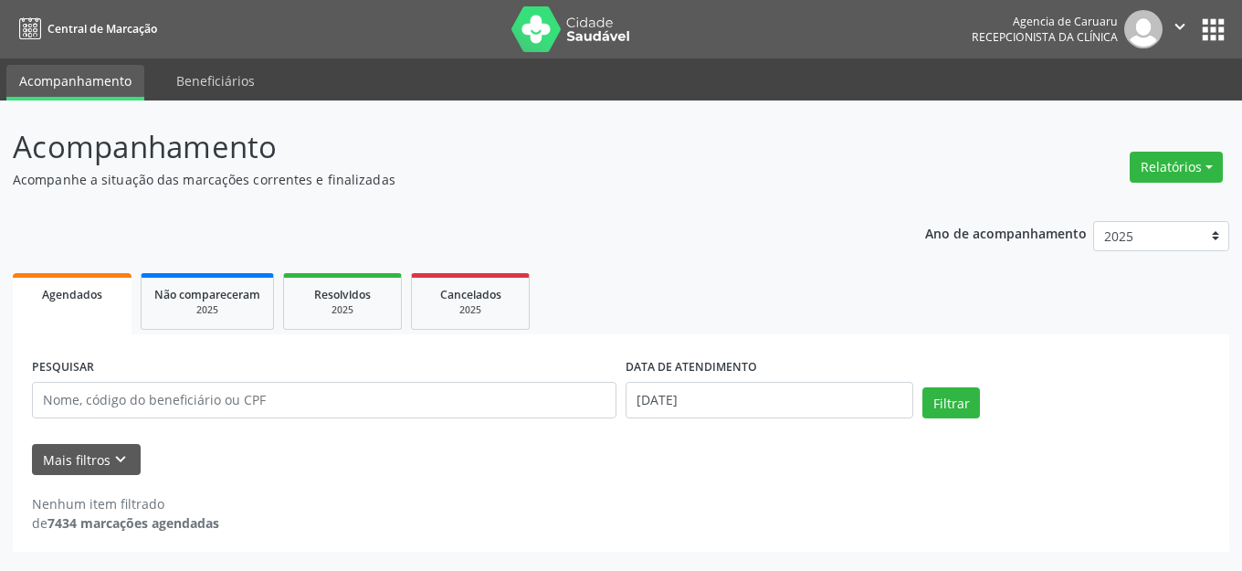
click at [476, 171] on p "Acompanhe a situação das marcações correntes e finalizadas" at bounding box center [438, 179] width 851 height 19
click at [870, 200] on div "Acompanhamento Acompanhe a situação das marcações correntes e finalizadas Relat…" at bounding box center [621, 337] width 1217 height 427
